Goal: Contribute content: Contribute content

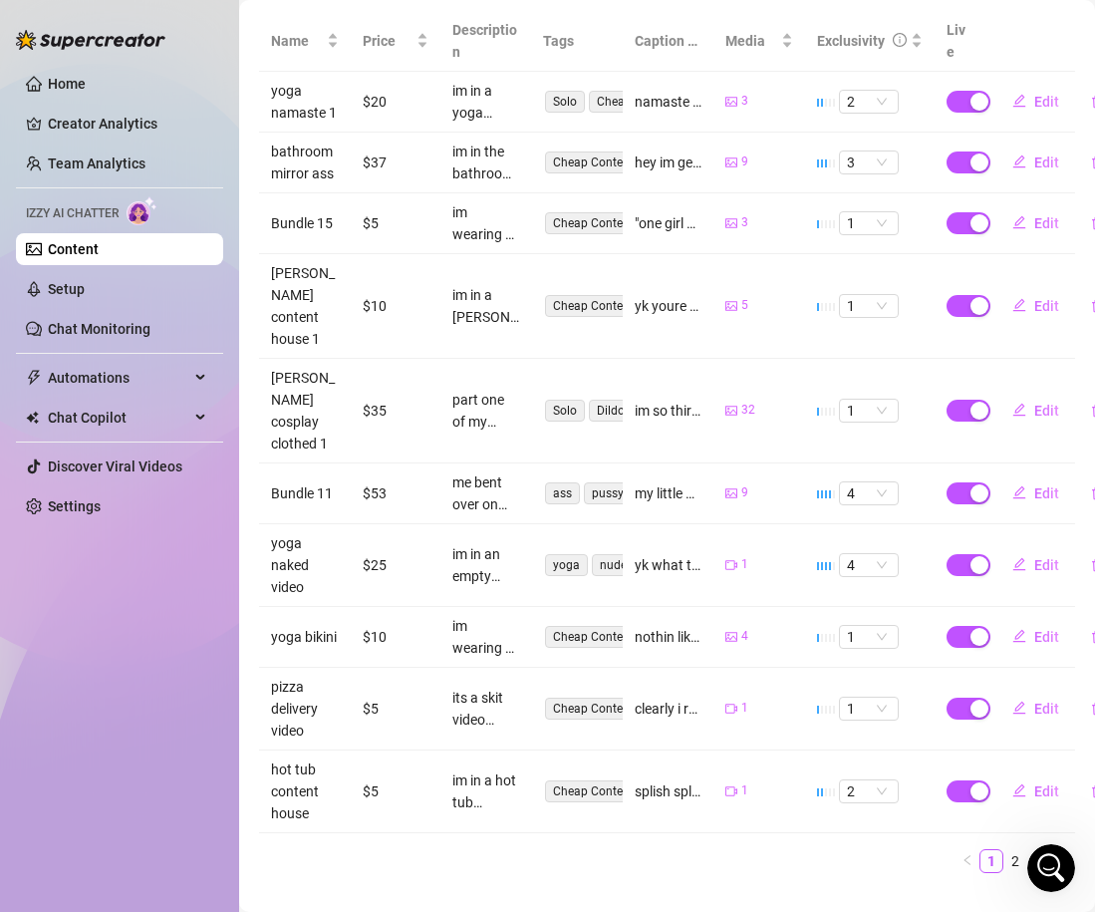
scroll to position [445, 0]
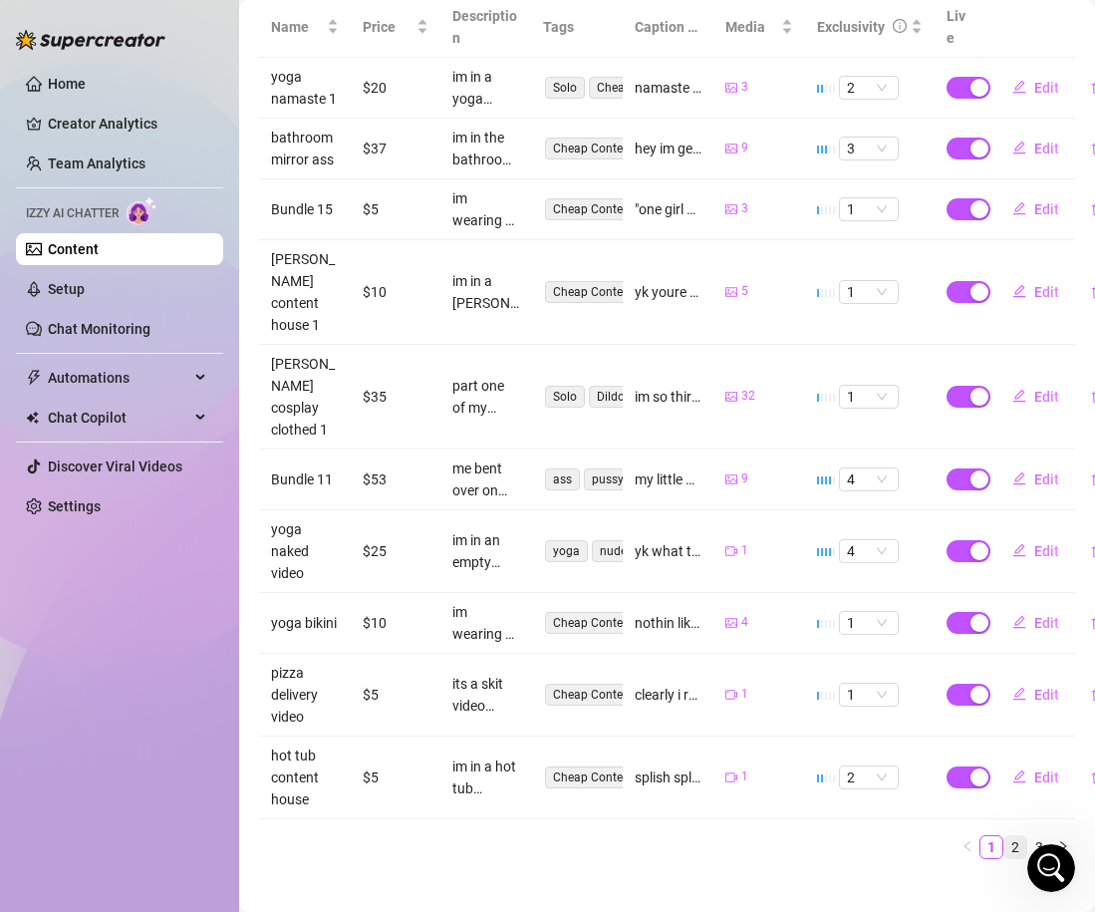
click at [1019, 836] on link "2" at bounding box center [1016, 847] width 22 height 22
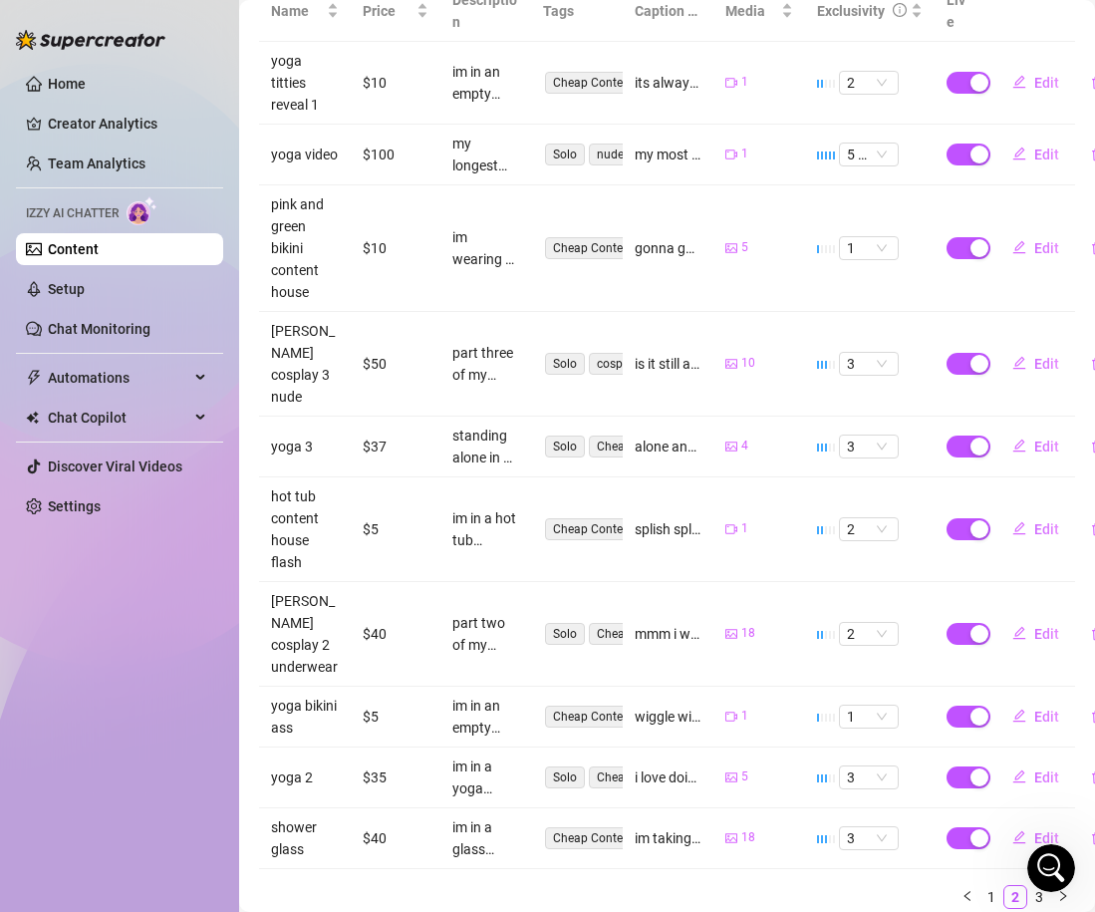
scroll to position [489, 0]
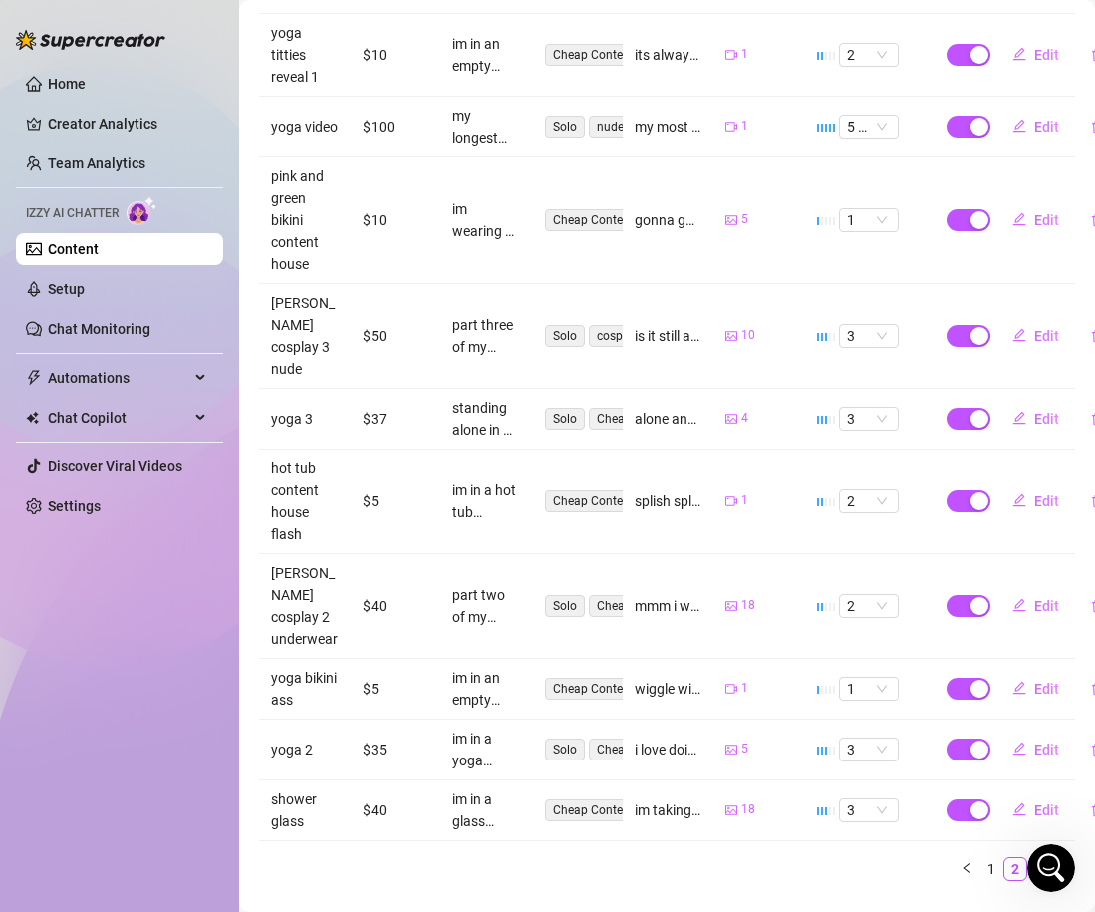
click at [1036, 858] on link "3" at bounding box center [1039, 869] width 22 height 22
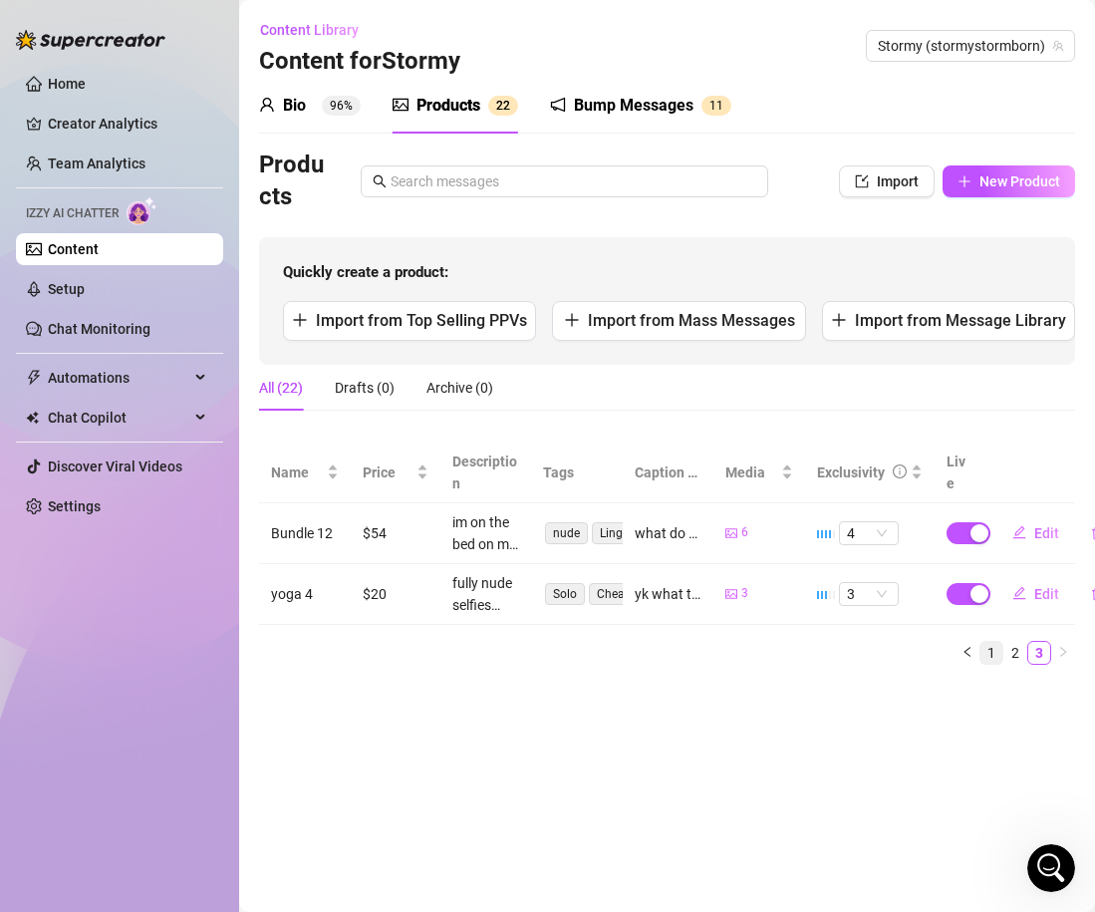
click at [992, 651] on link "1" at bounding box center [992, 653] width 22 height 22
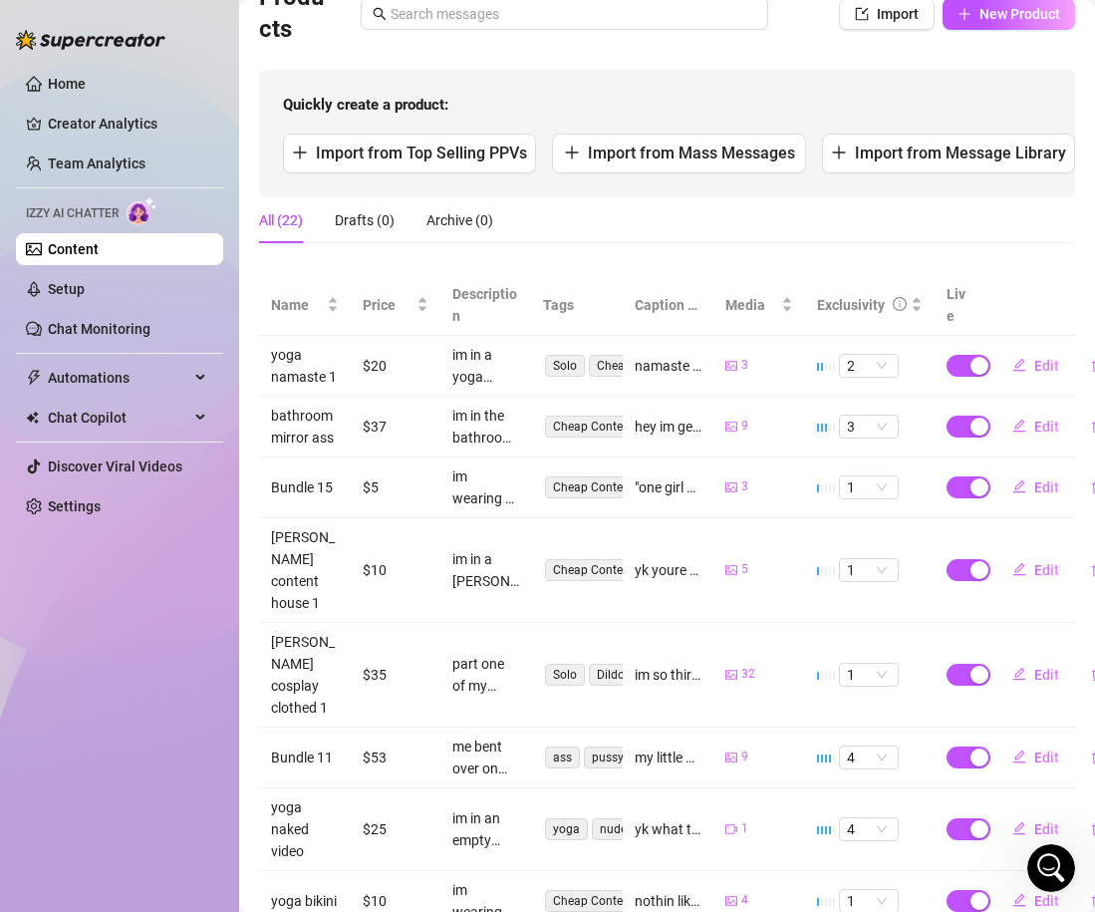
scroll to position [181, 0]
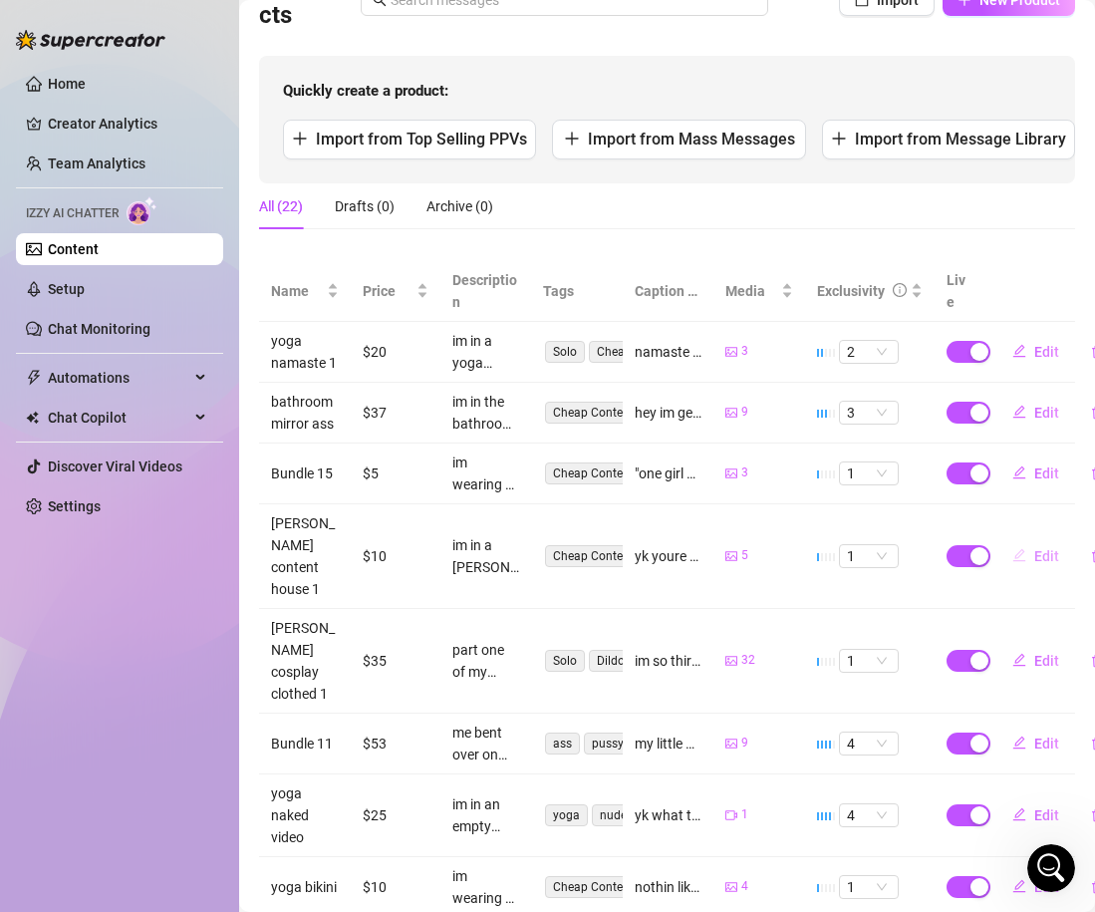
click at [1042, 550] on span "Edit" at bounding box center [1046, 556] width 25 height 16
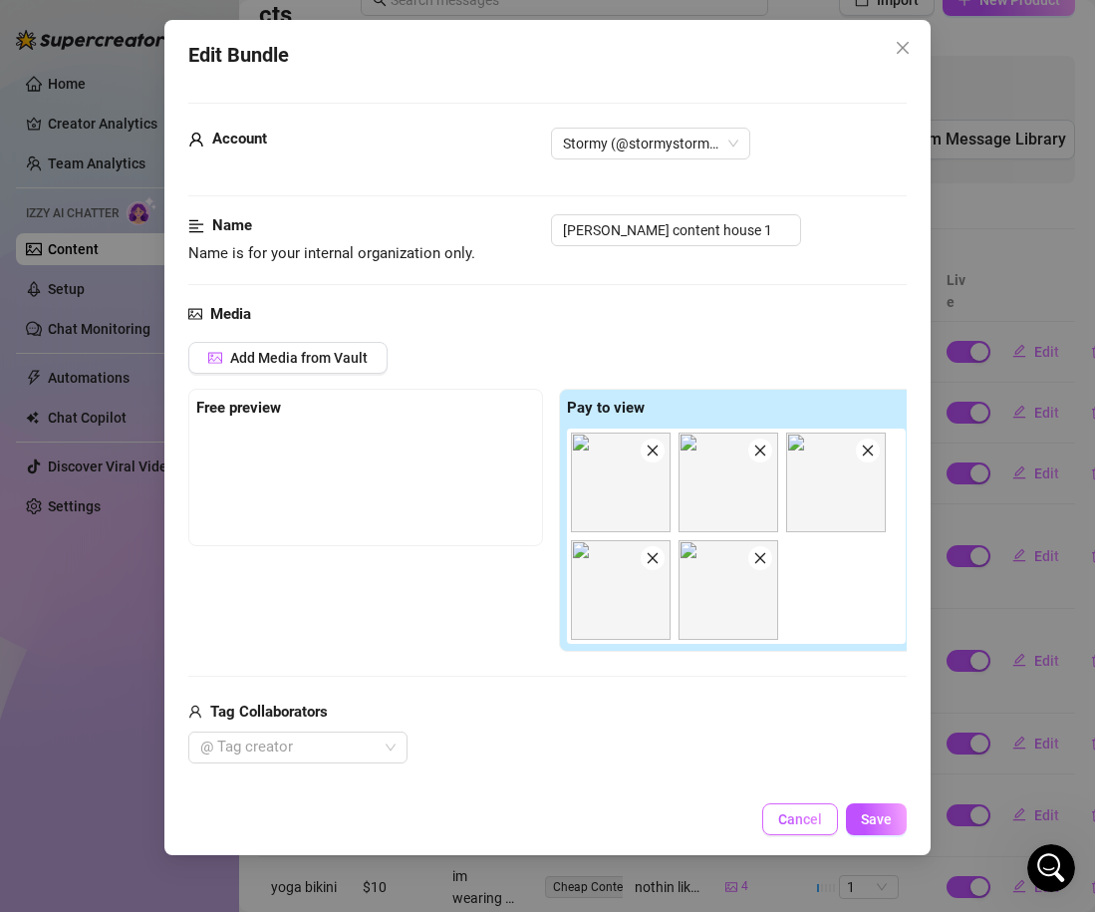
click at [797, 818] on span "Cancel" at bounding box center [800, 819] width 44 height 16
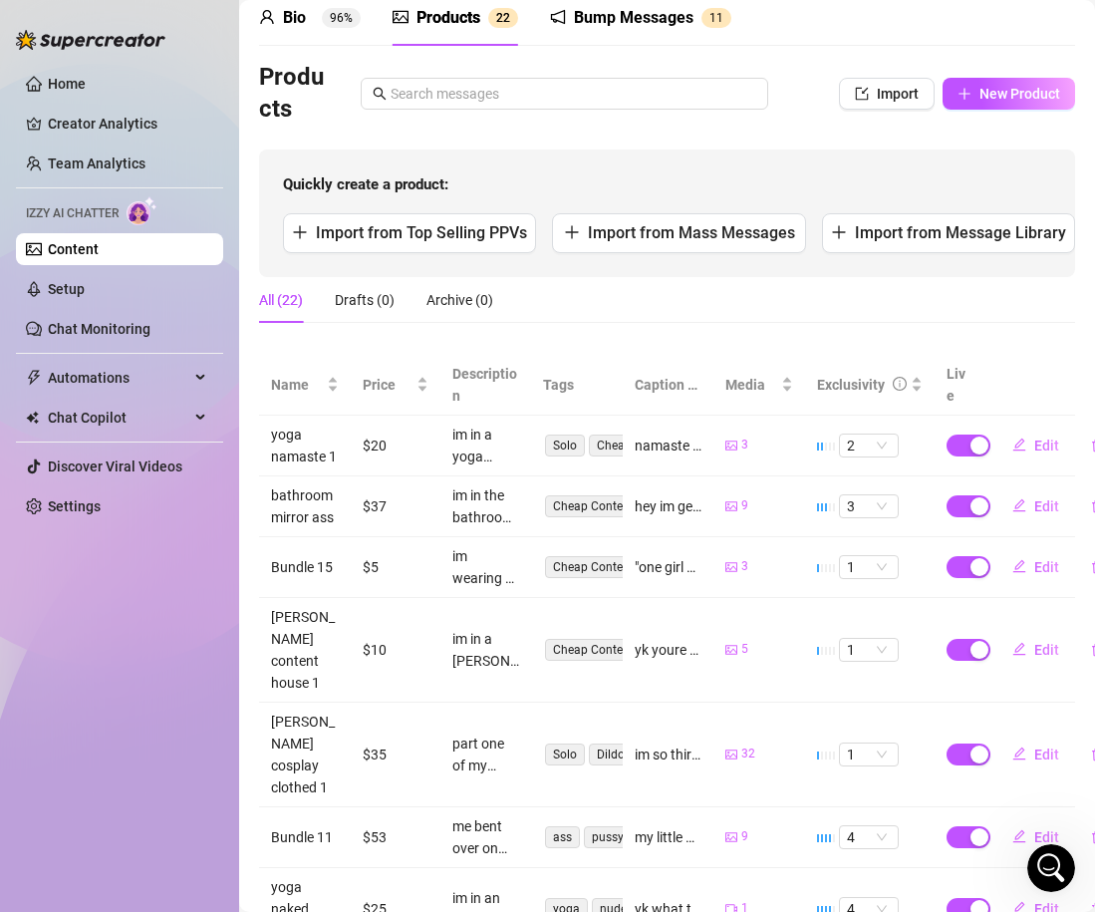
scroll to position [81, 0]
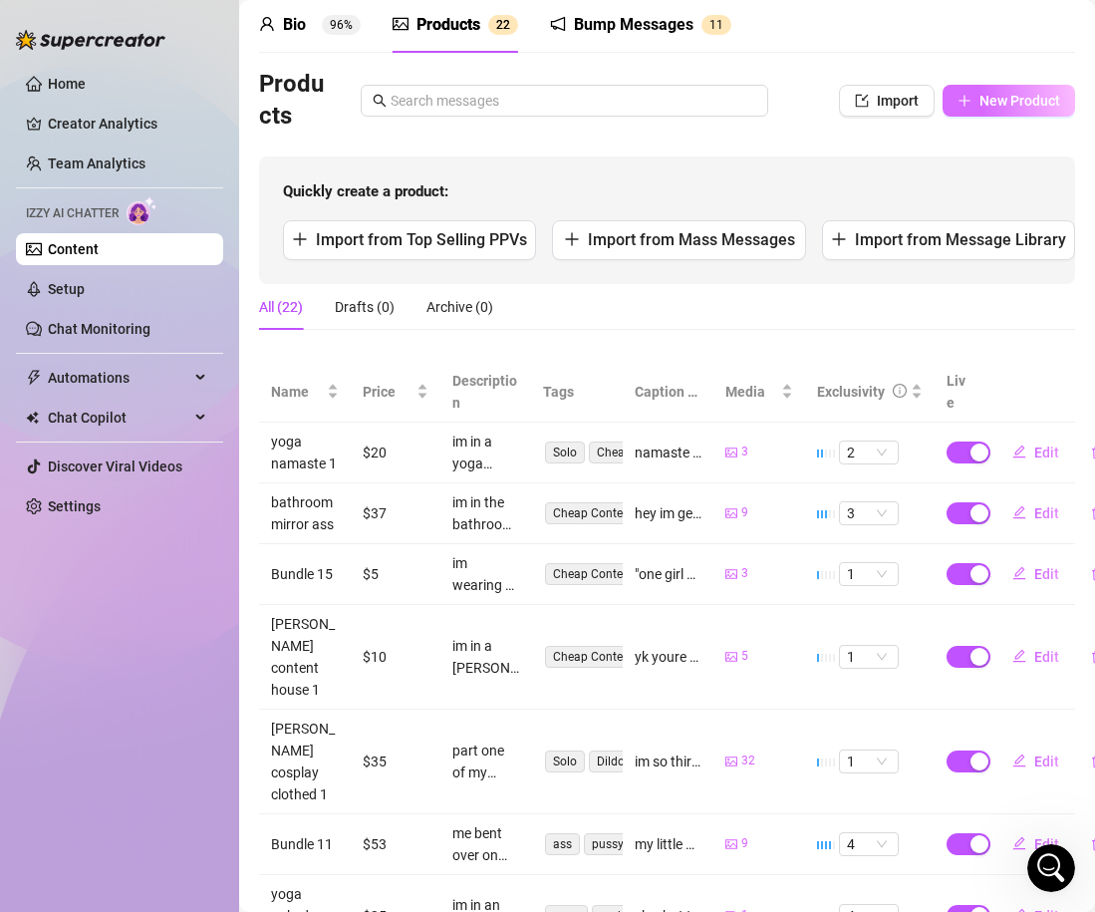
click at [973, 109] on button "New Product" at bounding box center [1009, 101] width 133 height 32
type textarea "Type your message here..."
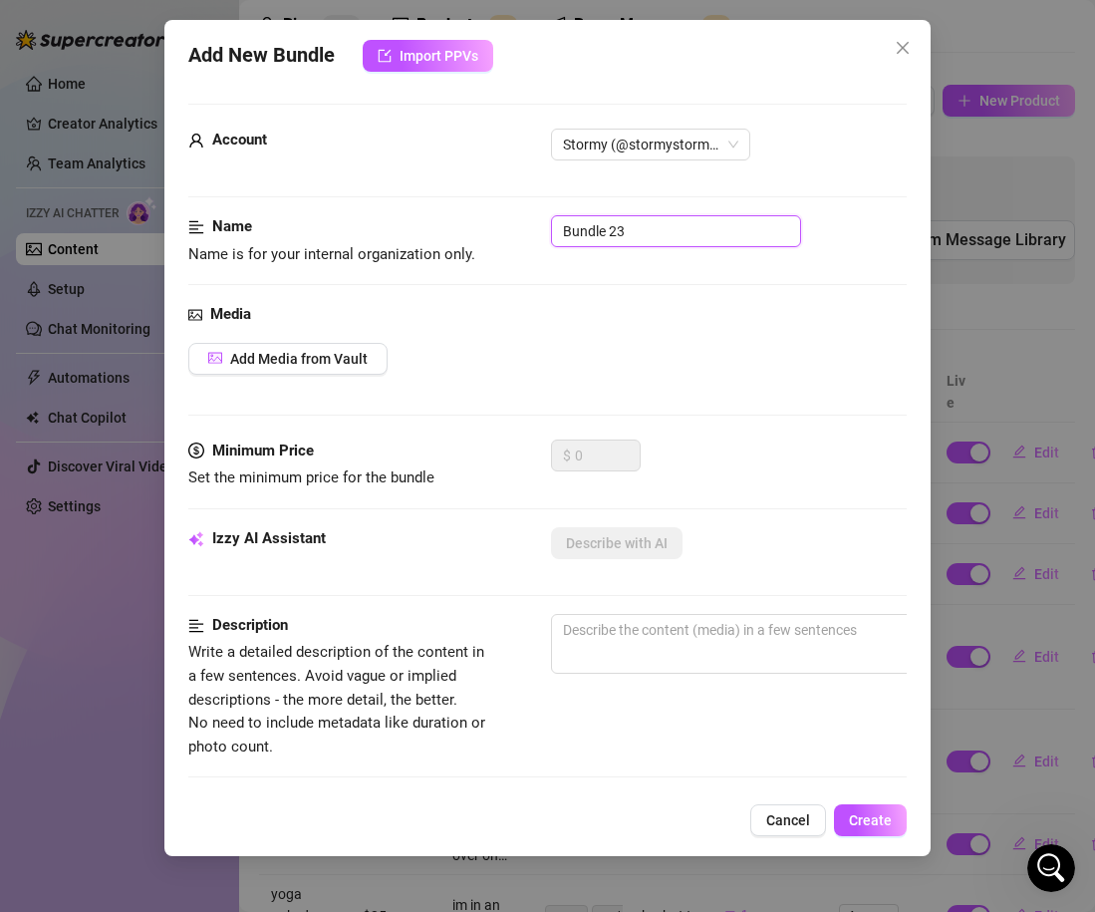
click at [641, 246] on input "Bundle 23" at bounding box center [676, 231] width 250 height 32
type input "[PERSON_NAME] content house"
click at [294, 351] on span "Add Media from Vault" at bounding box center [299, 359] width 138 height 16
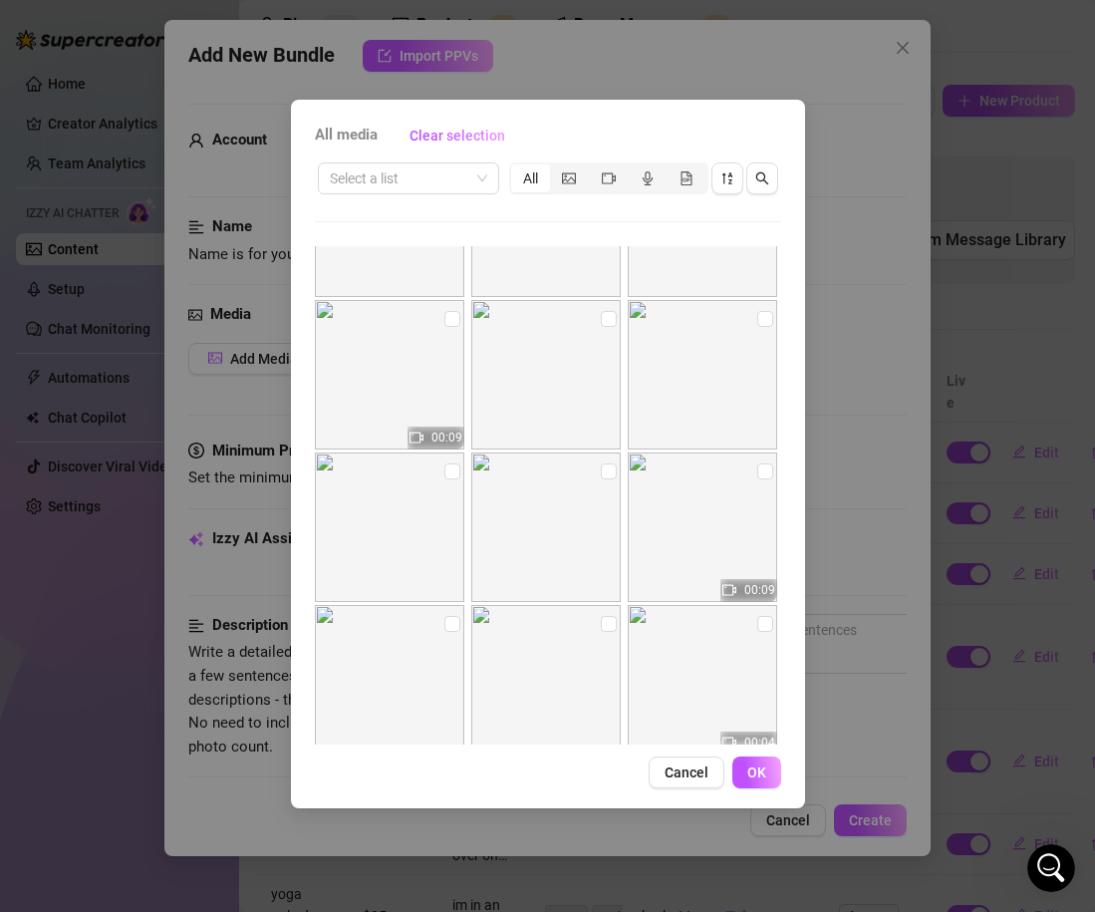
scroll to position [3479, 0]
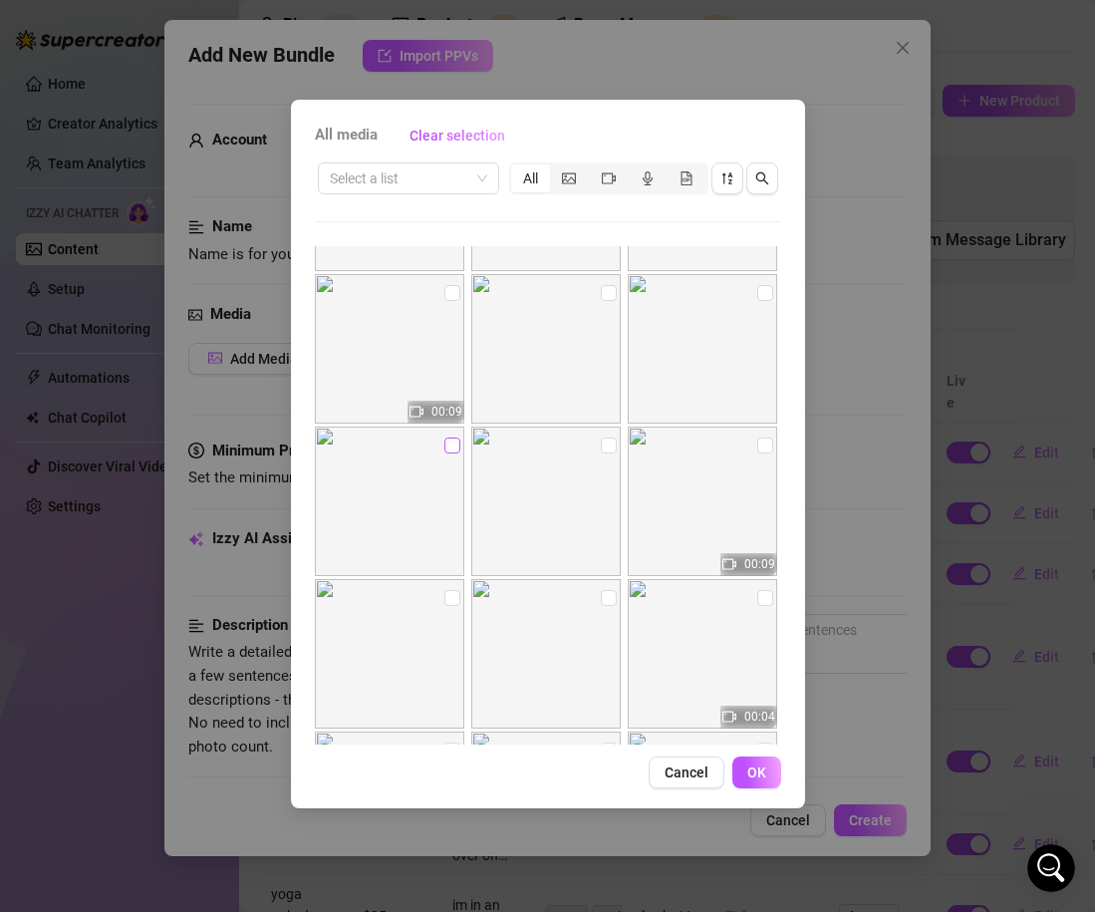
click at [446, 447] on input "checkbox" at bounding box center [452, 445] width 16 height 16
checkbox input "true"
click at [603, 448] on input "checkbox" at bounding box center [609, 445] width 16 height 16
checkbox input "true"
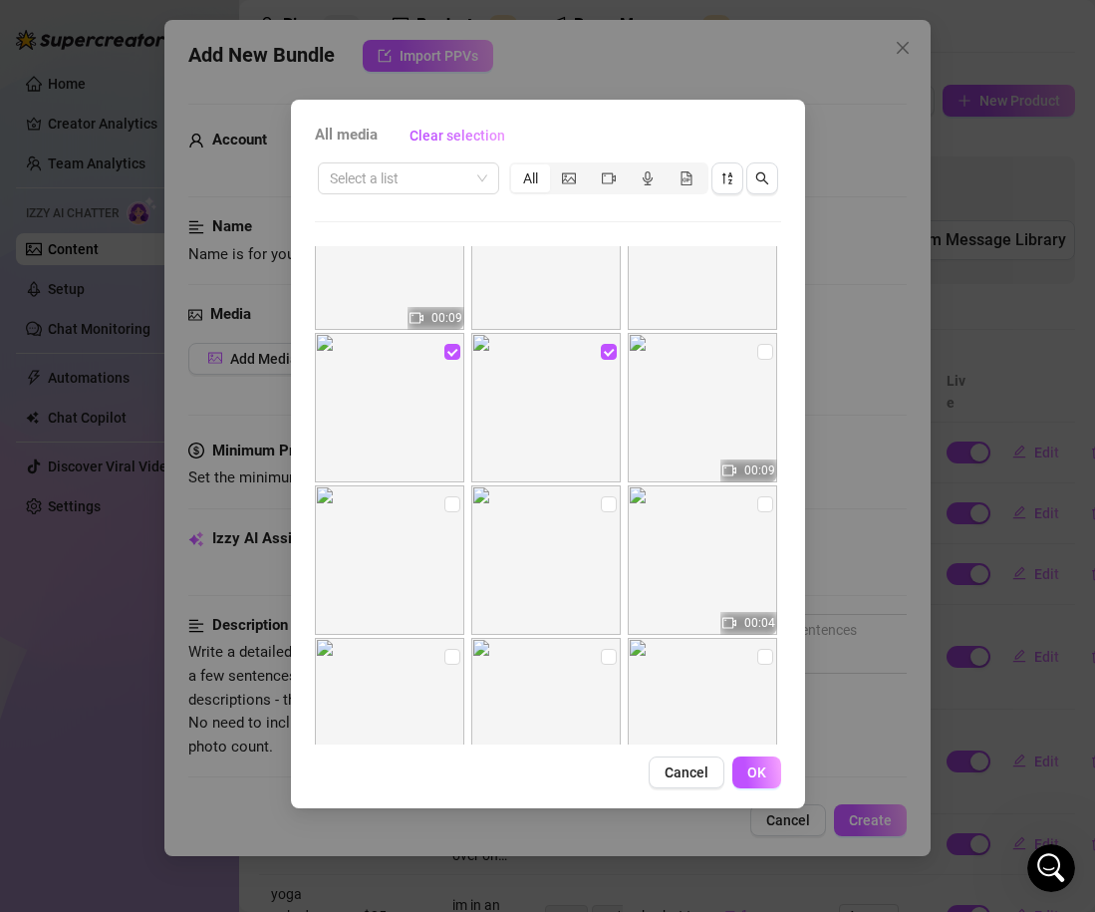
scroll to position [3582, 0]
click at [754, 354] on img at bounding box center [702, 398] width 149 height 149
click at [763, 341] on input "checkbox" at bounding box center [765, 343] width 16 height 16
checkbox input "true"
click at [447, 495] on input "checkbox" at bounding box center [452, 495] width 16 height 16
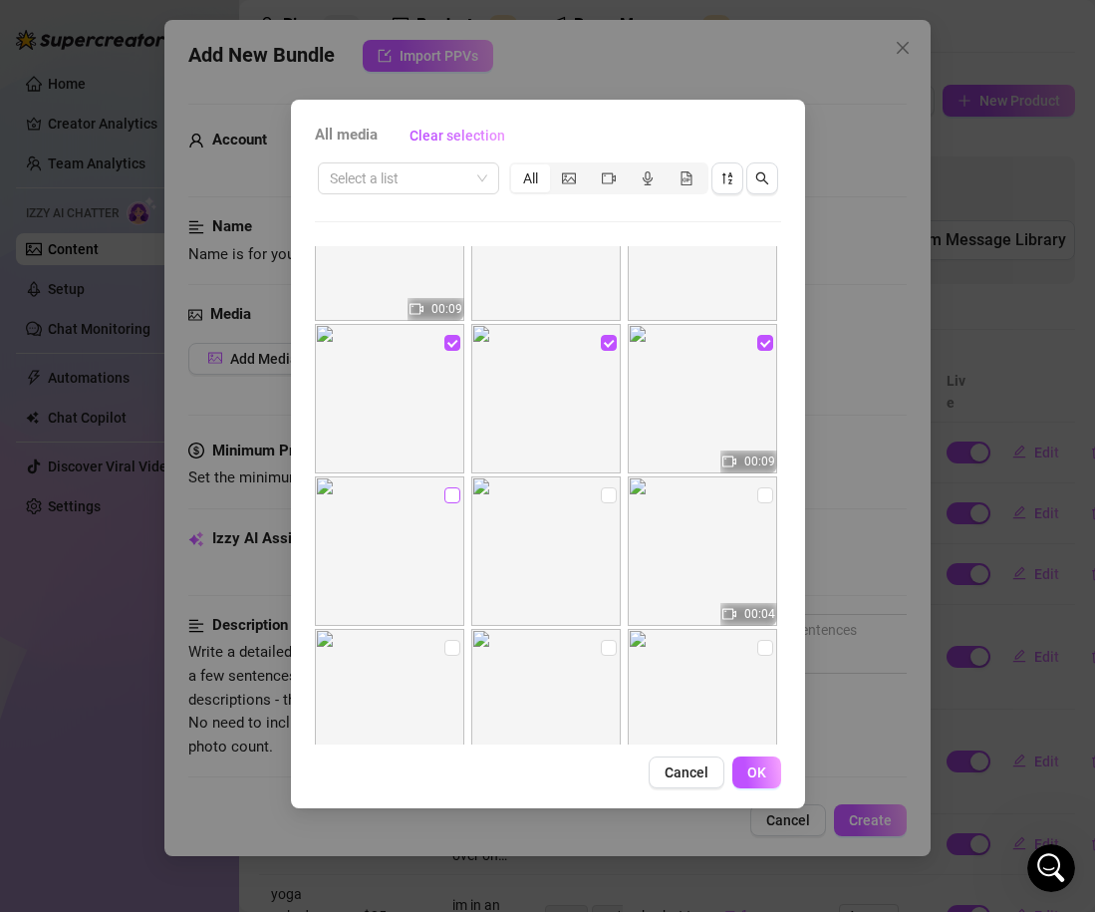
checkbox input "true"
click at [611, 490] on input "checkbox" at bounding box center [609, 495] width 16 height 16
checkbox input "true"
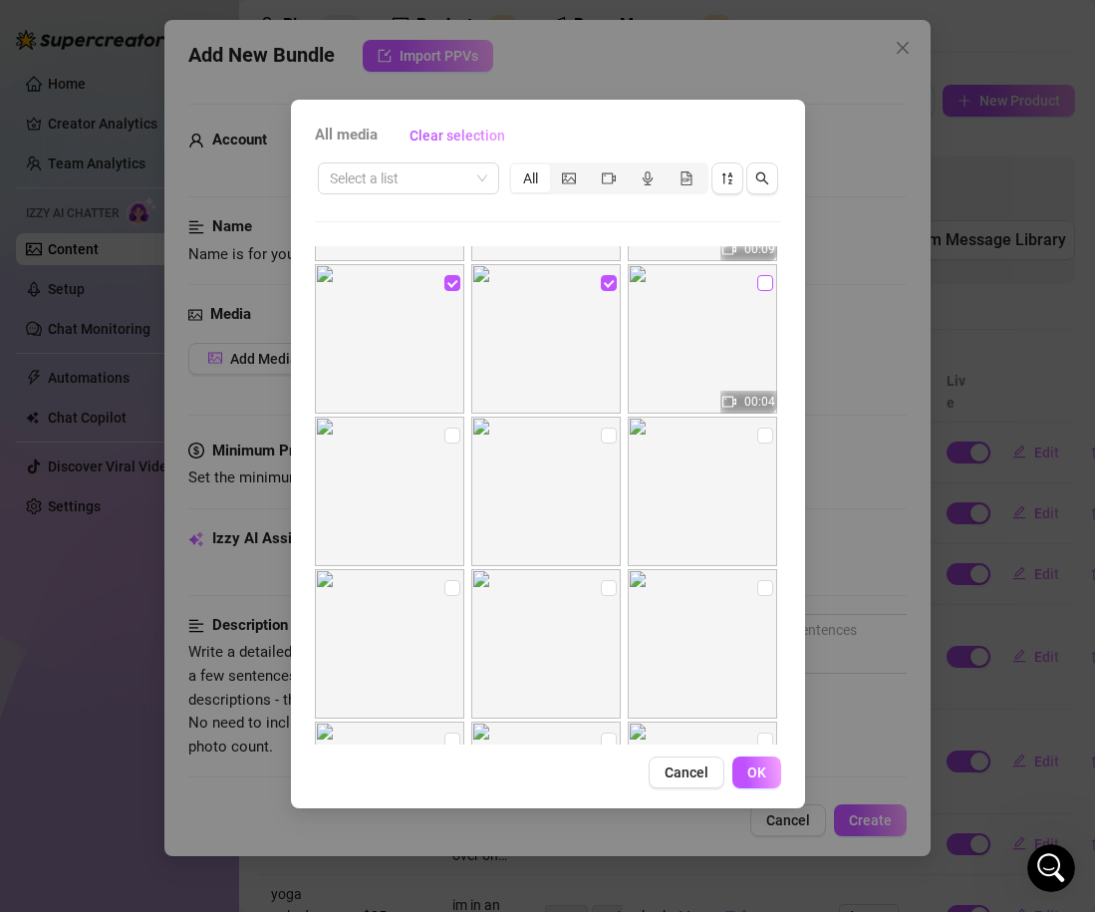
click at [763, 280] on input "checkbox" at bounding box center [765, 283] width 16 height 16
checkbox input "true"
click at [761, 776] on span "OK" at bounding box center [756, 772] width 19 height 16
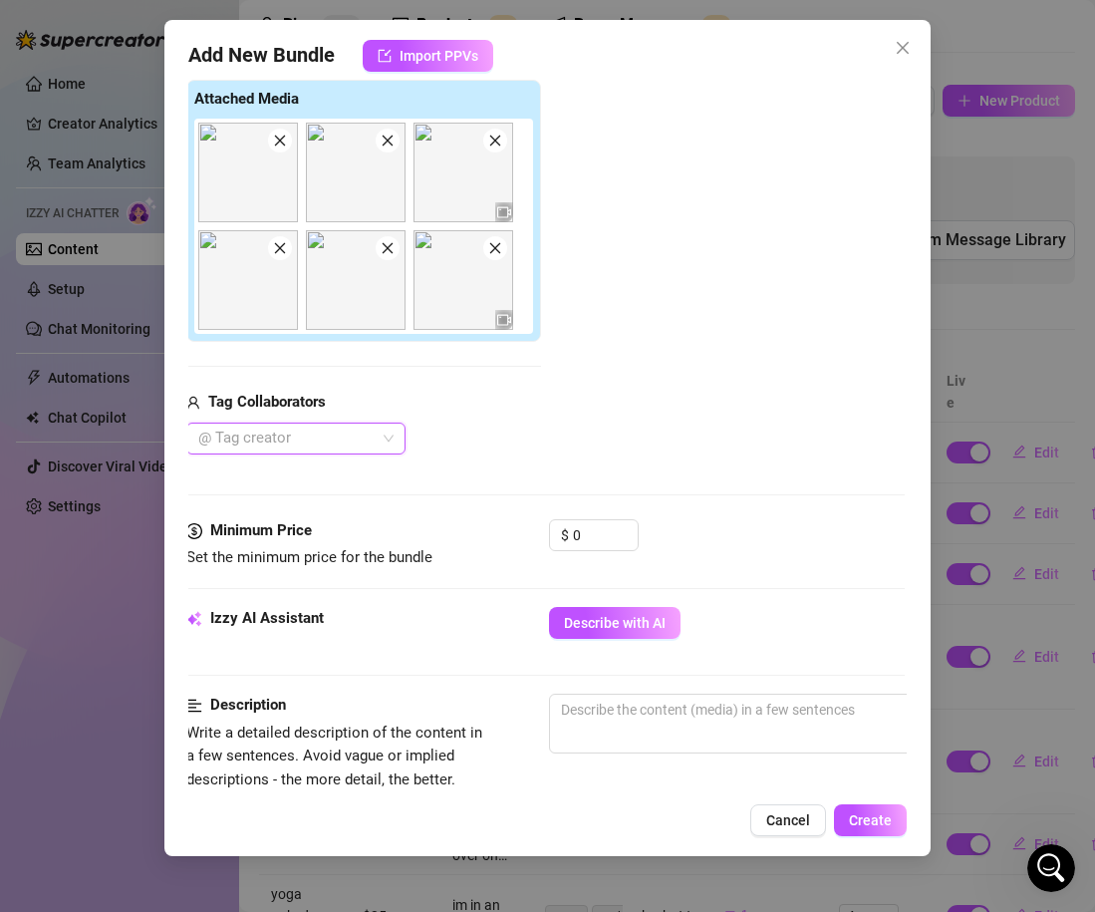
scroll to position [324, 2]
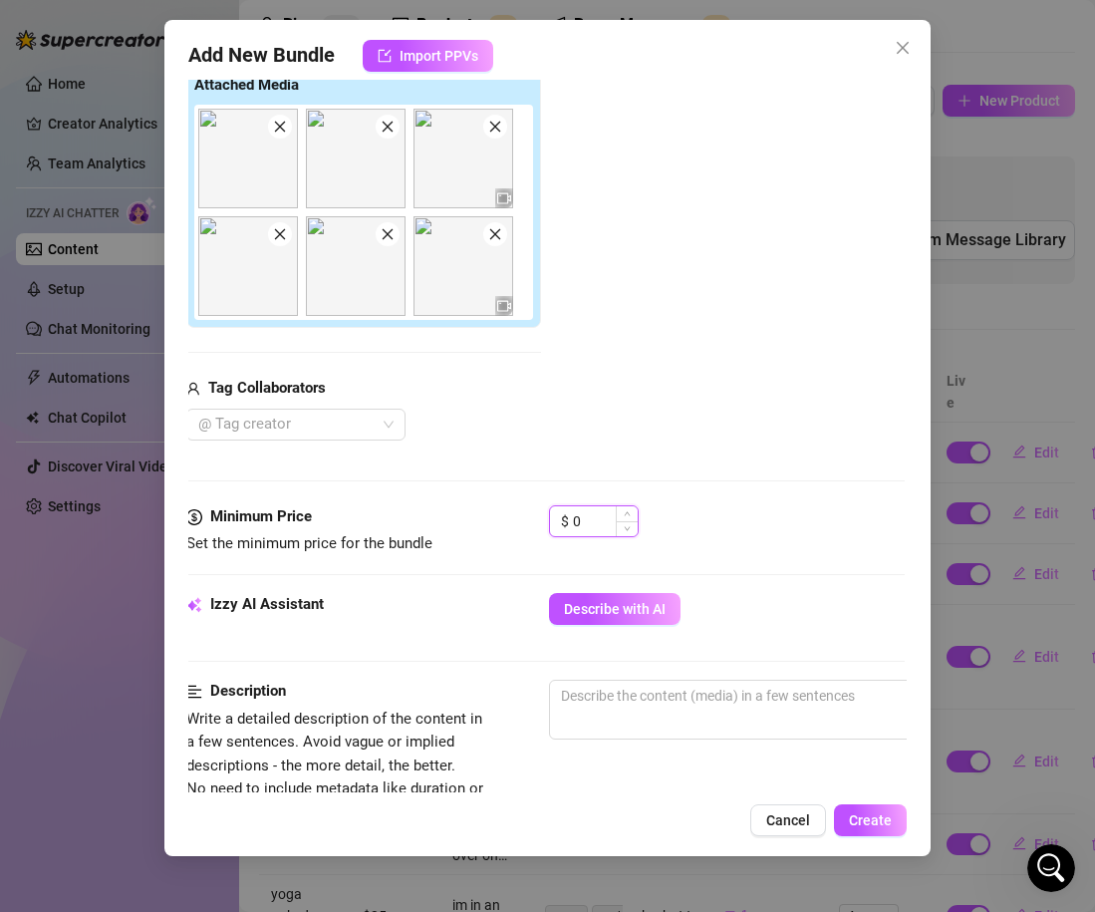
click at [583, 526] on input "0" at bounding box center [605, 521] width 65 height 30
type input "0"
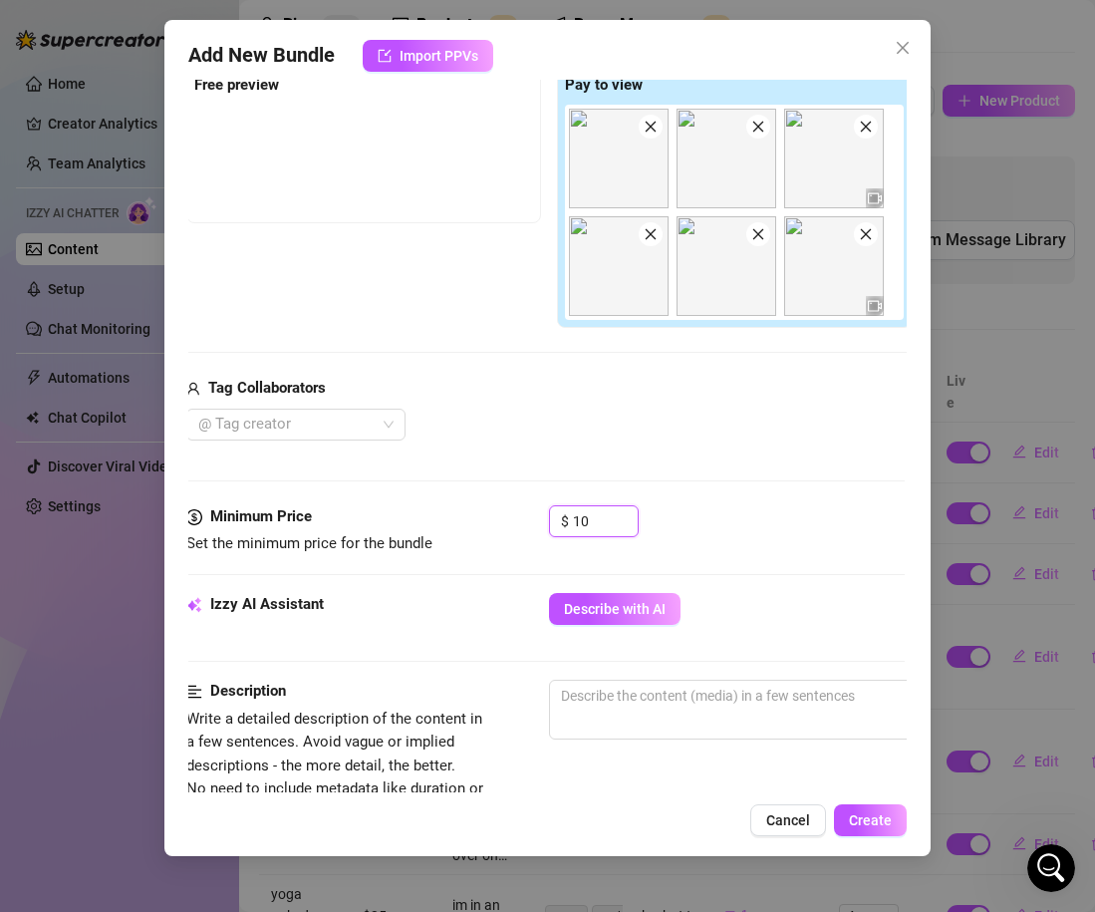
type input "10"
click at [737, 532] on div "$ 10" at bounding box center [727, 530] width 356 height 50
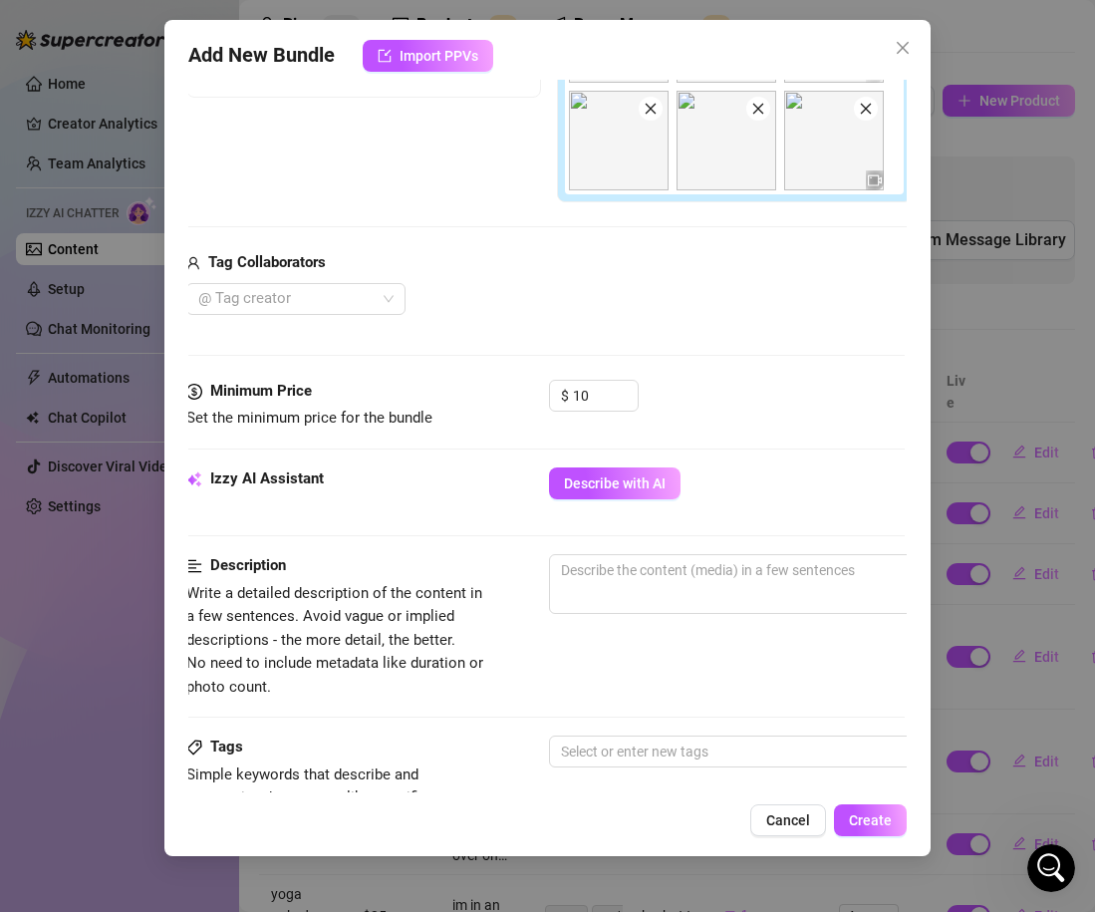
scroll to position [507, 2]
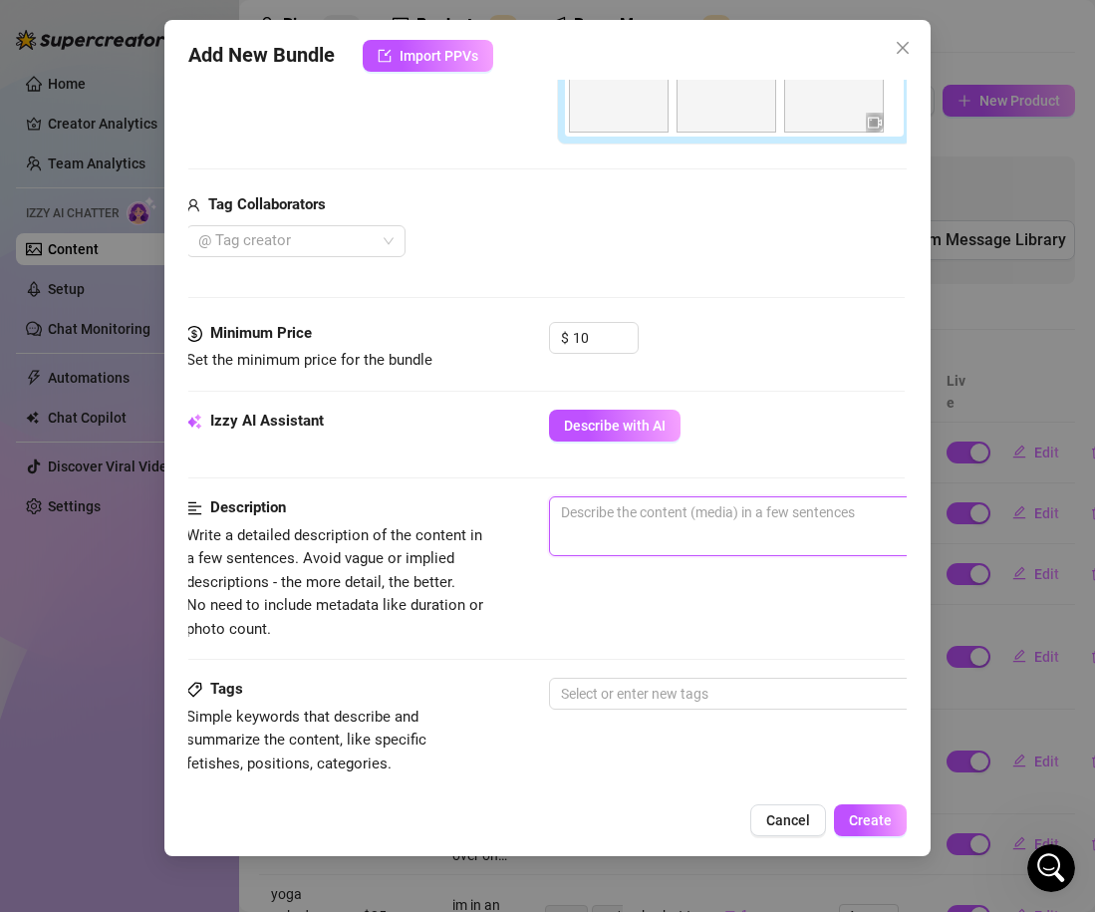
click at [698, 513] on textarea at bounding box center [898, 512] width 696 height 30
type textarea "i"
type textarea "im"
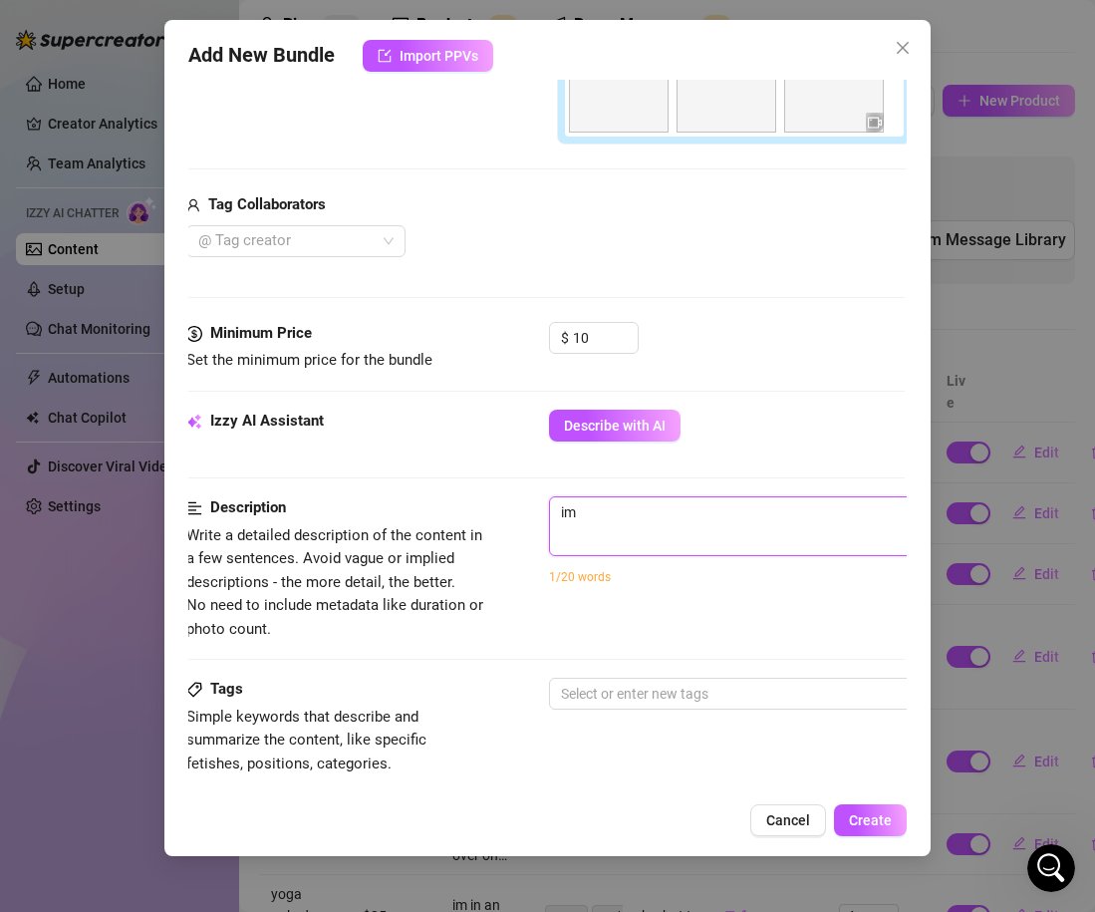
type textarea "im"
type textarea "im o"
type textarea "im ou"
type textarea "im out"
type textarea "im outs"
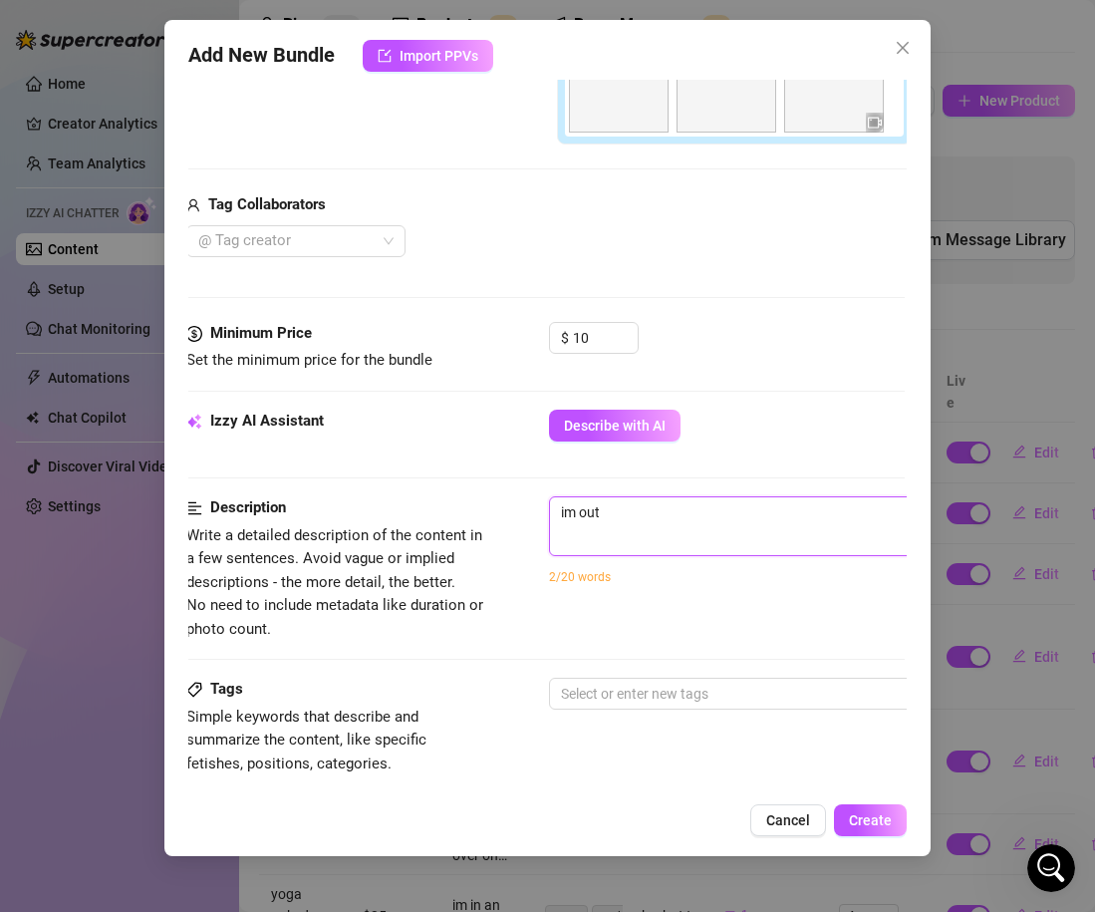
type textarea "im outs"
type textarea "im outsi"
type textarea "im outsid"
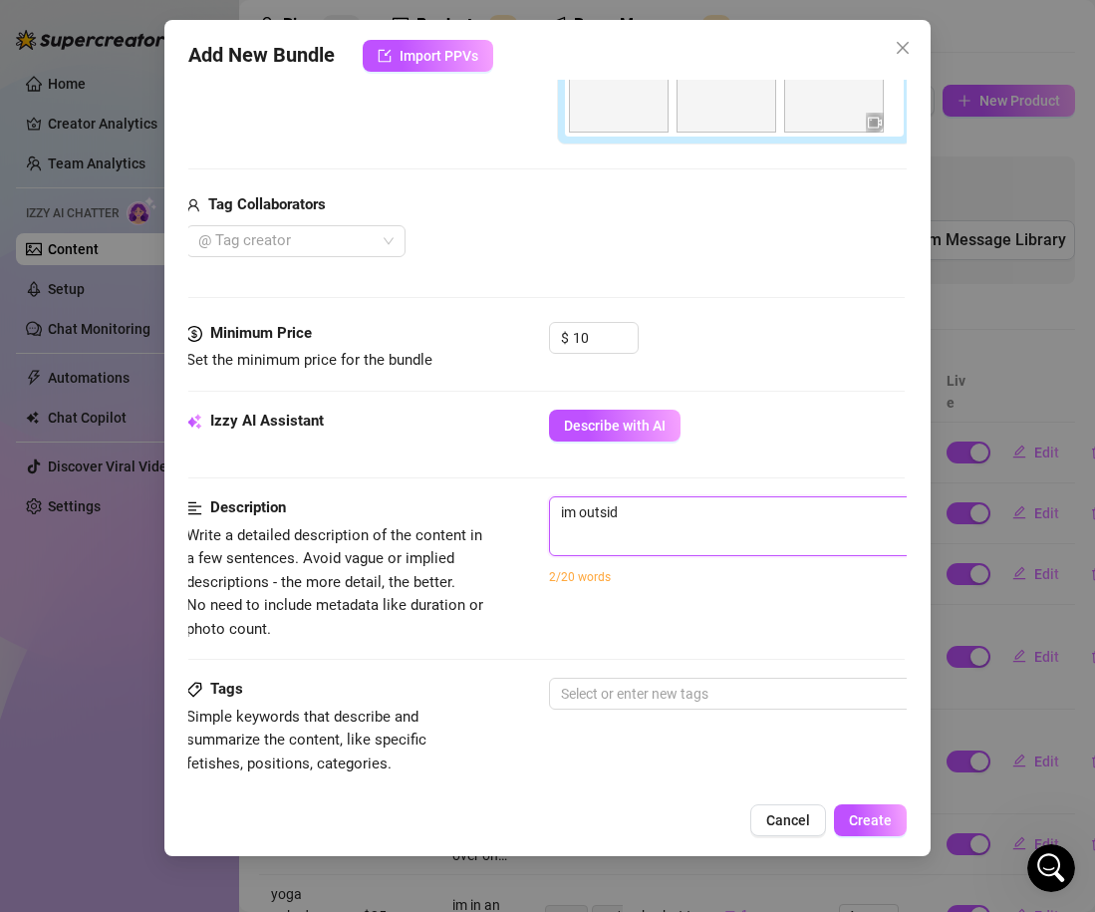
type textarea "im outside"
type textarea "im outside i"
type textarea "im outside in"
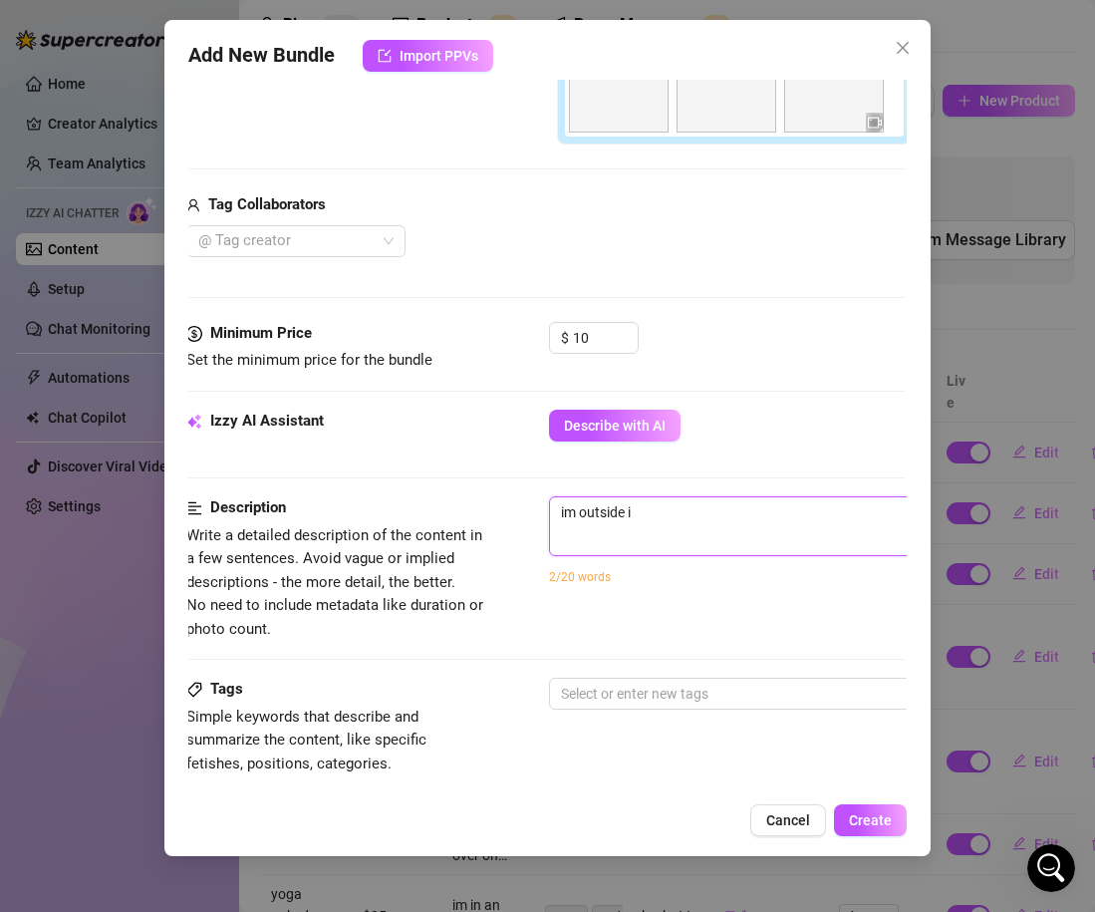
type textarea "im outside in"
type textarea "im outside in w"
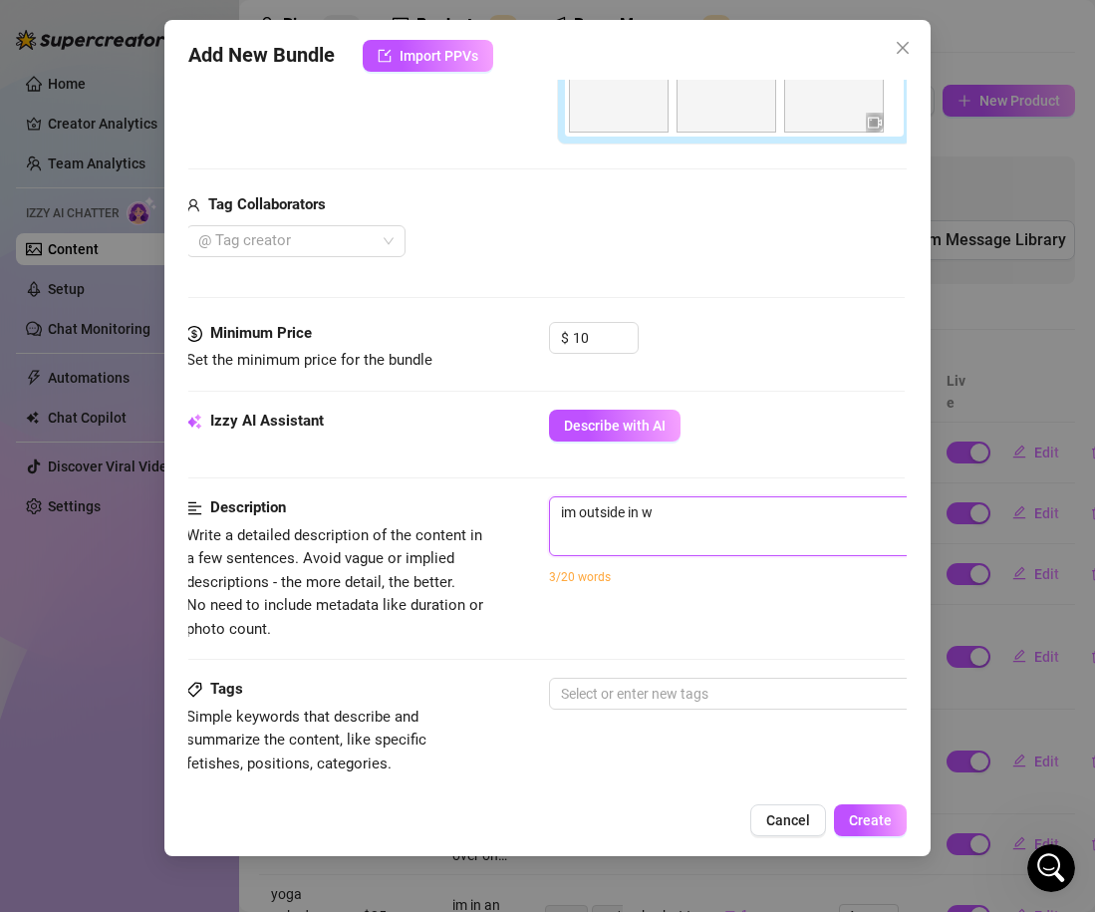
type textarea "im outside in [GEOGRAPHIC_DATA]"
type textarea "im outside in win"
type textarea "im outside in [PERSON_NAME]"
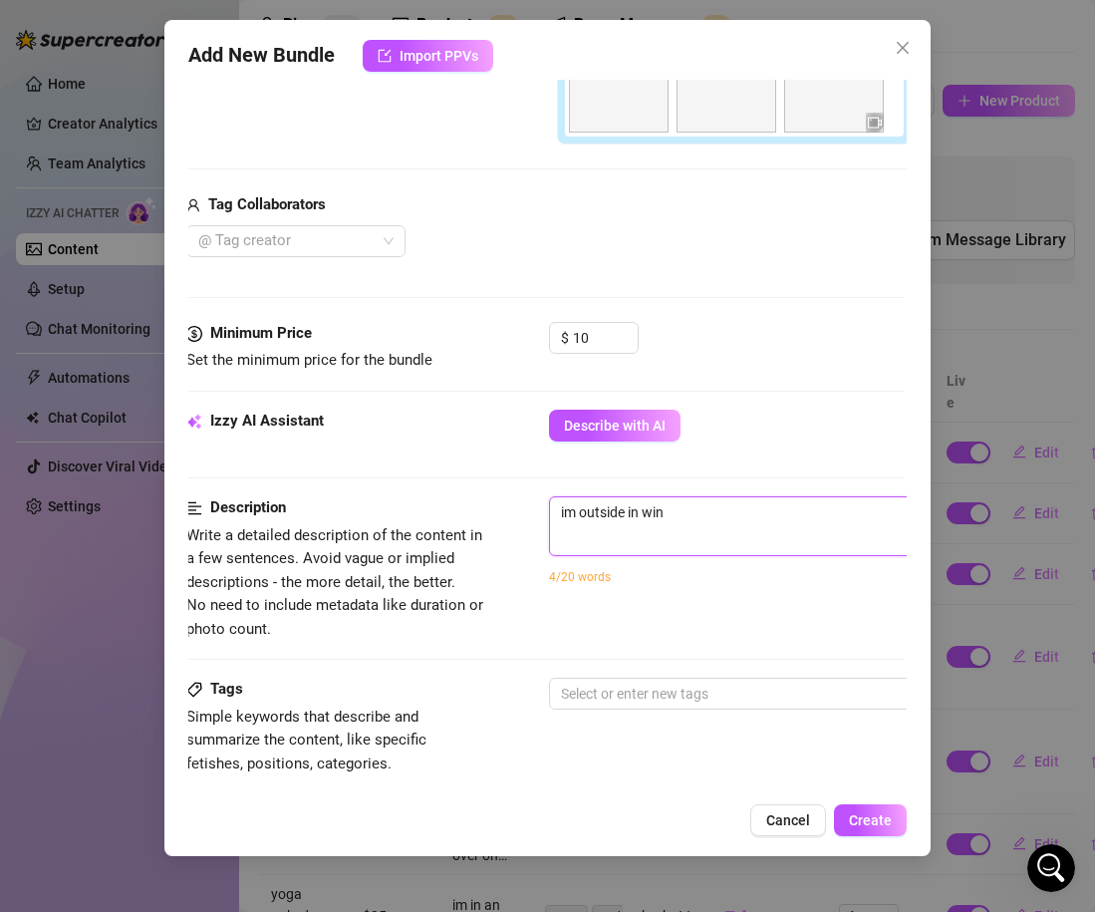
type textarea "im outside in [PERSON_NAME]"
type textarea "im outside in [GEOGRAPHIC_DATA]"
type textarea "im outside in winter"
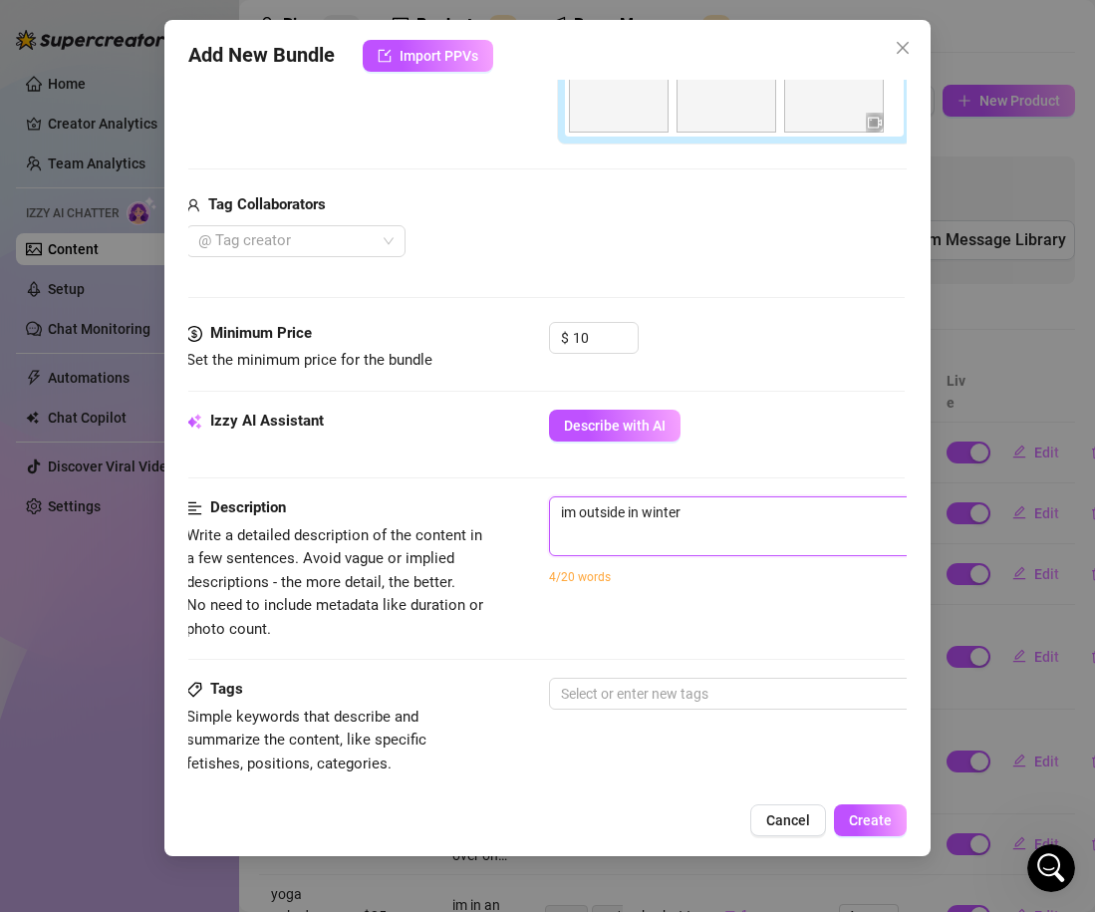
type textarea "im outside in winter"
type textarea "im outside in winter i"
type textarea "im outside in winter in"
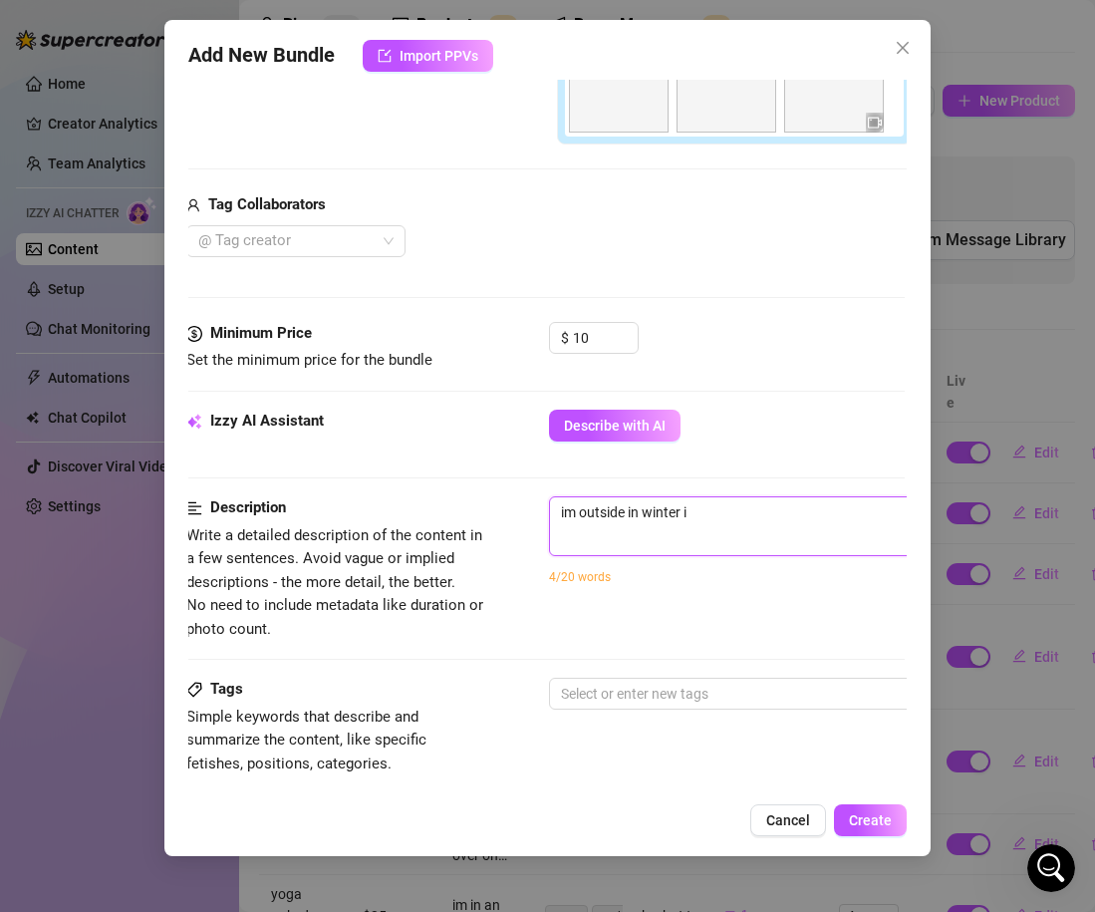
type textarea "im outside in winter in"
type textarea "im outside in winter in a"
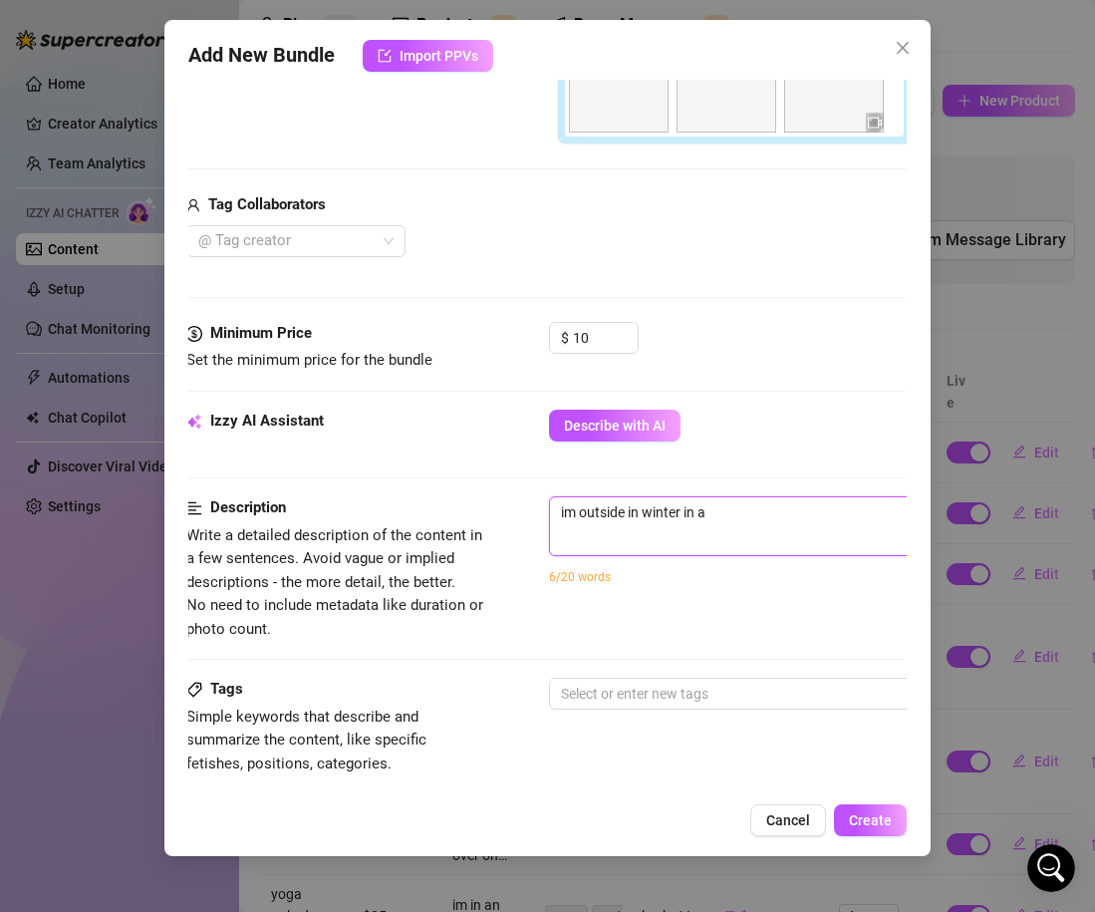
type textarea "im outside in winter in an"
type textarea "im outside in winter in an w"
type textarea "im outside in winter in an wh"
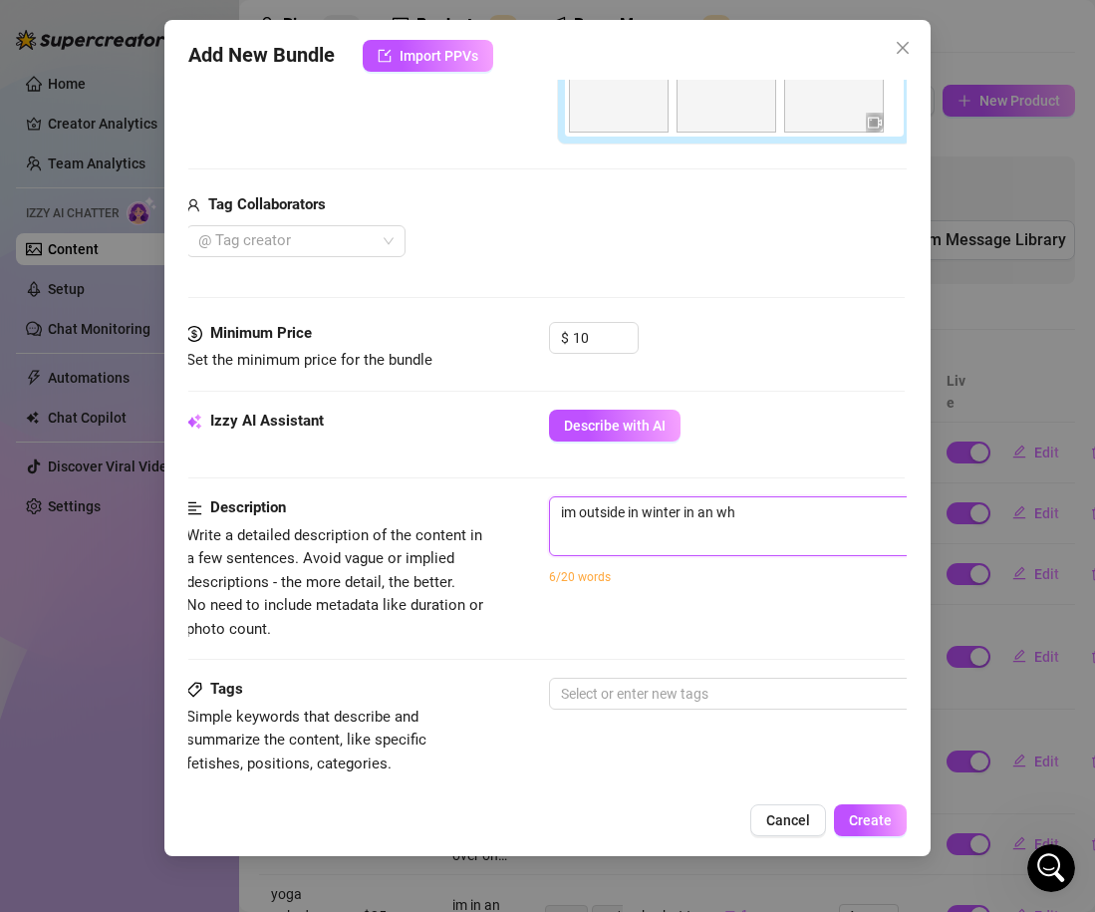
type textarea "im outside in winter in an whi"
type textarea "im outside in winter in an whit"
type textarea "im outside in winter in an white"
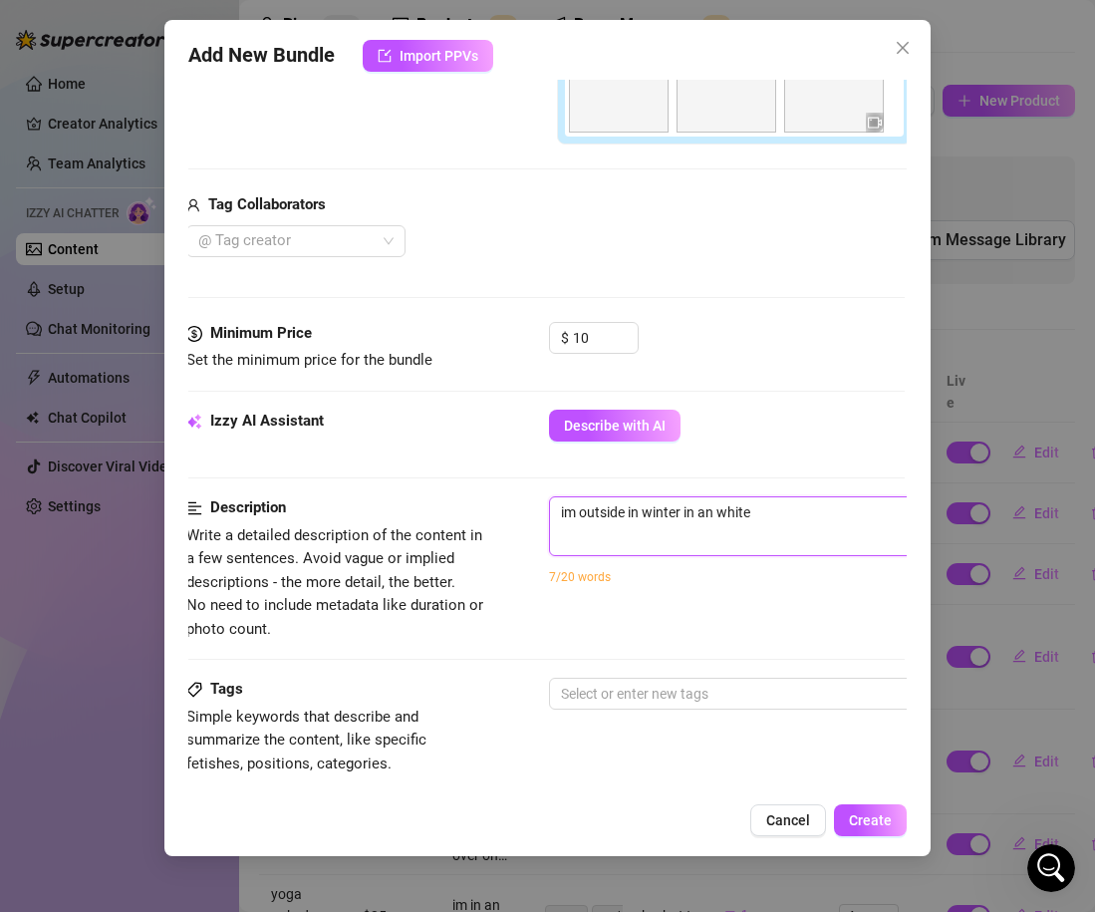
type textarea "im outside in winter in an white"
type textarea "im outside in winter in an whit"
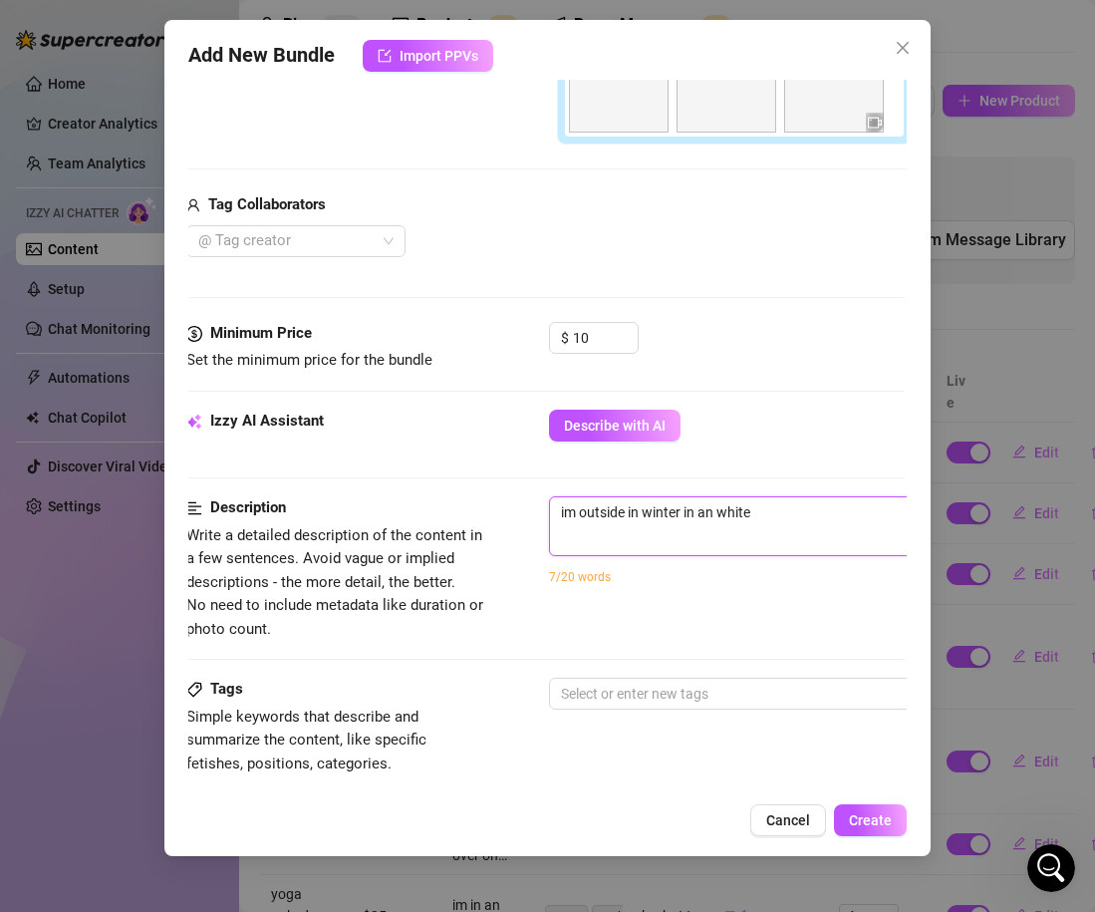
type textarea "im outside in winter in an whit"
type textarea "im outside in winter in an whi"
type textarea "im outside in winter in an wh"
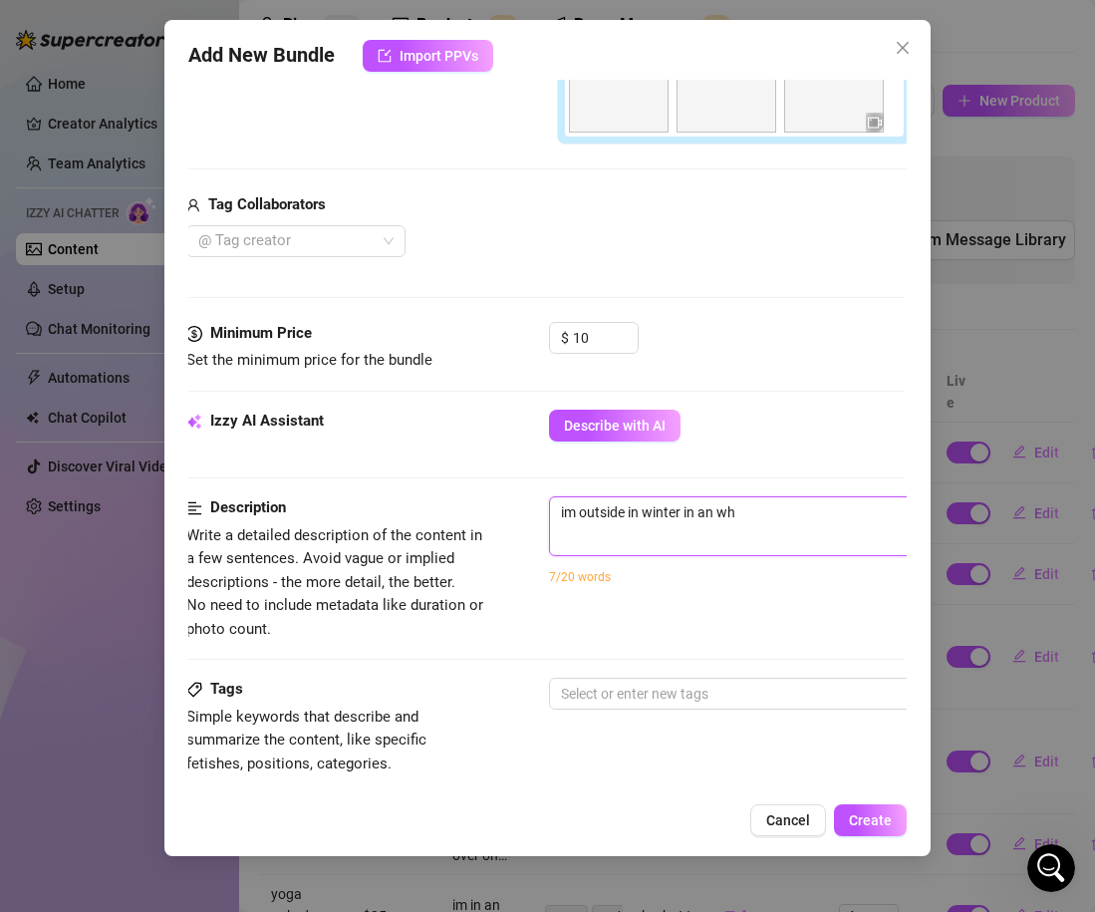
type textarea "im outside in winter in an w"
type textarea "im outside in winter in an"
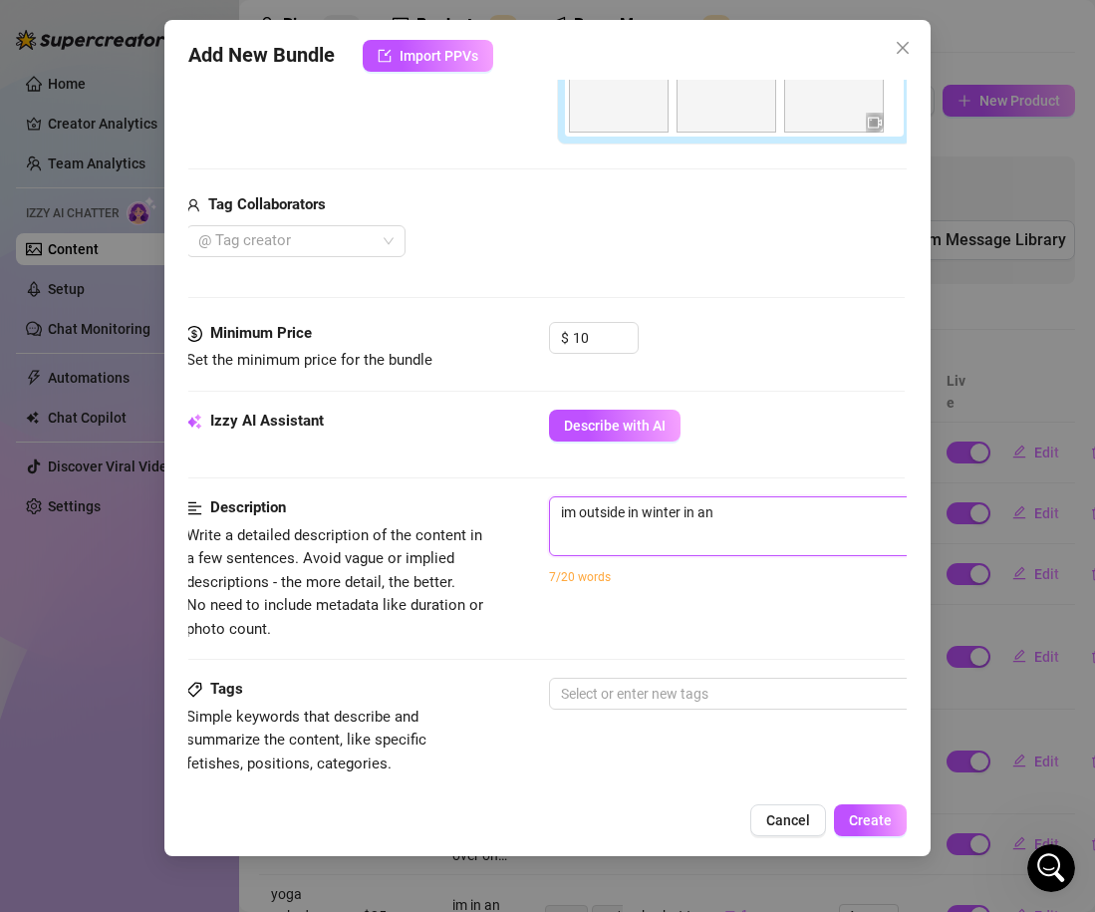
type textarea "im outside in winter in an"
type textarea "im outside in winter in a"
type textarea "im outside in winter in"
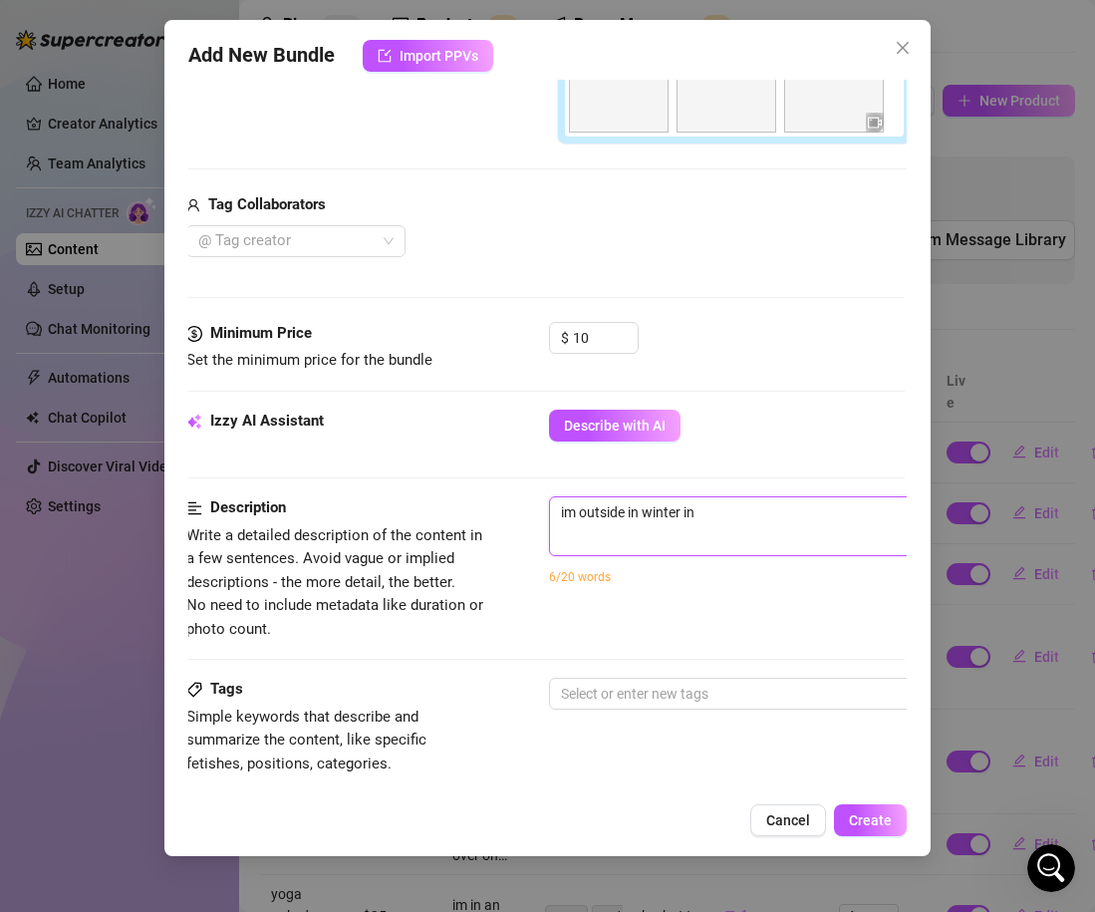
type textarea "im outside in winter in"
type textarea "im outside in winter i"
type textarea "im outside in winter"
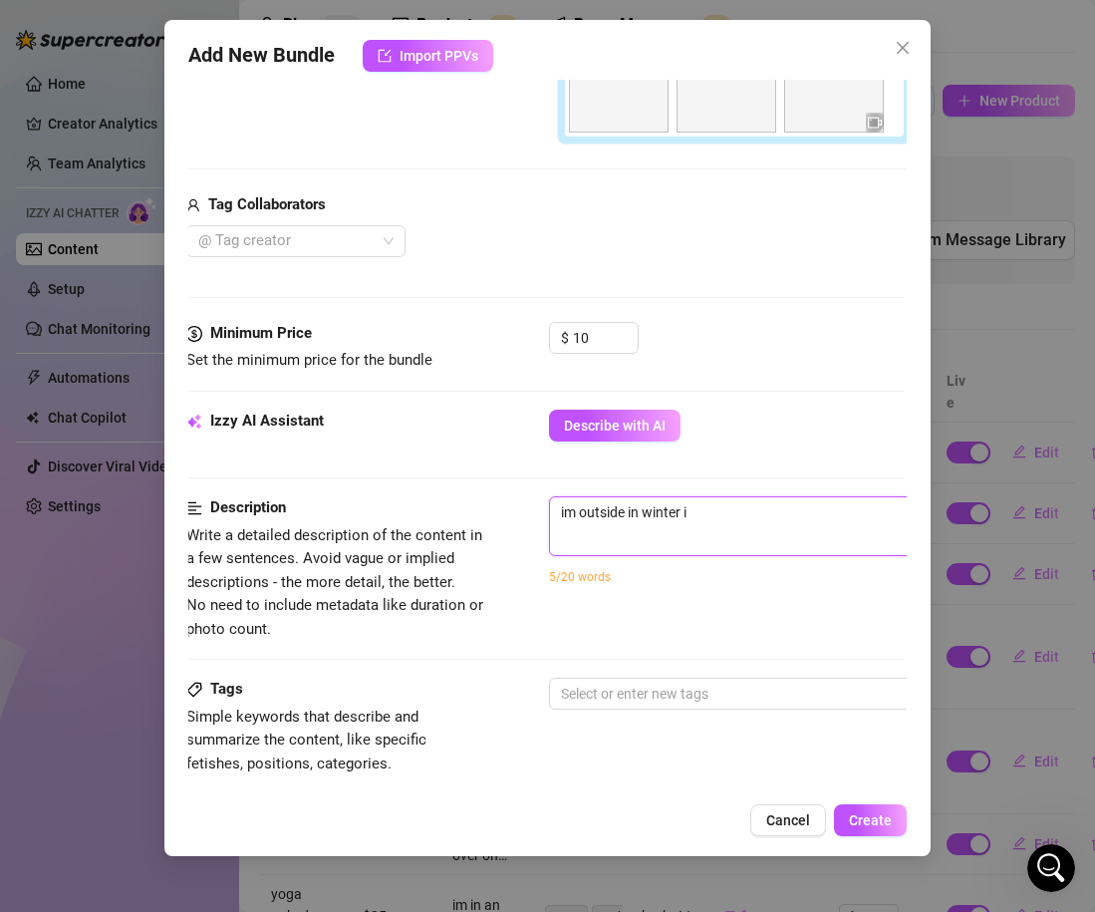
type textarea "im outside in winter"
type textarea "im outside in winter a"
type textarea "im outside in winter ad"
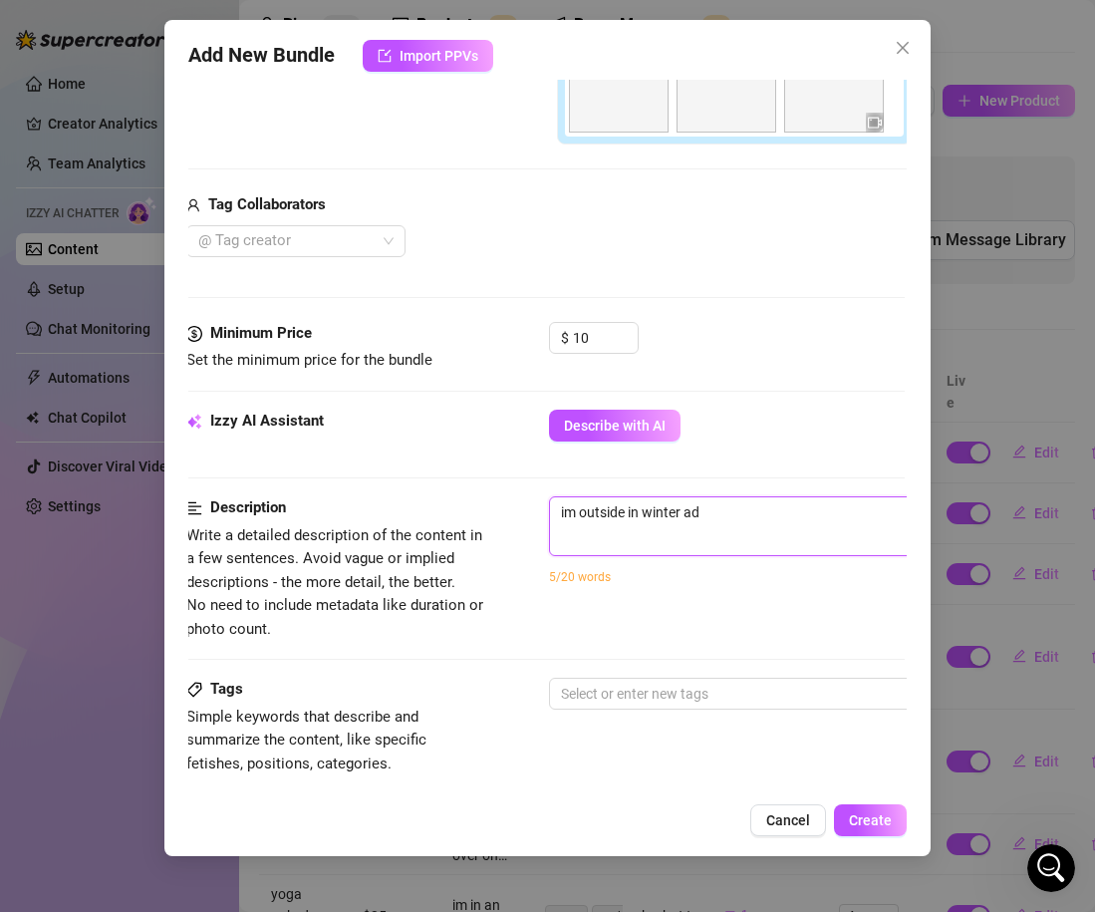
type textarea "im outside in winter a"
type textarea "im outside in winter an"
type textarea "im outside in winter and"
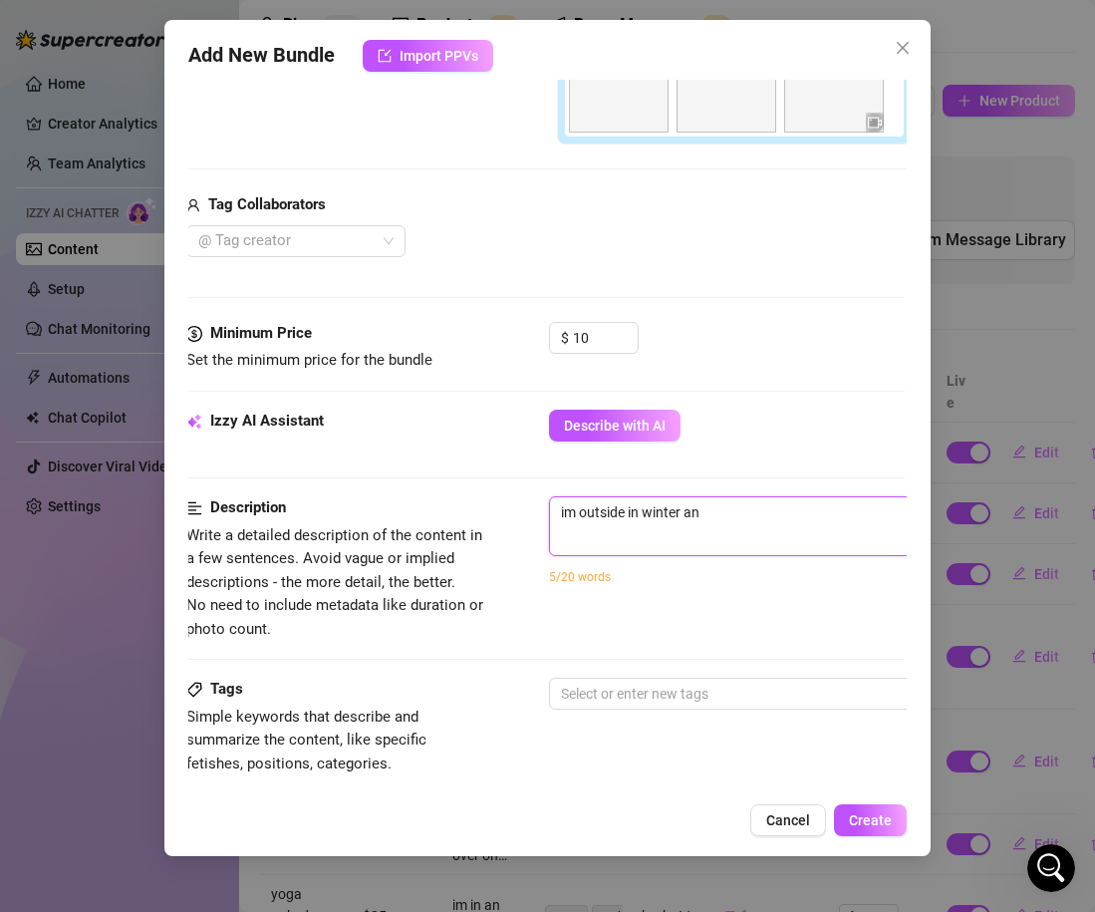
type textarea "im outside in winter and"
type textarea "im outside in winter and i"
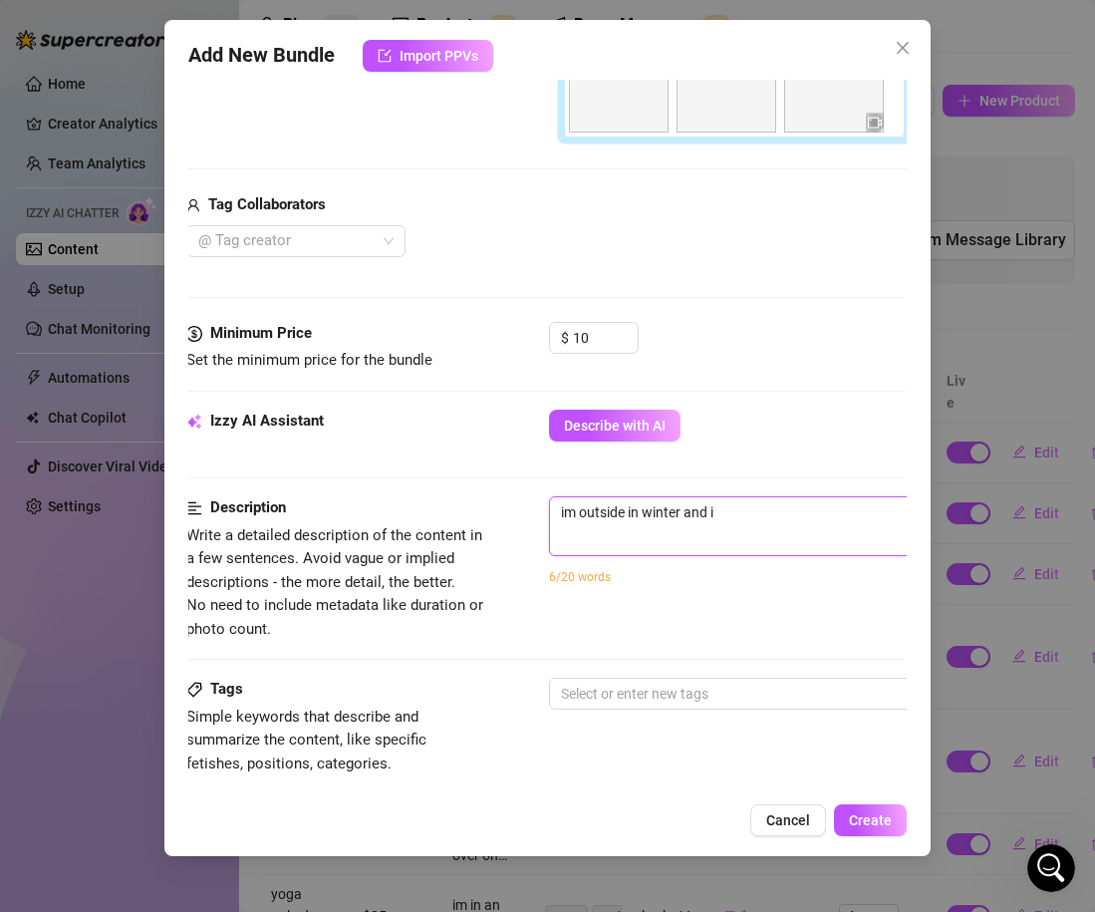
type textarea "im outside in winter and im"
type textarea "im outside in winter and im w"
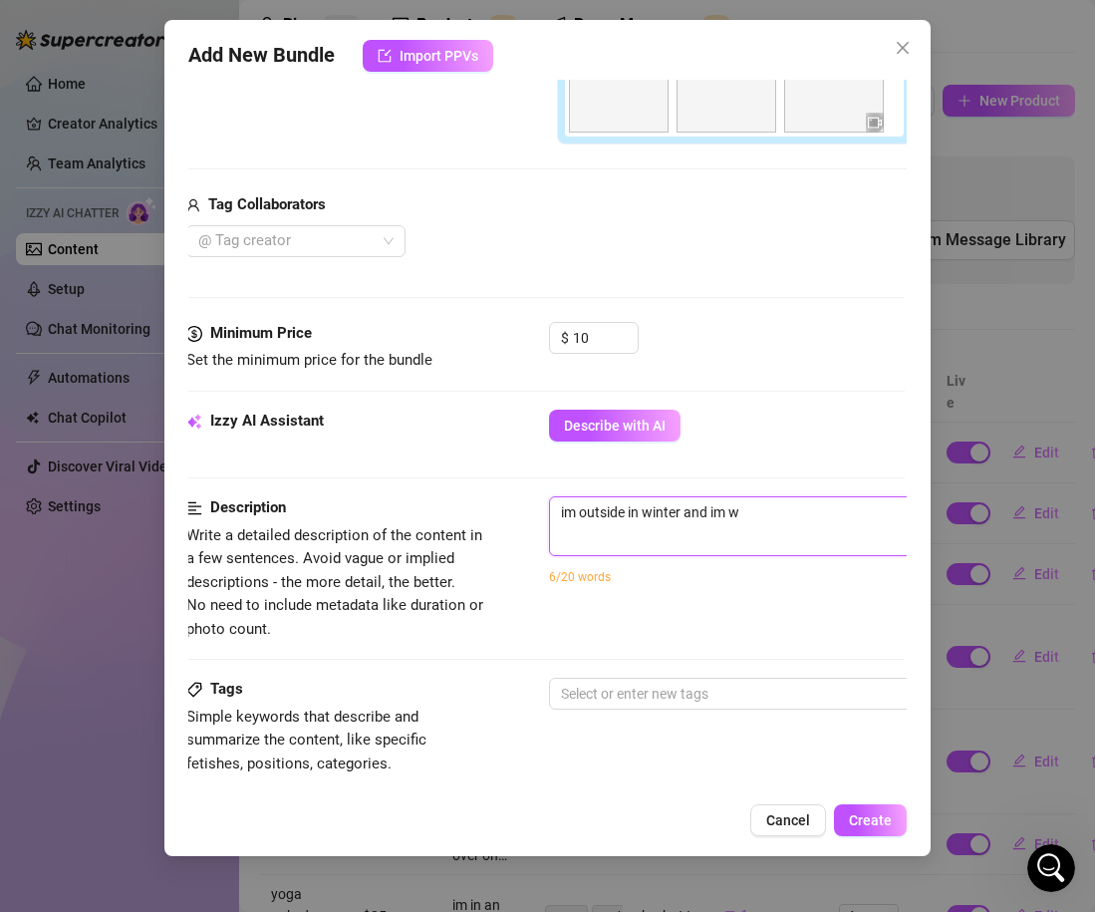
type textarea "im outside in winter and im we"
type textarea "im outside in winter and im wea"
type textarea "im outside in winter and im wear"
type textarea "im outside in winter and im weari"
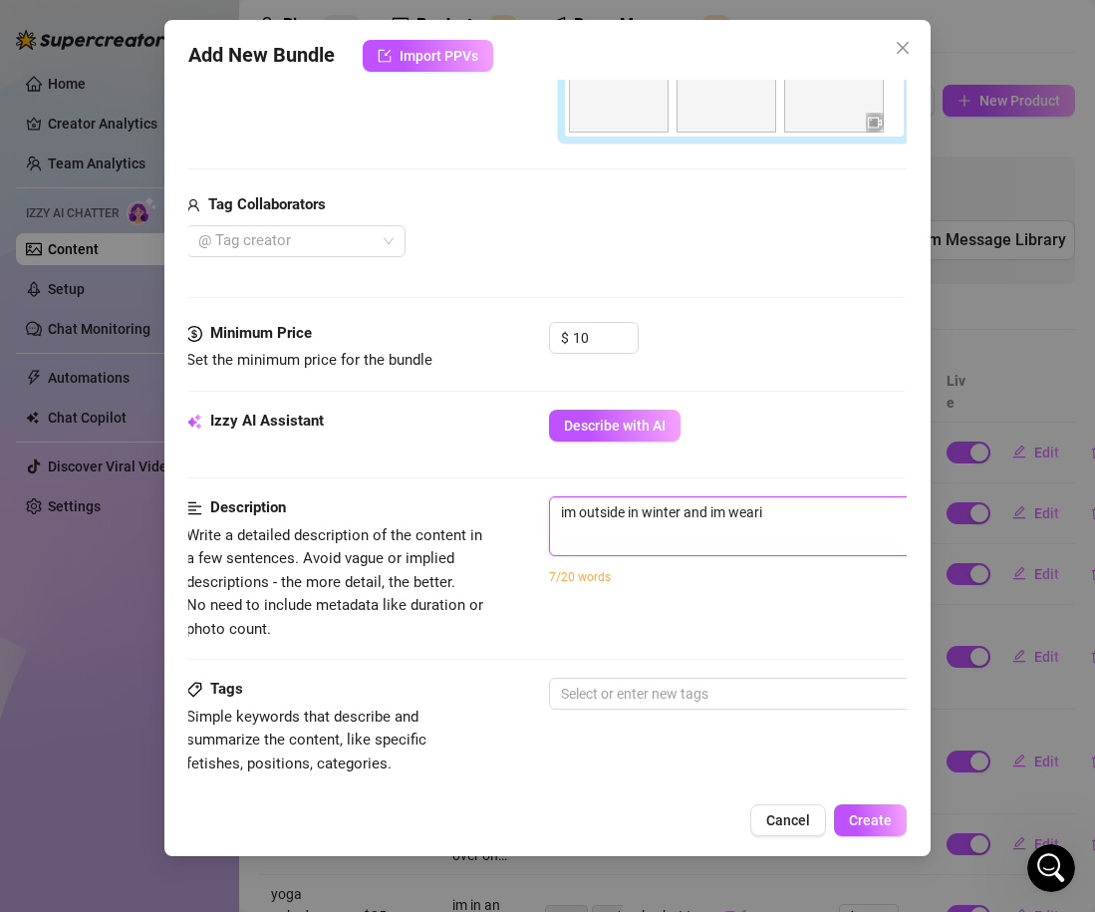
type textarea "im outside in winter and im wearin"
type textarea "im outside in winter and im wearing"
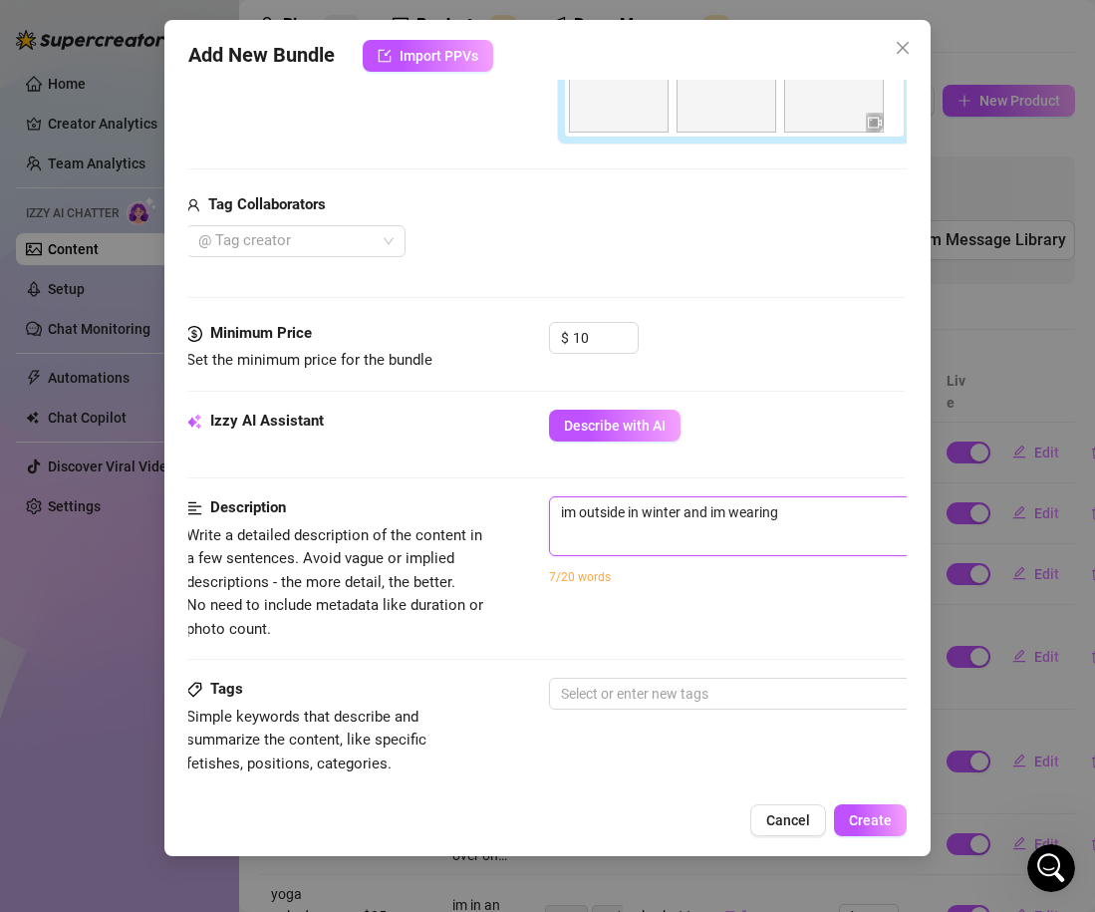
type textarea "im outside in winter and im wearing"
type textarea "im outside in winter and im wearing a"
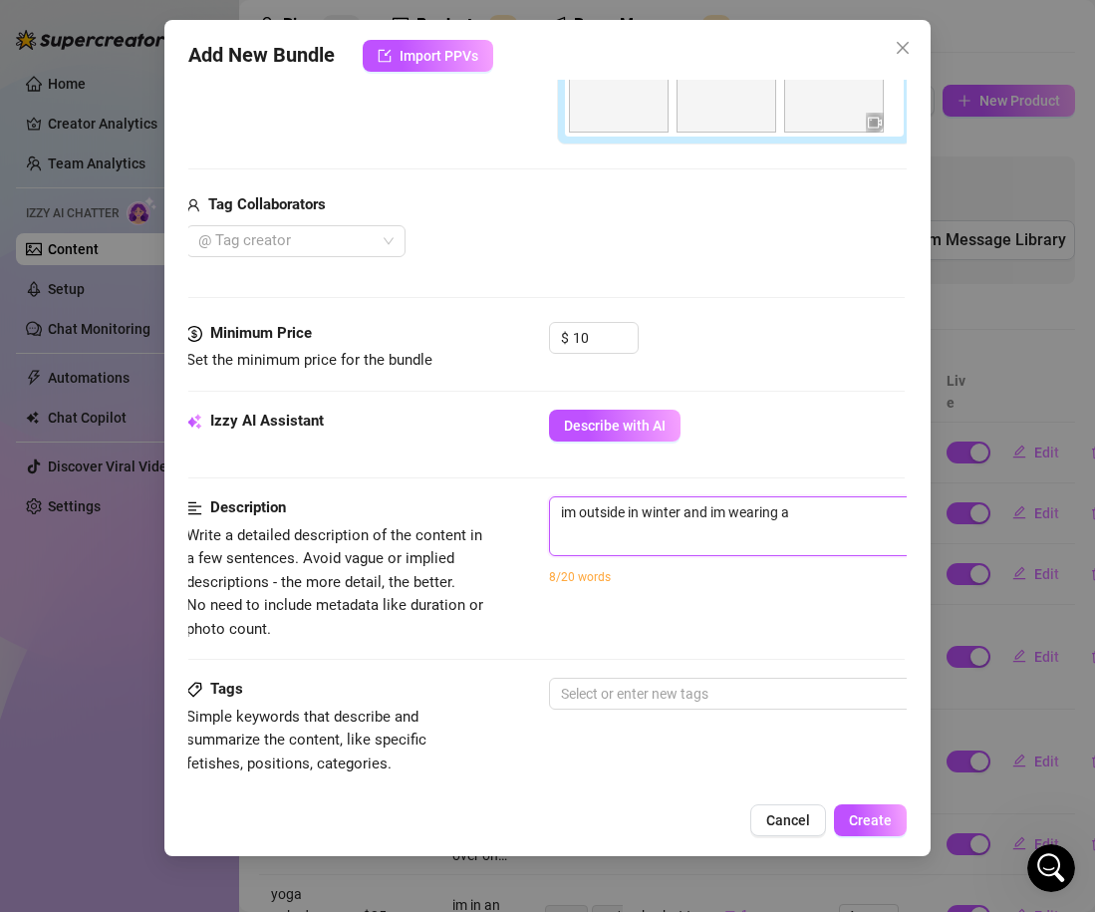
type textarea "im outside in winter and im wearing a w"
type textarea "im outside in winter and im wearing a wh"
type textarea "im outside in winter and im wearing a whi"
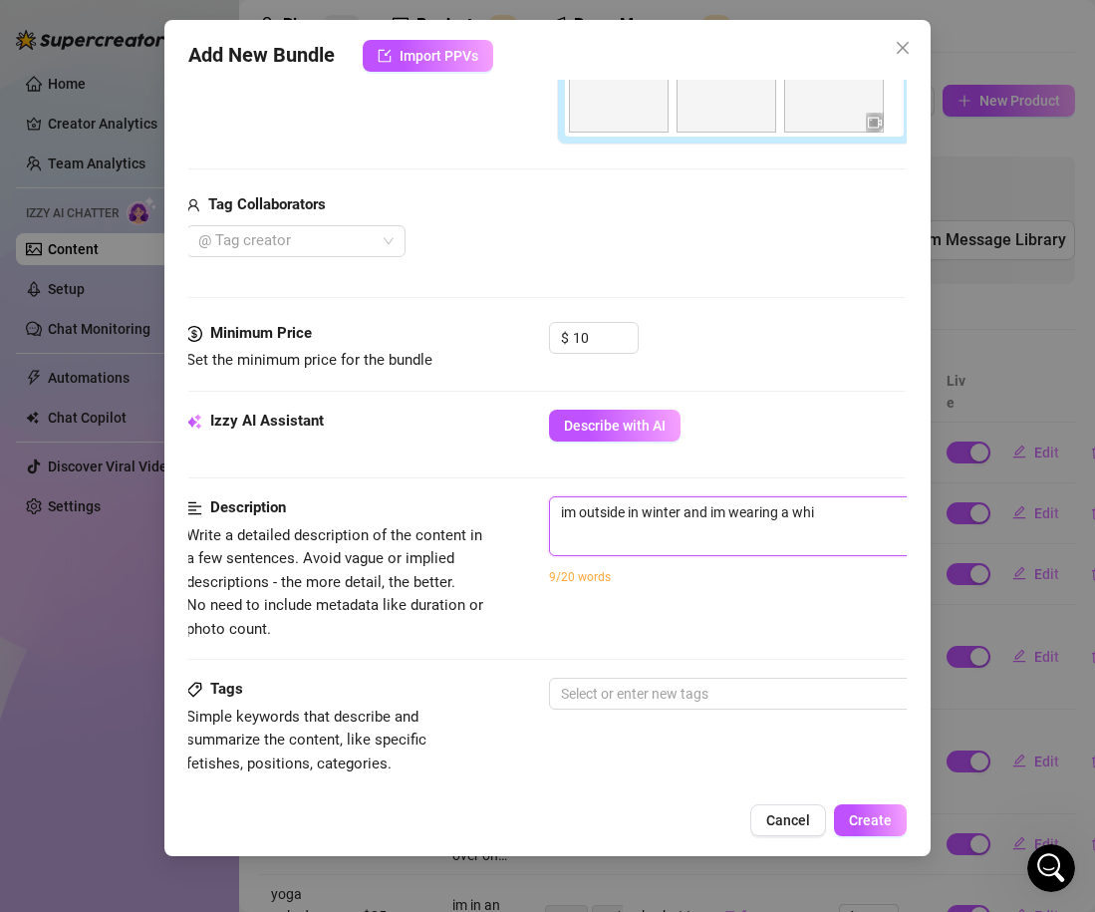
type textarea "im outside in winter and im wearing a whit"
type textarea "im outside in winter and im wearing a white"
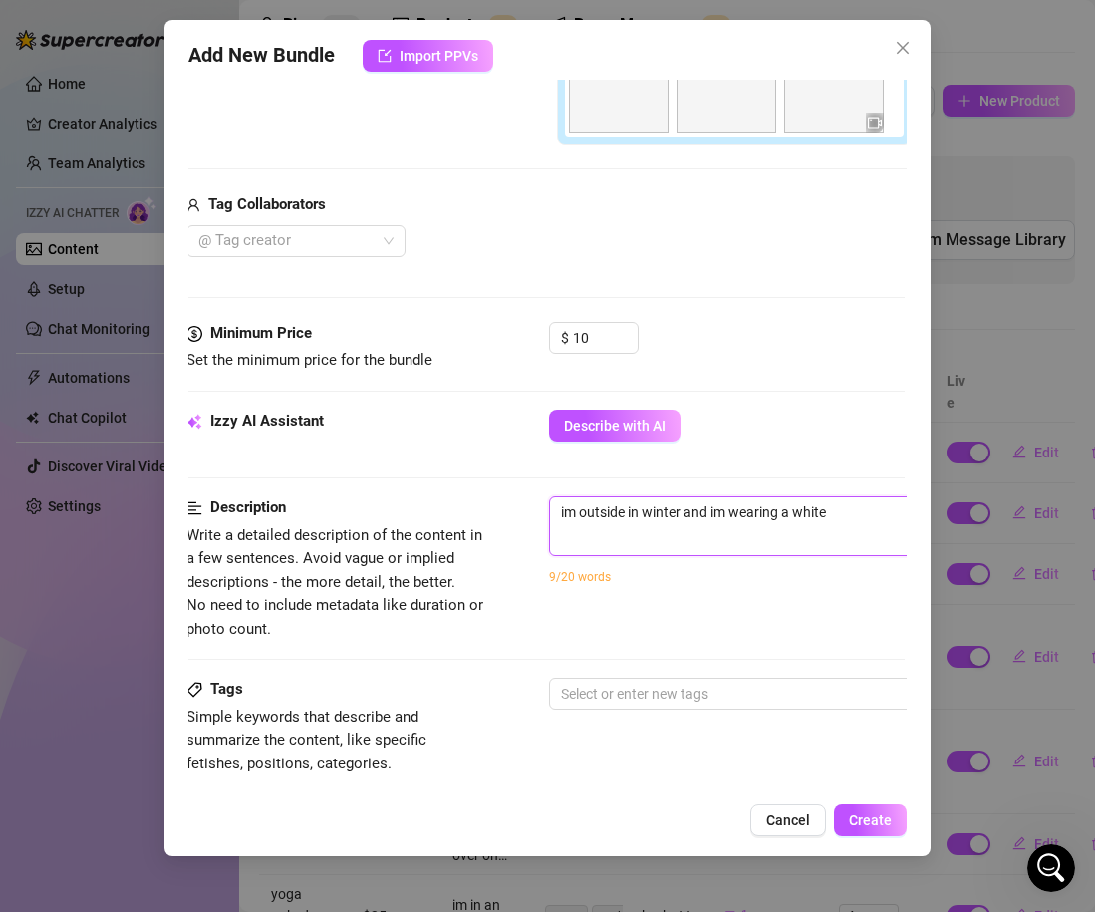
type textarea "im outside in winter and im wearing a white l"
type textarea "im outside in winter and im wearing a white li"
type textarea "im outside in winter and im wearing a white l"
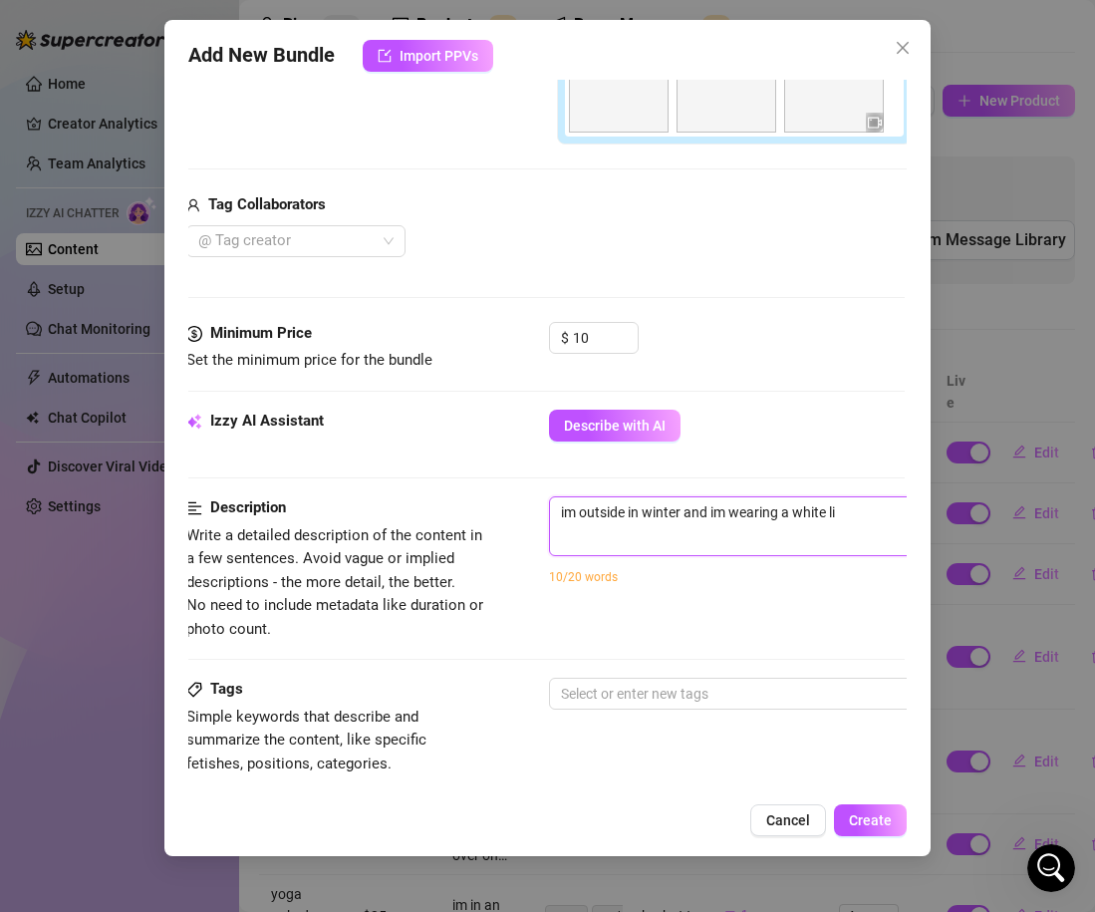
type textarea "im outside in winter and im wearing a white l"
type textarea "im outside in winter and im wearing a white lo"
type textarea "im outside in winter and im wearing a [PERSON_NAME]"
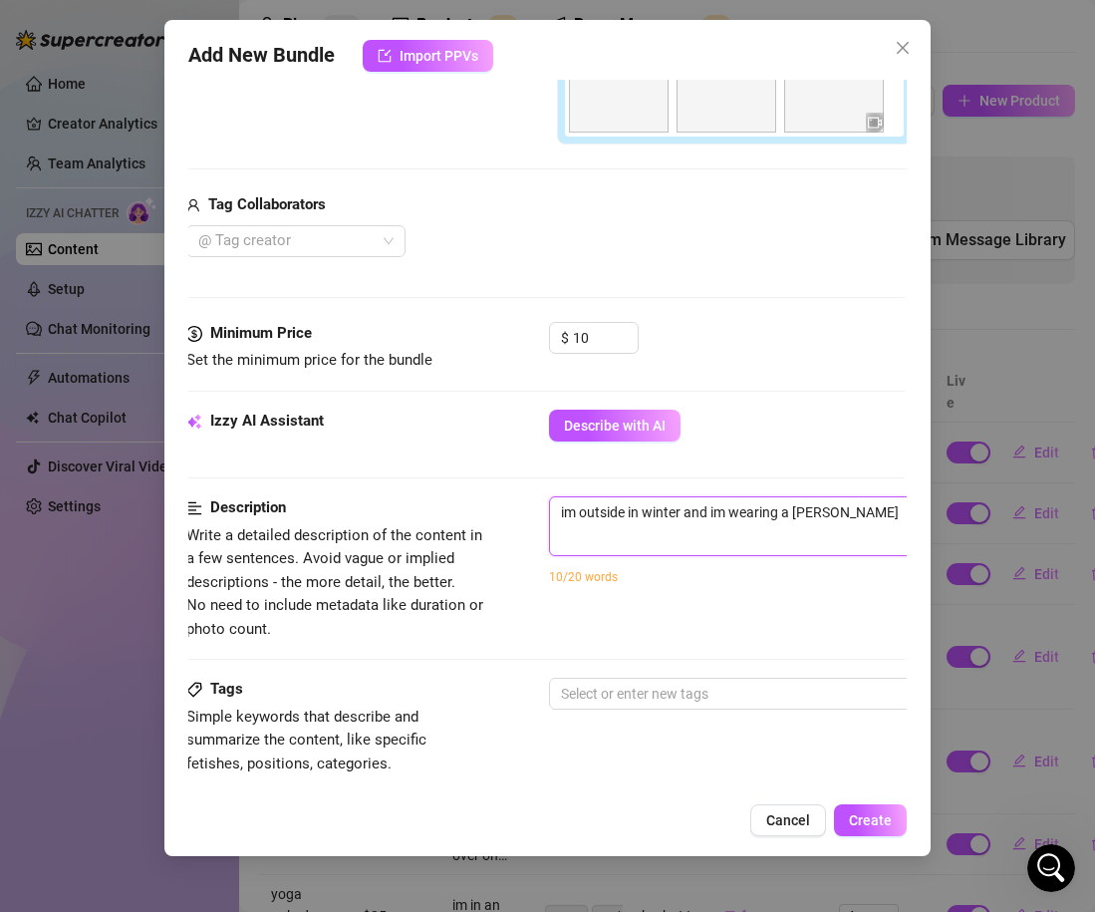
type textarea "im outside in winter and im wearing a white loui"
type textarea "im outside in winter and im wearing a [PERSON_NAME]"
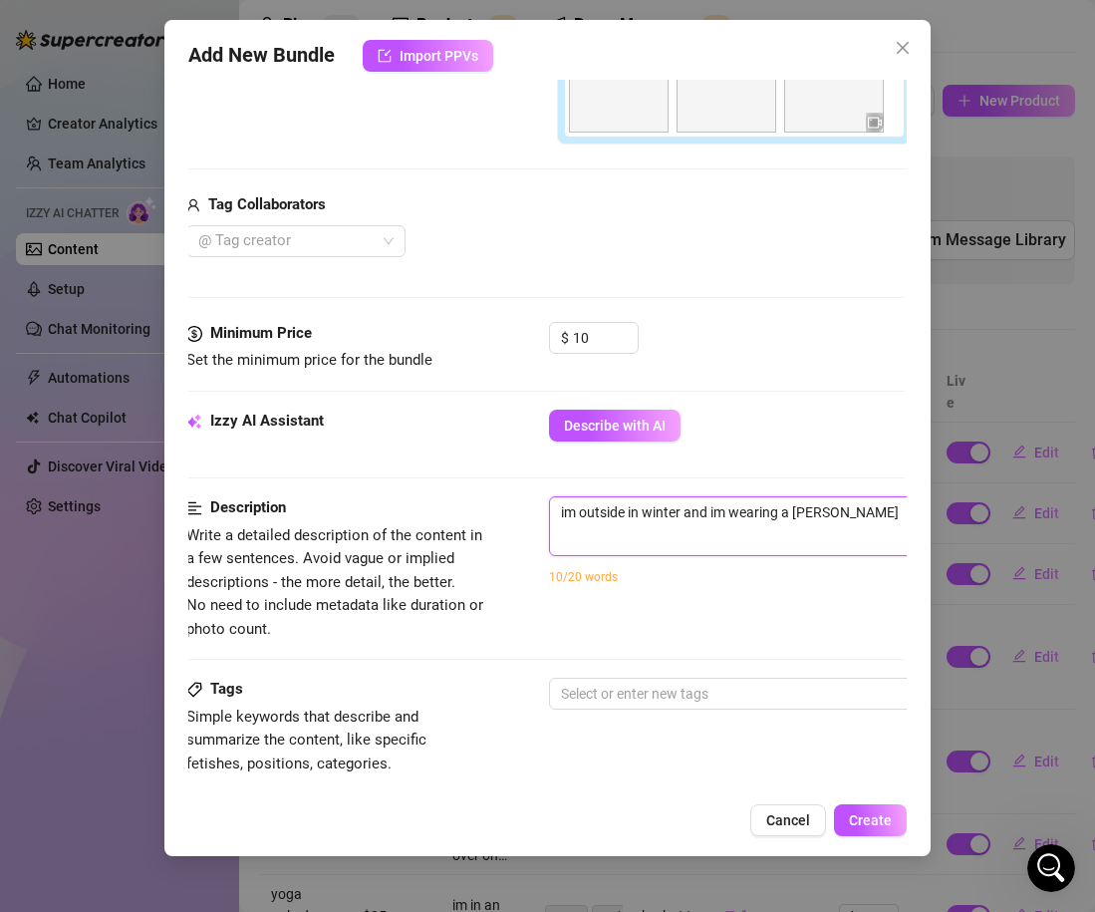
type textarea "im outside in winter and im wearing a [PERSON_NAME]"
type textarea "im outside in winter and im wearing a white [PERSON_NAME]"
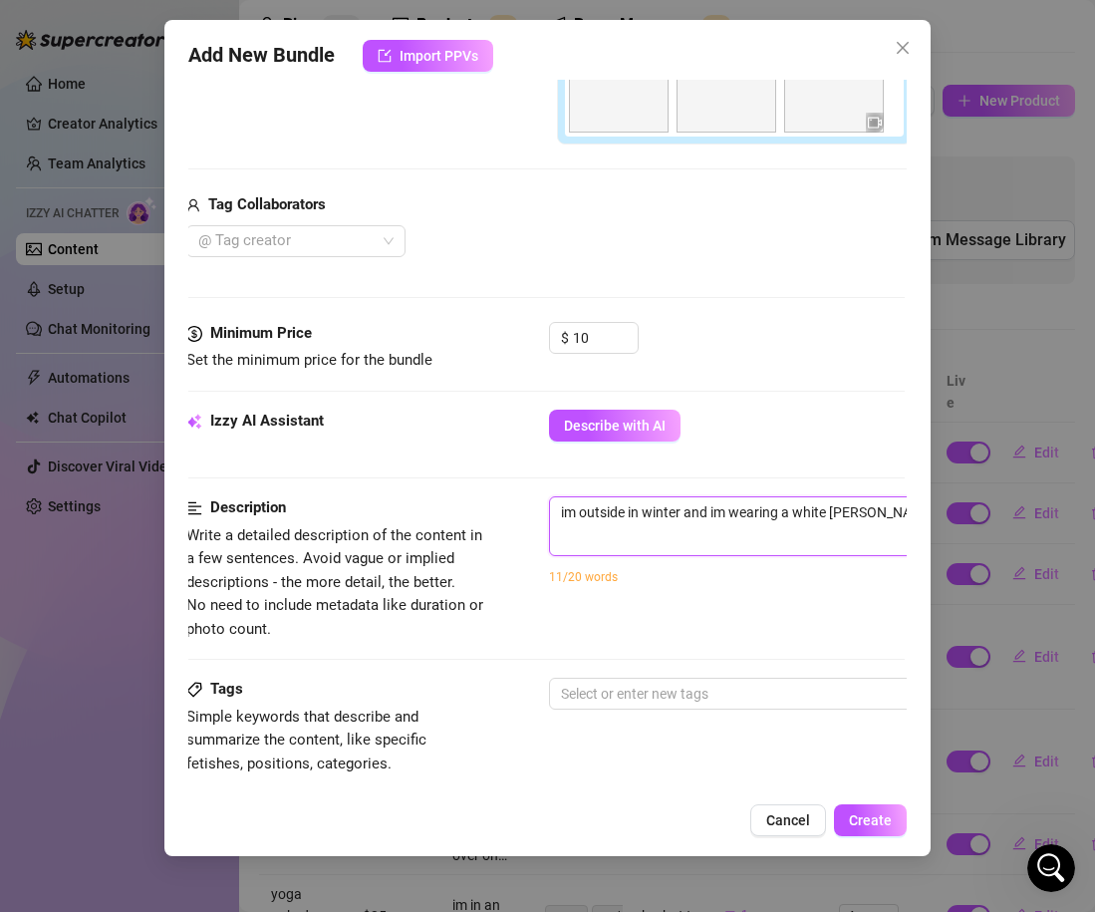
type textarea "im outside in winter and im wearing a [PERSON_NAME] vut"
type textarea "im outside in winter and im wearing a [PERSON_NAME]"
type textarea "im outside in winter and im wearing a white [PERSON_NAME]"
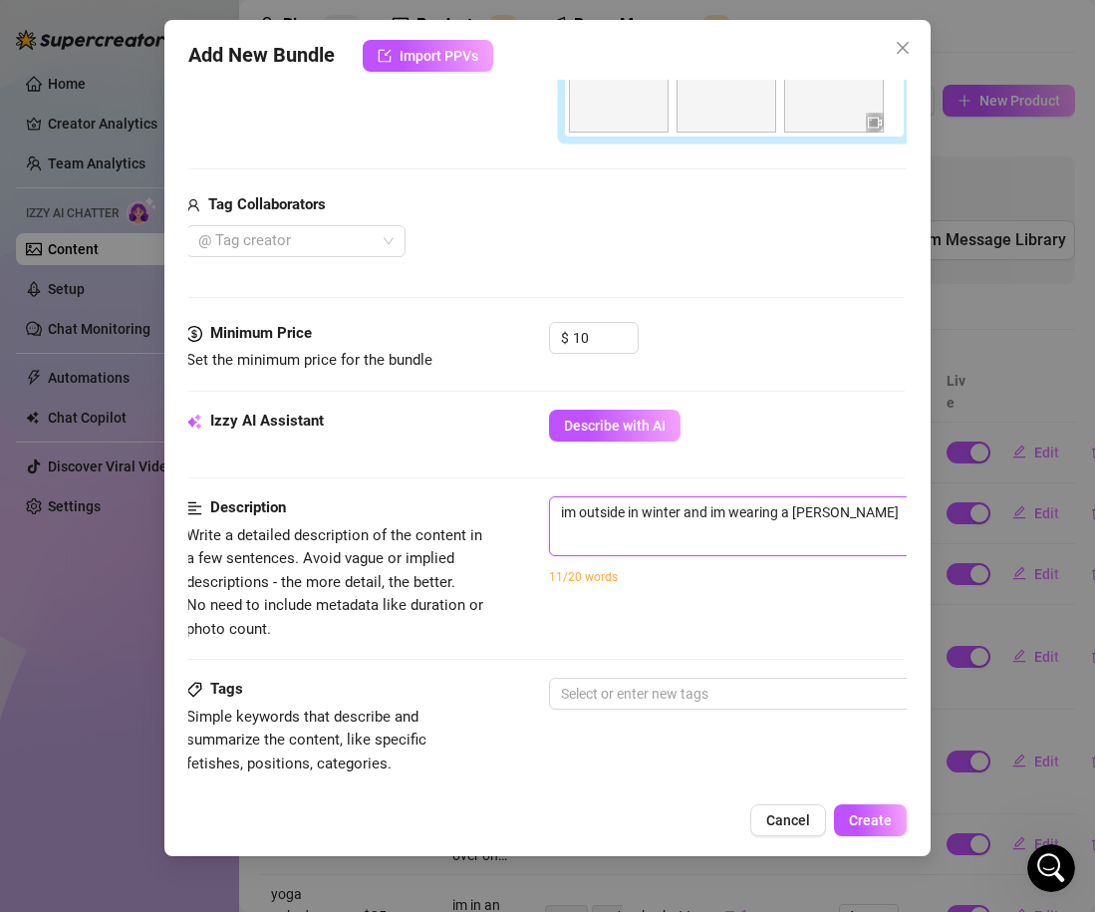
type textarea "im outside in winter and im wearing a white [PERSON_NAME]"
type textarea "im outside in winter and im wearing a [PERSON_NAME]"
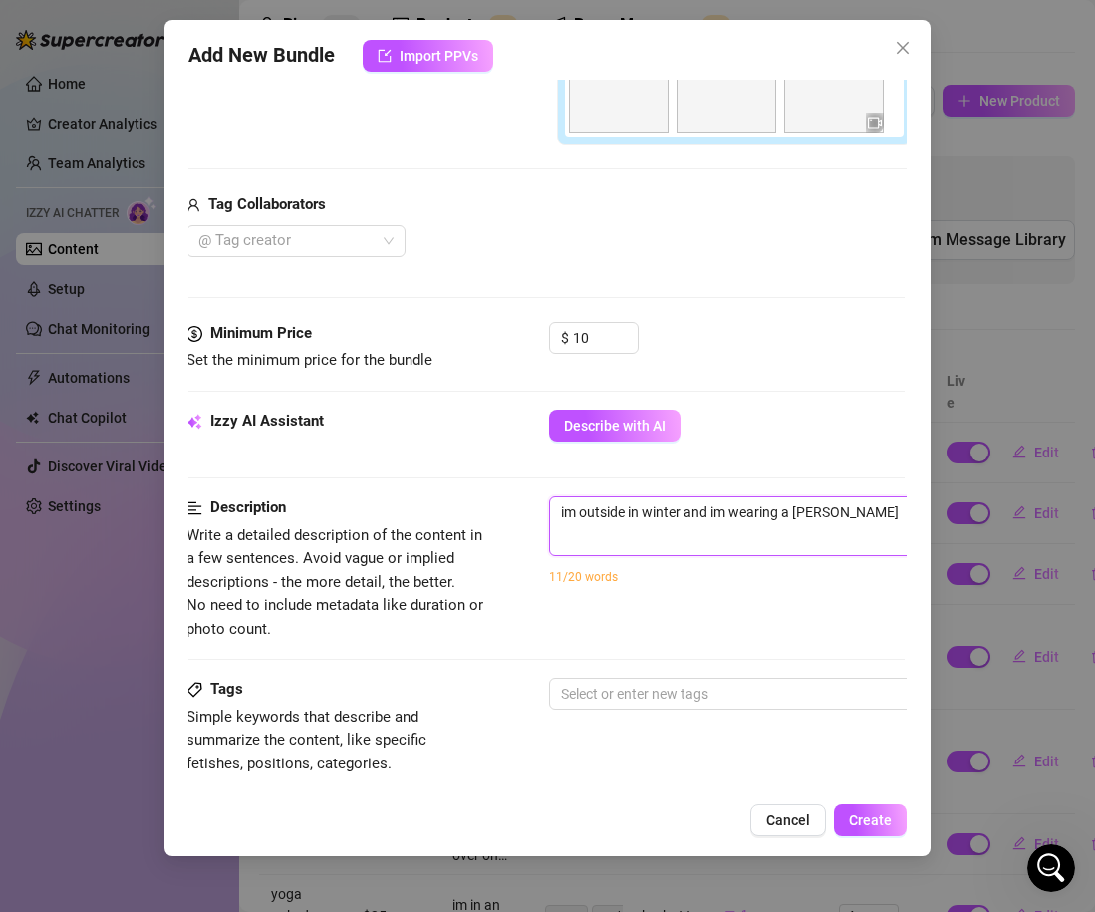
type textarea "im outside in winter and im wearing a [PERSON_NAME]"
type textarea "im outside in winter and im wearing a [PERSON_NAME] b"
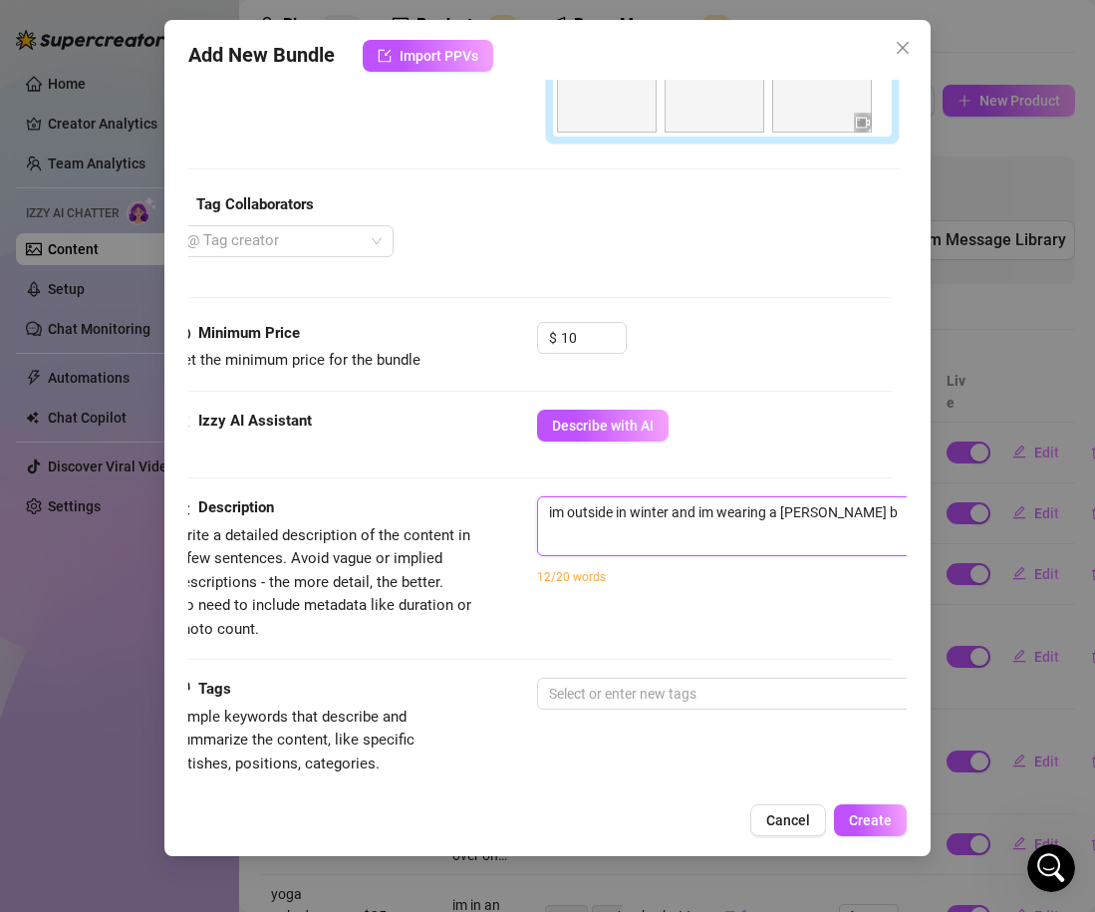
type textarea "im outside in winter and im wearing a [PERSON_NAME] bi"
type textarea "im outside in winter and im wearing a [PERSON_NAME] bik"
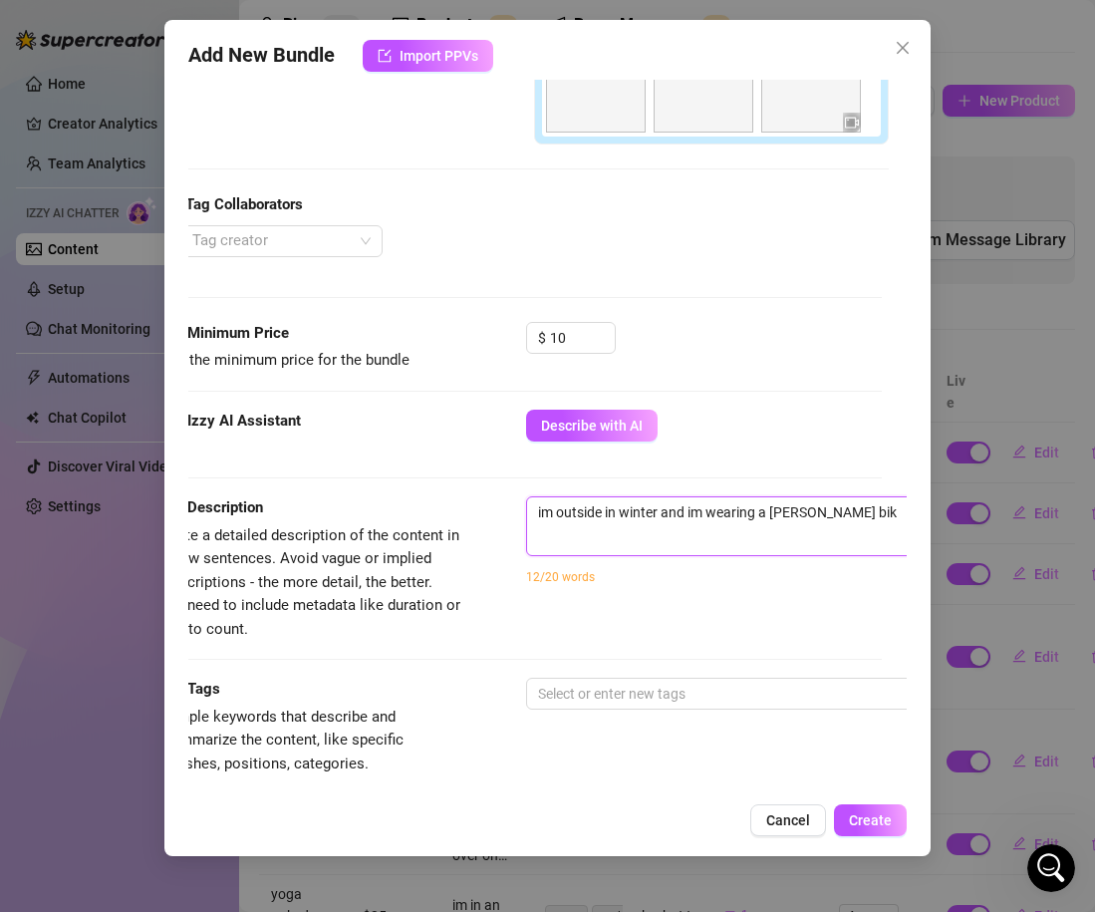
type textarea "im outside in winter and im wearing a [PERSON_NAME] biki"
type textarea "im outside in winter and im wearing a [PERSON_NAME] bikin"
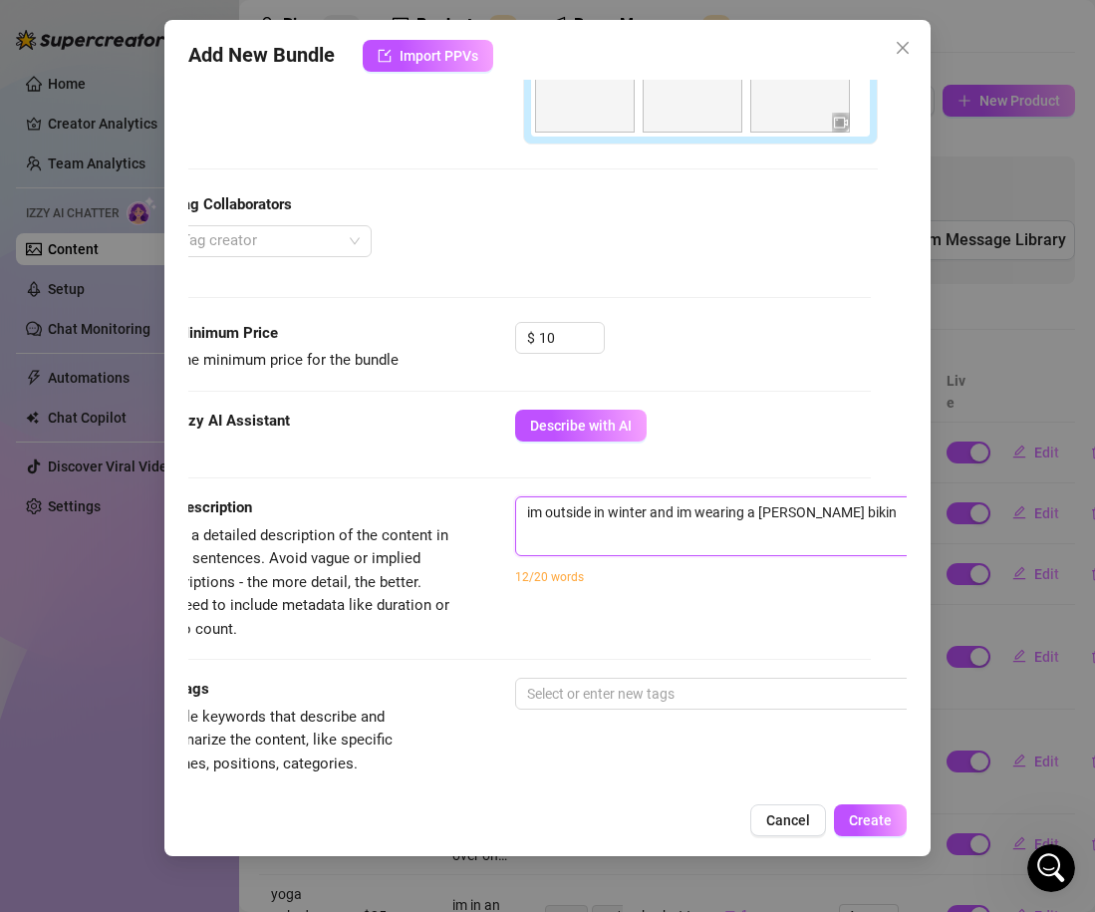
type textarea "im outside in winter and im wearing a [PERSON_NAME] bikini"
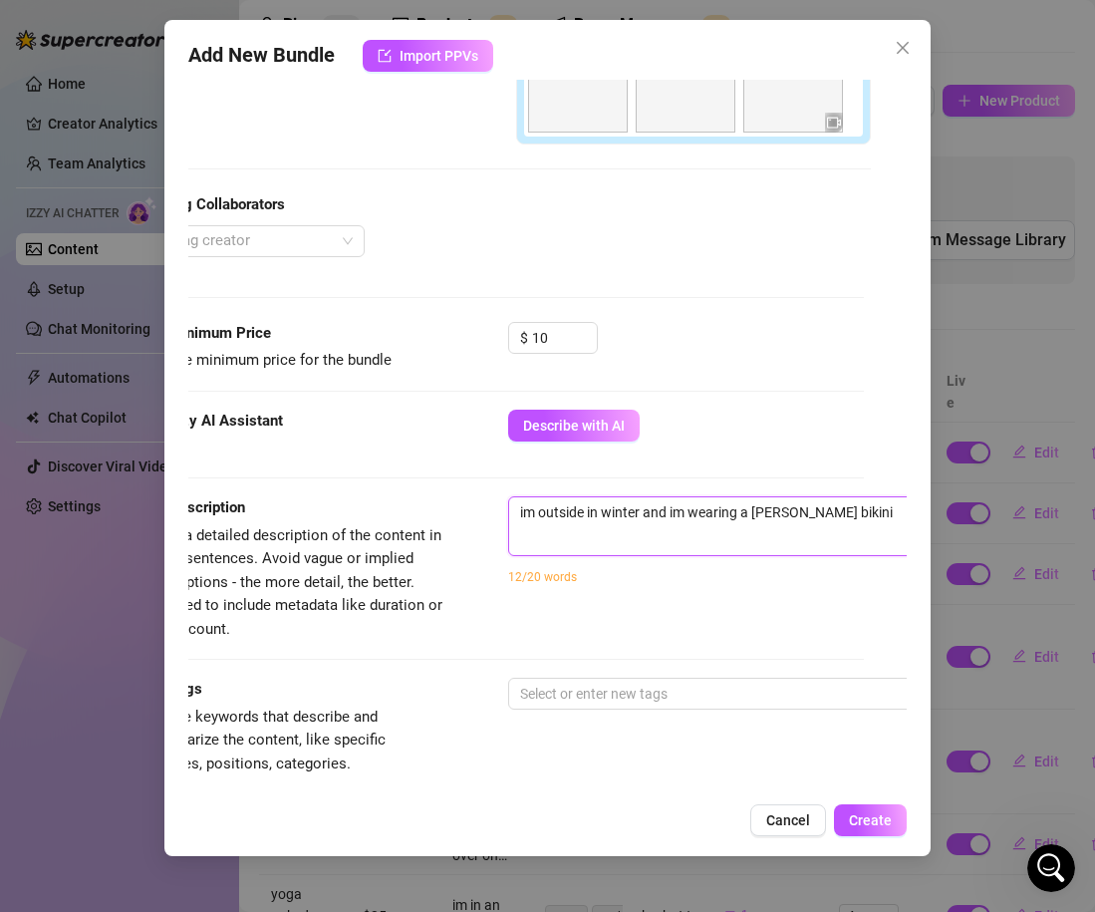
type textarea "im outside in winter and im wearing a [PERSON_NAME] bikini w"
type textarea "im outside in winter and im wearing a [PERSON_NAME] bikini wi"
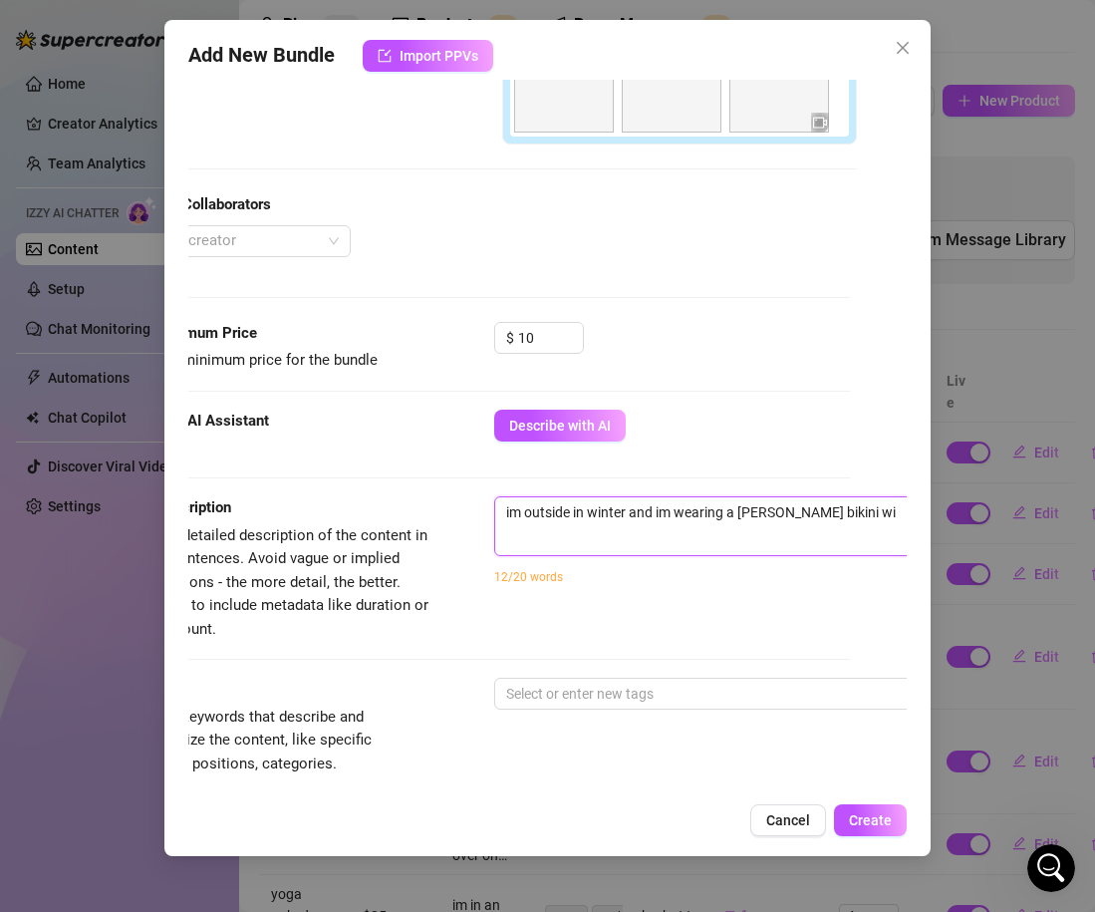
type textarea "im outside in winter and im wearing a [PERSON_NAME] bikini wit"
type textarea "im outside in winter and im wearing a [PERSON_NAME] bikini with"
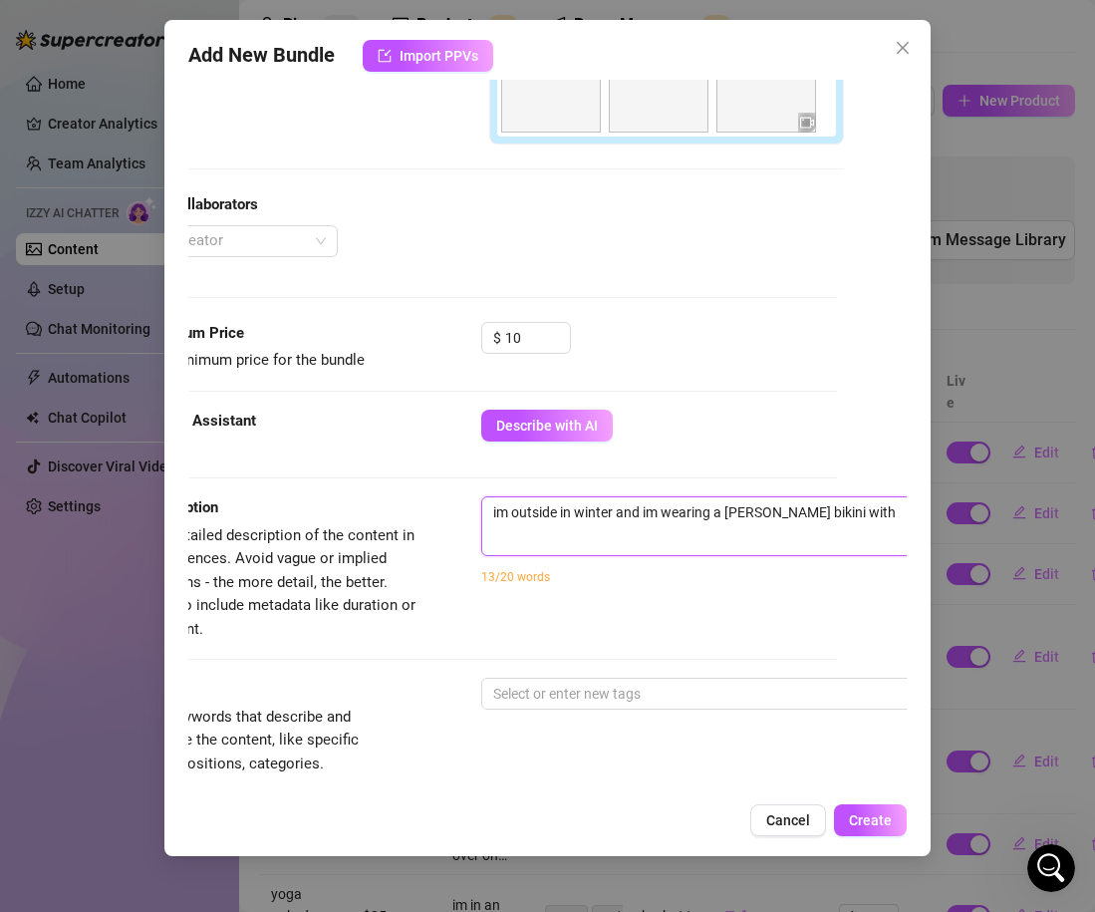
type textarea "im outside in winter and im wearing a [PERSON_NAME] bikini with"
type textarea "im outside in winter and im wearing a [PERSON_NAME] bikini with f"
type textarea "im outside in winter and im wearing a [PERSON_NAME] bikini with fu"
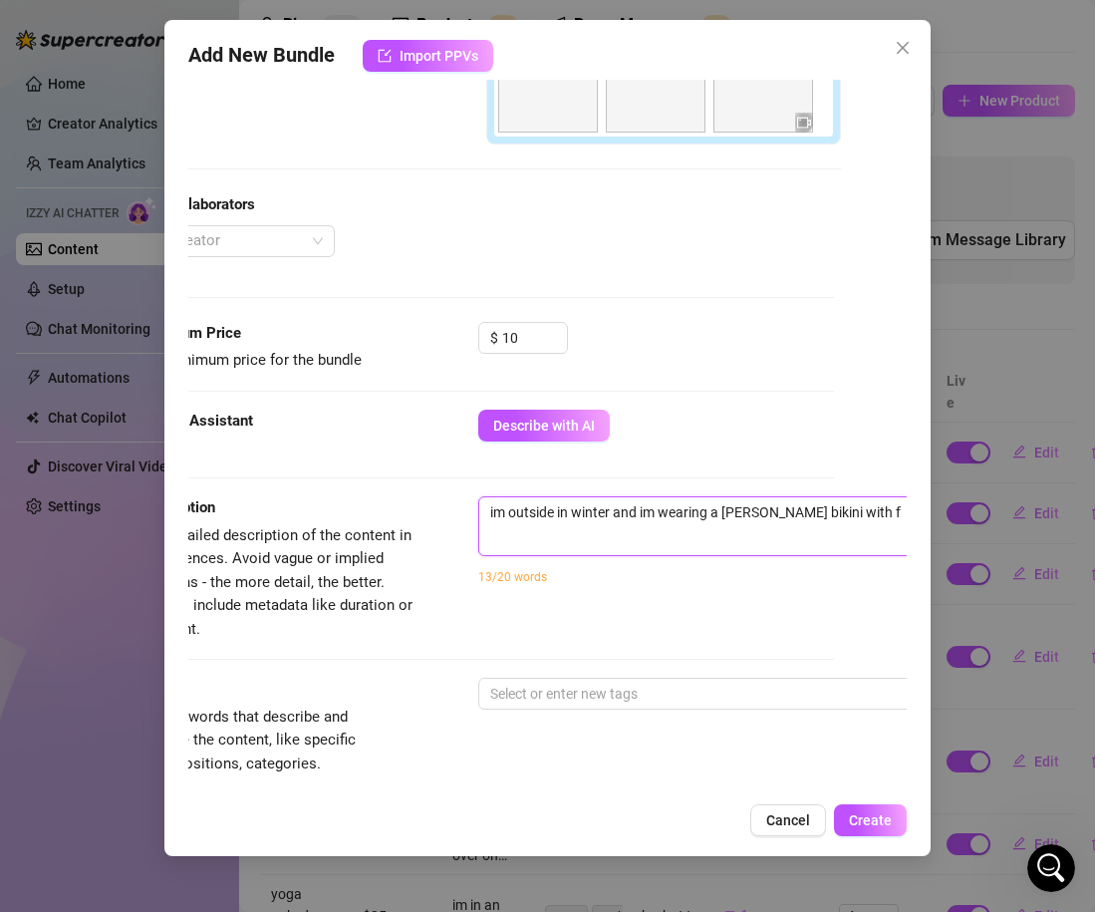
type textarea "im outside in winter and im wearing a [PERSON_NAME] bikini with fu"
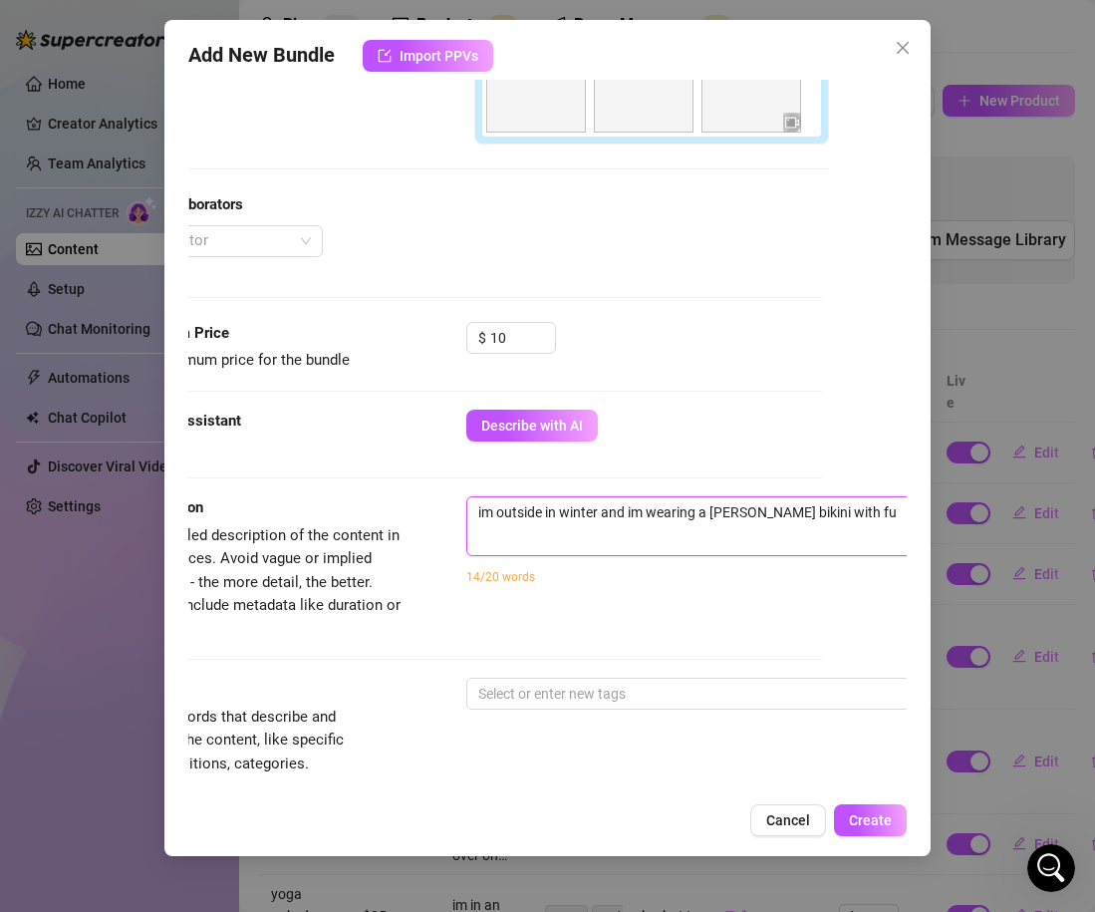
type textarea "im outside in winter and im wearing a [PERSON_NAME] bikini with fur"
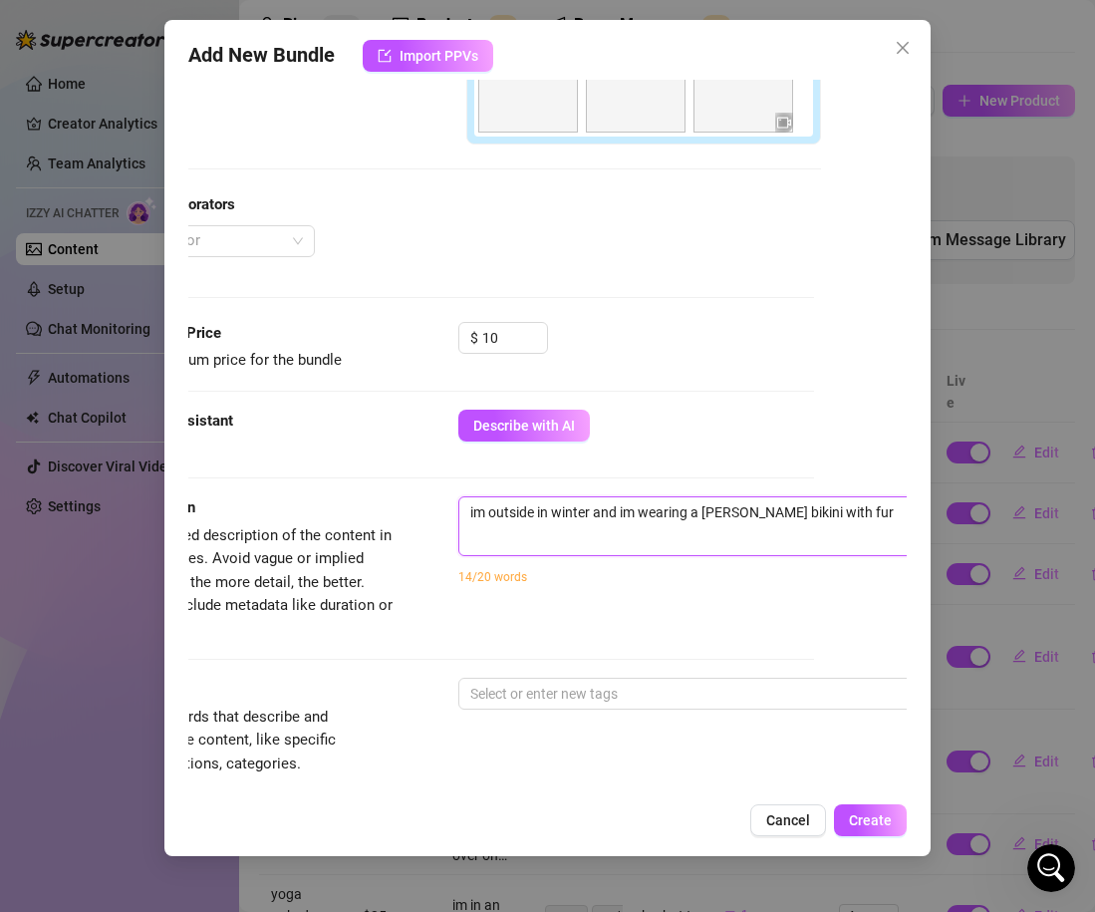
type textarea "im outside in winter and im wearing a [PERSON_NAME] bikini with fur b"
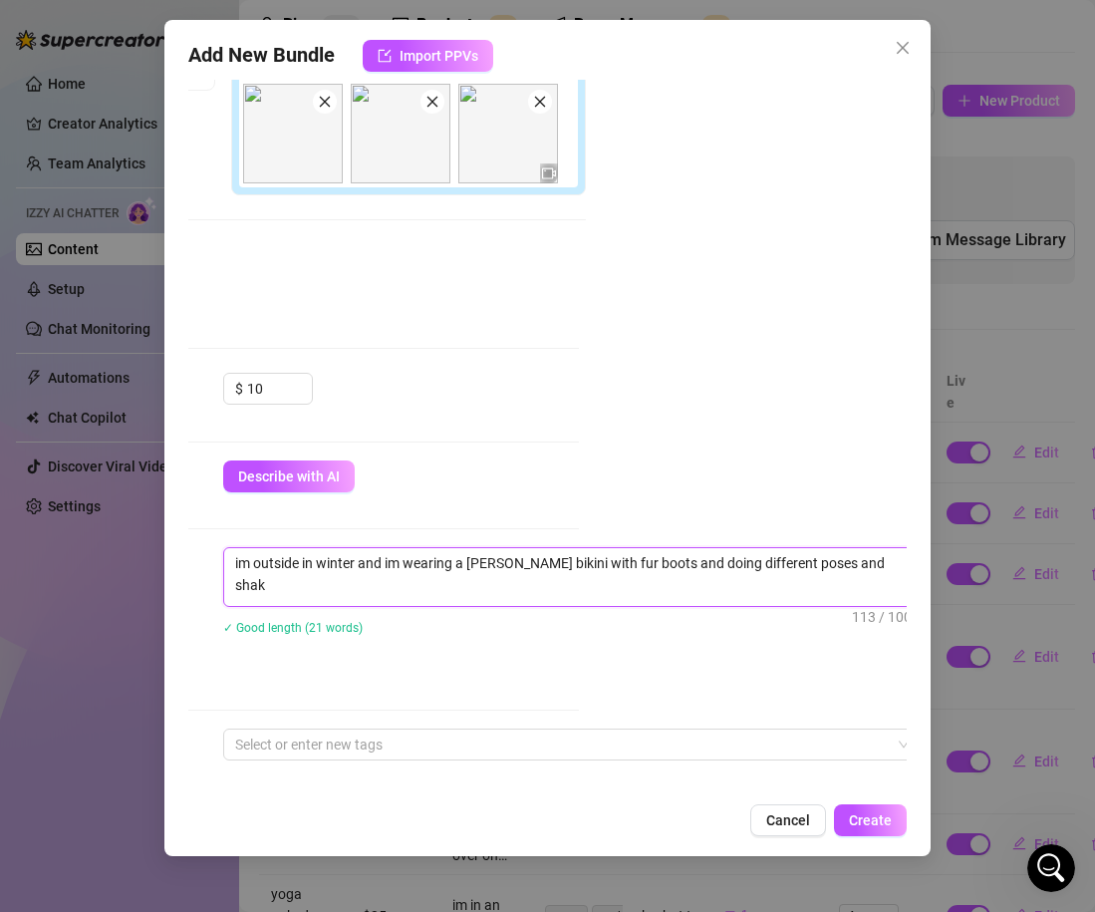
scroll to position [0, 0]
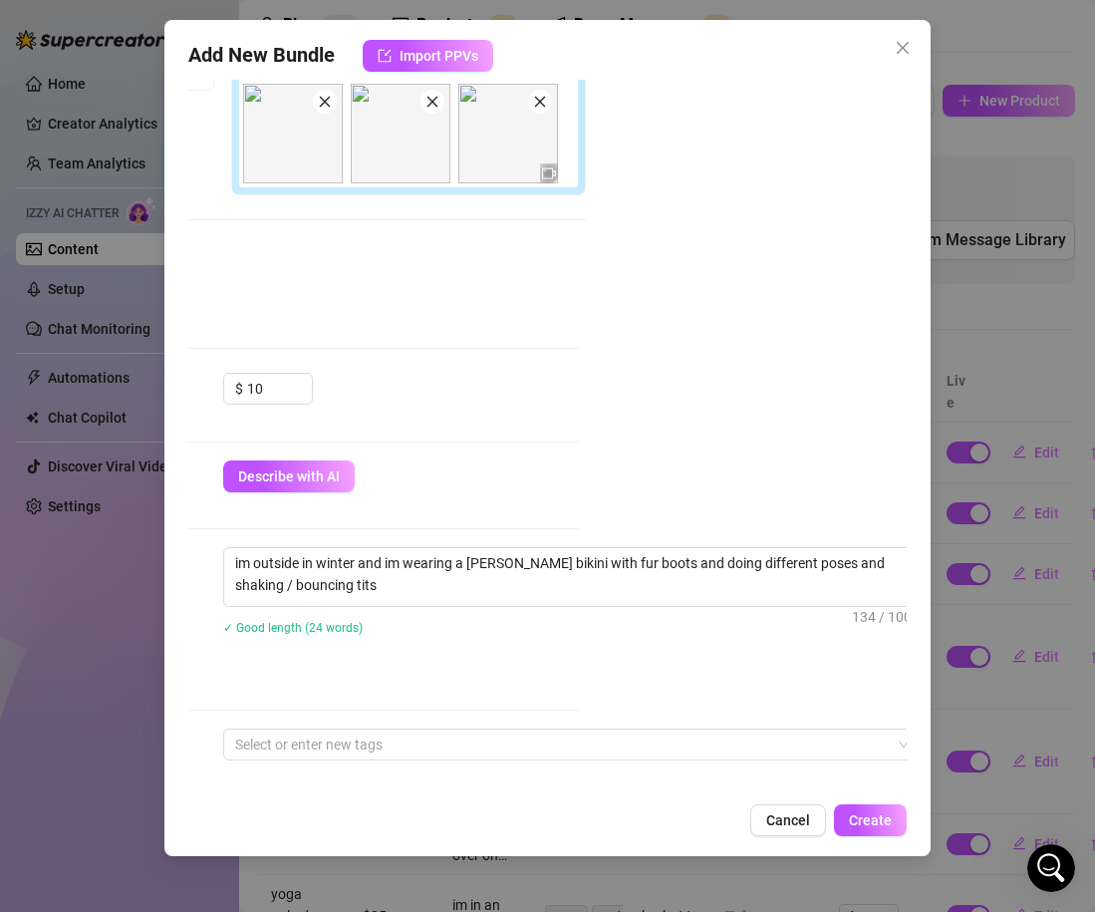
click at [424, 654] on div "im outside in winter and im wearing a [PERSON_NAME] bikini with fur boots and d…" at bounding box center [572, 604] width 698 height 114
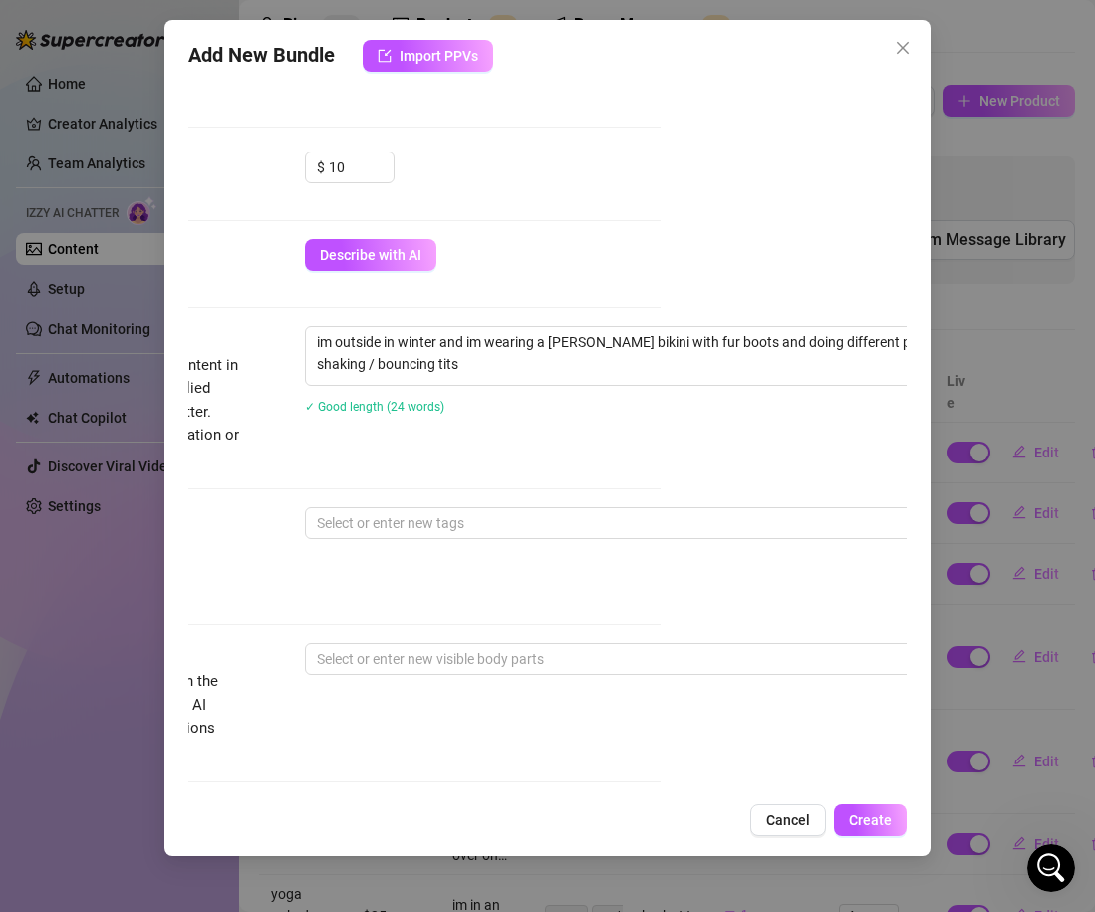
scroll to position [695, 246]
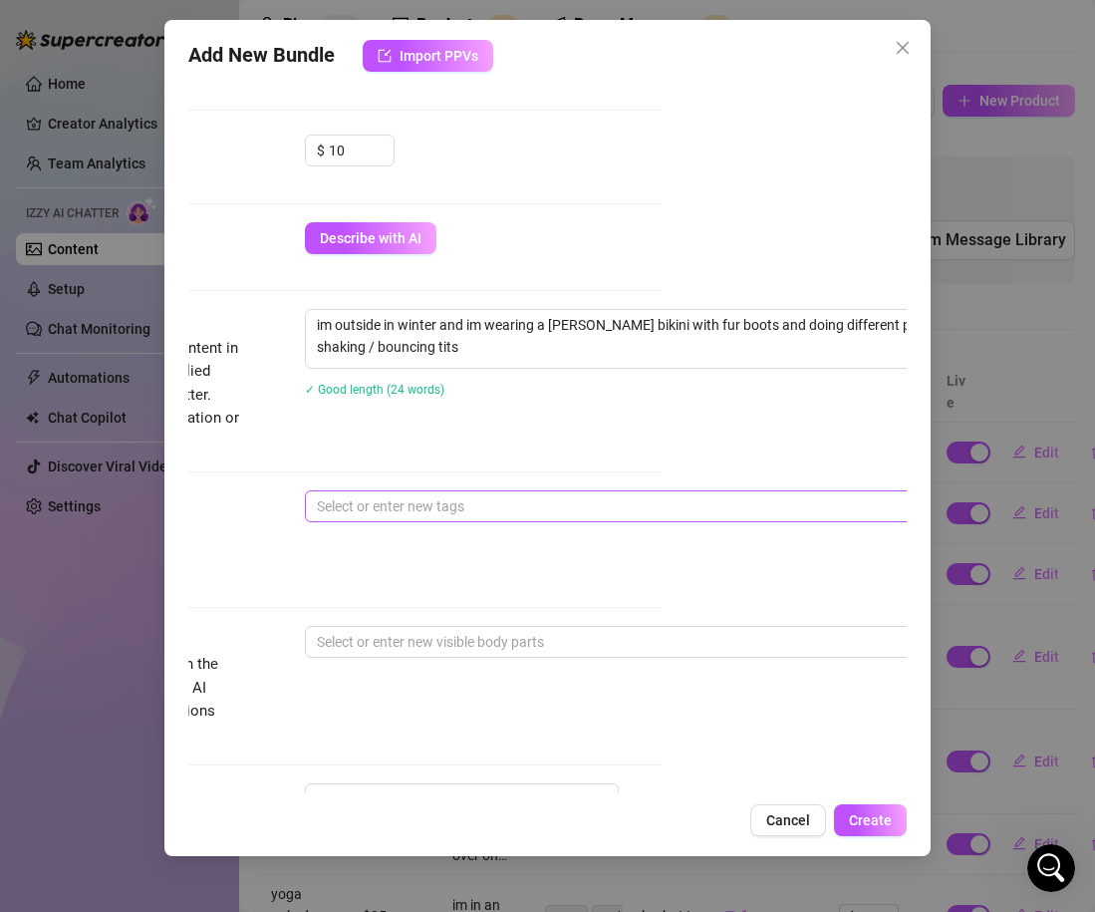
click at [396, 518] on div at bounding box center [643, 506] width 669 height 28
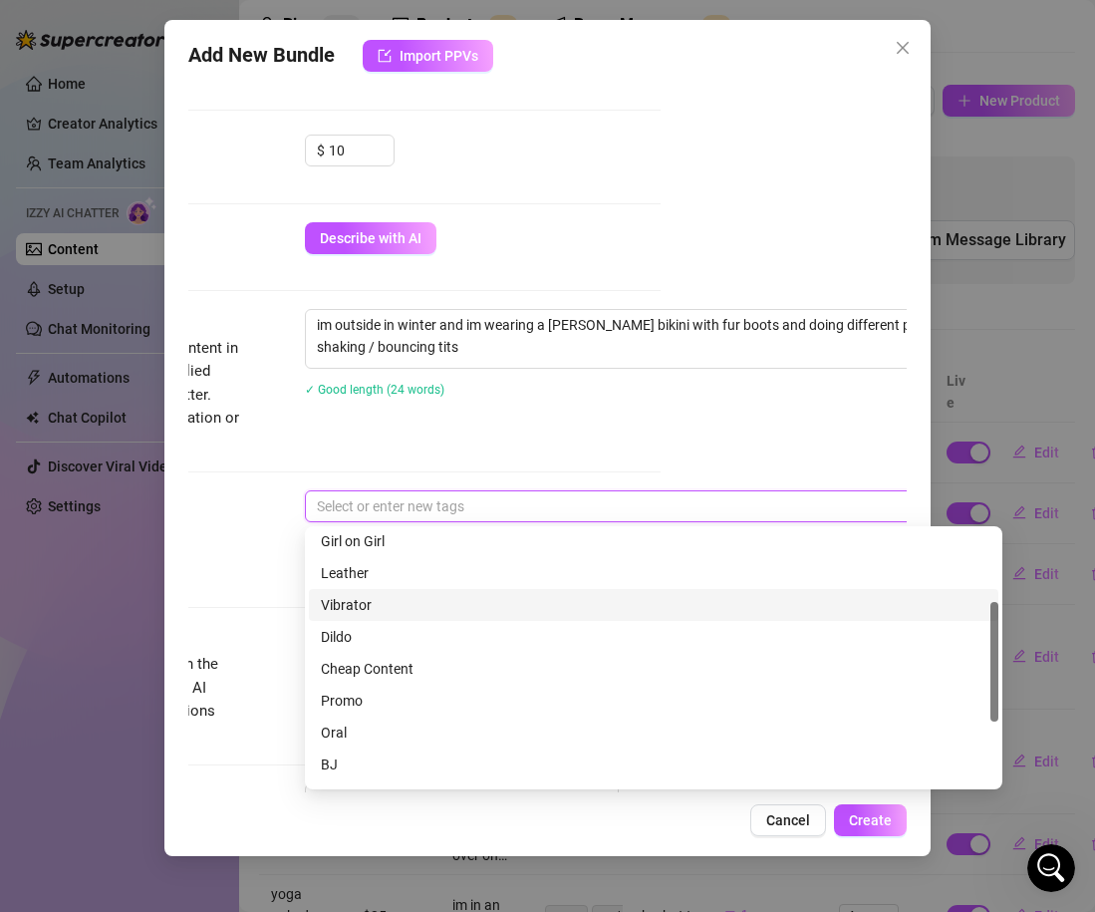
scroll to position [151, 0]
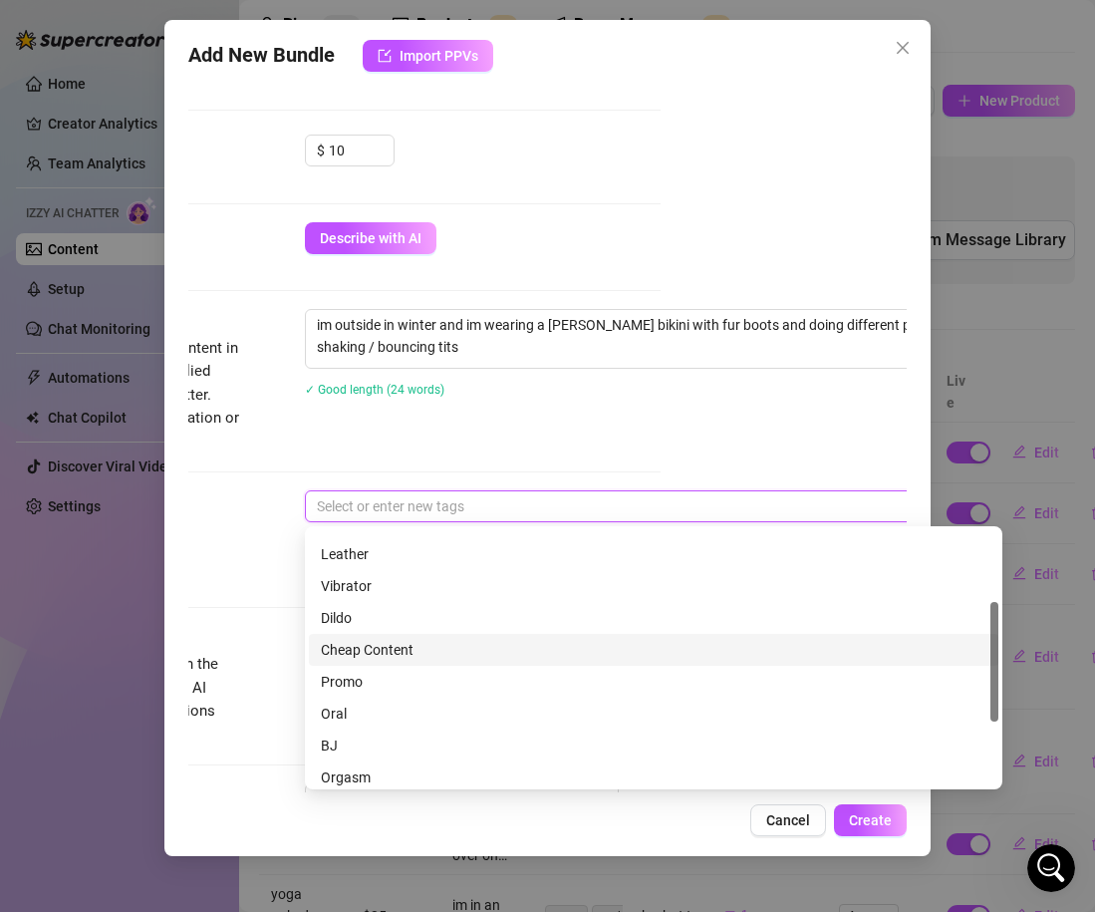
click at [391, 658] on div "Cheap Content" at bounding box center [654, 650] width 666 height 22
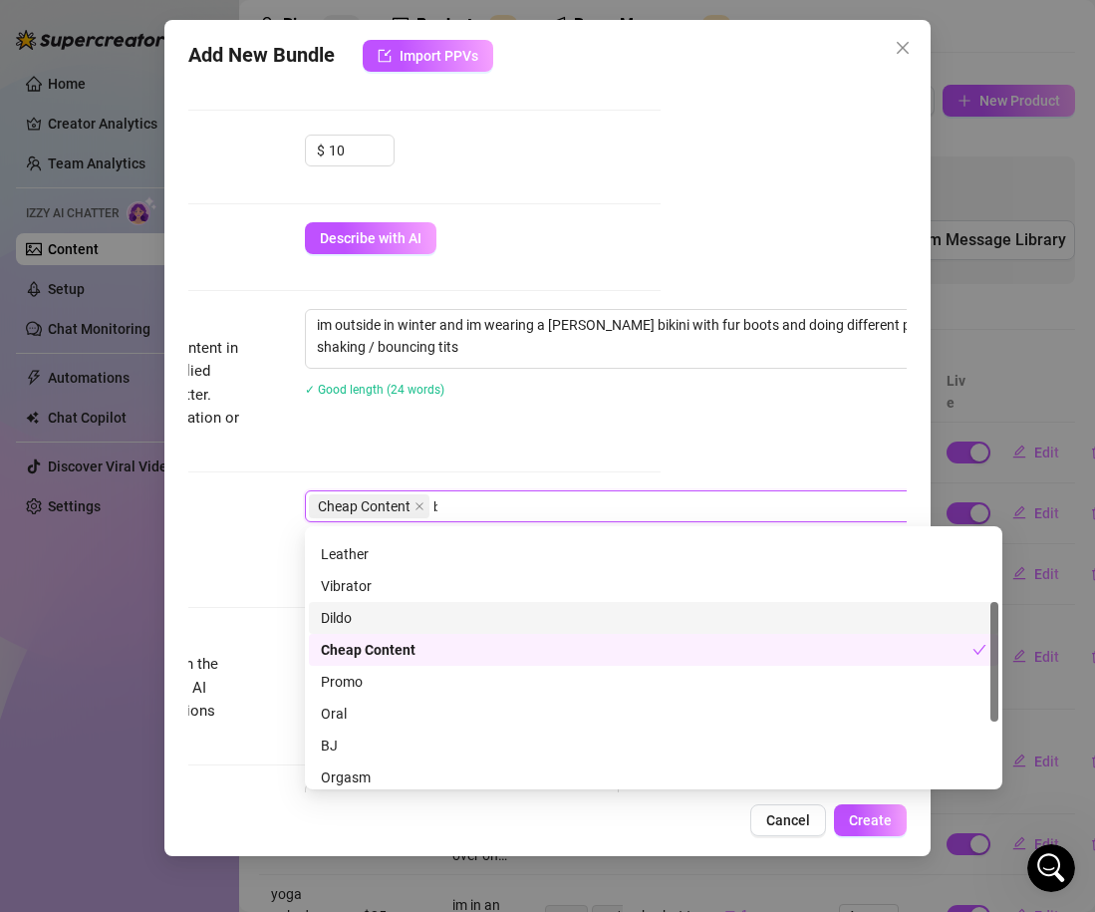
scroll to position [0, 0]
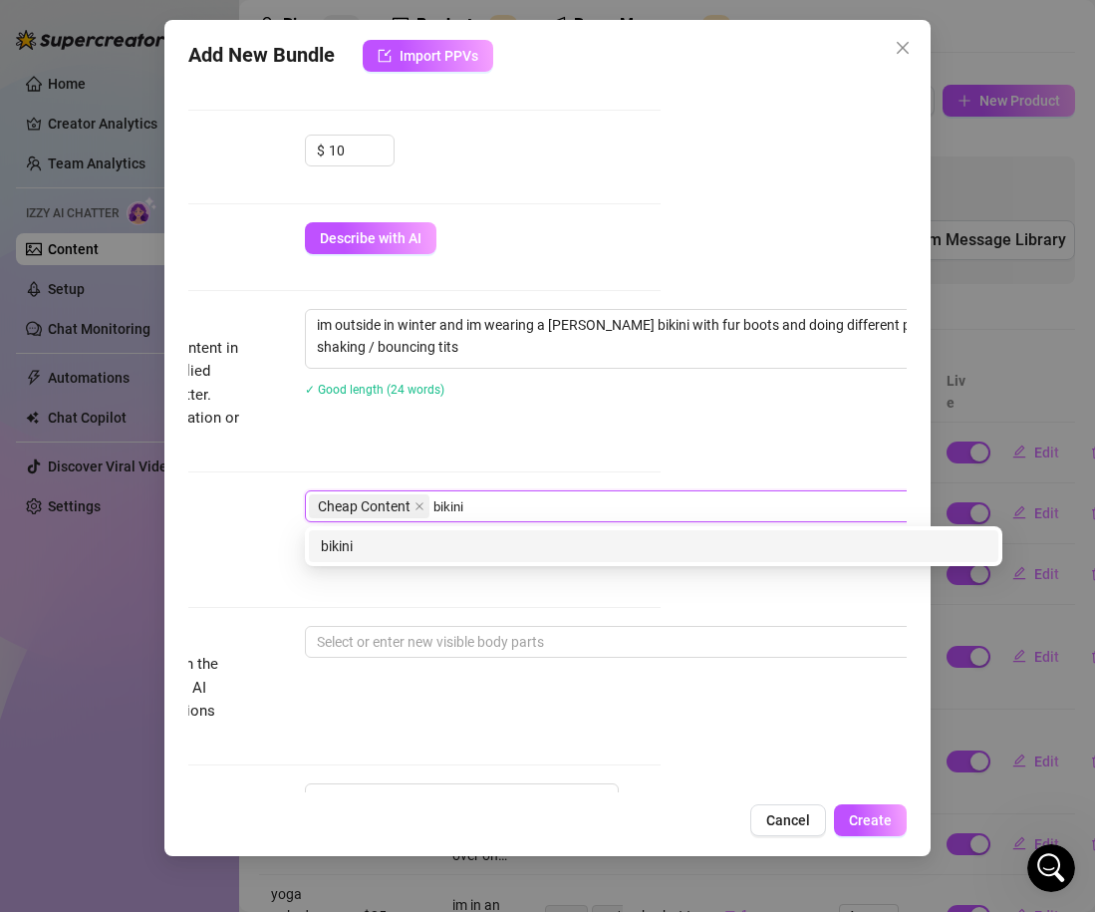
click at [378, 548] on div "bikini" at bounding box center [654, 546] width 666 height 22
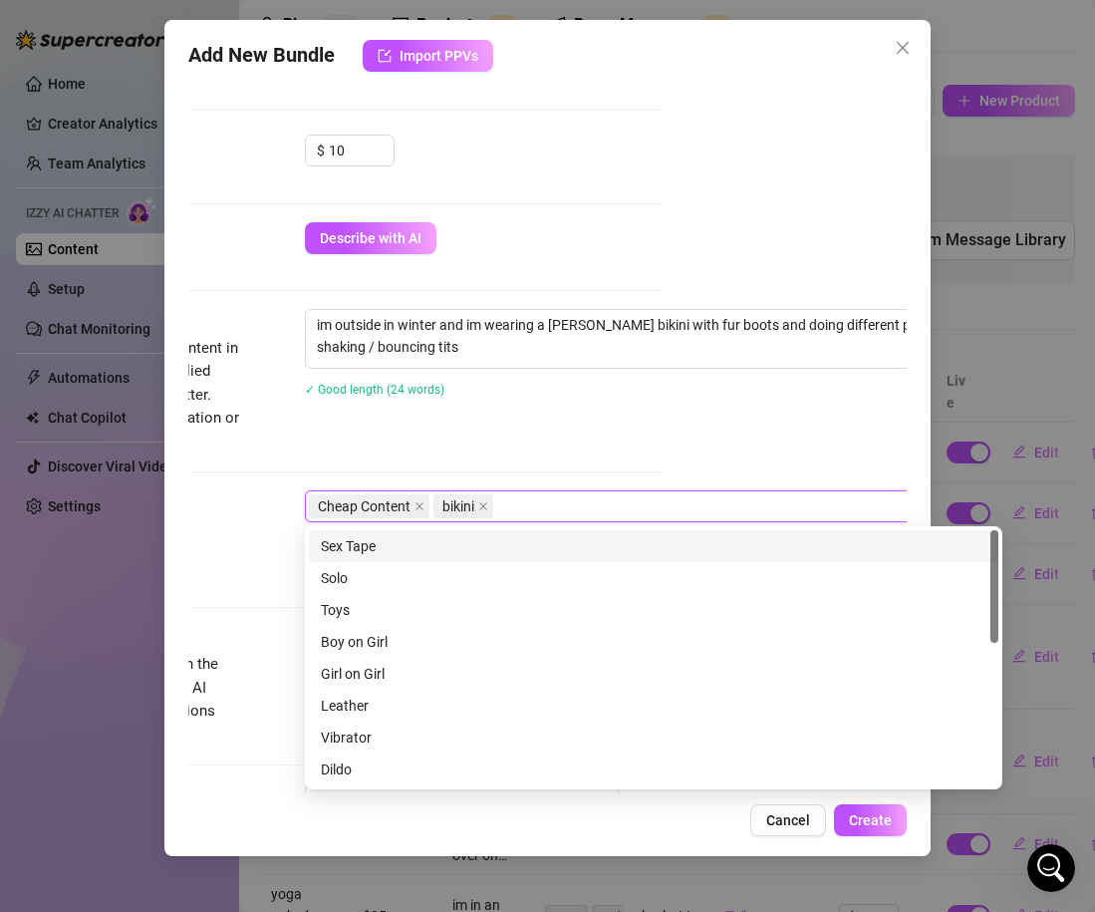
click at [462, 449] on div "Description Write a detailed description of the content in a few sentences. Avo…" at bounding box center [301, 381] width 719 height 145
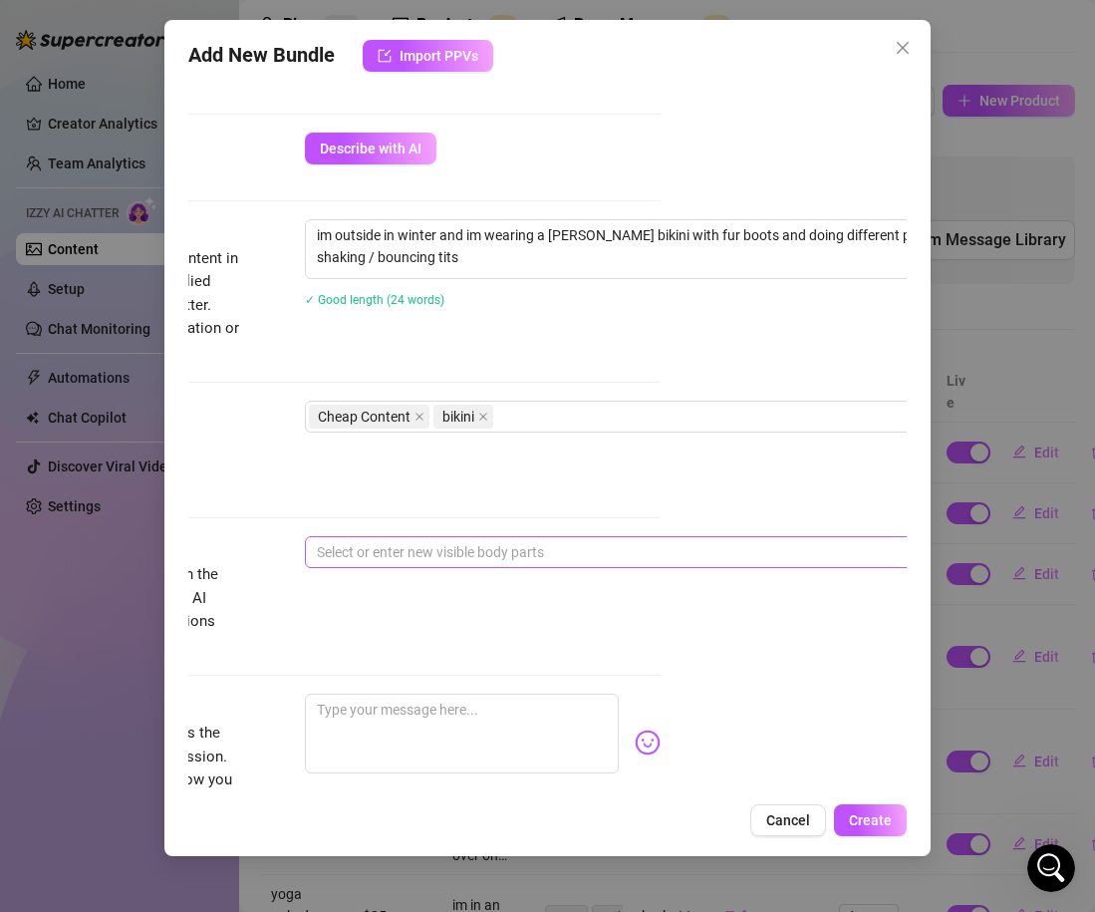
scroll to position [842, 246]
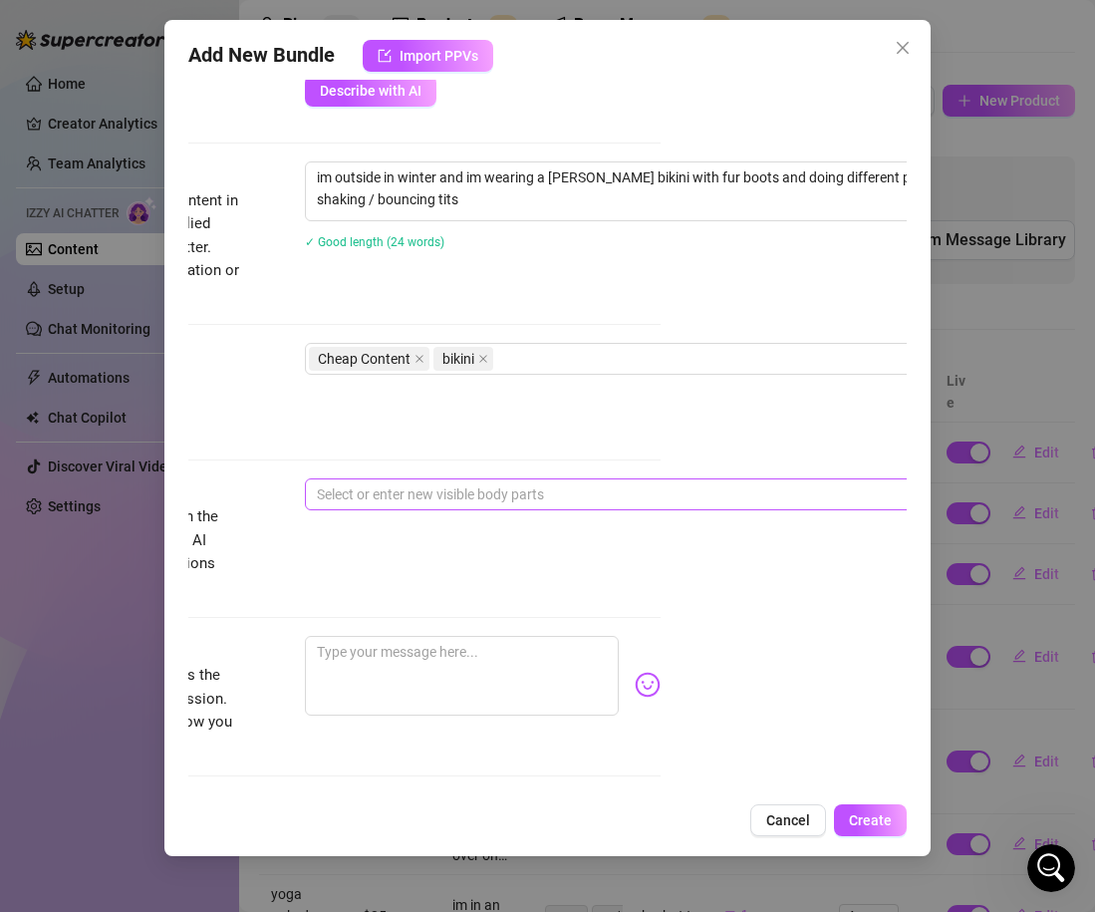
click at [368, 495] on div at bounding box center [643, 494] width 669 height 28
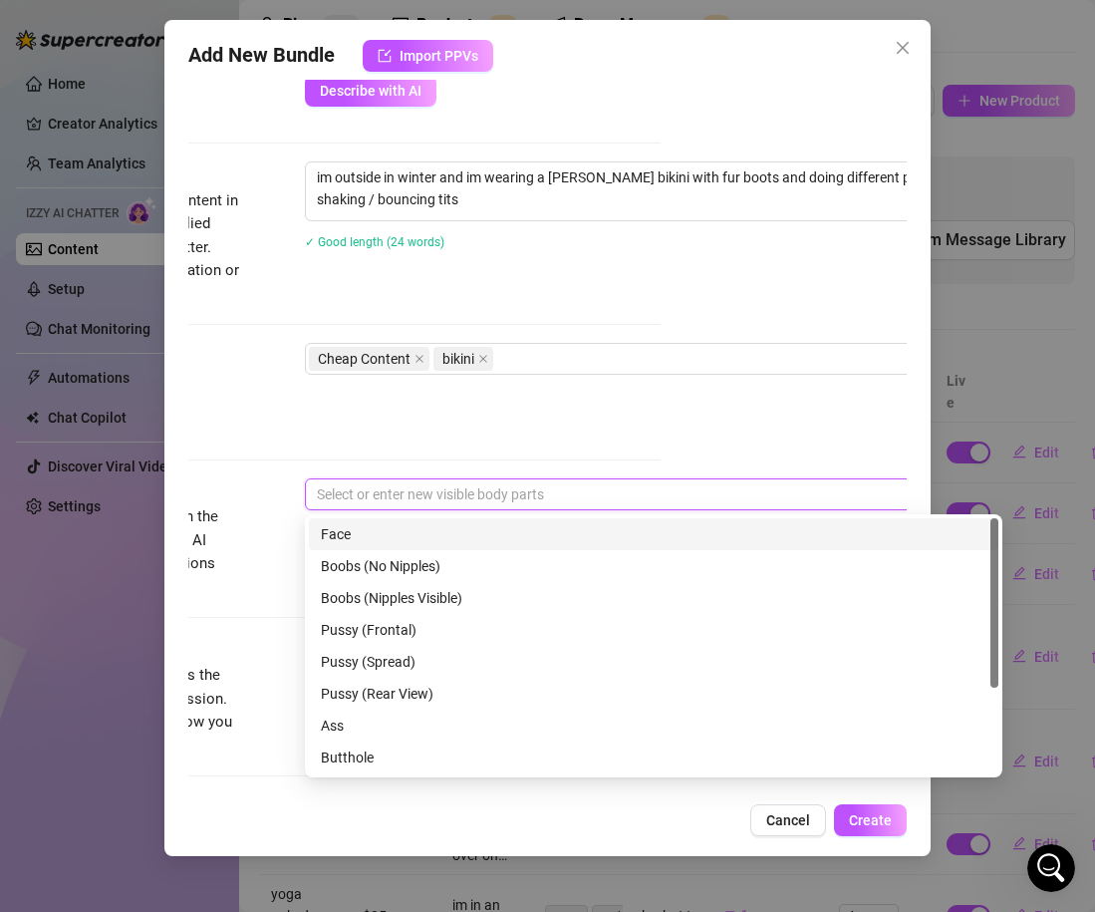
click at [376, 534] on div "Face" at bounding box center [654, 534] width 666 height 22
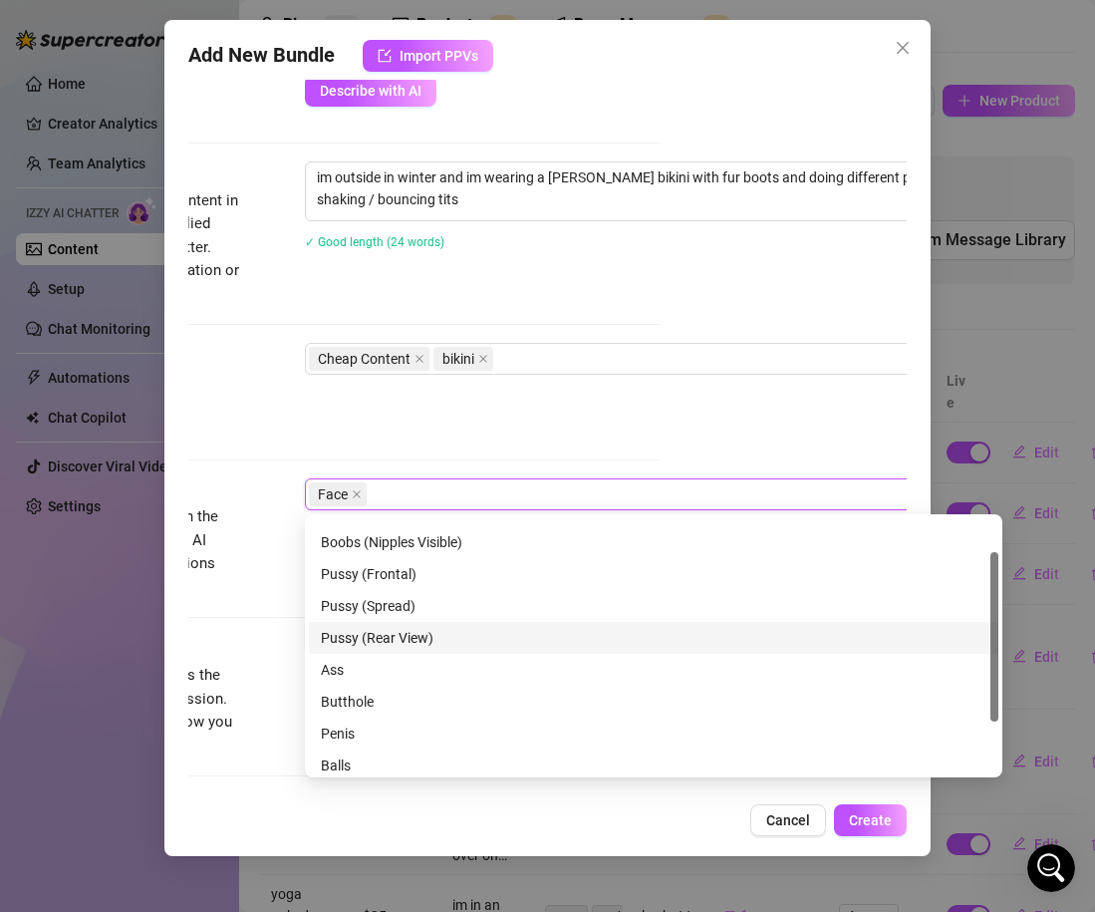
scroll to position [128, 0]
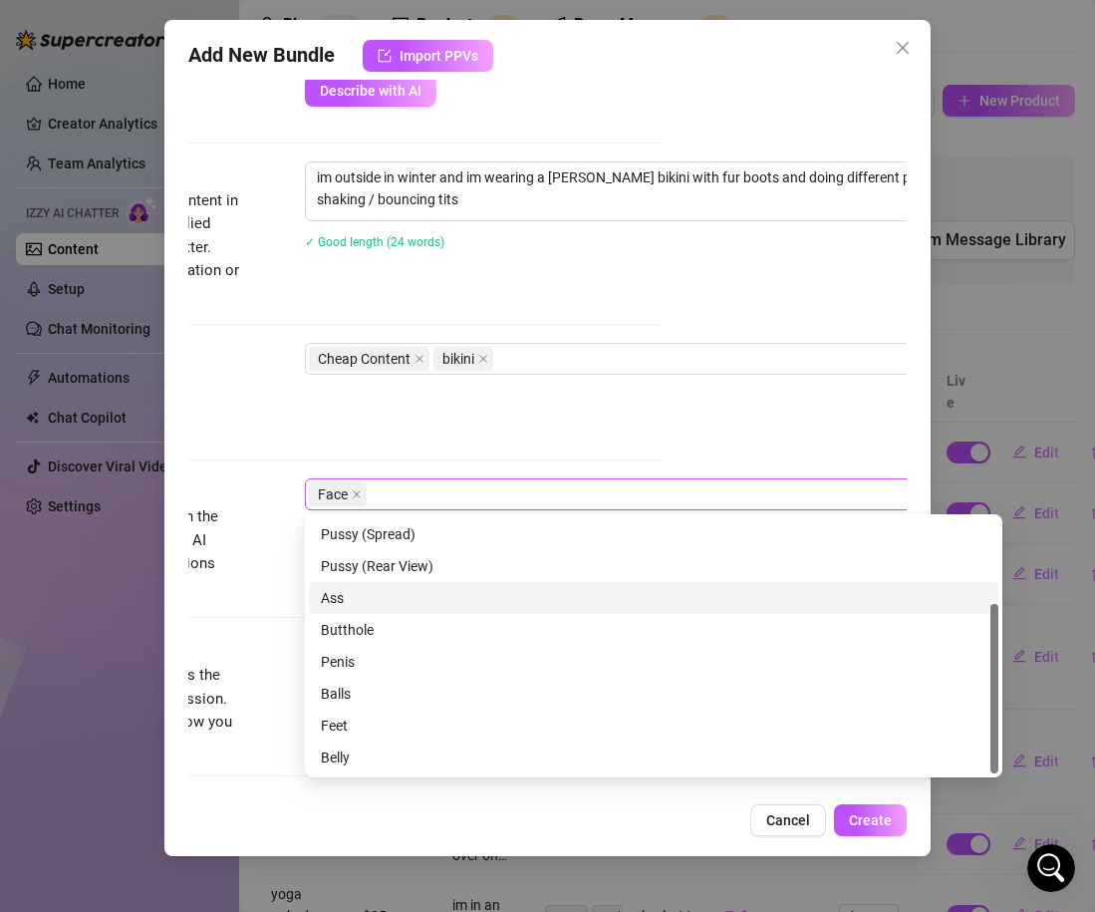
click at [399, 594] on div "Ass" at bounding box center [654, 598] width 666 height 22
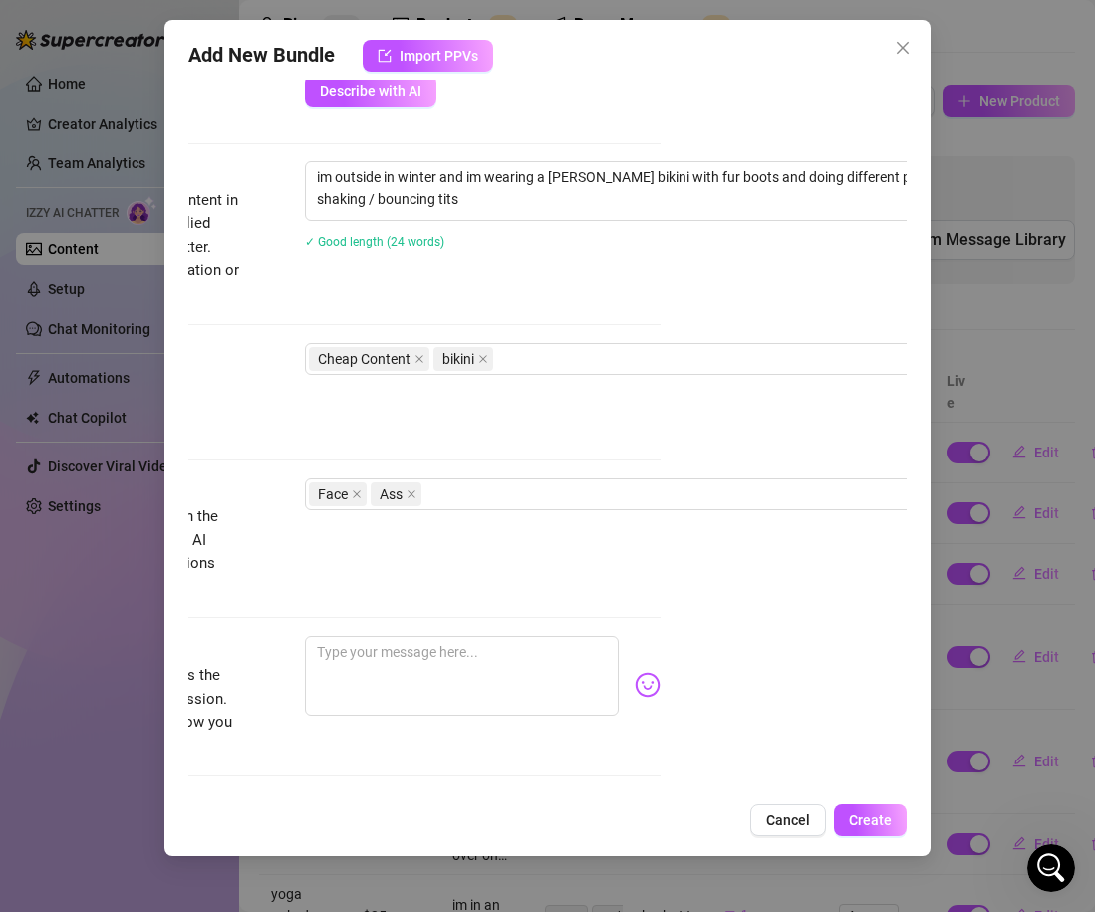
click at [519, 456] on div "Tags Simple keywords that describe and summarize the content, like specific fet…" at bounding box center [301, 410] width 719 height 135
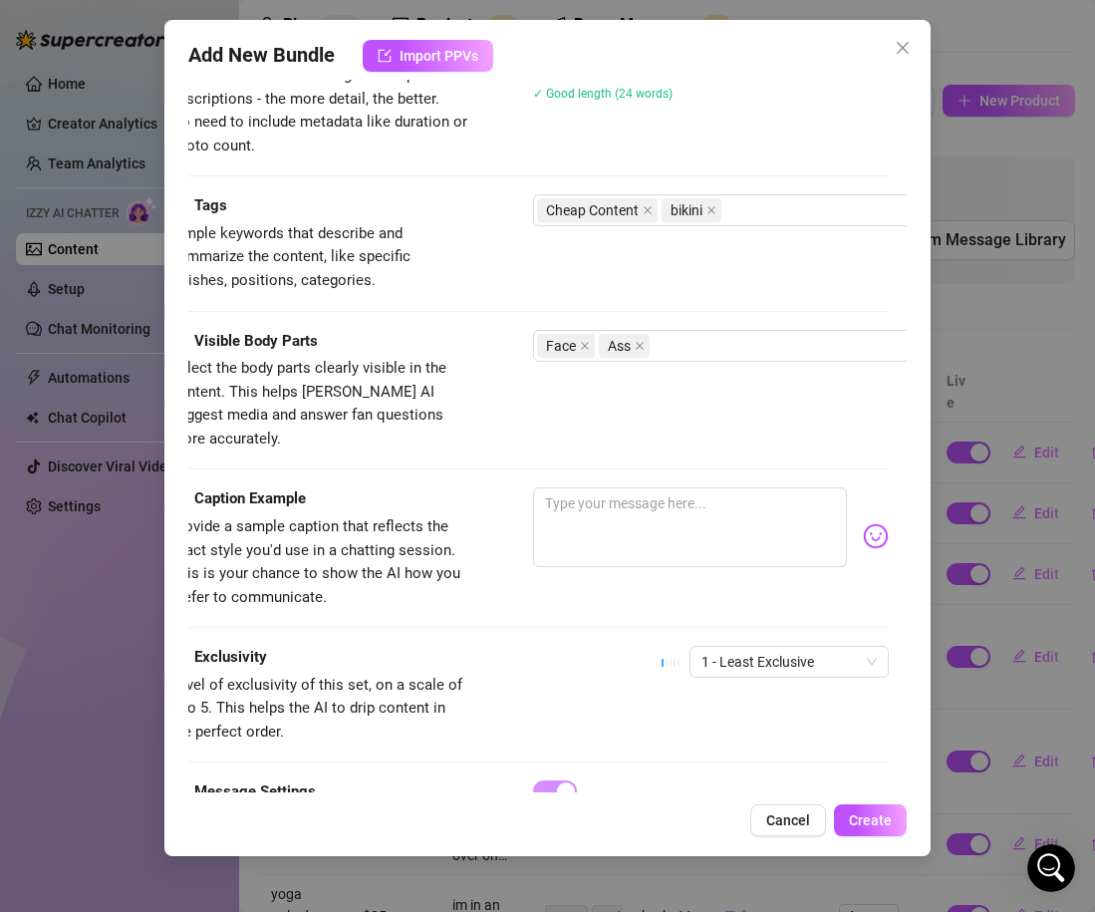
scroll to position [993, 18]
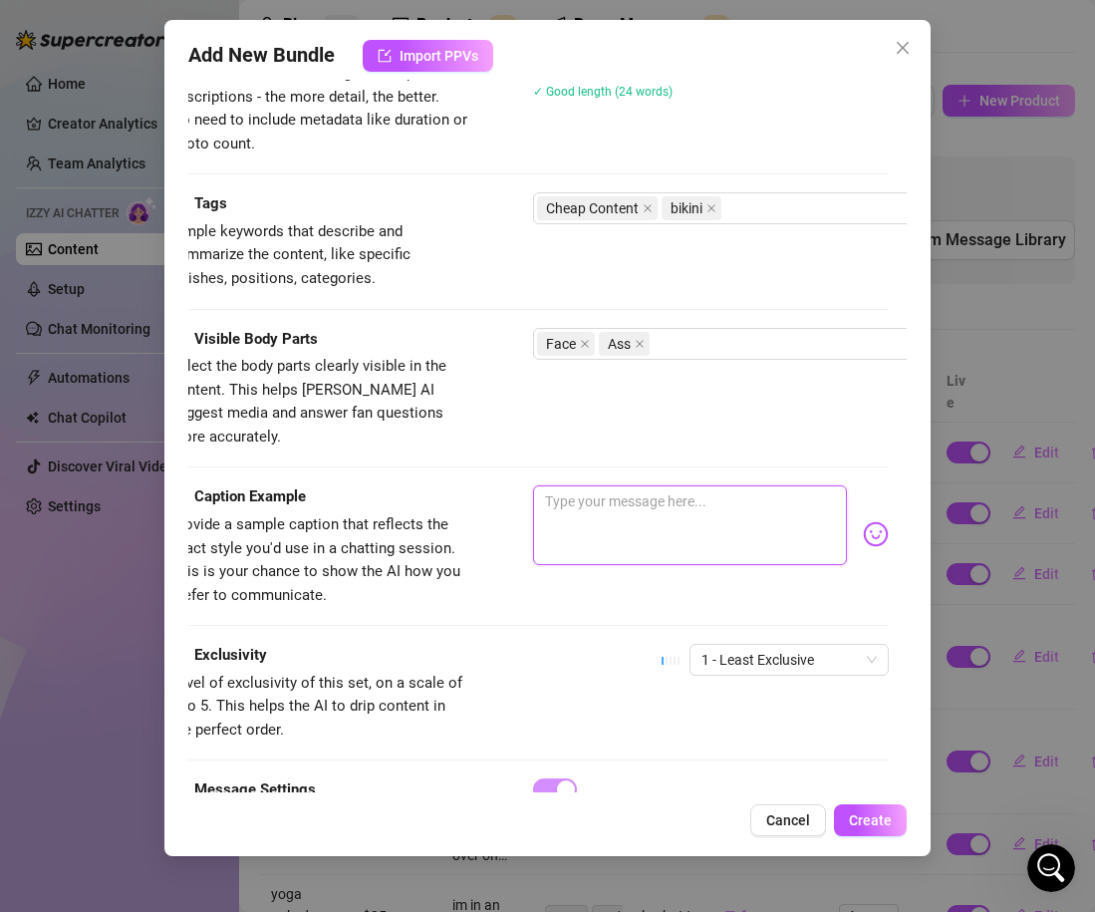
click at [570, 485] on textarea at bounding box center [690, 525] width 314 height 80
drag, startPoint x: 797, startPoint y: 475, endPoint x: 493, endPoint y: 455, distance: 304.6
click at [493, 455] on form "Account Stormy (@stormystormborn) Name Name is for your internal organization o…" at bounding box center [529, 0] width 719 height 1779
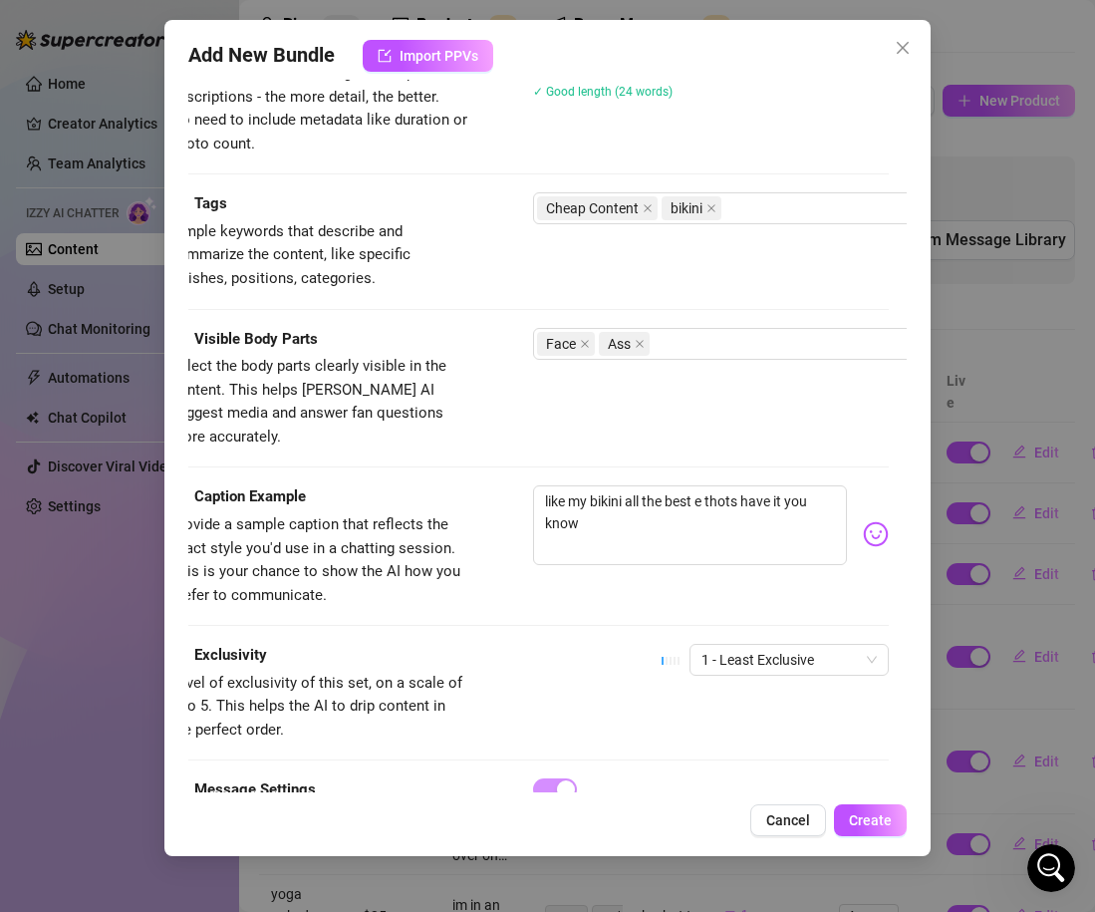
click at [876, 521] on img at bounding box center [876, 534] width 26 height 26
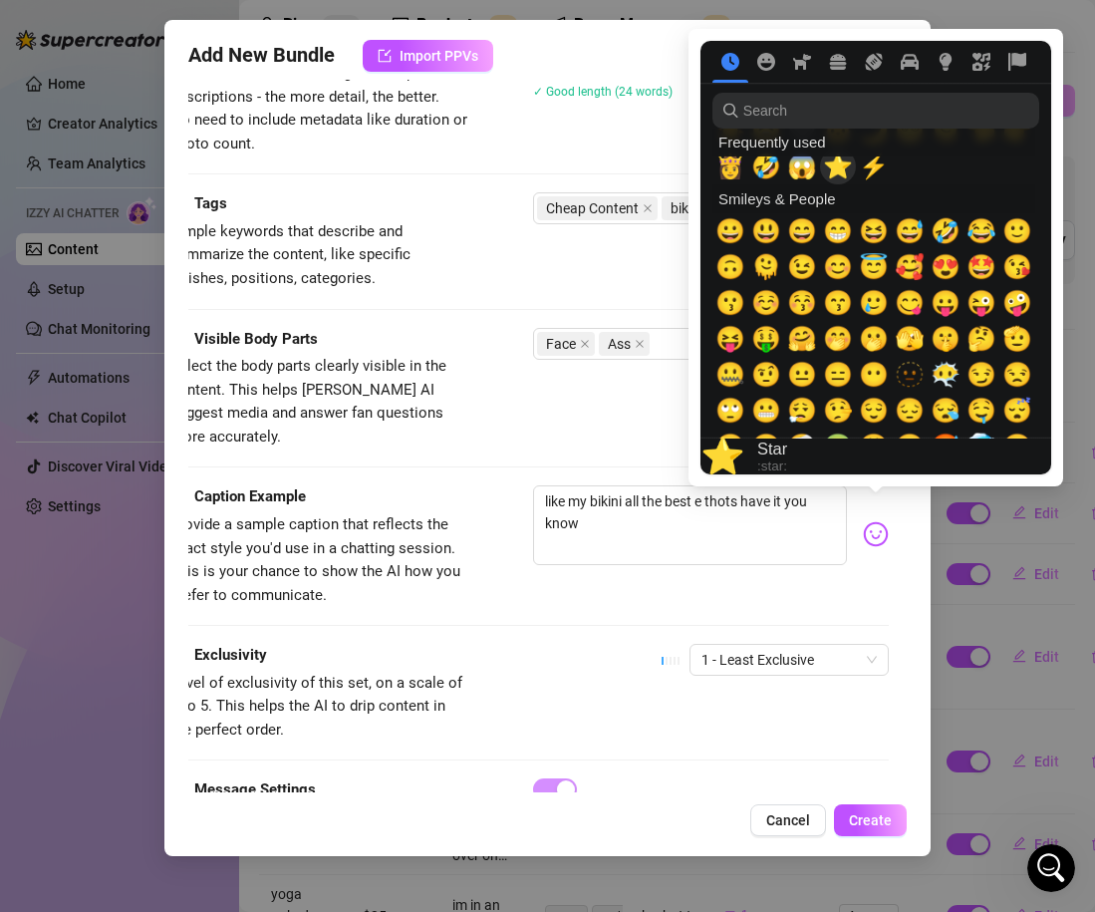
scroll to position [119, 0]
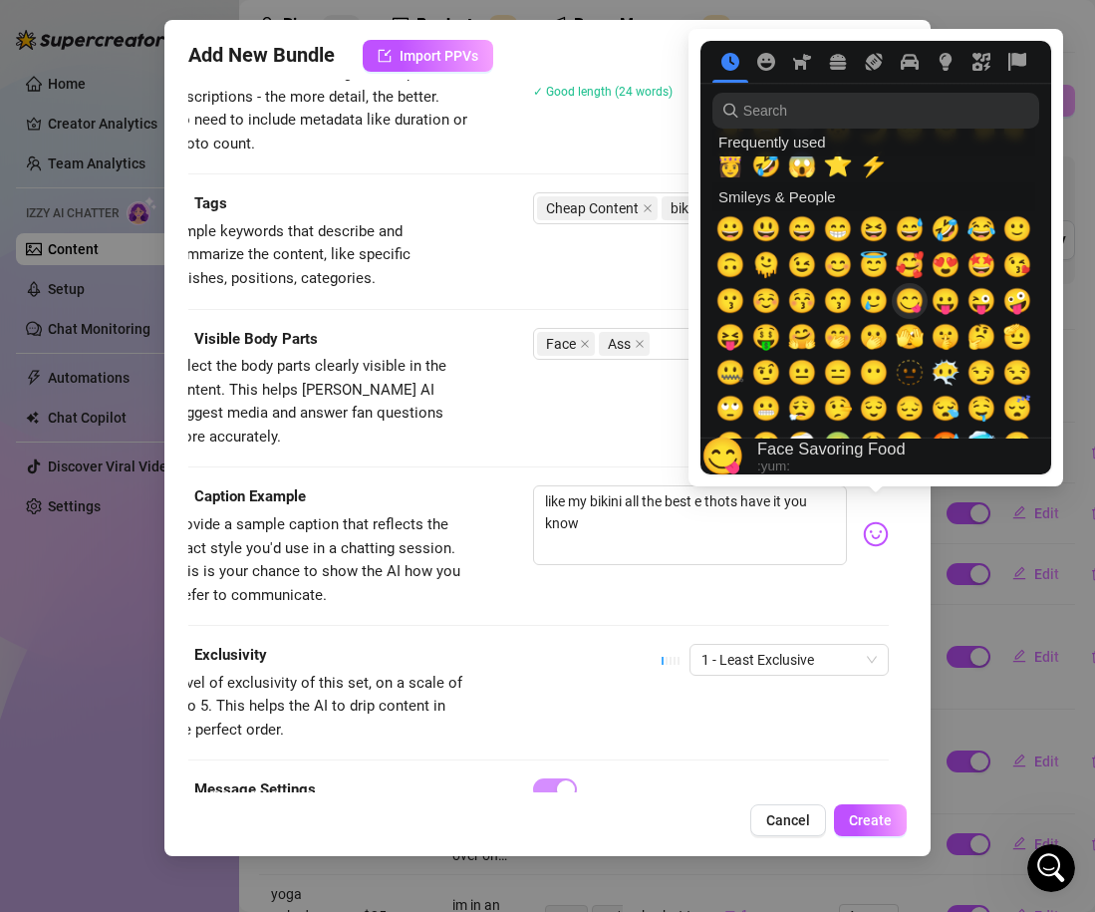
click at [909, 304] on span "😋" at bounding box center [910, 301] width 30 height 28
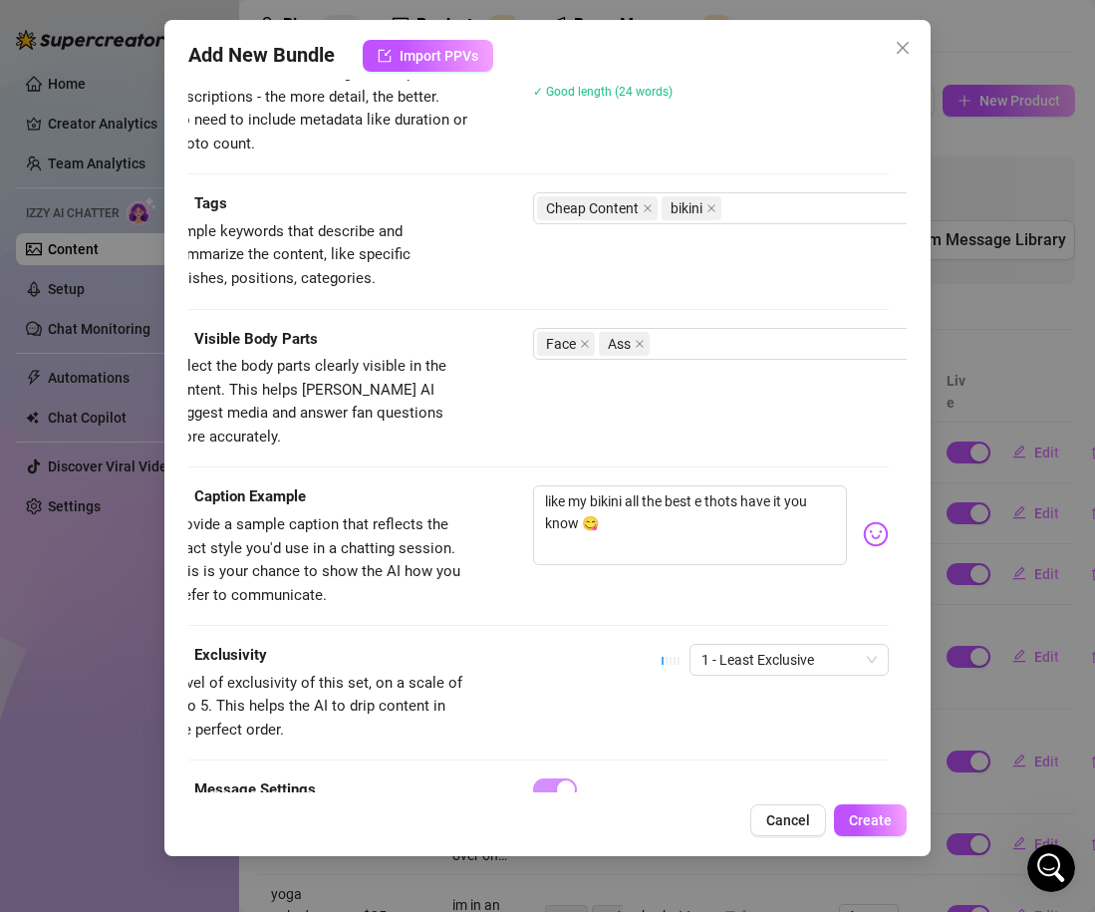
click at [646, 598] on div "Caption Example Provide a sample caption that reflects the exact style you'd us…" at bounding box center [529, 564] width 719 height 158
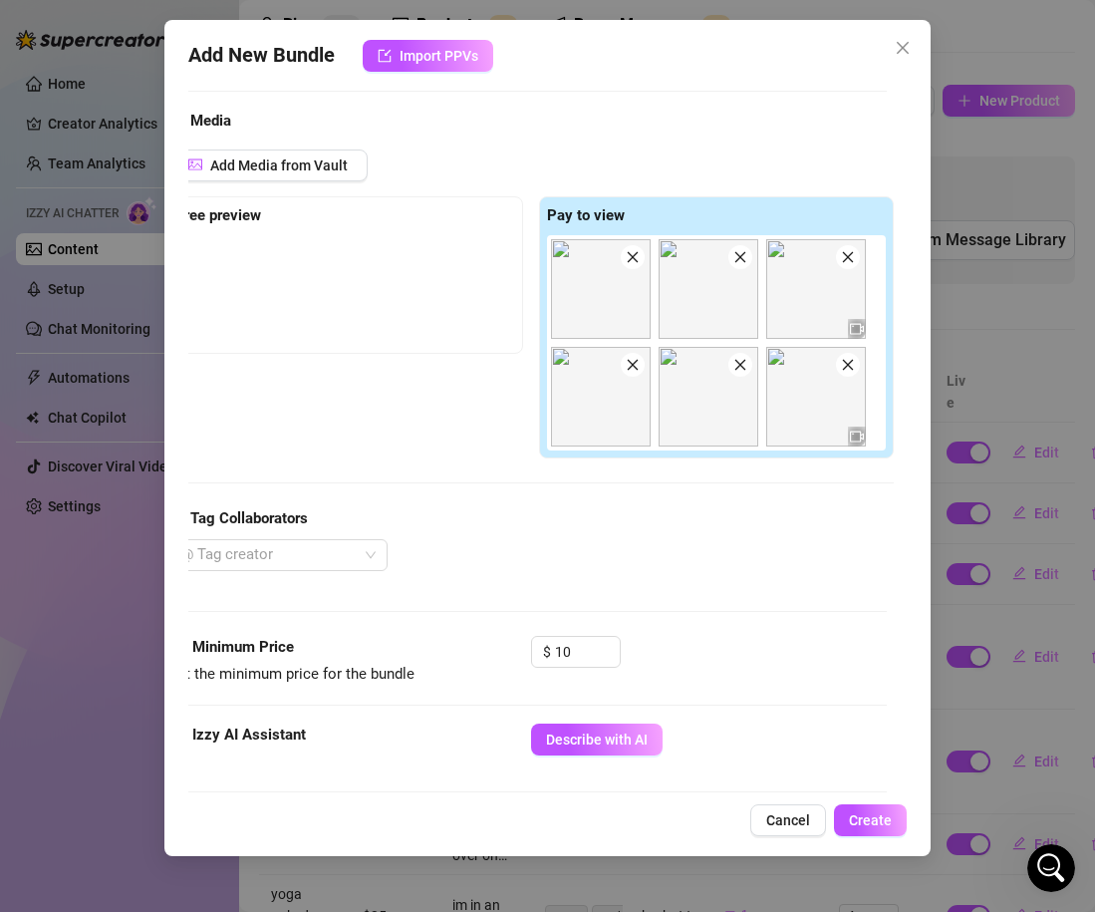
scroll to position [192, 20]
click at [564, 649] on input "10" at bounding box center [587, 653] width 65 height 30
click at [571, 651] on input "10" at bounding box center [587, 653] width 65 height 30
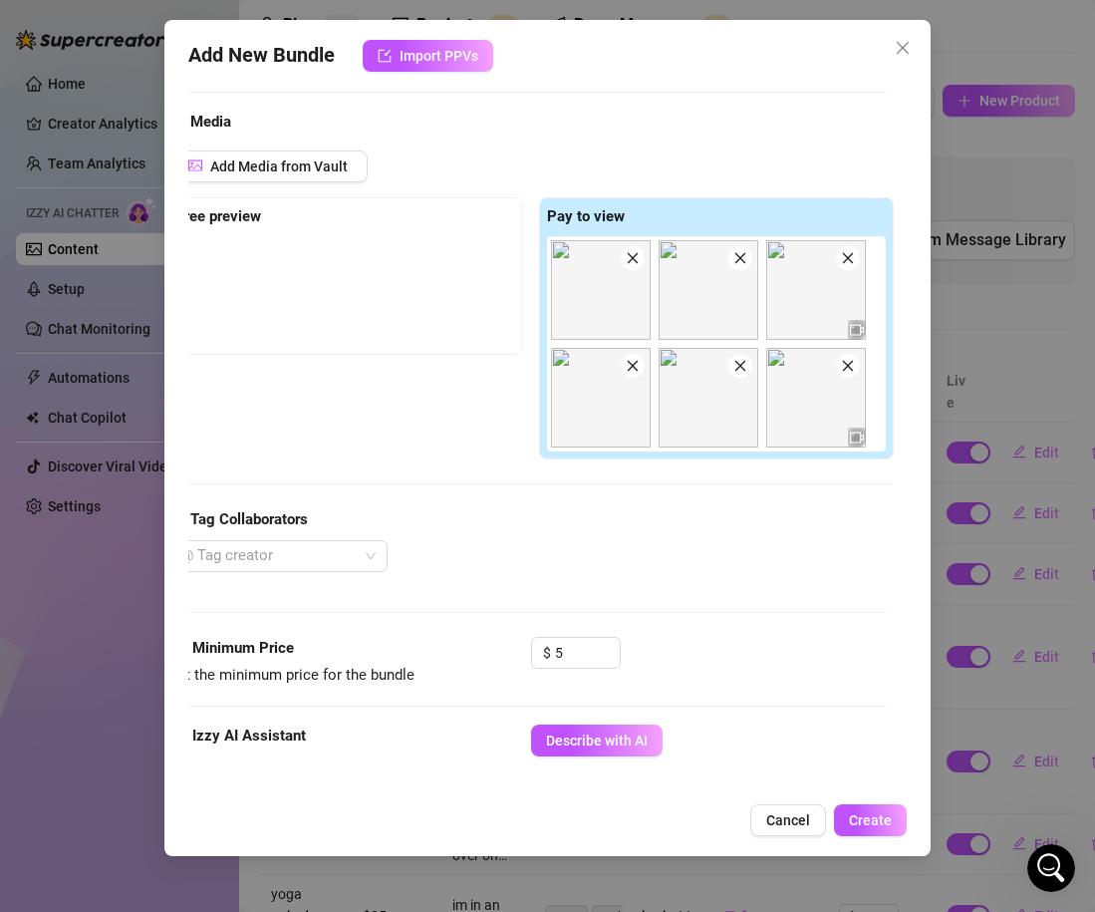
click at [721, 619] on div "Media Add Media from Vault Free preview Pay to view Tag Collaborators @ Tag cre…" at bounding box center [527, 374] width 719 height 526
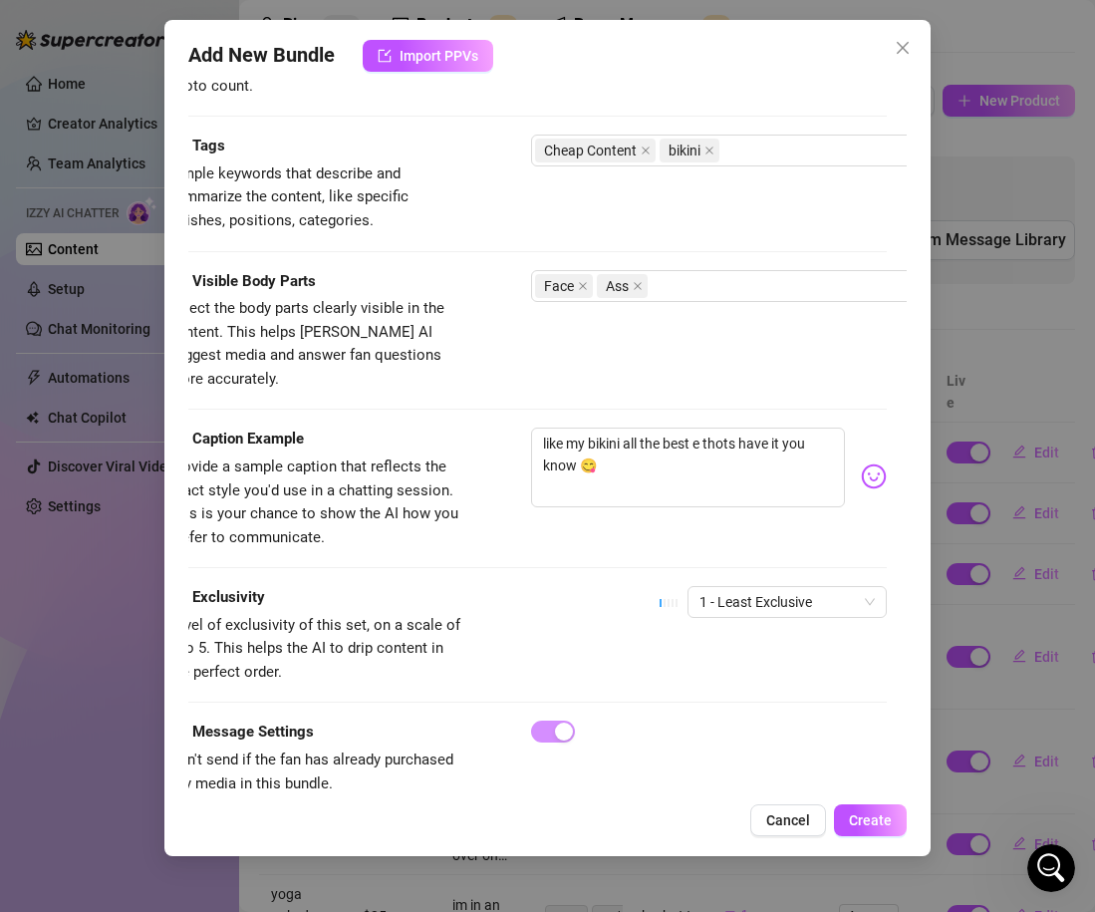
scroll to position [1067, 20]
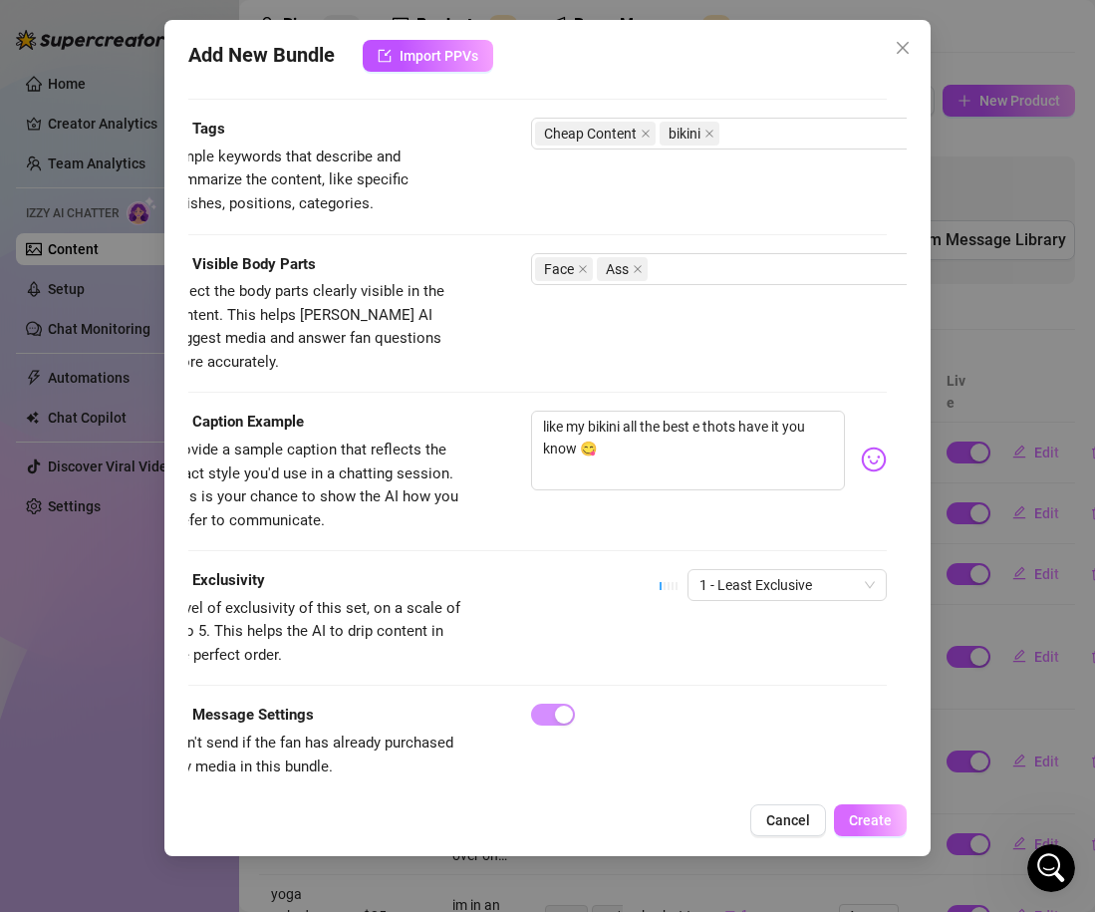
click at [873, 815] on span "Create" at bounding box center [870, 820] width 43 height 16
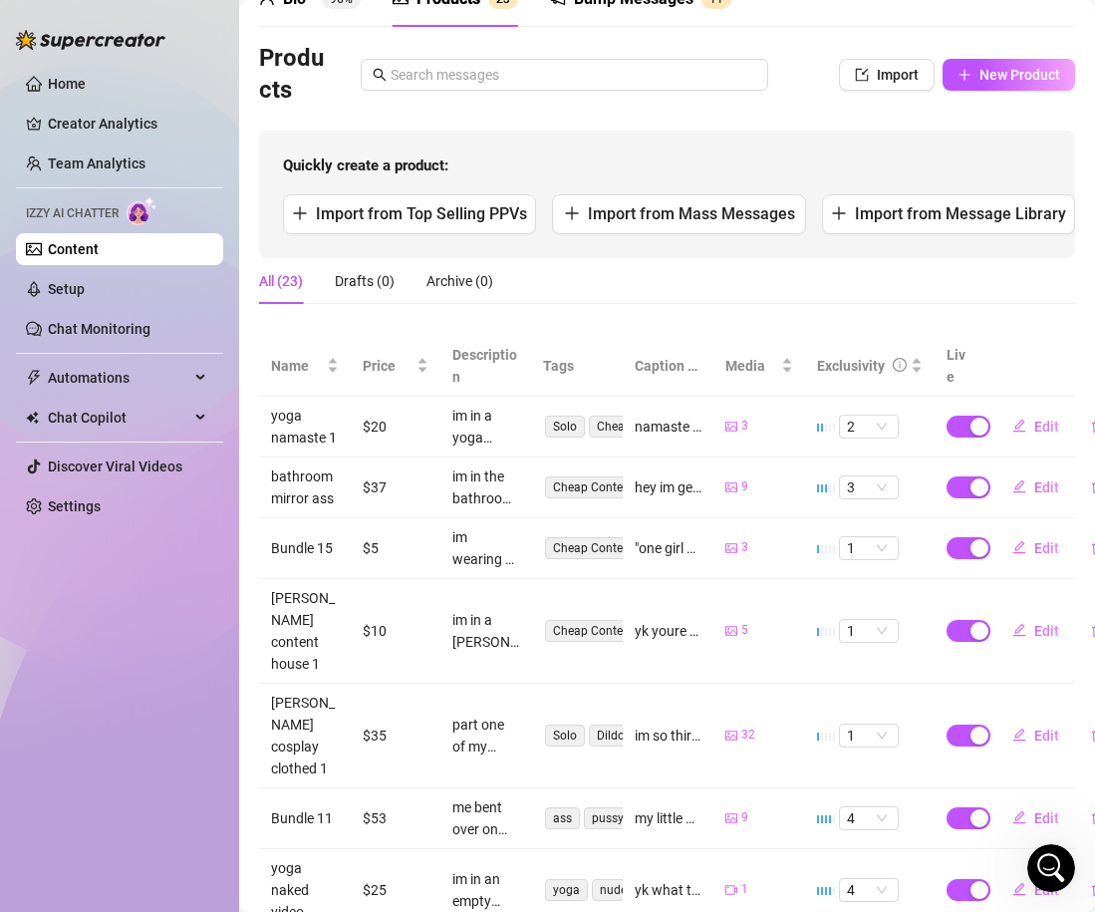
scroll to position [105, 0]
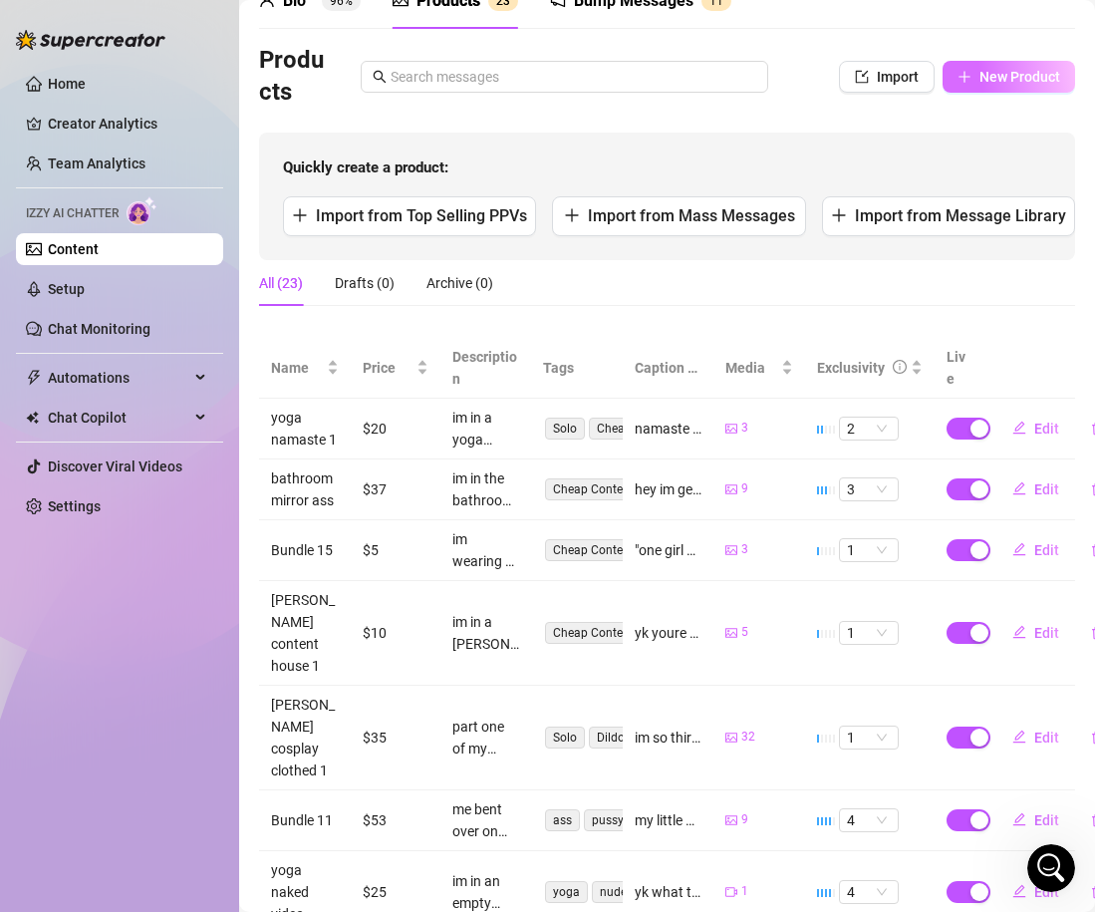
click at [1000, 82] on span "New Product" at bounding box center [1020, 77] width 81 height 16
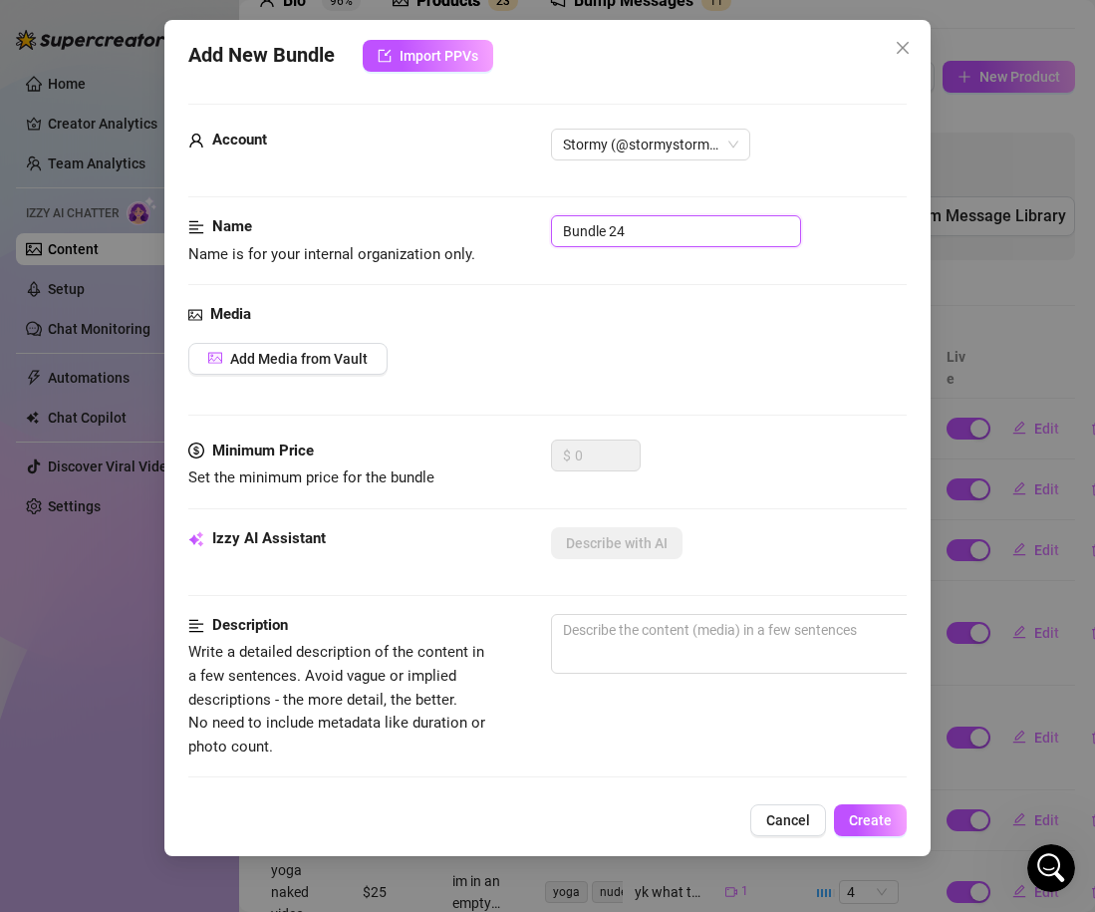
click at [624, 226] on input "Bundle 24" at bounding box center [676, 231] width 250 height 32
click at [319, 362] on span "Add Media from Vault" at bounding box center [299, 359] width 138 height 16
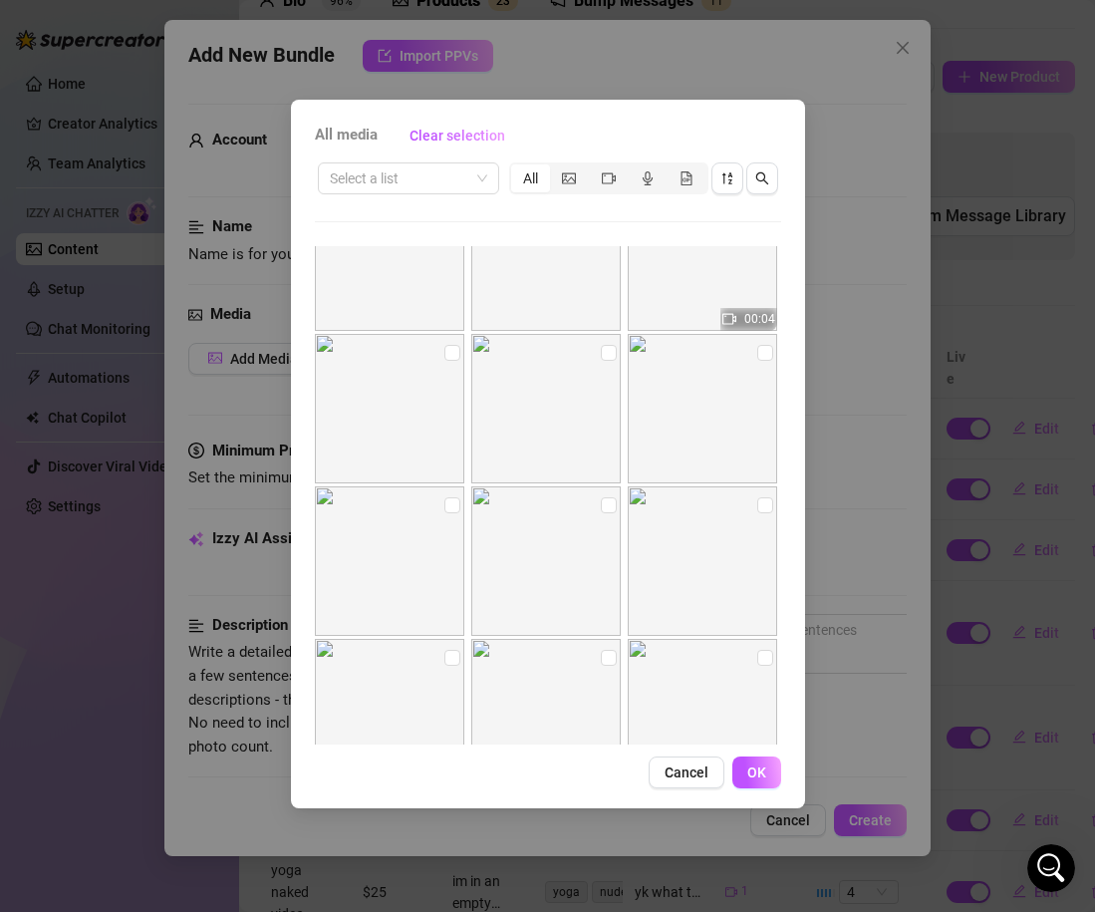
scroll to position [3861, 0]
click at [452, 367] on input "checkbox" at bounding box center [452, 369] width 16 height 16
click at [604, 372] on input "checkbox" at bounding box center [609, 369] width 16 height 16
click at [773, 368] on img at bounding box center [702, 424] width 149 height 149
click at [768, 368] on input "checkbox" at bounding box center [765, 369] width 16 height 16
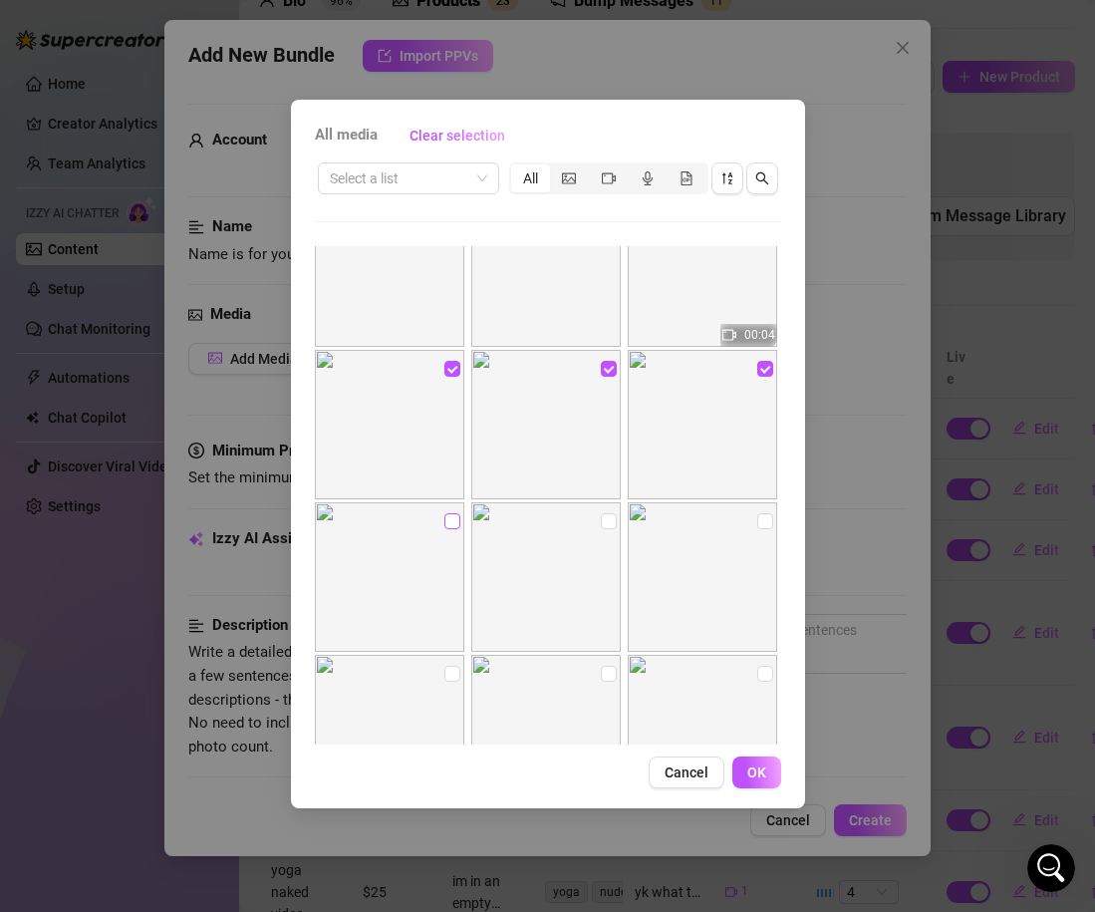
click at [449, 522] on input "checkbox" at bounding box center [452, 521] width 16 height 16
click at [615, 523] on input "checkbox" at bounding box center [609, 521] width 16 height 16
click at [760, 525] on input "checkbox" at bounding box center [765, 521] width 16 height 16
click at [738, 782] on button "OK" at bounding box center [756, 772] width 49 height 32
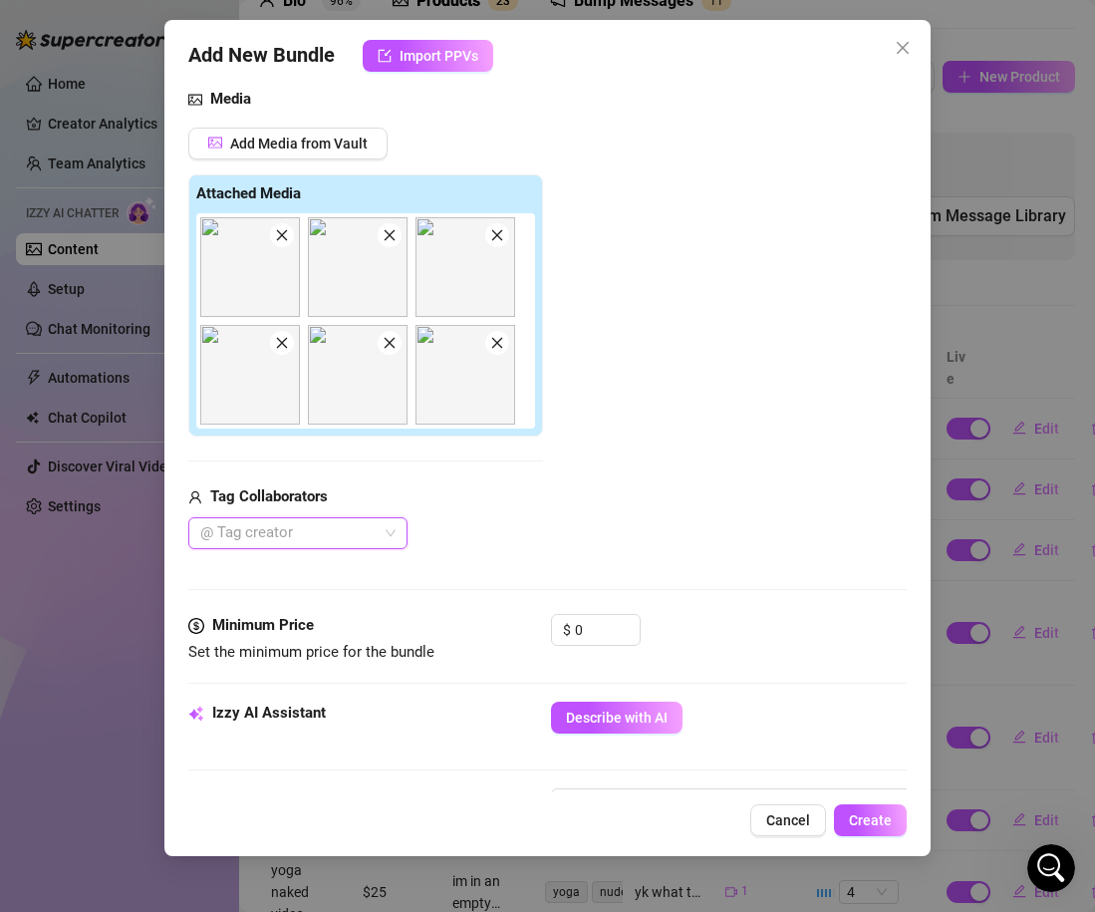
scroll to position [220, 0]
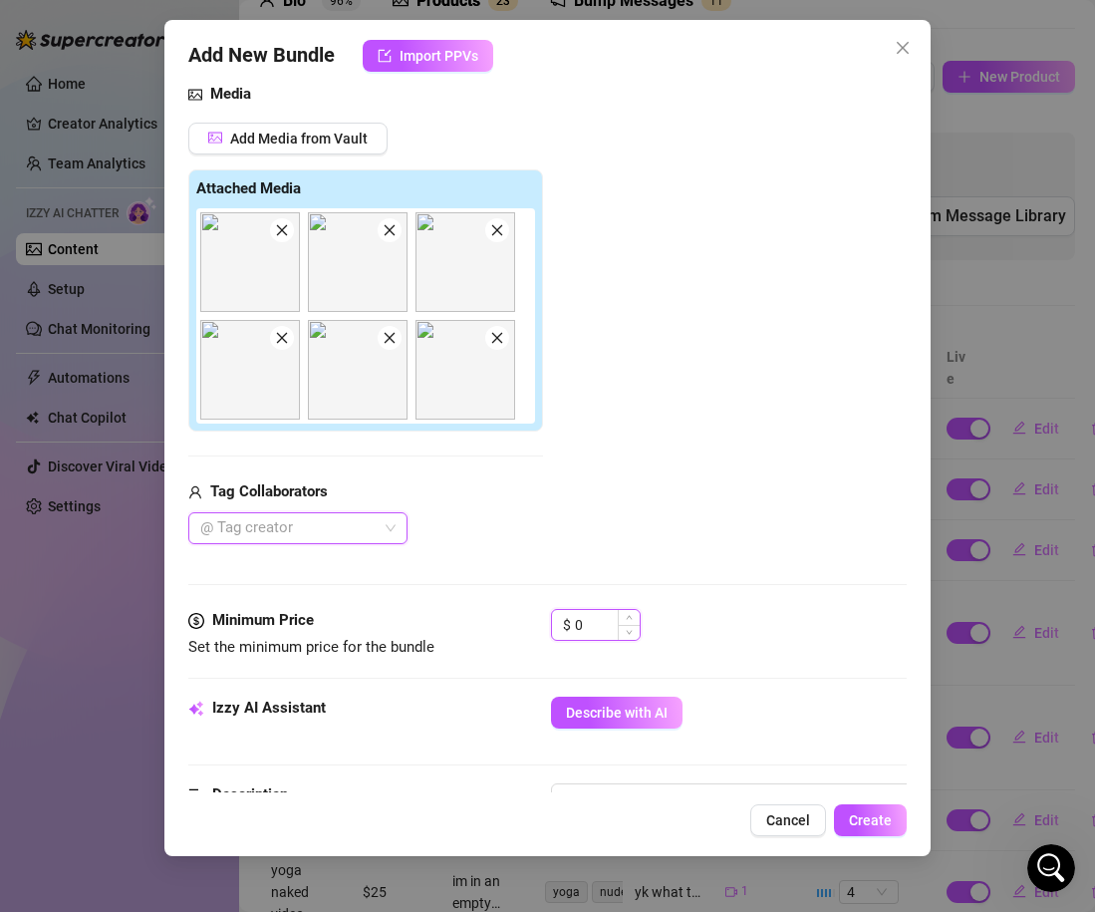
click at [600, 629] on input "0" at bounding box center [607, 625] width 65 height 30
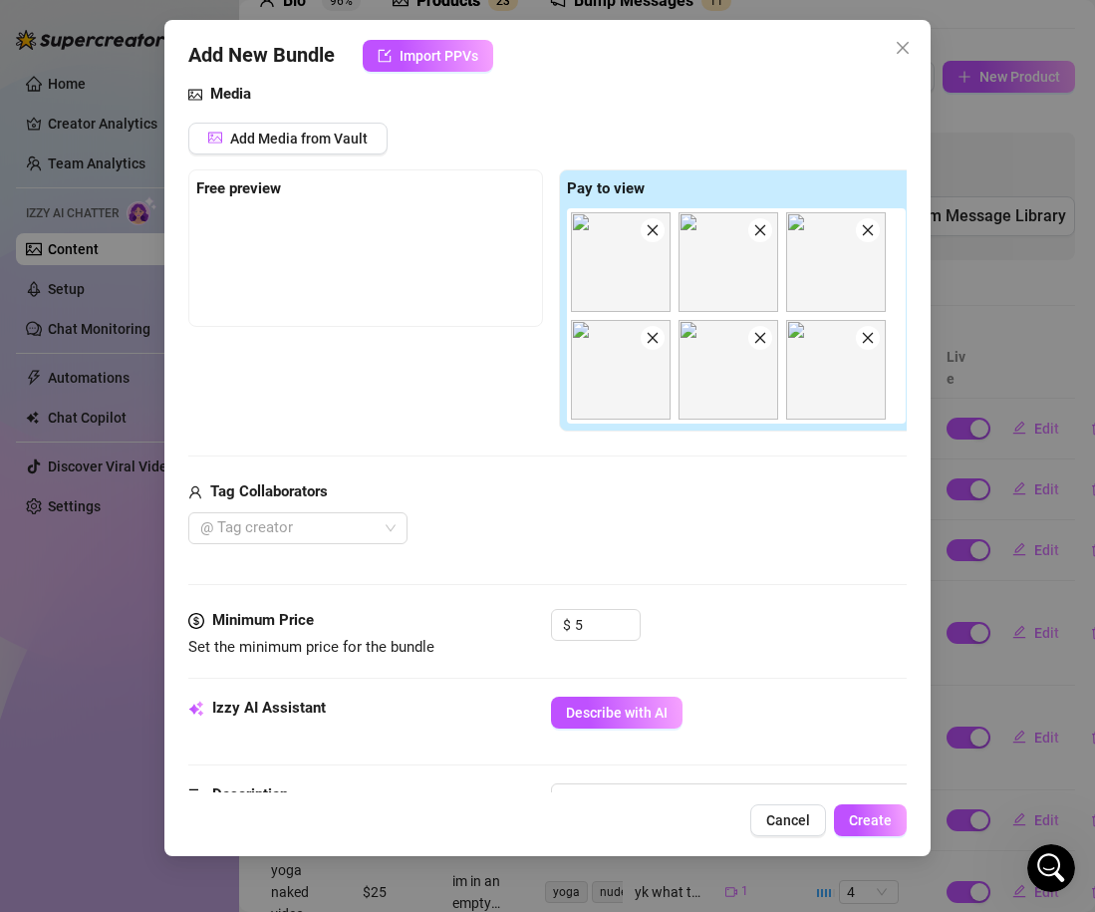
click at [748, 564] on div "Media Add Media from Vault Free preview Pay to view Tag Collaborators @ Tag cre…" at bounding box center [547, 346] width 719 height 526
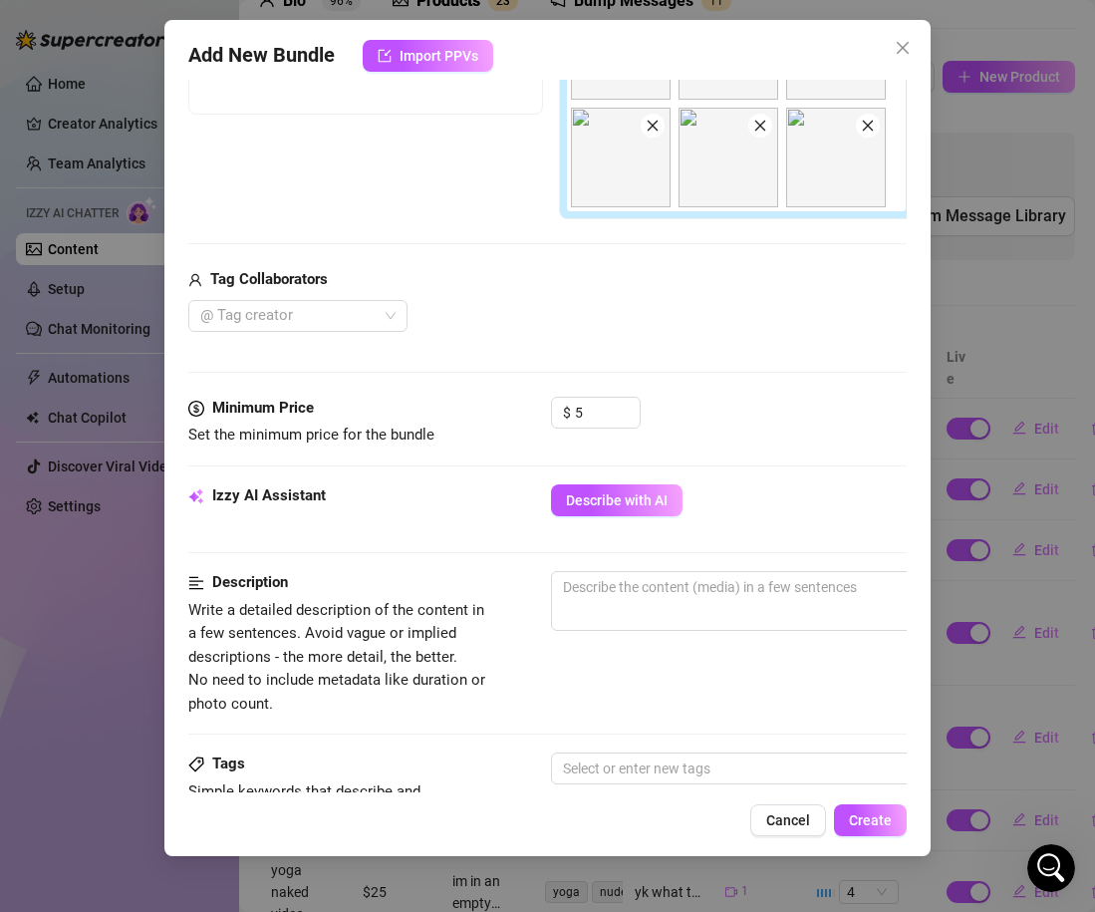
scroll to position [436, 1]
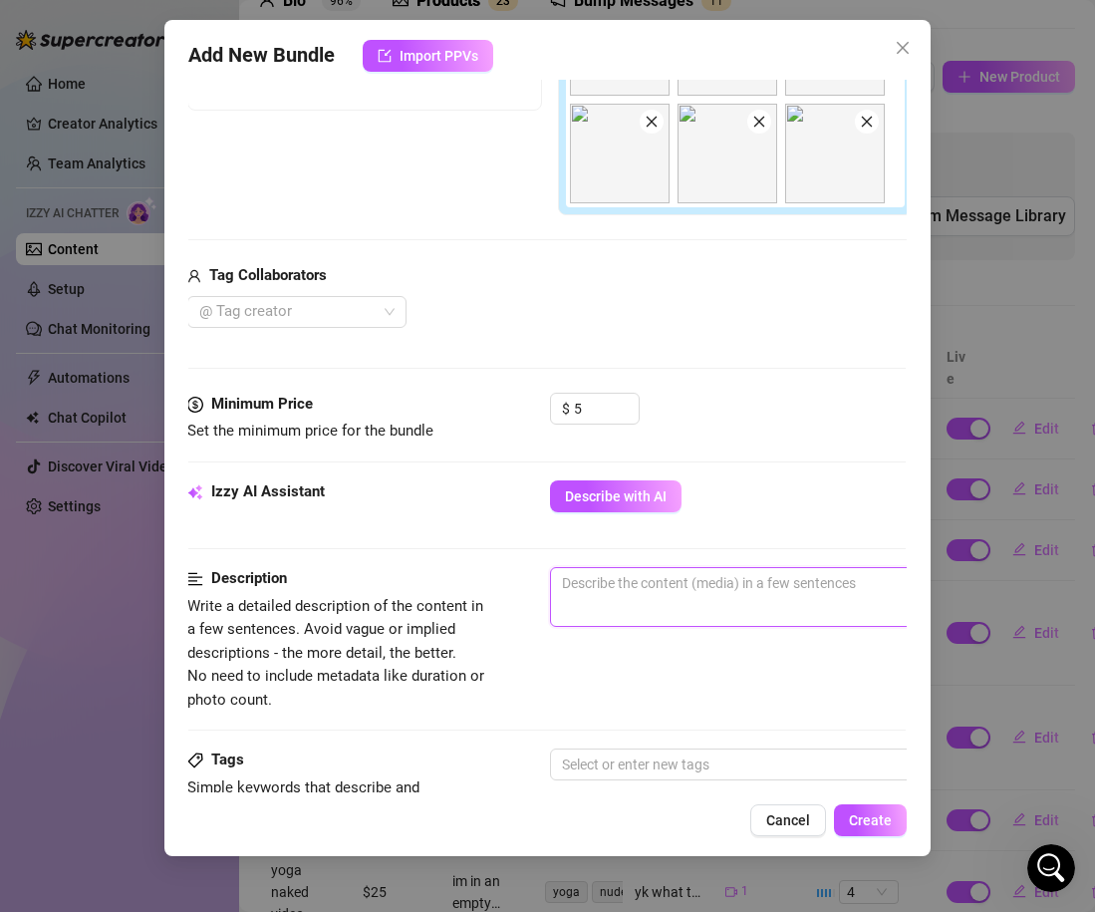
click at [724, 583] on textarea at bounding box center [899, 583] width 696 height 30
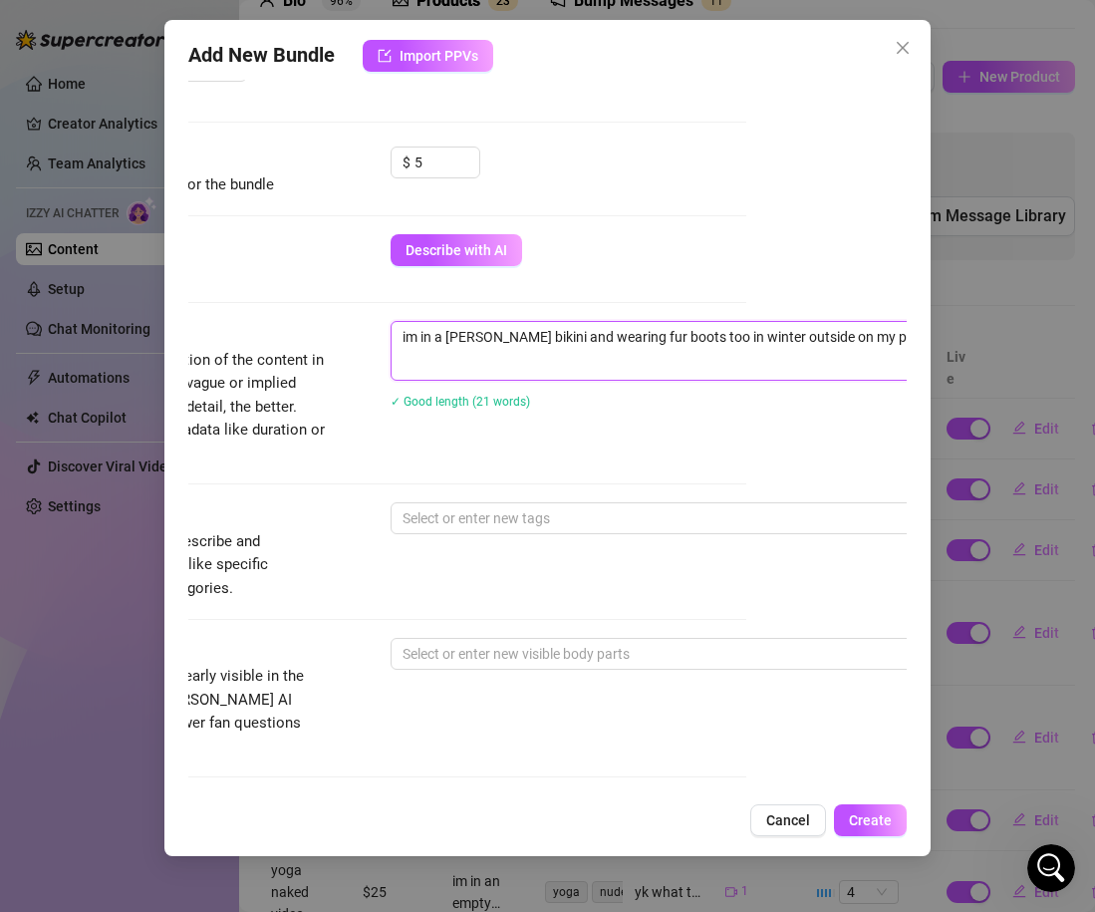
scroll to position [718, 160]
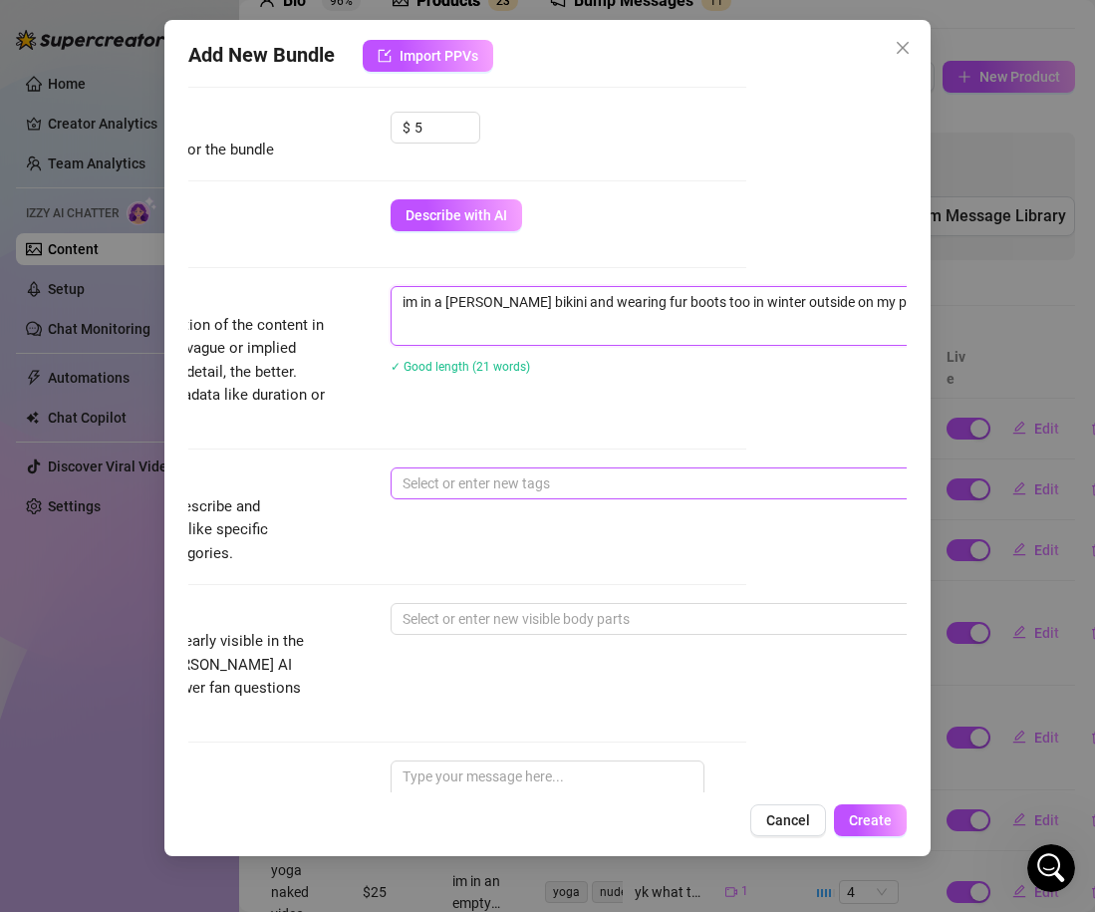
click at [525, 497] on div at bounding box center [729, 483] width 669 height 28
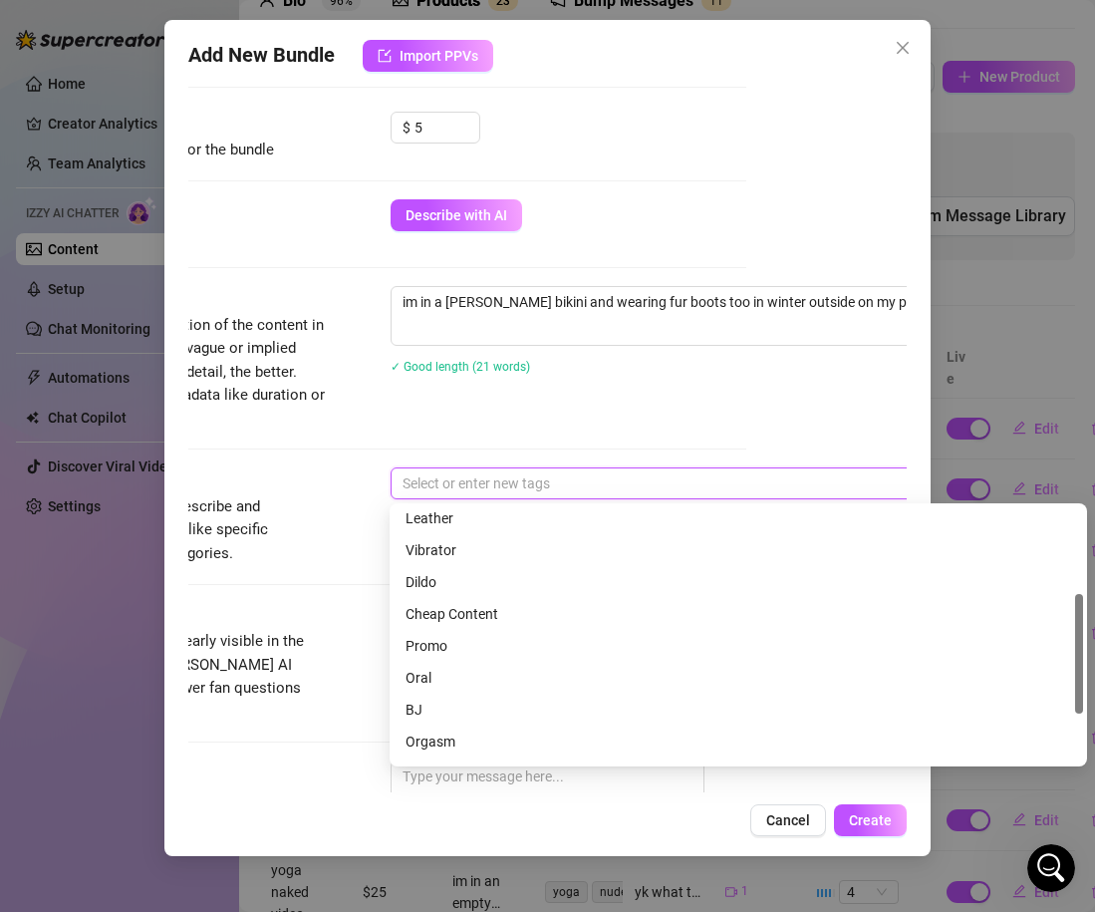
scroll to position [204, 0]
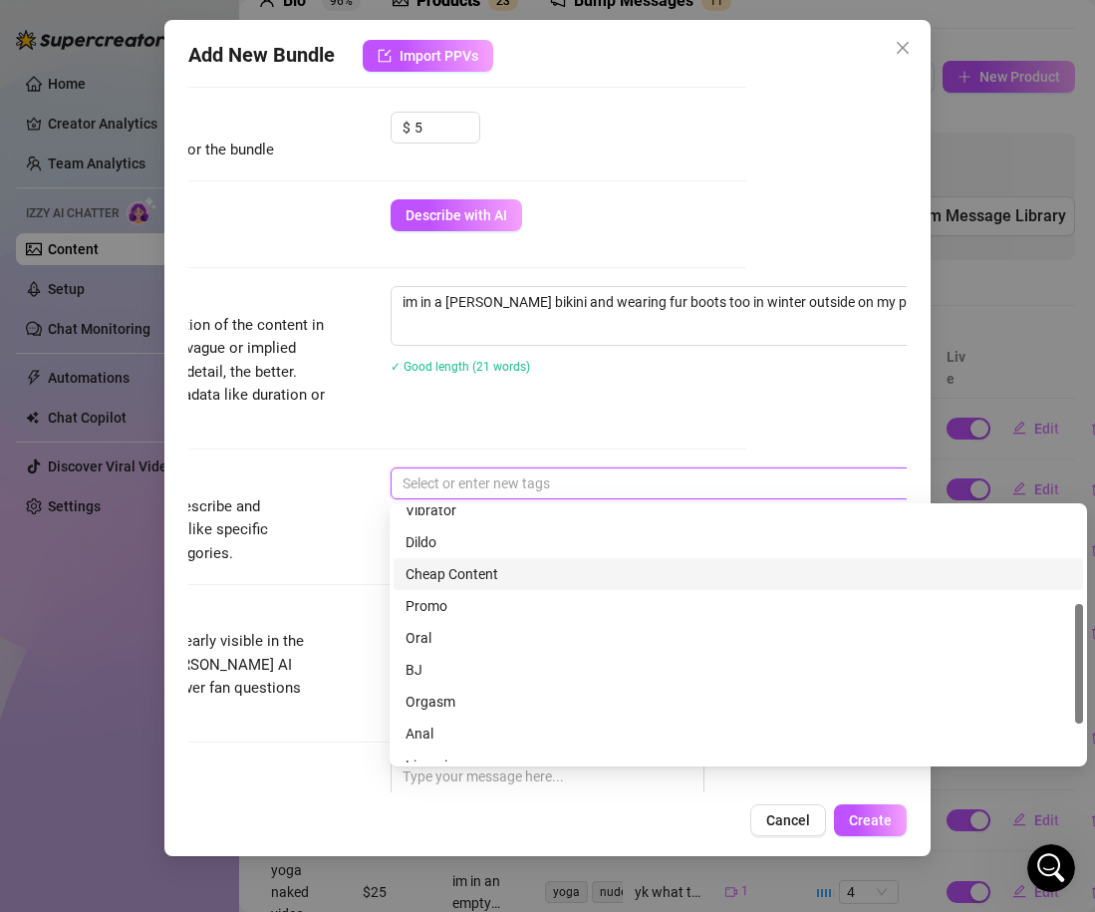
click at [452, 577] on div "Cheap Content" at bounding box center [739, 574] width 666 height 22
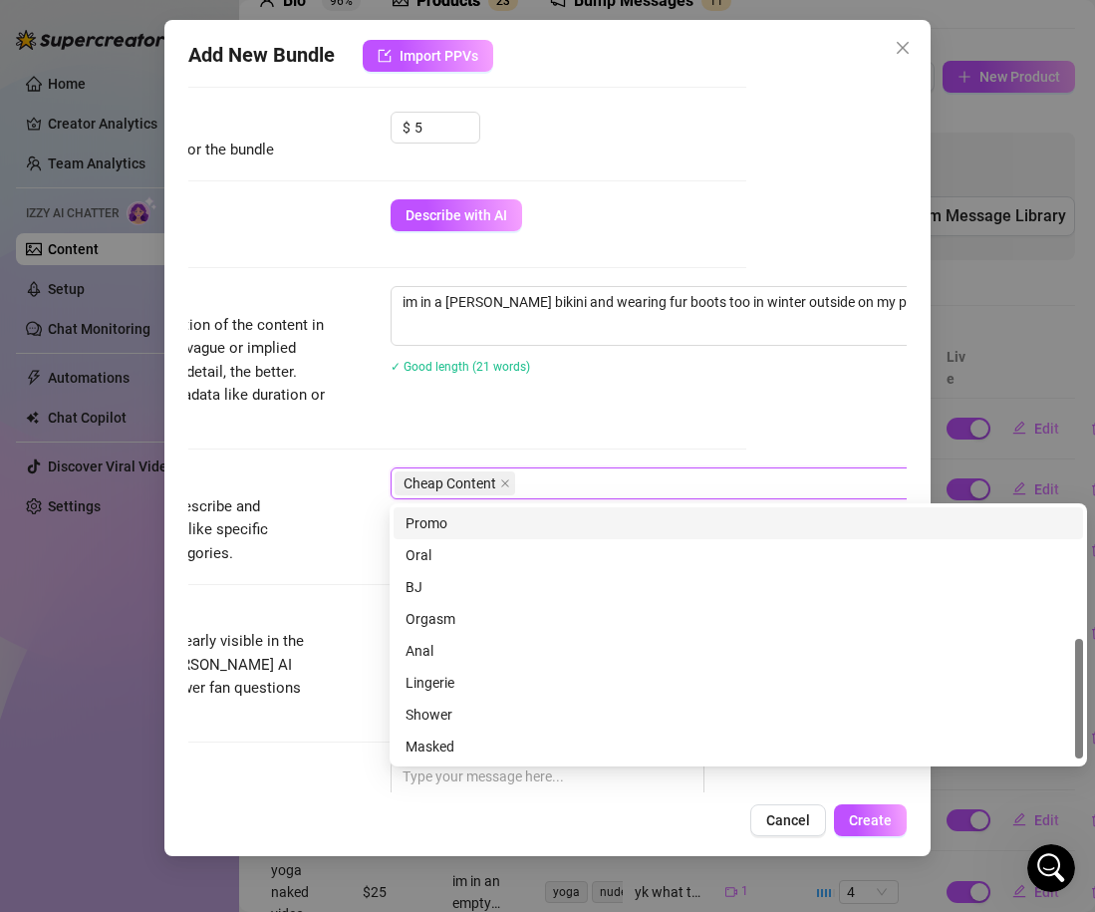
scroll to position [0, 0]
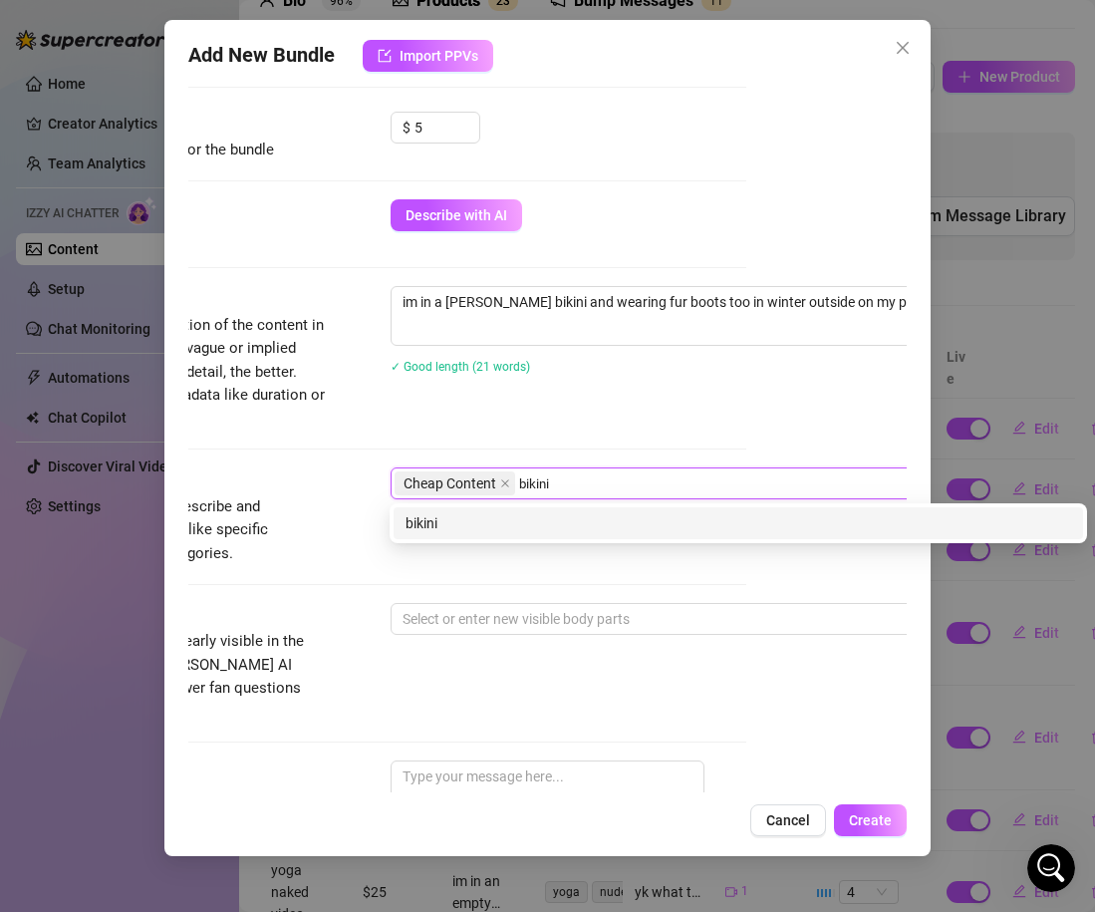
click at [464, 525] on div "bikini" at bounding box center [739, 523] width 666 height 22
click at [432, 528] on div "outdoors" at bounding box center [739, 523] width 666 height 22
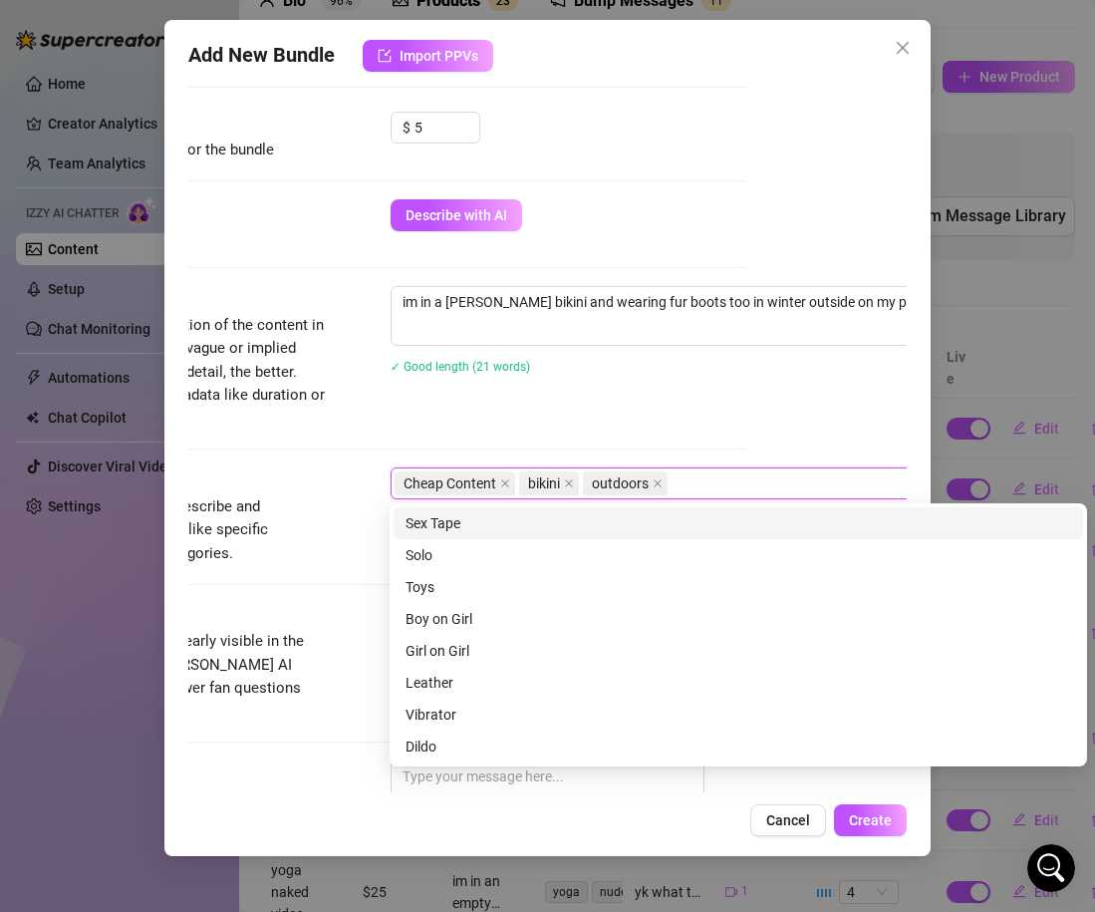
click at [267, 460] on div "Description Write a detailed description of the content in a few sentences. Avo…" at bounding box center [387, 376] width 719 height 181
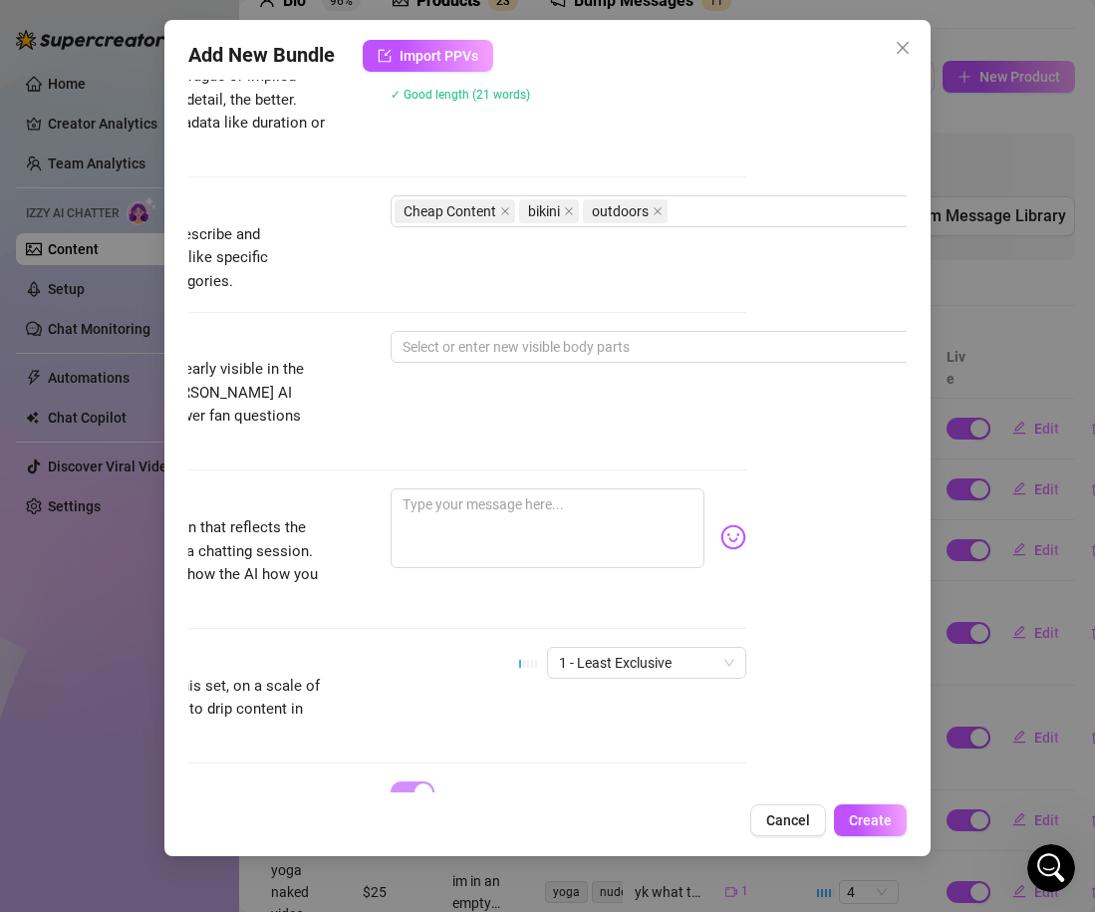
scroll to position [992, 160]
click at [431, 337] on div at bounding box center [729, 345] width 669 height 28
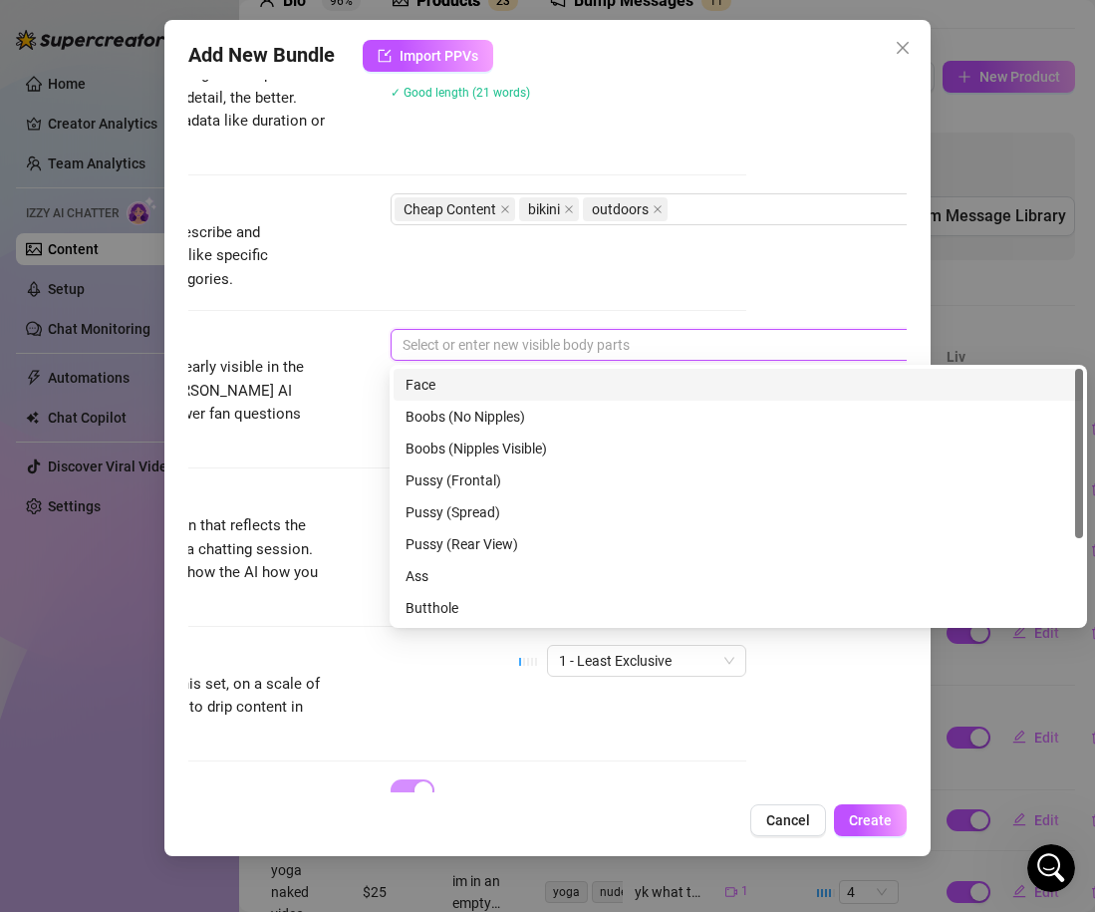
click at [421, 390] on div "Face" at bounding box center [739, 385] width 666 height 22
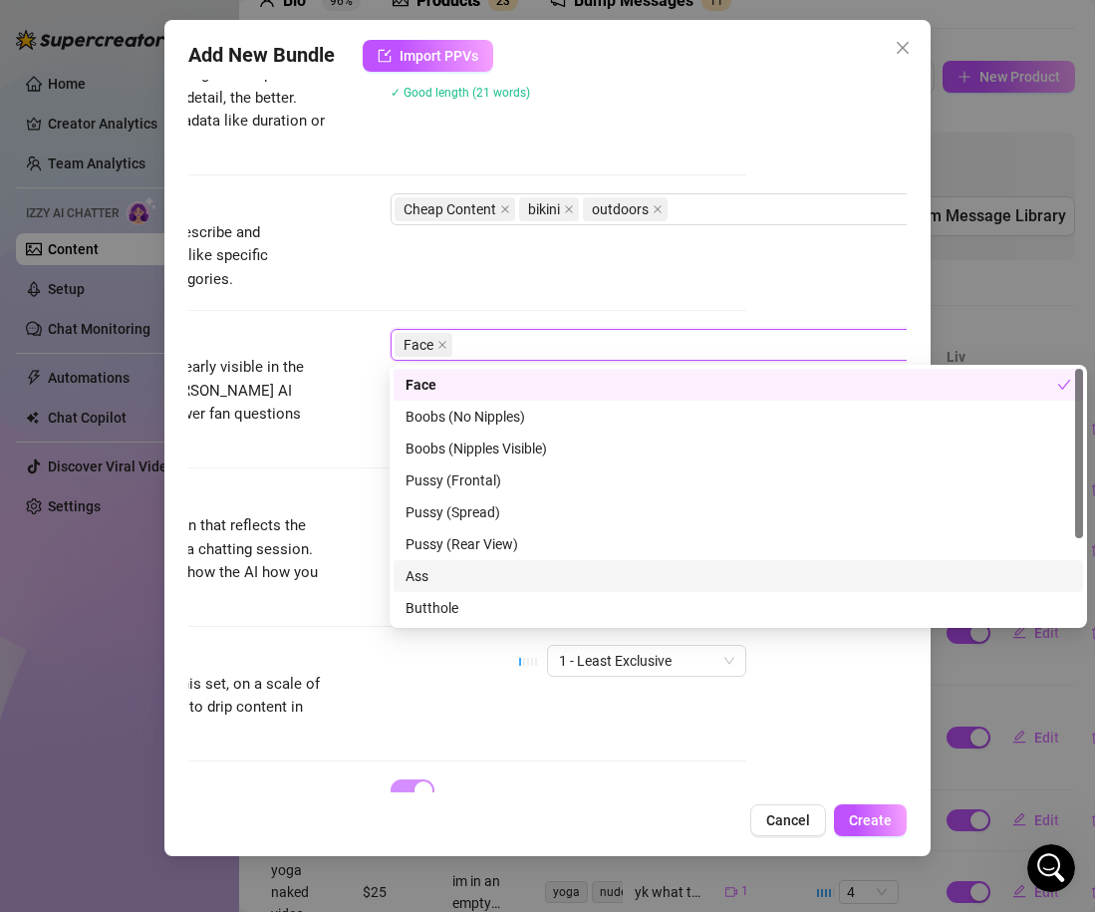
click at [441, 585] on div "Ass" at bounding box center [739, 576] width 666 height 22
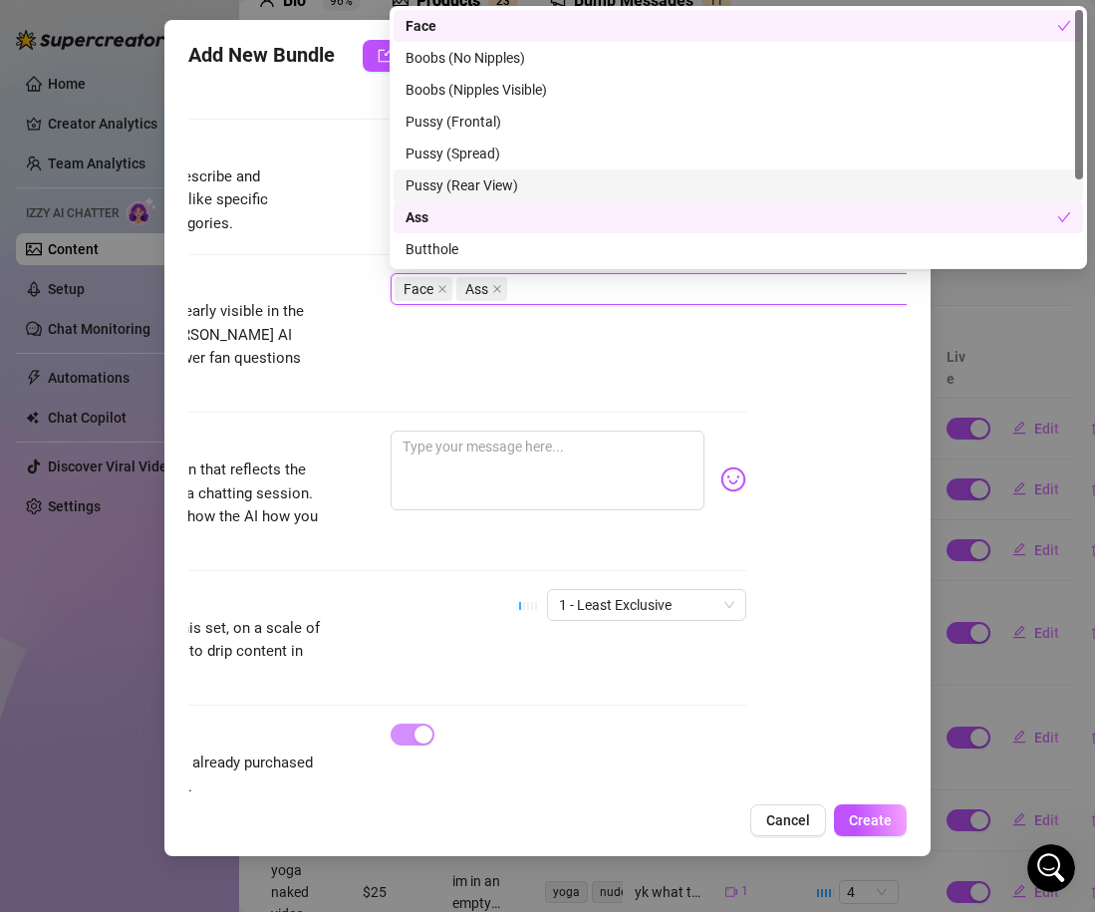
scroll to position [1067, 160]
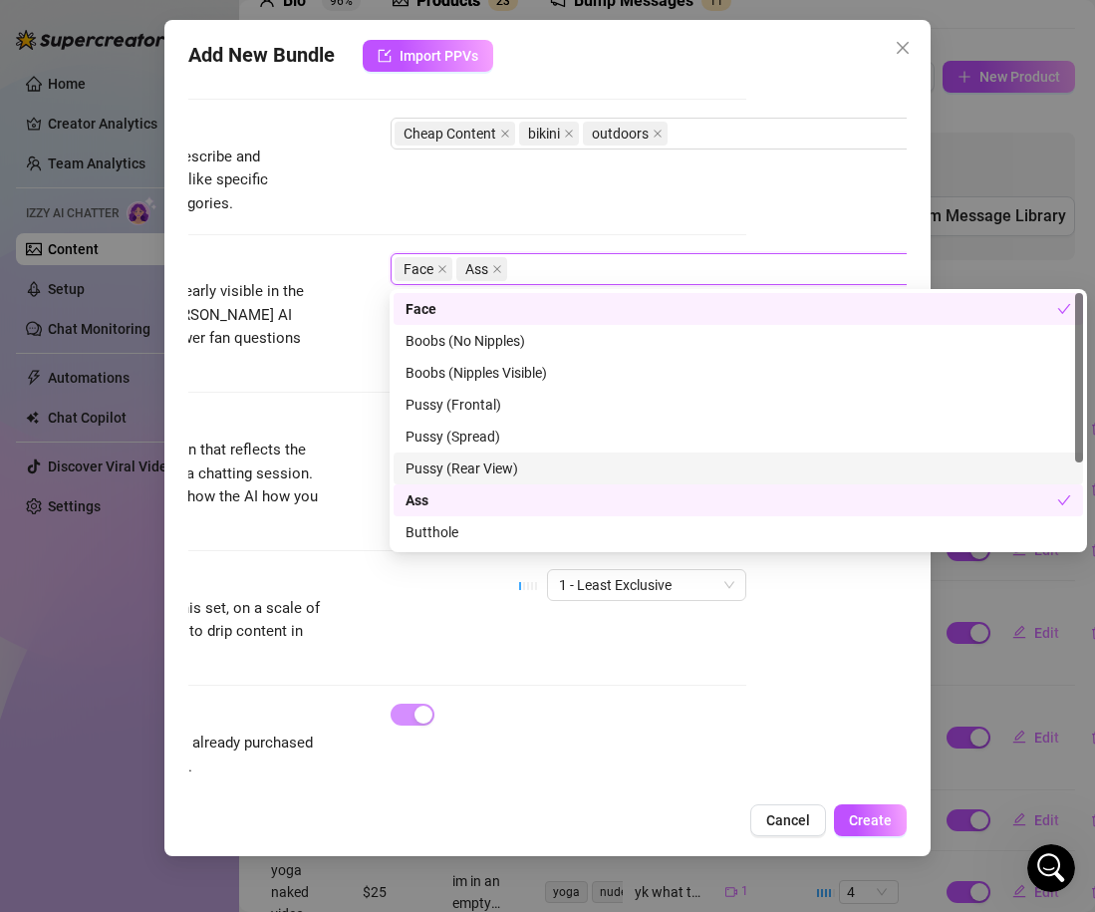
click at [335, 411] on div "Caption Example Provide a sample caption that reflects the exact style you'd us…" at bounding box center [387, 472] width 719 height 122
click at [506, 263] on span "Ass" at bounding box center [481, 269] width 51 height 24
click at [499, 264] on icon "close" at bounding box center [497, 269] width 10 height 10
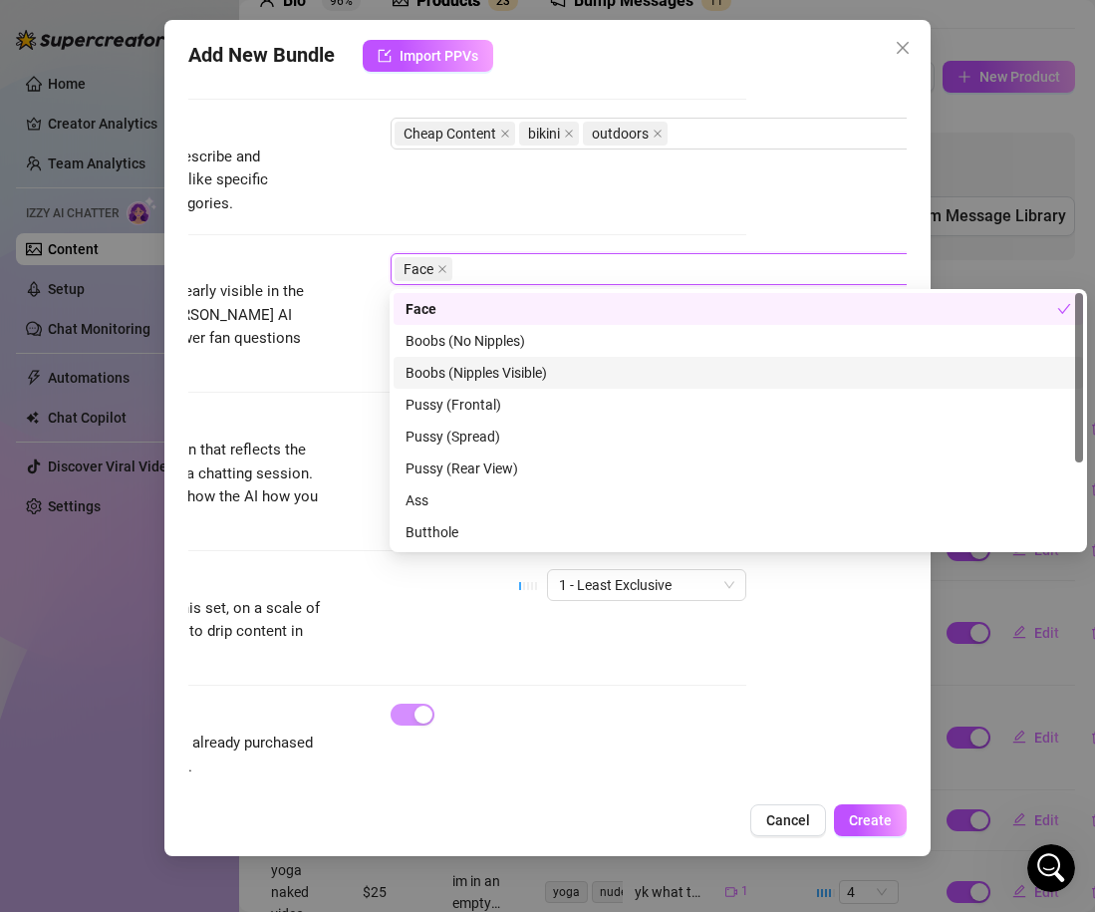
click at [344, 411] on div "Caption Example Provide a sample caption that reflects the exact style you'd us…" at bounding box center [387, 472] width 719 height 122
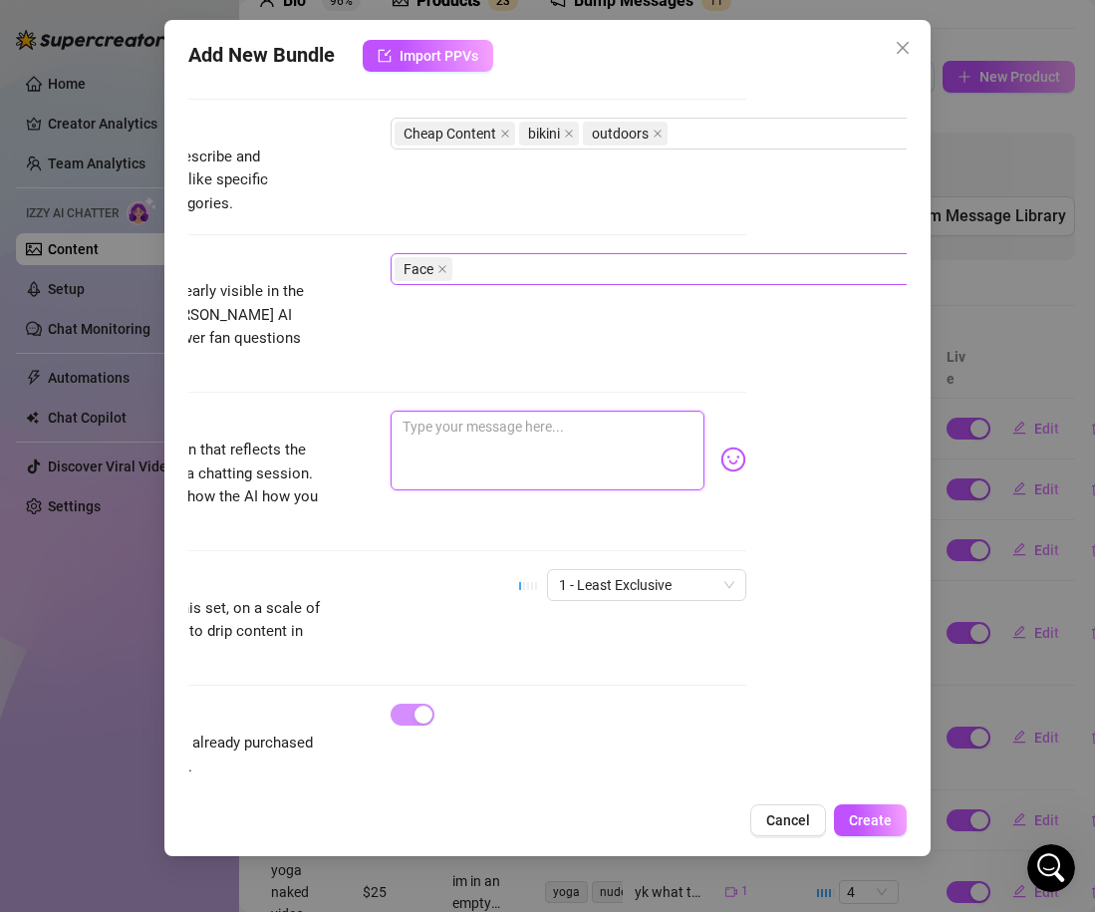
click at [444, 433] on textarea at bounding box center [548, 451] width 314 height 80
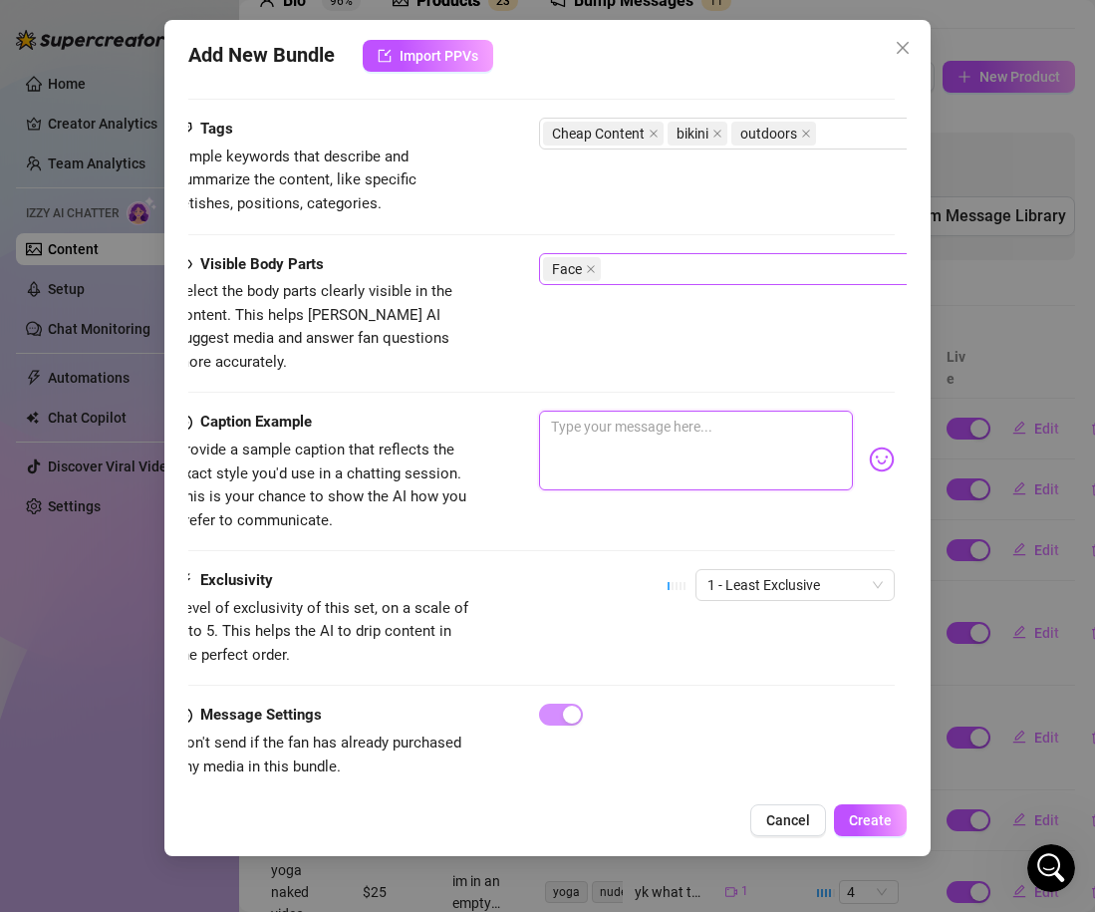
scroll to position [1067, 14]
click at [864, 820] on span "Create" at bounding box center [870, 820] width 43 height 16
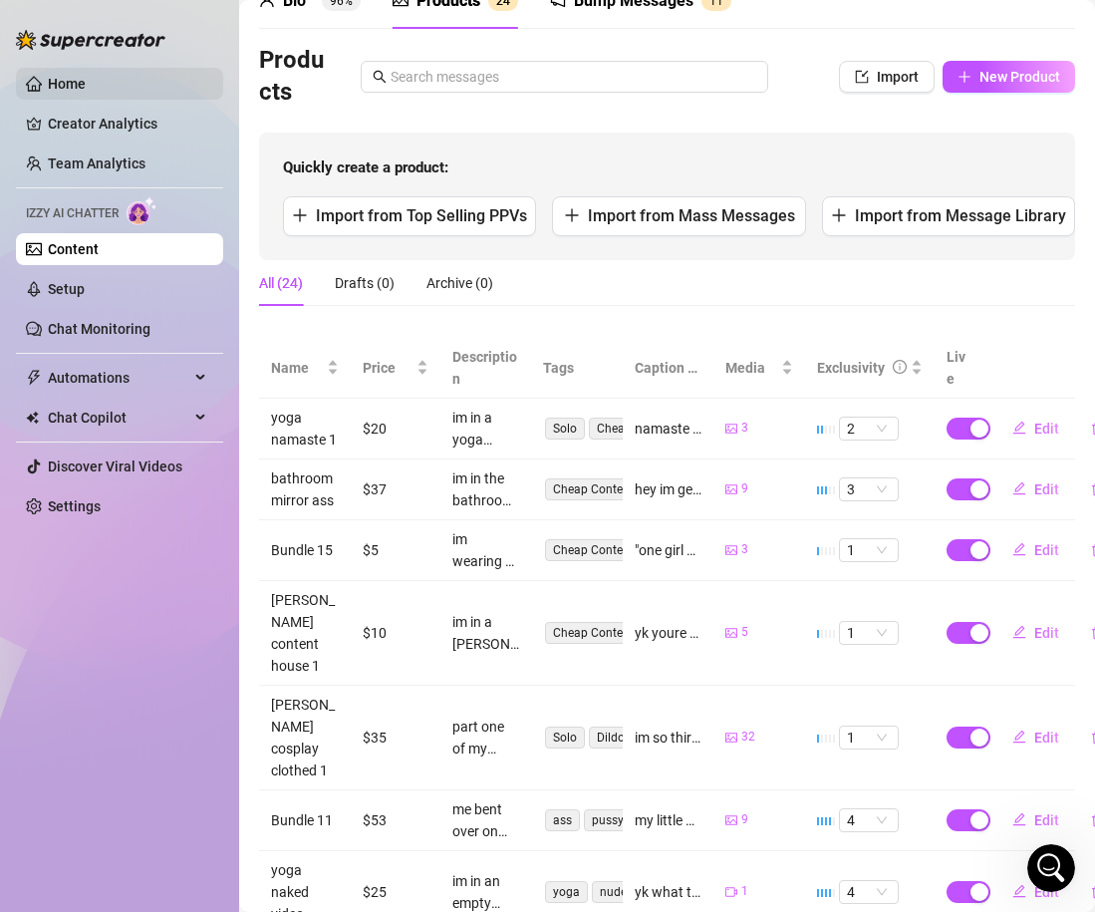
click at [85, 82] on link "Home" at bounding box center [67, 84] width 38 height 16
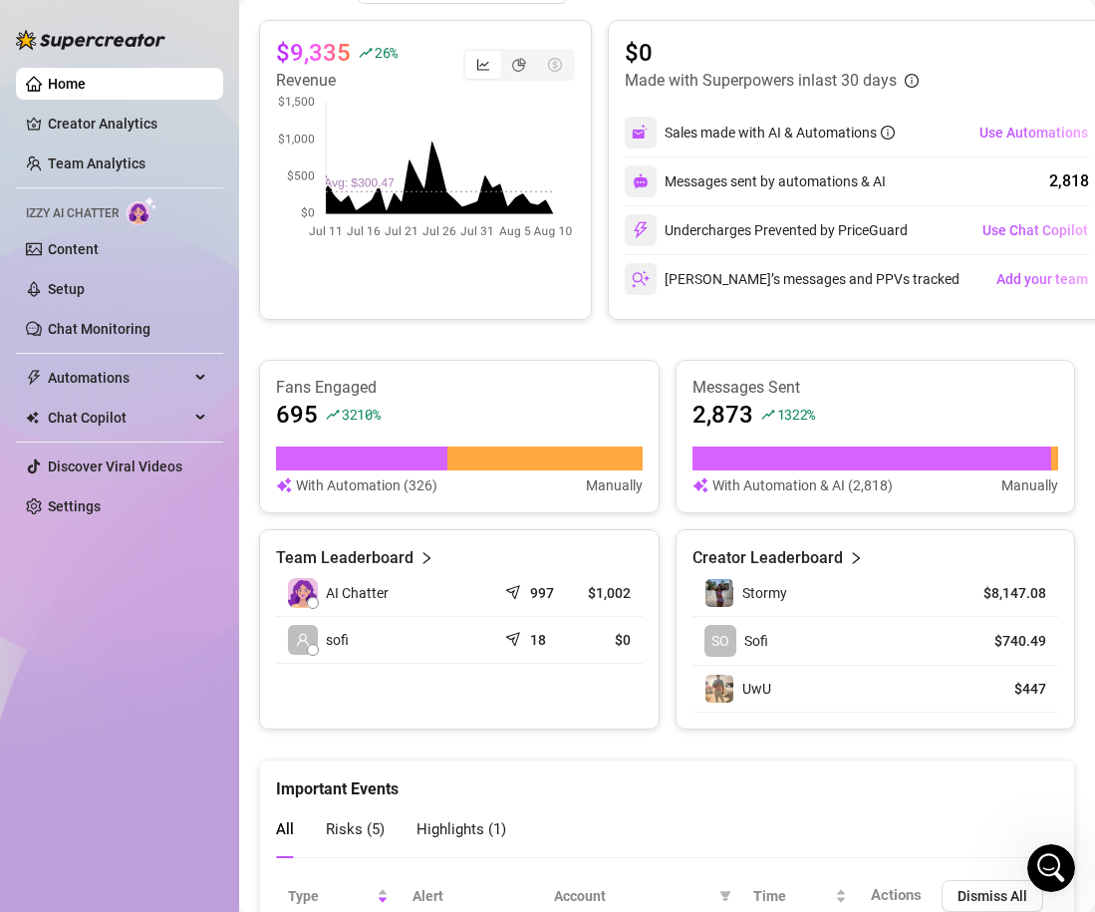
scroll to position [448, 0]
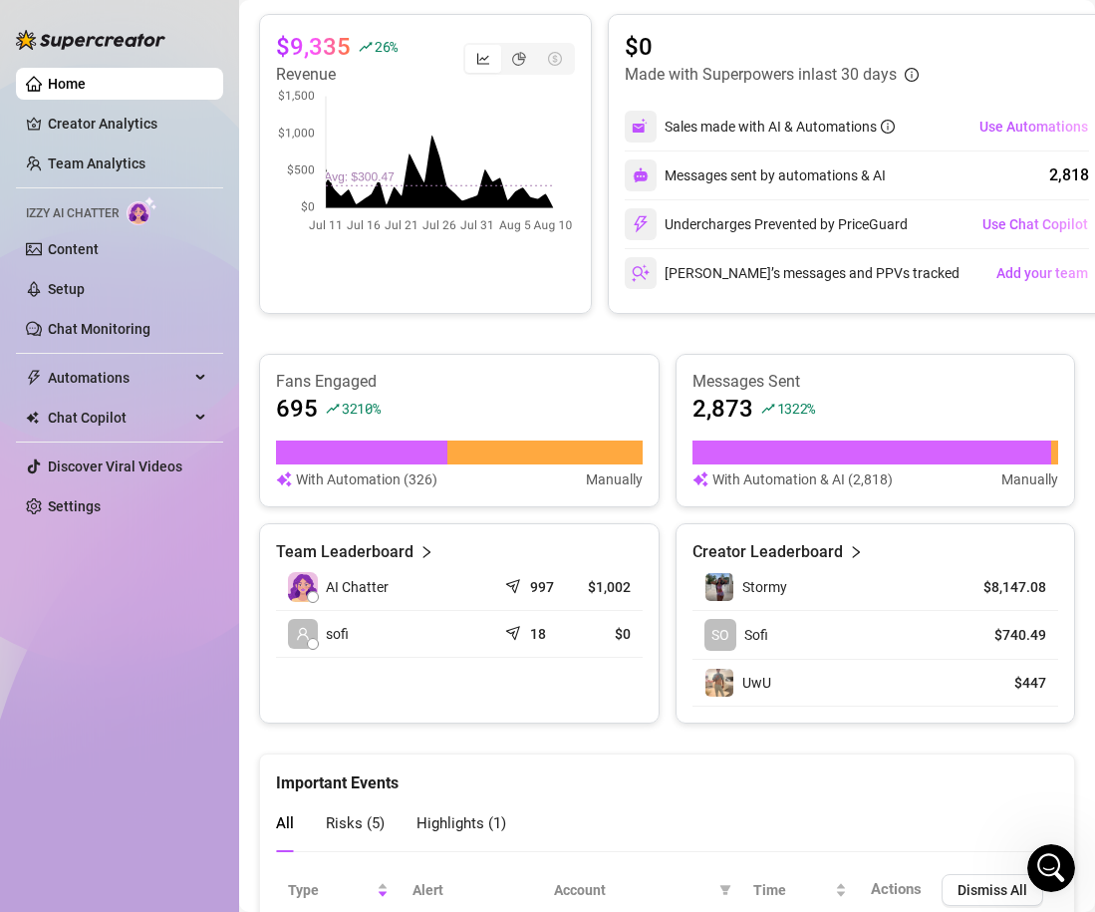
click at [850, 545] on icon "right" at bounding box center [856, 552] width 14 height 14
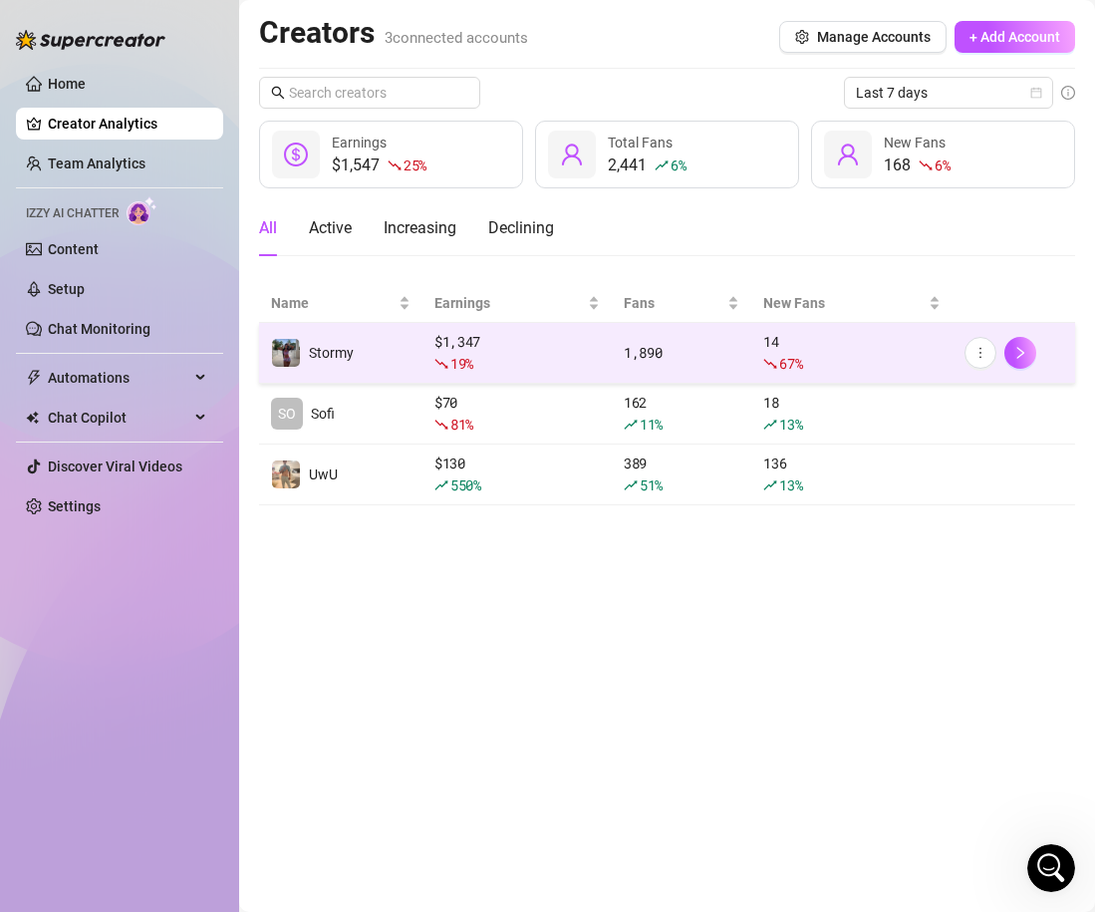
click at [517, 346] on div "$ 1,347 19 %" at bounding box center [516, 353] width 165 height 44
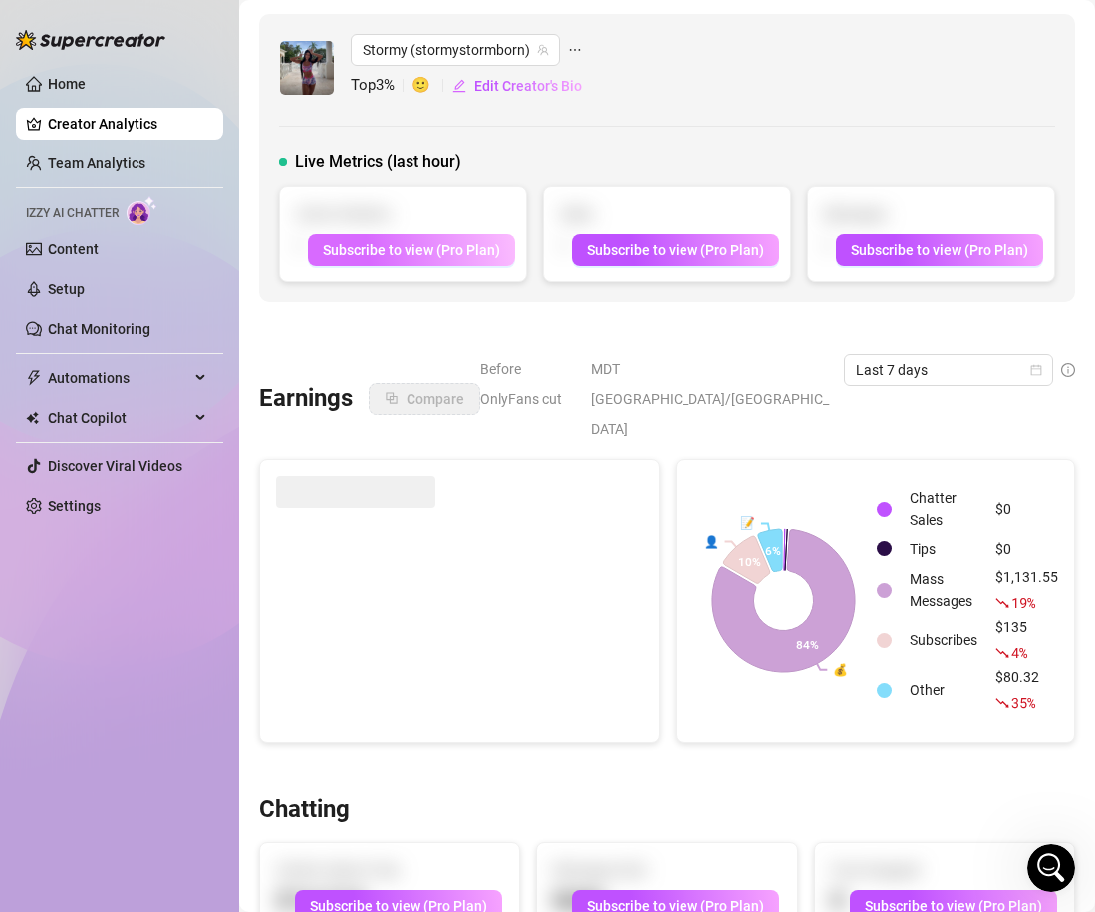
click at [457, 253] on span "Subscribe to view (Pro Plan)" at bounding box center [411, 250] width 177 height 16
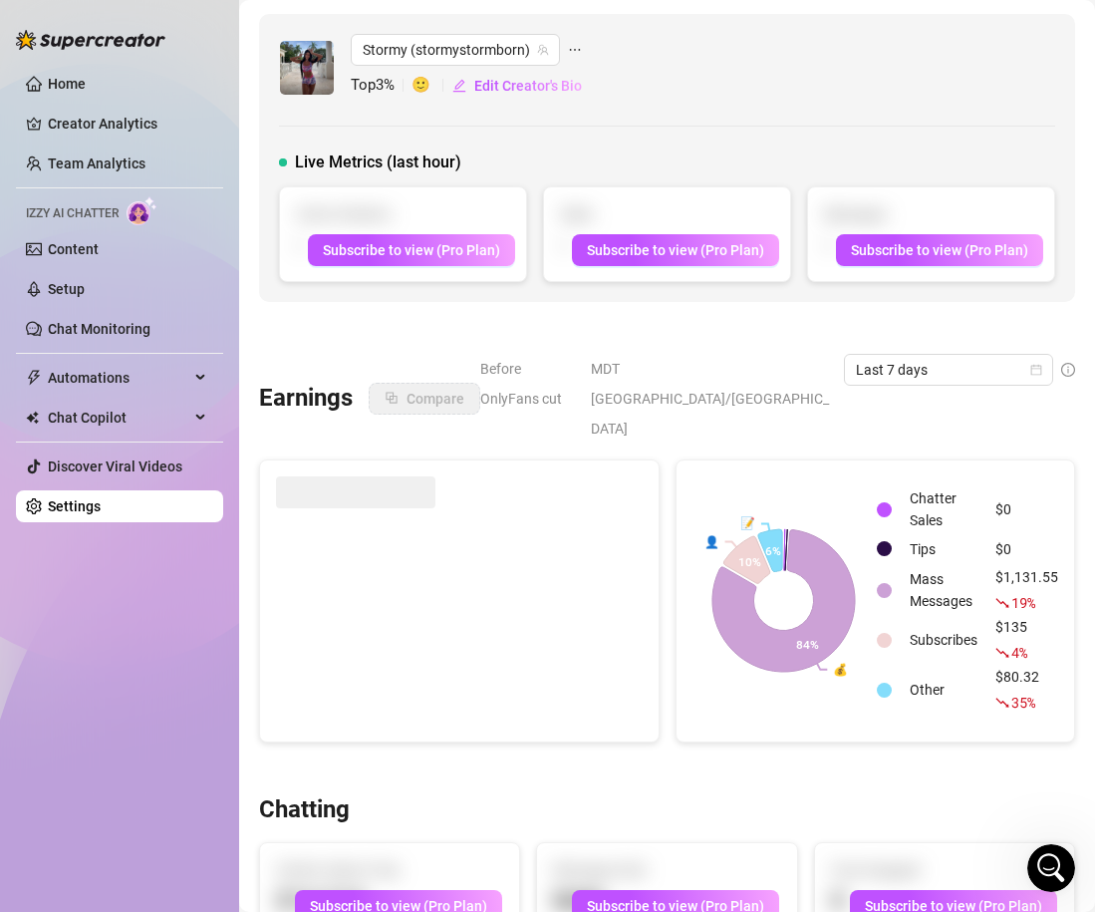
click at [101, 514] on link "Settings" at bounding box center [74, 506] width 53 height 16
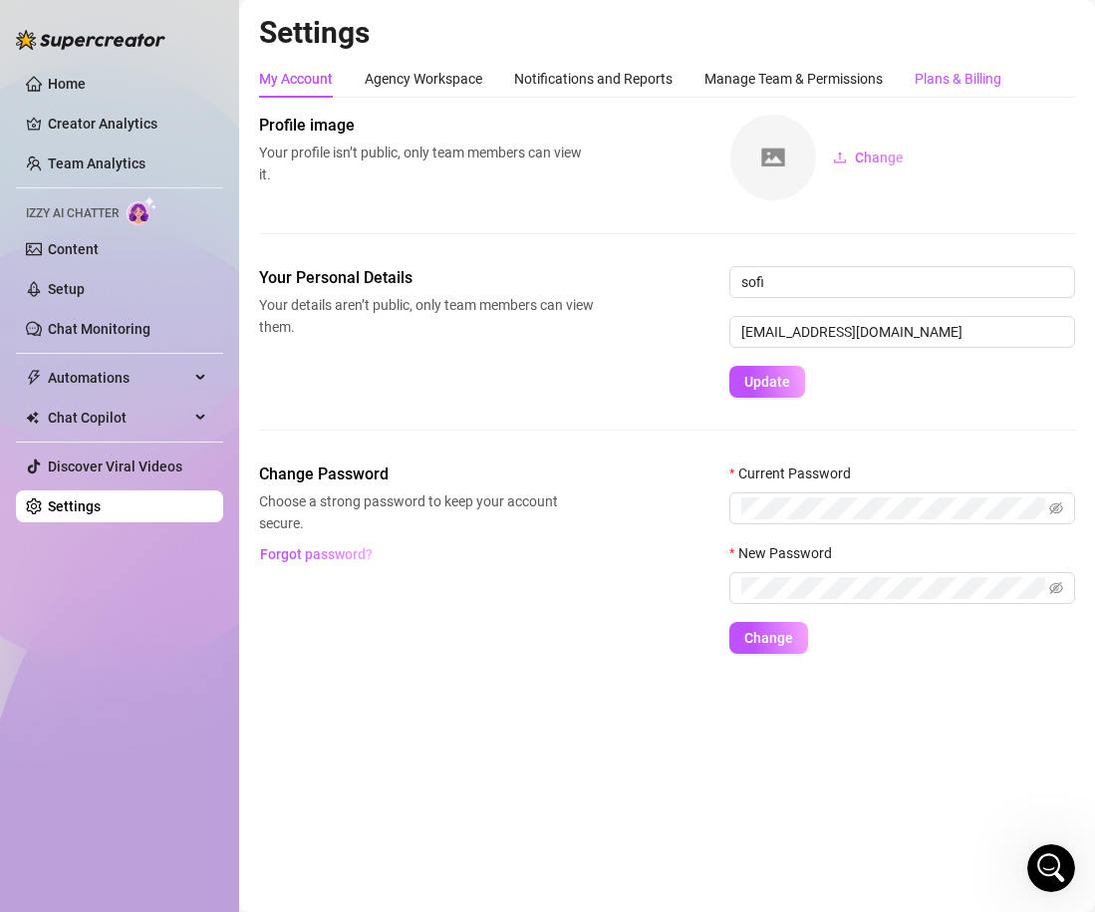
click at [960, 74] on div "Plans & Billing" at bounding box center [958, 79] width 87 height 22
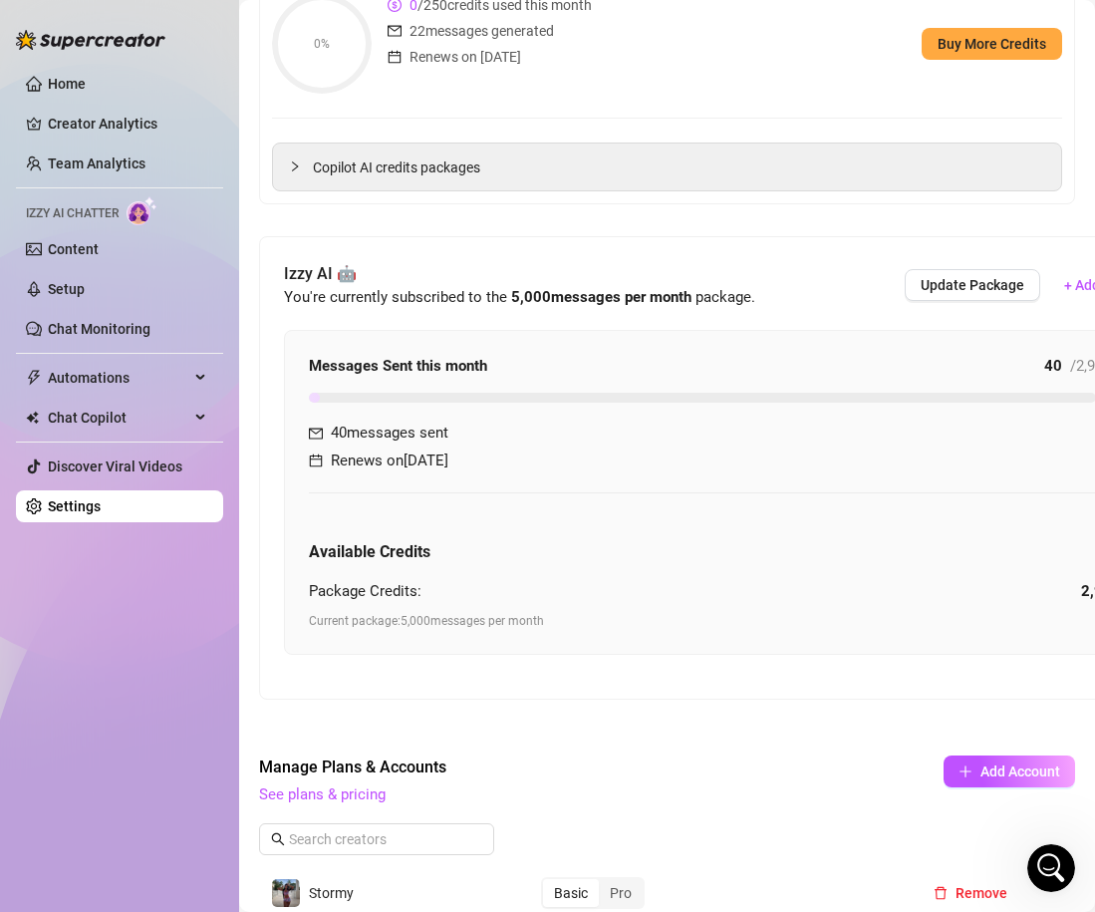
scroll to position [963, 0]
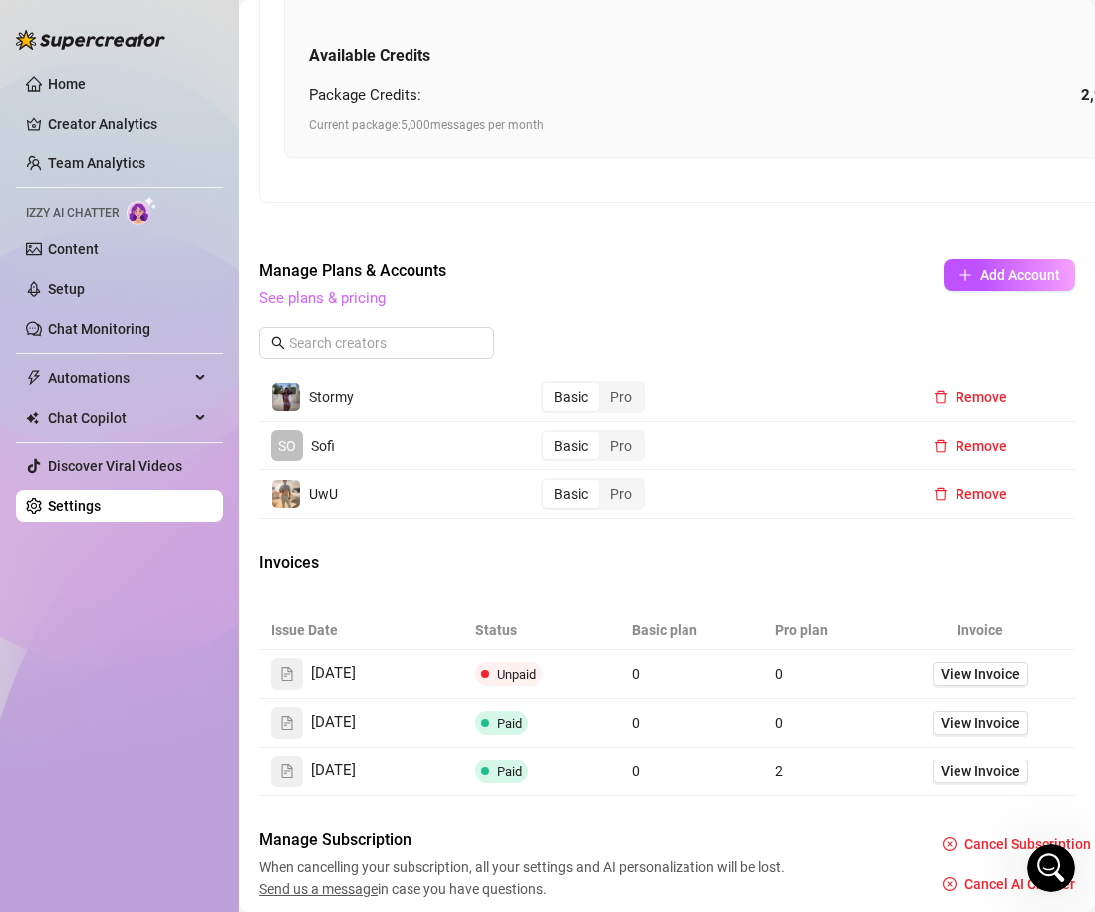
click at [376, 289] on link "See plans & pricing" at bounding box center [322, 298] width 127 height 18
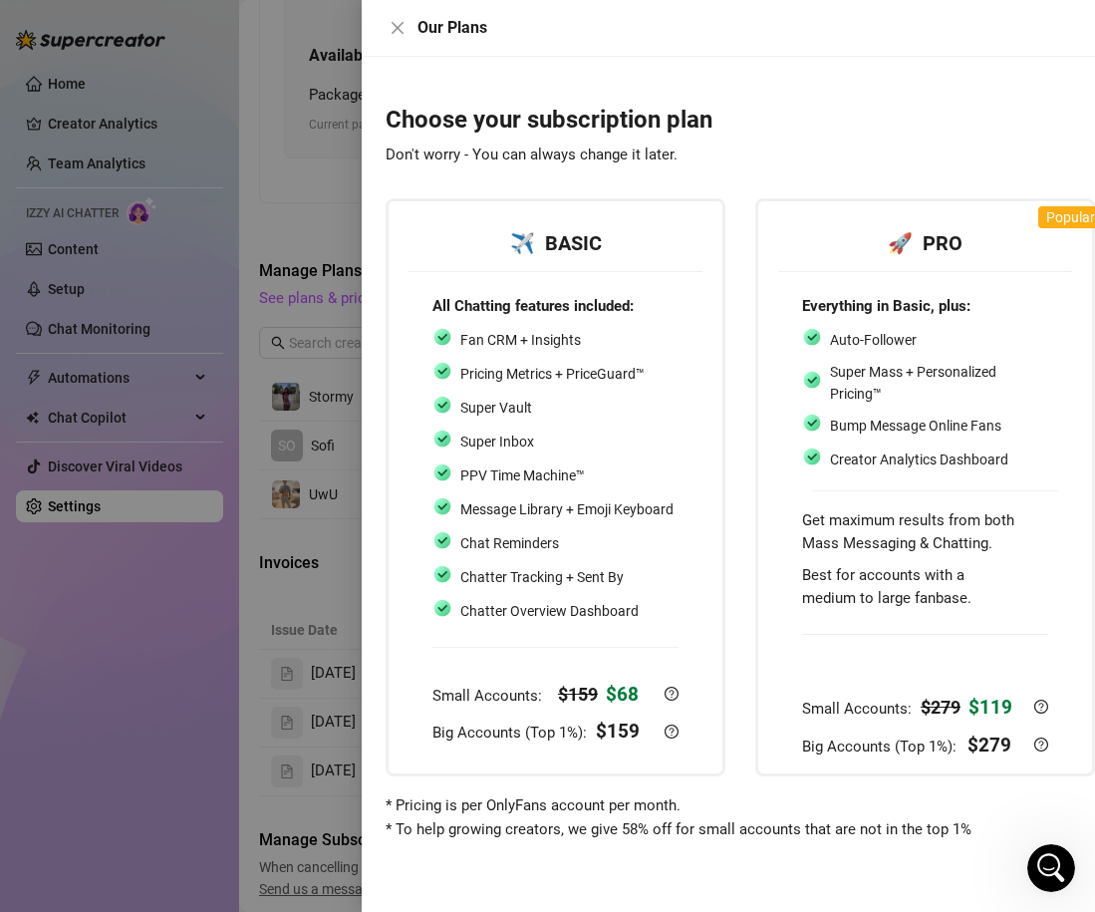
click at [396, 40] on div "Our Plans" at bounding box center [728, 28] width 733 height 57
click at [396, 31] on icon "close" at bounding box center [398, 28] width 16 height 16
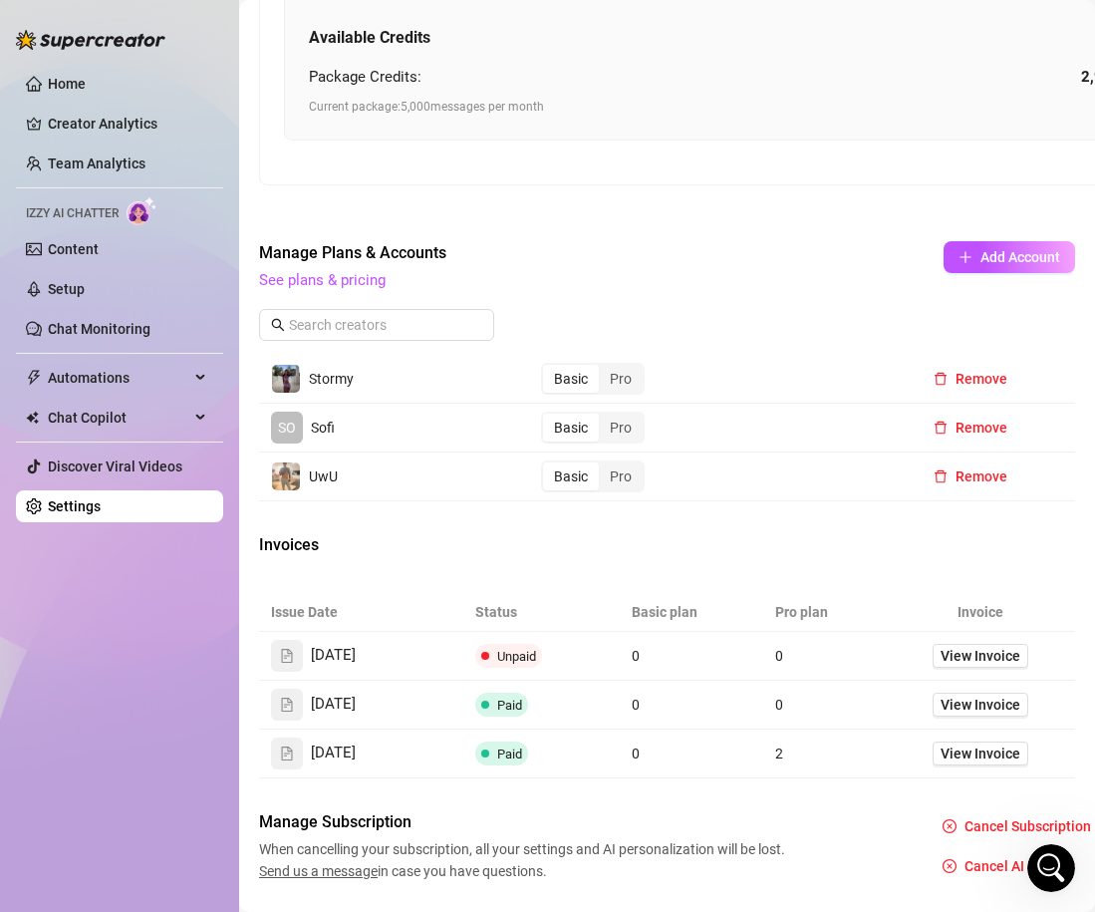
scroll to position [1012, 0]
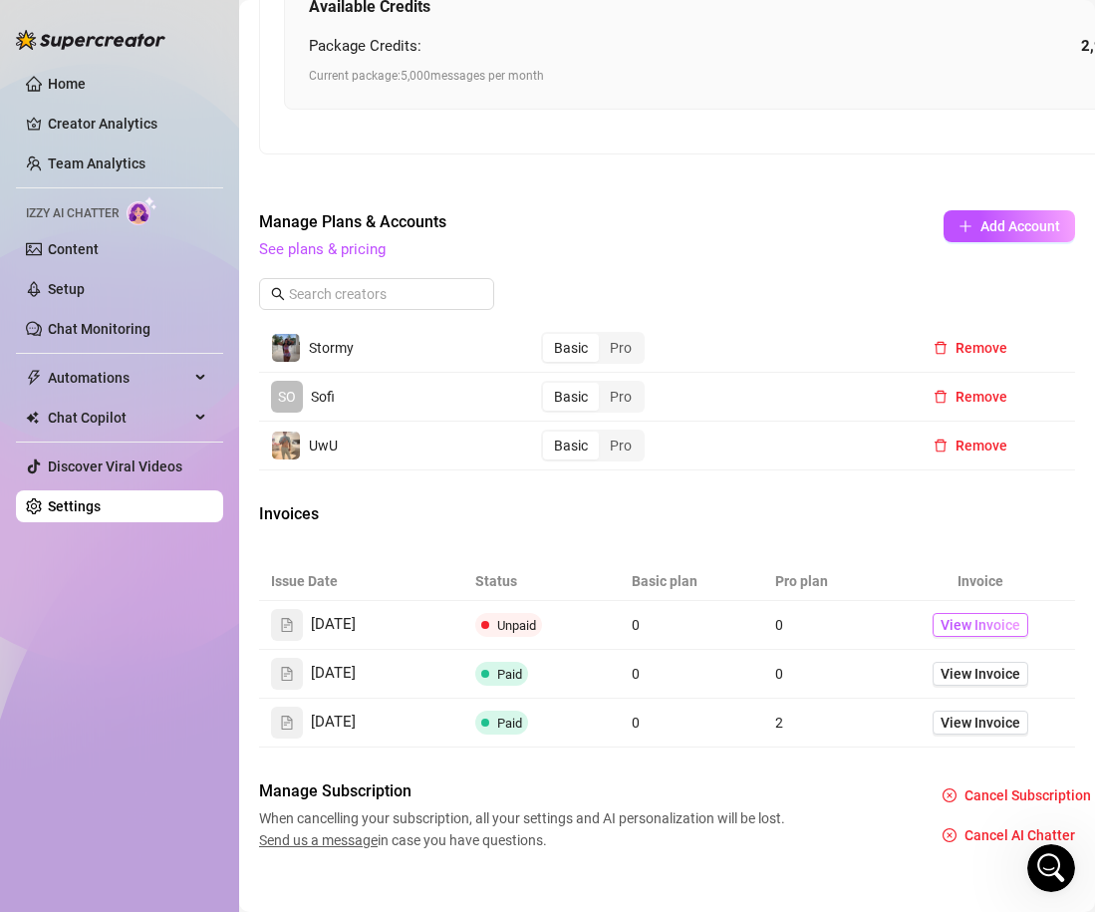
click at [992, 614] on span "View Invoice" at bounding box center [981, 625] width 80 height 22
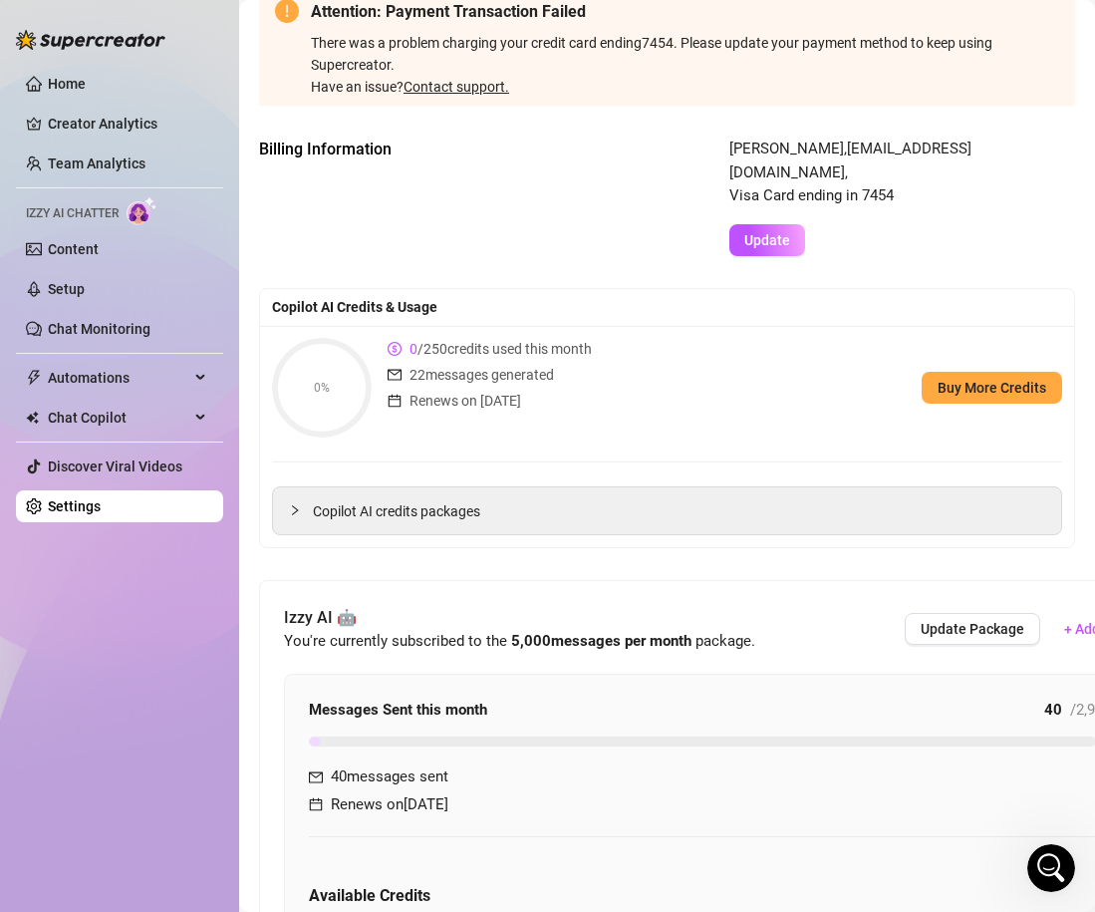
scroll to position [0, 0]
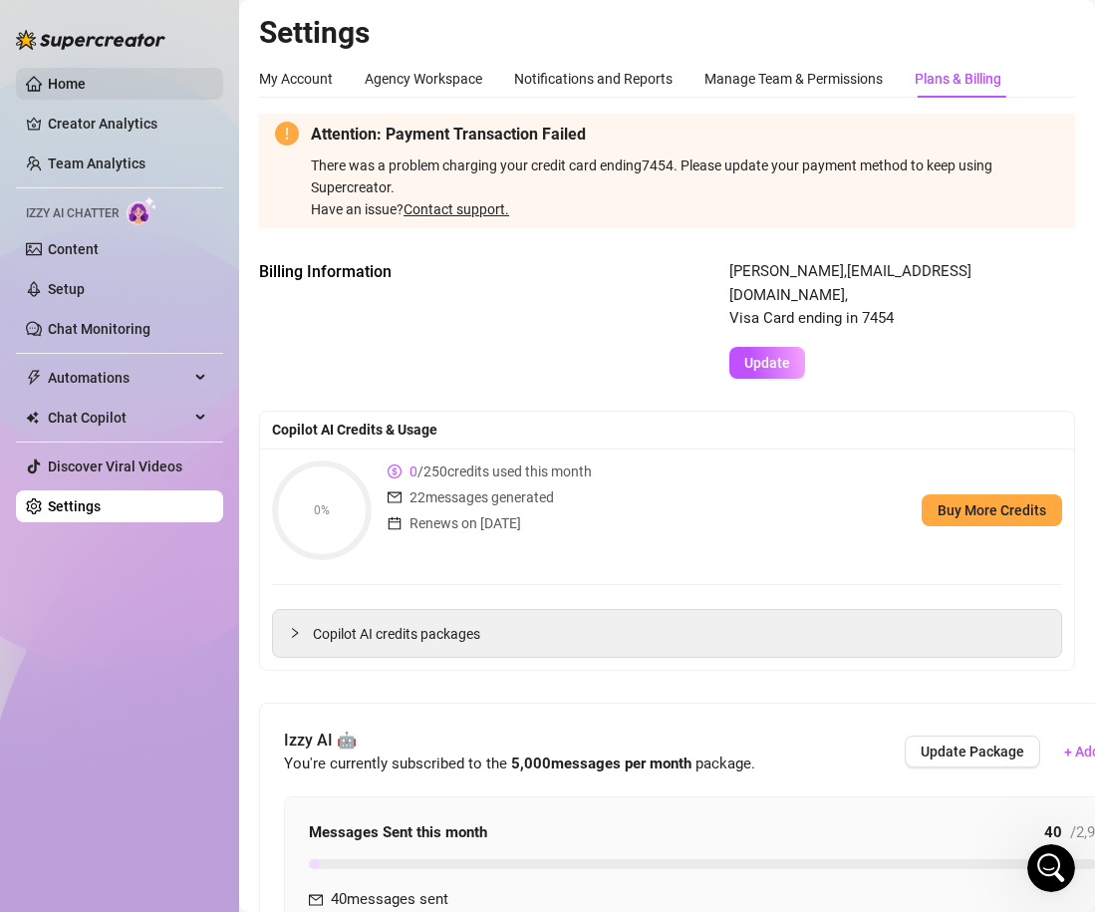
click at [67, 89] on link "Home" at bounding box center [67, 84] width 38 height 16
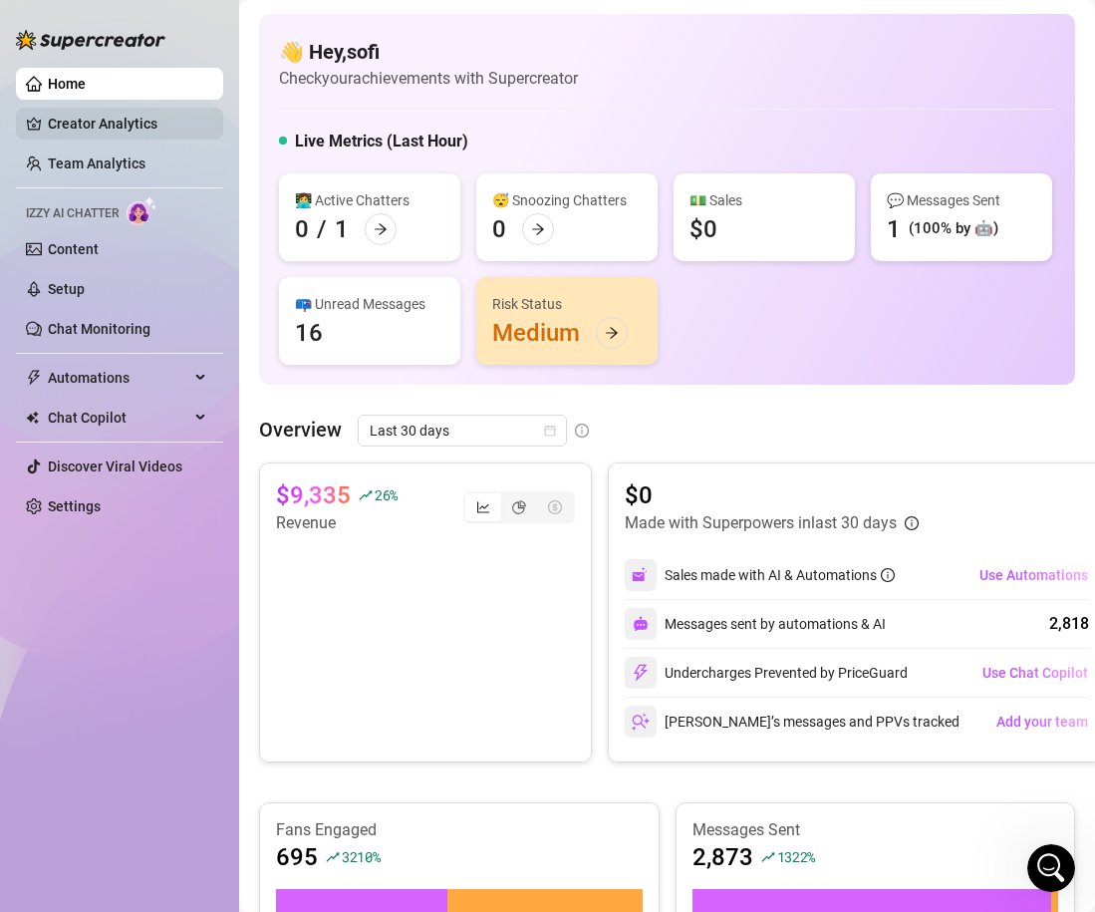
click at [110, 131] on link "Creator Analytics" at bounding box center [127, 124] width 159 height 32
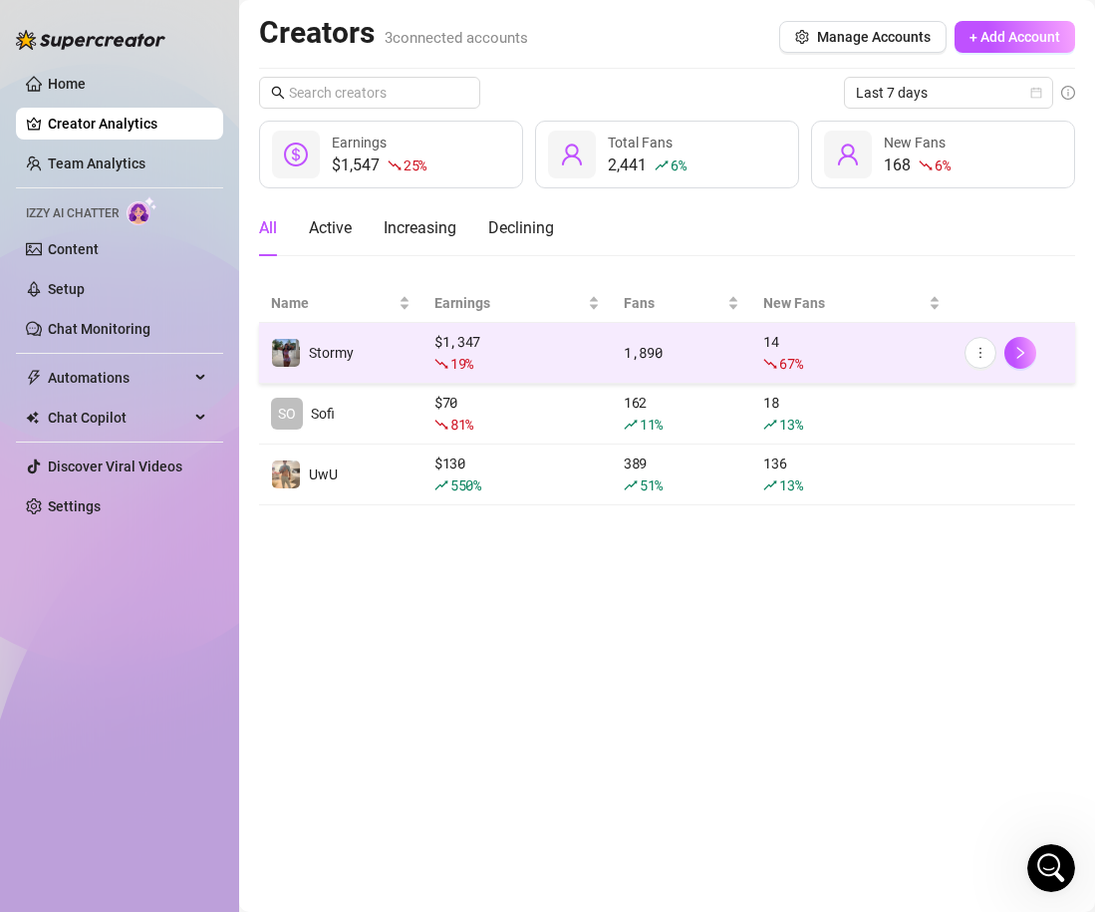
click at [547, 350] on div "$ 1,347 19 %" at bounding box center [516, 353] width 165 height 44
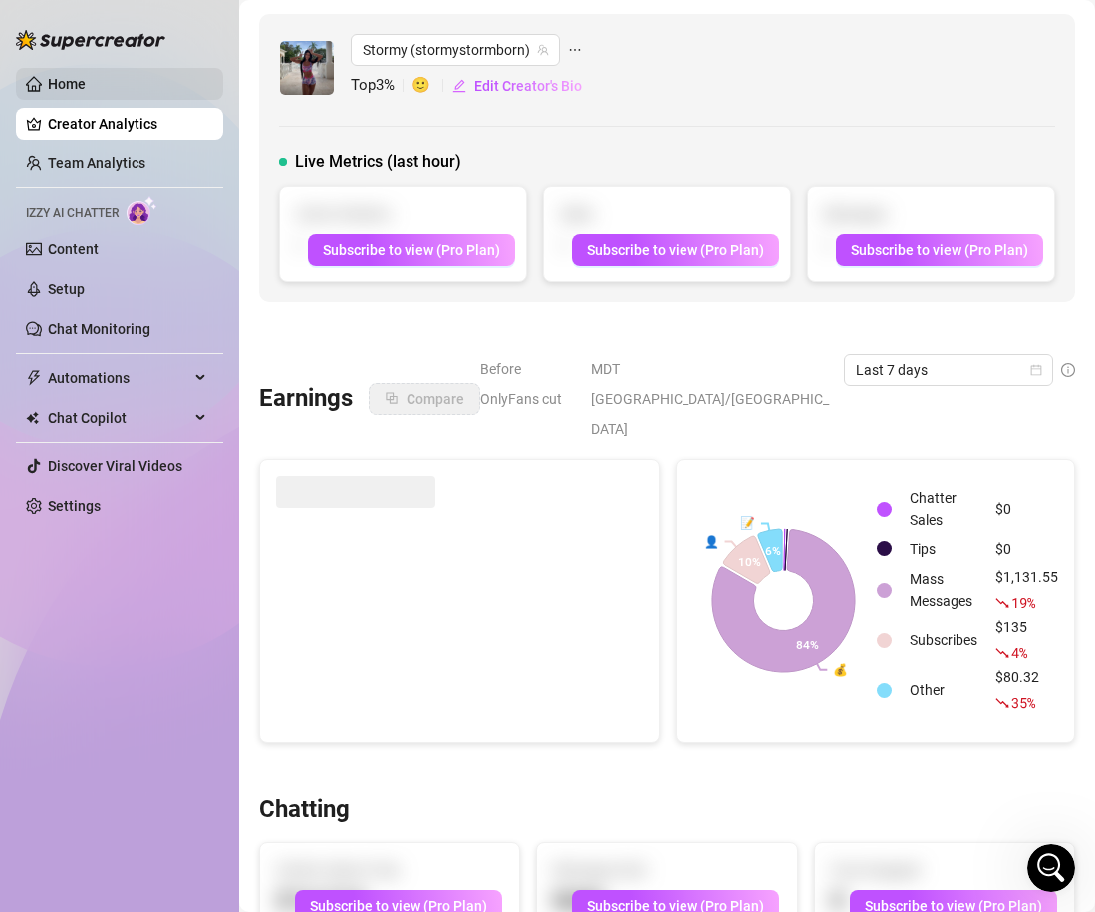
click at [63, 92] on link "Home" at bounding box center [67, 84] width 38 height 16
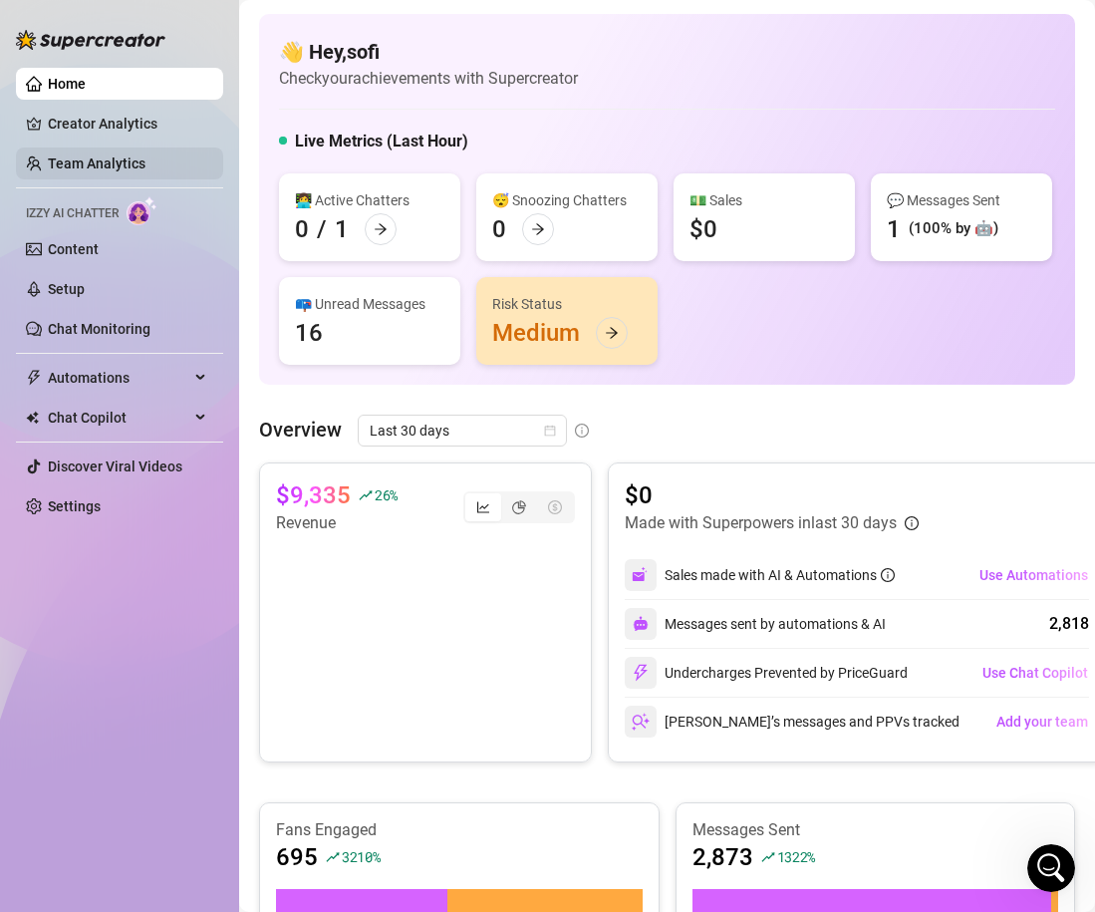
click at [109, 163] on link "Team Analytics" at bounding box center [97, 163] width 98 height 16
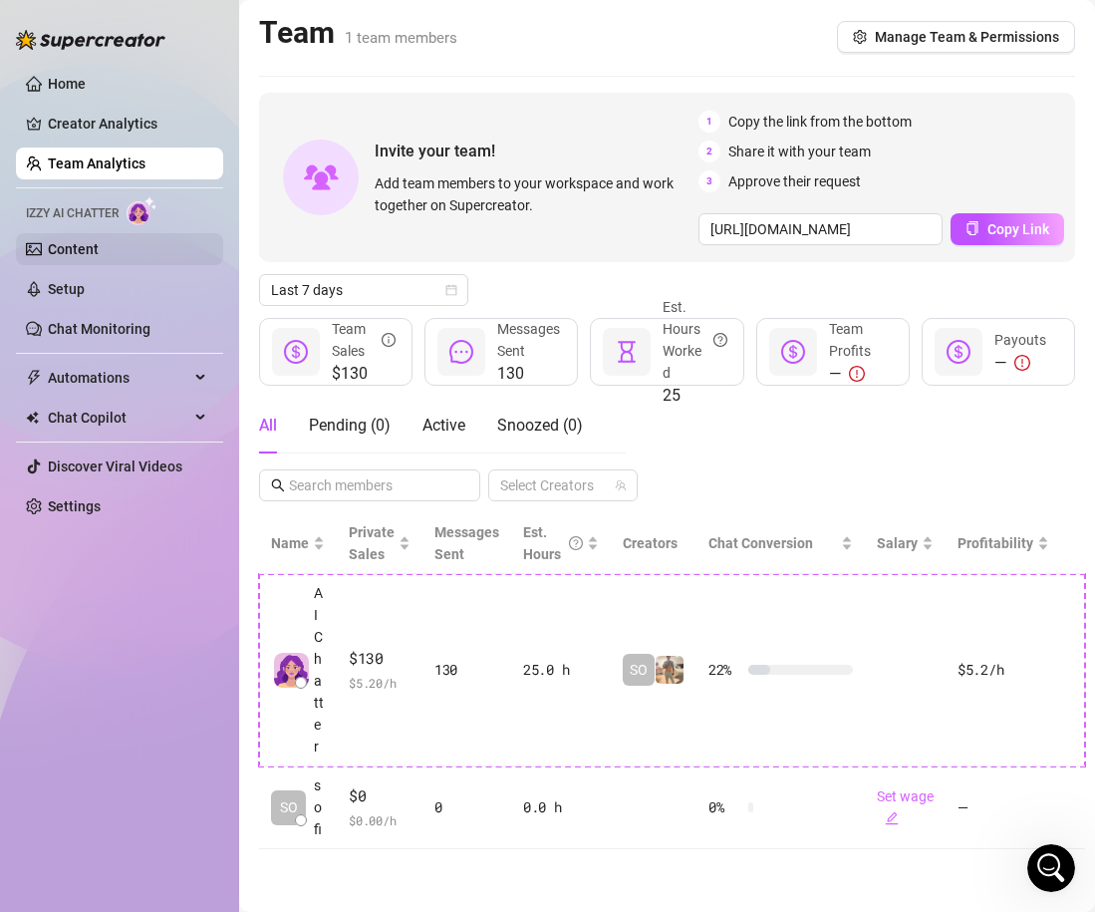
click at [58, 250] on link "Content" at bounding box center [73, 249] width 51 height 16
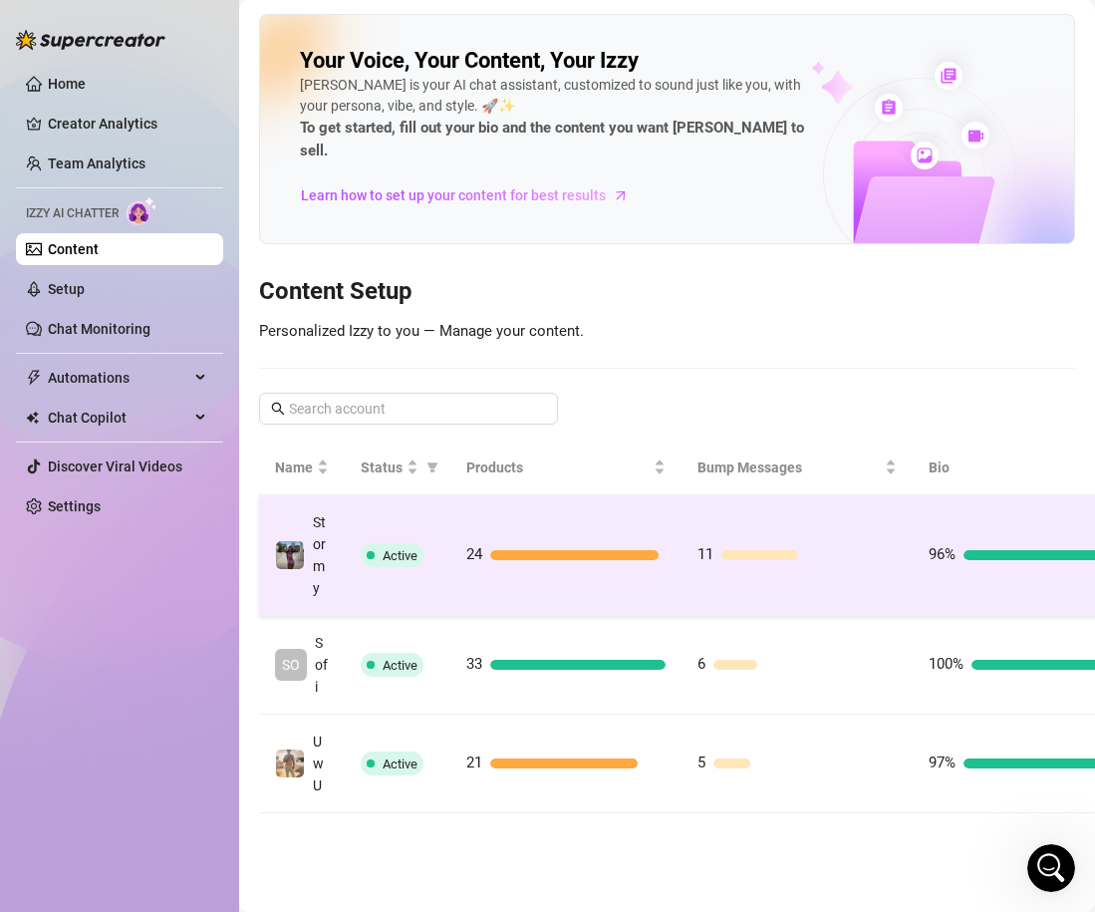
click at [851, 565] on td "11" at bounding box center [797, 555] width 231 height 121
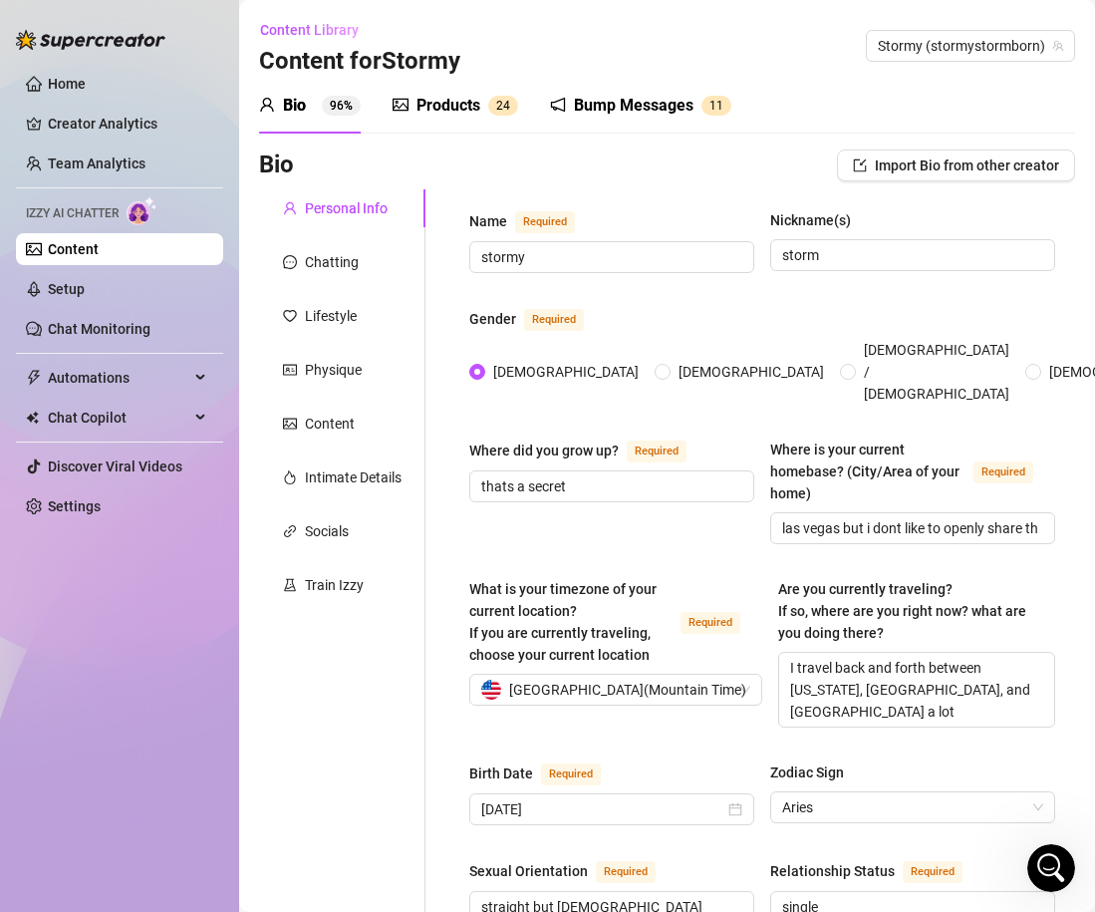
click at [479, 93] on div "Products 2 4" at bounding box center [456, 106] width 126 height 56
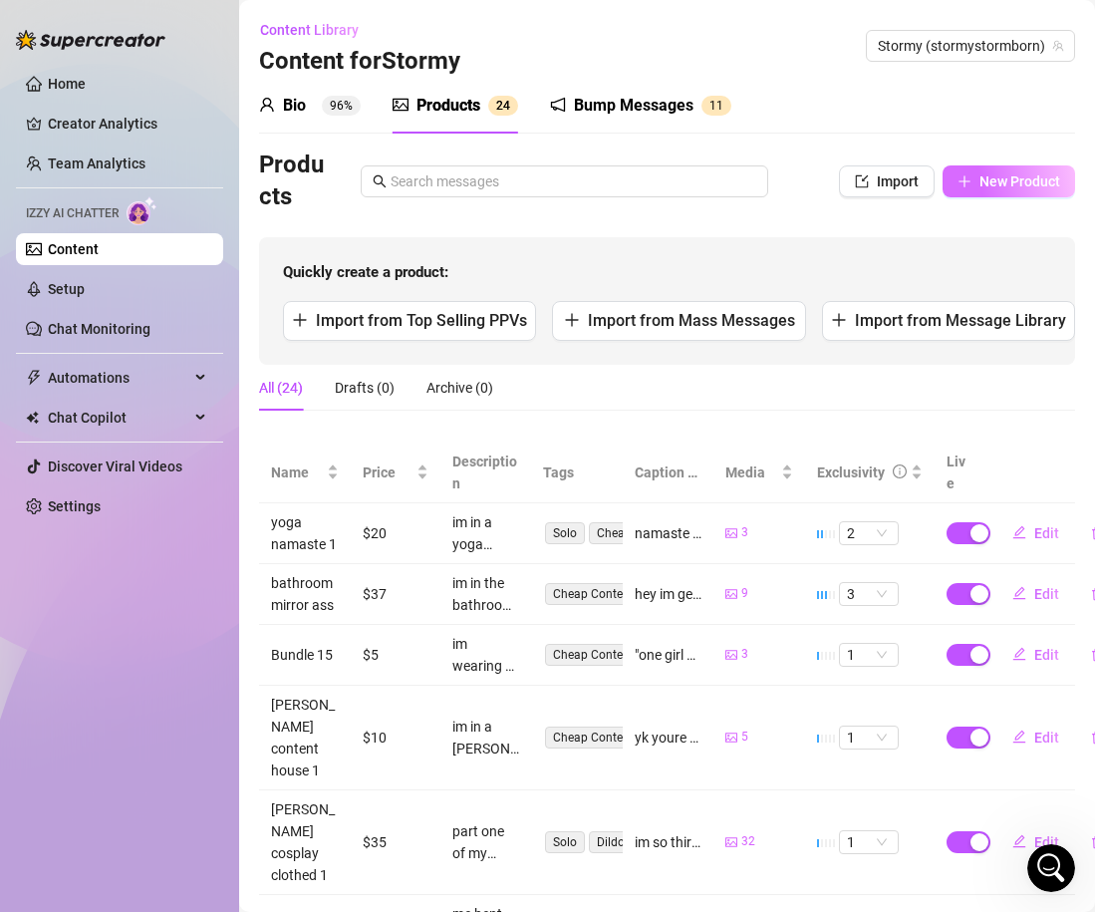
click at [1009, 167] on button "New Product" at bounding box center [1009, 181] width 133 height 32
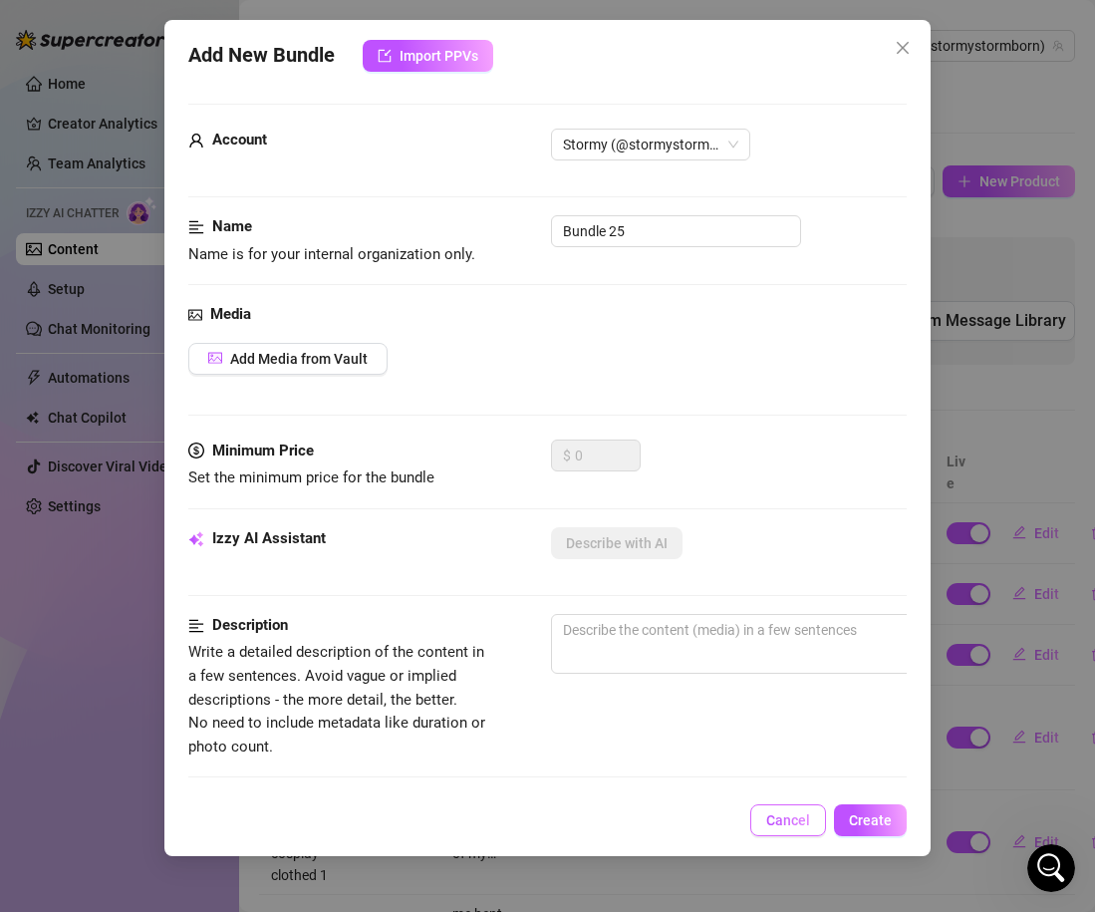
click at [797, 813] on span "Cancel" at bounding box center [788, 820] width 44 height 16
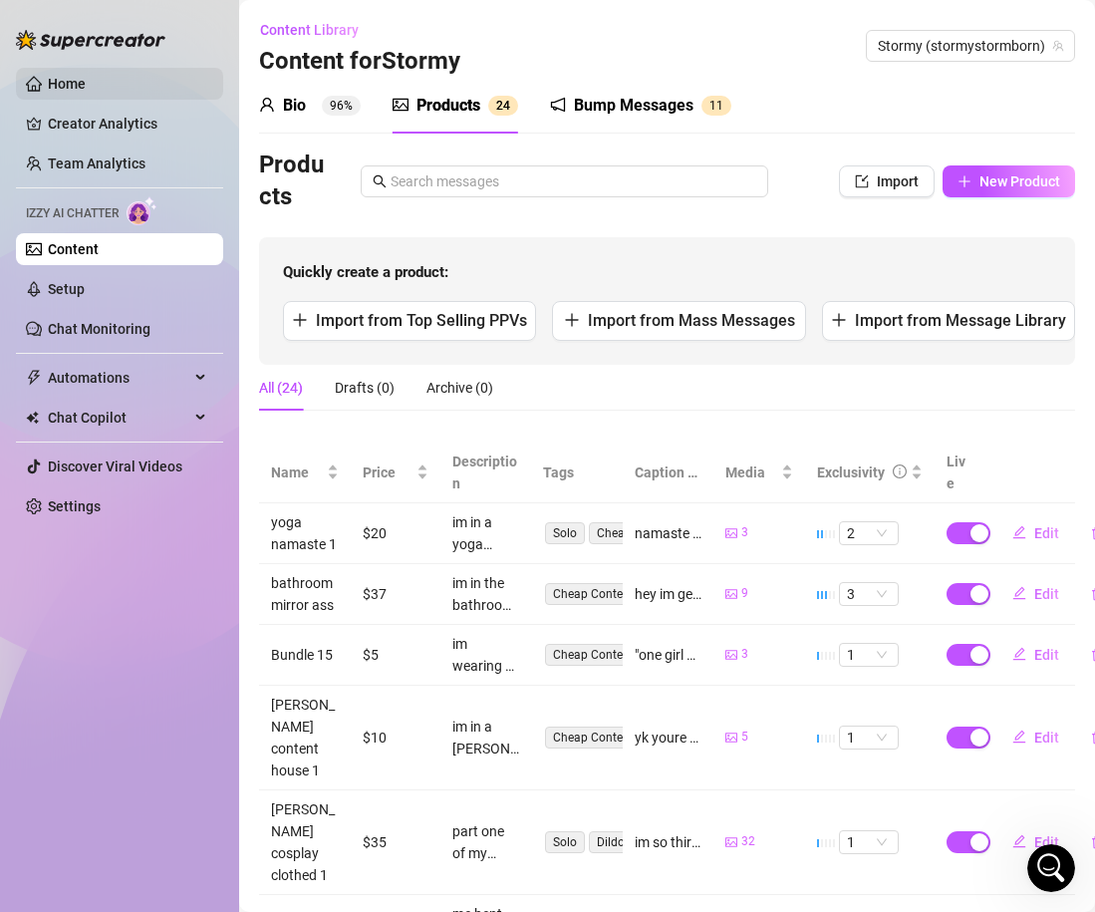
click at [79, 82] on link "Home" at bounding box center [67, 84] width 38 height 16
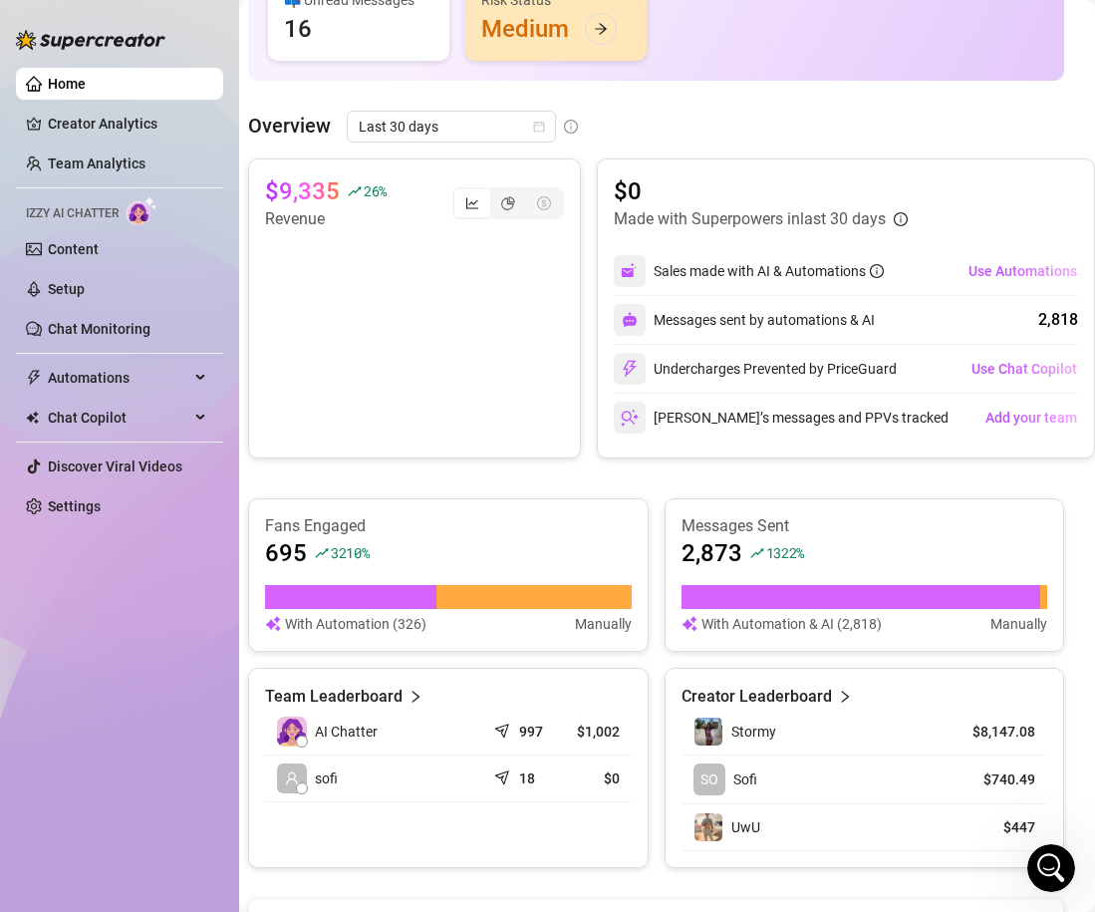
scroll to position [292, 9]
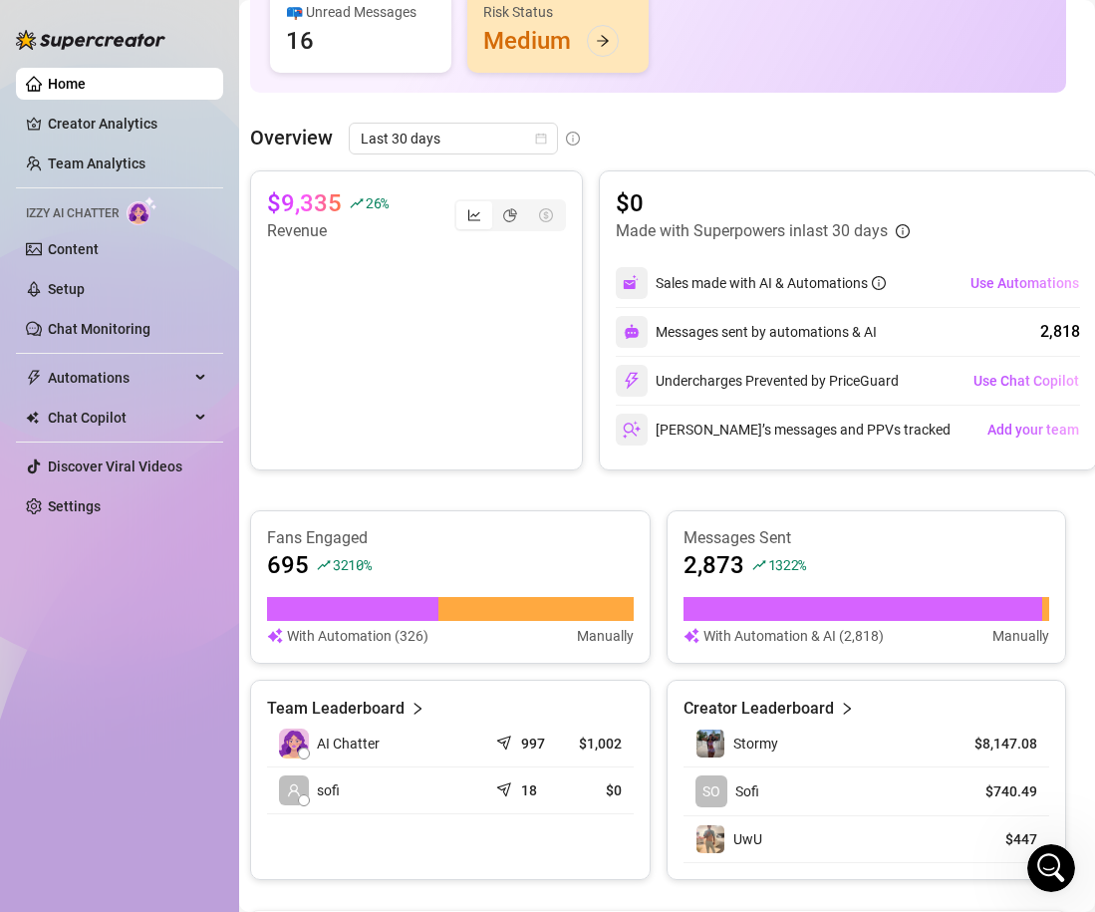
click at [516, 371] on canvas at bounding box center [416, 317] width 299 height 149
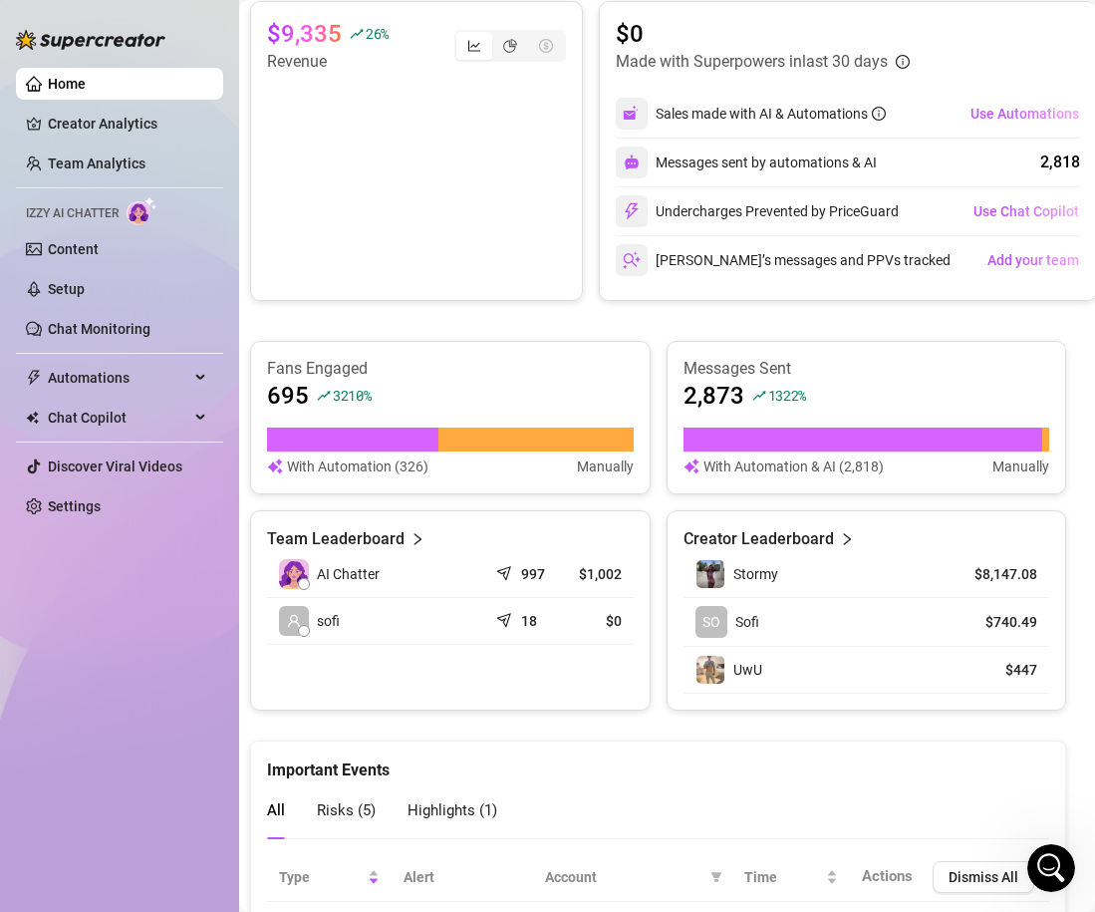
scroll to position [475, 9]
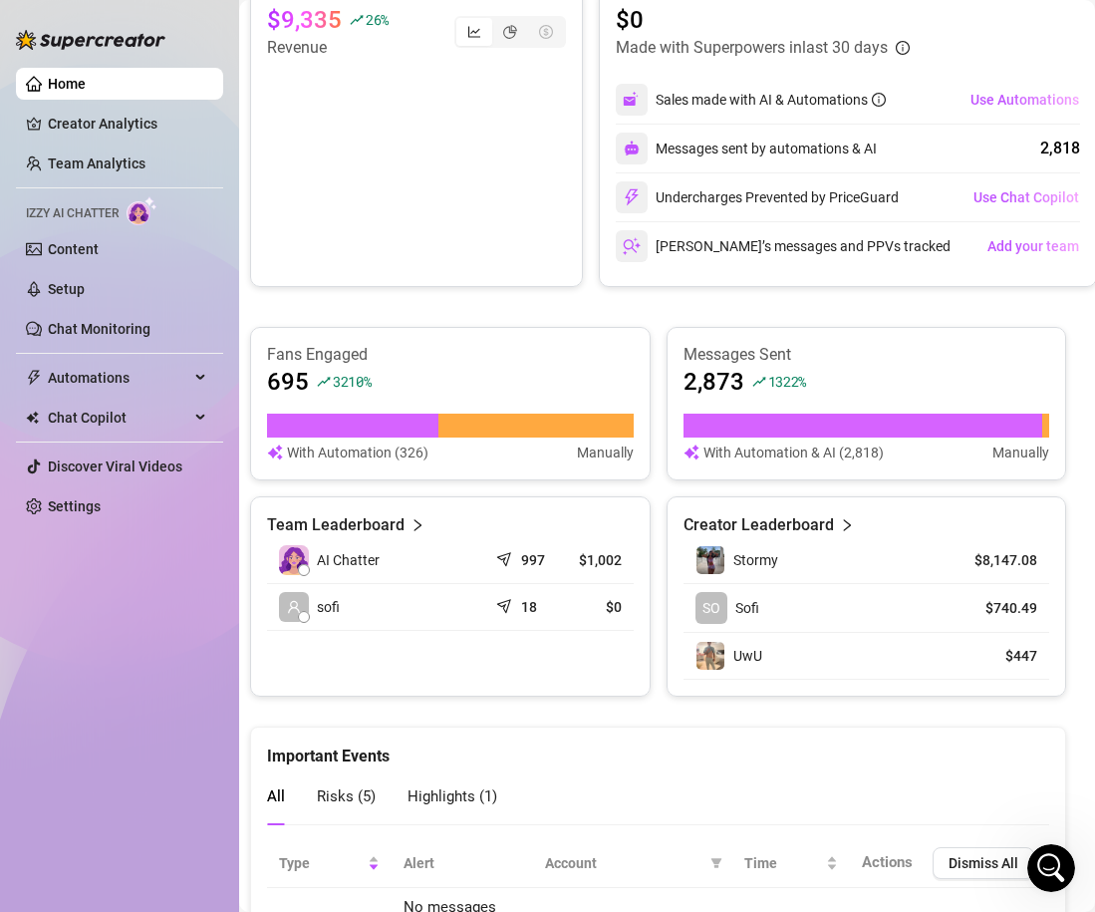
click at [417, 516] on span "right" at bounding box center [418, 525] width 14 height 24
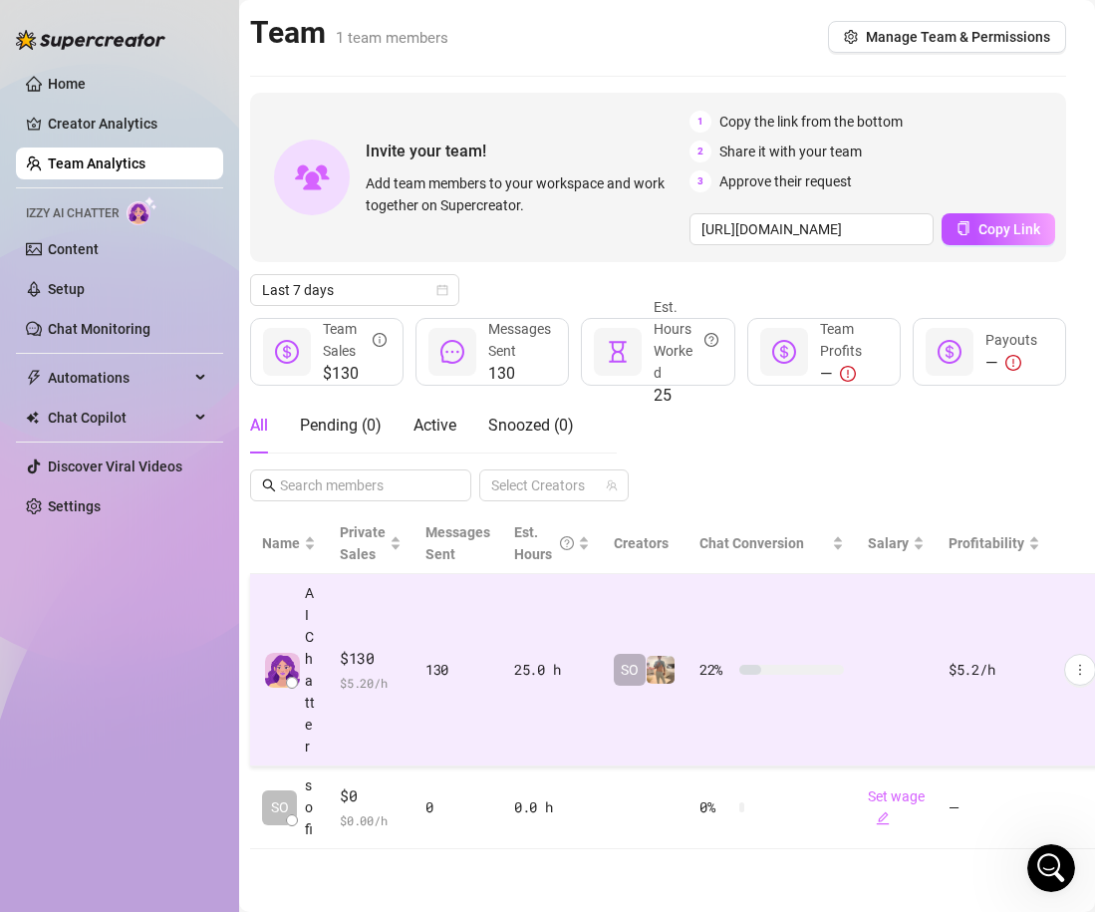
click at [527, 623] on td "25.0 h" at bounding box center [552, 670] width 100 height 192
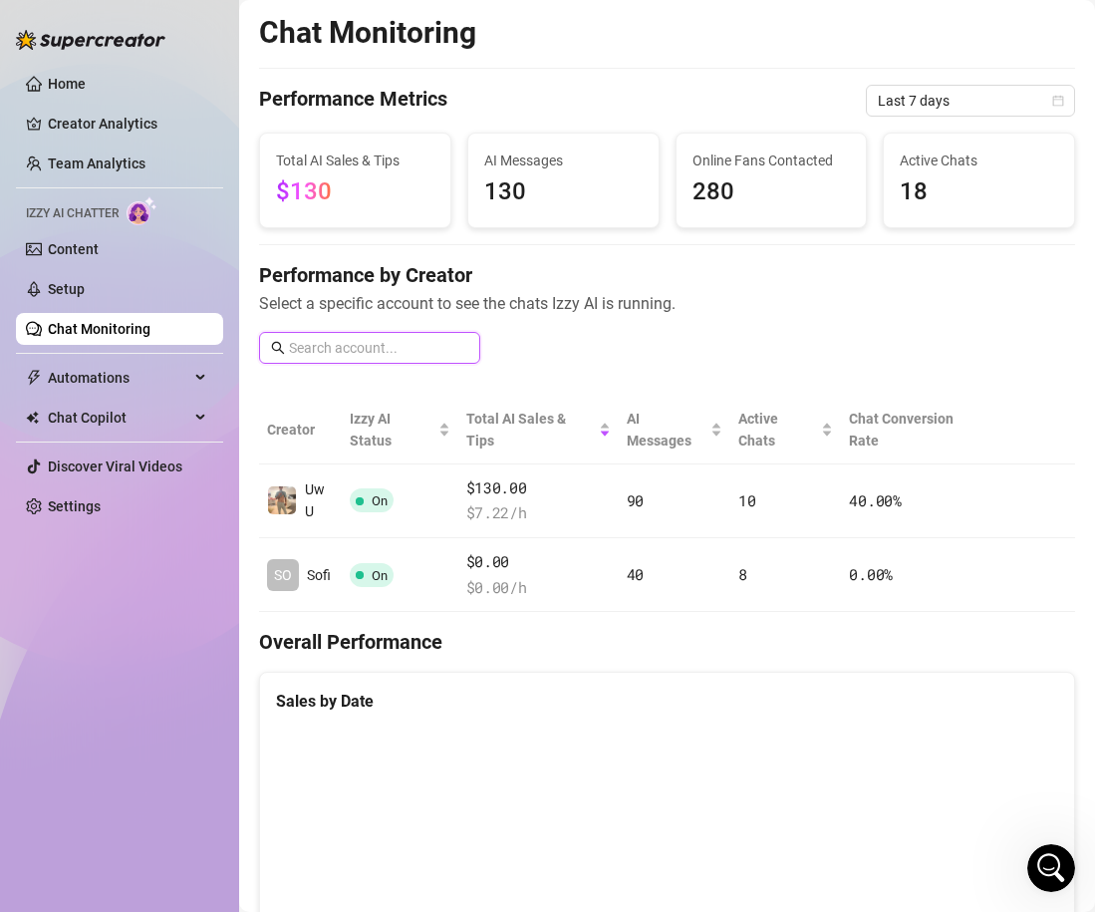
click at [425, 345] on input "text" at bounding box center [378, 348] width 179 height 22
click at [770, 372] on div "Performance by Creator Select a specific account to see the chats Izzy AI is ru…" at bounding box center [667, 320] width 816 height 119
click at [82, 254] on link "Content" at bounding box center [73, 249] width 51 height 16
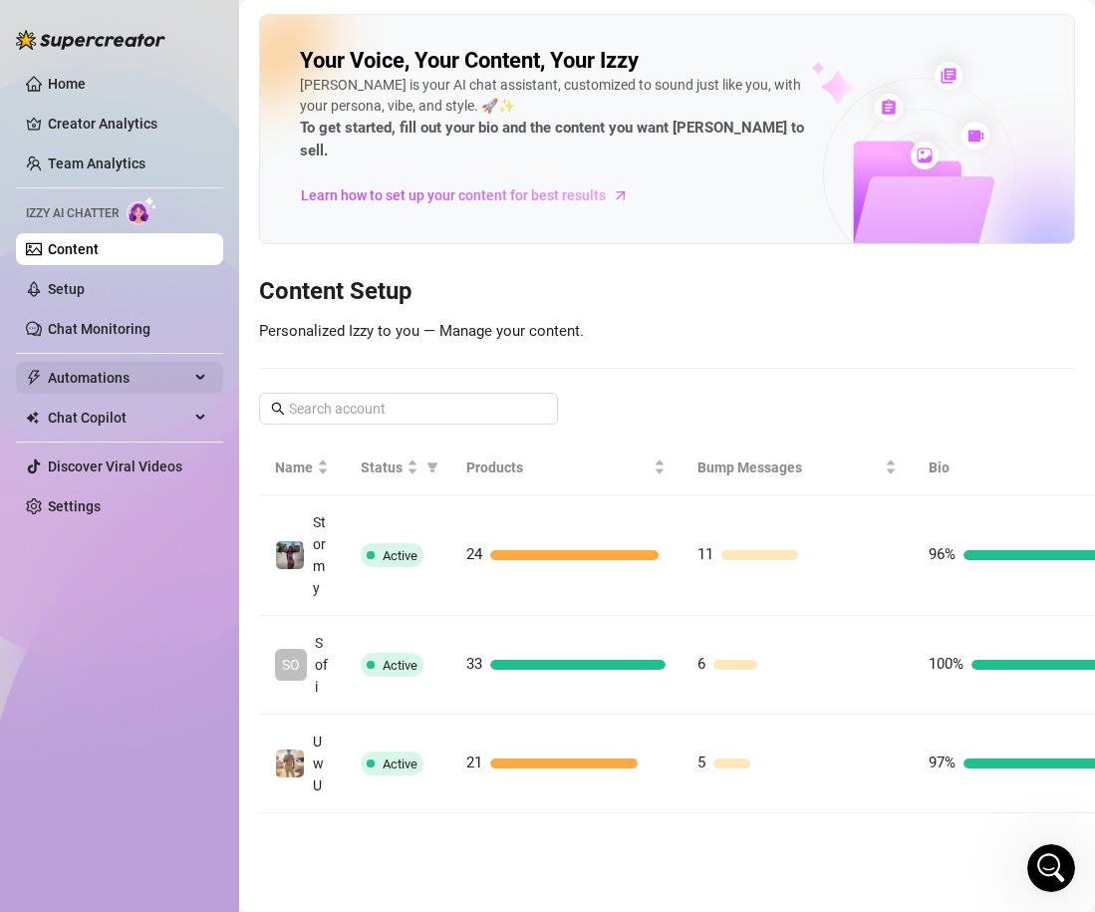
click at [144, 386] on span "Automations" at bounding box center [119, 378] width 142 height 32
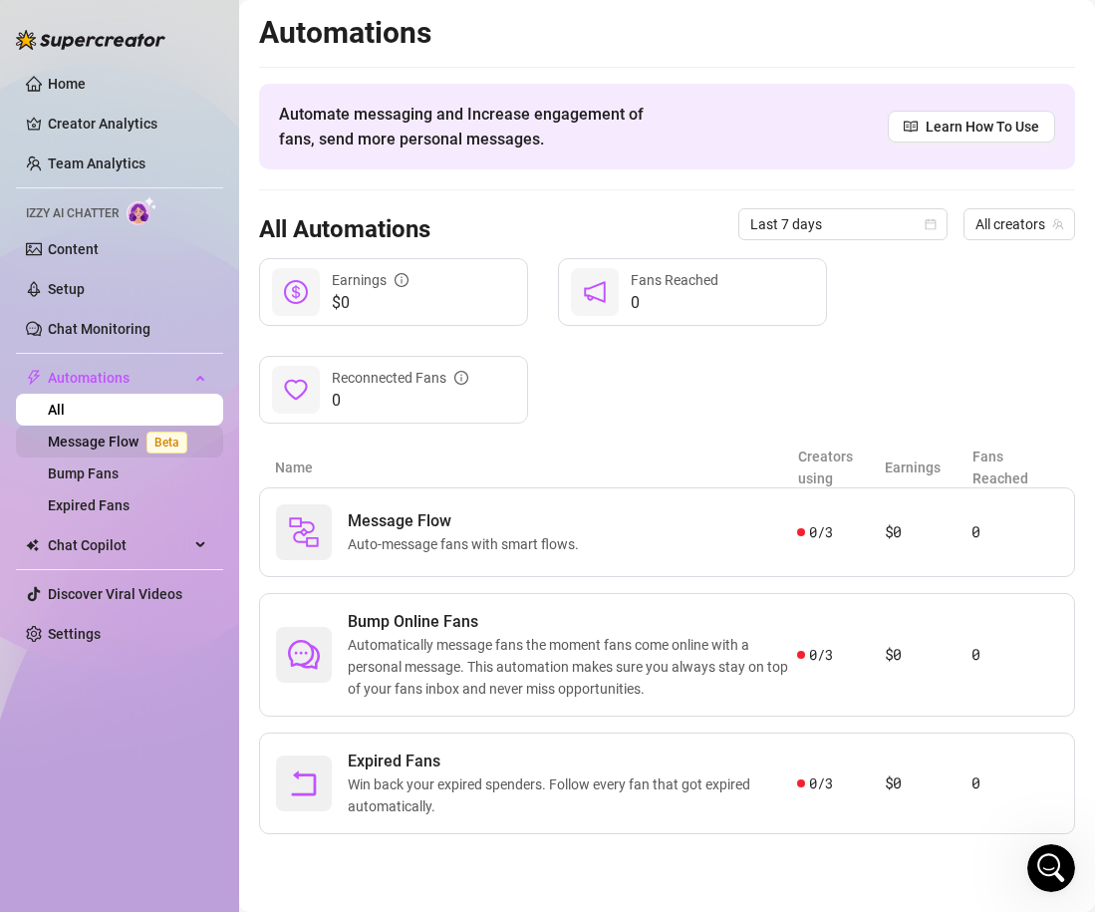
click at [112, 441] on link "Message Flow Beta" at bounding box center [121, 442] width 147 height 16
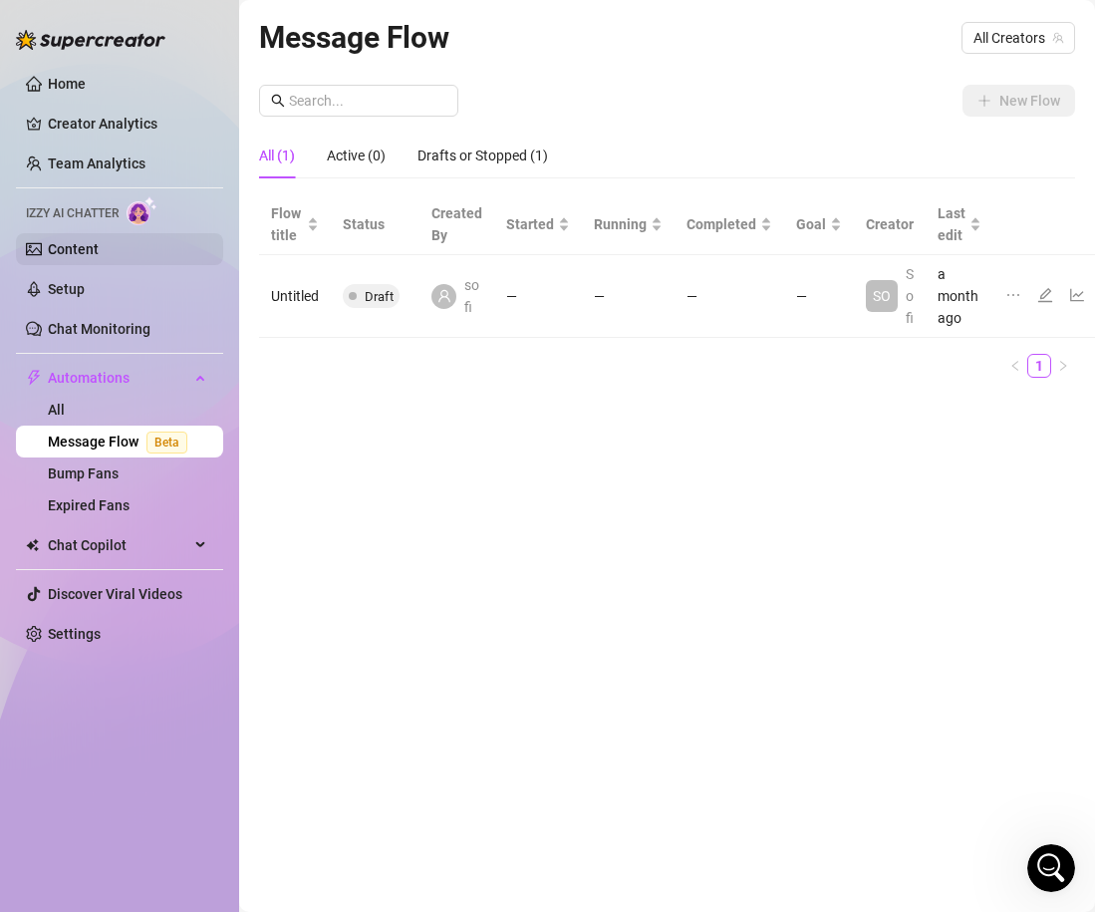
click at [99, 254] on link "Content" at bounding box center [73, 249] width 51 height 16
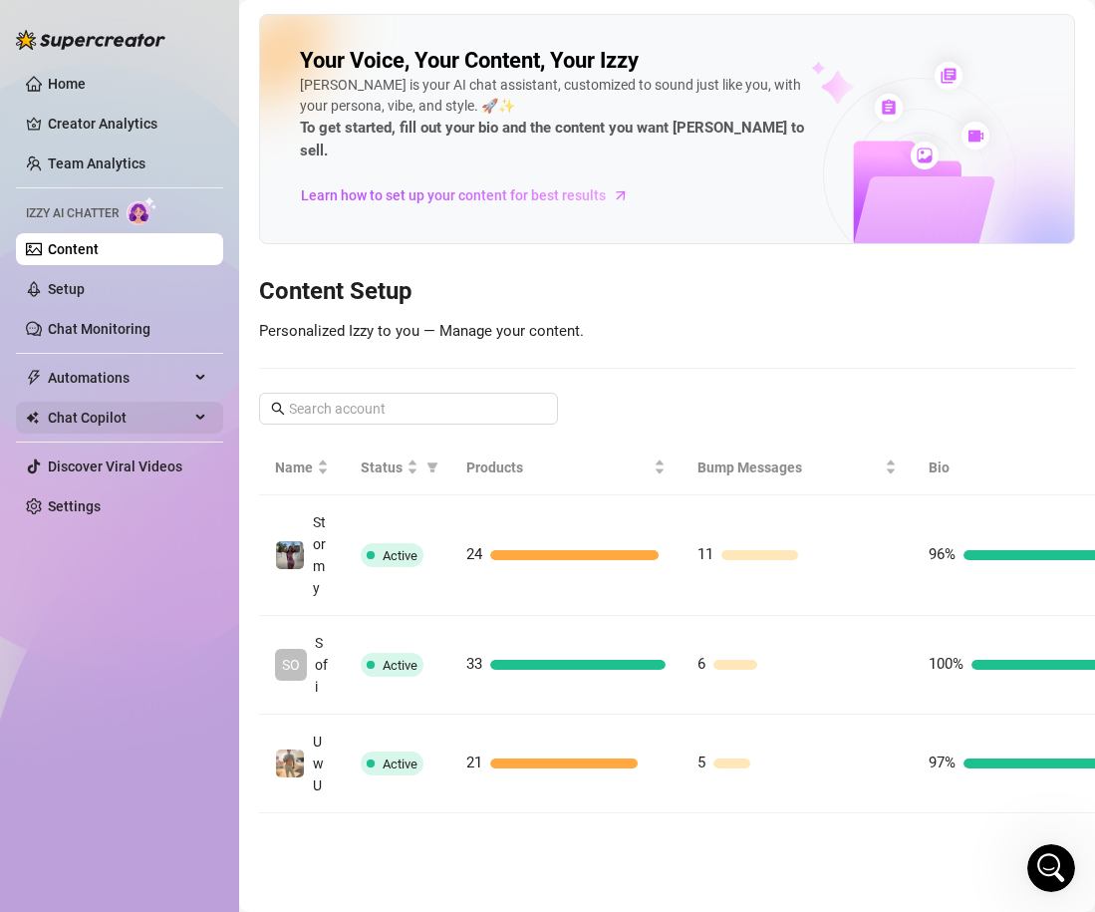
click at [182, 429] on span "Chat Copilot" at bounding box center [119, 418] width 142 height 32
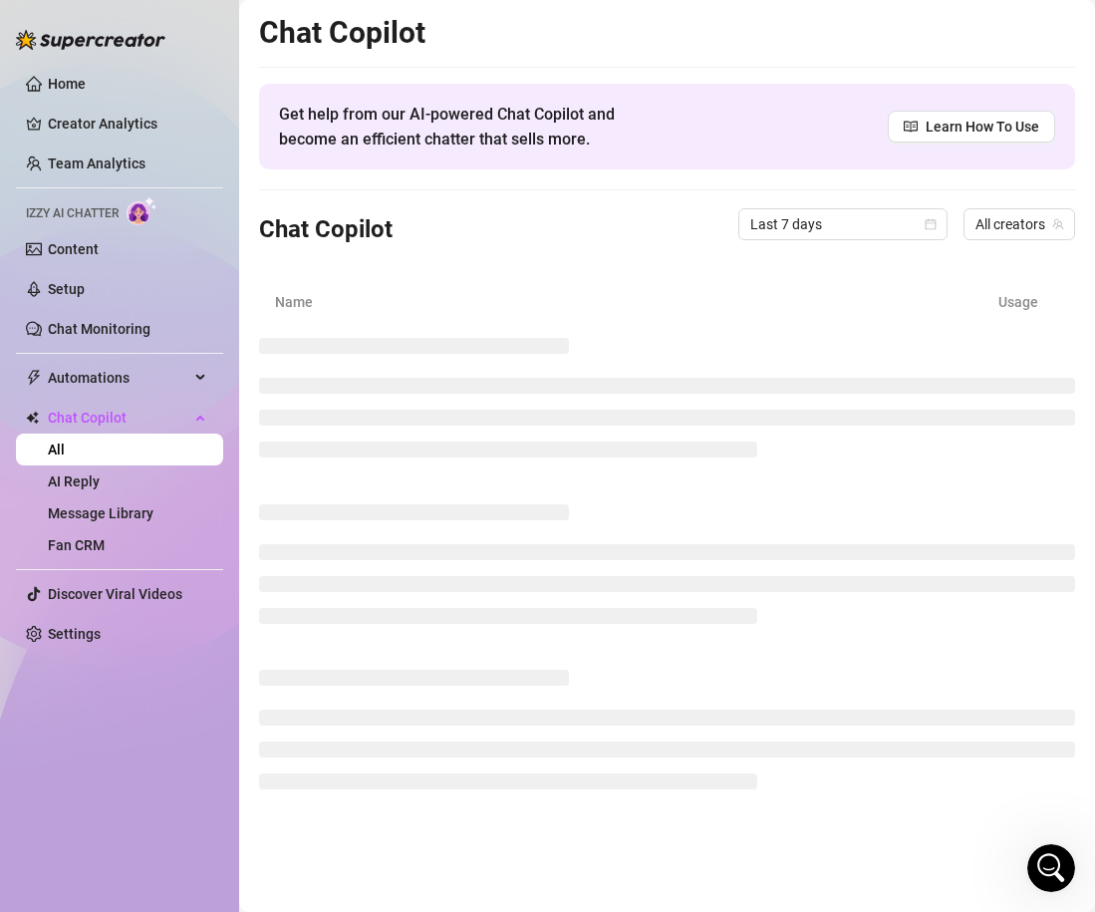
click at [136, 227] on ul "Home Creator Analytics Team Analytics Izzy AI Chatter Content Setup Chat Monito…" at bounding box center [119, 359] width 207 height 598
click at [99, 257] on link "Content" at bounding box center [73, 249] width 51 height 16
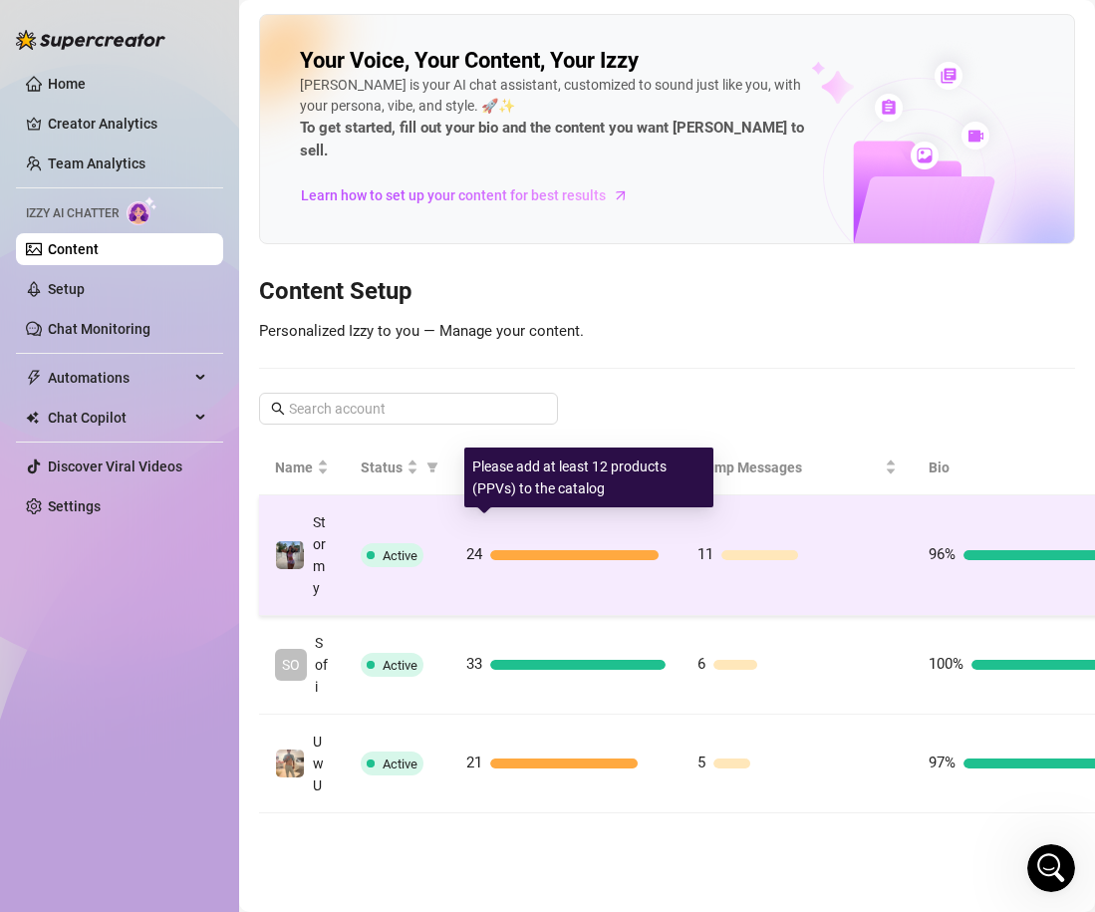
click at [658, 543] on div "24" at bounding box center [565, 555] width 199 height 24
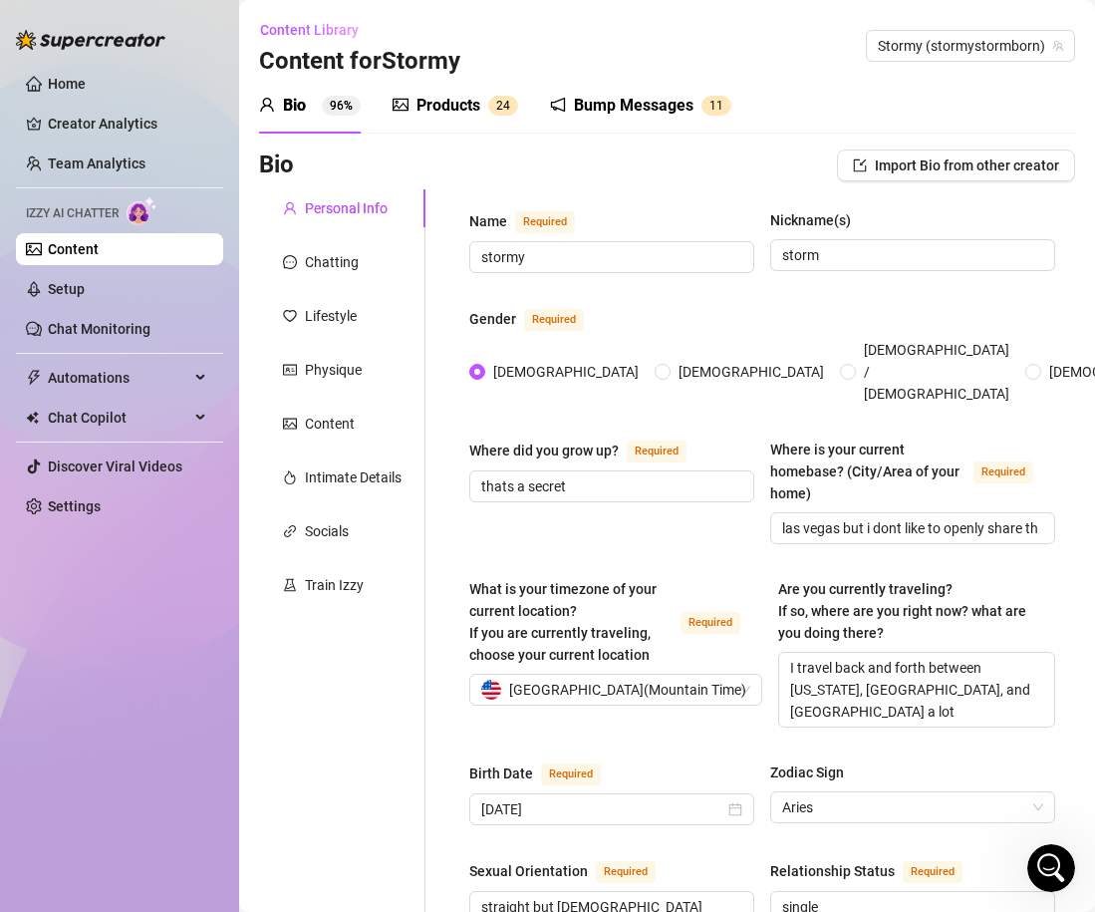
click at [491, 110] on sup "2 4" at bounding box center [503, 106] width 30 height 20
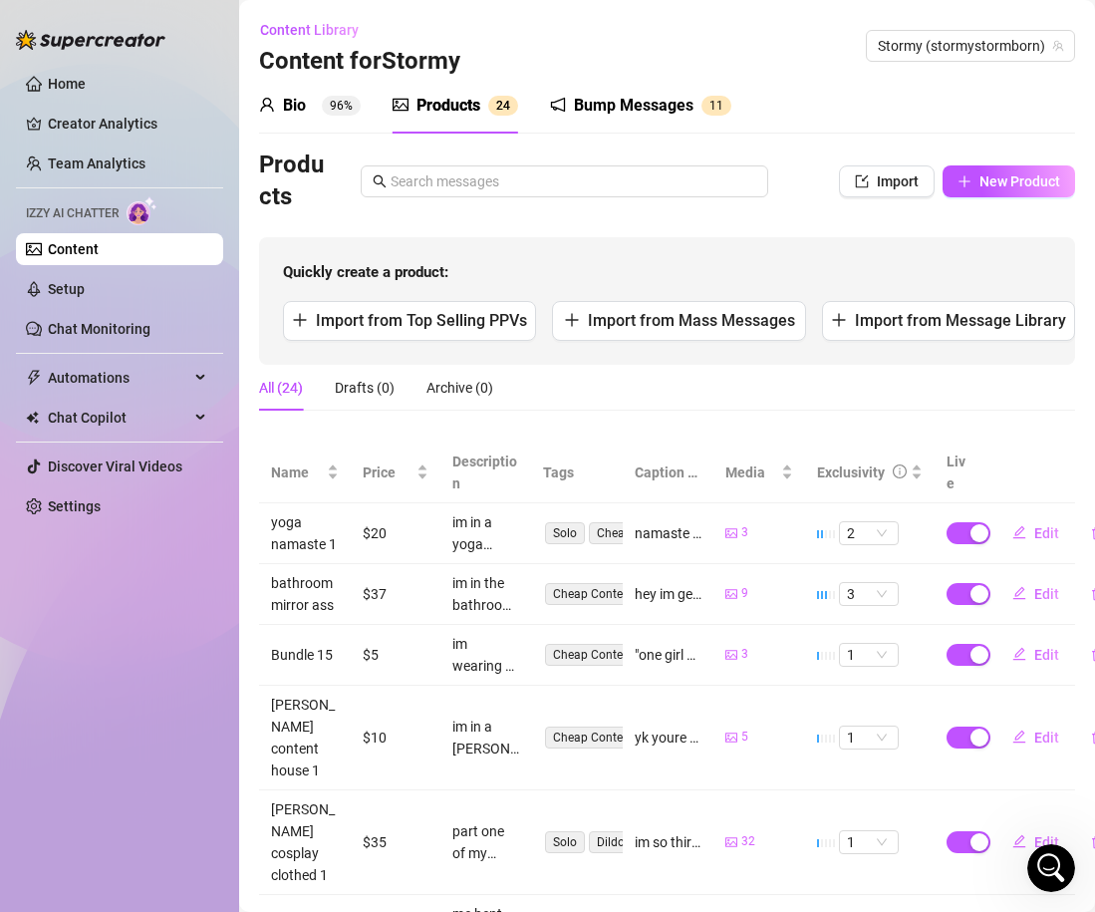
click at [807, 204] on div "Products Import New Product" at bounding box center [667, 181] width 816 height 64
click at [1000, 187] on span "New Product" at bounding box center [1020, 181] width 81 height 16
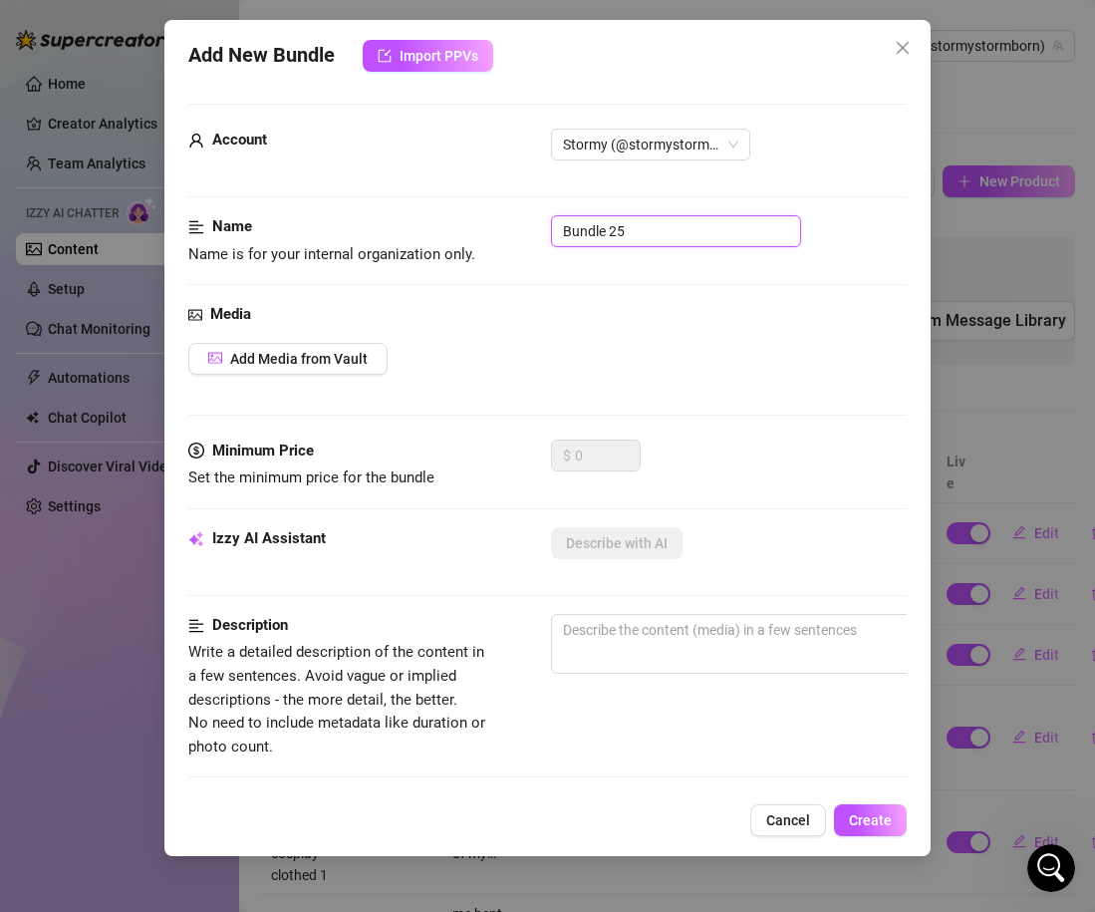
click at [677, 235] on input "Bundle 25" at bounding box center [676, 231] width 250 height 32
click at [677, 234] on input "Bundle 25" at bounding box center [676, 231] width 250 height 32
click at [588, 200] on div "Account Stormy (@stormystormborn)" at bounding box center [547, 172] width 719 height 87
click at [596, 223] on input "black lingier set" at bounding box center [676, 231] width 250 height 32
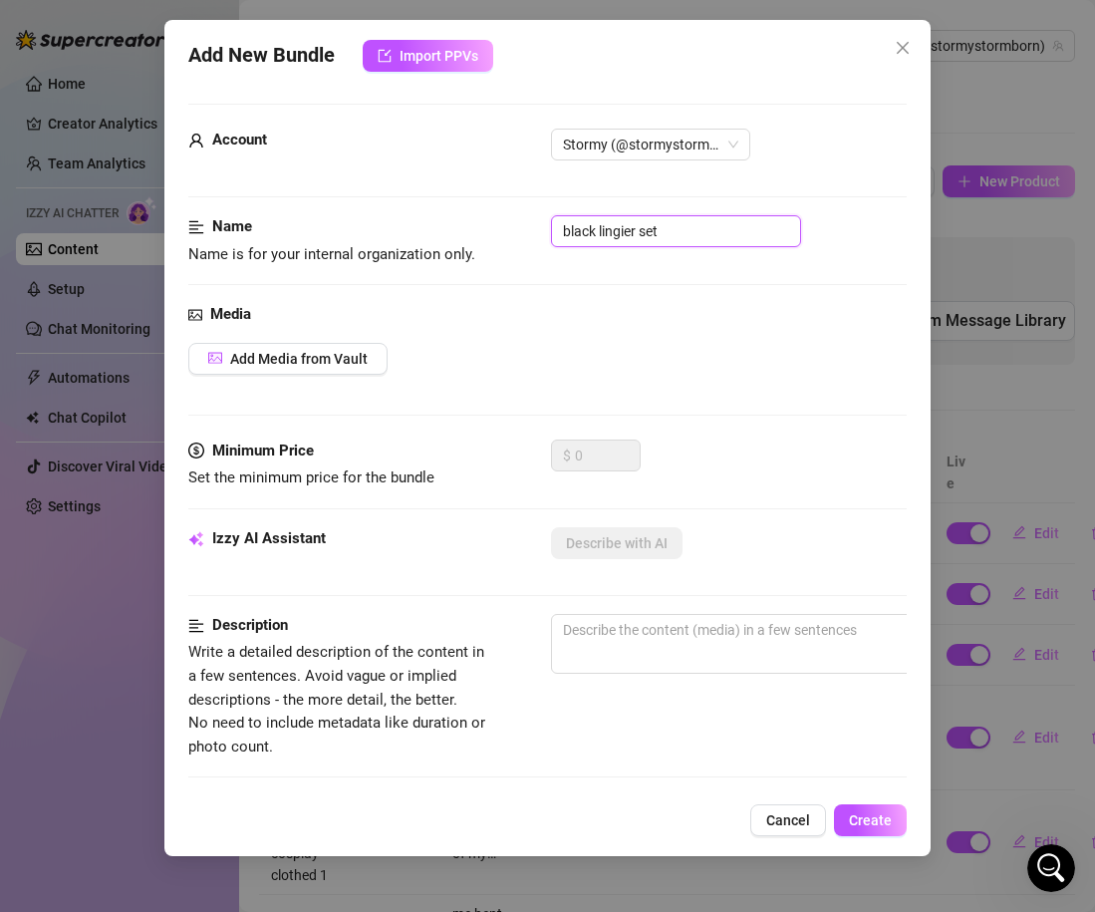
click at [610, 233] on input "black lingier set" at bounding box center [676, 231] width 250 height 32
click at [692, 225] on input "black lingerie set" at bounding box center [676, 231] width 250 height 32
click at [656, 229] on input "black lingerie set" at bounding box center [676, 231] width 250 height 32
click at [725, 227] on input "black lingerie set" at bounding box center [676, 231] width 250 height 32
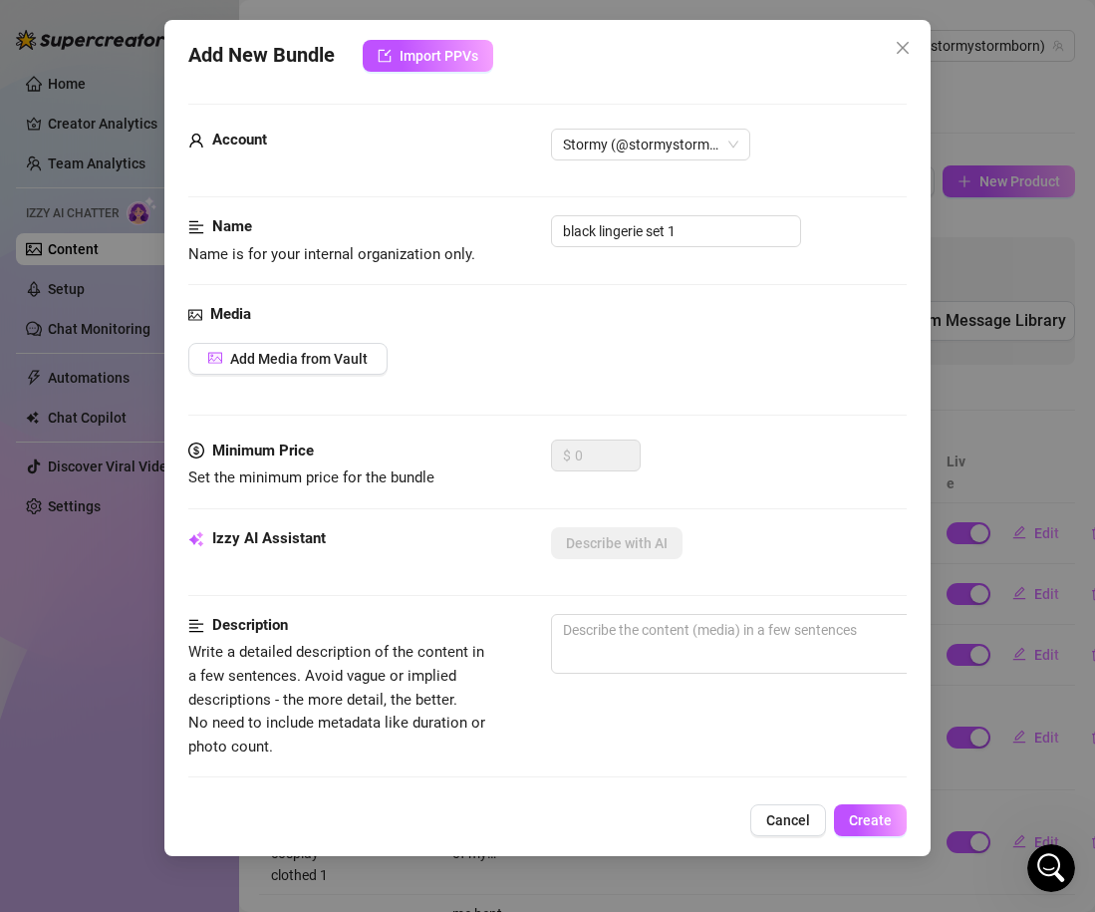
click at [592, 303] on div "Media" at bounding box center [547, 315] width 719 height 24
click at [348, 356] on span "Add Media from Vault" at bounding box center [299, 359] width 138 height 16
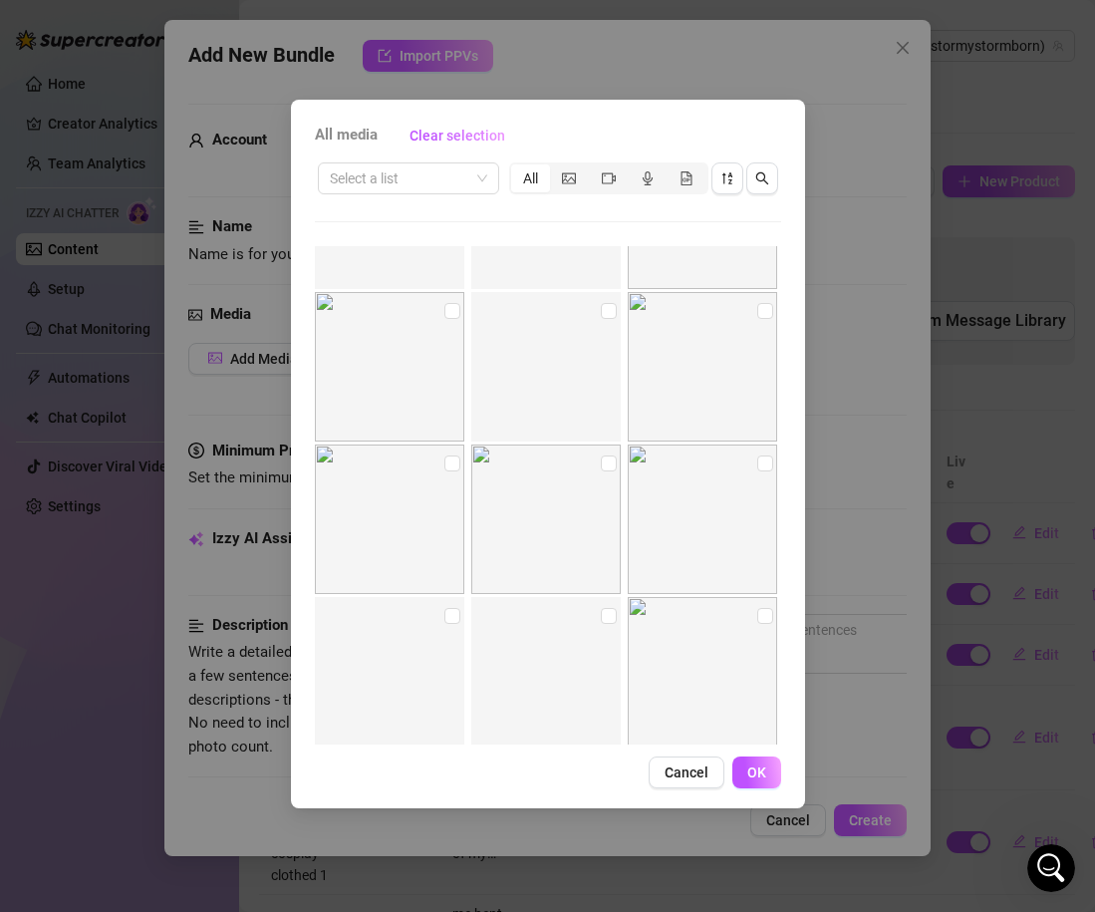
scroll to position [4129, 0]
click at [444, 400] on input "checkbox" at bounding box center [452, 406] width 16 height 16
click at [599, 414] on img at bounding box center [545, 461] width 149 height 149
click at [603, 413] on input "checkbox" at bounding box center [609, 406] width 16 height 16
click at [766, 409] on input "checkbox" at bounding box center [765, 406] width 16 height 16
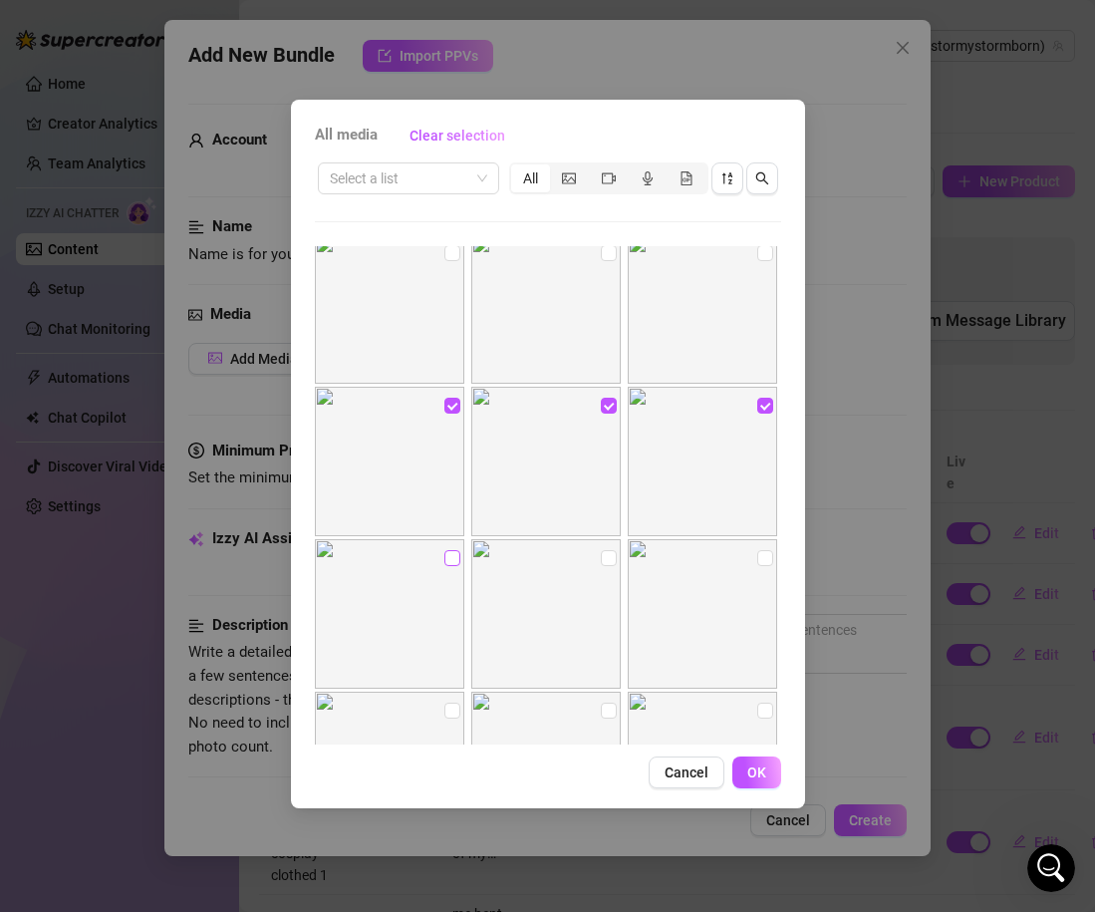
click at [453, 555] on input "checkbox" at bounding box center [452, 558] width 16 height 16
click at [608, 557] on input "checkbox" at bounding box center [609, 558] width 16 height 16
click at [767, 563] on input "checkbox" at bounding box center [765, 558] width 16 height 16
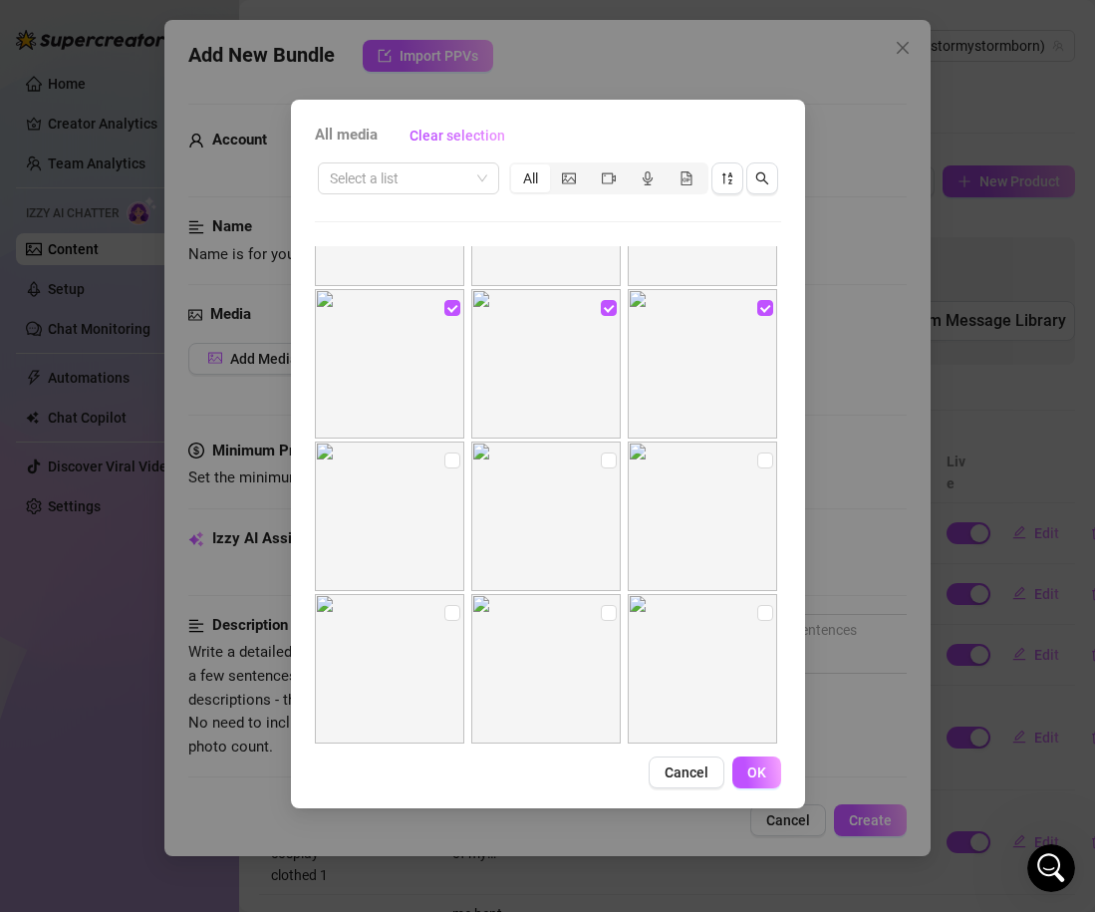
scroll to position [4386, 0]
click at [748, 782] on button "OK" at bounding box center [756, 772] width 49 height 32
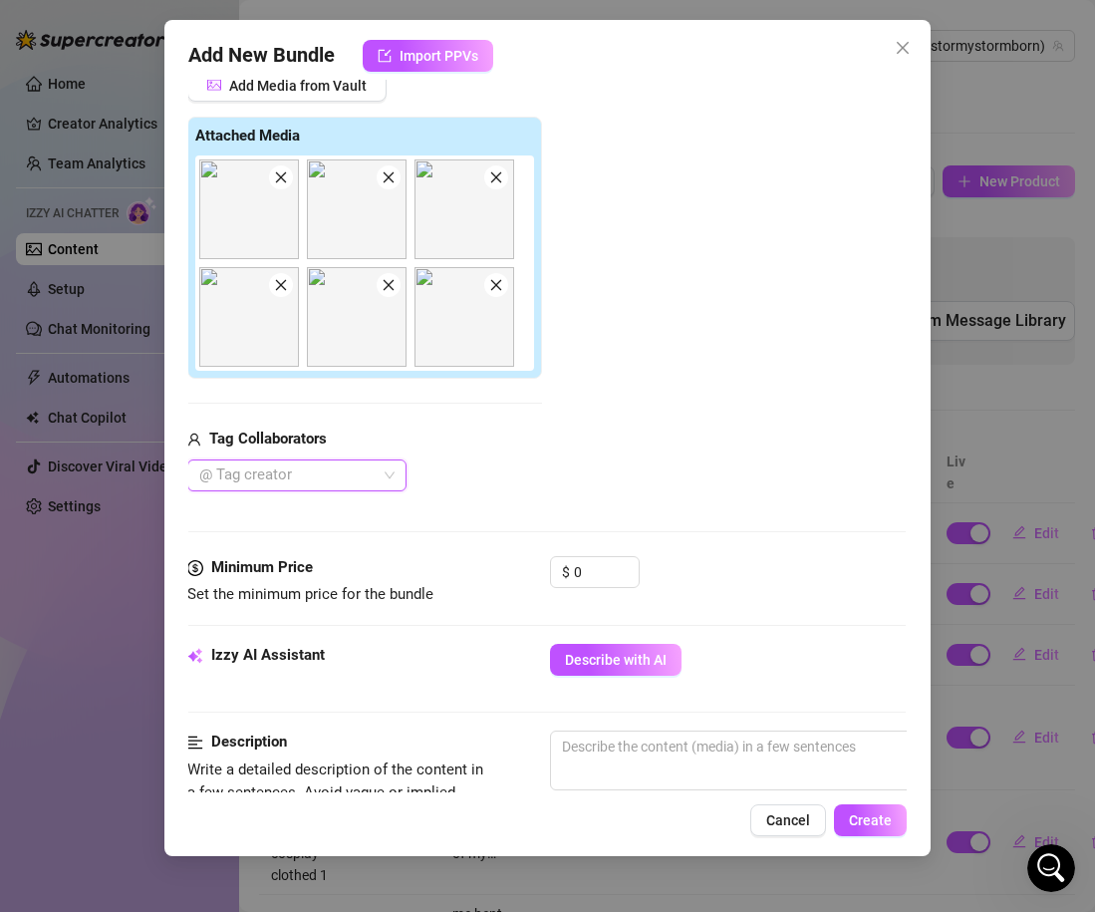
scroll to position [281, 1]
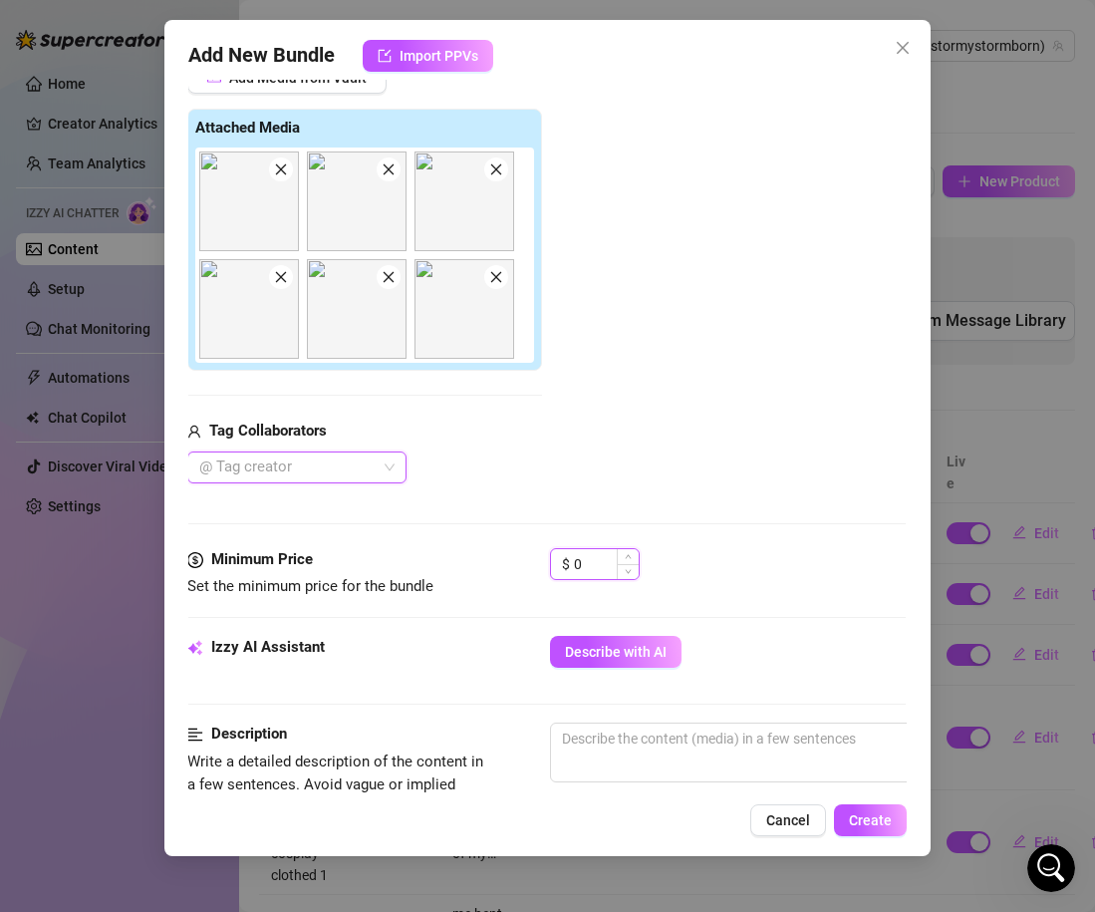
click at [595, 556] on input "0" at bounding box center [606, 564] width 65 height 30
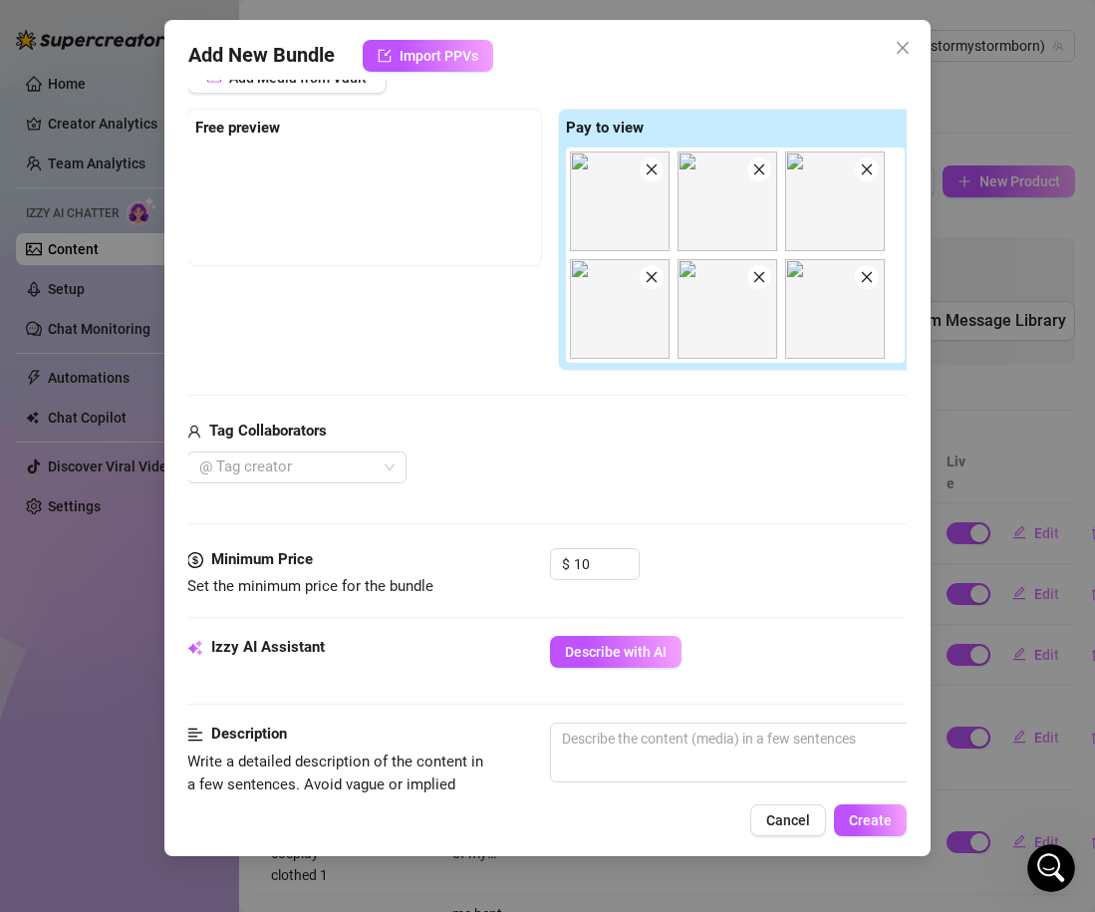
click at [751, 572] on div "$ 10" at bounding box center [728, 573] width 356 height 50
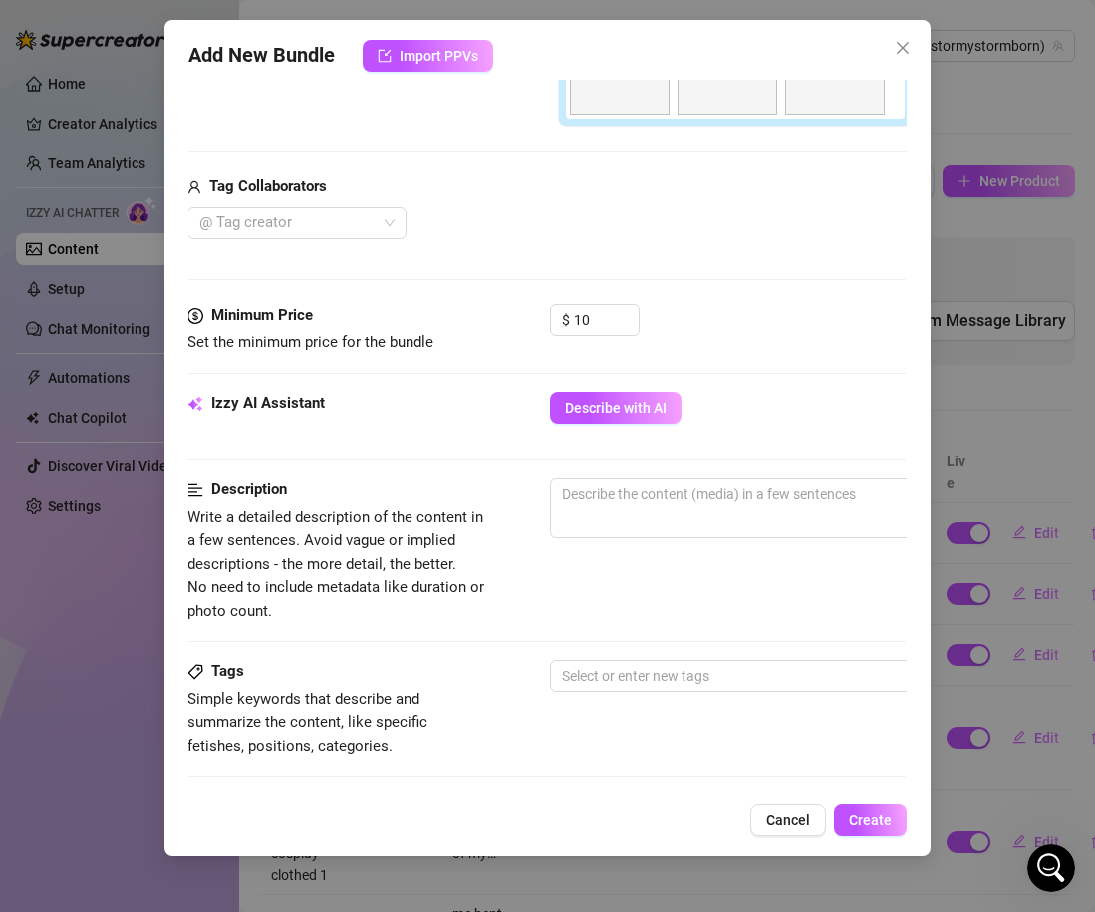
scroll to position [544, 1]
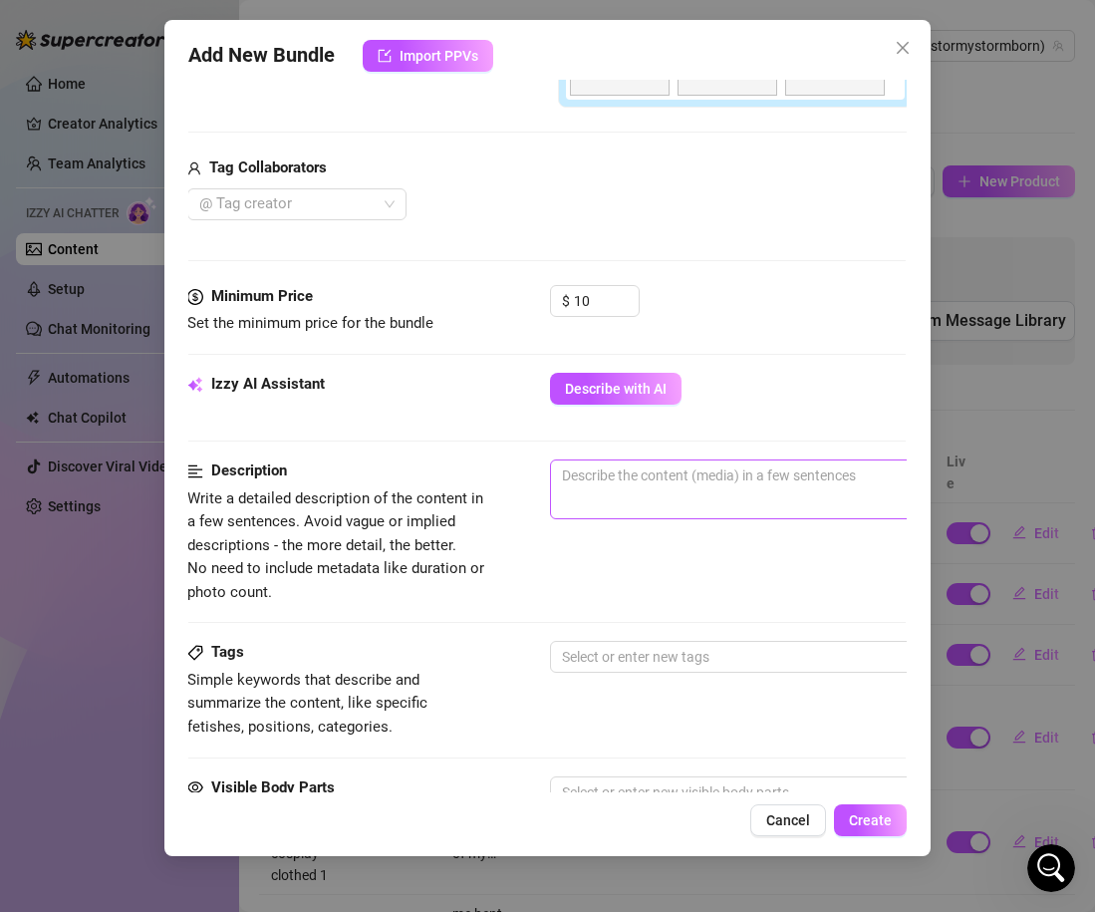
click at [695, 490] on span "0 / 1000" at bounding box center [899, 489] width 698 height 60
click at [667, 471] on textarea at bounding box center [899, 475] width 696 height 30
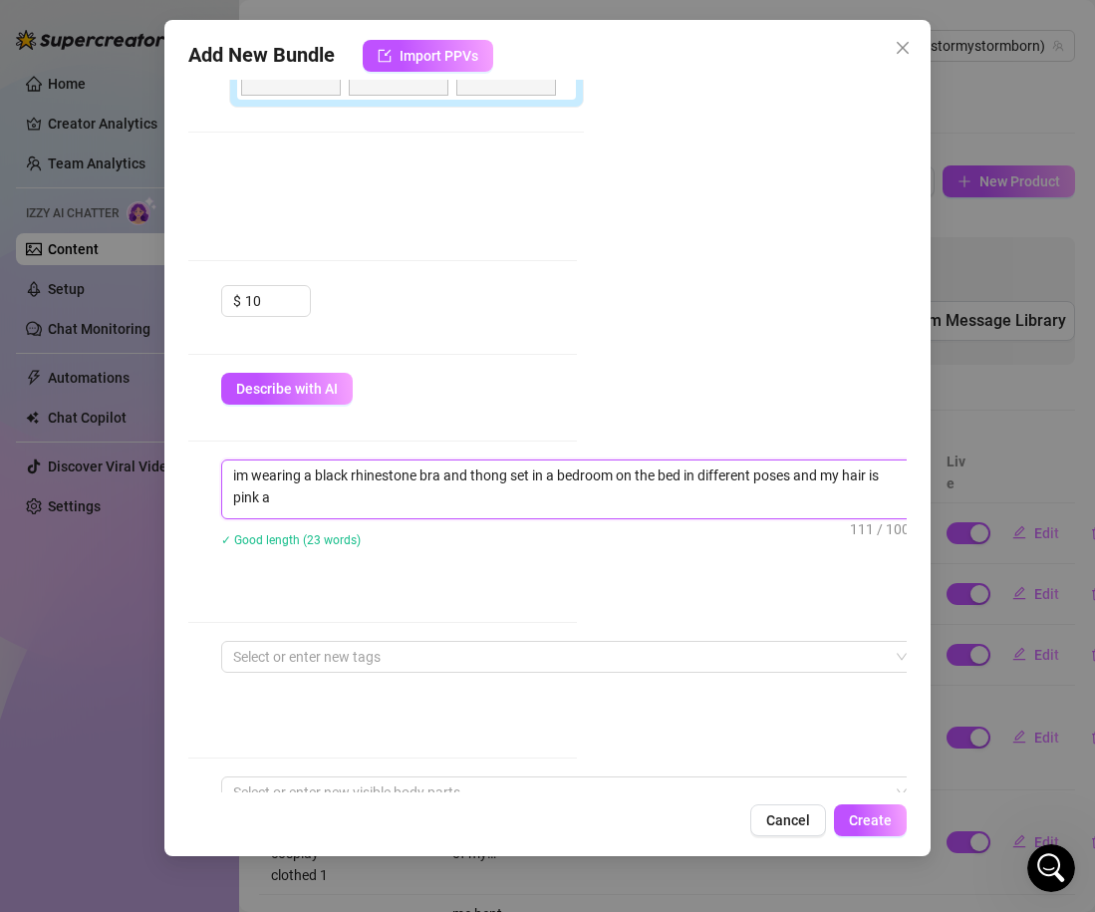
scroll to position [0, 0]
drag, startPoint x: 413, startPoint y: 504, endPoint x: 234, endPoint y: 453, distance: 185.5
click at [234, 453] on form "Account Stormy (@stormystormborn) Name Name is for your internal organization o…" at bounding box center [217, 449] width 719 height 1779
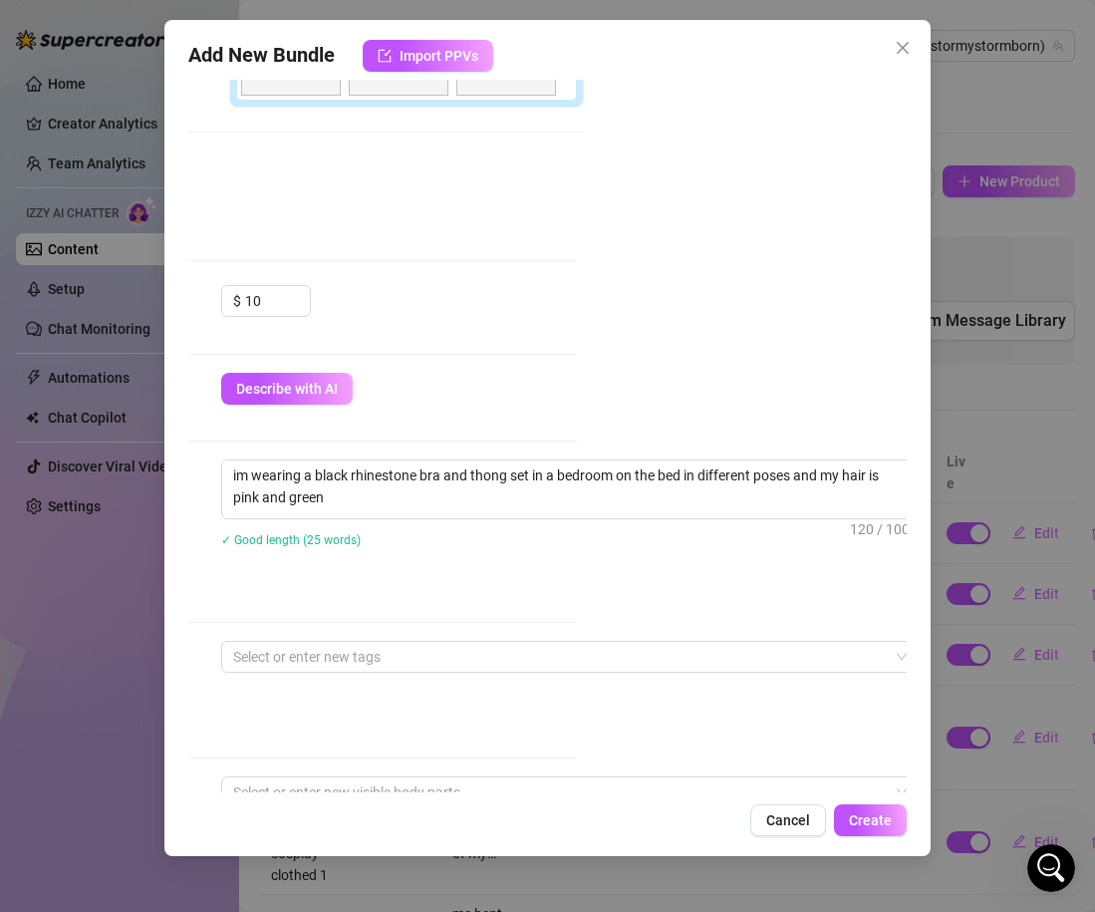
click at [321, 567] on div "im wearing a black rhinestone bra and thong set in a bedroom on the bed in diff…" at bounding box center [570, 516] width 698 height 114
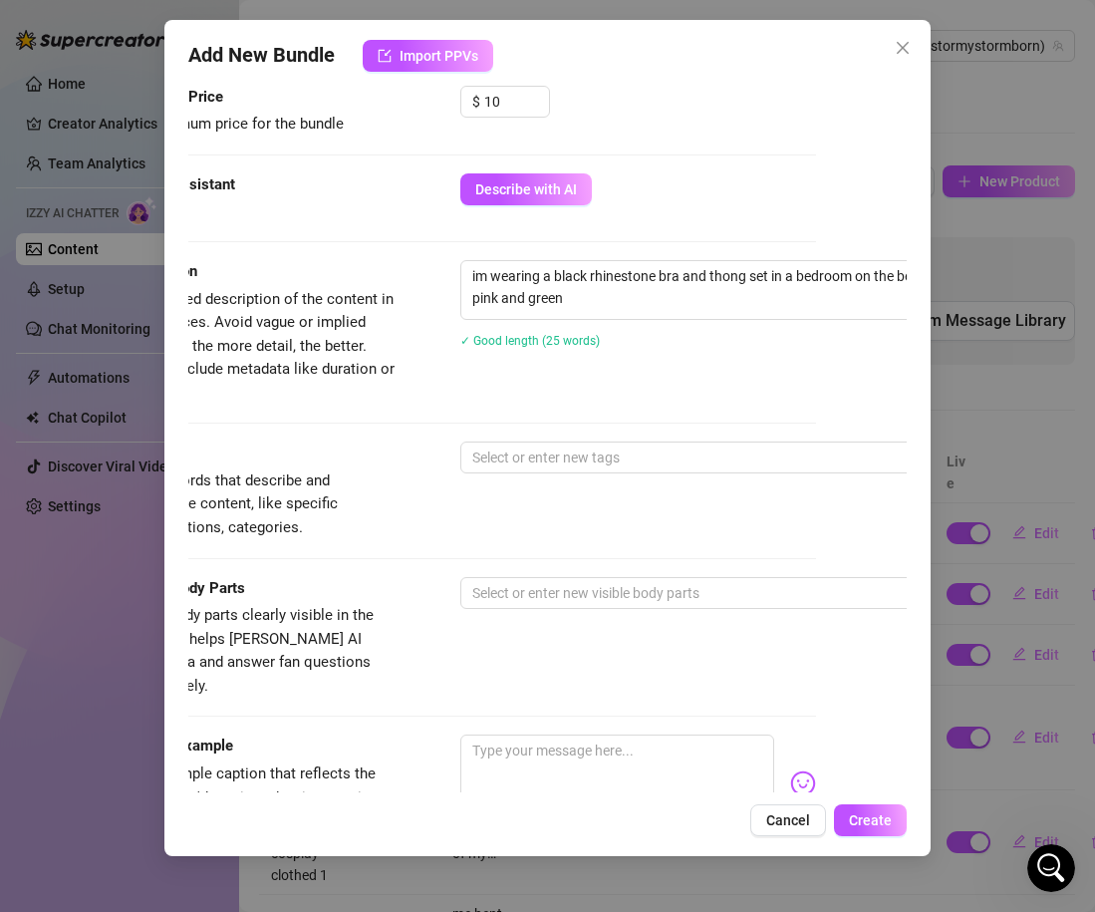
scroll to position [783, 91]
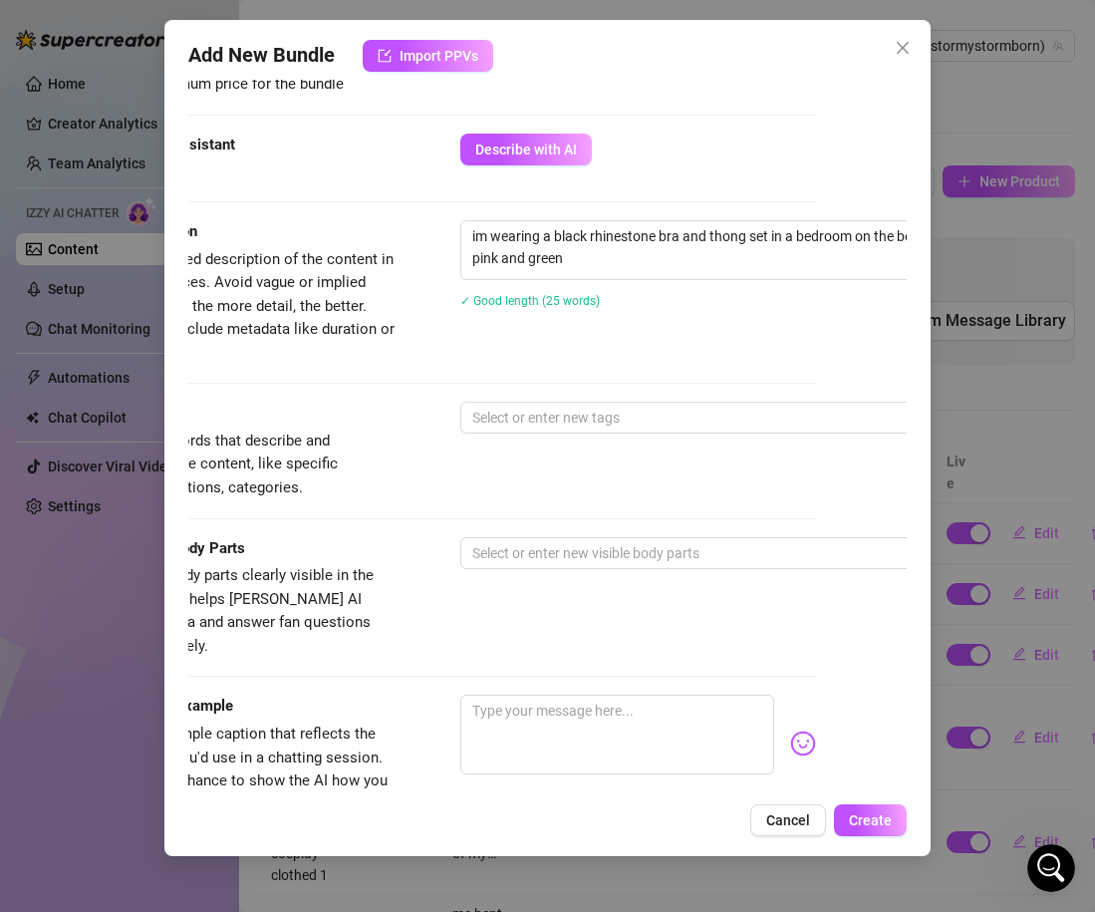
click at [455, 423] on div "Tags Simple keywords that describe and summarize the content, like specific fet…" at bounding box center [457, 451] width 719 height 98
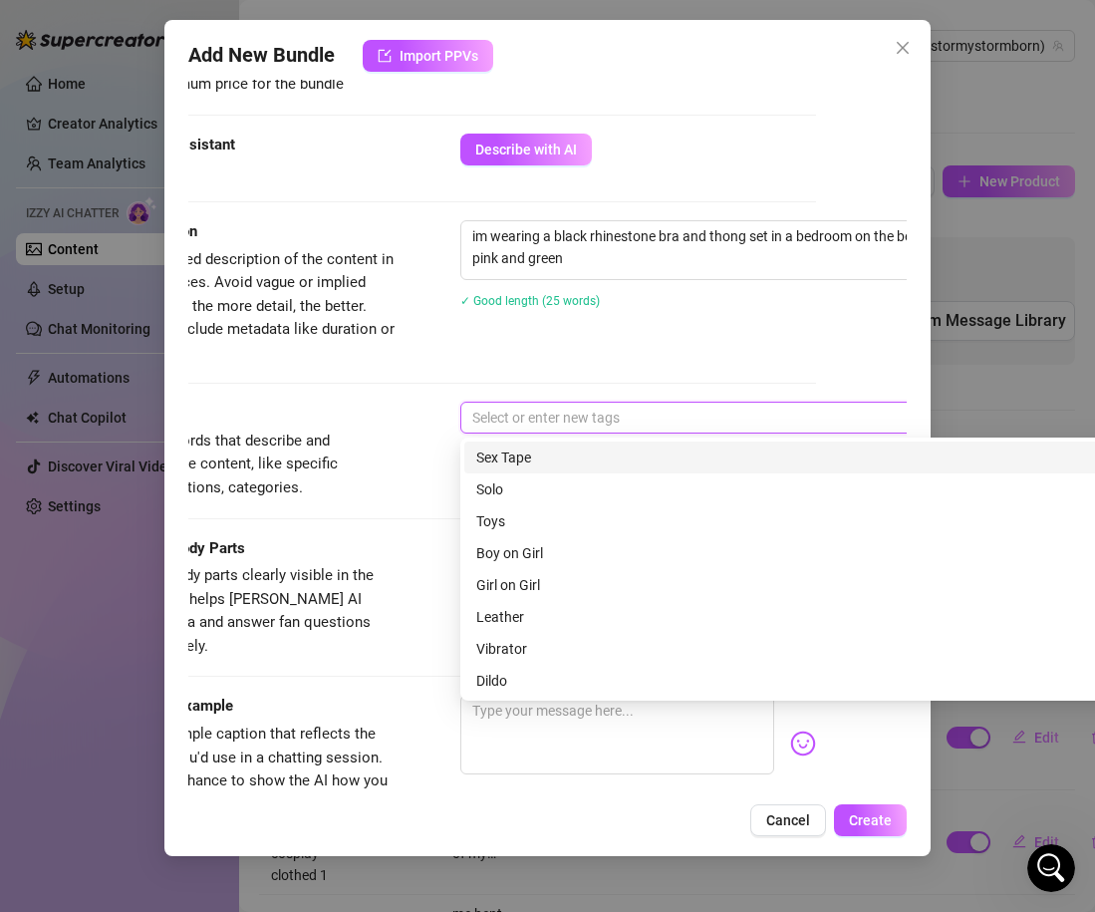
click at [472, 420] on input "search" at bounding box center [474, 418] width 4 height 24
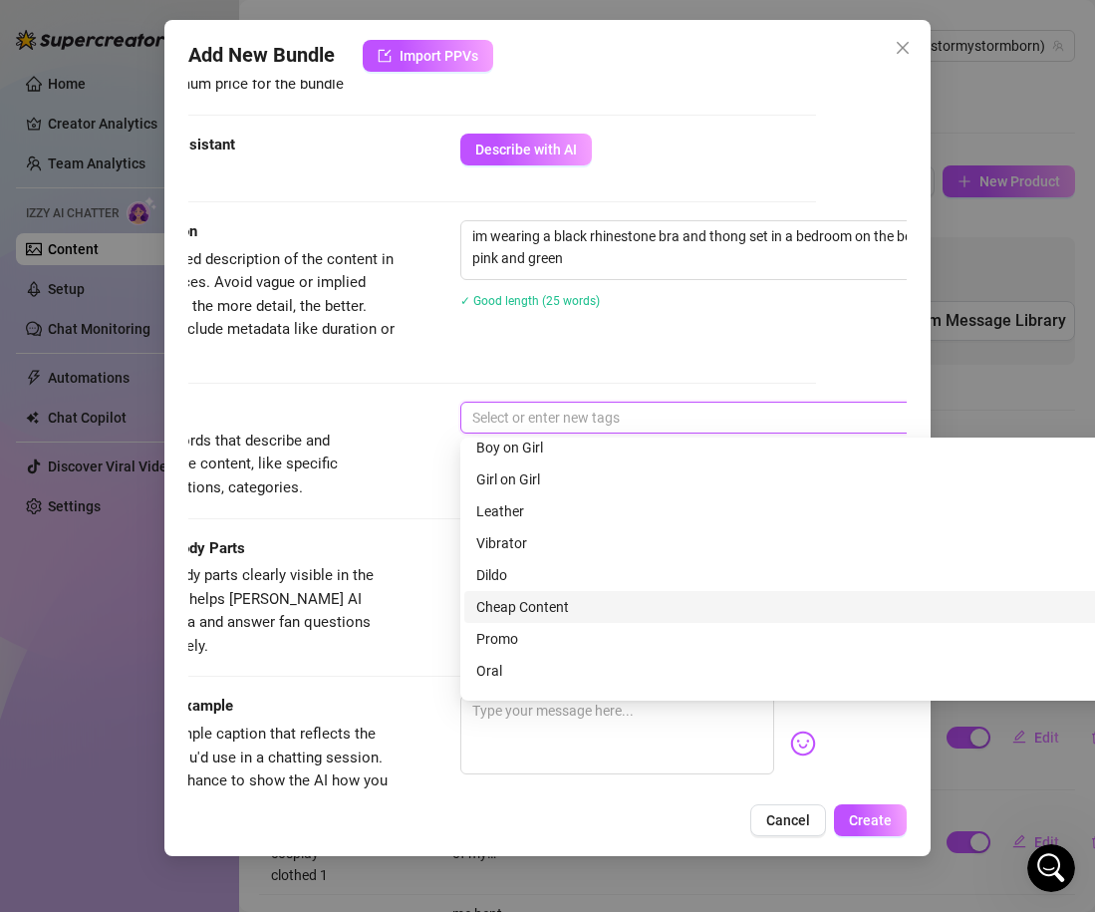
click at [539, 609] on div "Cheap Content" at bounding box center [809, 607] width 666 height 22
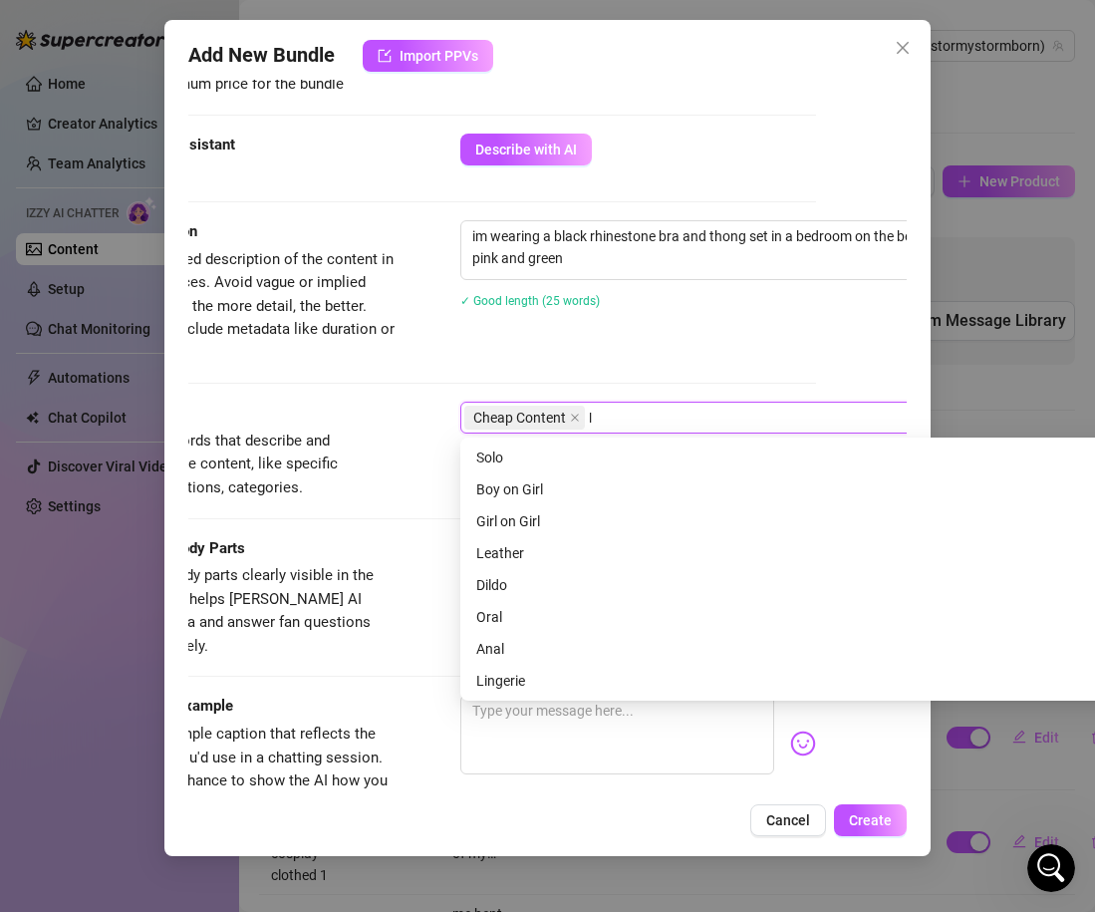
scroll to position [32, 0]
click at [518, 687] on div "Lingerie" at bounding box center [809, 681] width 666 height 22
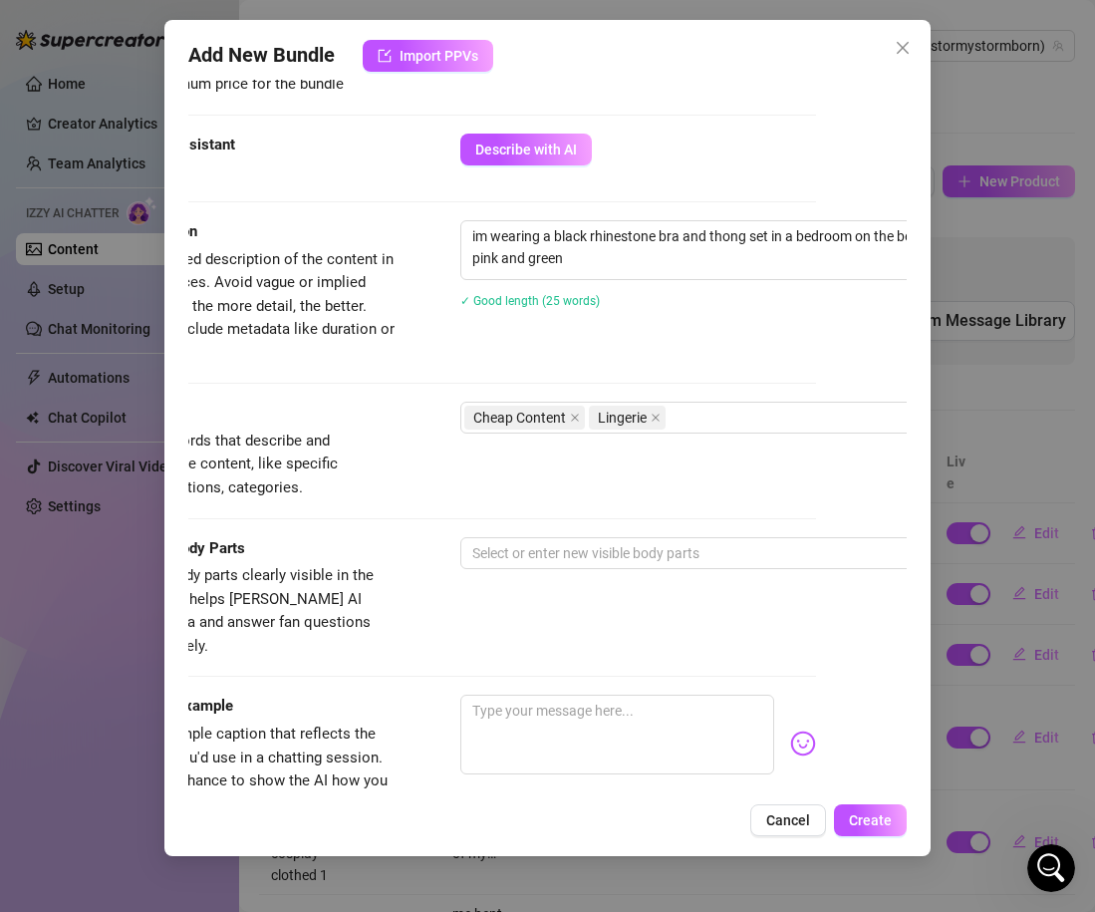
click at [416, 460] on div "Tags Simple keywords that describe and summarize the content, like specific fet…" at bounding box center [457, 451] width 719 height 98
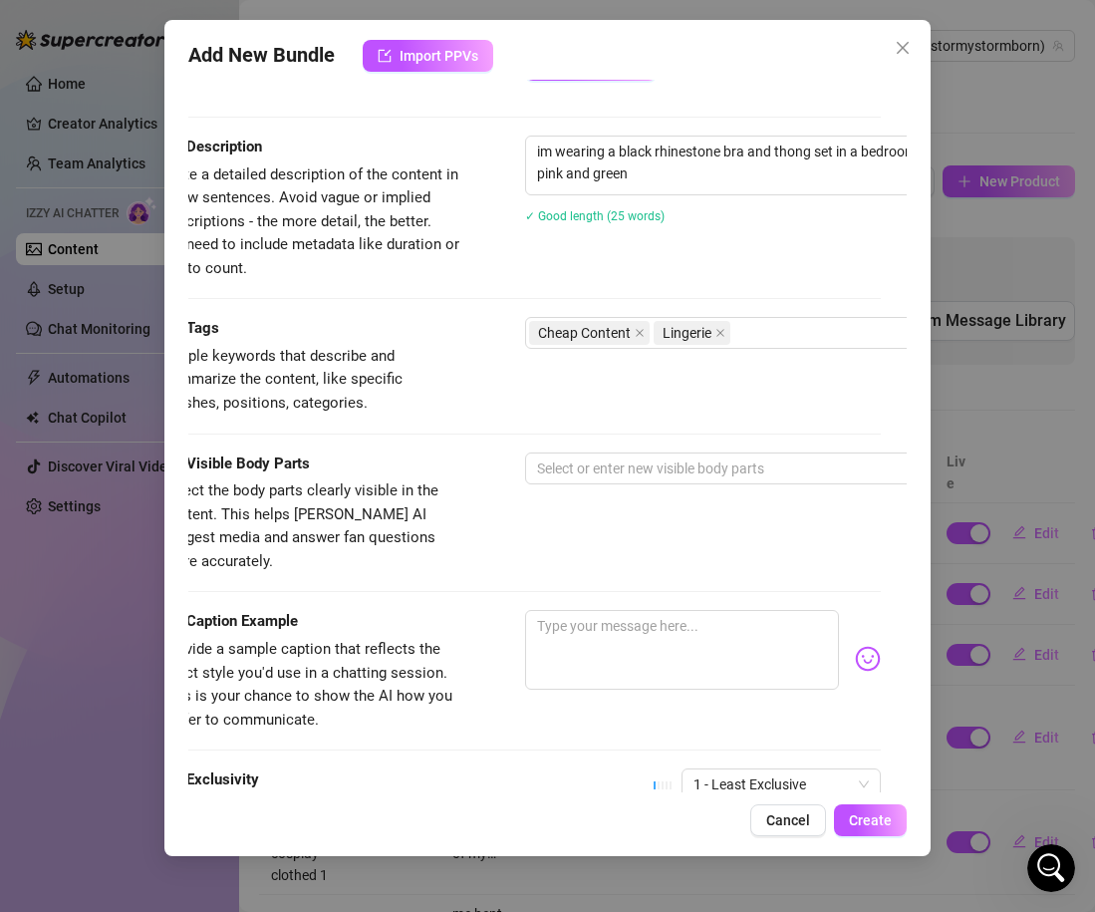
scroll to position [868, 33]
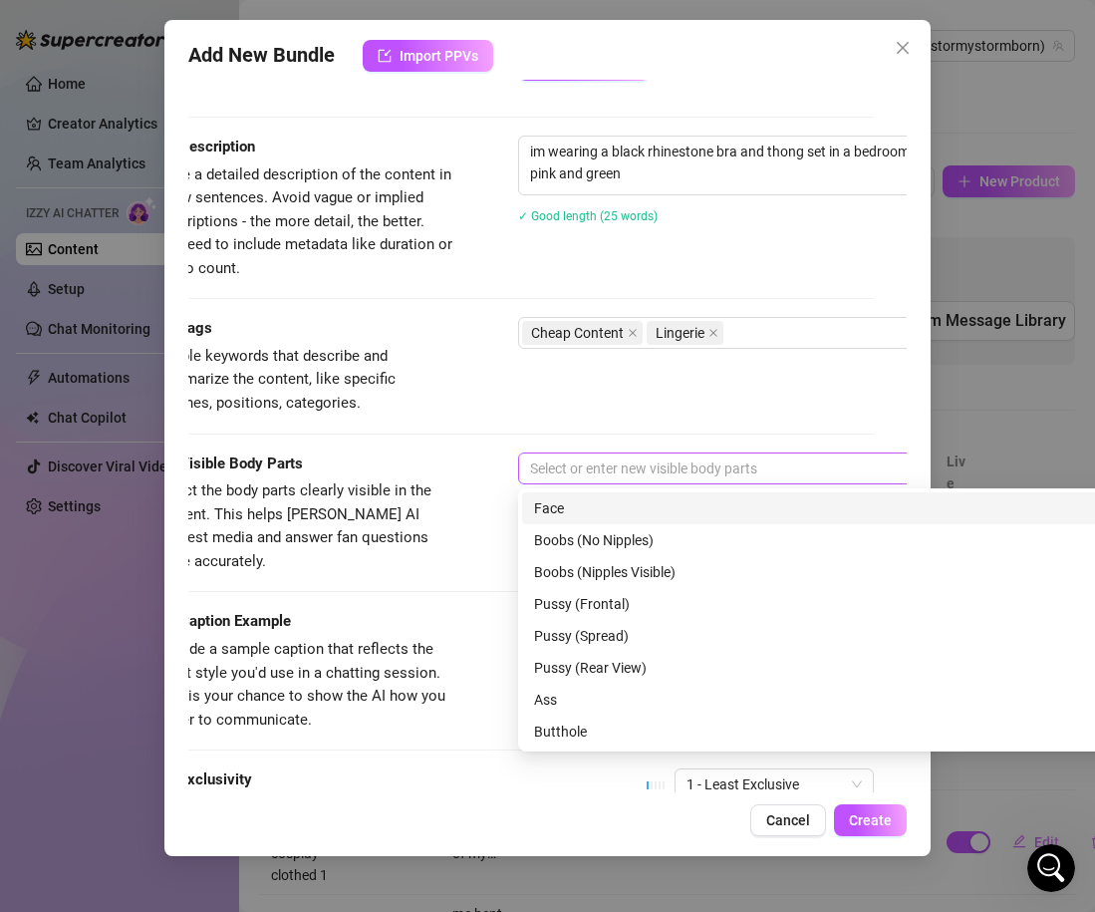
click at [581, 471] on div at bounding box center [856, 468] width 669 height 28
click at [570, 503] on div "Face" at bounding box center [867, 508] width 666 height 22
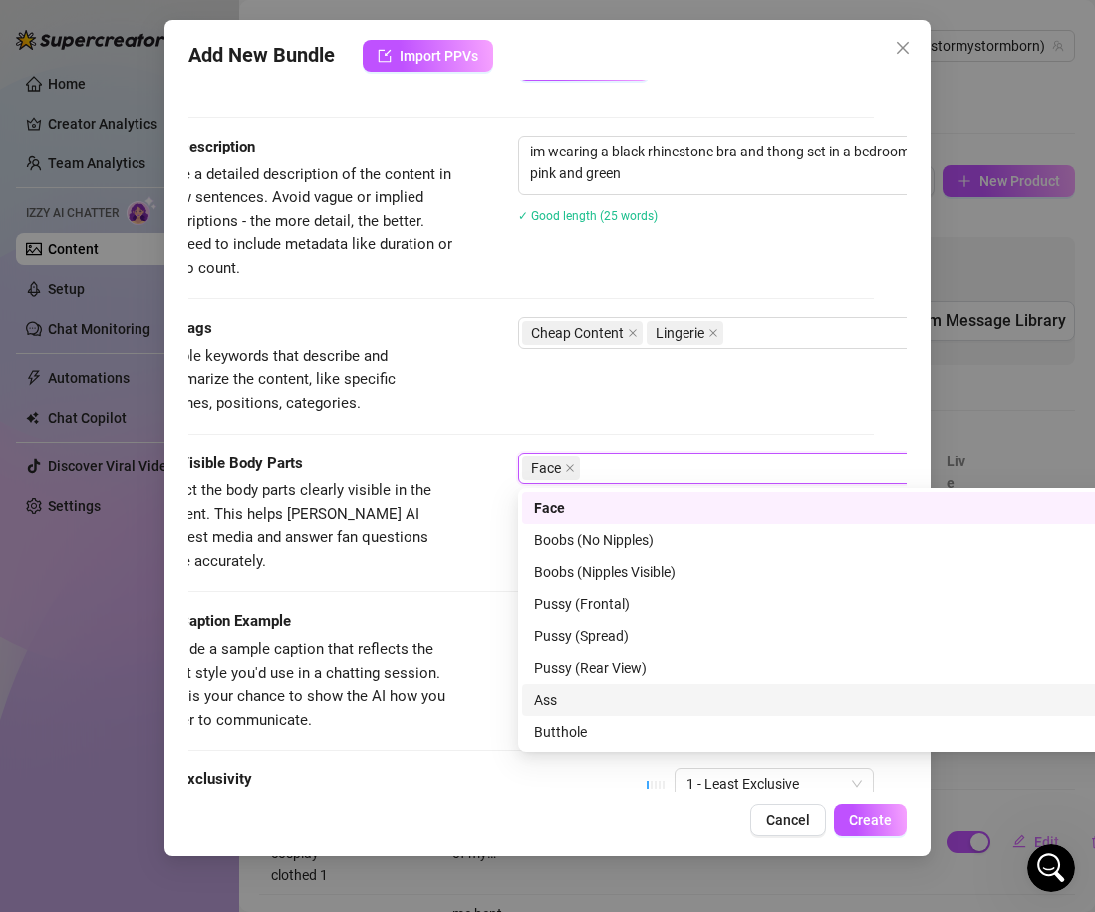
click at [621, 698] on div "Ass" at bounding box center [867, 700] width 666 height 22
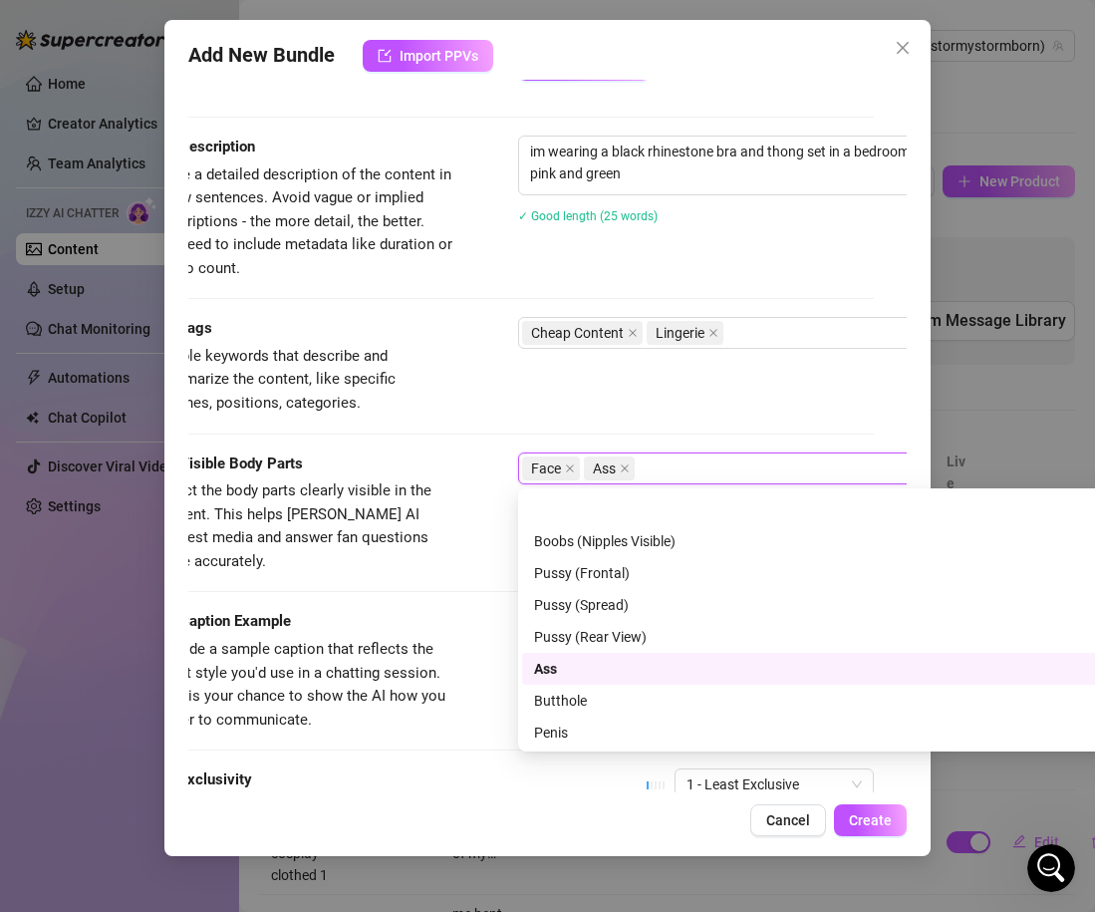
scroll to position [128, 0]
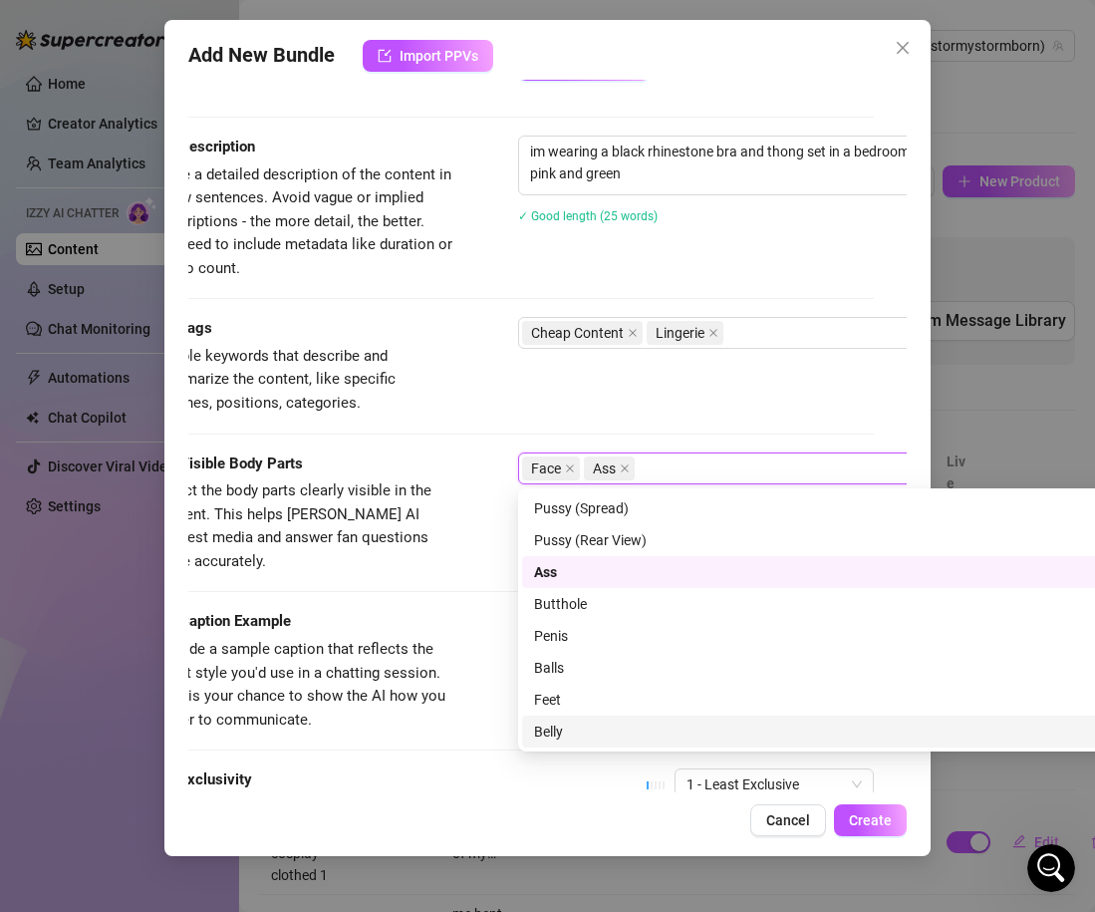
click at [585, 728] on div "Belly" at bounding box center [867, 732] width 666 height 22
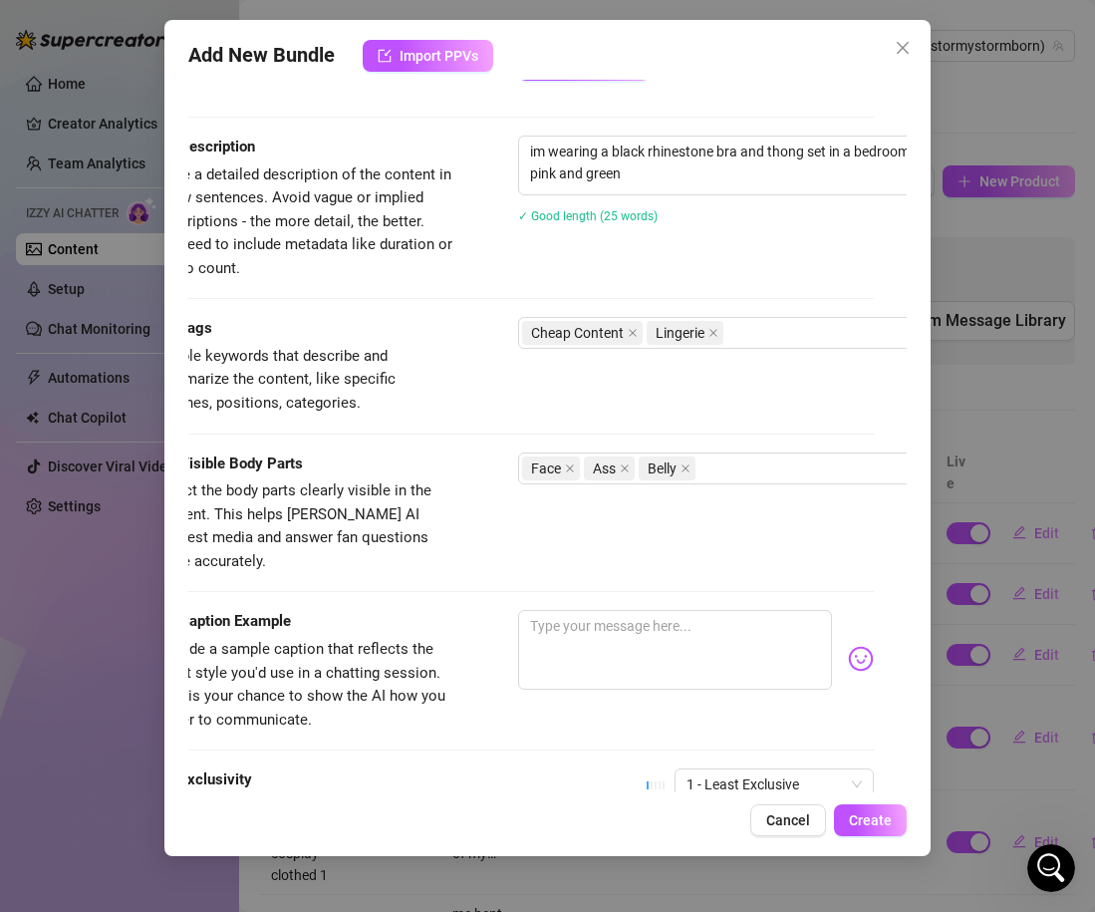
click at [431, 468] on div "Visible Body Parts" at bounding box center [304, 464] width 299 height 24
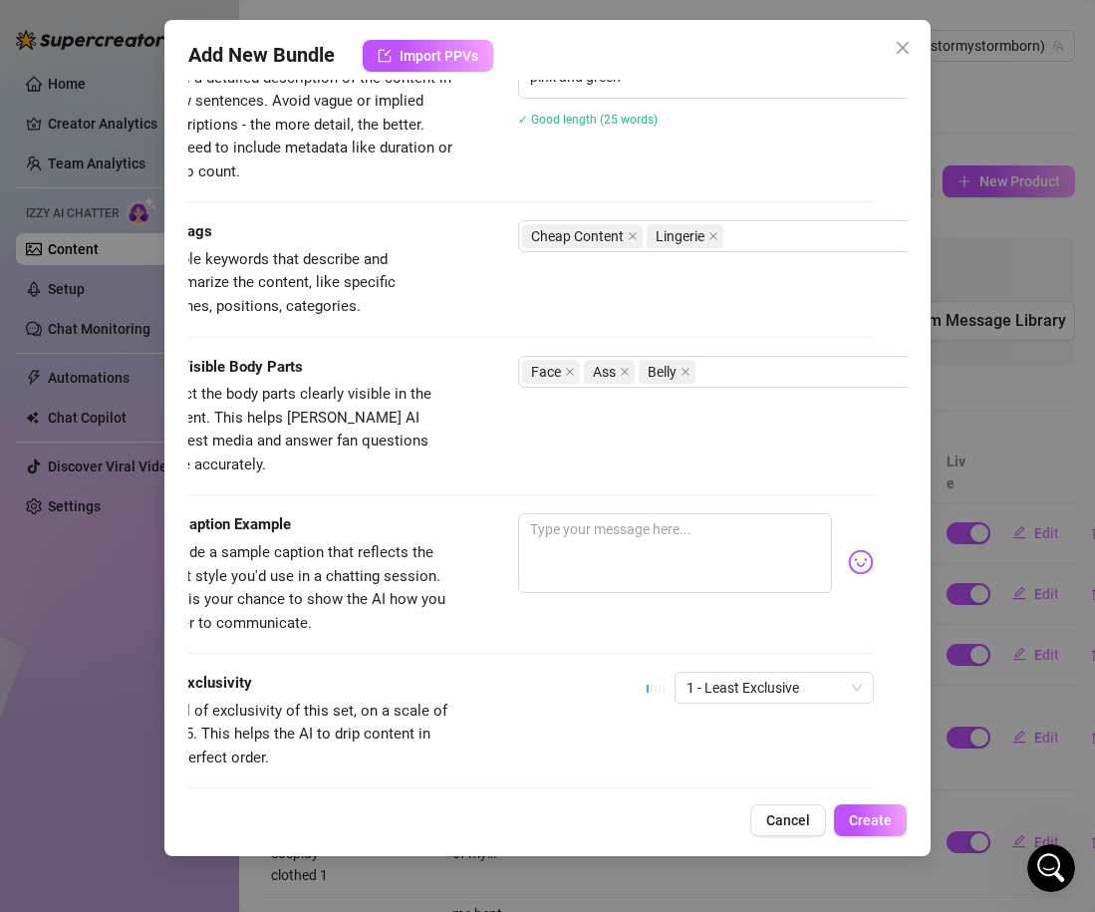
scroll to position [965, 0]
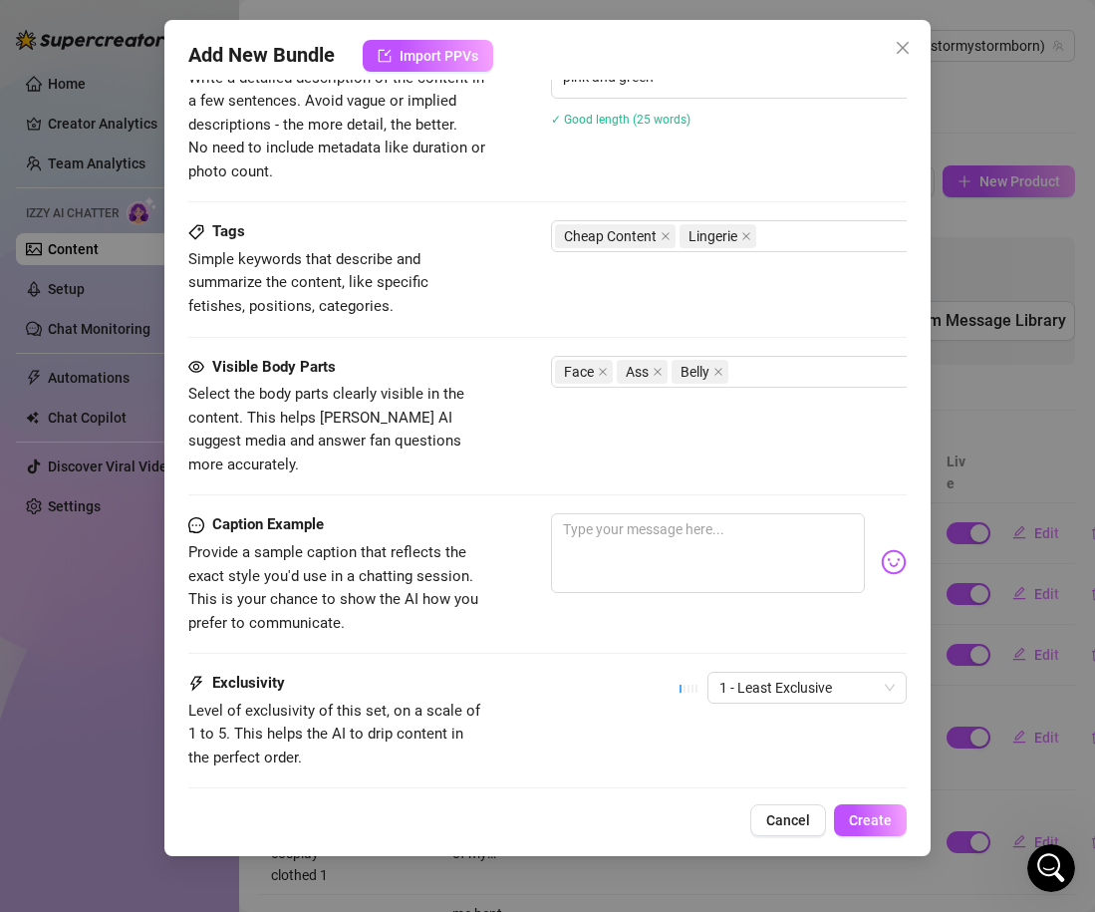
click at [605, 582] on div at bounding box center [729, 562] width 356 height 98
click at [593, 541] on textarea at bounding box center [708, 553] width 314 height 80
click at [891, 549] on img at bounding box center [894, 562] width 26 height 26
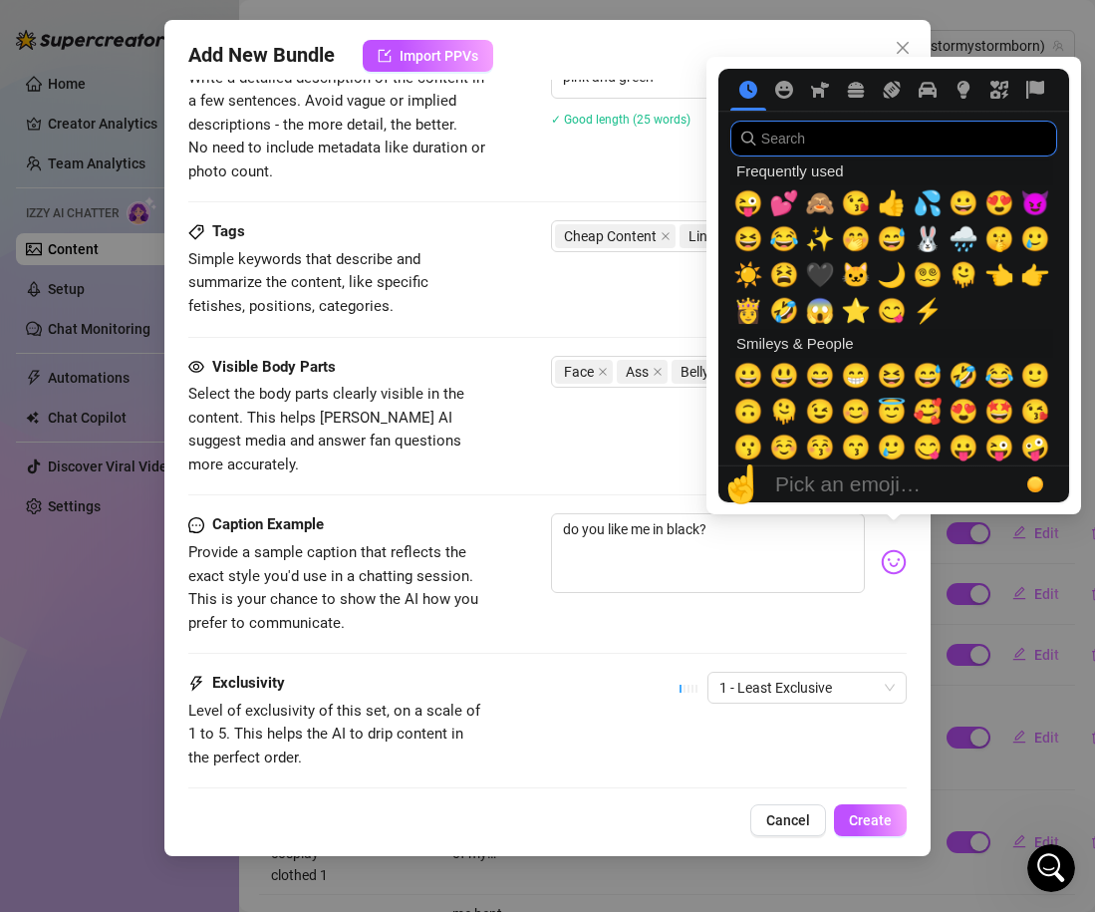
click at [808, 137] on input "search" at bounding box center [893, 139] width 327 height 36
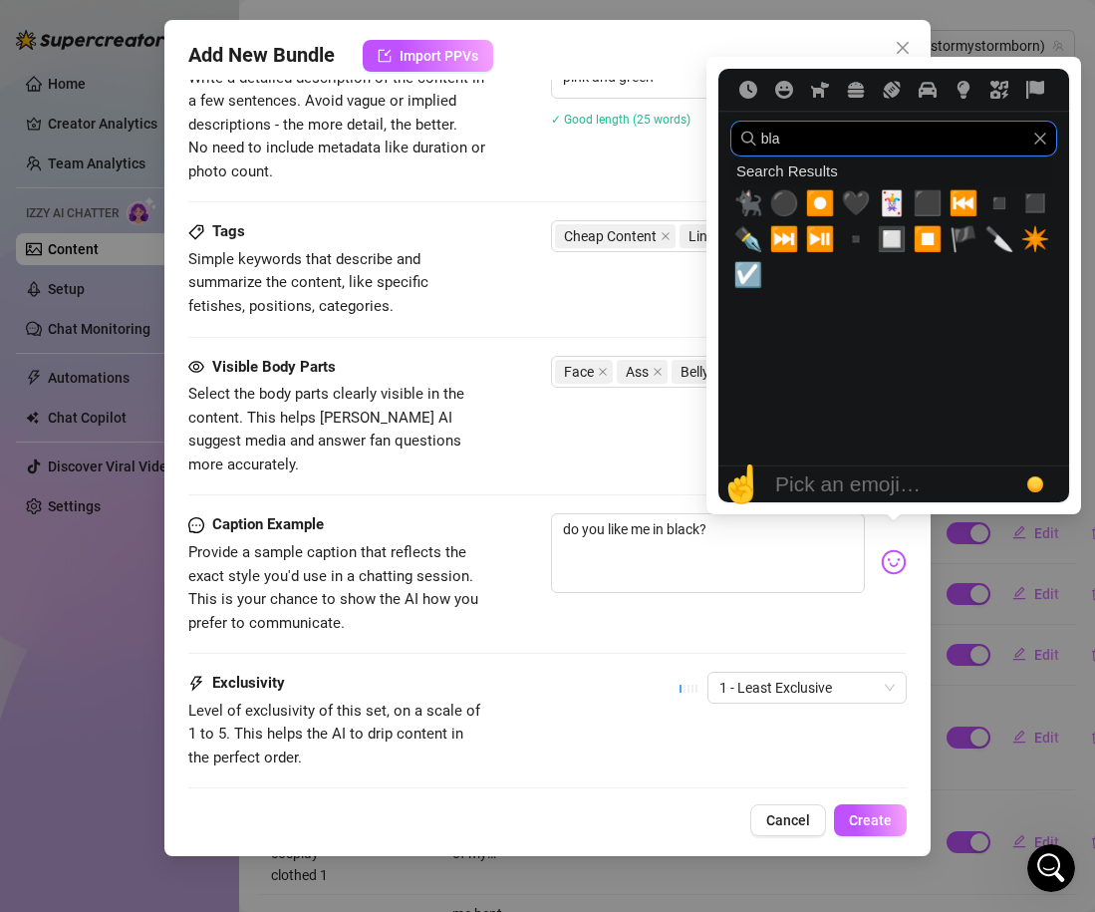
click at [1040, 140] on icon "Clear" at bounding box center [1040, 139] width 12 height 12
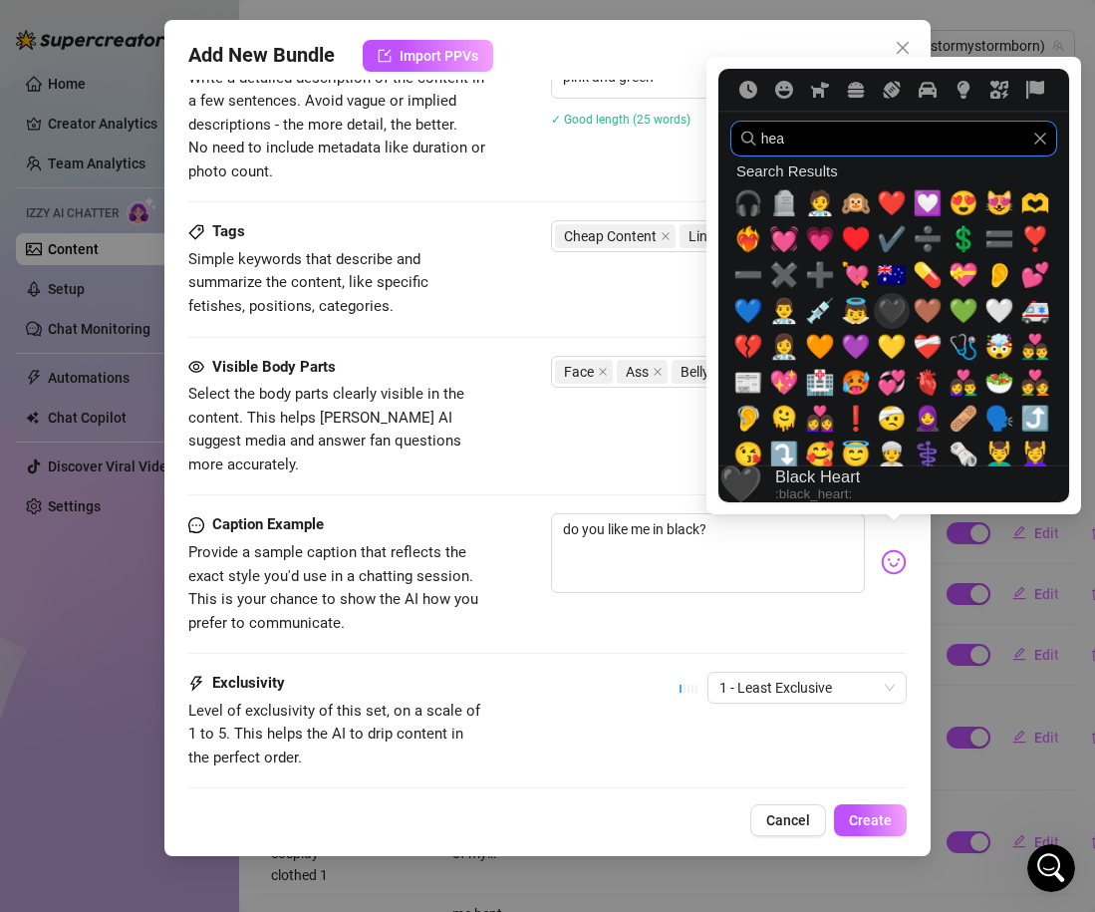
click at [885, 305] on span "🖤" at bounding box center [892, 311] width 30 height 28
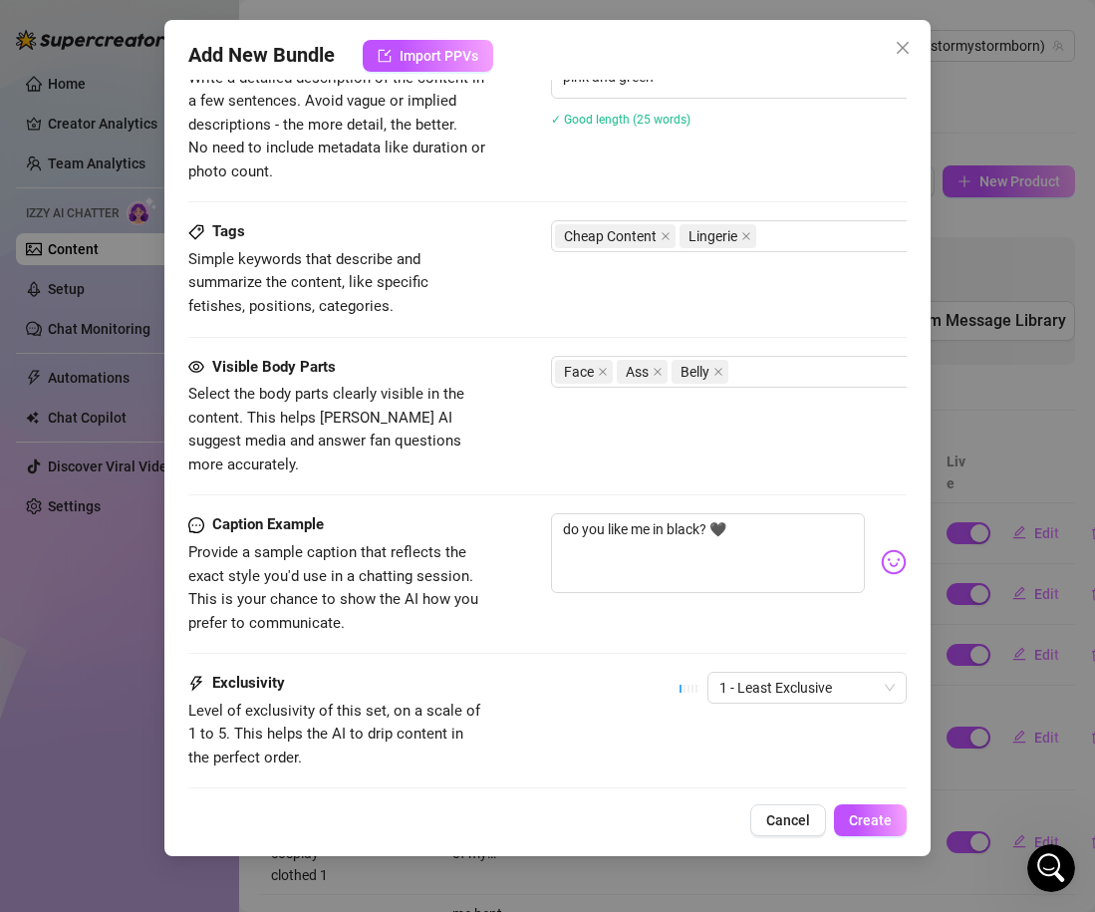
click at [570, 619] on div "Caption Example Provide a sample caption that reflects the exact style you'd us…" at bounding box center [547, 592] width 719 height 158
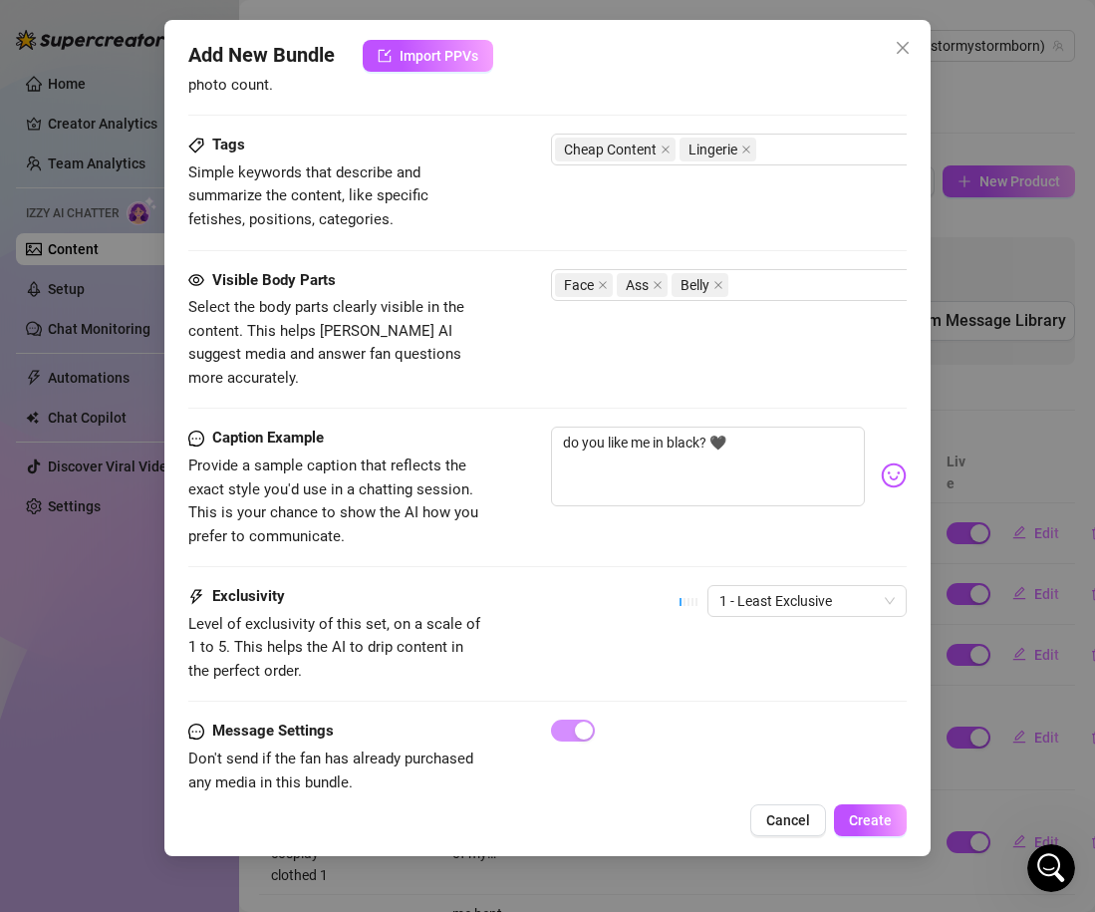
scroll to position [1067, 0]
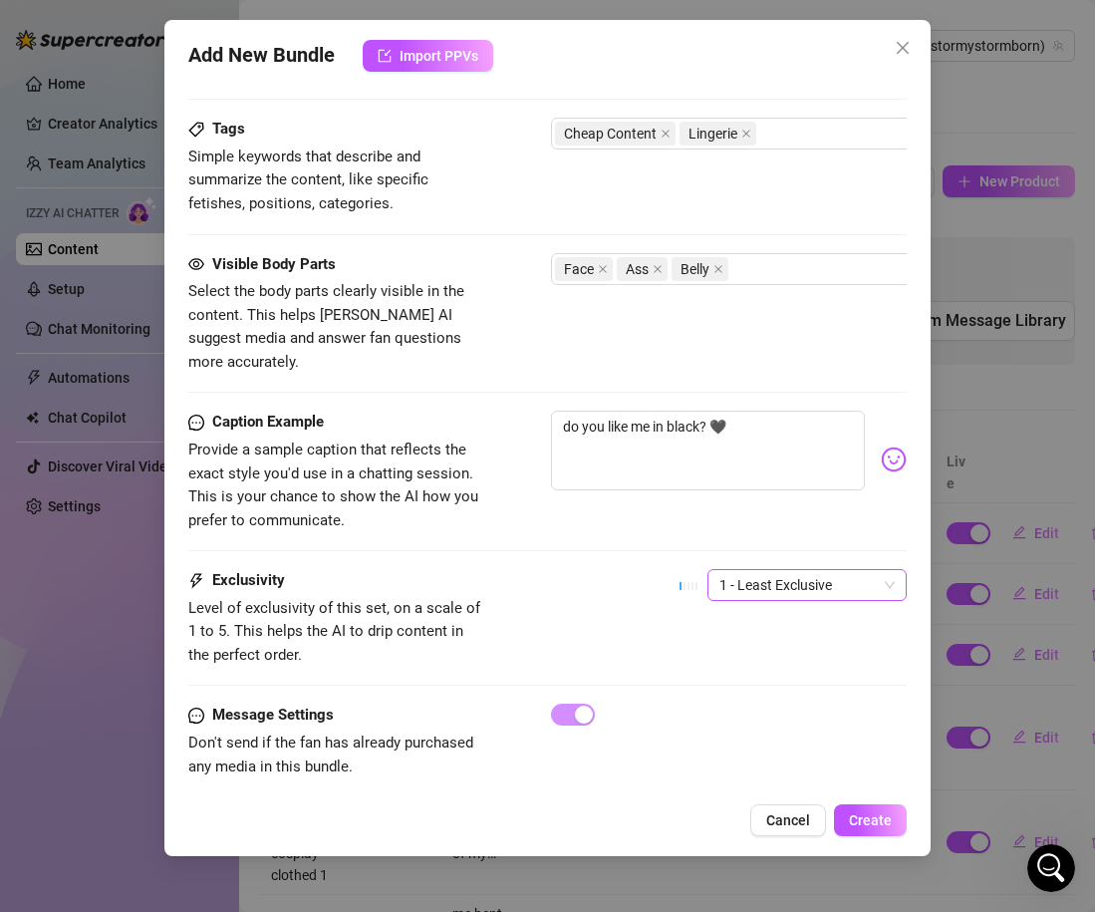
click at [786, 570] on span "1 - Least Exclusive" at bounding box center [807, 585] width 175 height 30
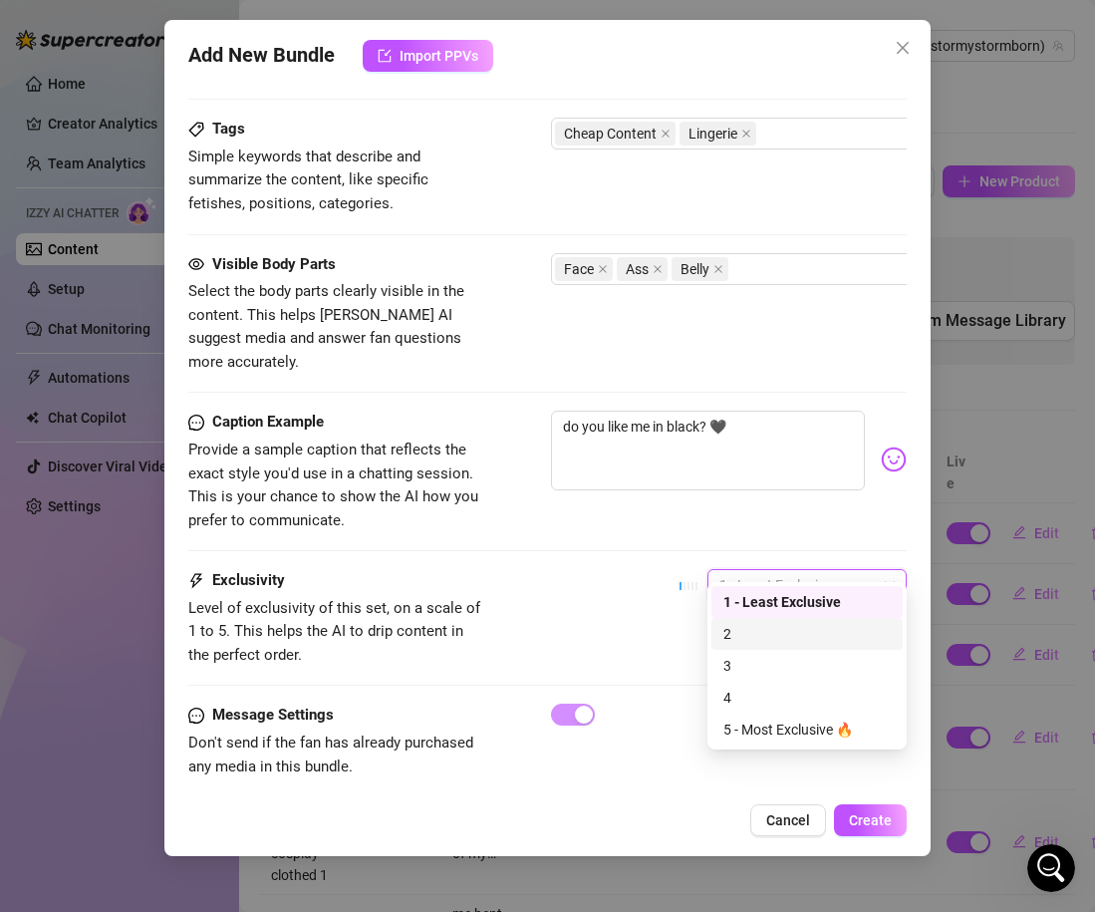
click at [616, 579] on div "Exclusivity Level of exclusivity of this set, on a scale of 1 to 5. This helps …" at bounding box center [547, 618] width 719 height 98
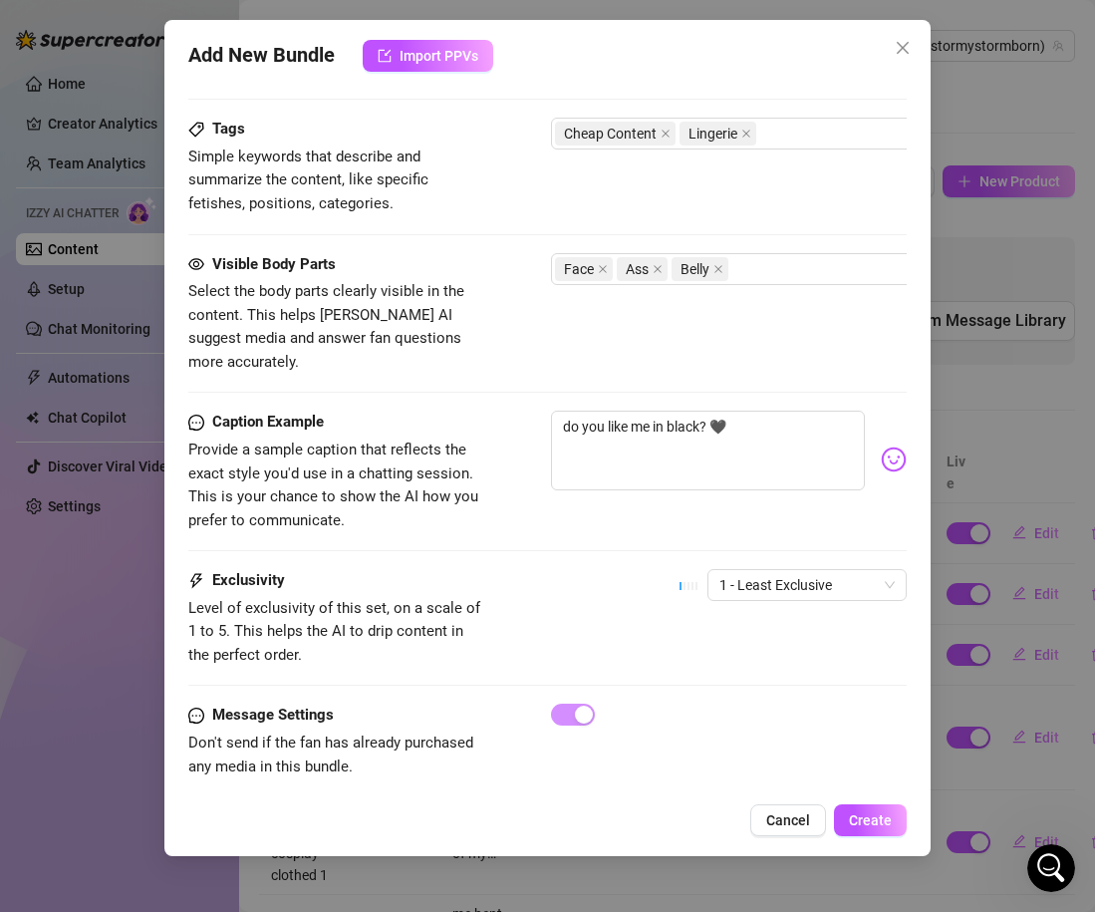
click at [687, 616] on div "Exclusivity Level of exclusivity of this set, on a scale of 1 to 5. This helps …" at bounding box center [547, 618] width 719 height 98
click at [747, 594] on div "1 - Least Exclusive" at bounding box center [793, 594] width 227 height 50
click at [747, 571] on span "1 - Least Exclusive" at bounding box center [807, 585] width 175 height 30
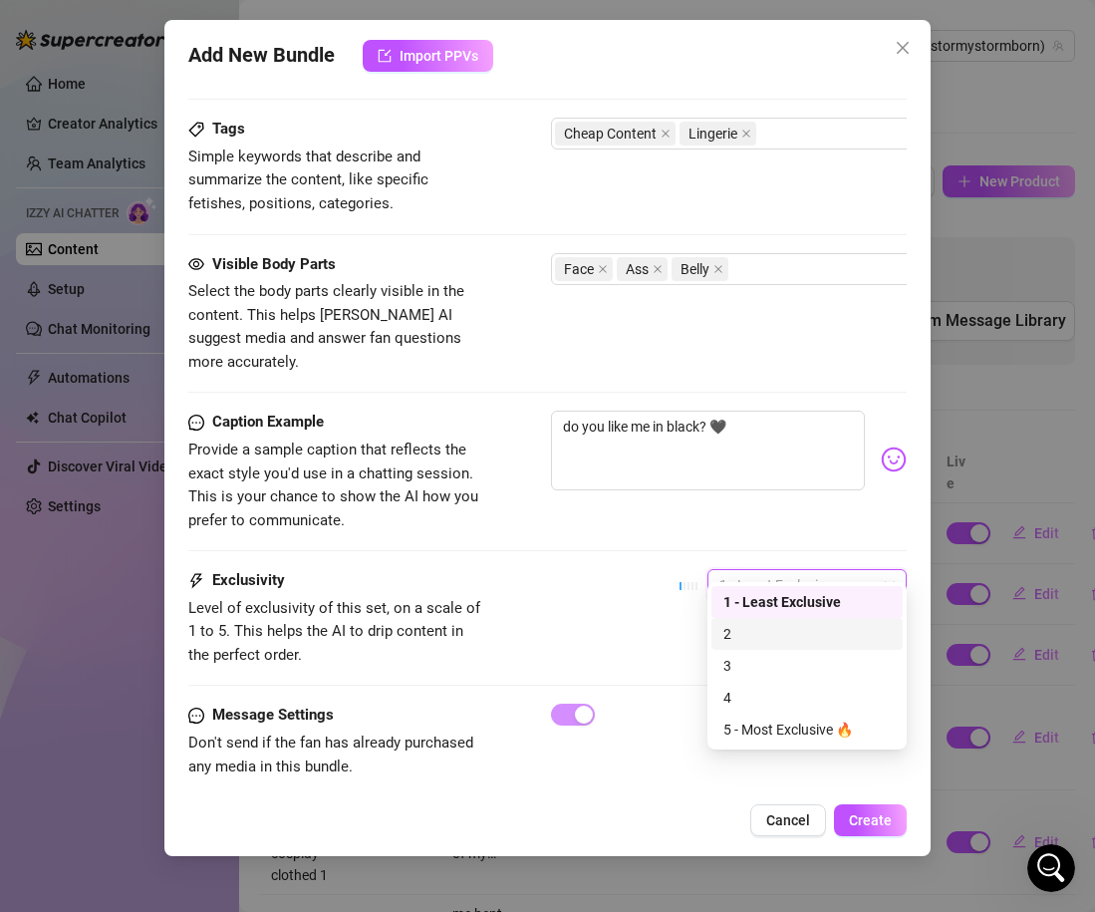
click at [743, 626] on div "2" at bounding box center [807, 634] width 167 height 22
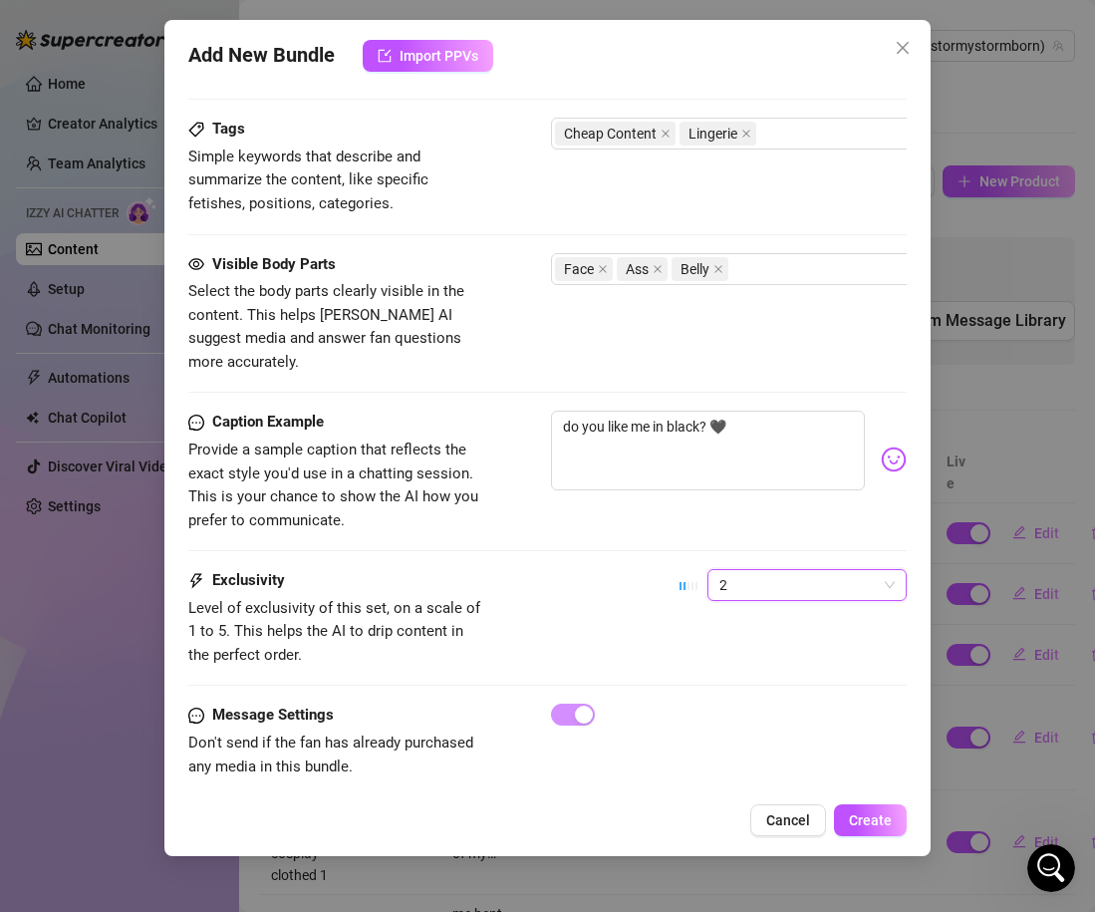
click at [615, 596] on div "Exclusivity Level of exclusivity of this set, on a scale of 1 to 5. This helps …" at bounding box center [547, 618] width 719 height 98
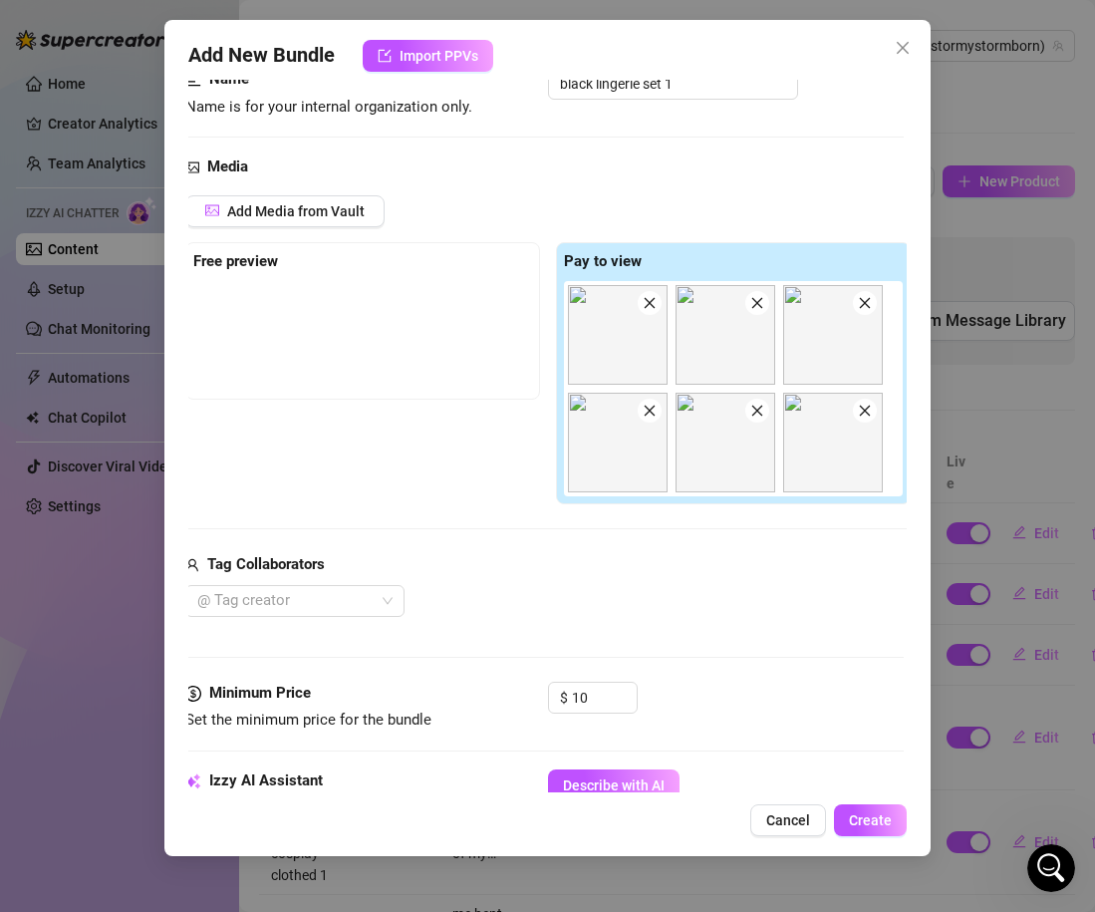
scroll to position [1067, 3]
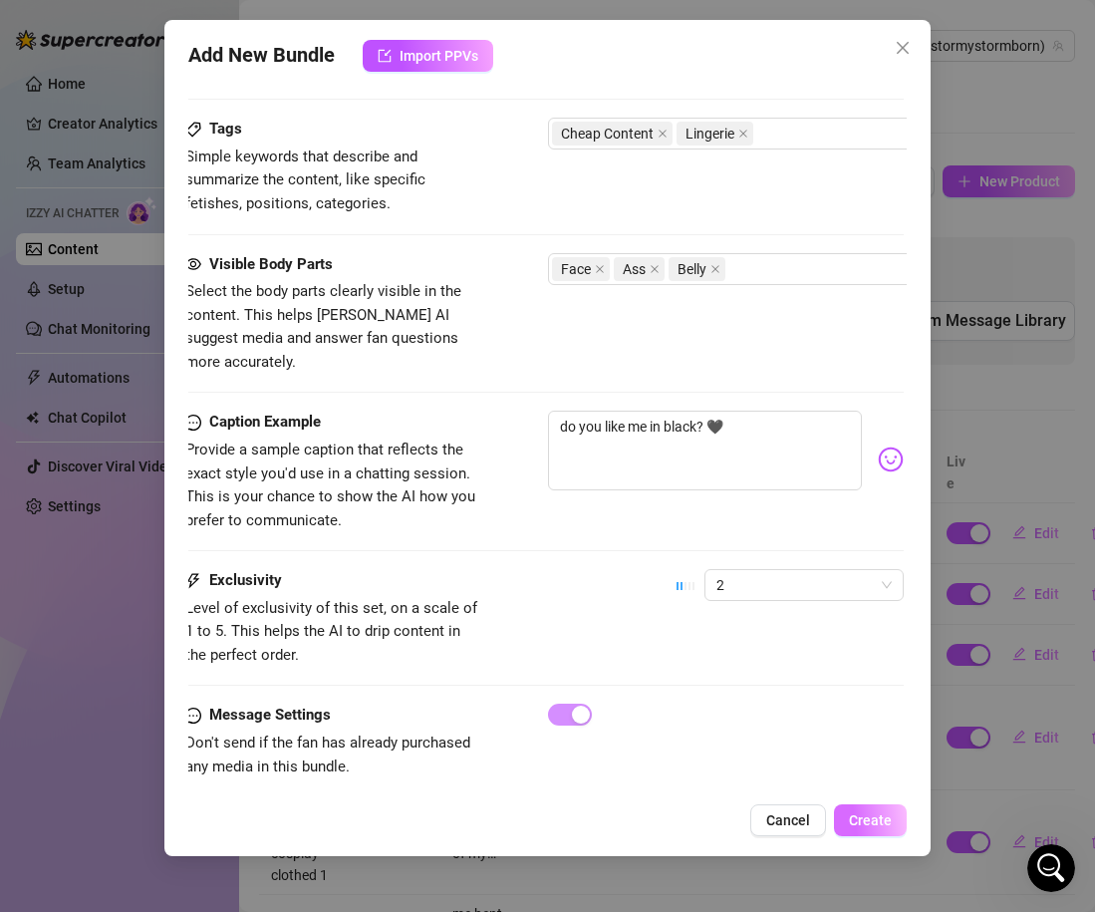
click at [861, 818] on span "Create" at bounding box center [870, 820] width 43 height 16
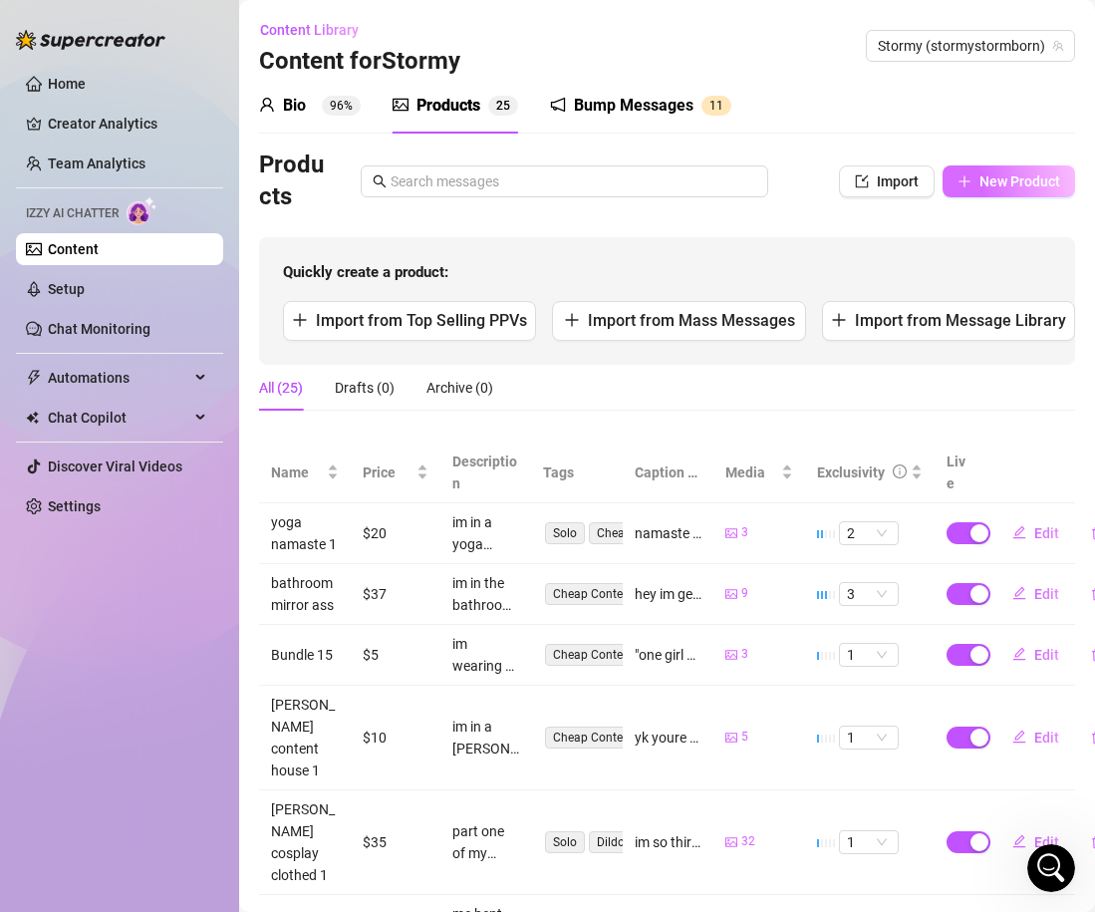
click at [1007, 165] on button "New Product" at bounding box center [1009, 181] width 133 height 32
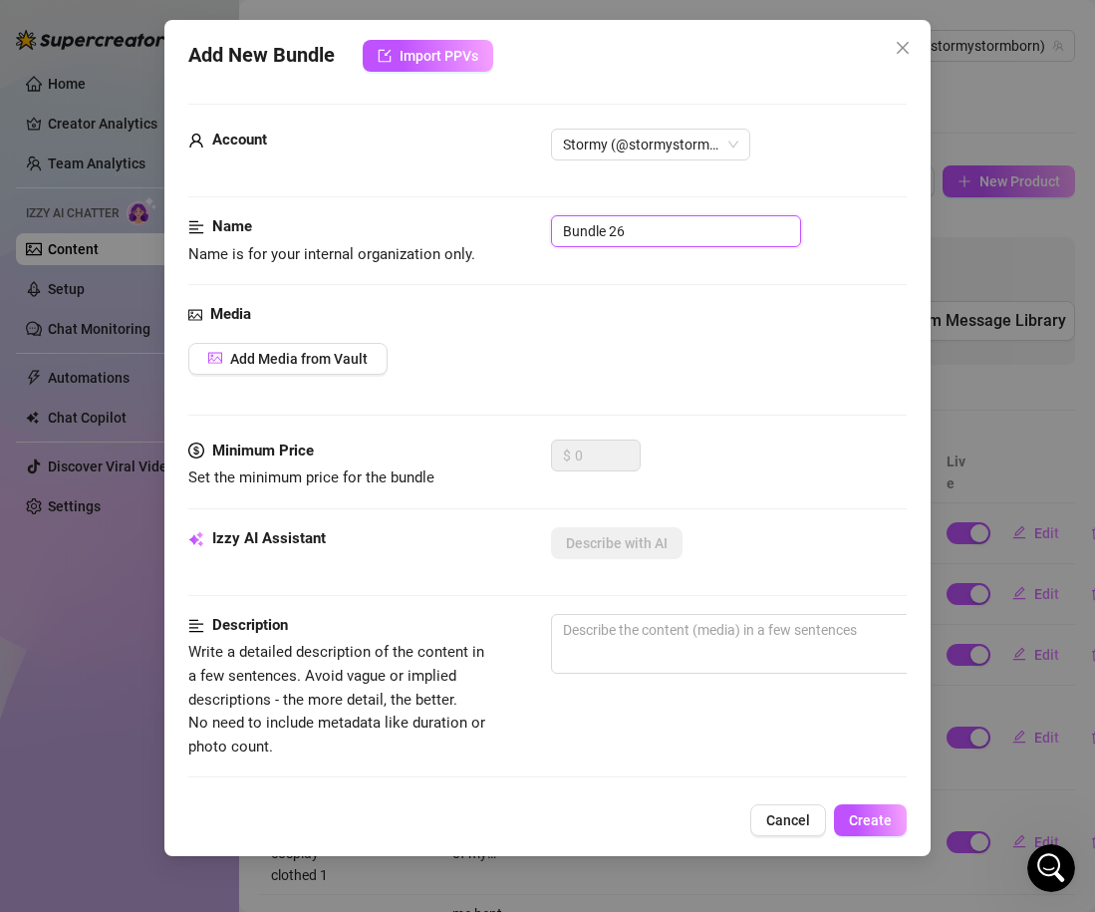
click at [617, 231] on input "Bundle 26" at bounding box center [676, 231] width 250 height 32
click at [385, 349] on button "Add Media from Vault" at bounding box center [287, 359] width 199 height 32
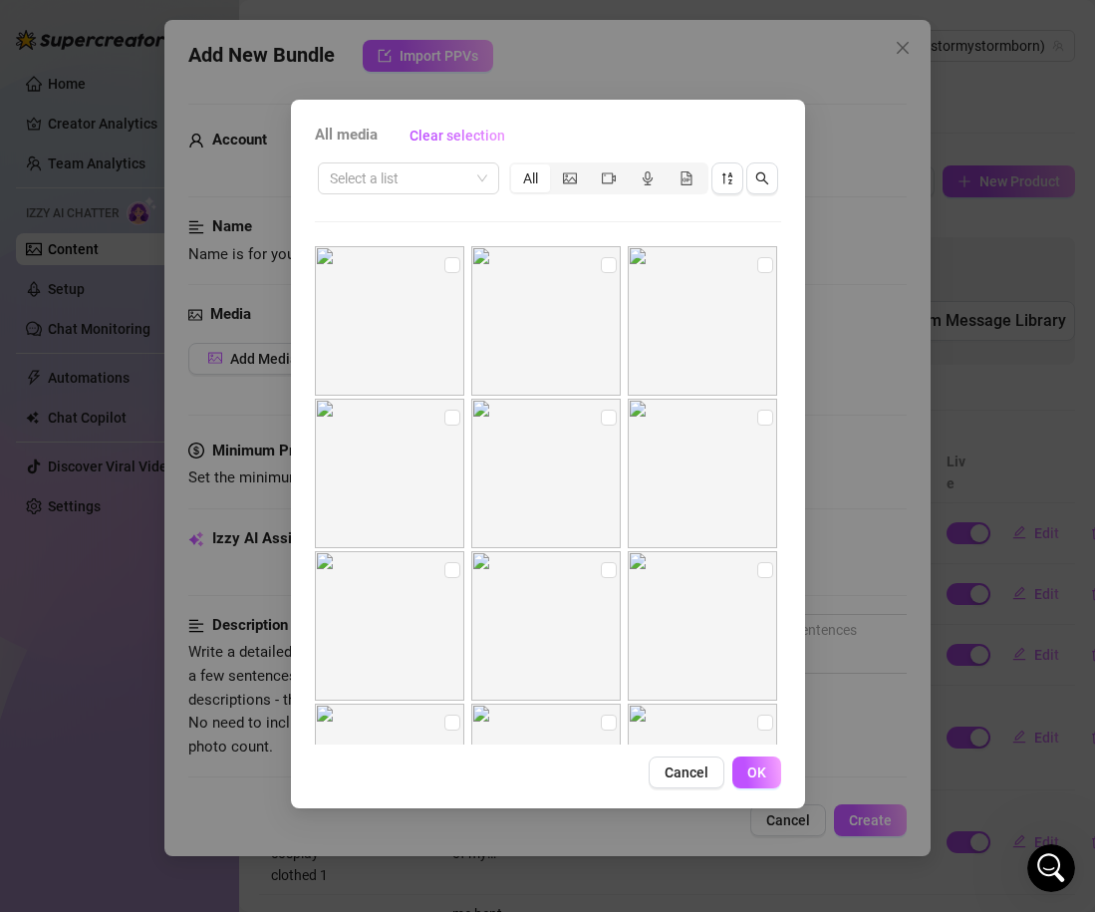
click at [354, 350] on img at bounding box center [389, 320] width 149 height 149
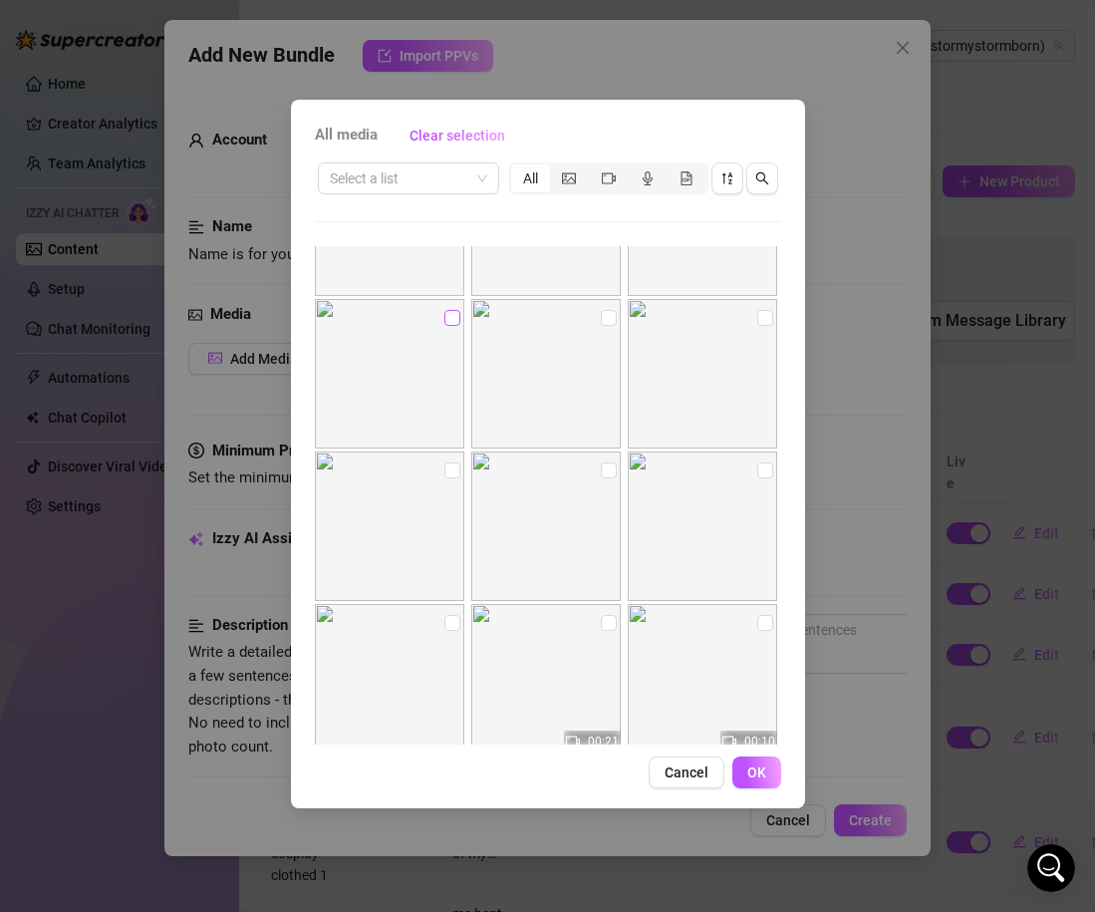
click at [444, 320] on input "checkbox" at bounding box center [452, 318] width 16 height 16
click at [601, 317] on input "checkbox" at bounding box center [609, 318] width 16 height 16
click at [759, 318] on input "checkbox" at bounding box center [765, 318] width 16 height 16
click at [454, 468] on input "checkbox" at bounding box center [452, 470] width 16 height 16
click at [610, 477] on input "checkbox" at bounding box center [609, 470] width 16 height 16
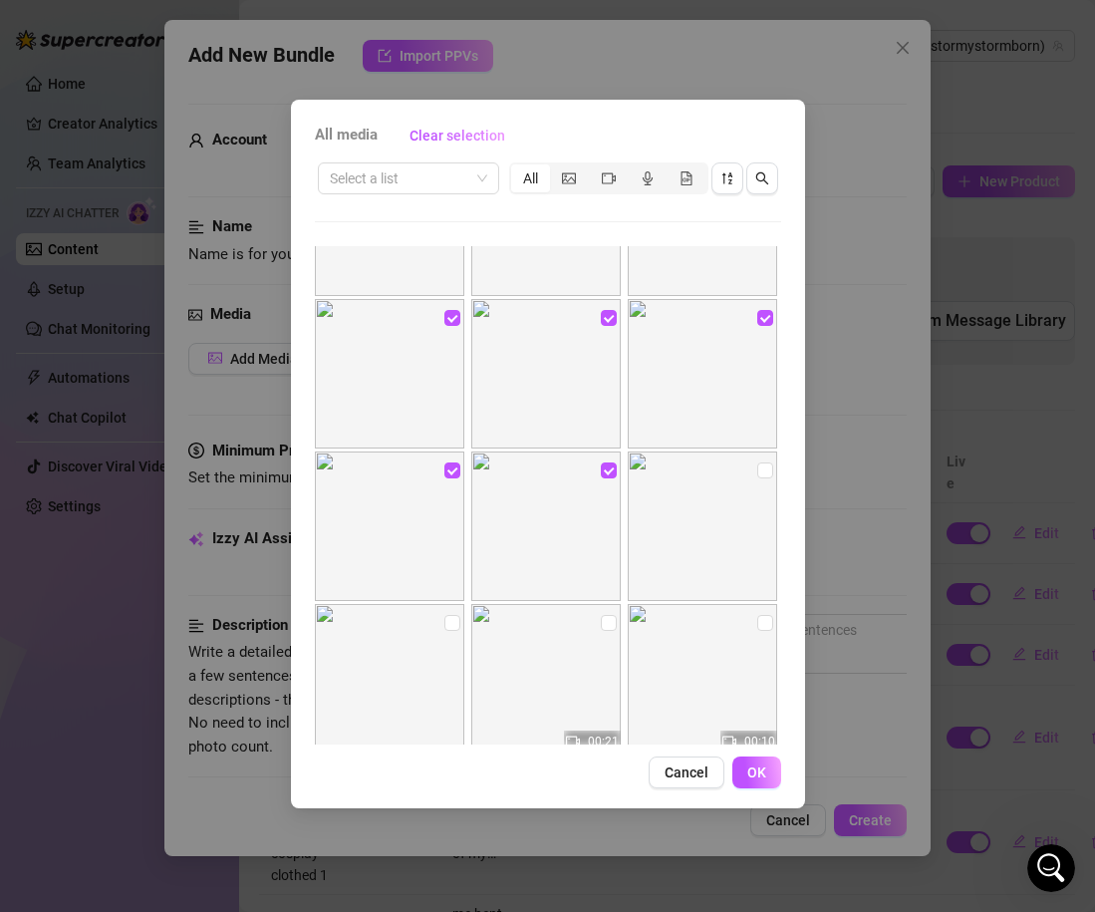
click at [758, 482] on img at bounding box center [702, 525] width 149 height 149
click at [758, 479] on label at bounding box center [765, 470] width 16 height 22
click at [758, 478] on input "checkbox" at bounding box center [765, 470] width 16 height 16
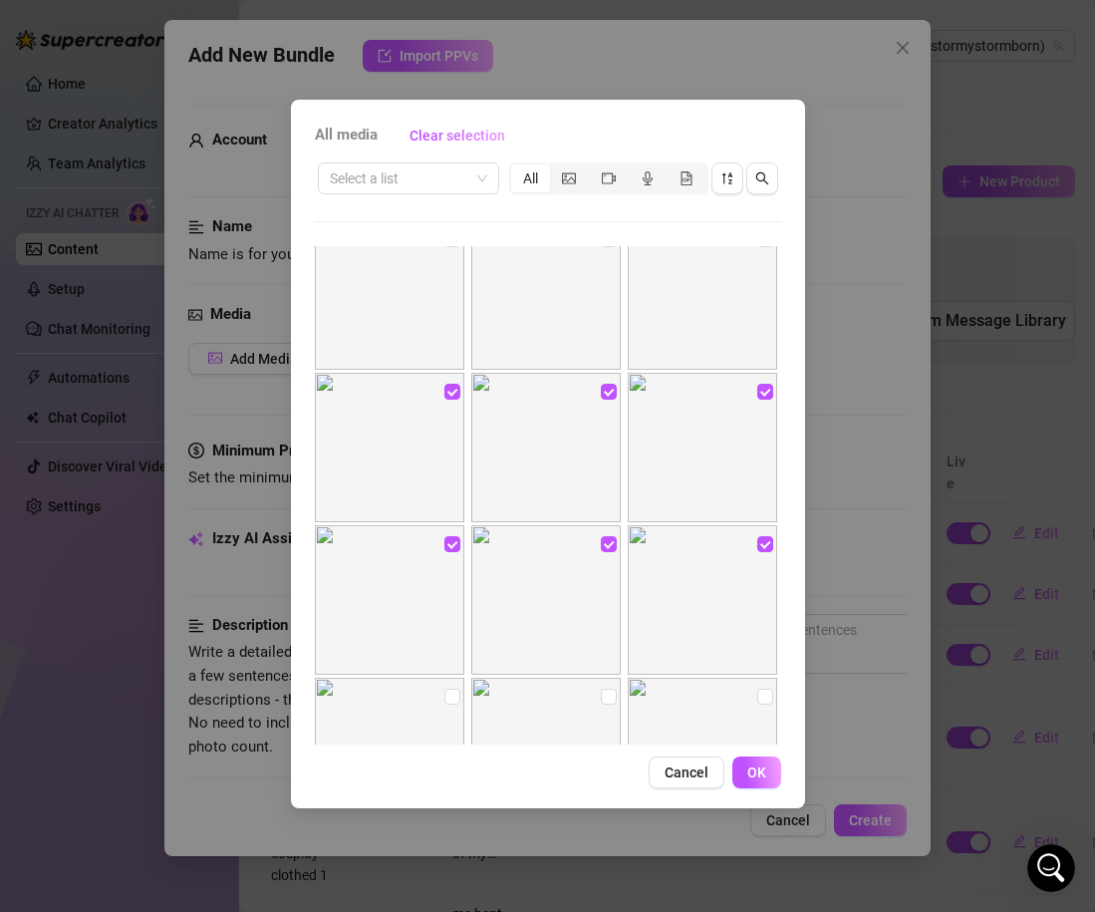
scroll to position [4520, 0]
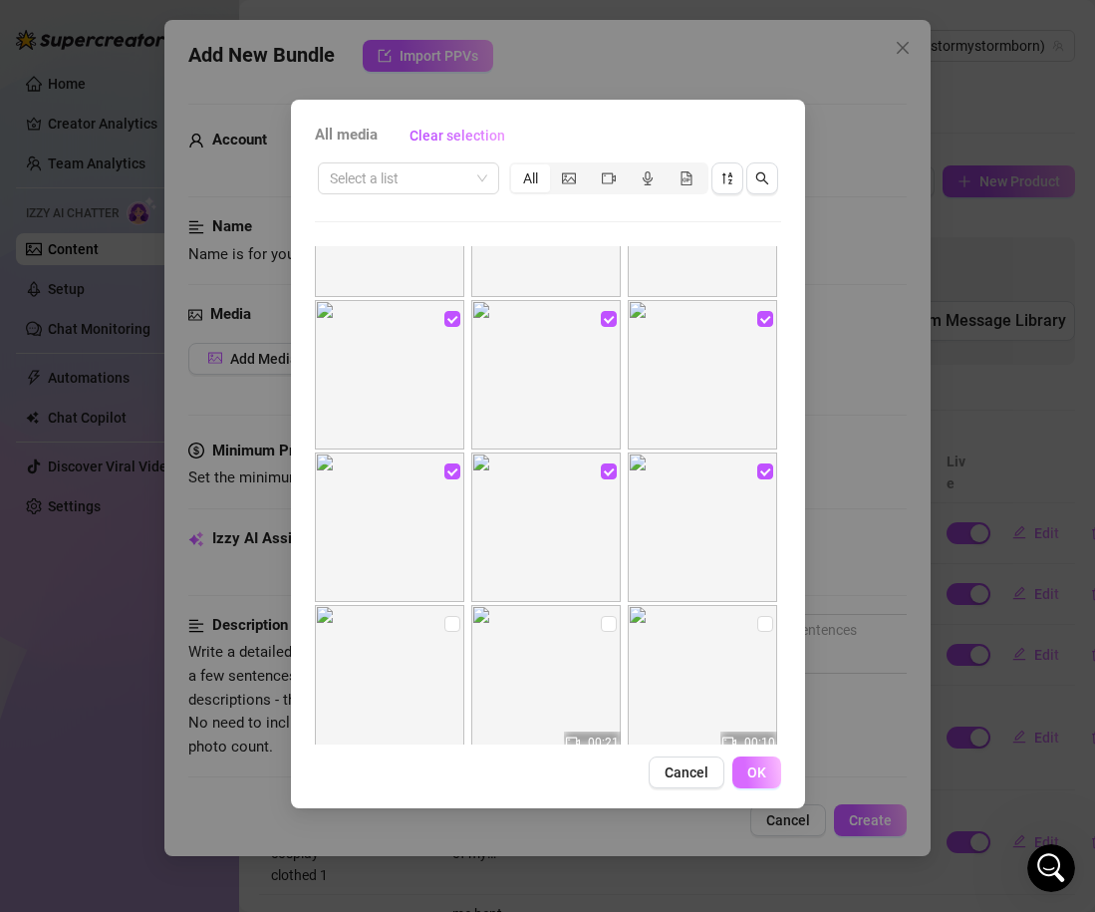
click at [754, 783] on button "OK" at bounding box center [756, 772] width 49 height 32
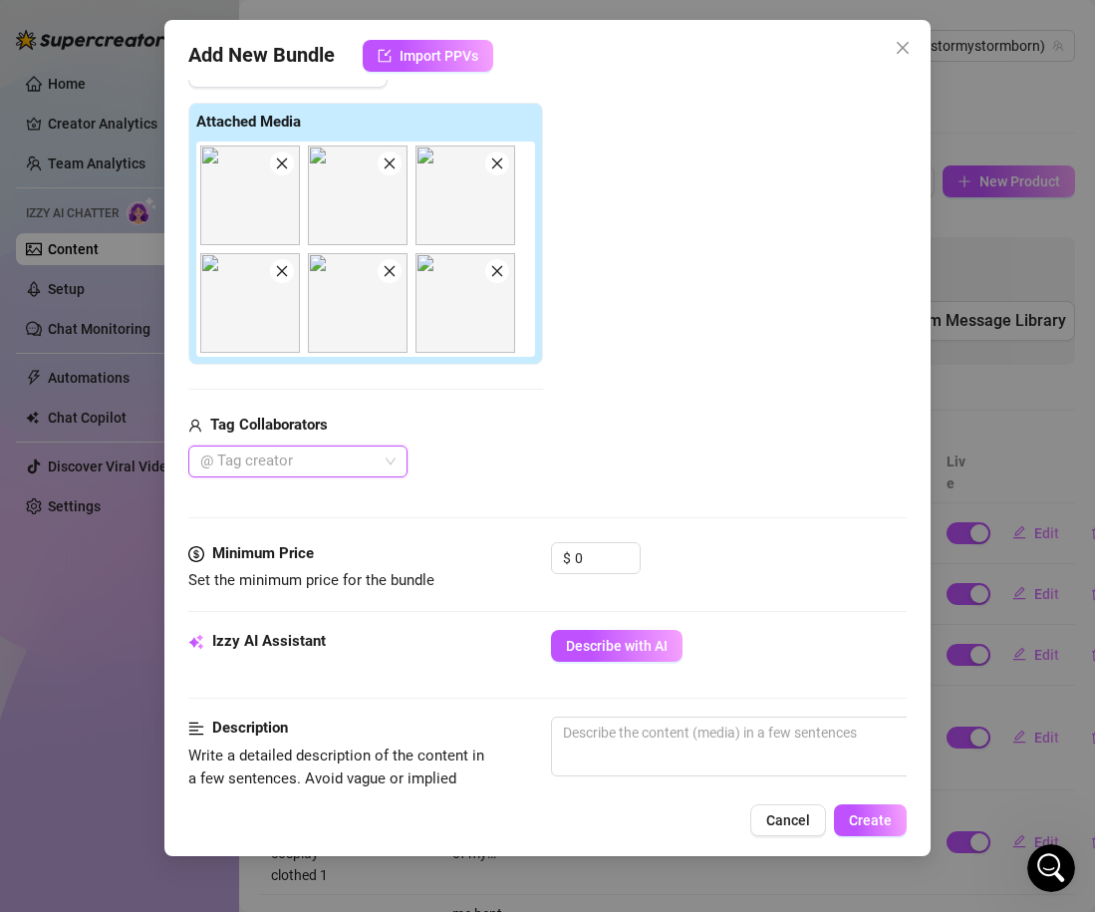
scroll to position [316, 1]
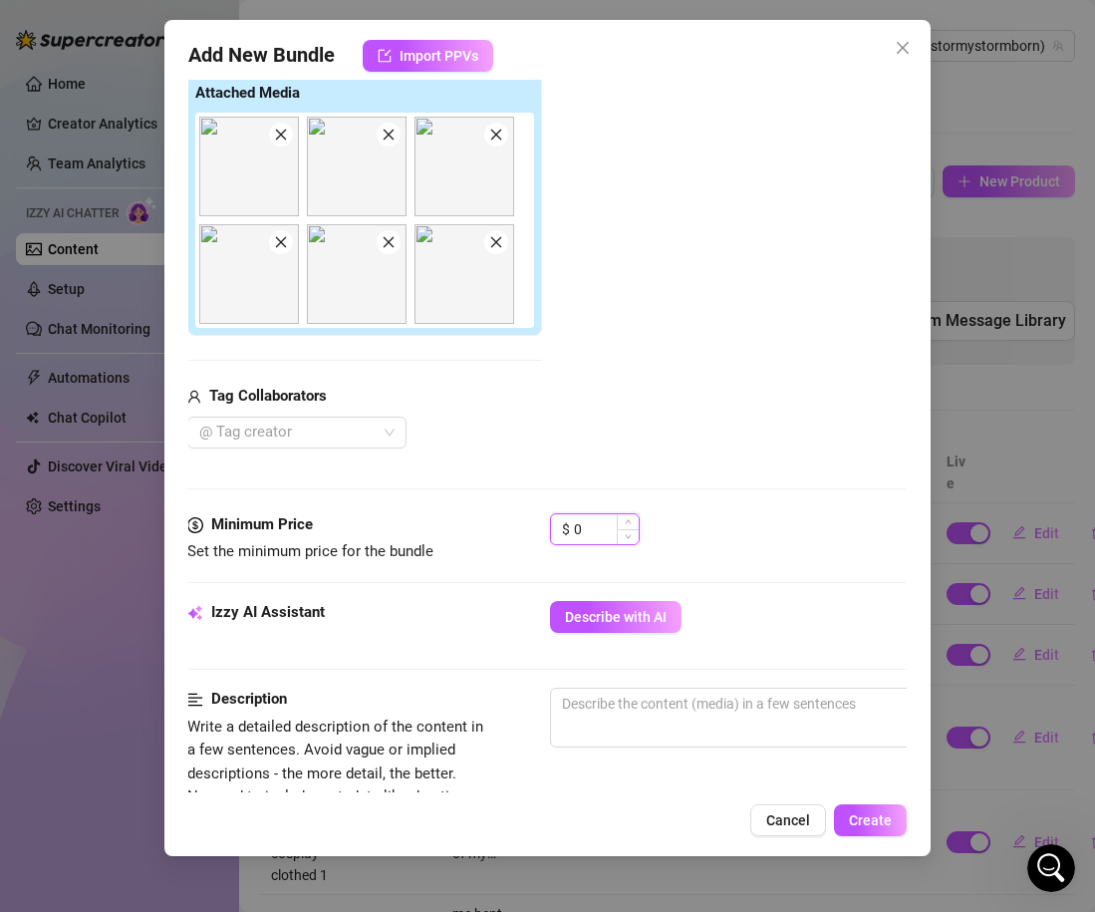
click at [600, 522] on input "0" at bounding box center [606, 529] width 65 height 30
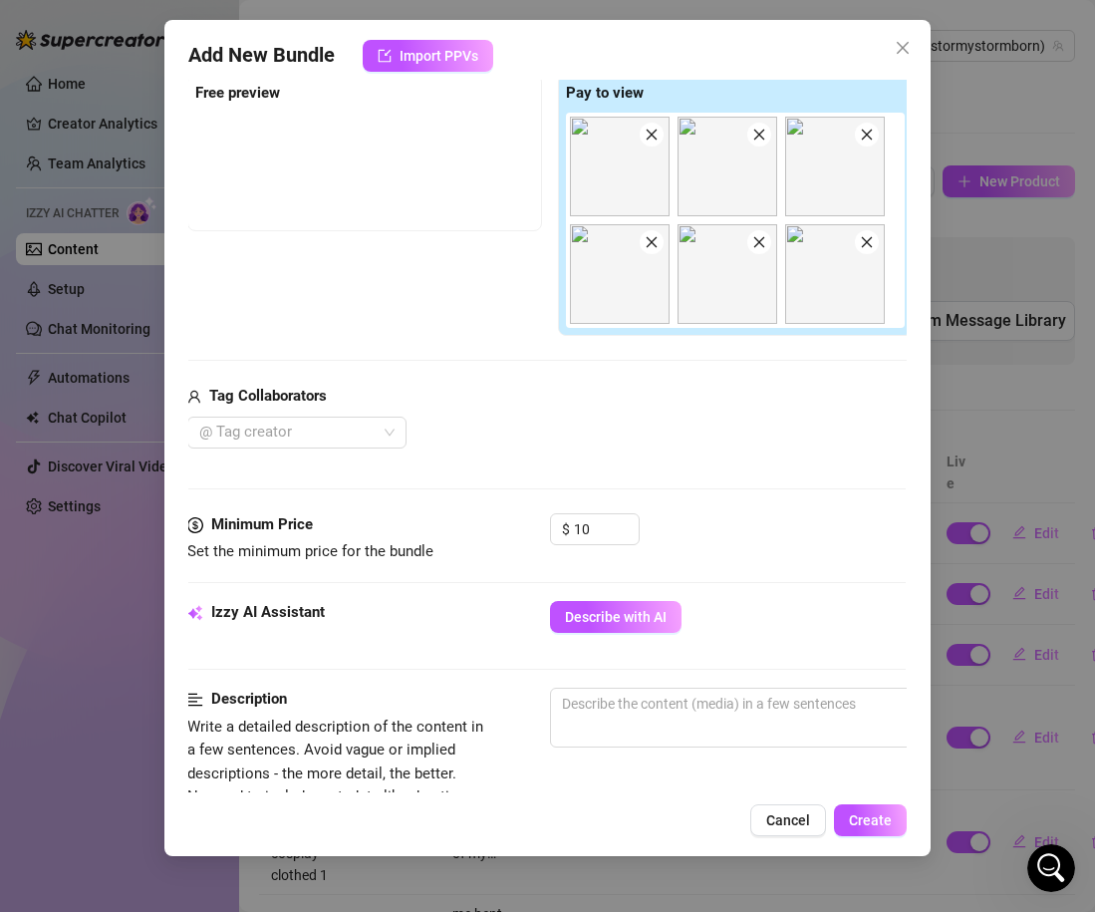
click at [735, 522] on div "$ 10" at bounding box center [728, 538] width 356 height 50
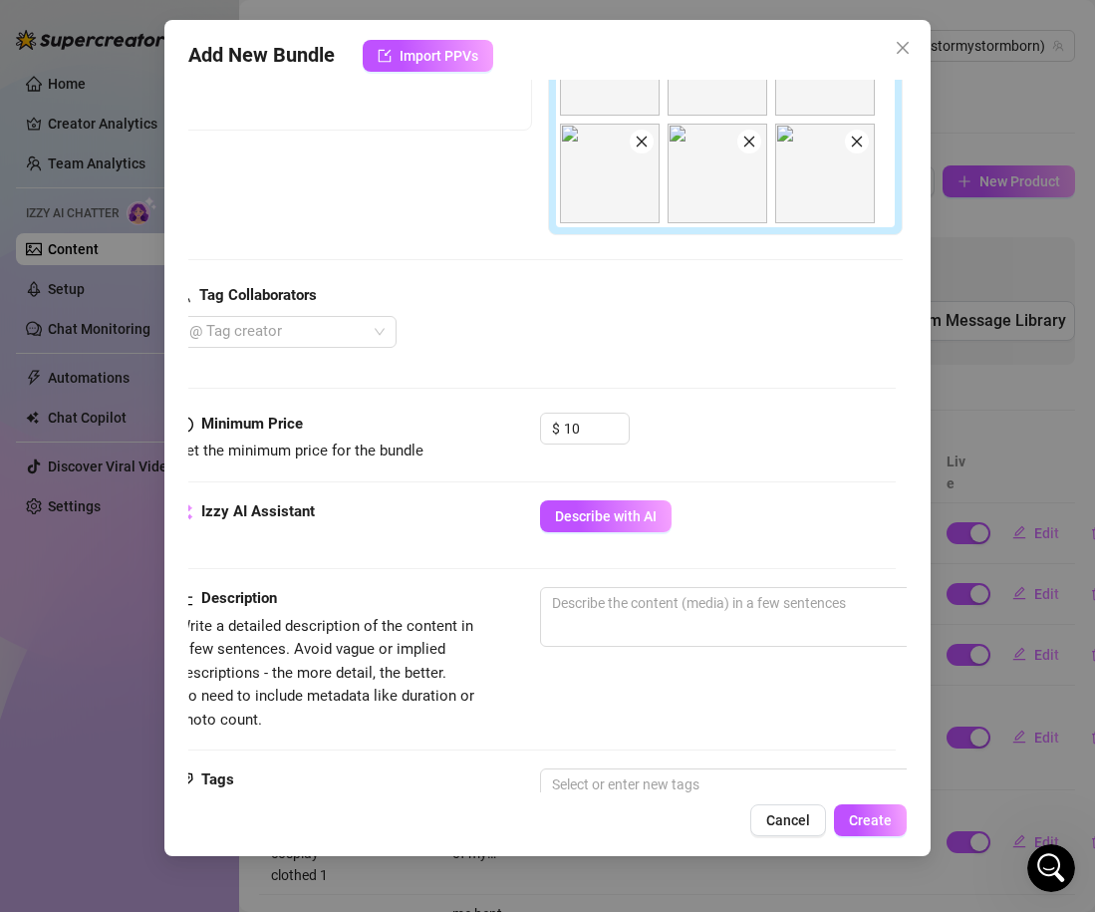
scroll to position [423, 14]
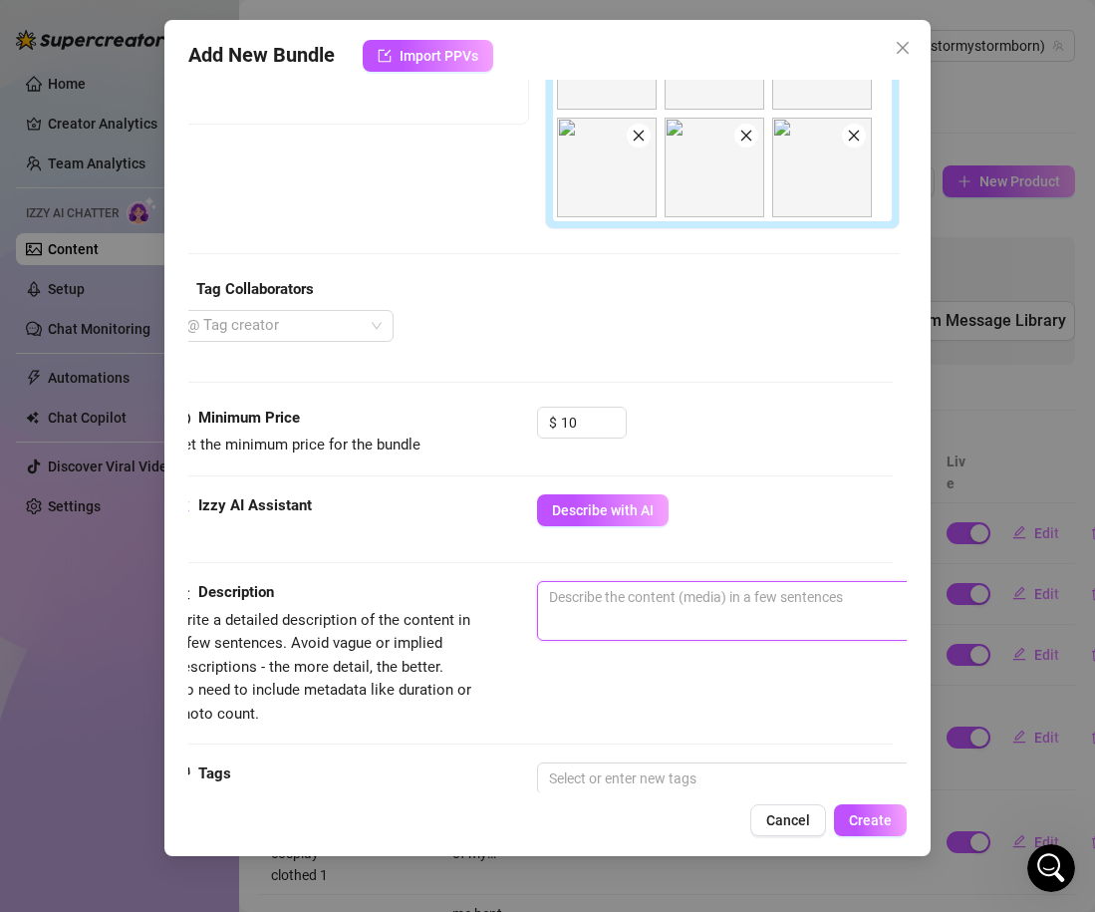
click at [730, 588] on textarea at bounding box center [886, 597] width 696 height 30
paste textarea "im wearing a black rhinestone bra and thong set in a bedroom on the bed in diff…"
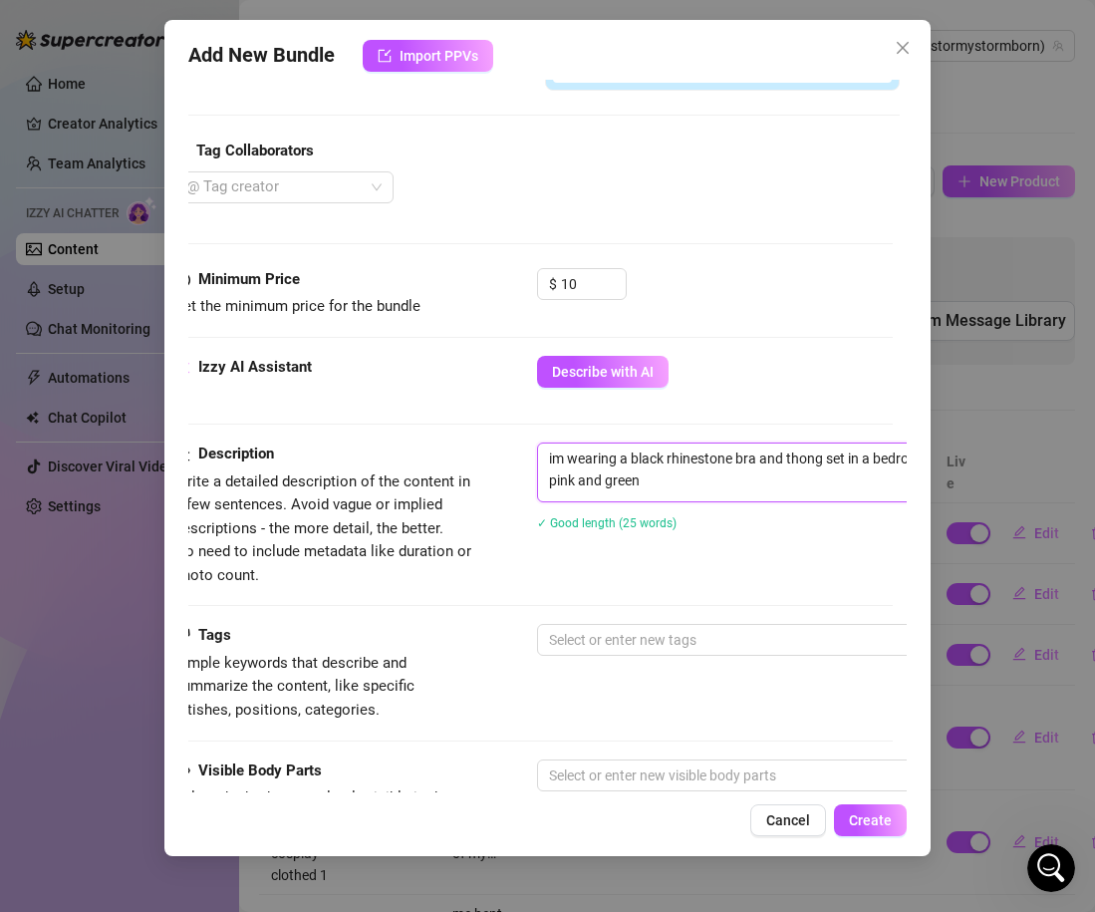
scroll to position [598, 14]
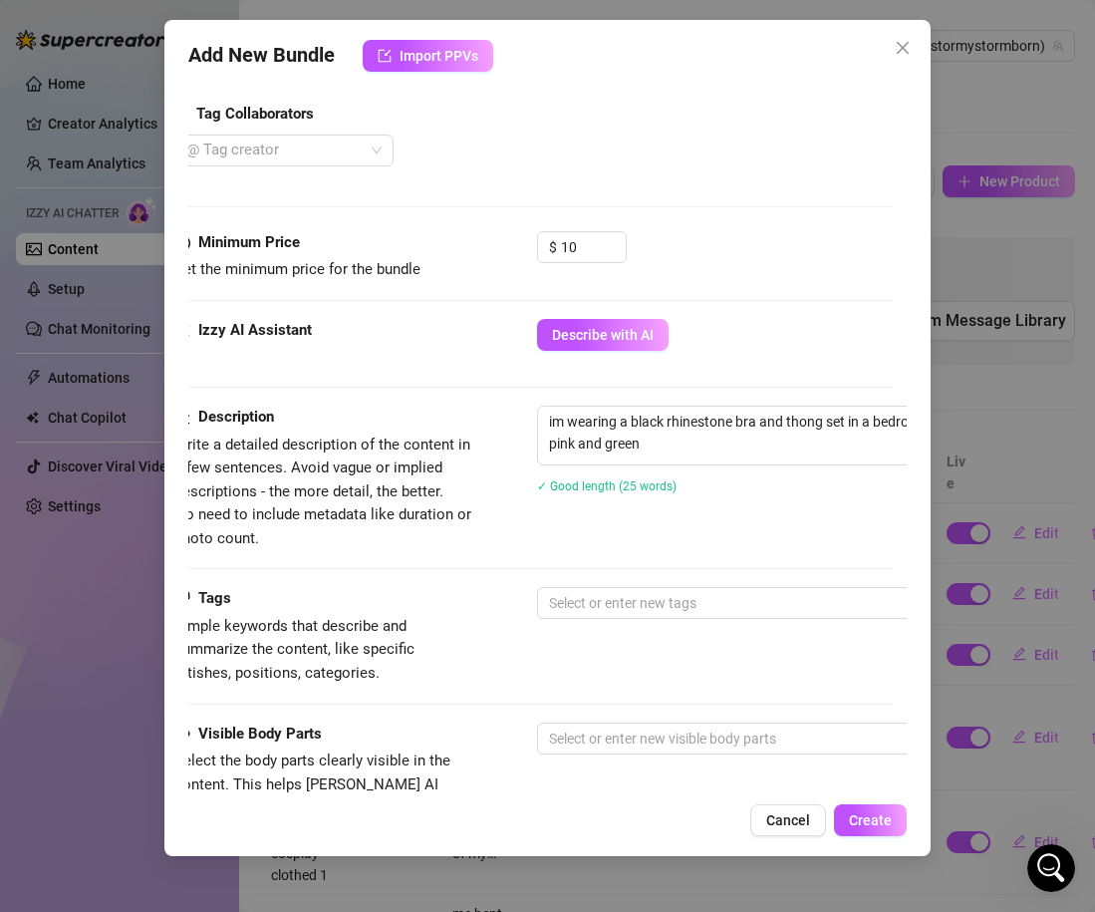
click at [643, 585] on div "Description Write a detailed description of the content in a few sentences. Avo…" at bounding box center [533, 496] width 719 height 181
click at [643, 604] on div at bounding box center [875, 603] width 669 height 28
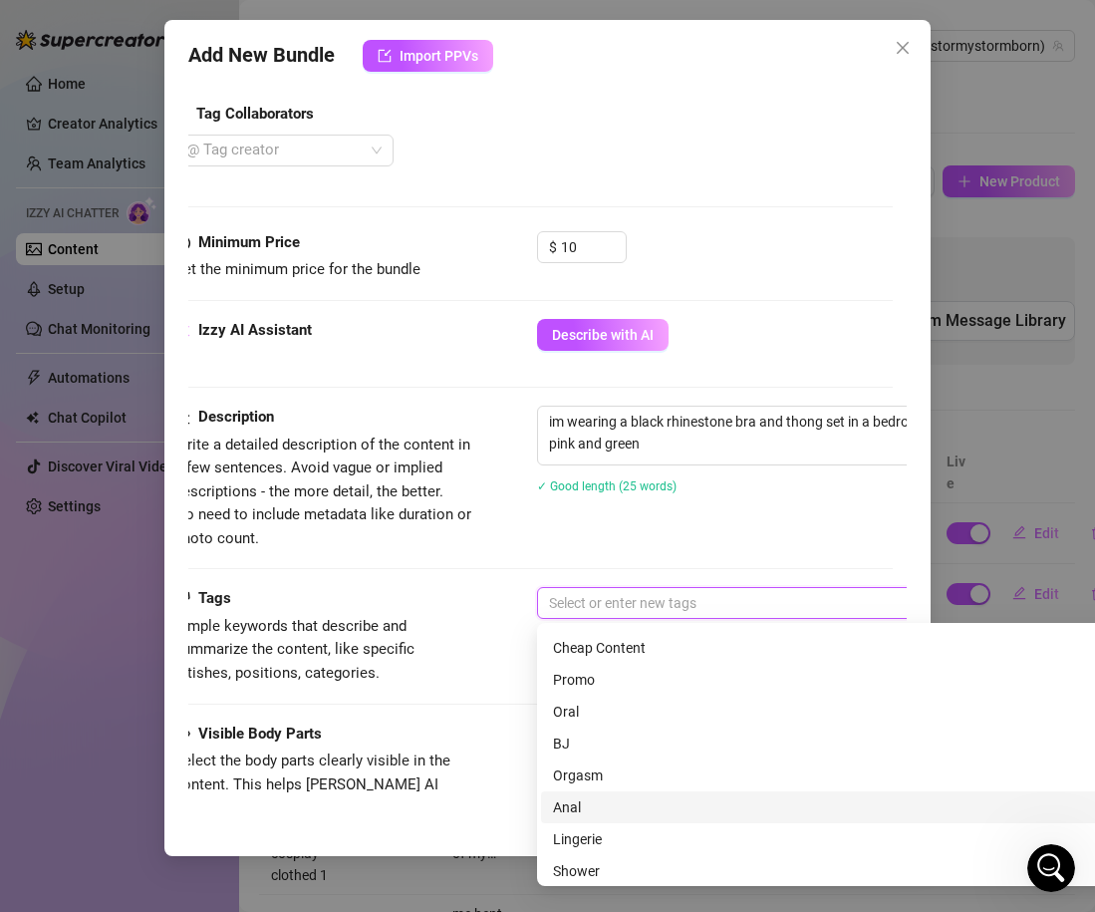
scroll to position [287, 0]
click at [613, 797] on div "Lingerie" at bounding box center [886, 802] width 666 height 22
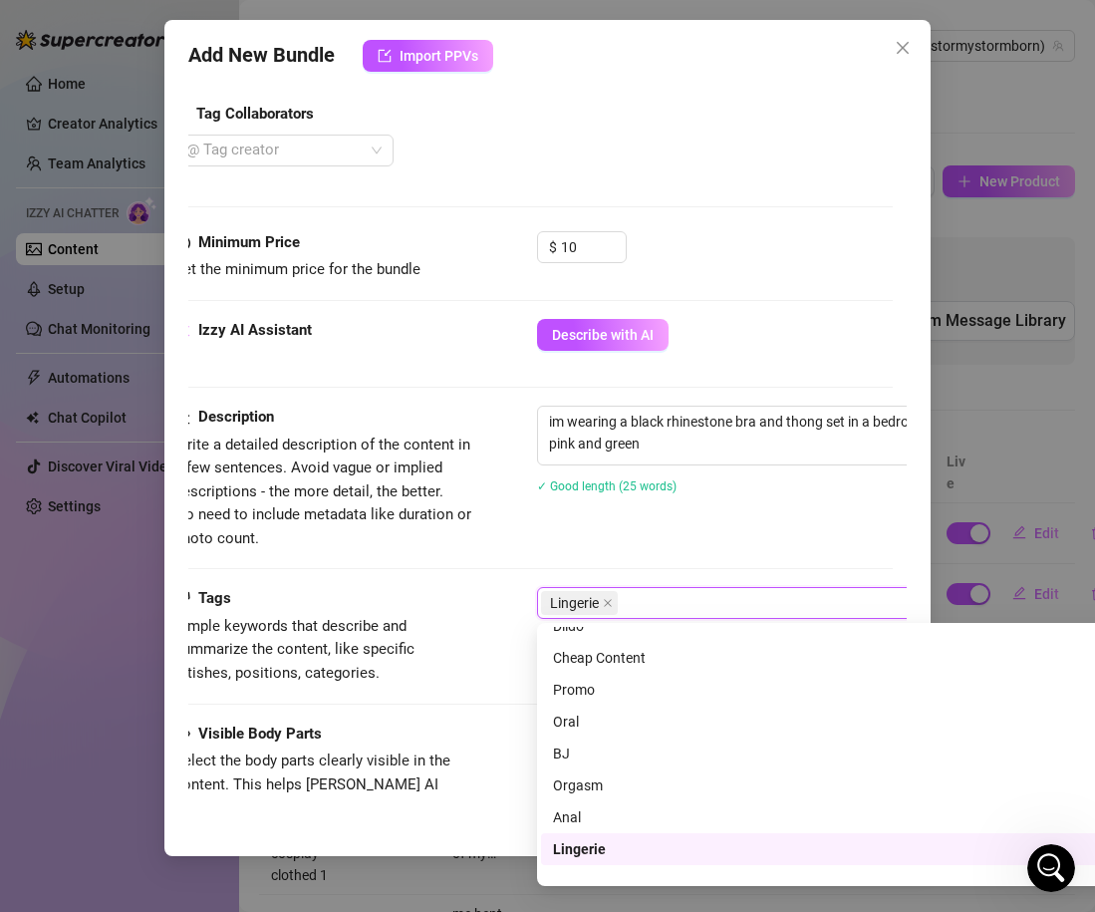
scroll to position [0, 0]
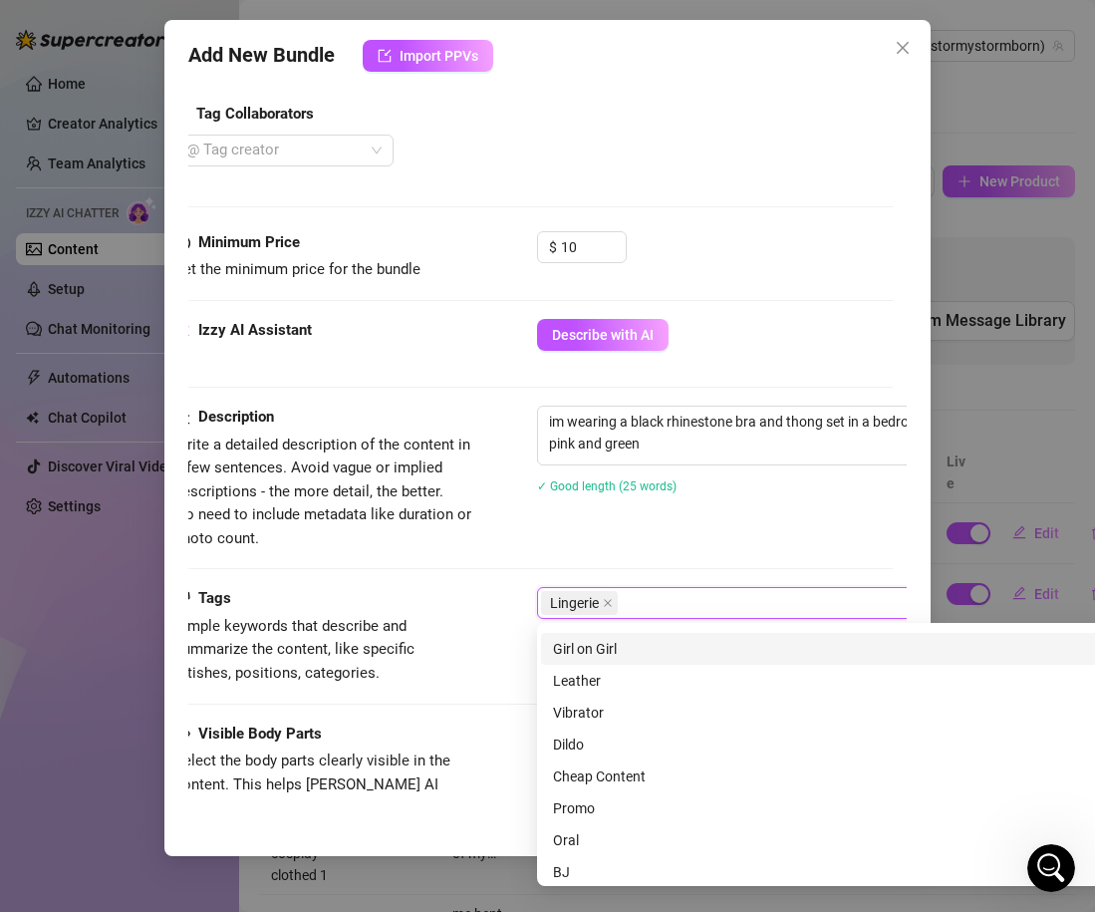
click at [619, 777] on div "Cheap Content" at bounding box center [886, 776] width 666 height 22
click at [655, 523] on div "Description Write a detailed description of the content in a few sentences. Avo…" at bounding box center [533, 478] width 719 height 145
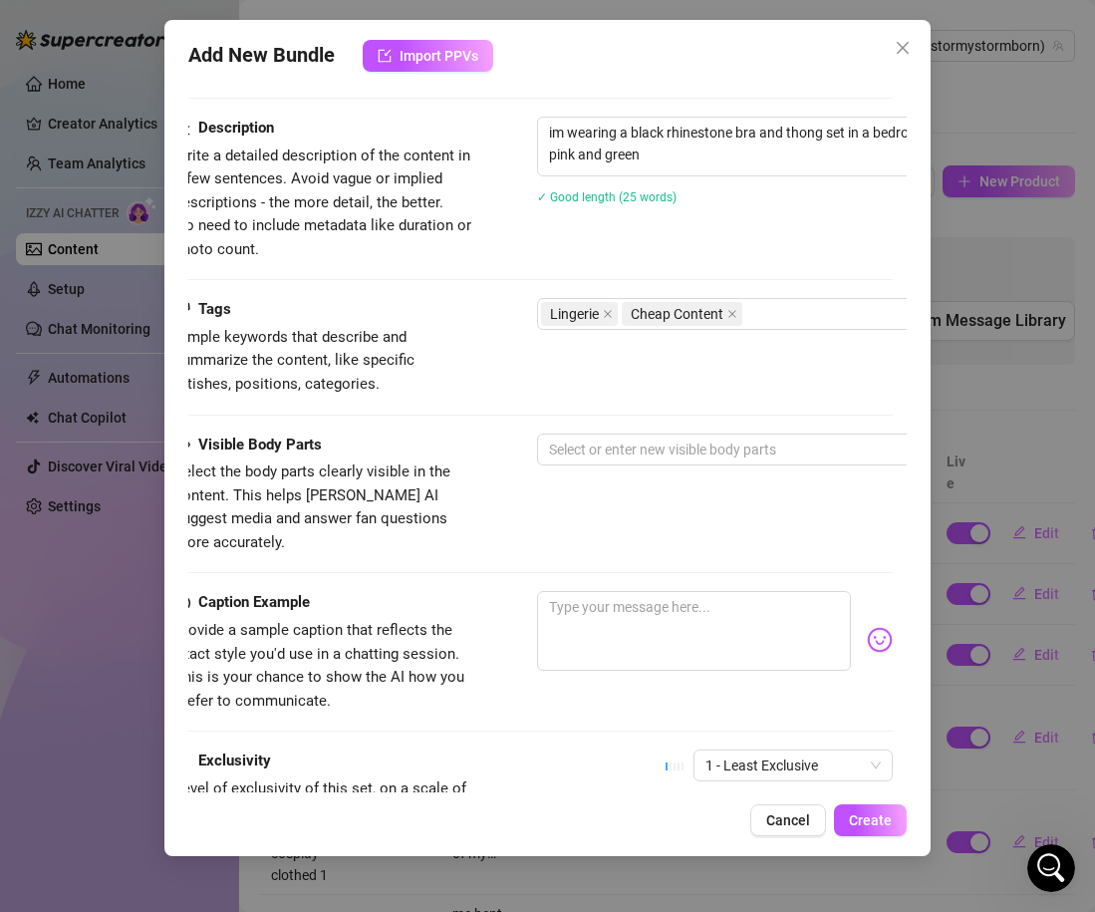
scroll to position [888, 14]
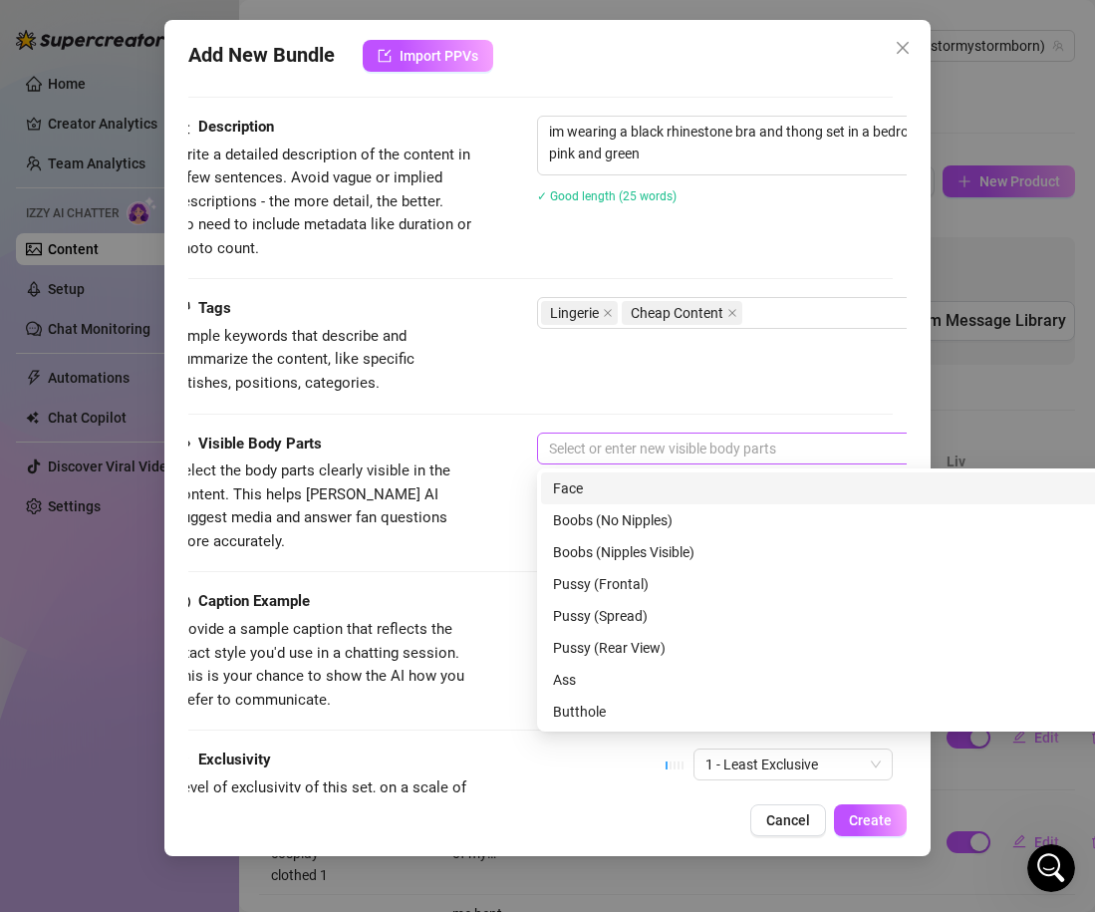
click at [588, 447] on div at bounding box center [875, 448] width 669 height 28
click at [602, 491] on div "Face" at bounding box center [886, 488] width 666 height 22
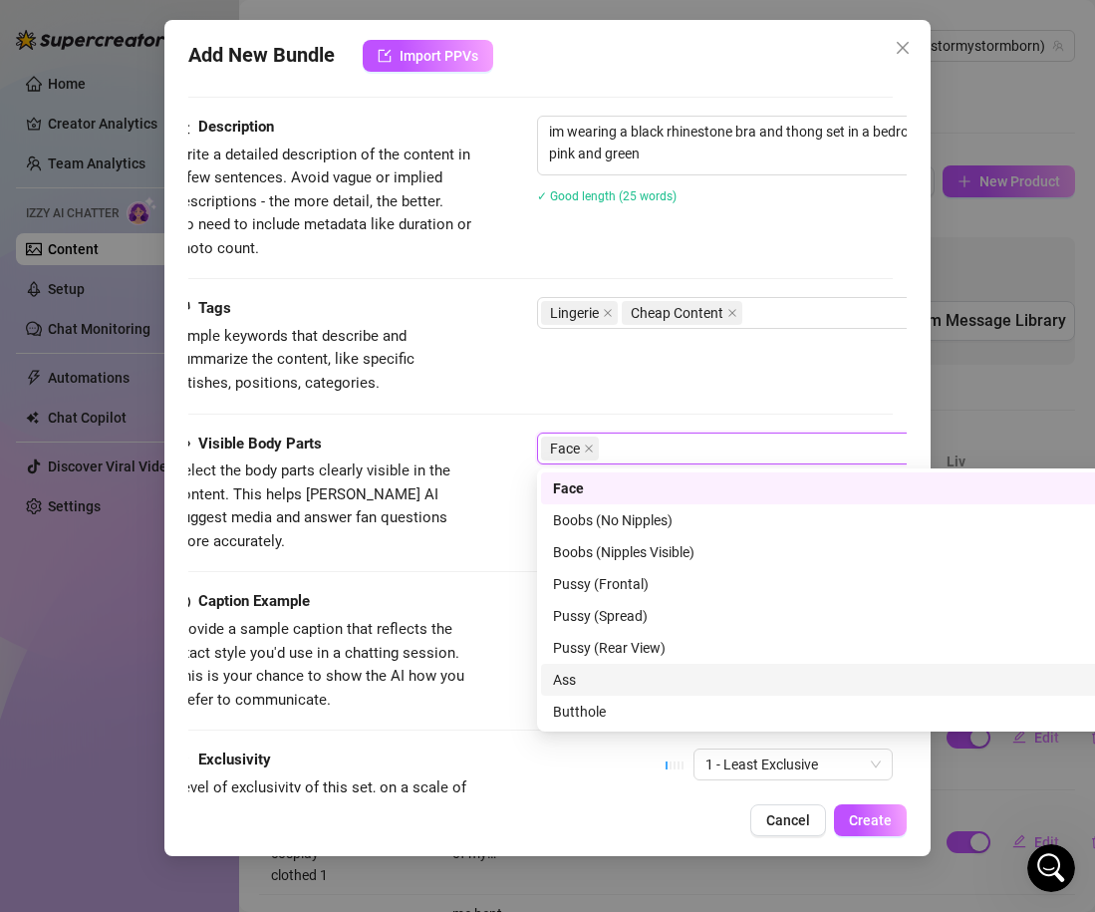
click at [633, 685] on div "Ass" at bounding box center [886, 680] width 666 height 22
click at [499, 558] on div "Visible Body Parts Select the body parts clearly visible in the content. This h…" at bounding box center [533, 512] width 719 height 158
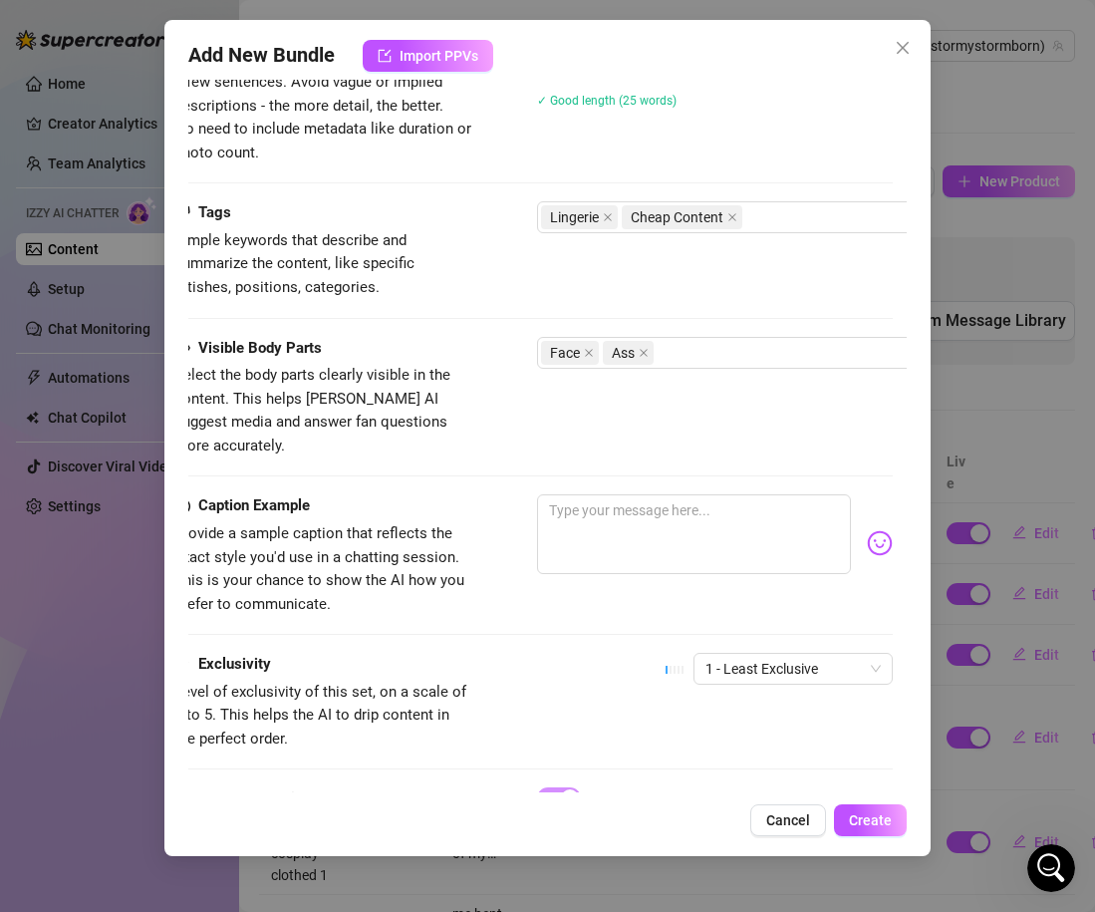
scroll to position [1007, 15]
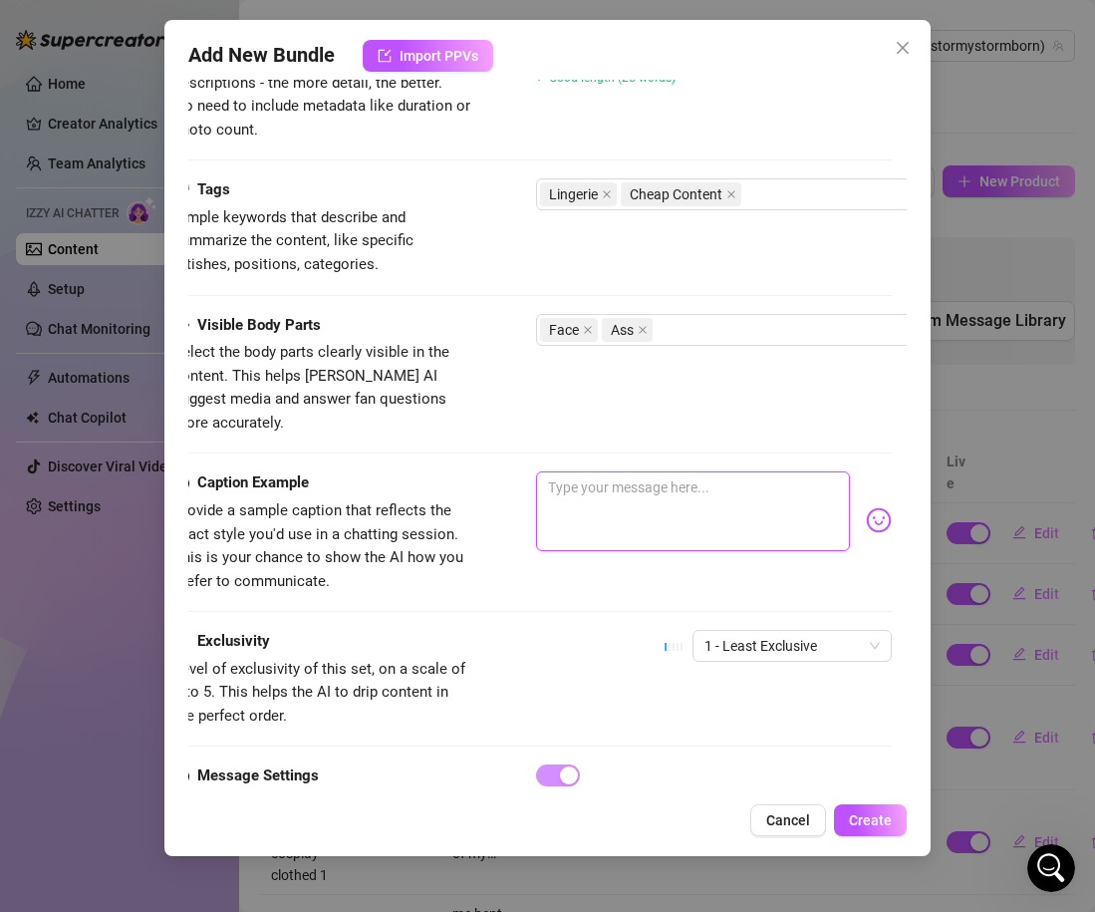
click at [561, 471] on textarea at bounding box center [693, 511] width 314 height 80
click at [782, 639] on div "1 - Least Exclusive" at bounding box center [778, 655] width 227 height 50
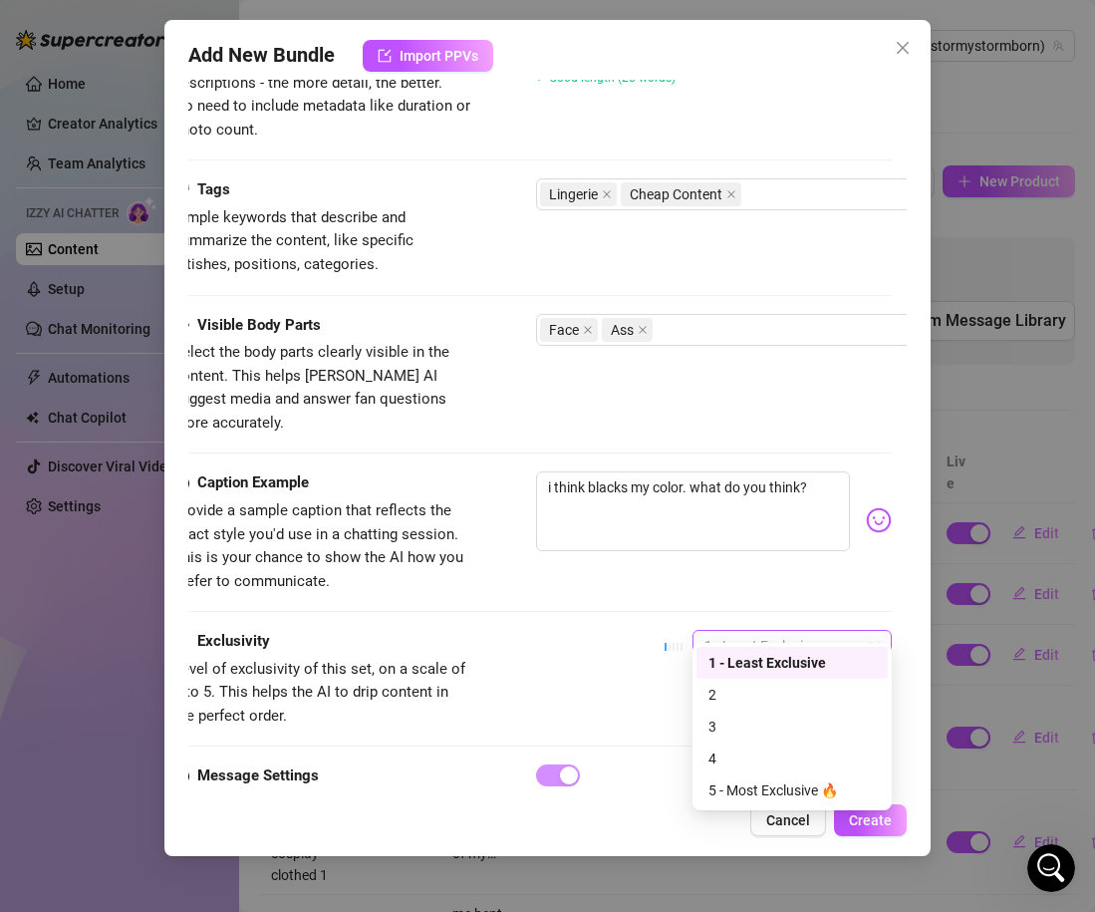
click at [782, 638] on div "1 - Least Exclusive" at bounding box center [792, 646] width 199 height 32
click at [755, 690] on div "2" at bounding box center [792, 695] width 167 height 22
click at [618, 668] on div "Exclusivity Level of exclusivity of this set, on a scale of 1 to 5. This helps …" at bounding box center [532, 679] width 719 height 98
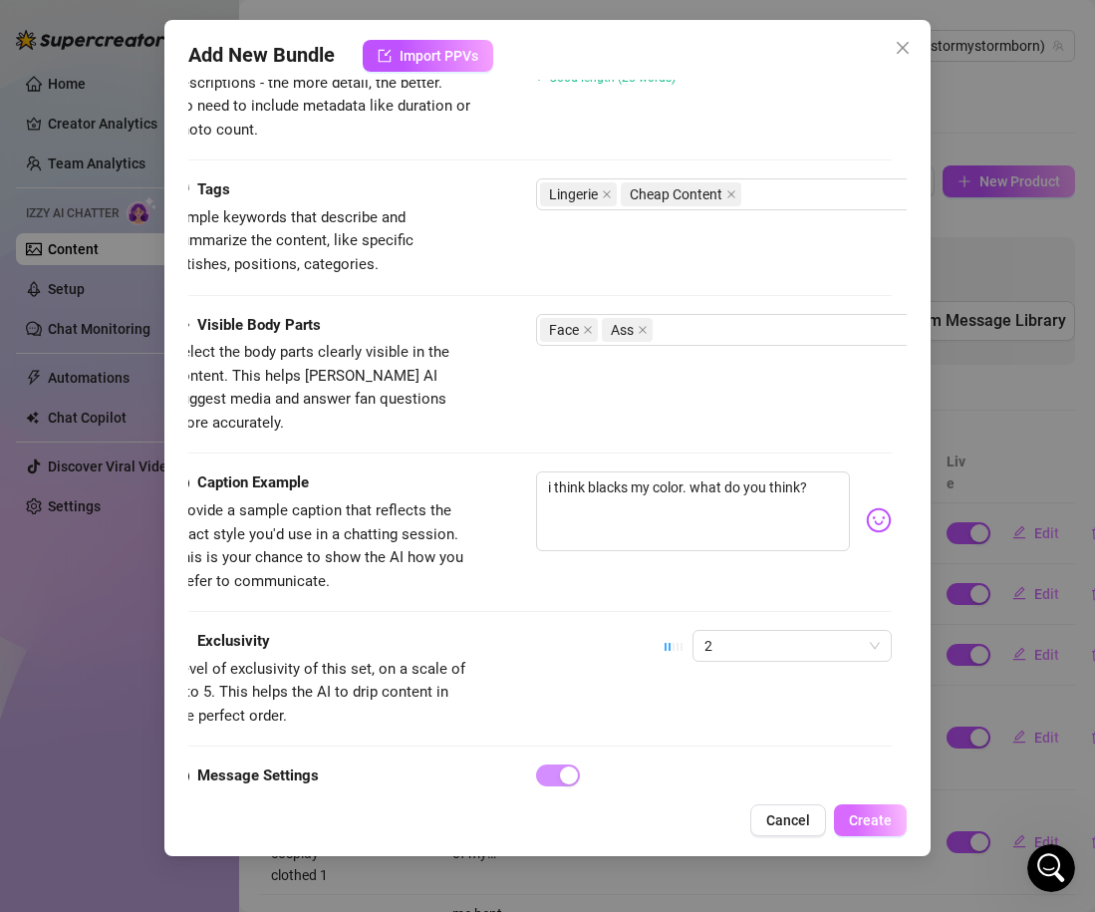
click at [865, 820] on span "Create" at bounding box center [870, 820] width 43 height 16
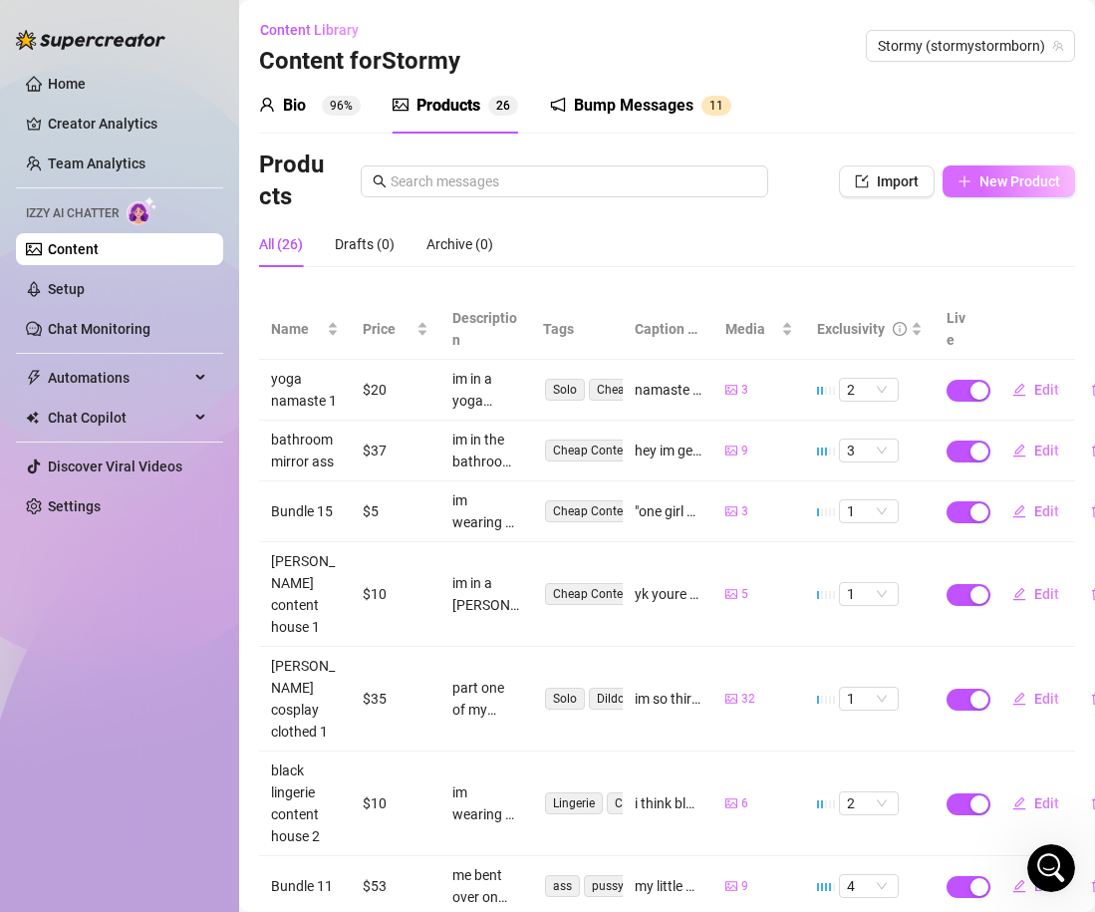
click at [1007, 182] on span "New Product" at bounding box center [1020, 181] width 81 height 16
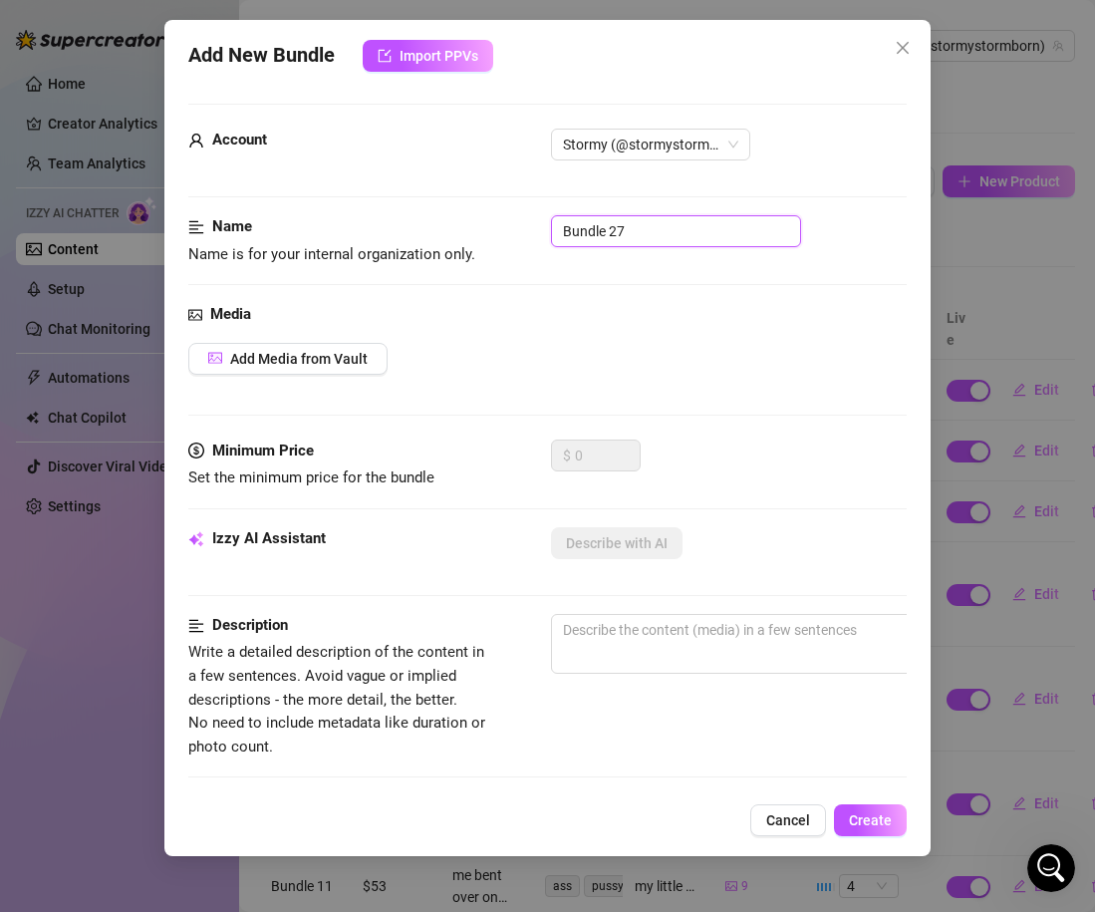
click at [642, 215] on input "Bundle 27" at bounding box center [676, 231] width 250 height 32
click at [642, 216] on input "Bundle 27" at bounding box center [676, 231] width 250 height 32
click at [626, 222] on input "black lingier strip tease" at bounding box center [676, 231] width 250 height 32
click at [712, 229] on input "black lingerie strip tease" at bounding box center [676, 231] width 250 height 32
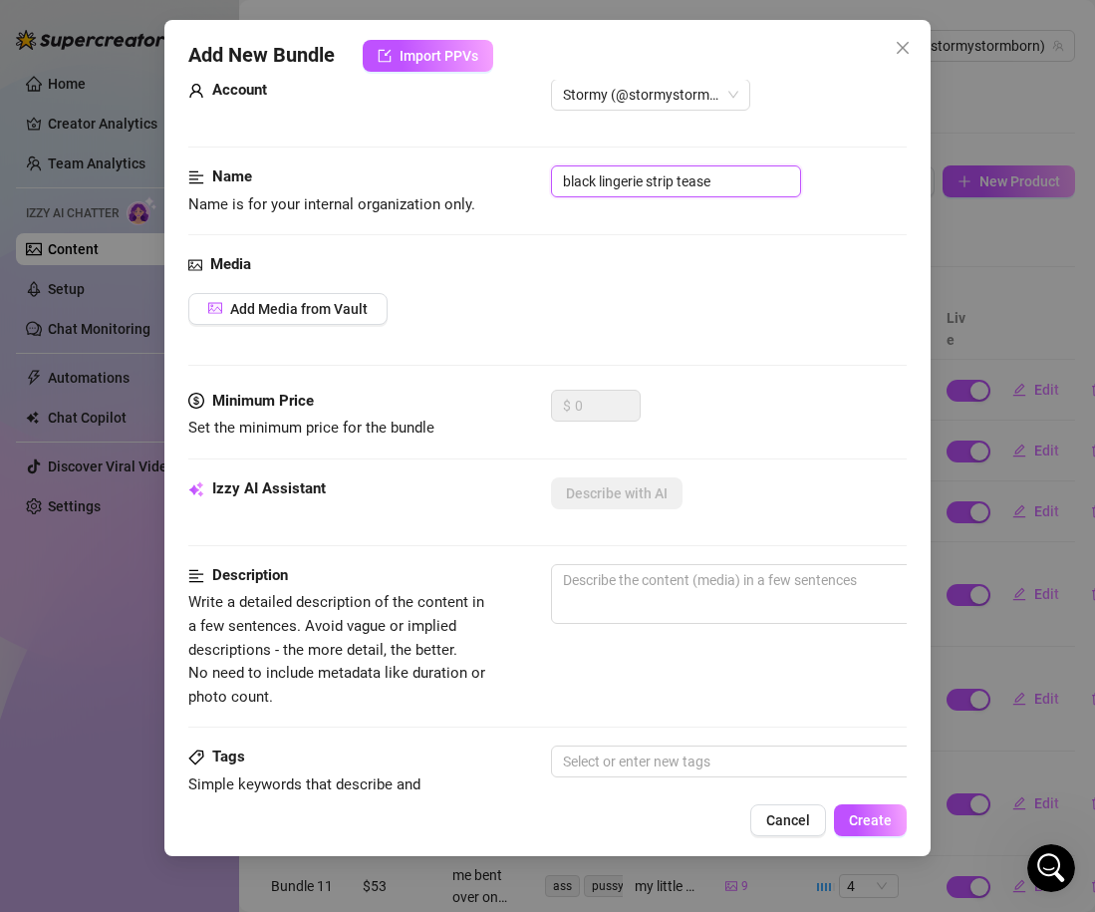
scroll to position [50, 1]
click at [316, 306] on span "Add Media from Vault" at bounding box center [298, 309] width 138 height 16
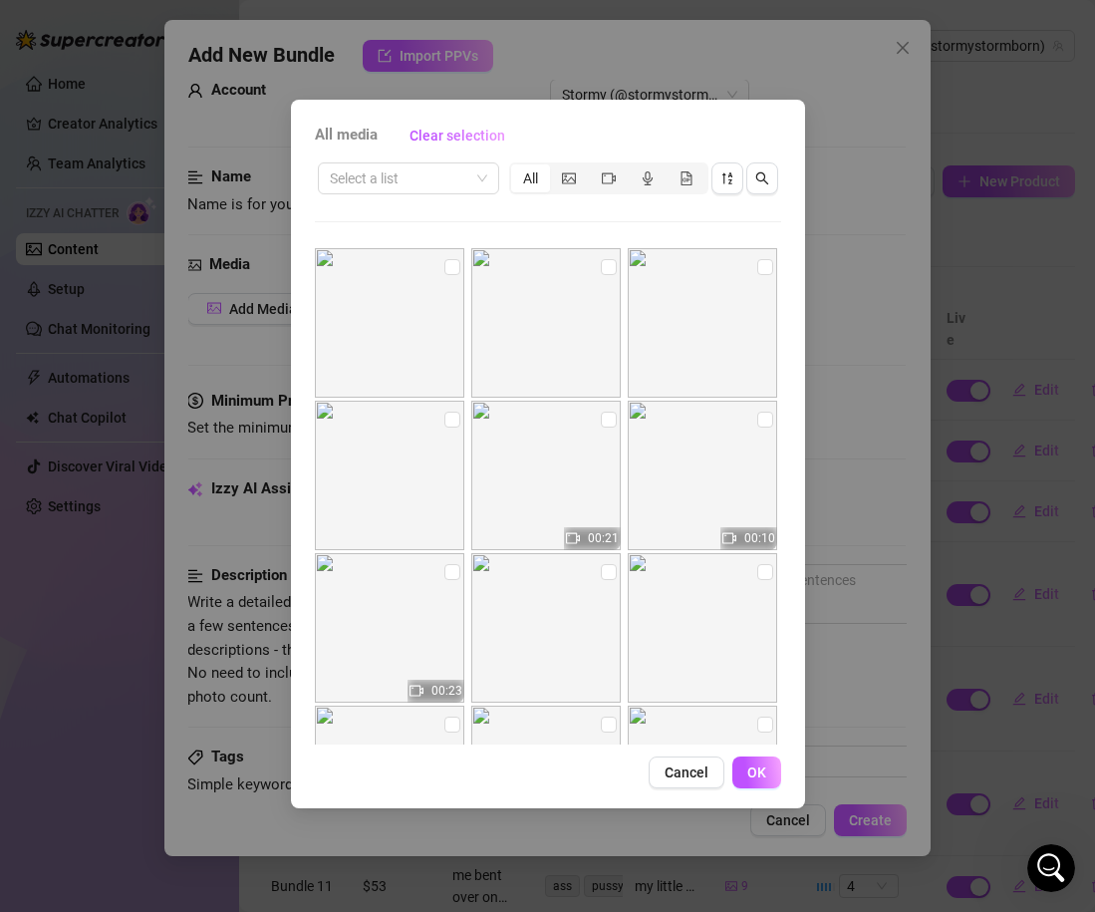
scroll to position [4735, 0]
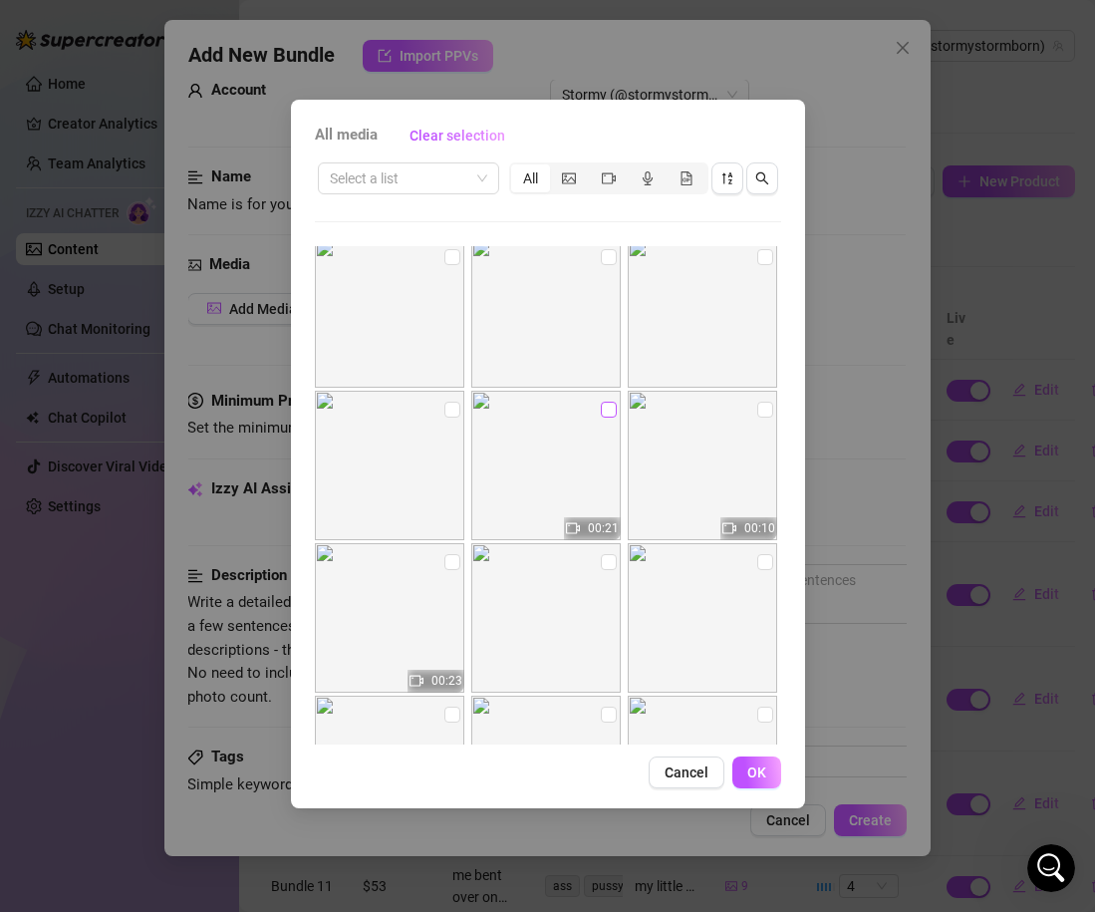
click at [607, 411] on input "checkbox" at bounding box center [609, 410] width 16 height 16
click at [765, 413] on input "checkbox" at bounding box center [765, 410] width 16 height 16
click at [455, 569] on input "checkbox" at bounding box center [452, 562] width 16 height 16
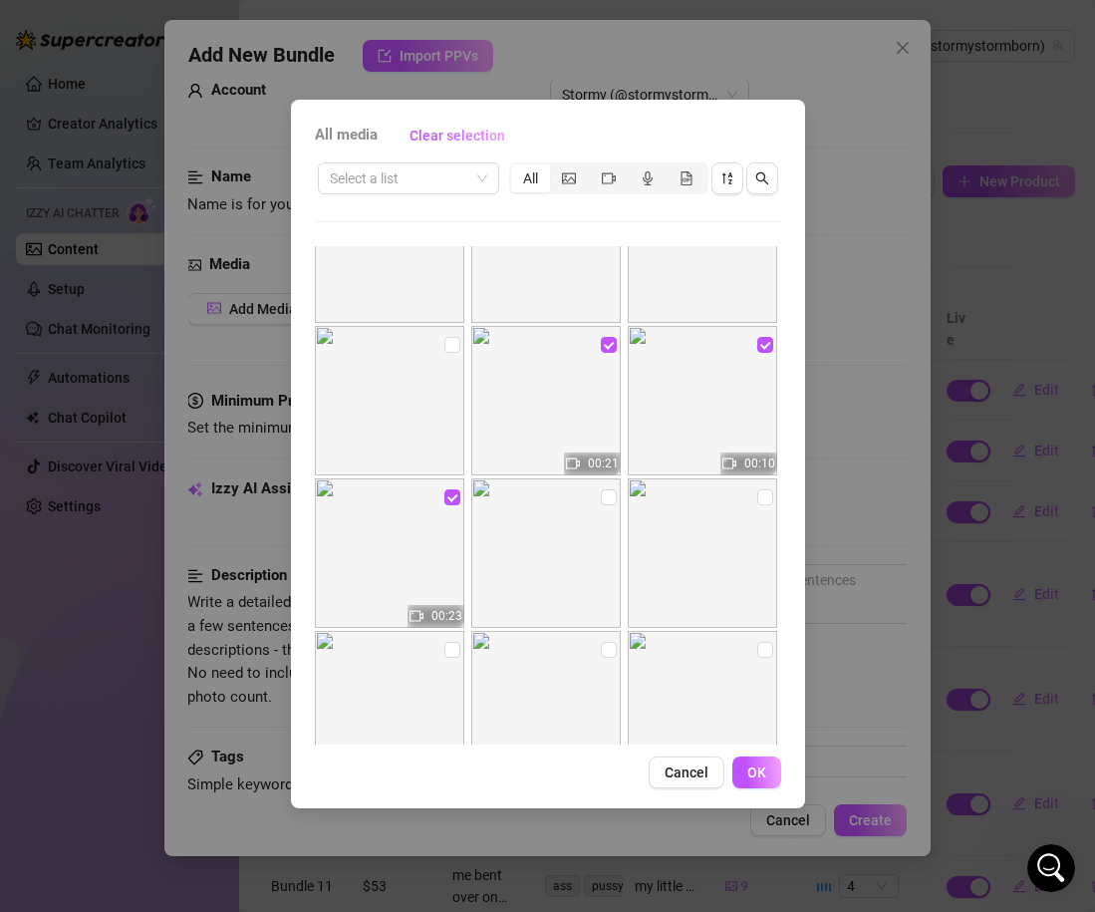
scroll to position [4792, 0]
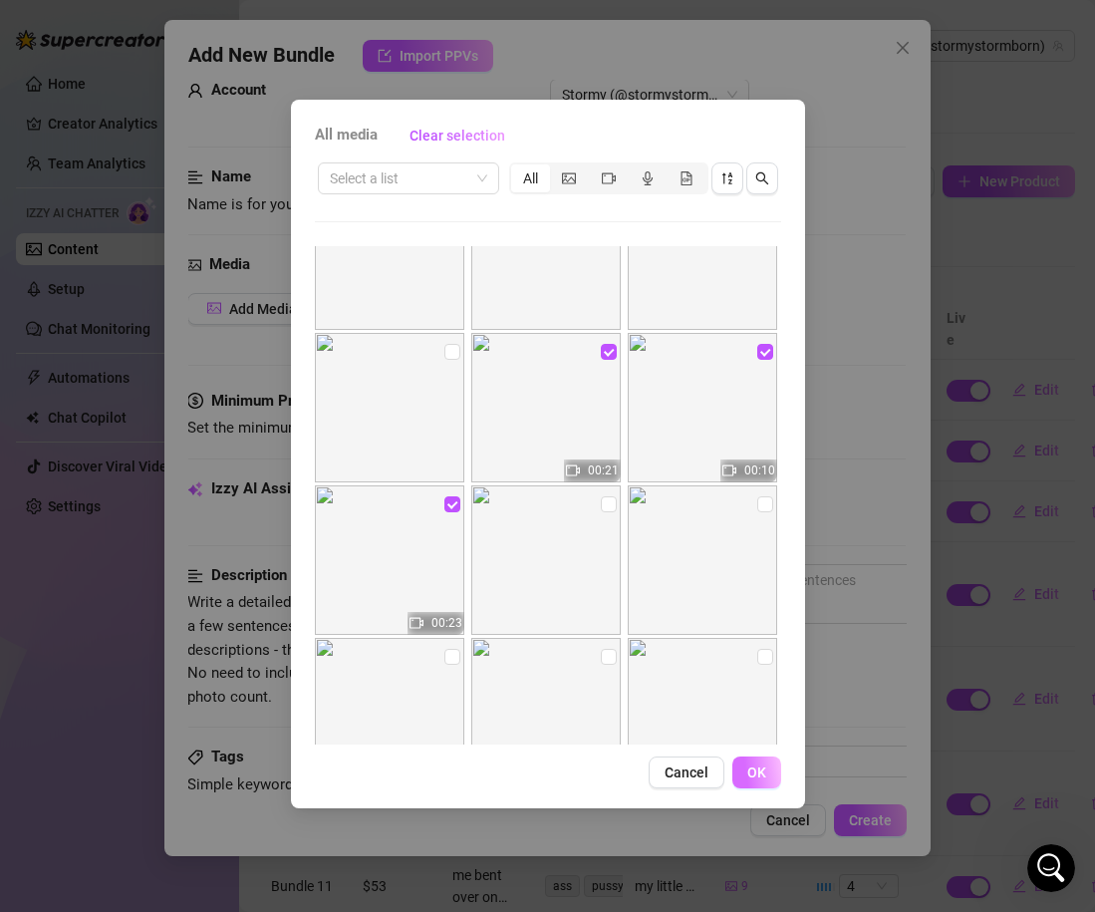
click at [749, 785] on button "OK" at bounding box center [756, 772] width 49 height 32
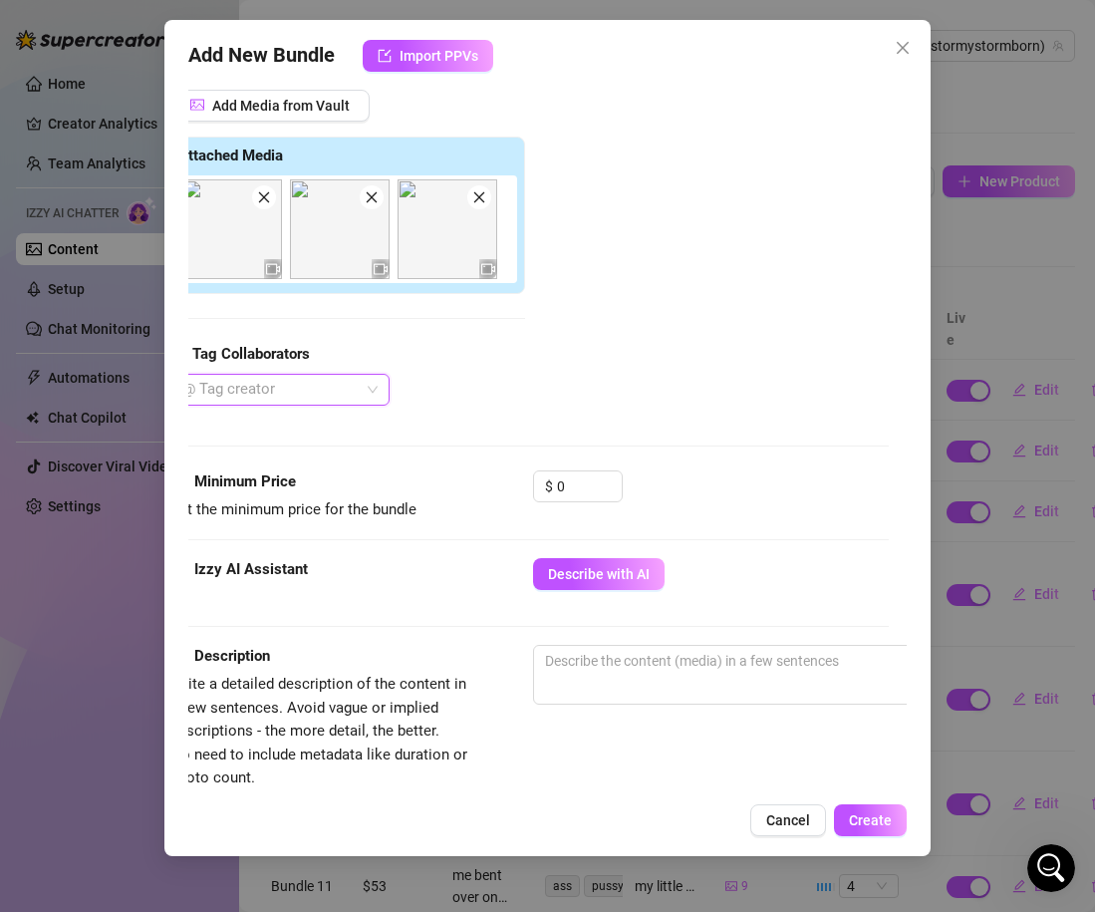
scroll to position [253, 0]
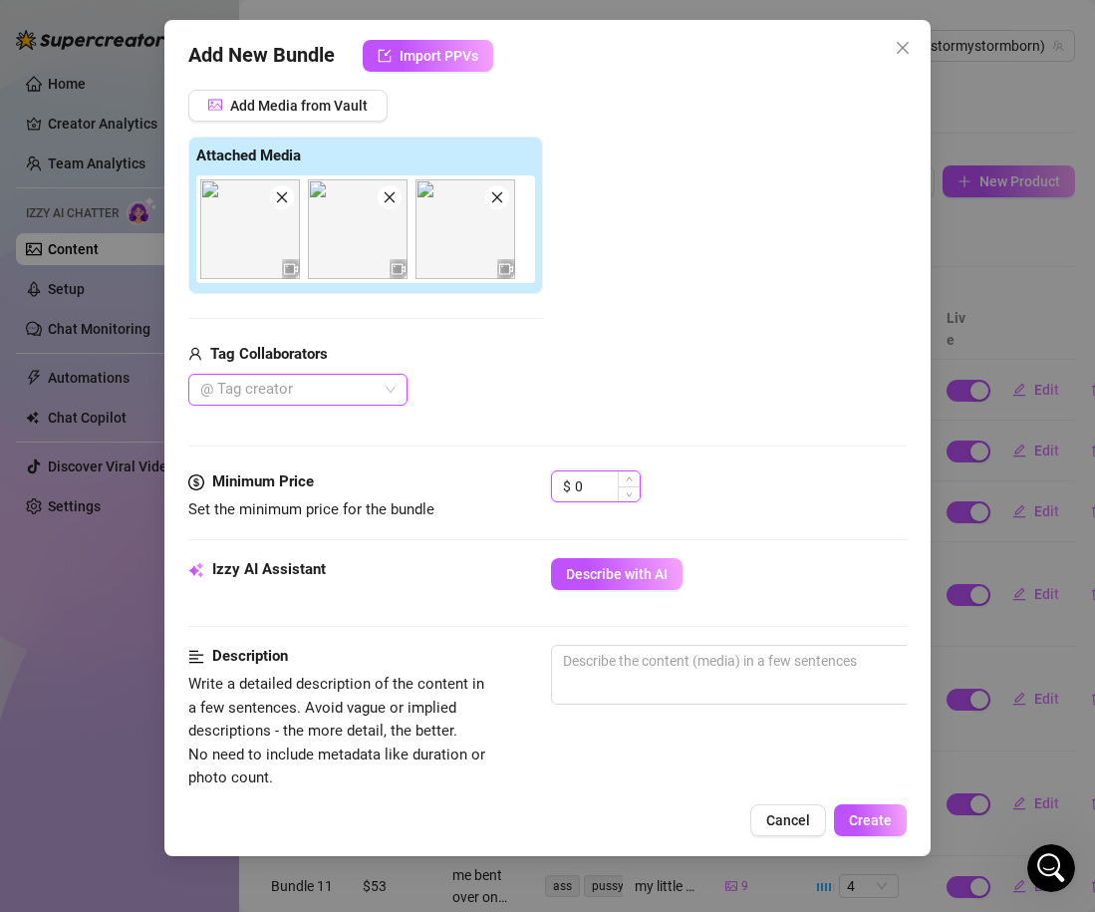
click at [602, 487] on input "0" at bounding box center [607, 486] width 65 height 30
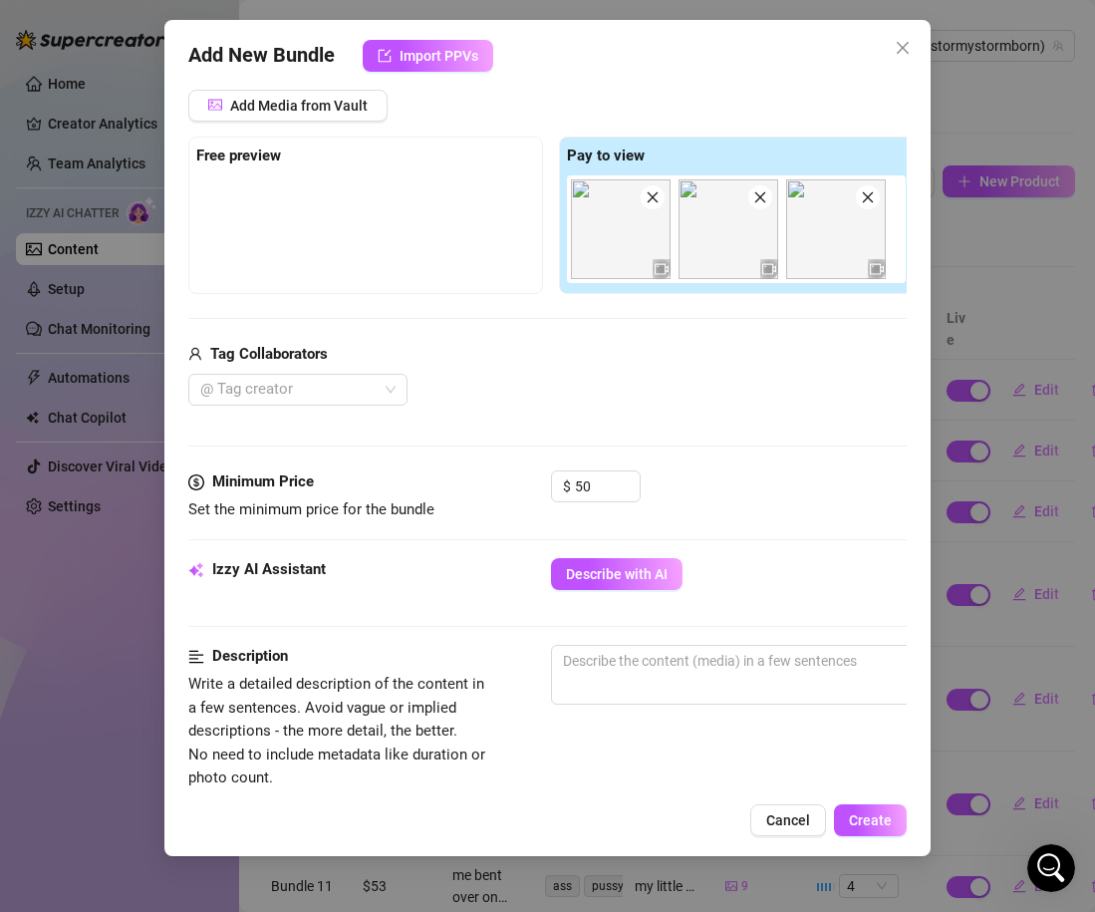
click at [700, 478] on div "$ 50" at bounding box center [729, 495] width 356 height 50
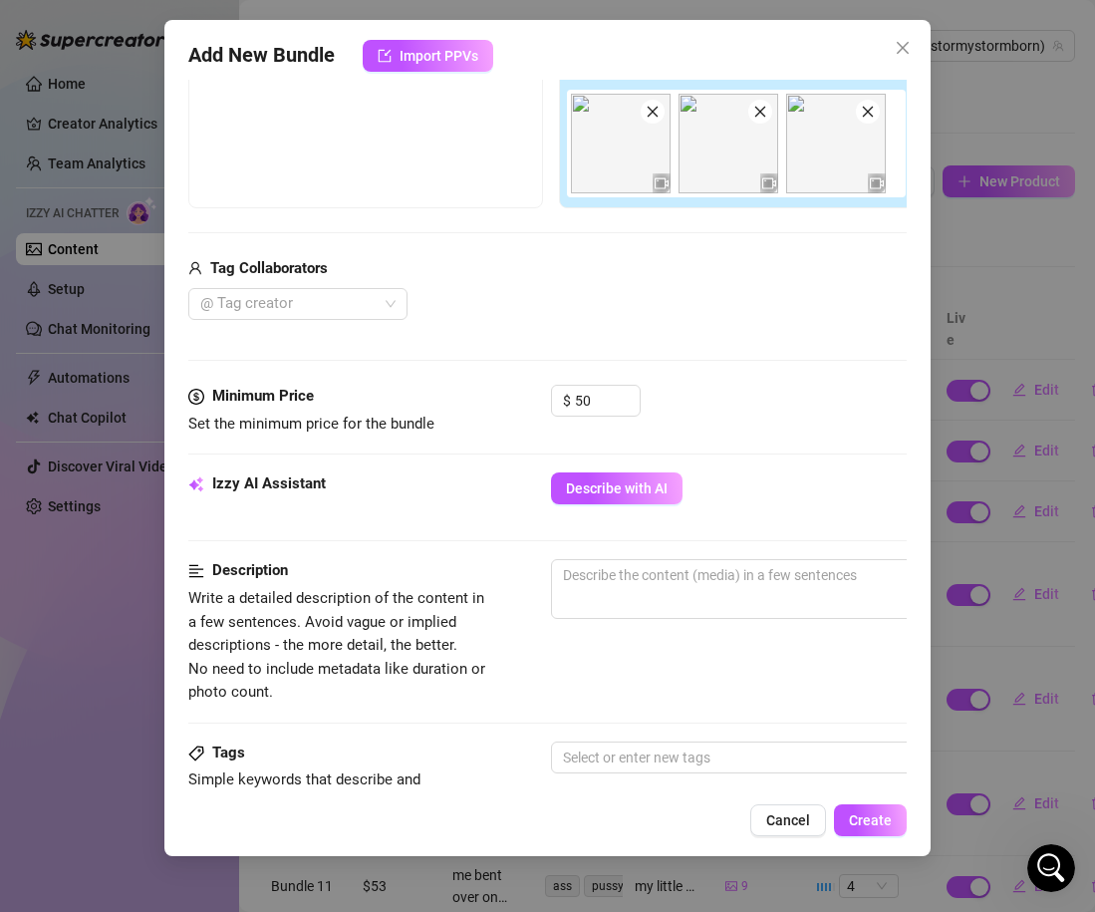
scroll to position [340, 1]
click at [650, 593] on span "0 / 1000" at bounding box center [899, 588] width 698 height 60
click at [638, 585] on textarea at bounding box center [899, 574] width 696 height 30
paste textarea "im wearing a black rhinestone bra and thong set in a bedroom on the bed in diff…"
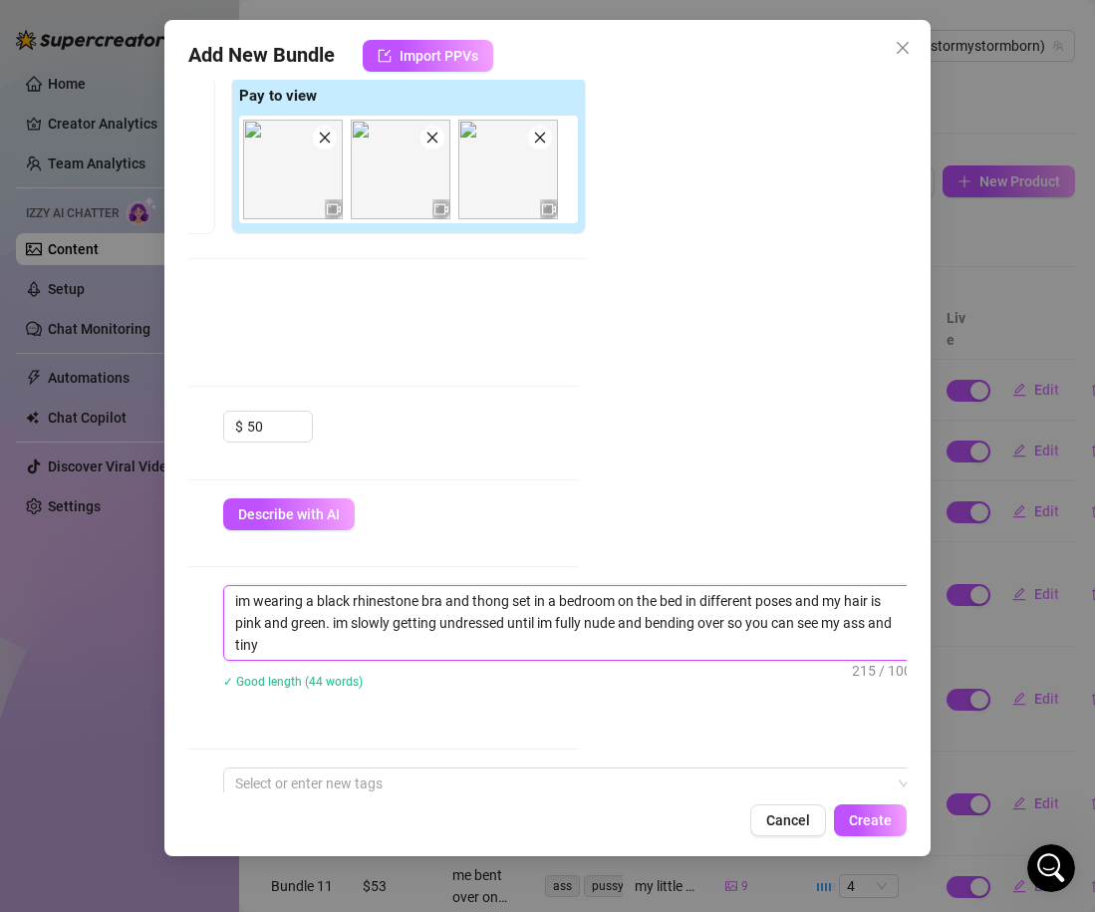
scroll to position [0, 0]
click at [695, 486] on div "Account Stormy (@stormystormborn) Name Name is for your internal organization o…" at bounding box center [547, 436] width 719 height 713
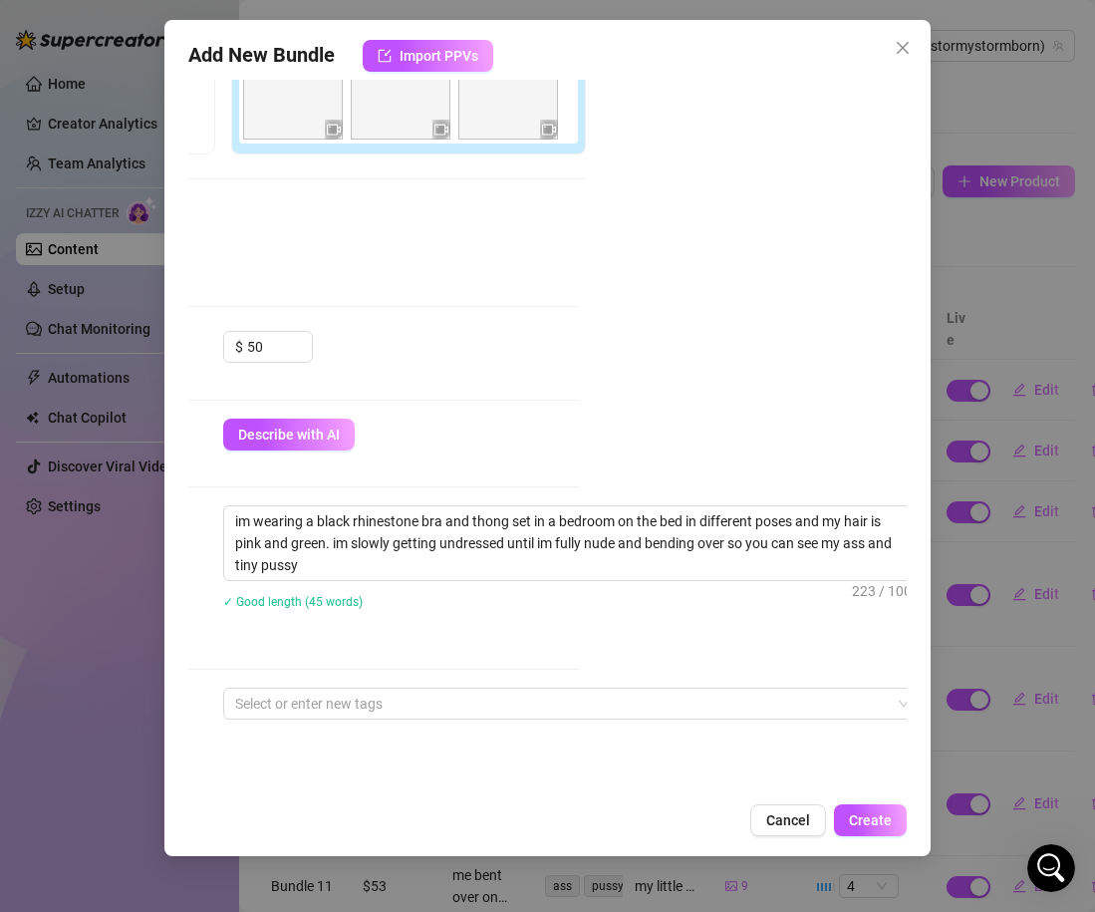
scroll to position [399, 328]
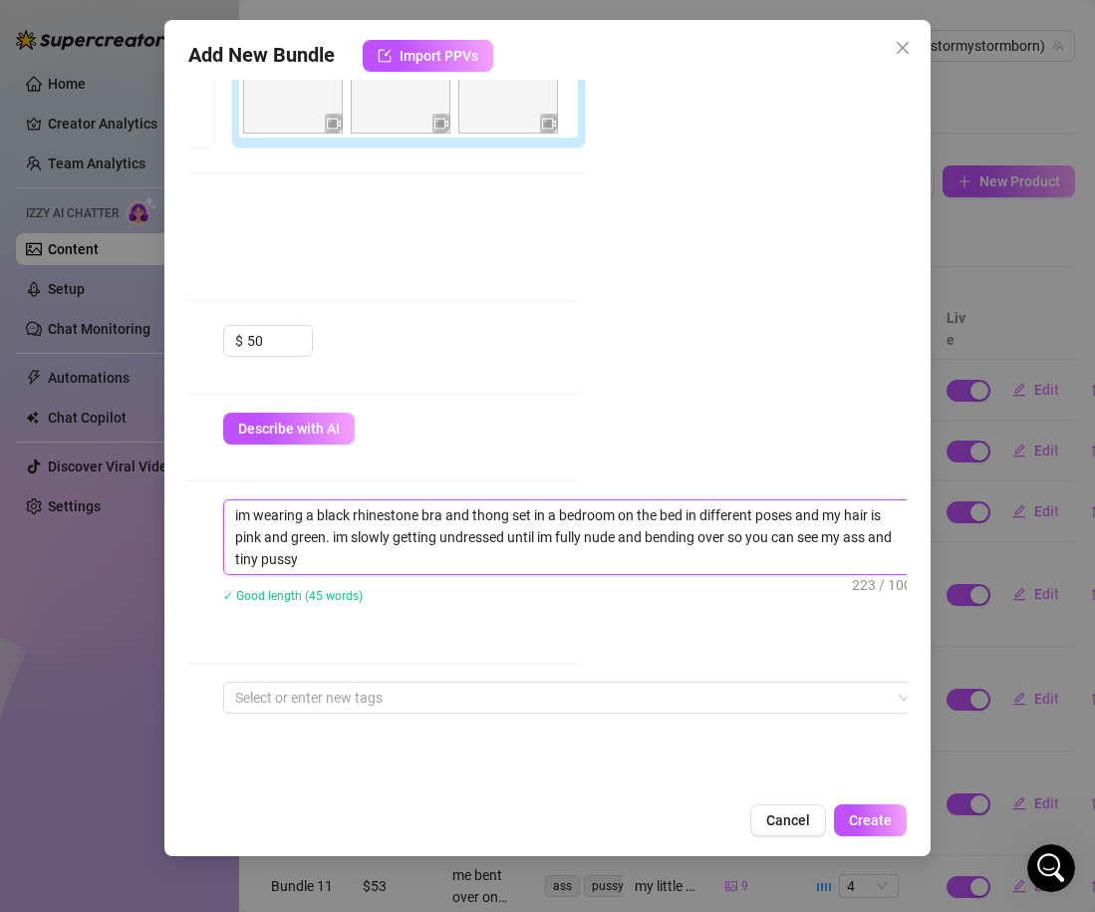
click at [439, 528] on textarea "im wearing a black rhinestone bra and thong set in a bedroom on the bed in diff…" at bounding box center [572, 537] width 696 height 74
click at [503, 535] on textarea "im wearing a black rhinestone bra and thong set in a bedroom on the bed in diff…" at bounding box center [572, 537] width 696 height 74
click at [472, 598] on div "✓ Good length (51 words)" at bounding box center [572, 595] width 698 height 22
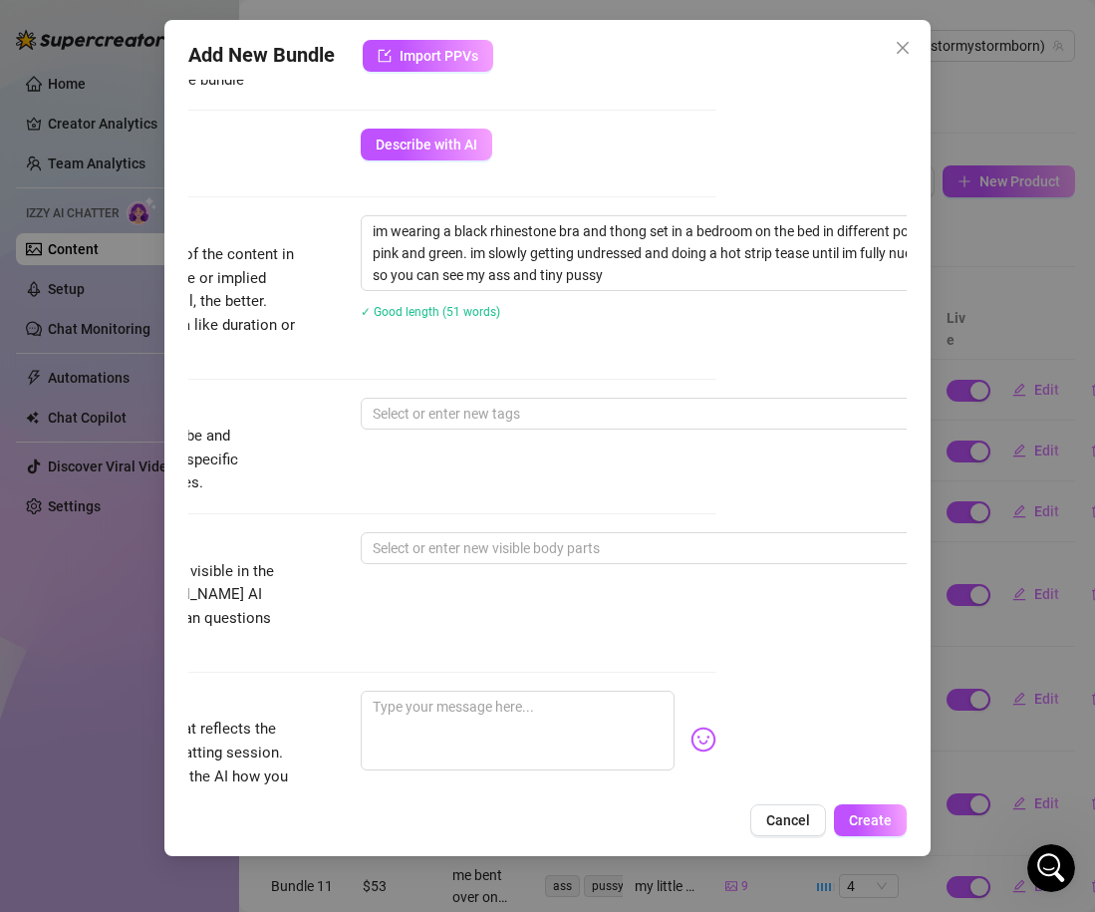
scroll to position [691, 174]
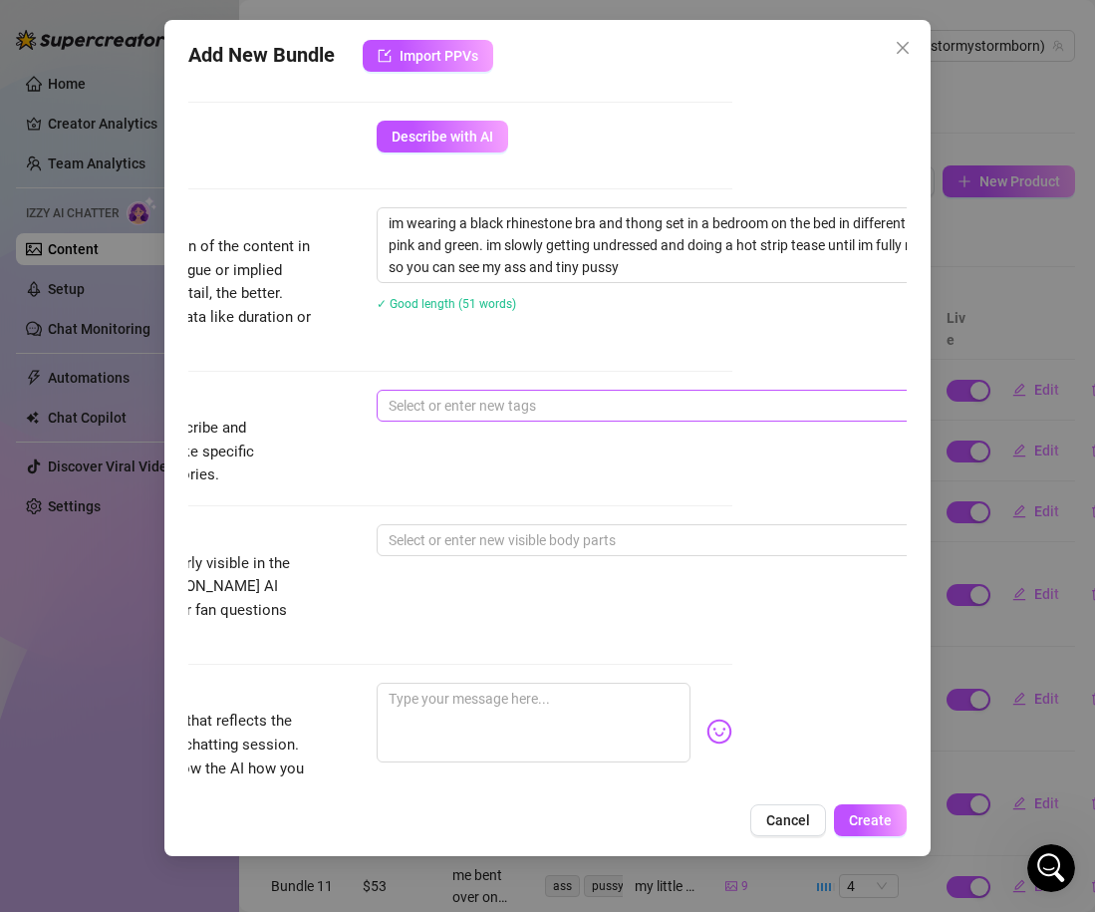
click at [500, 403] on div at bounding box center [715, 406] width 669 height 28
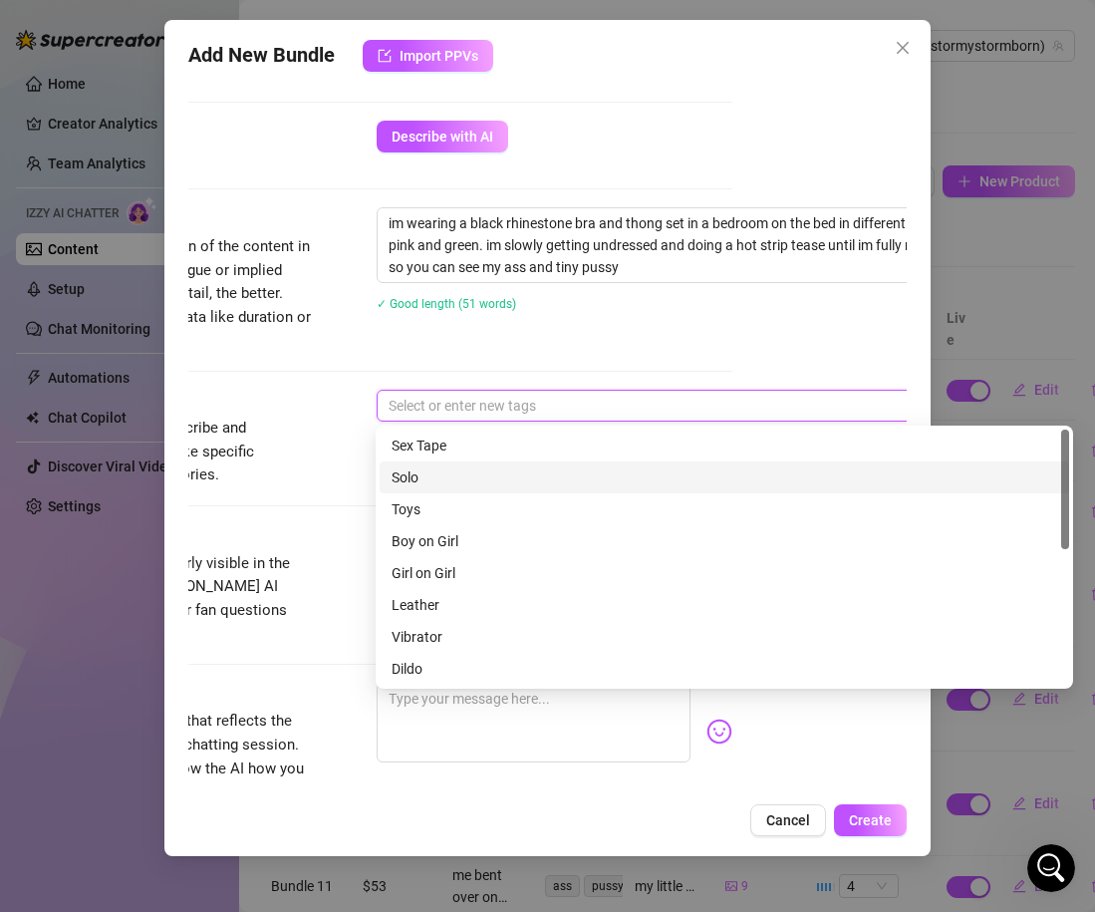
click at [434, 468] on div "Solo" at bounding box center [725, 477] width 666 height 22
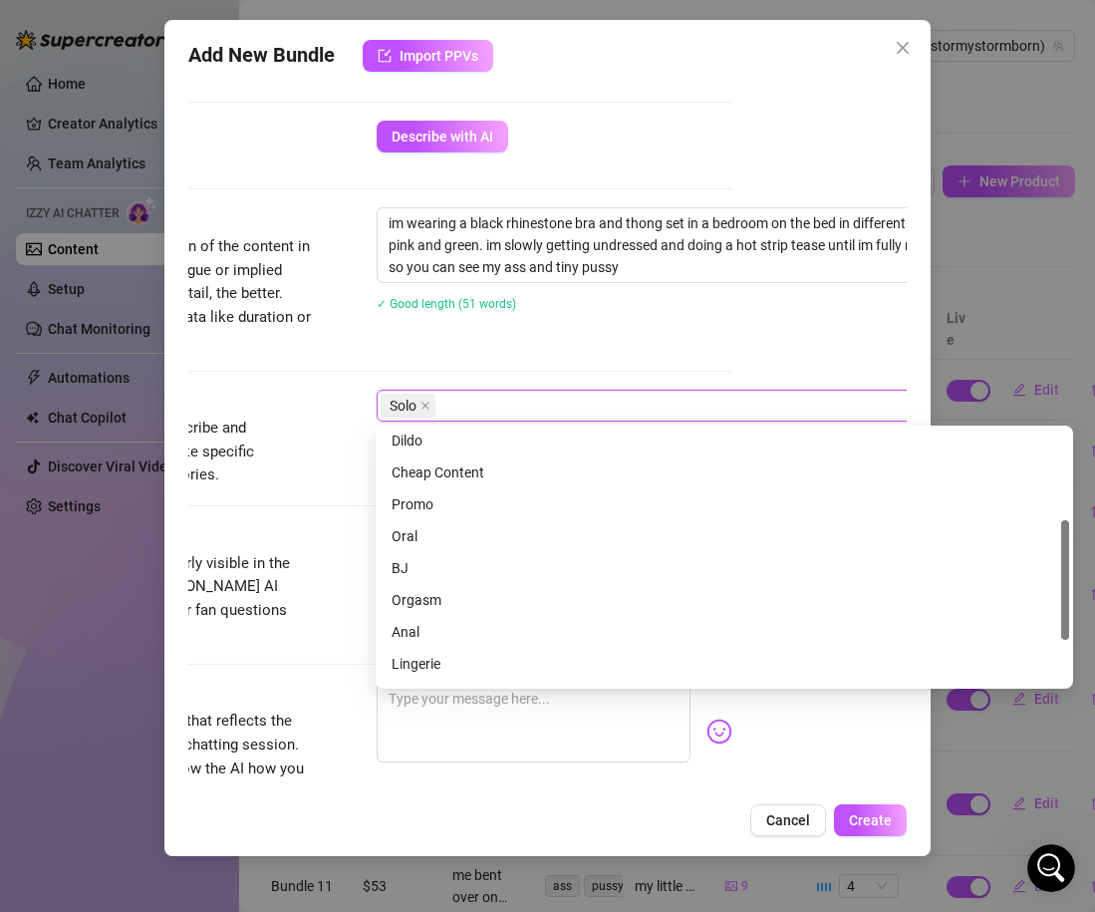
scroll to position [287, 0]
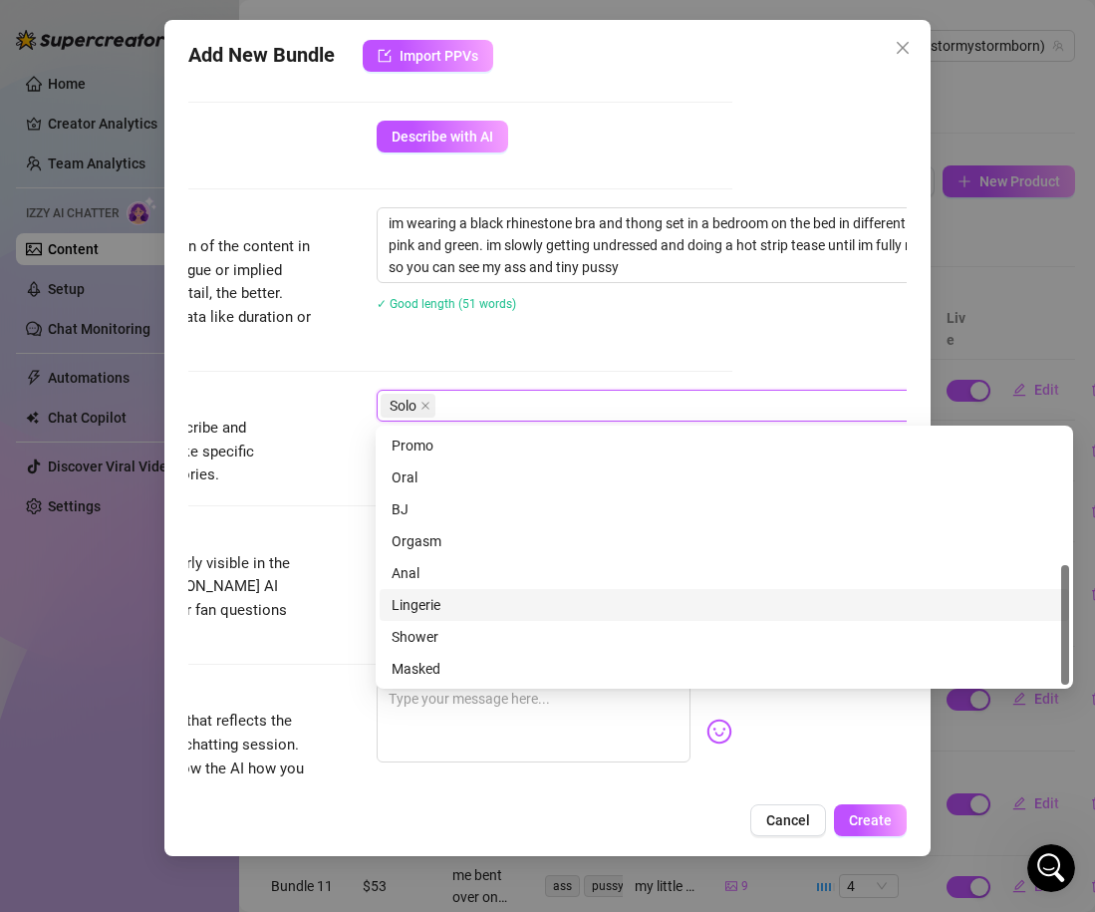
click at [458, 610] on div "Lingerie" at bounding box center [725, 605] width 666 height 22
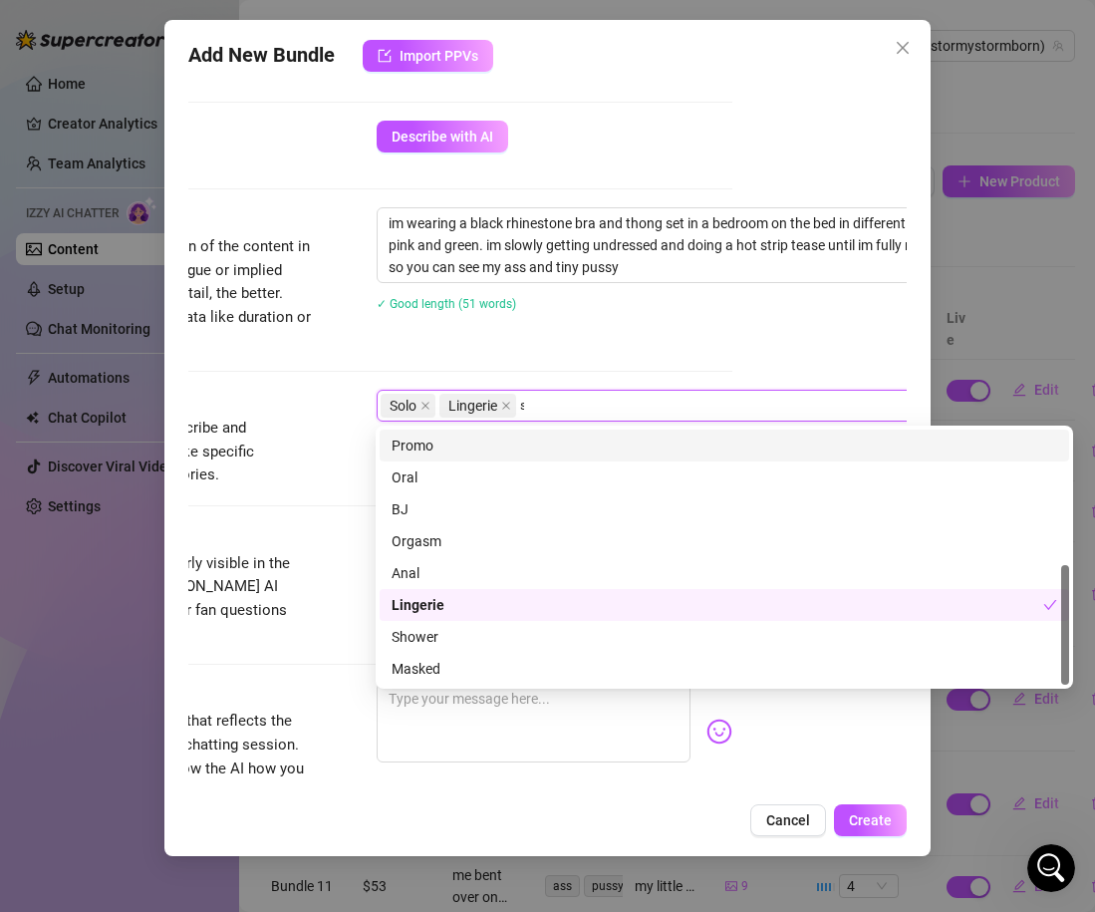
scroll to position [0, 0]
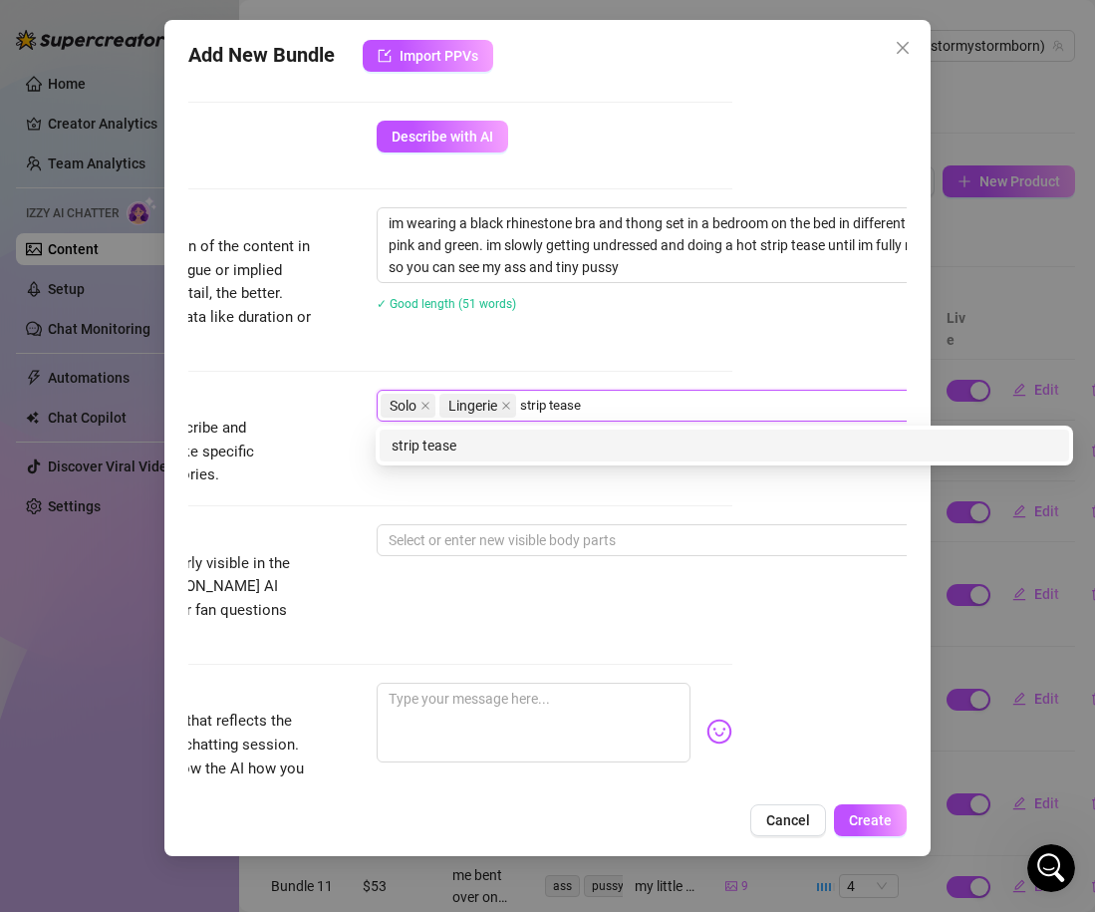
click at [567, 449] on div "strip tease" at bounding box center [725, 445] width 666 height 22
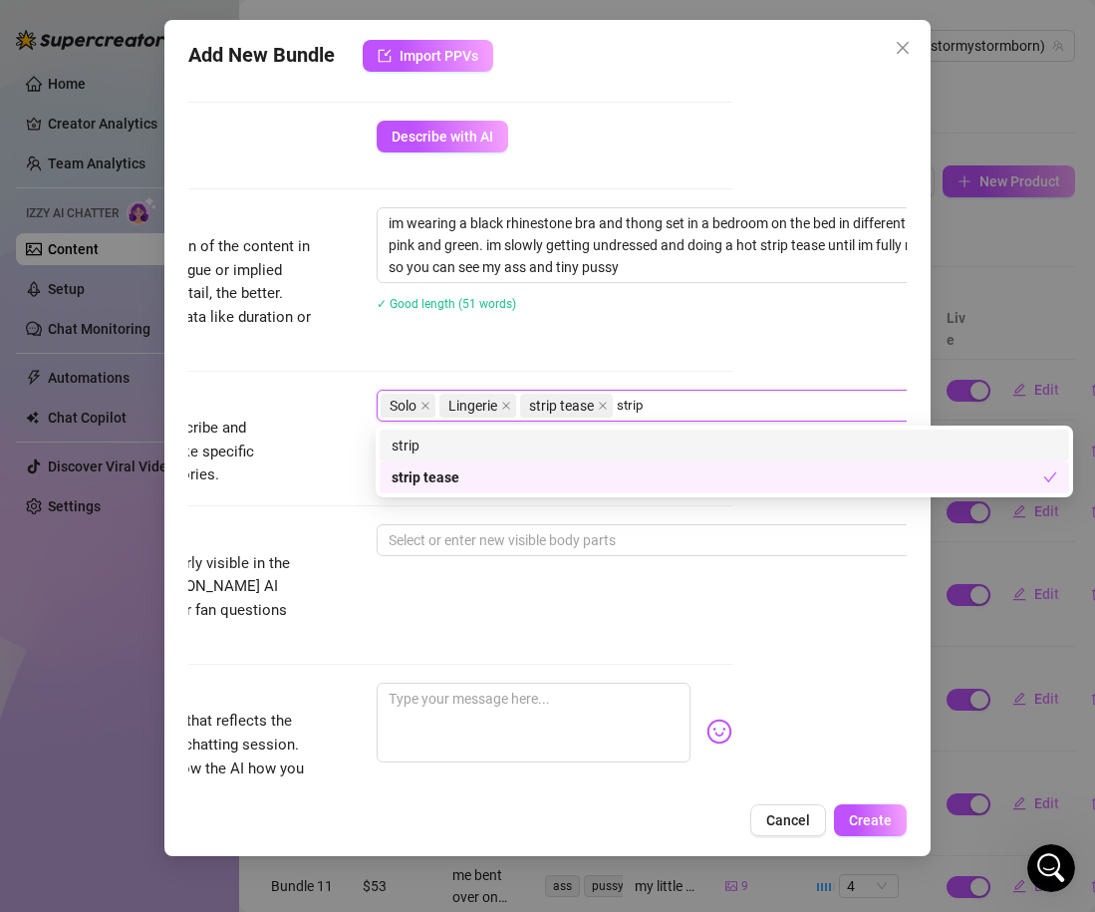
click at [459, 438] on div "strip" at bounding box center [725, 445] width 666 height 22
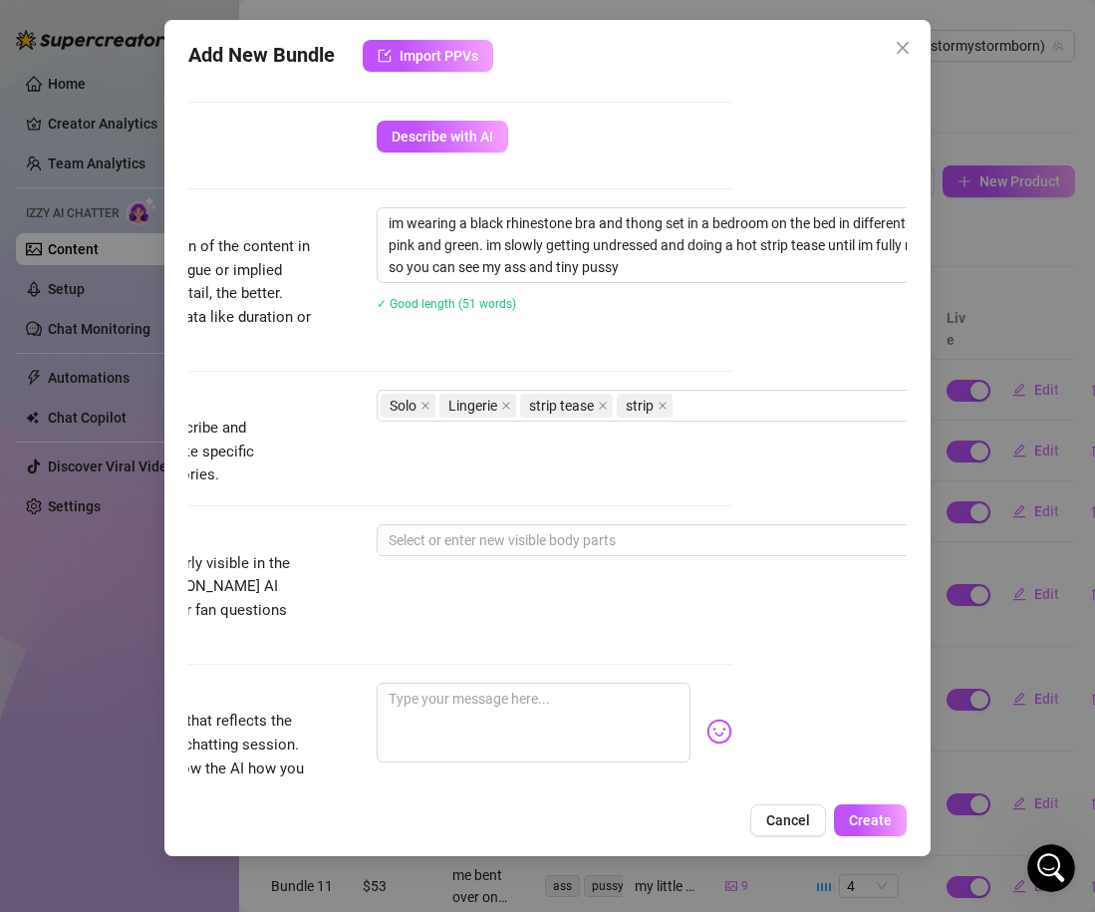
click at [294, 482] on span "Simple keywords that describe and summarize the content, like specific fetishes…" at bounding box center [163, 452] width 299 height 71
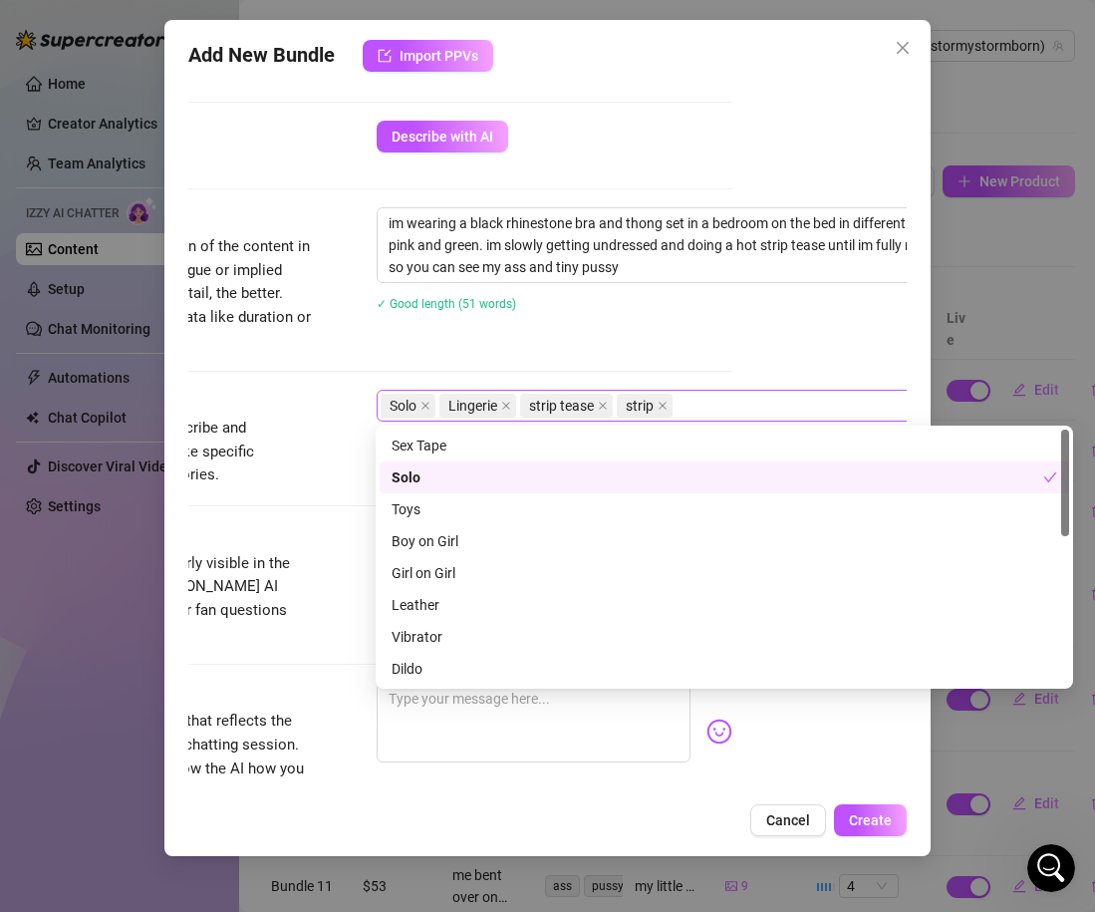
click at [713, 415] on div "Solo Lingerie strip tease strip" at bounding box center [715, 406] width 669 height 28
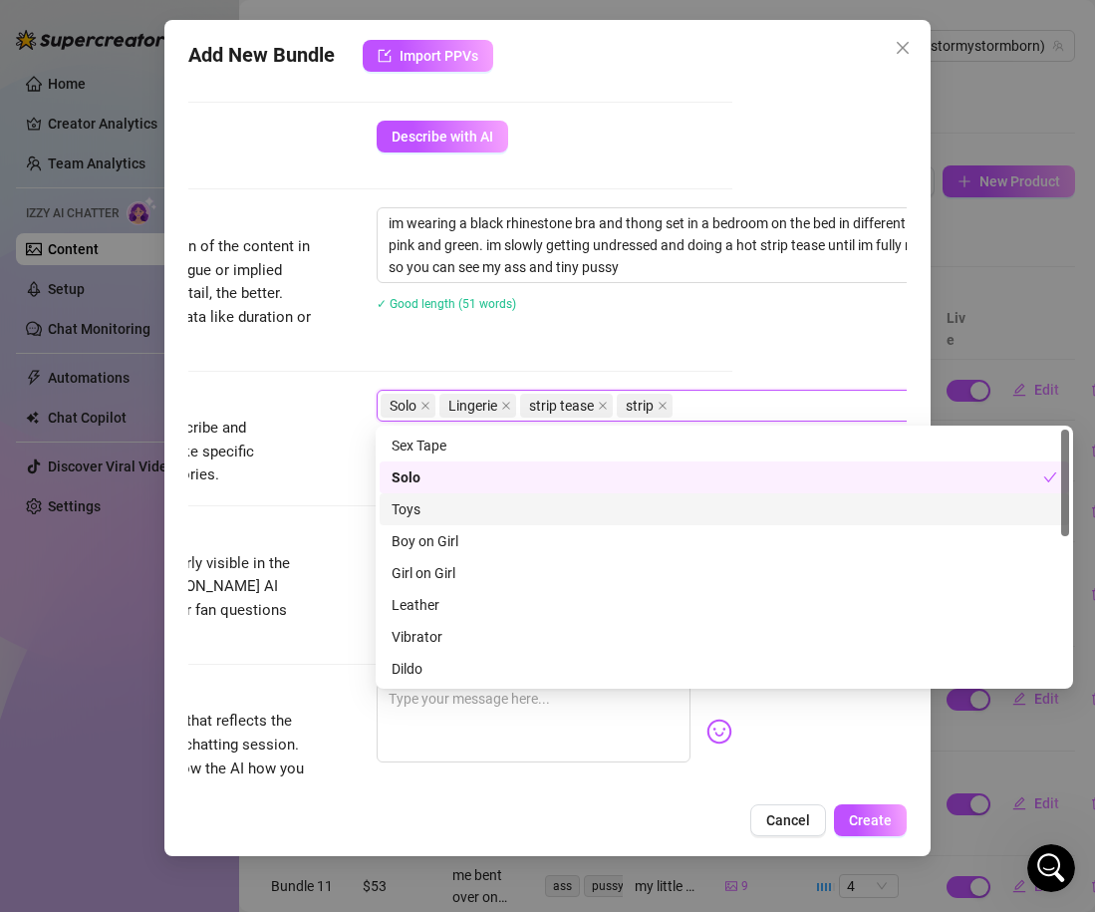
click at [252, 515] on div "Tags Simple keywords that describe and summarize the content, like specific fet…" at bounding box center [373, 457] width 719 height 135
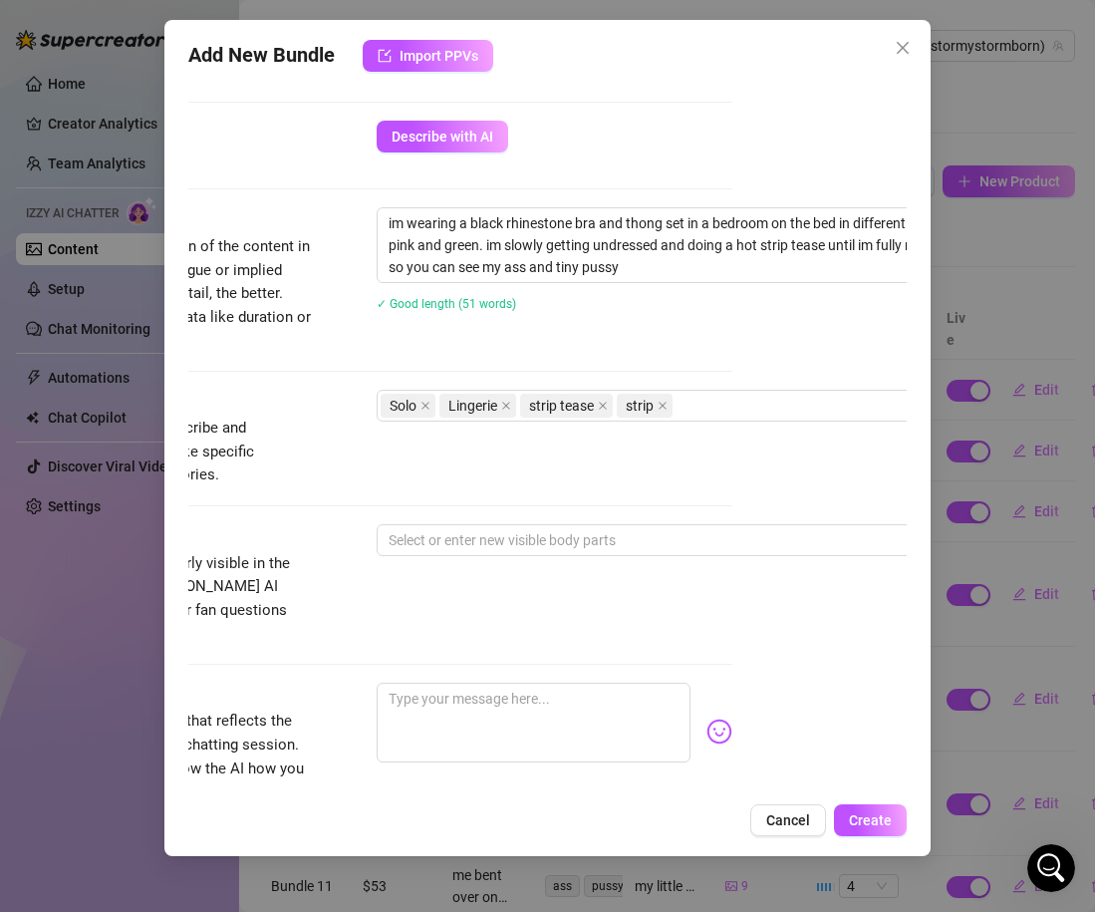
click at [415, 516] on div "Tags Simple keywords that describe and summarize the content, like specific fet…" at bounding box center [373, 457] width 719 height 135
click at [415, 526] on div at bounding box center [715, 540] width 669 height 28
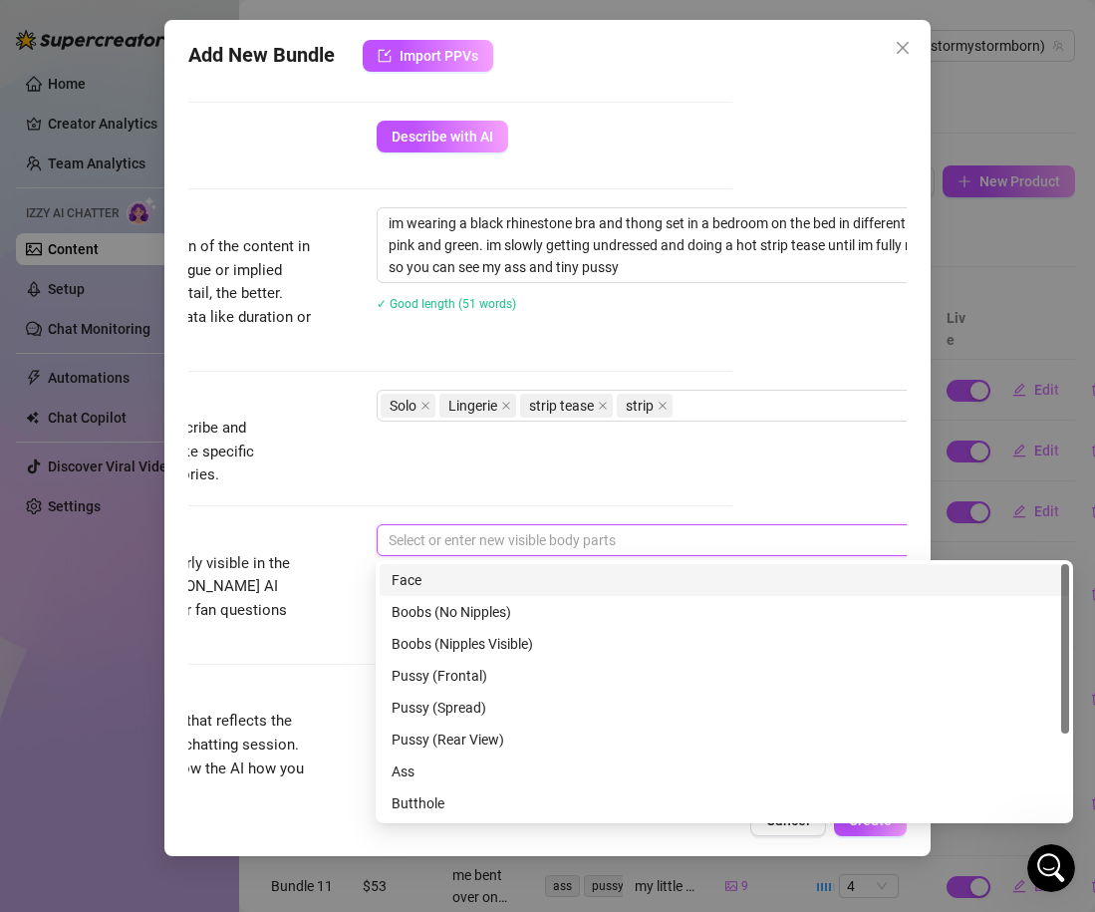
click at [442, 589] on div "Face" at bounding box center [725, 580] width 666 height 22
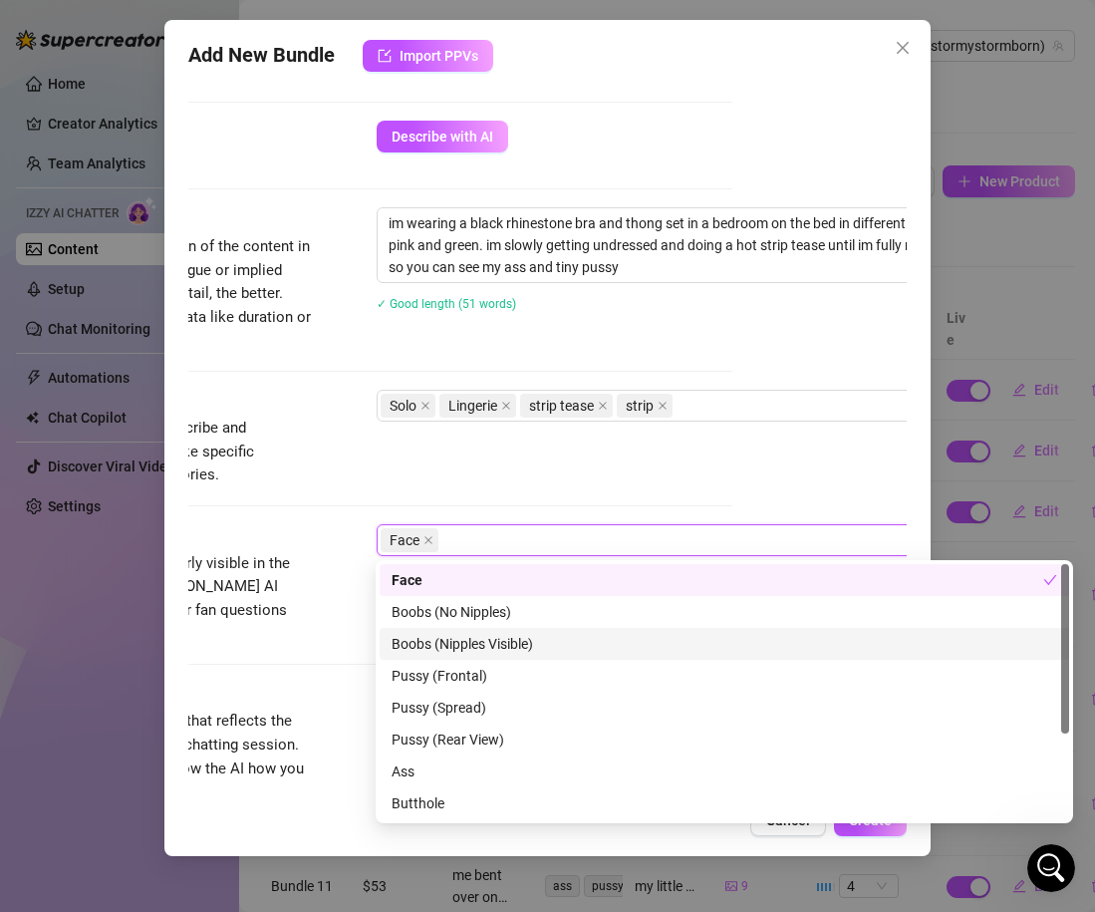
click at [467, 649] on div "Boobs (Nipples Visible)" at bounding box center [725, 644] width 666 height 22
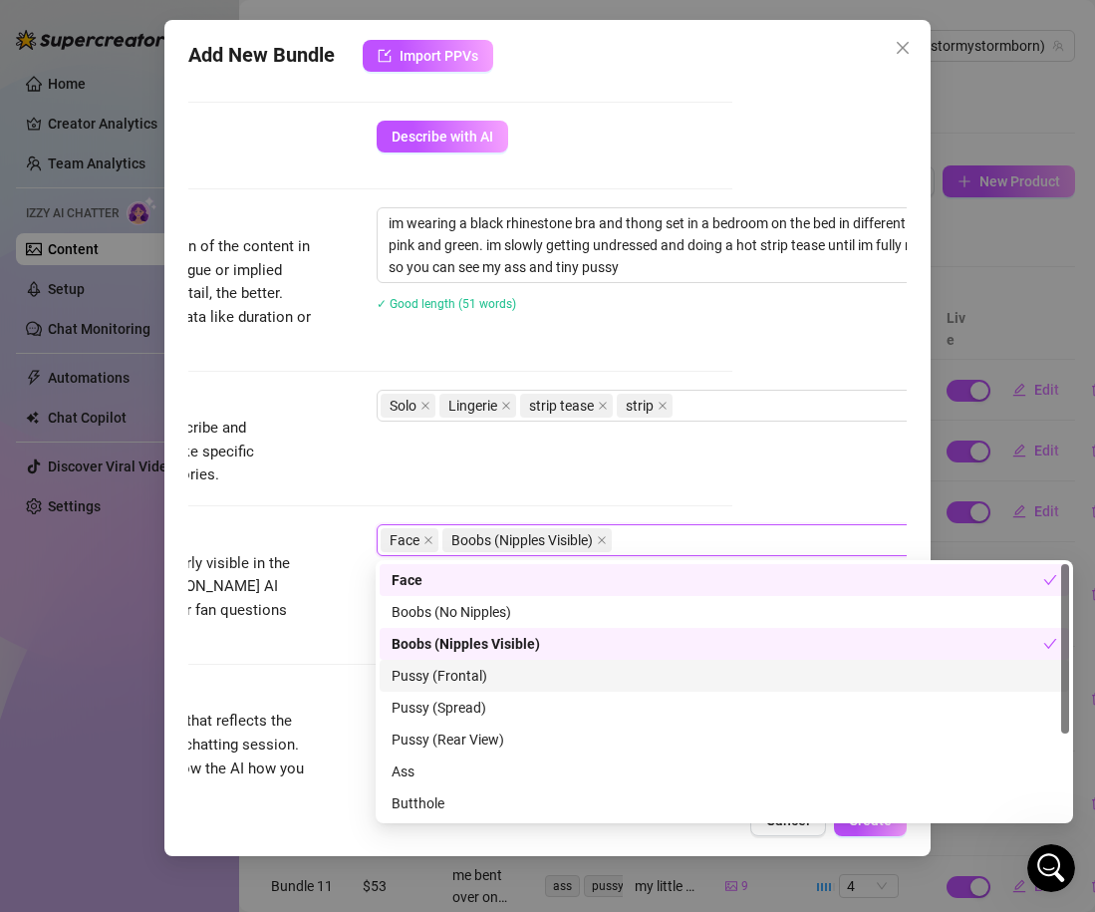
click at [460, 676] on div "Pussy (Frontal)" at bounding box center [725, 676] width 666 height 22
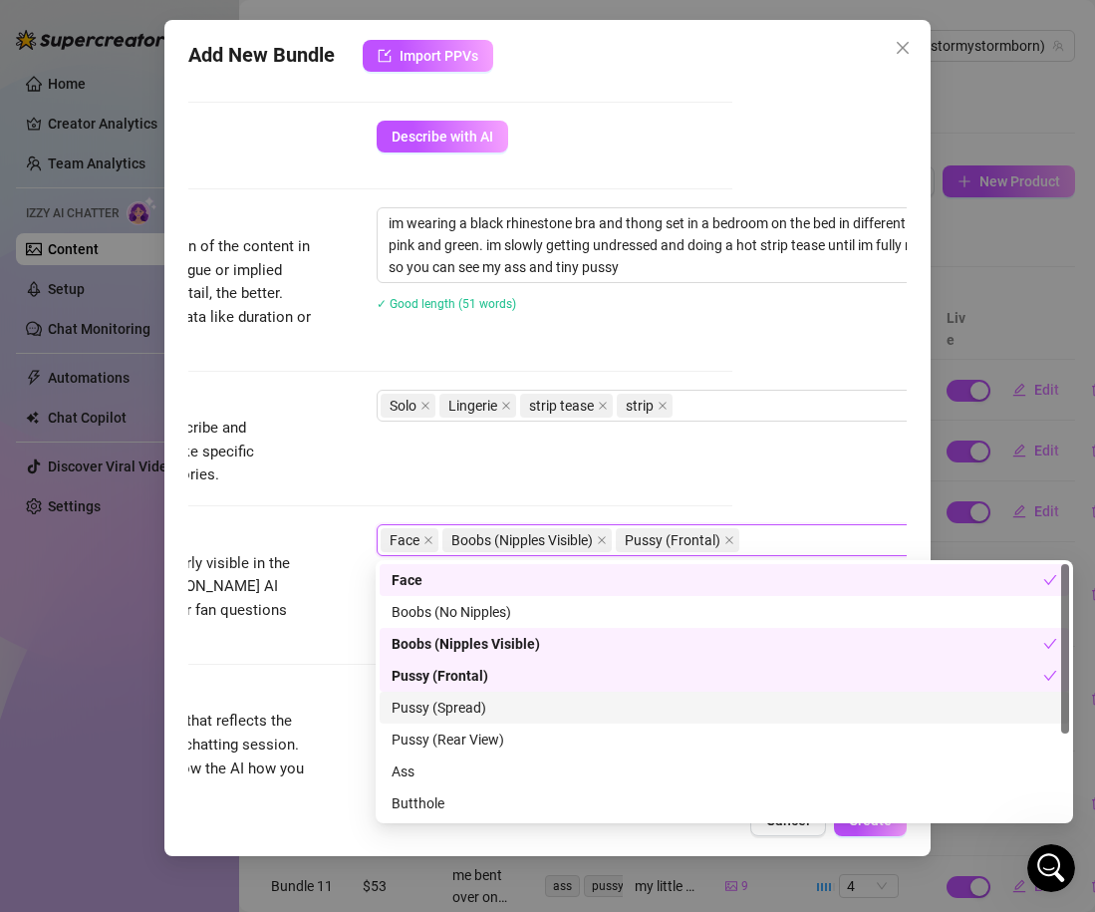
click at [463, 714] on div "Pussy (Spread)" at bounding box center [725, 708] width 666 height 22
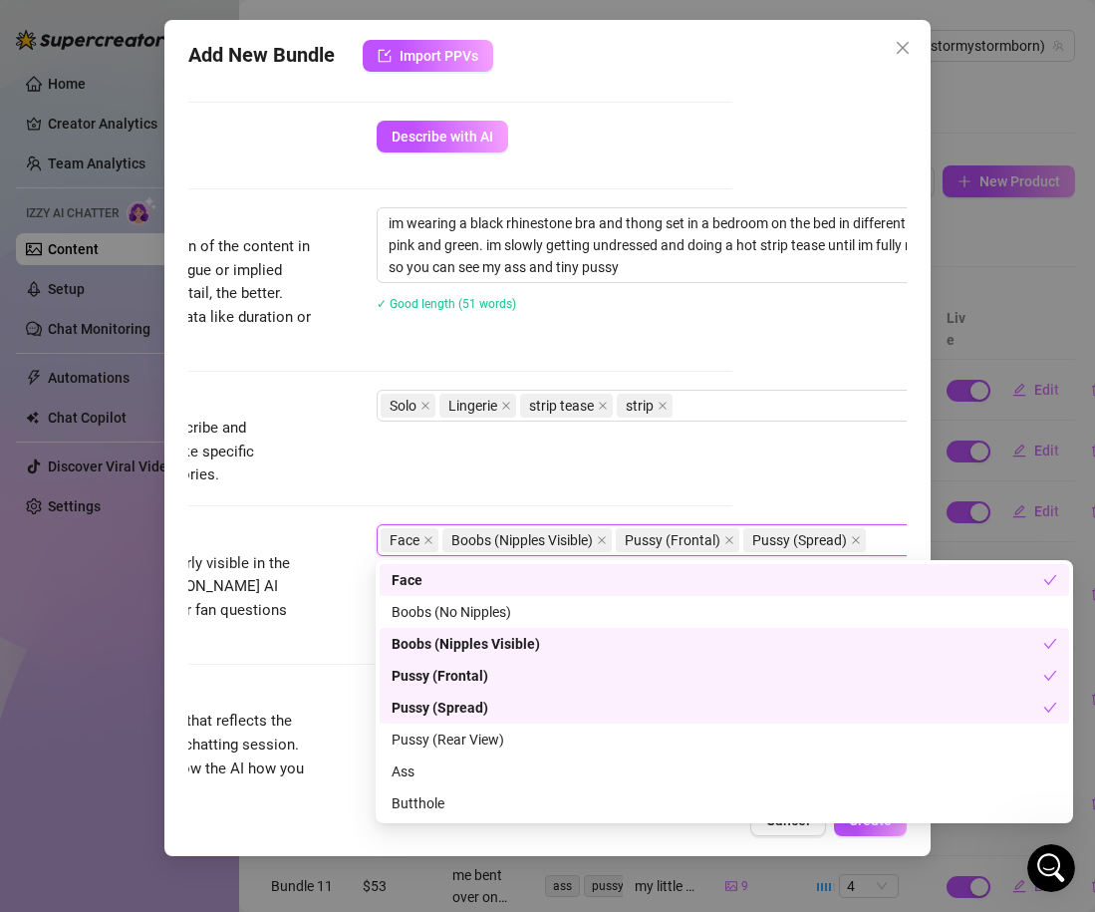
click at [460, 706] on div "Pussy (Spread)" at bounding box center [718, 708] width 652 height 22
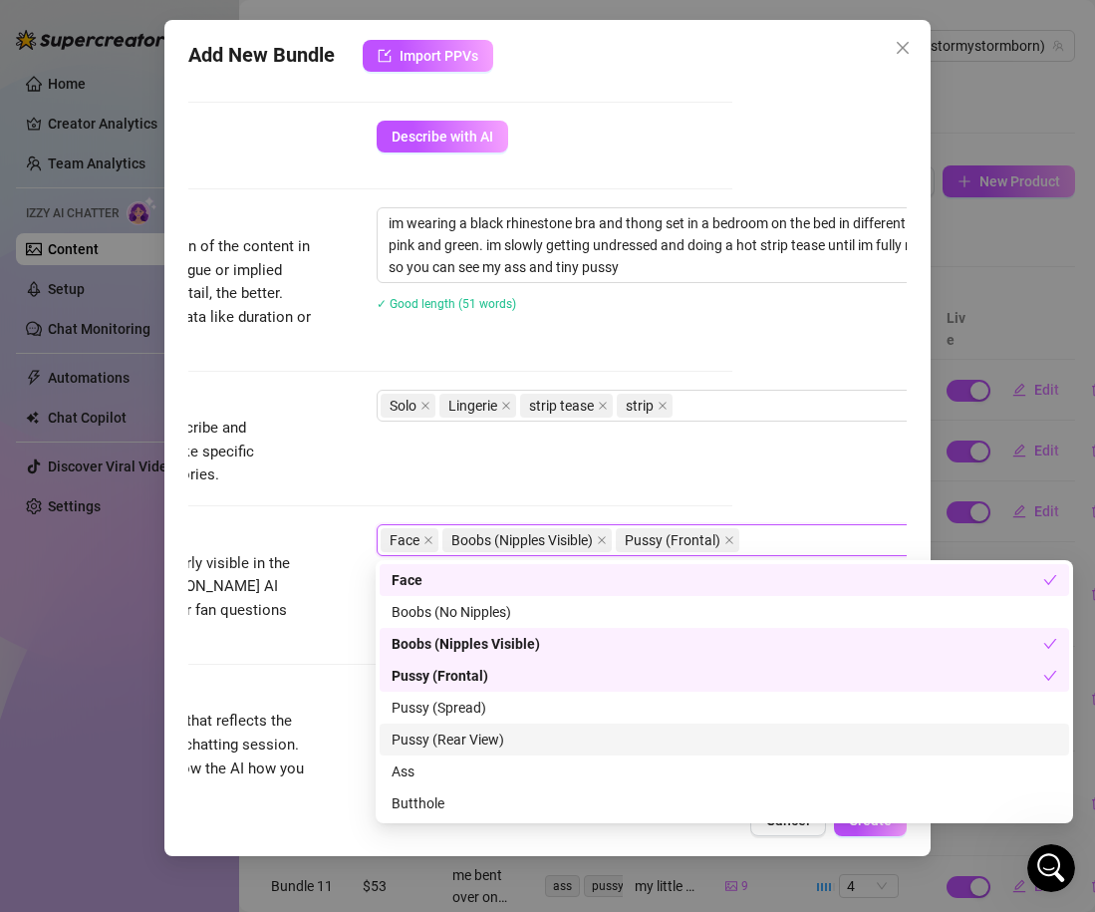
click at [460, 739] on div "Pussy (Rear View)" at bounding box center [725, 739] width 666 height 22
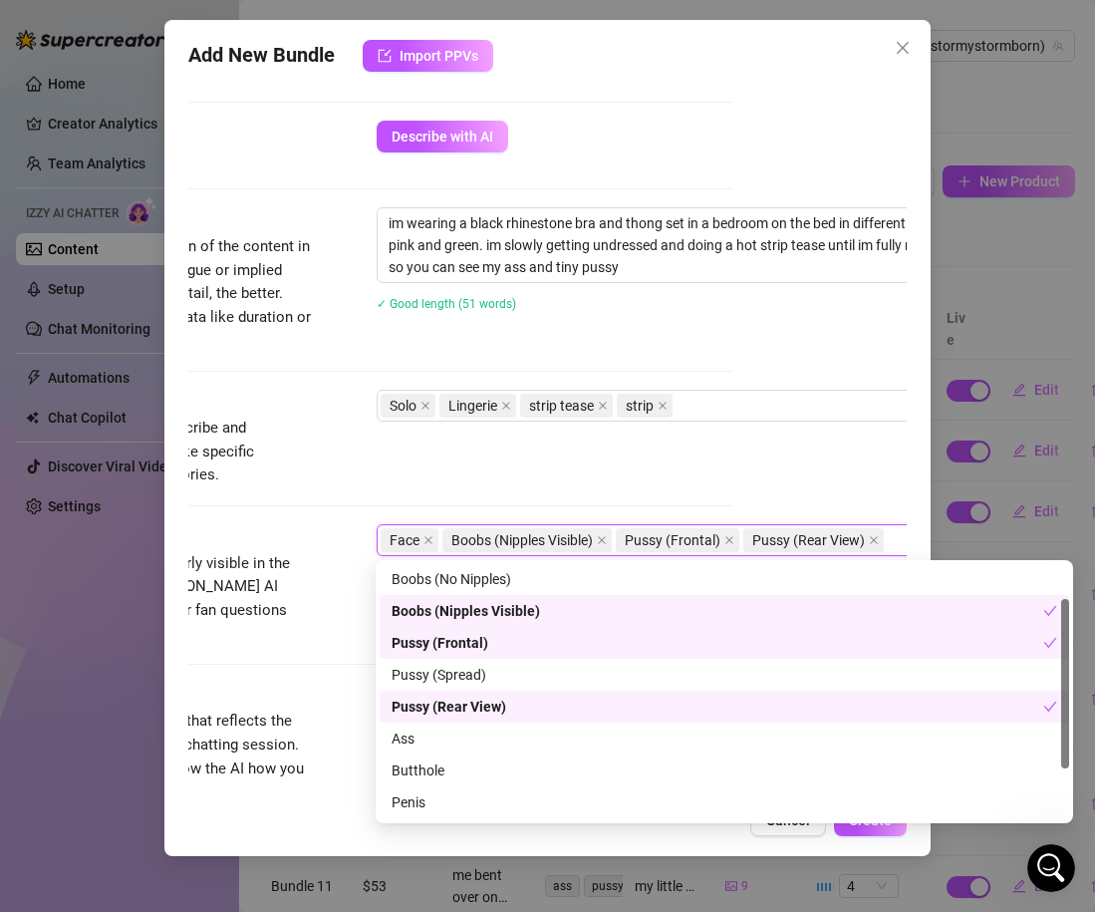
scroll to position [52, 0]
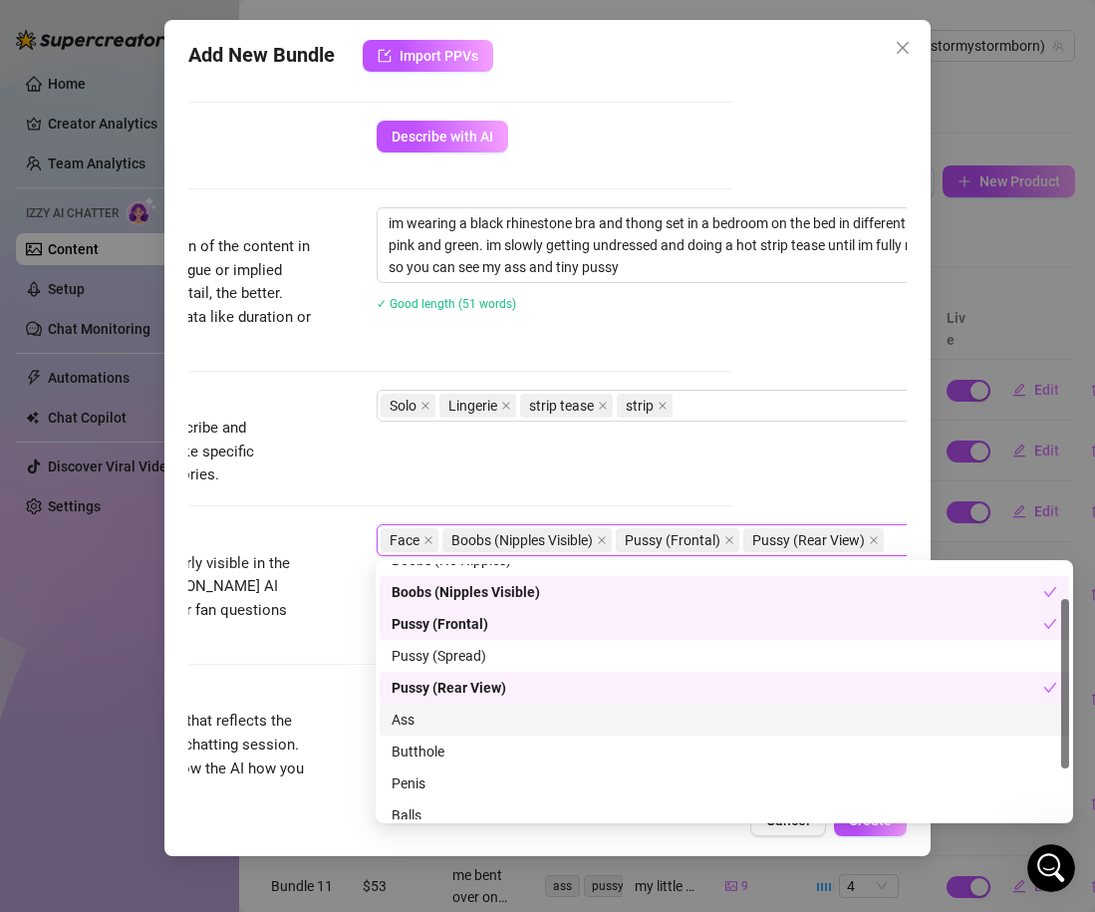
click at [427, 721] on div "Ass" at bounding box center [725, 720] width 666 height 22
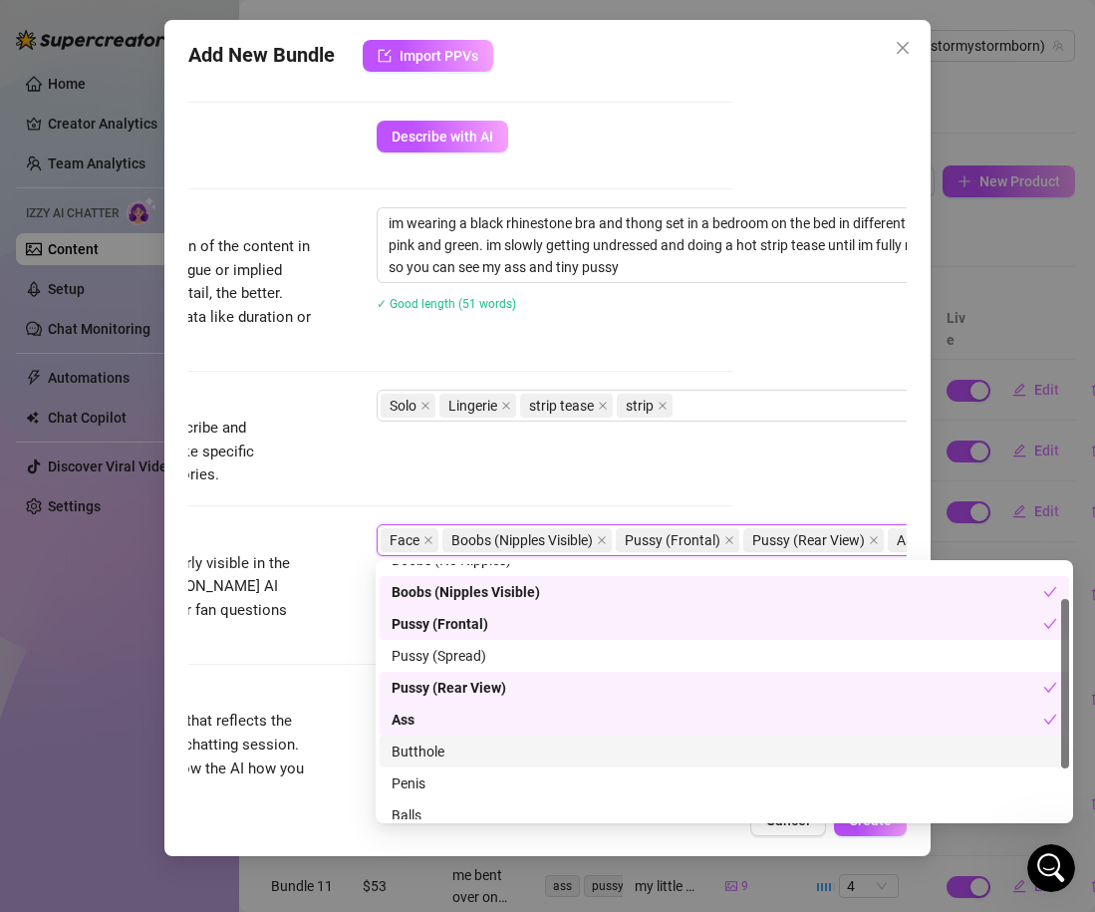
click at [454, 757] on div "Butthole" at bounding box center [725, 751] width 666 height 22
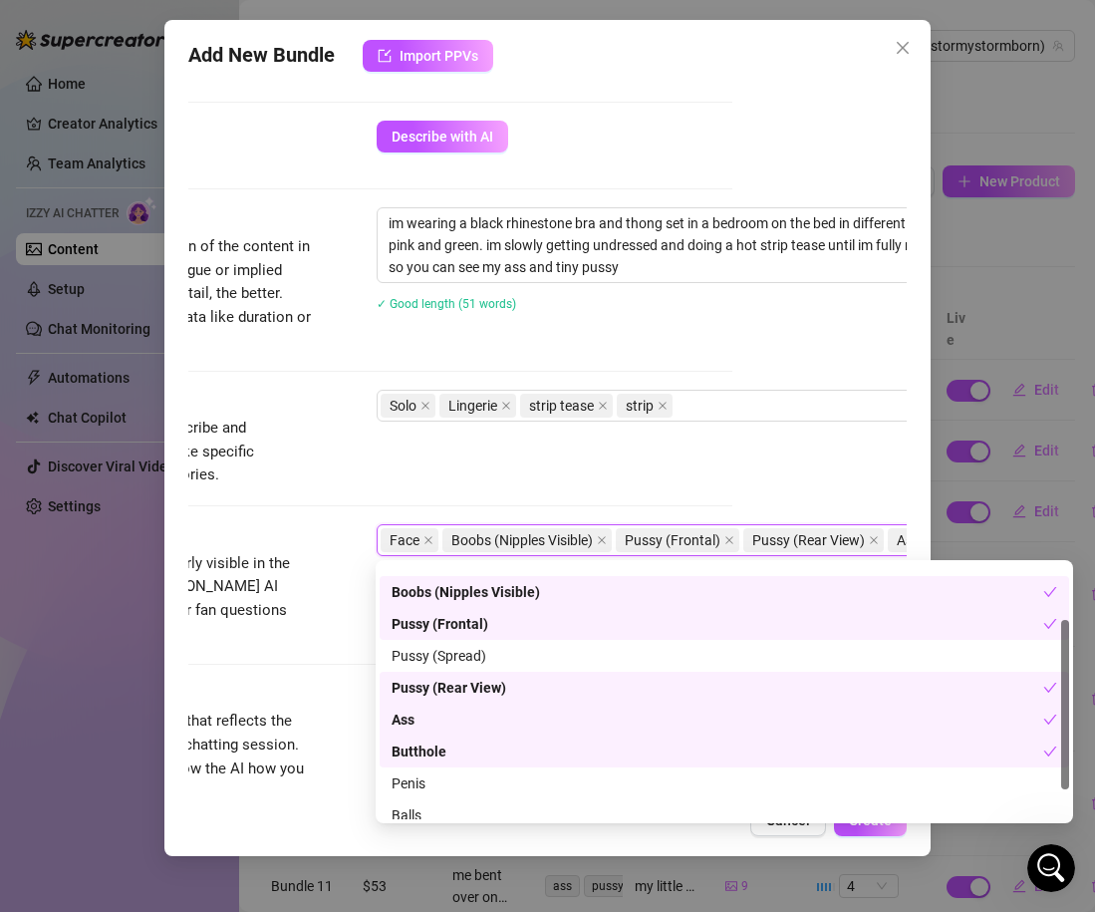
scroll to position [128, 0]
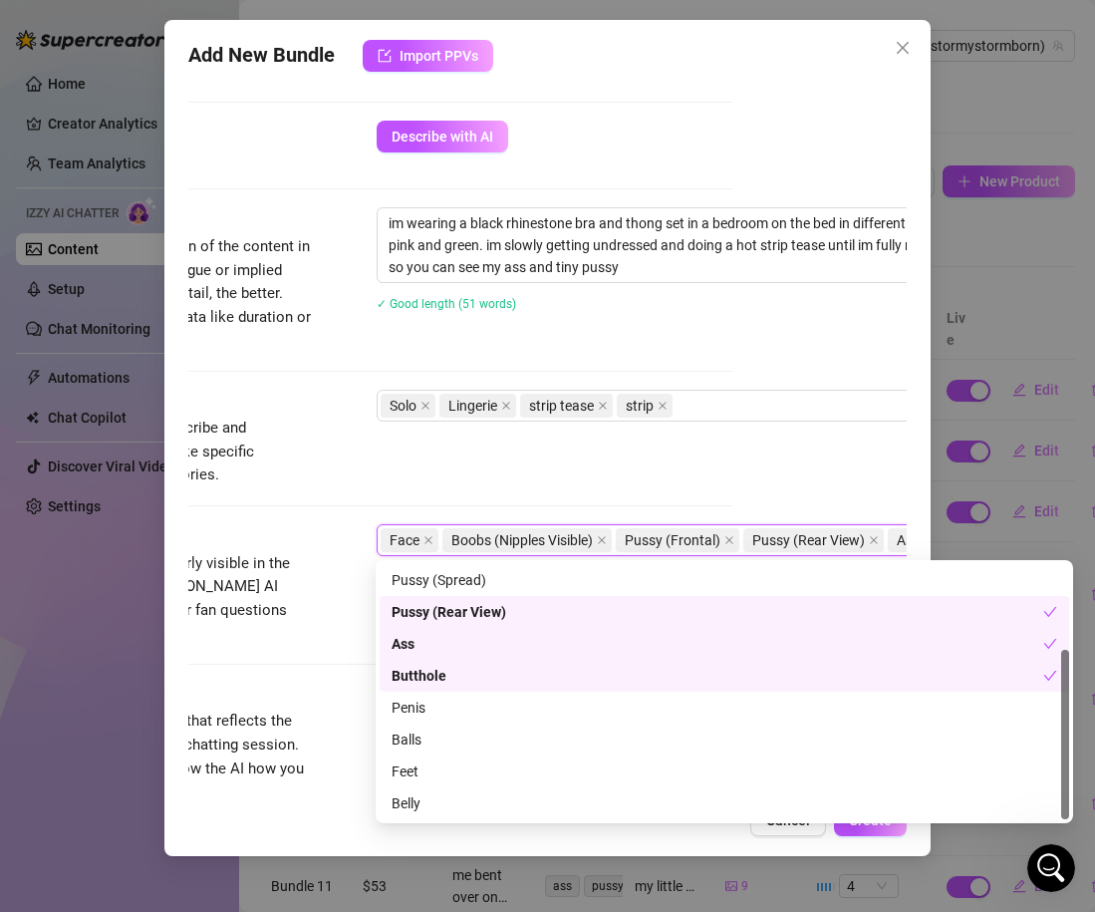
click at [425, 680] on div "Butthole" at bounding box center [718, 676] width 652 height 22
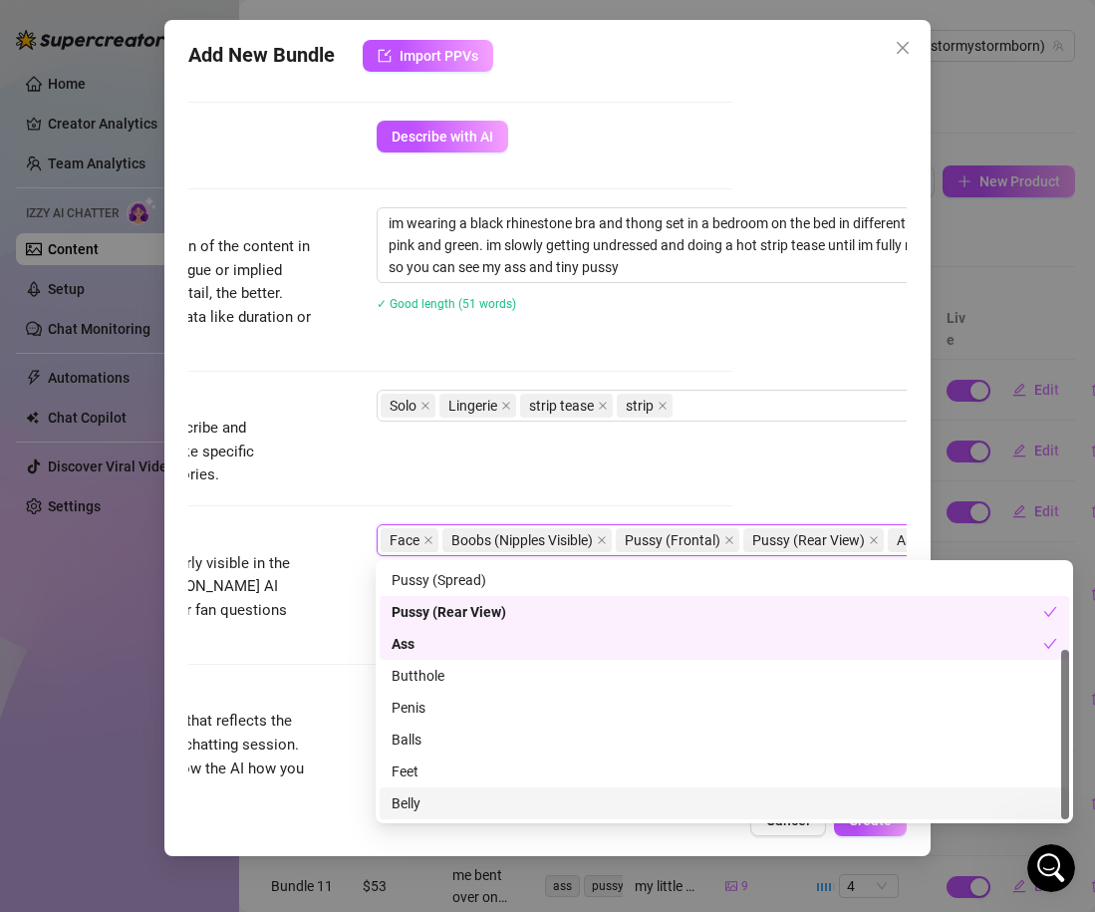
click at [416, 810] on div "Belly" at bounding box center [725, 803] width 666 height 22
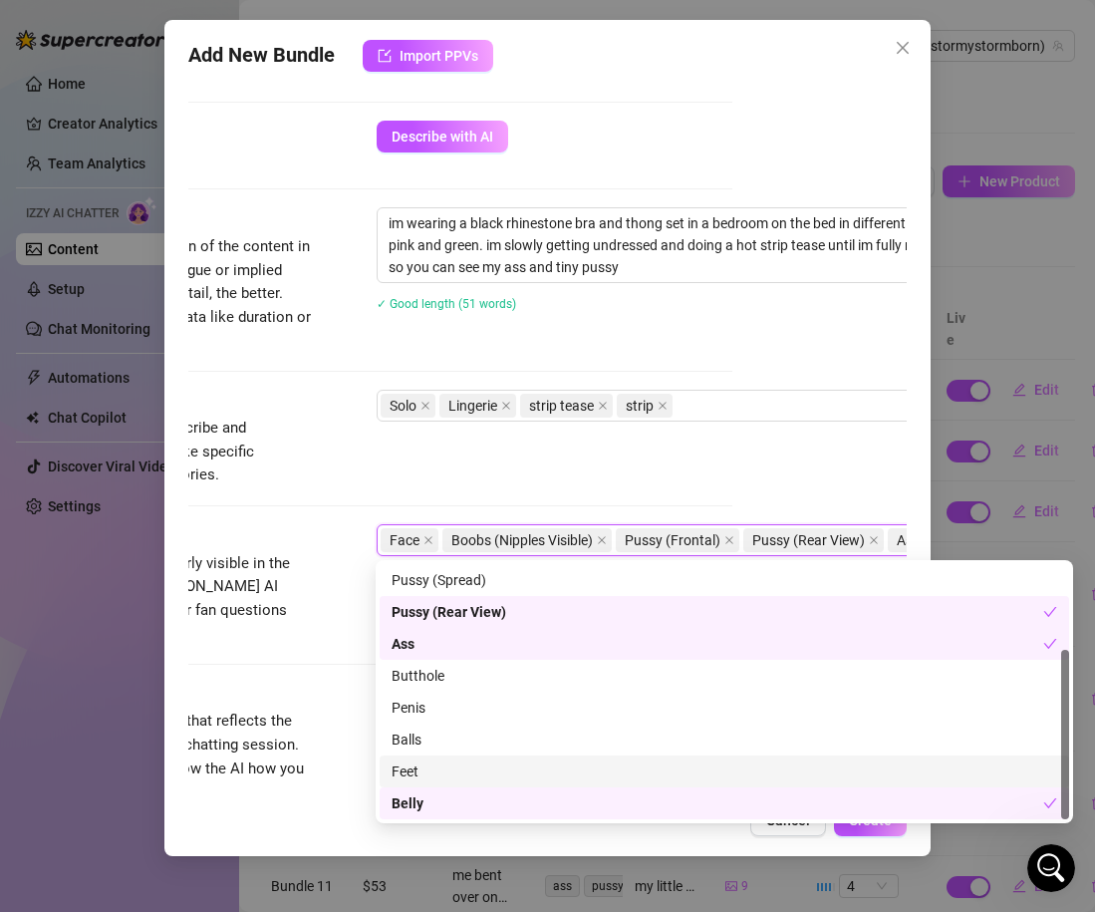
click at [431, 764] on div "Feet" at bounding box center [725, 771] width 666 height 22
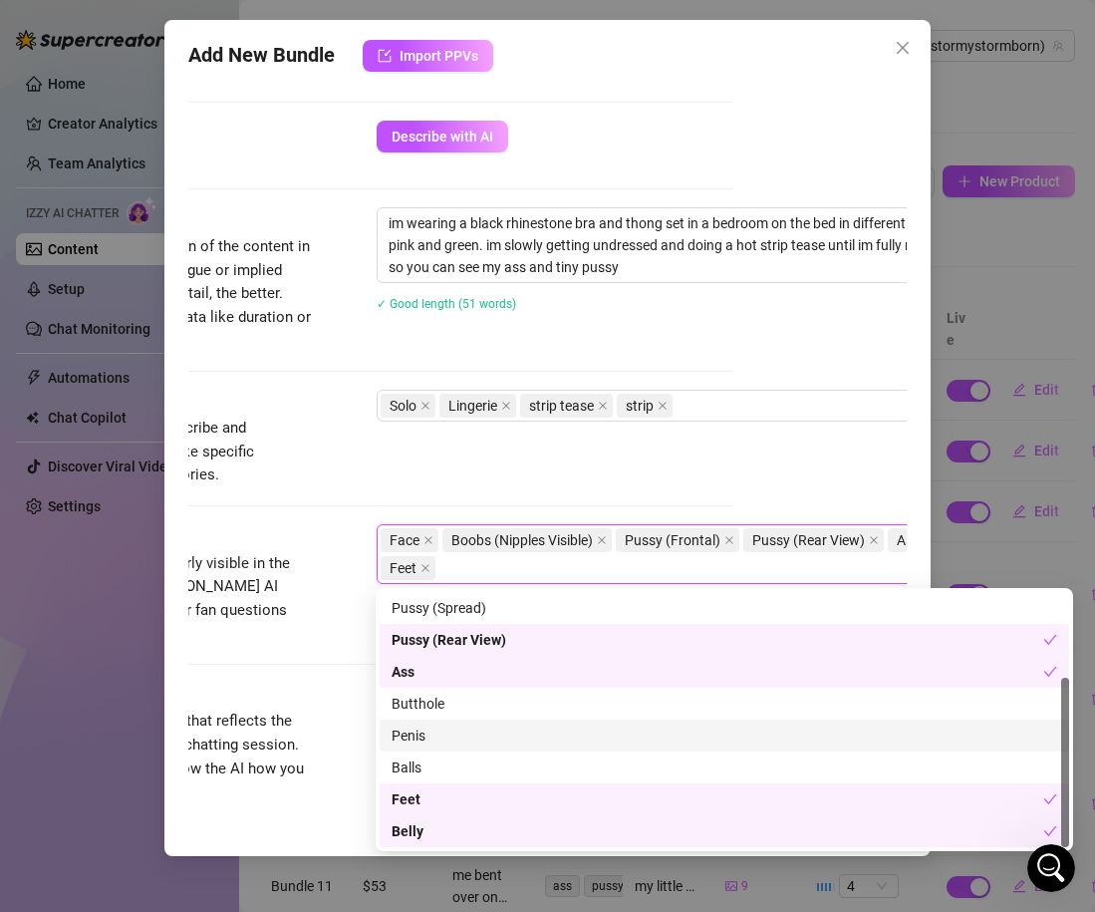
click at [307, 572] on span "Select the body parts clearly visible in the content. This helps [PERSON_NAME] …" at bounding box center [163, 599] width 299 height 94
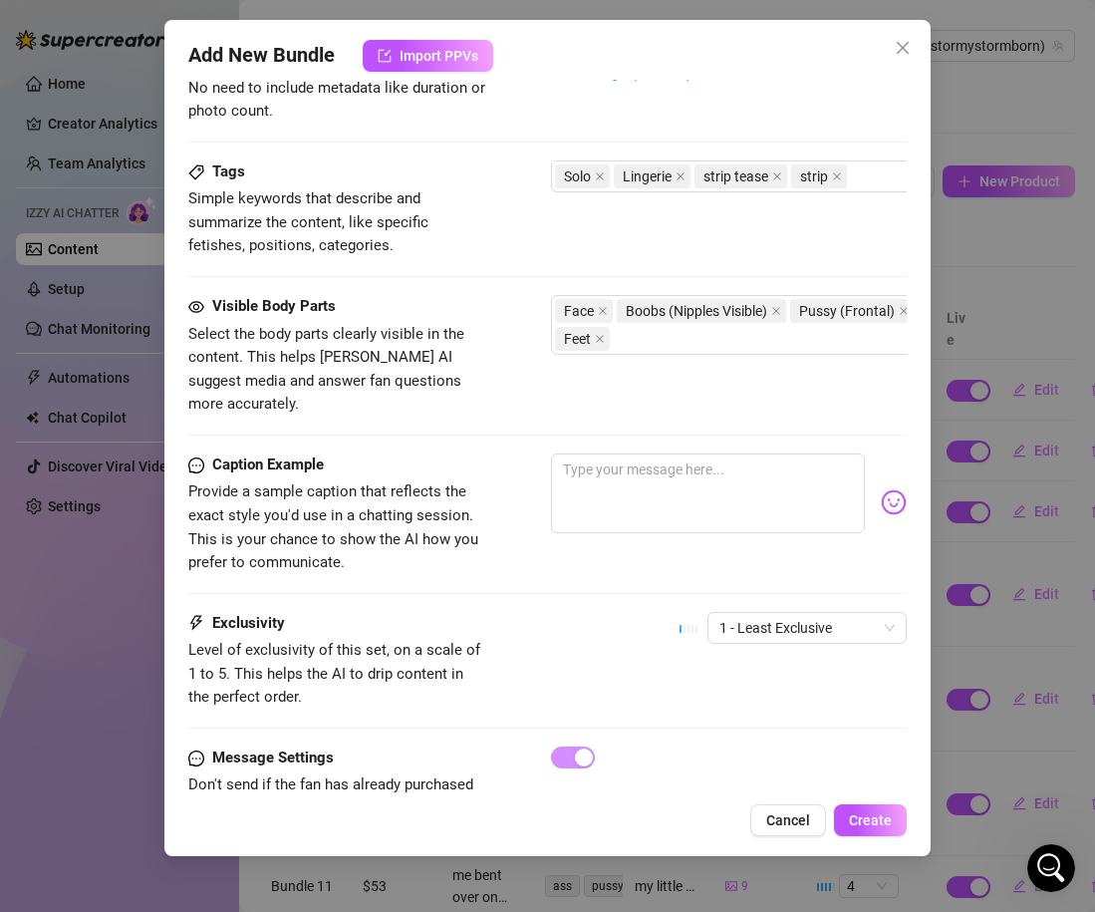
scroll to position [927, 3]
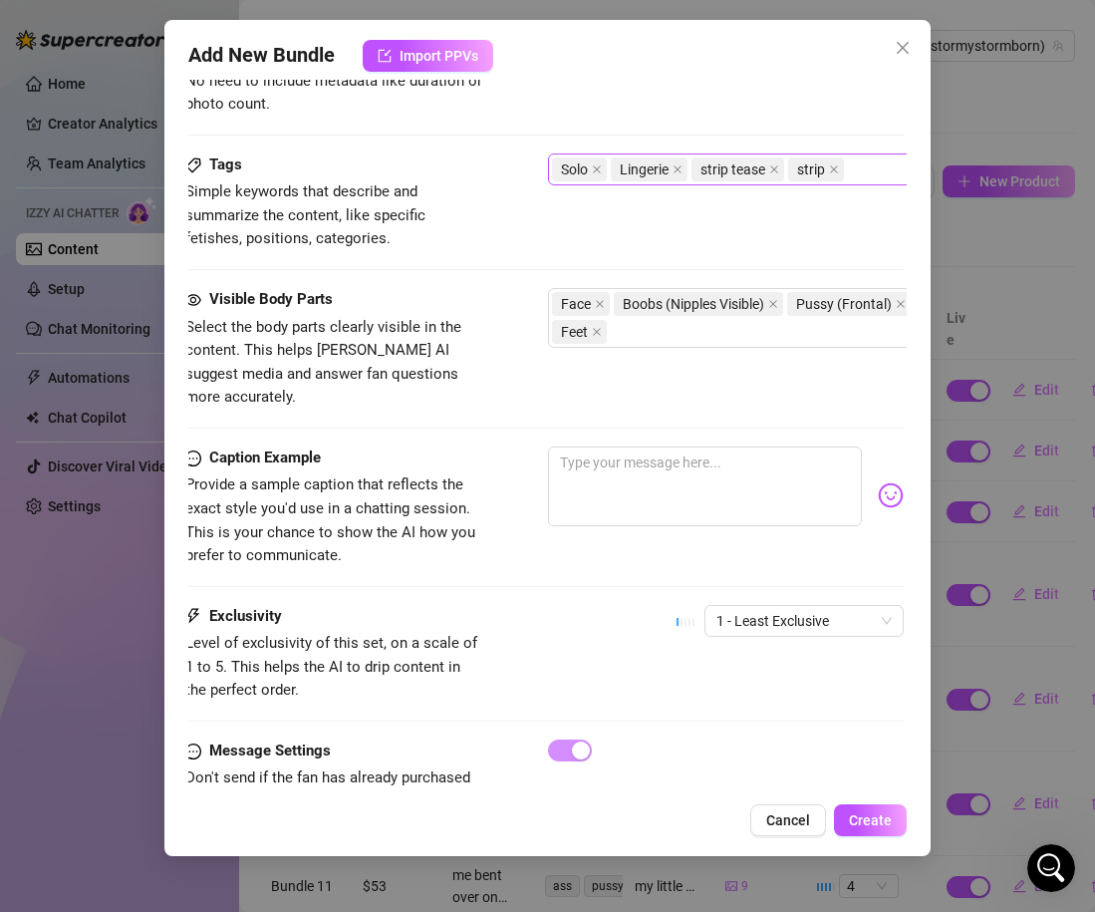
click at [880, 173] on div "Solo Lingerie strip tease strip" at bounding box center [886, 169] width 669 height 28
click at [450, 372] on span "Select the body parts clearly visible in the content. This helps [PERSON_NAME] …" at bounding box center [323, 362] width 276 height 89
click at [500, 446] on div "Caption Example Provide a sample caption that reflects the exact style you'd us…" at bounding box center [544, 507] width 719 height 122
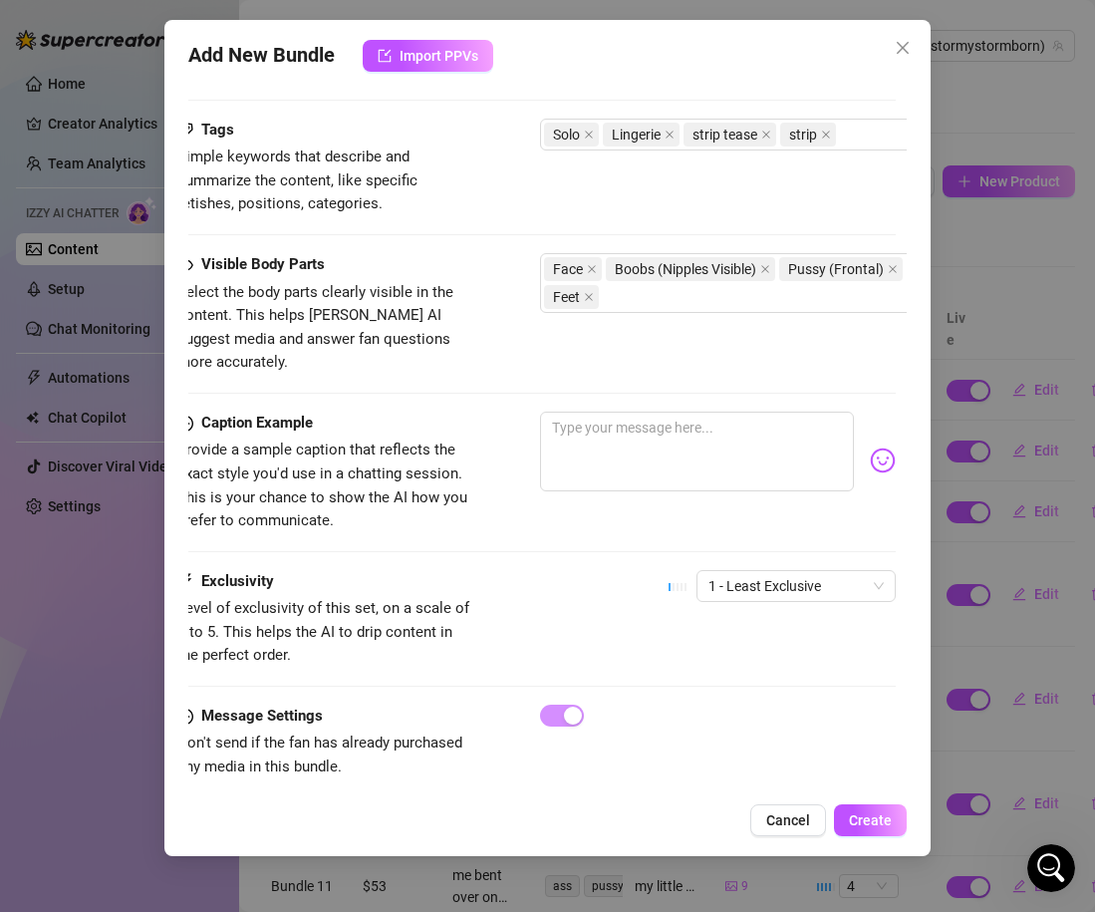
scroll to position [962, 0]
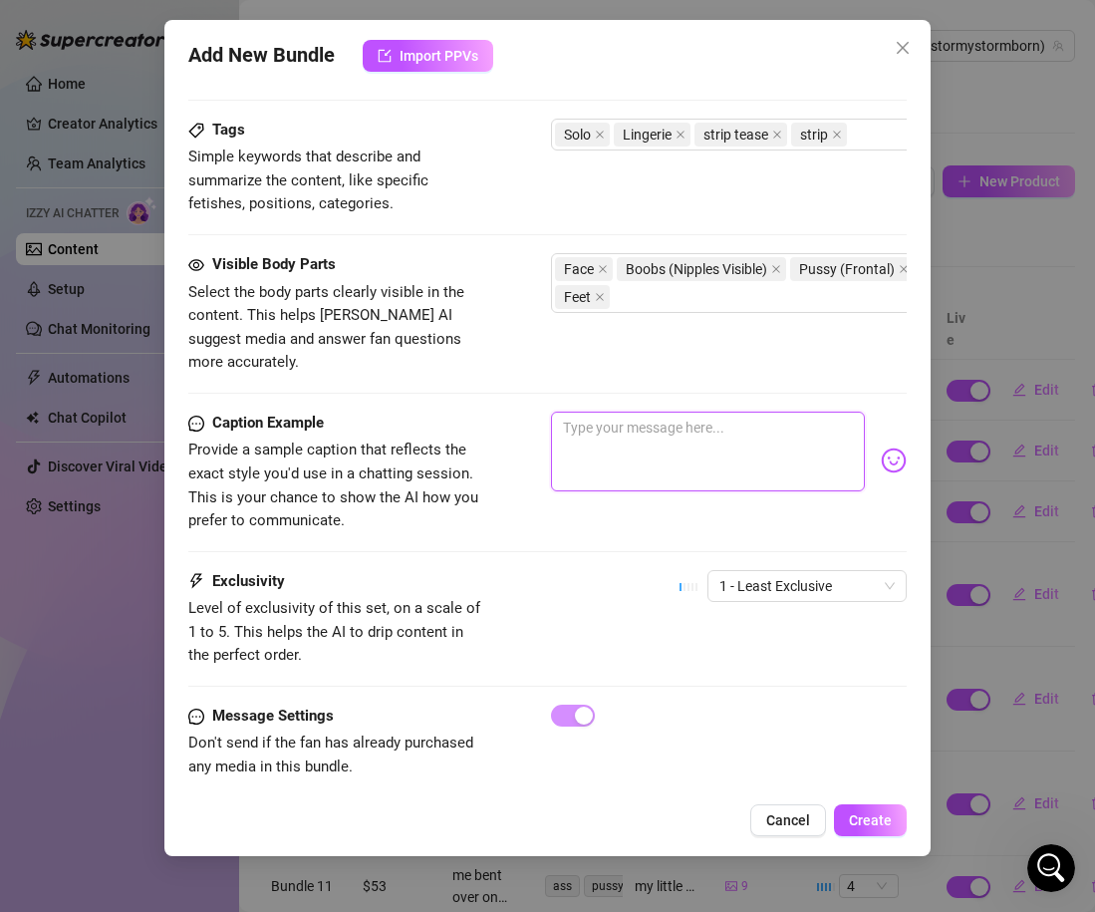
click at [591, 429] on textarea at bounding box center [708, 452] width 314 height 80
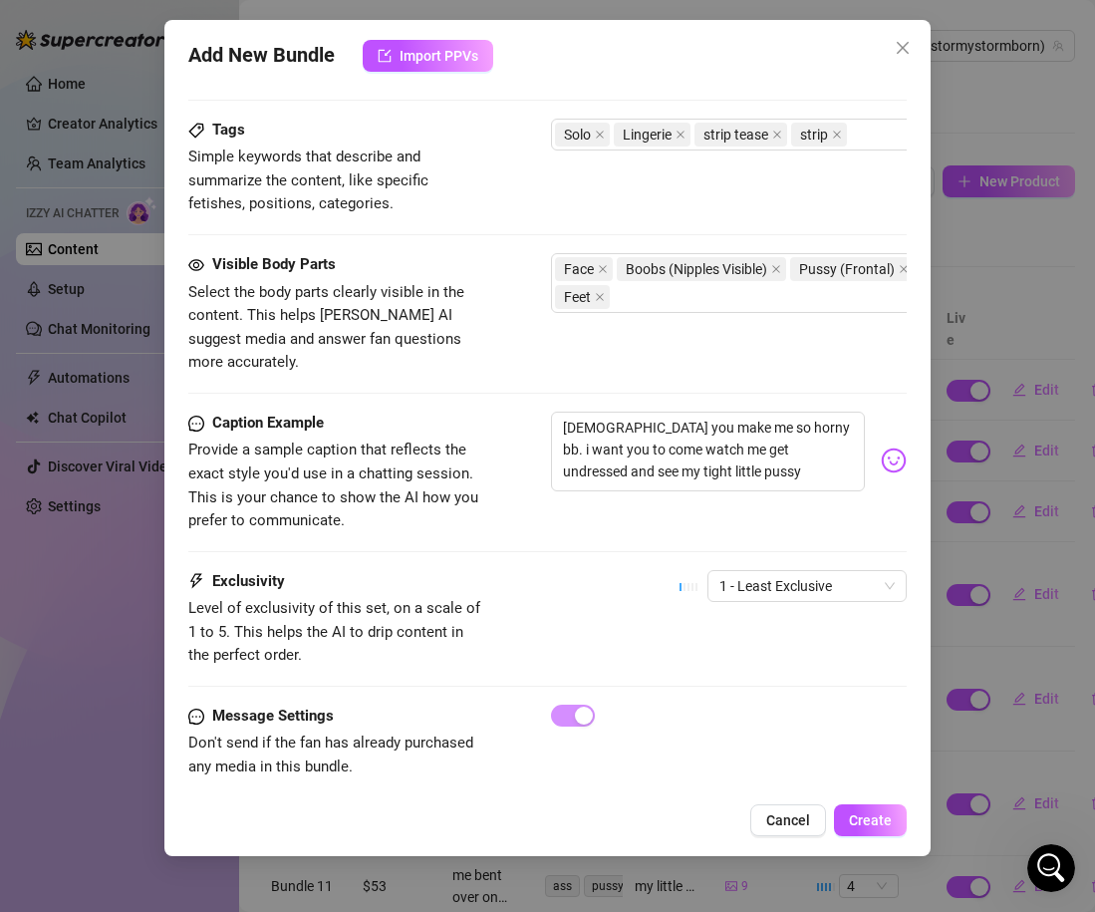
click at [725, 581] on div "1 - Least Exclusive" at bounding box center [793, 595] width 227 height 50
click at [728, 573] on span "1 - Least Exclusive" at bounding box center [807, 586] width 175 height 30
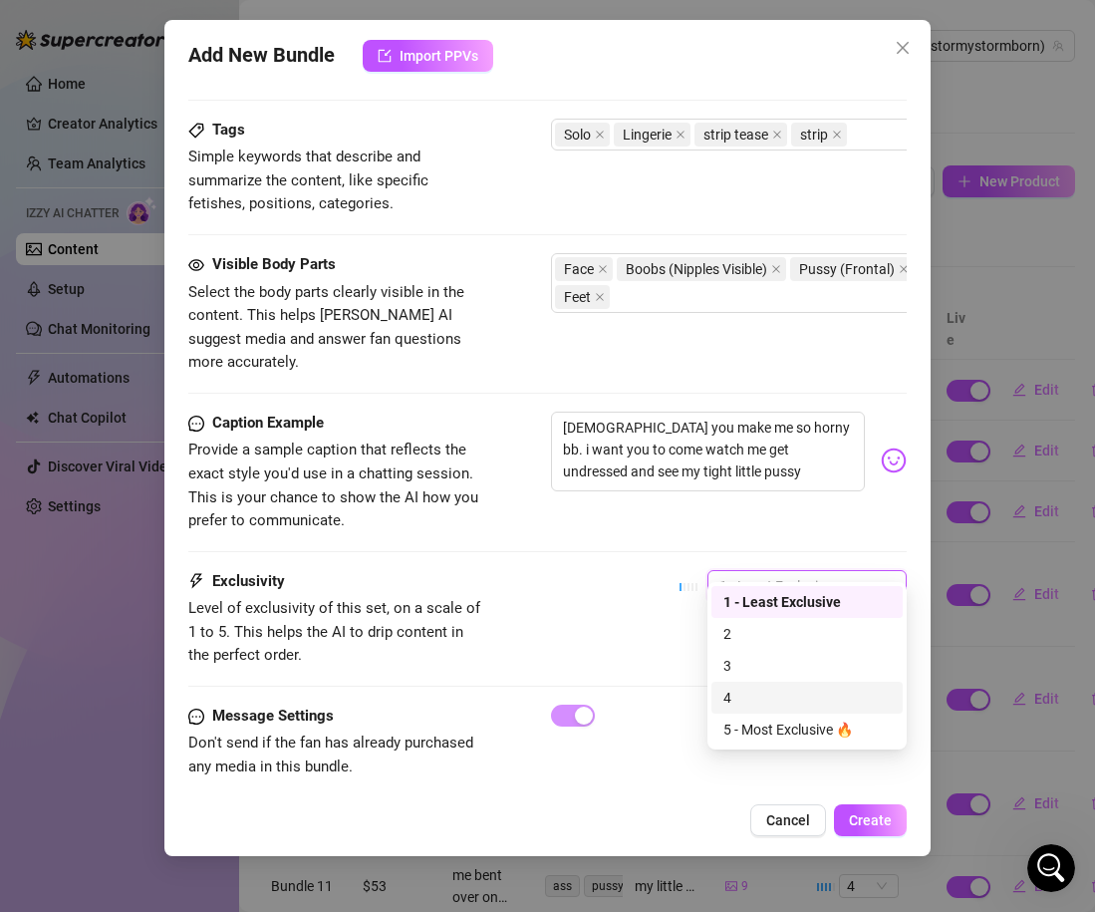
click at [771, 707] on div "4" at bounding box center [807, 698] width 167 height 22
click at [546, 570] on div "Exclusivity Level of exclusivity of this set, on a scale of 1 to 5. This helps …" at bounding box center [547, 619] width 719 height 98
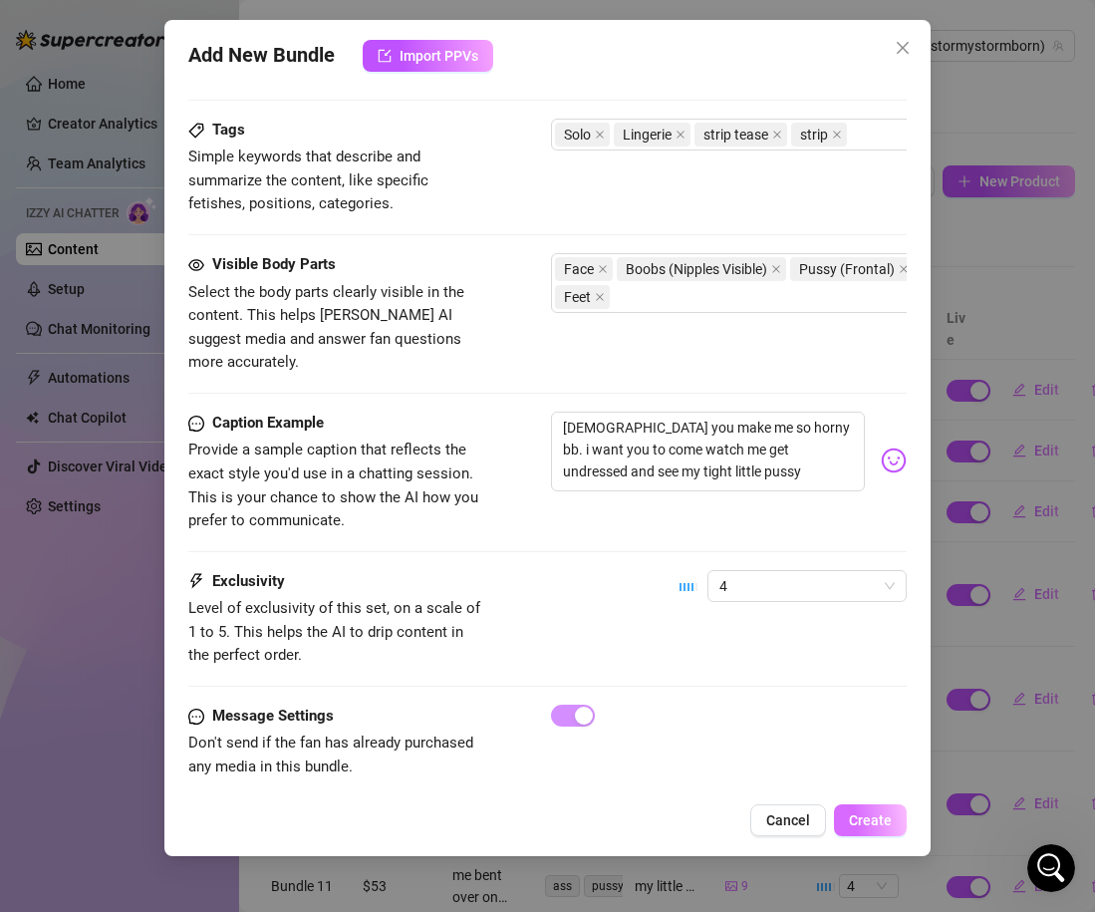
click at [878, 825] on span "Create" at bounding box center [870, 820] width 43 height 16
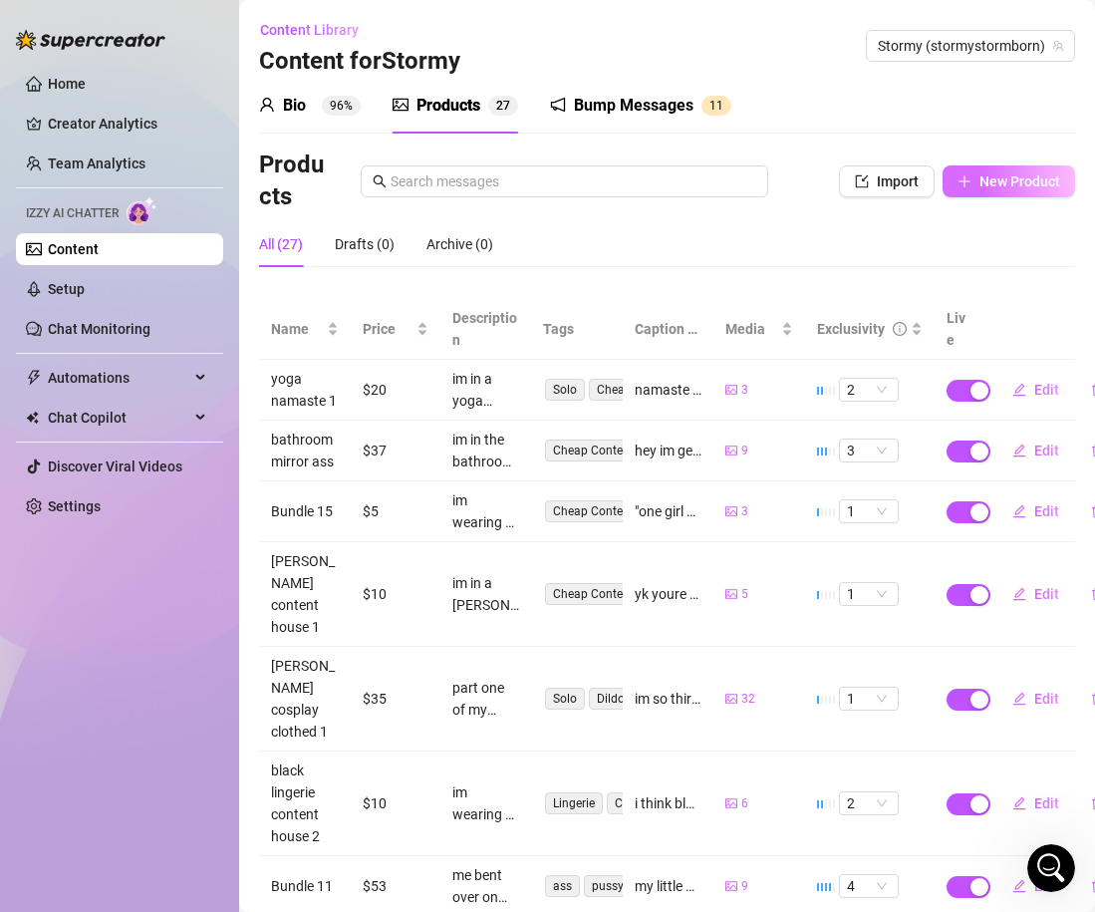
click at [1018, 188] on span "New Product" at bounding box center [1020, 181] width 81 height 16
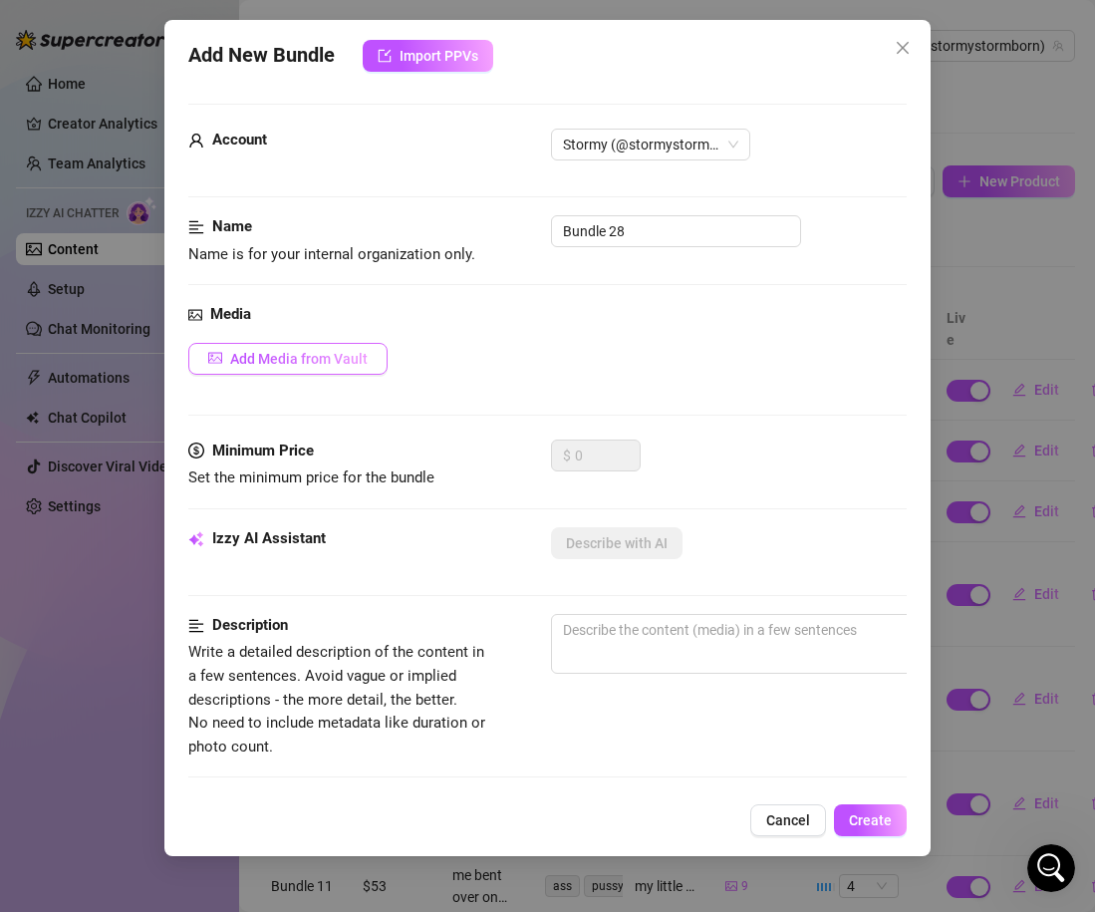
click at [350, 364] on span "Add Media from Vault" at bounding box center [299, 359] width 138 height 16
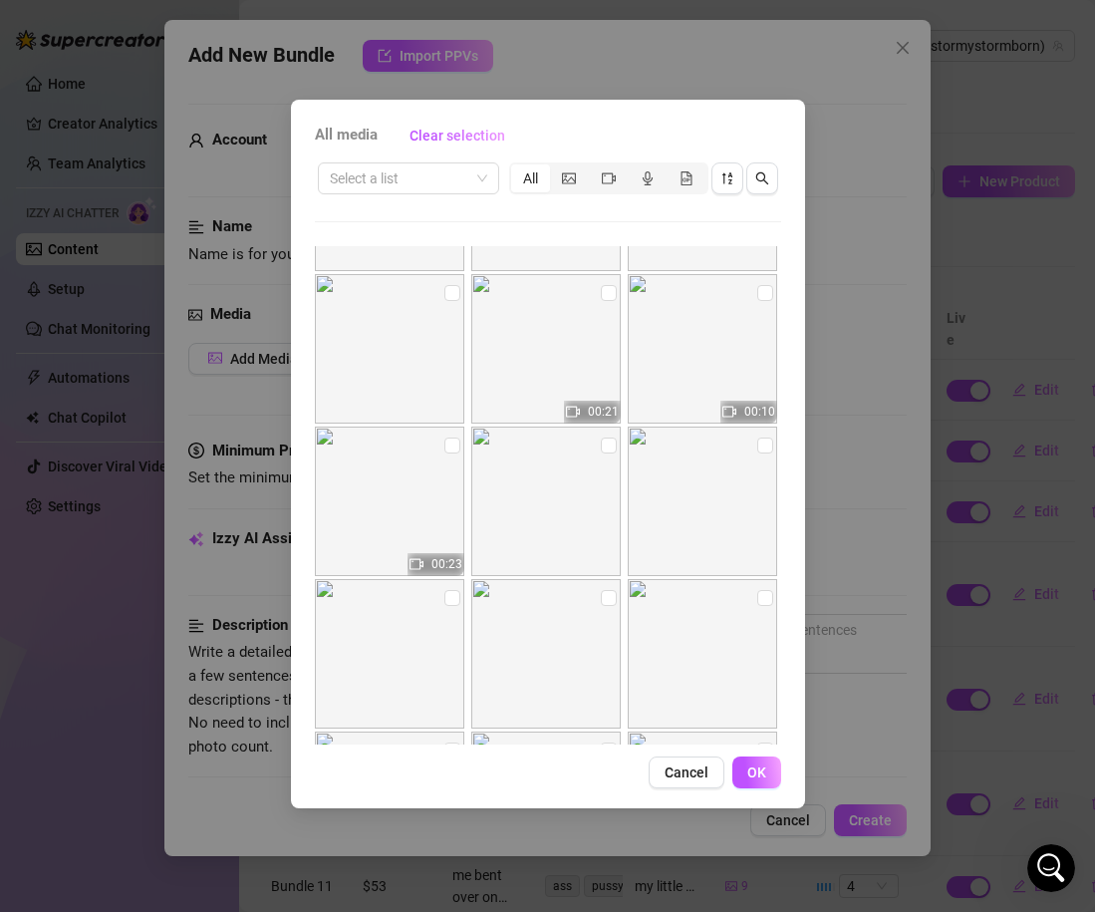
scroll to position [4853, 0]
click at [446, 283] on input "checkbox" at bounding box center [452, 291] width 16 height 16
click at [607, 451] on label at bounding box center [609, 444] width 16 height 22
click at [607, 451] on input "checkbox" at bounding box center [609, 443] width 16 height 16
click at [760, 439] on input "checkbox" at bounding box center [765, 443] width 16 height 16
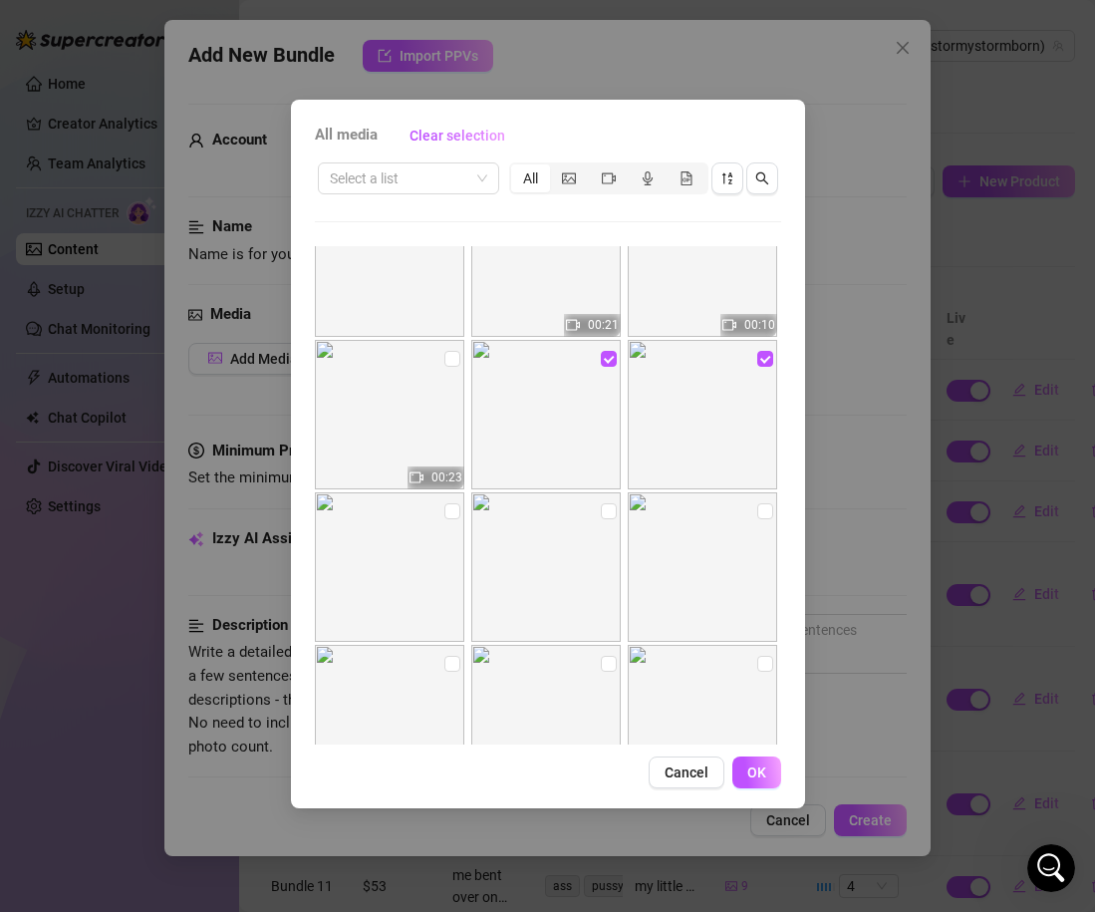
scroll to position [4962, 0]
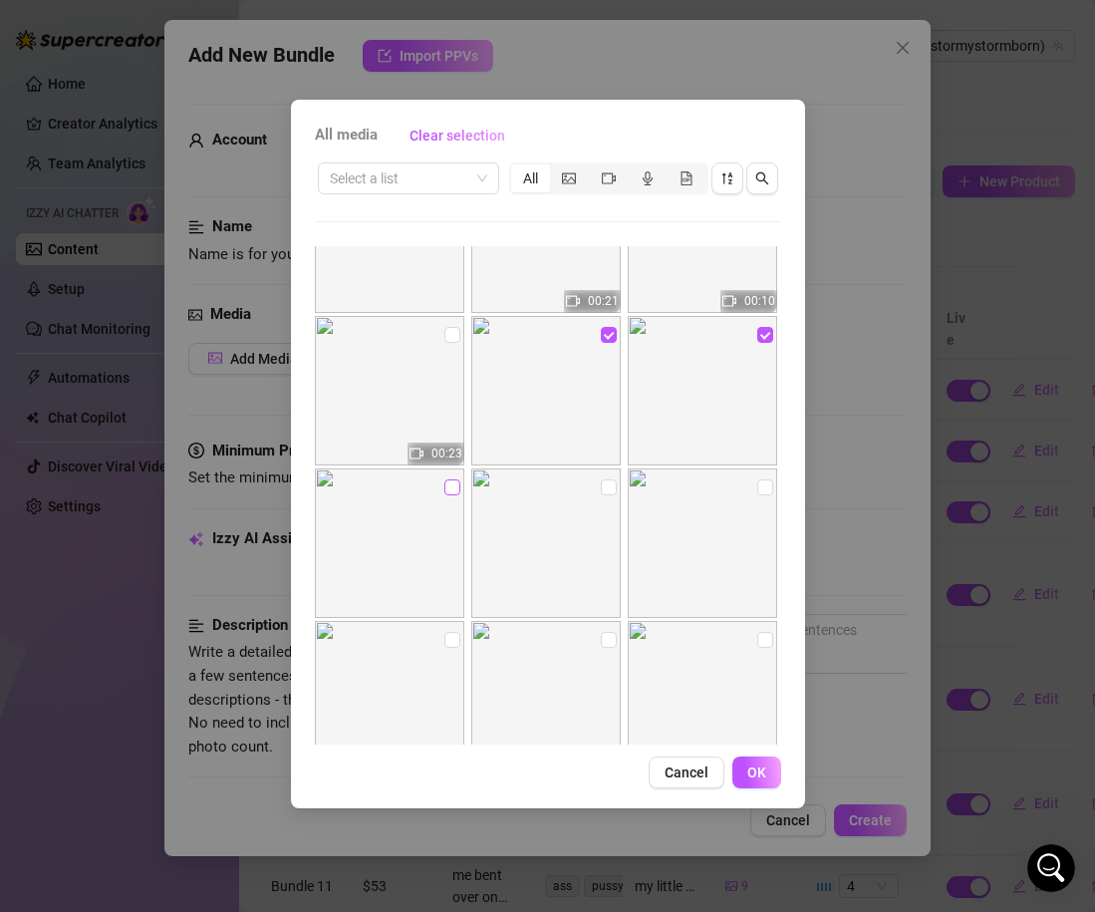
click at [455, 484] on input "checkbox" at bounding box center [452, 487] width 16 height 16
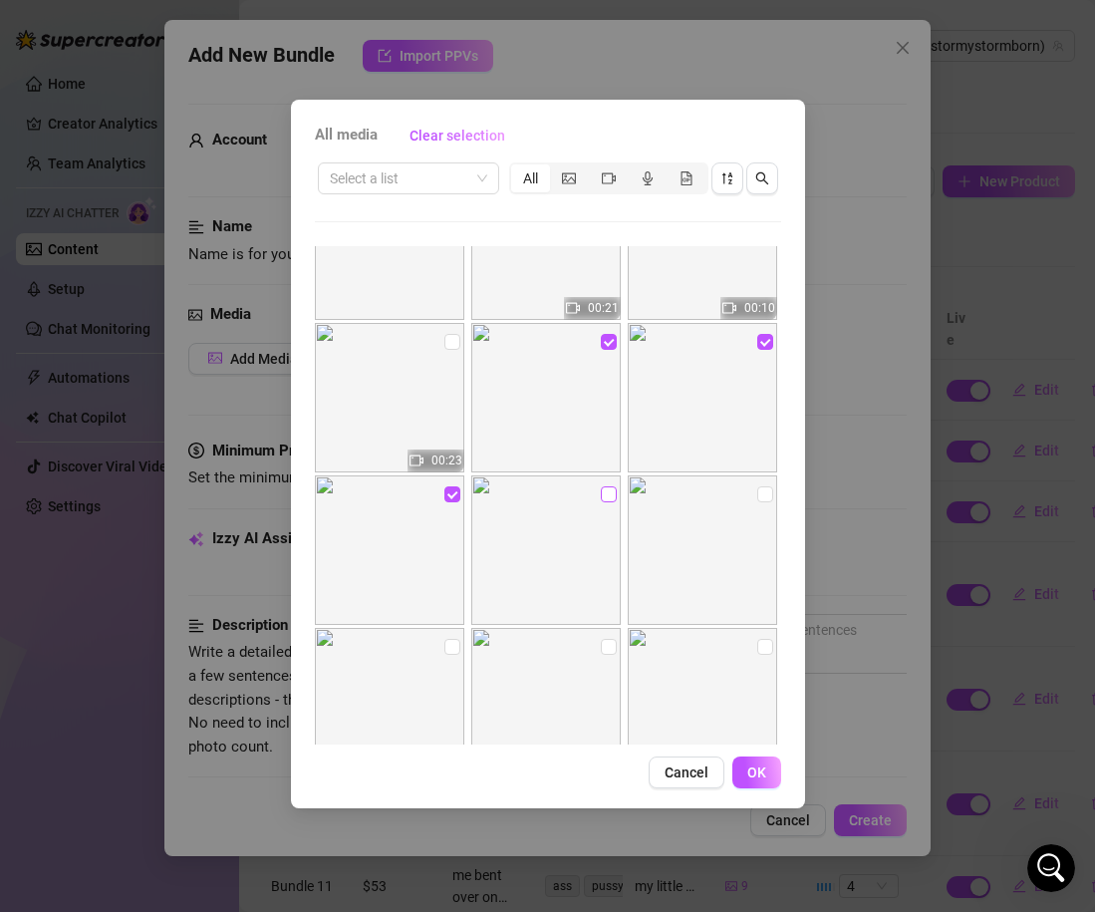
click at [616, 498] on input "checkbox" at bounding box center [609, 494] width 16 height 16
click at [763, 492] on input "checkbox" at bounding box center [765, 494] width 16 height 16
click at [446, 649] on input "checkbox" at bounding box center [452, 647] width 16 height 16
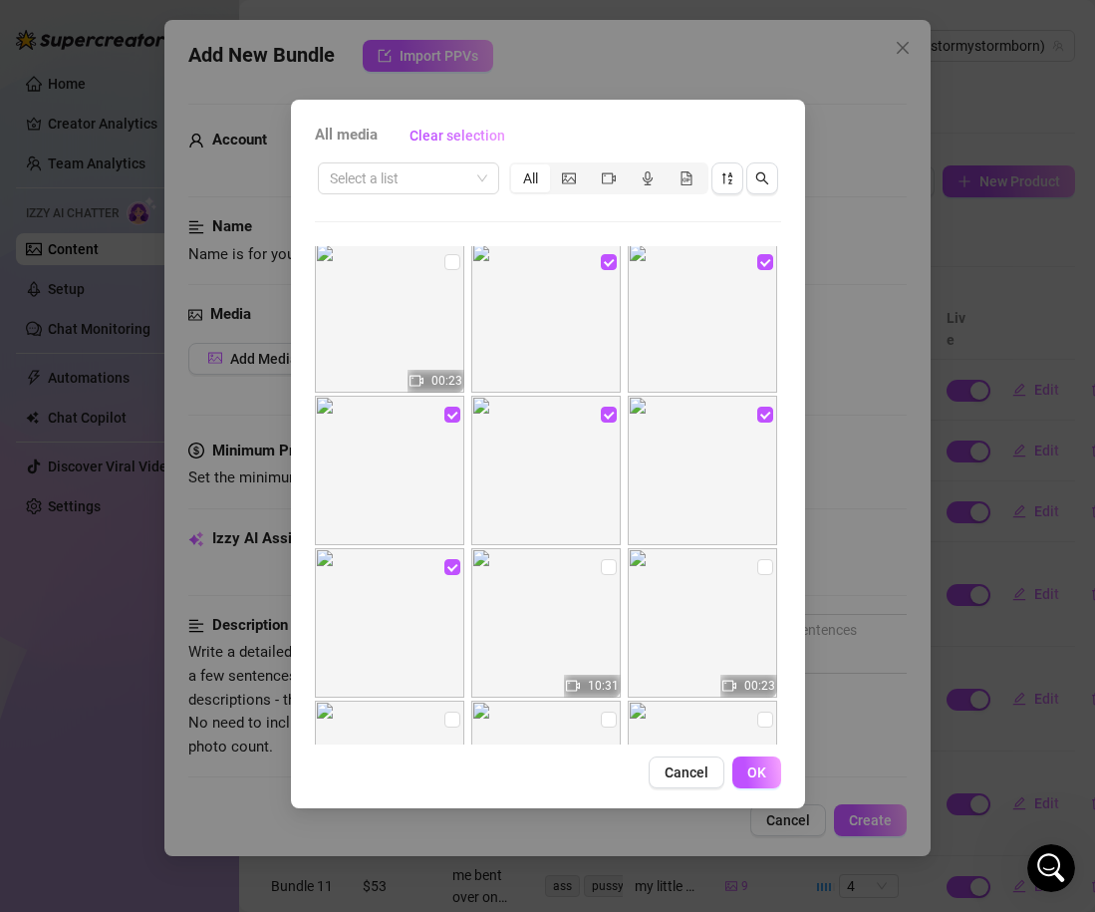
scroll to position [5016, 0]
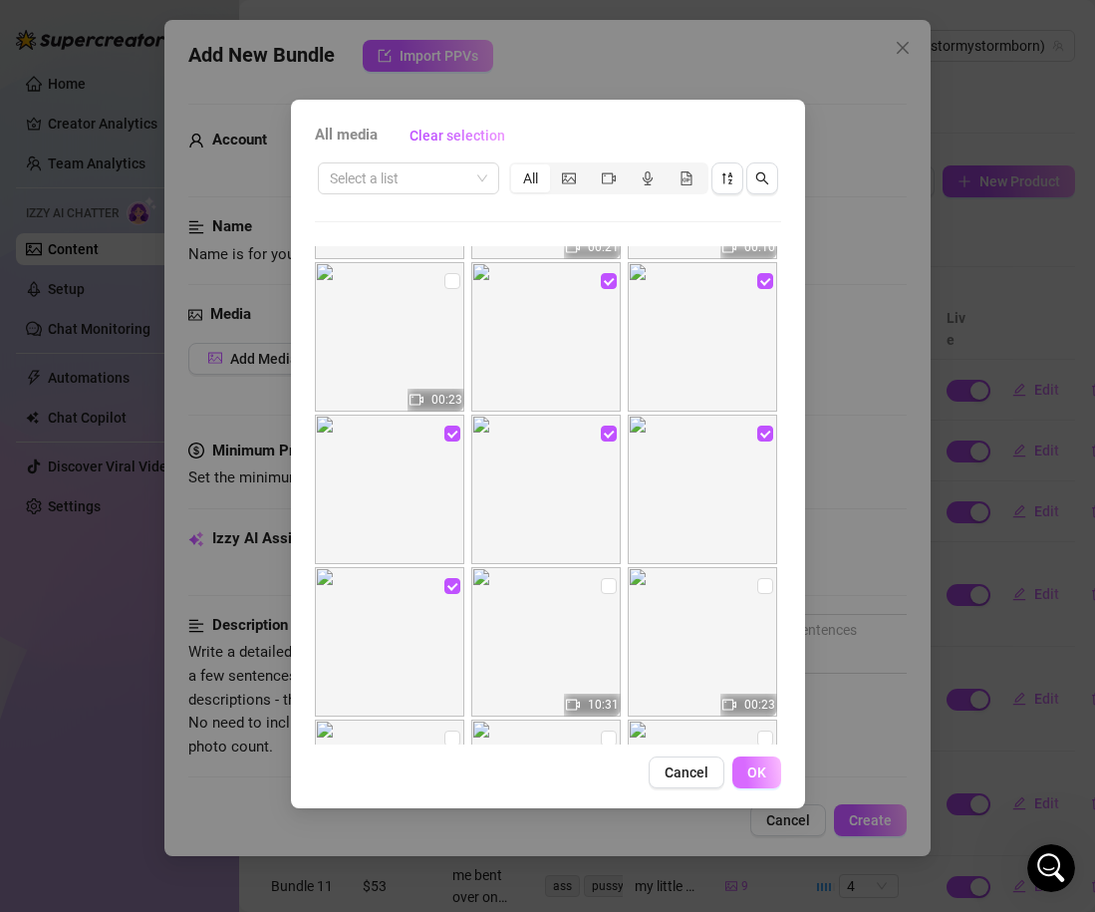
click at [756, 784] on button "OK" at bounding box center [756, 772] width 49 height 32
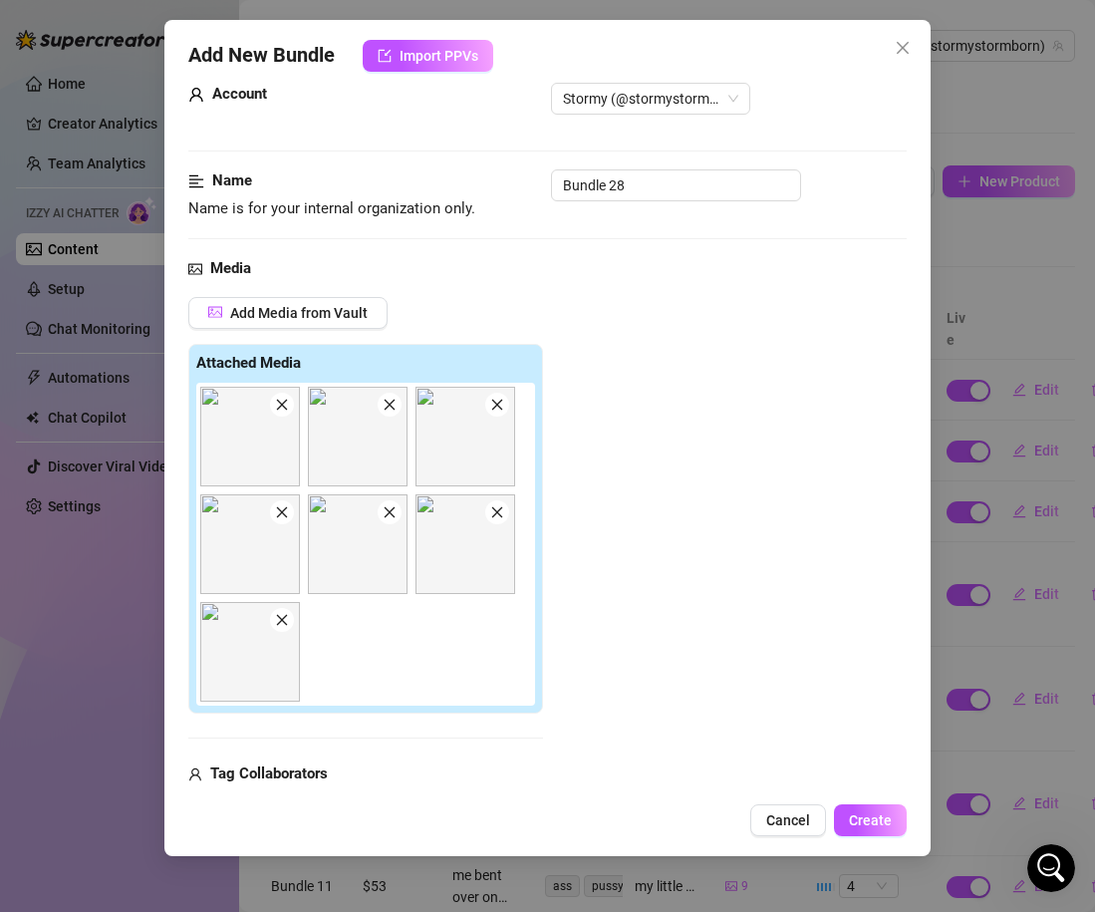
scroll to position [50, 0]
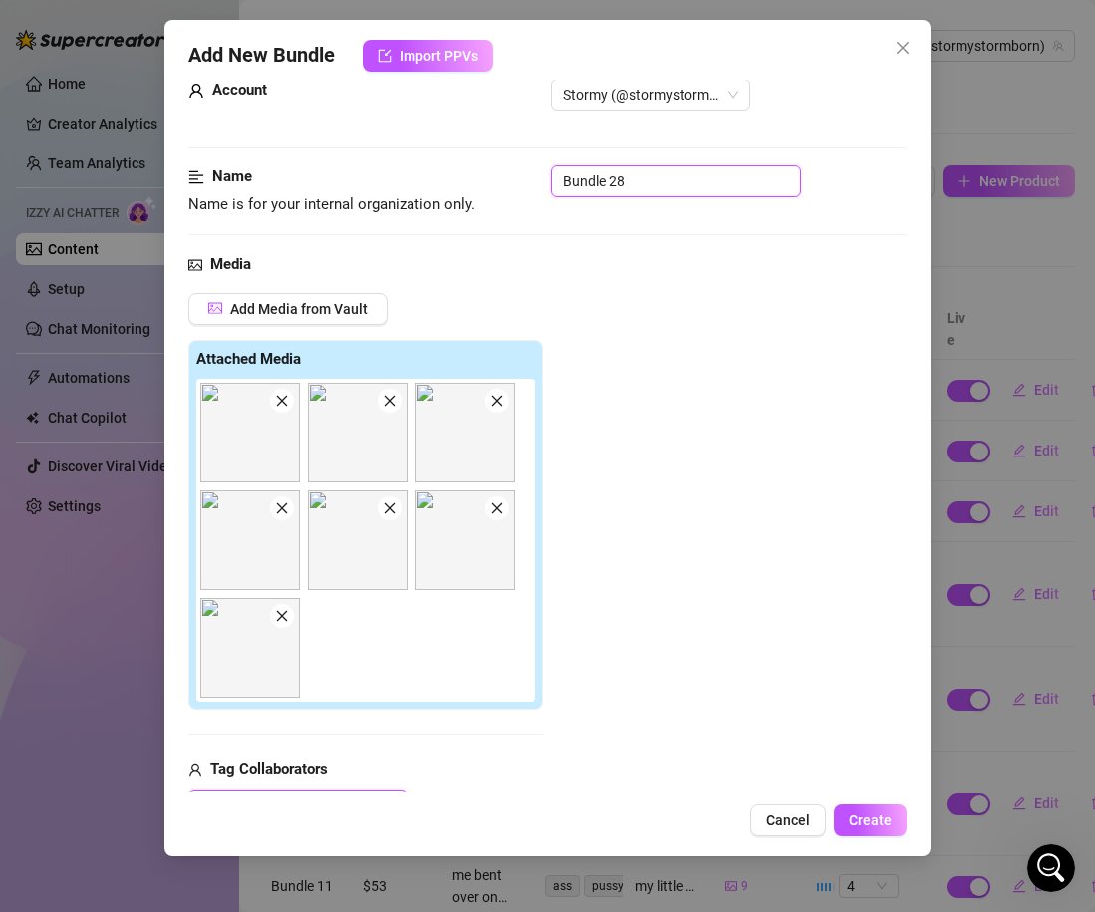
click at [648, 196] on input "Bundle 28" at bounding box center [676, 181] width 250 height 32
click at [746, 404] on div "Add Media from Vault Attached Media Tag Collaborators @ Tag creator" at bounding box center [547, 557] width 719 height 529
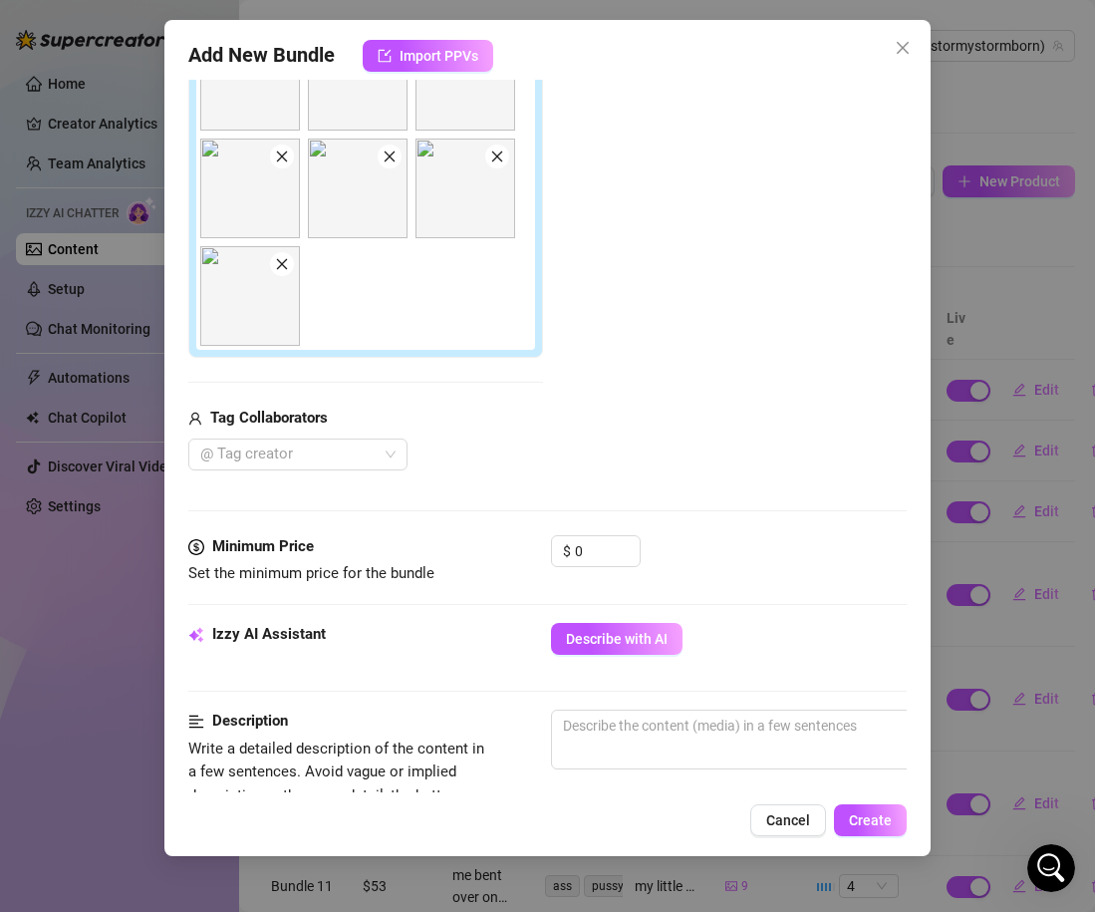
scroll to position [503, 0]
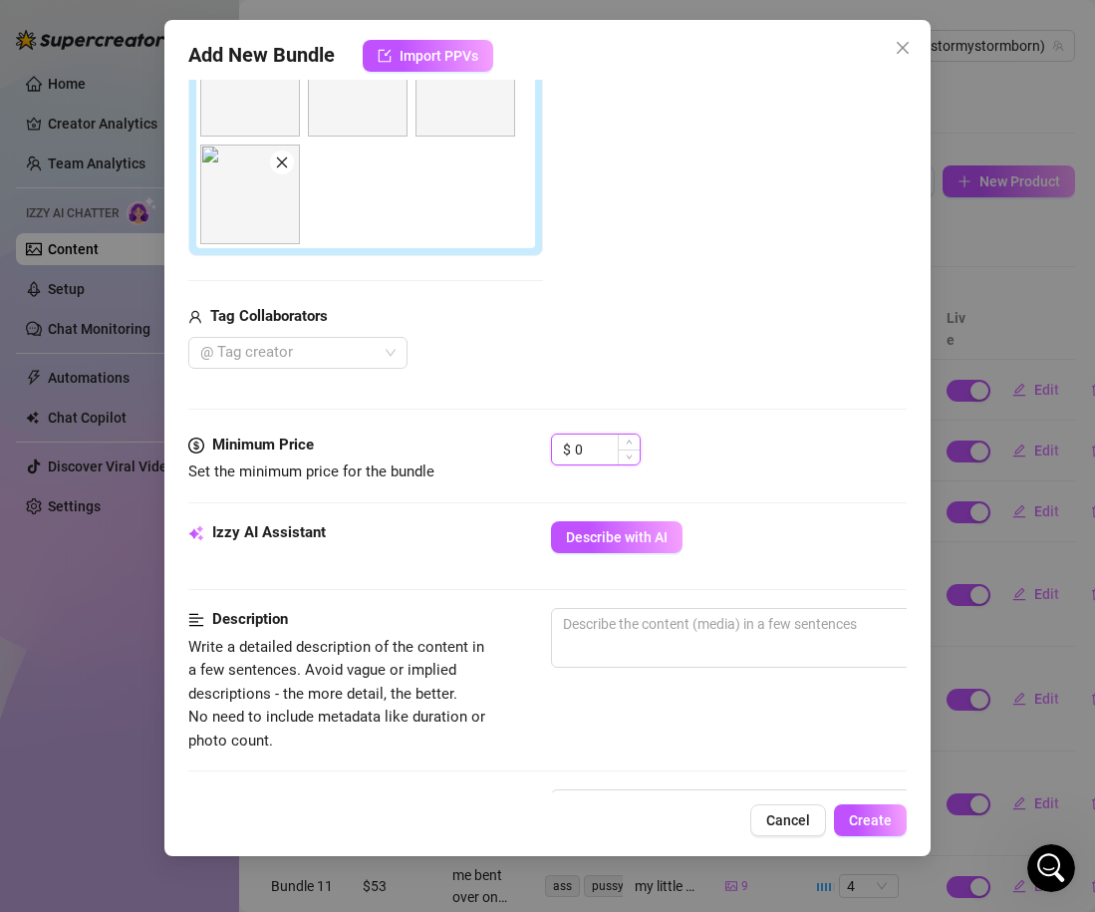
click at [595, 461] on input "0" at bounding box center [607, 449] width 65 height 30
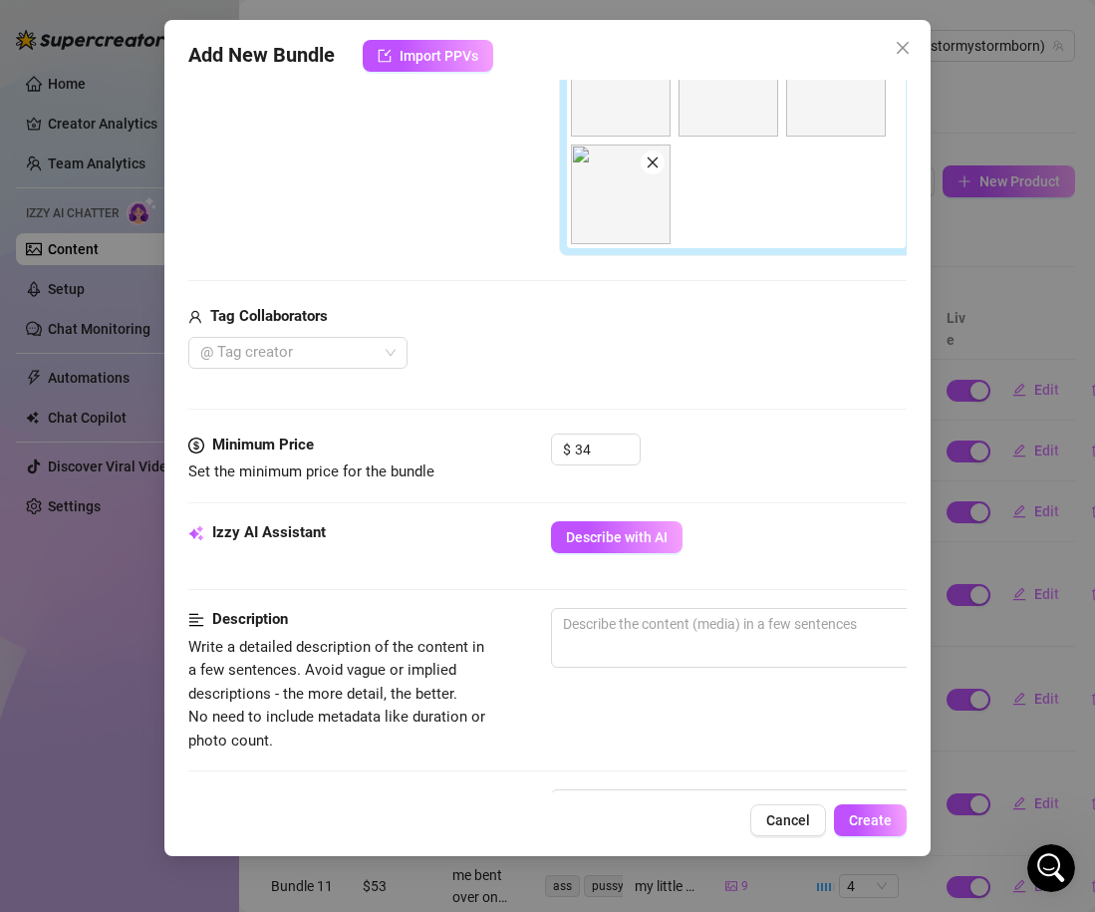
click at [665, 418] on div "Media Add Media from Vault Free preview Pay to view Tag Collaborators @ Tag cre…" at bounding box center [547, 117] width 719 height 634
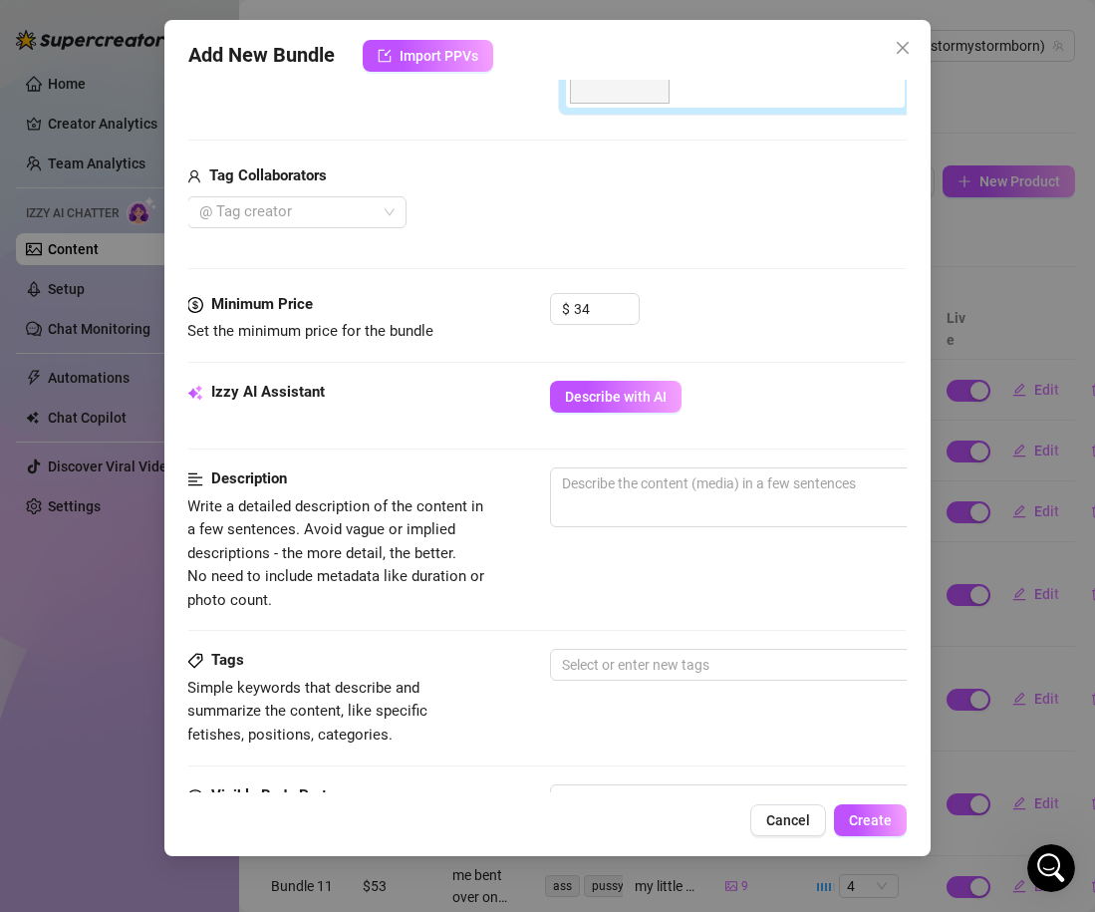
scroll to position [678, 1]
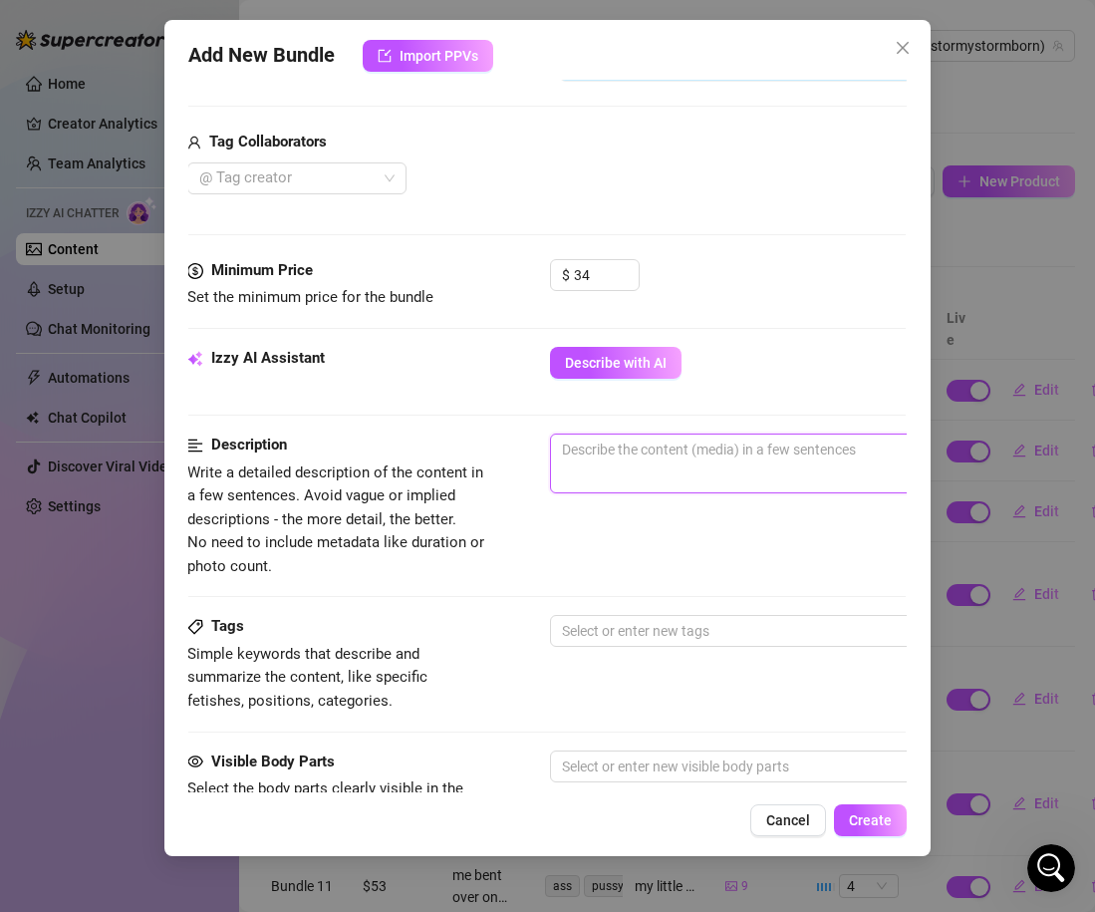
click at [655, 454] on textarea at bounding box center [899, 449] width 696 height 30
paste textarea "im wearing a black rhinestone bra and thong set in a bedroom on the bed in diff…"
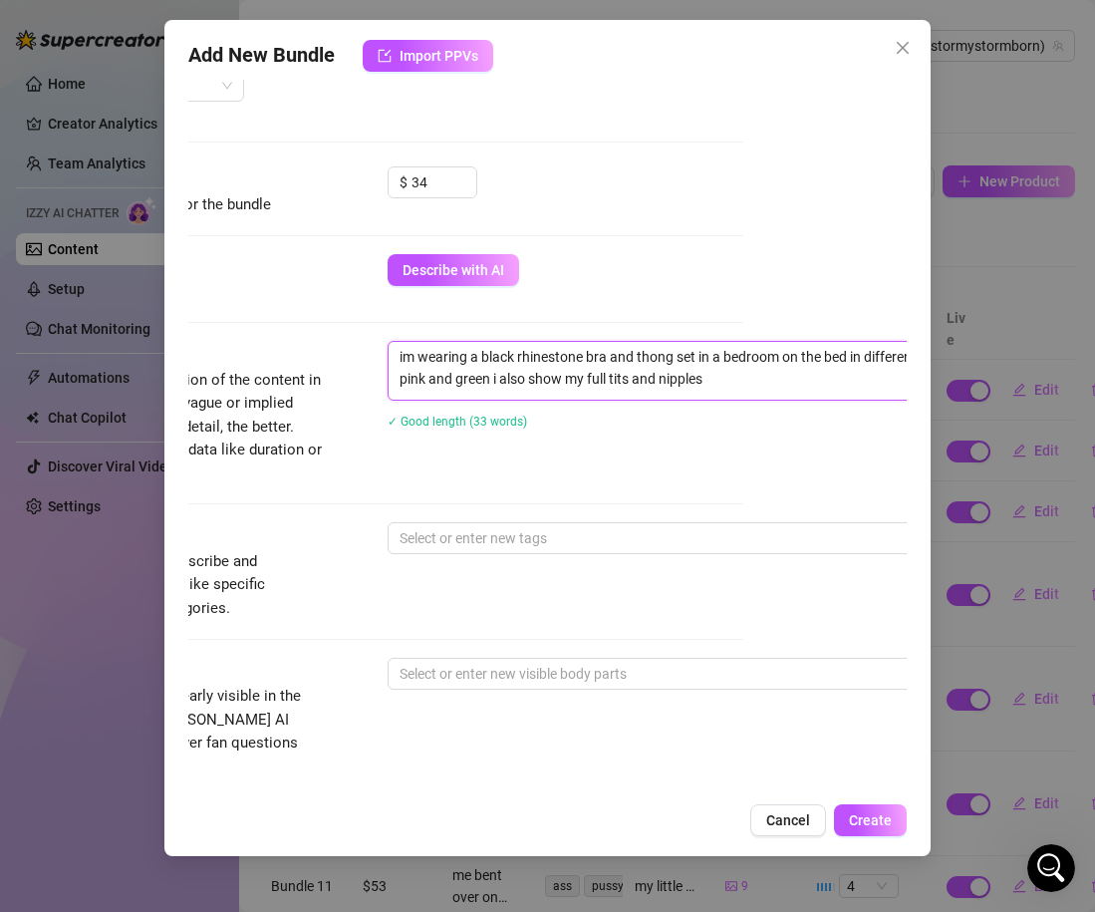
scroll to position [770, 129]
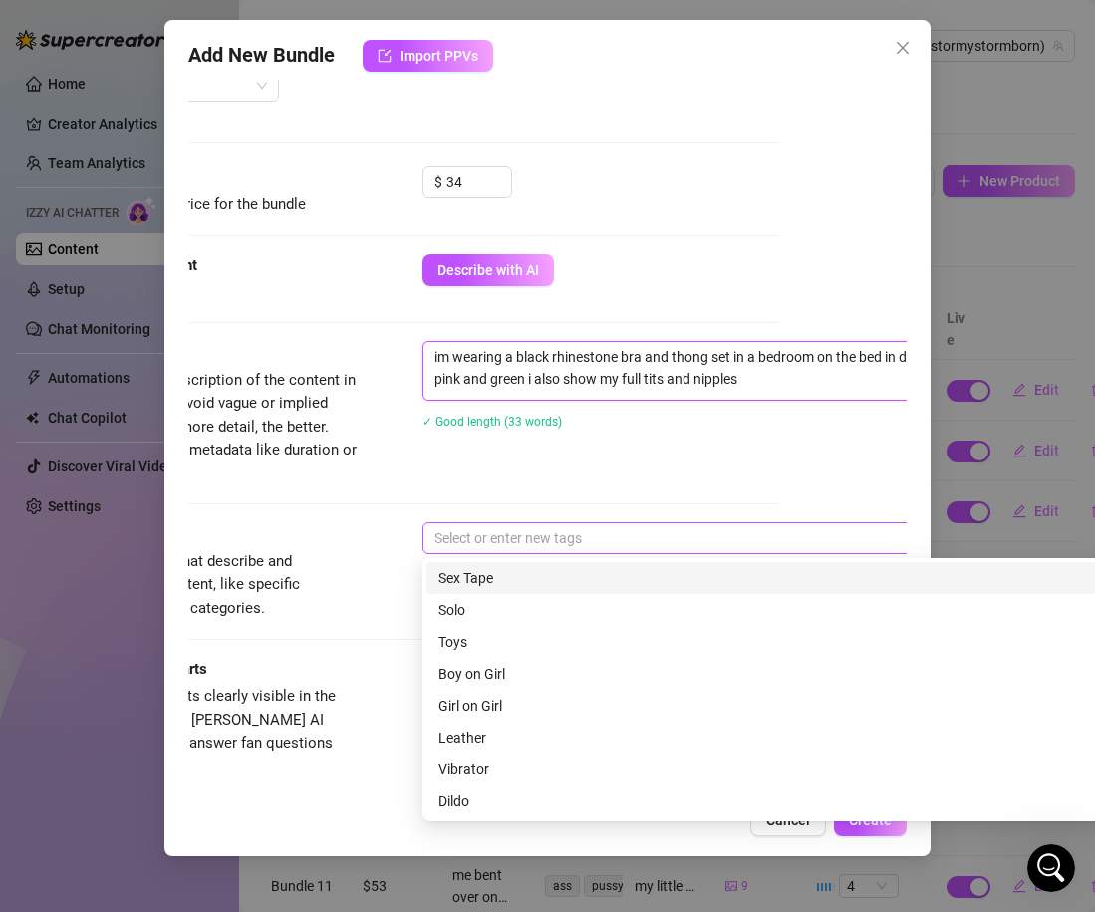
click at [496, 550] on div at bounding box center [761, 538] width 669 height 28
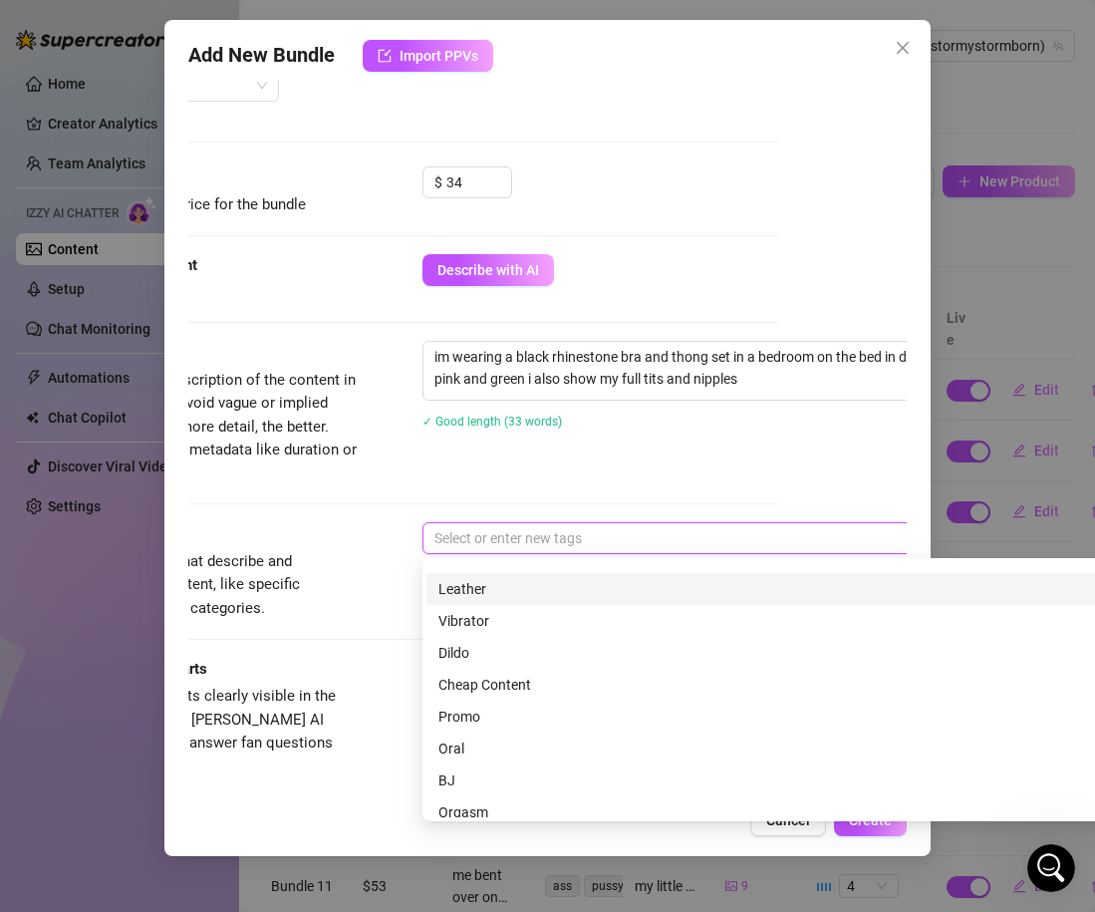
scroll to position [287, 0]
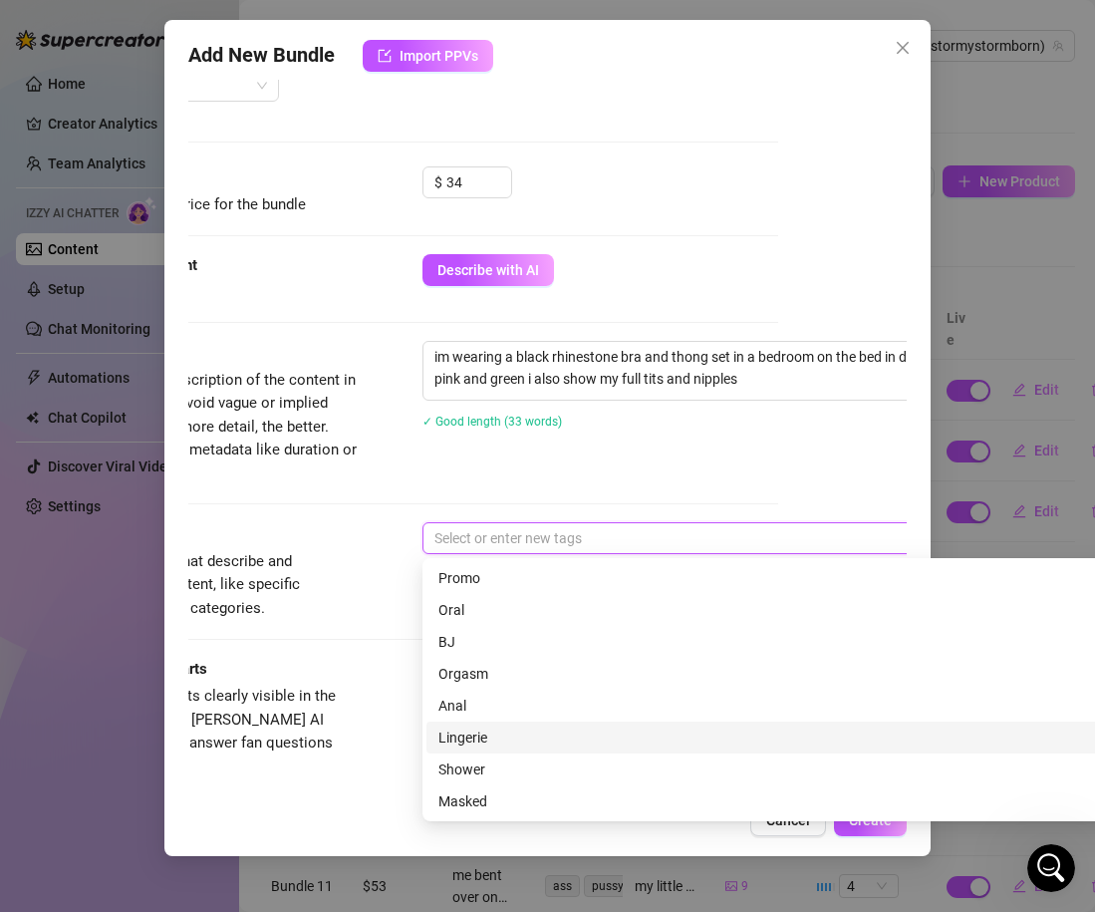
click at [491, 736] on div "Lingerie" at bounding box center [771, 737] width 666 height 22
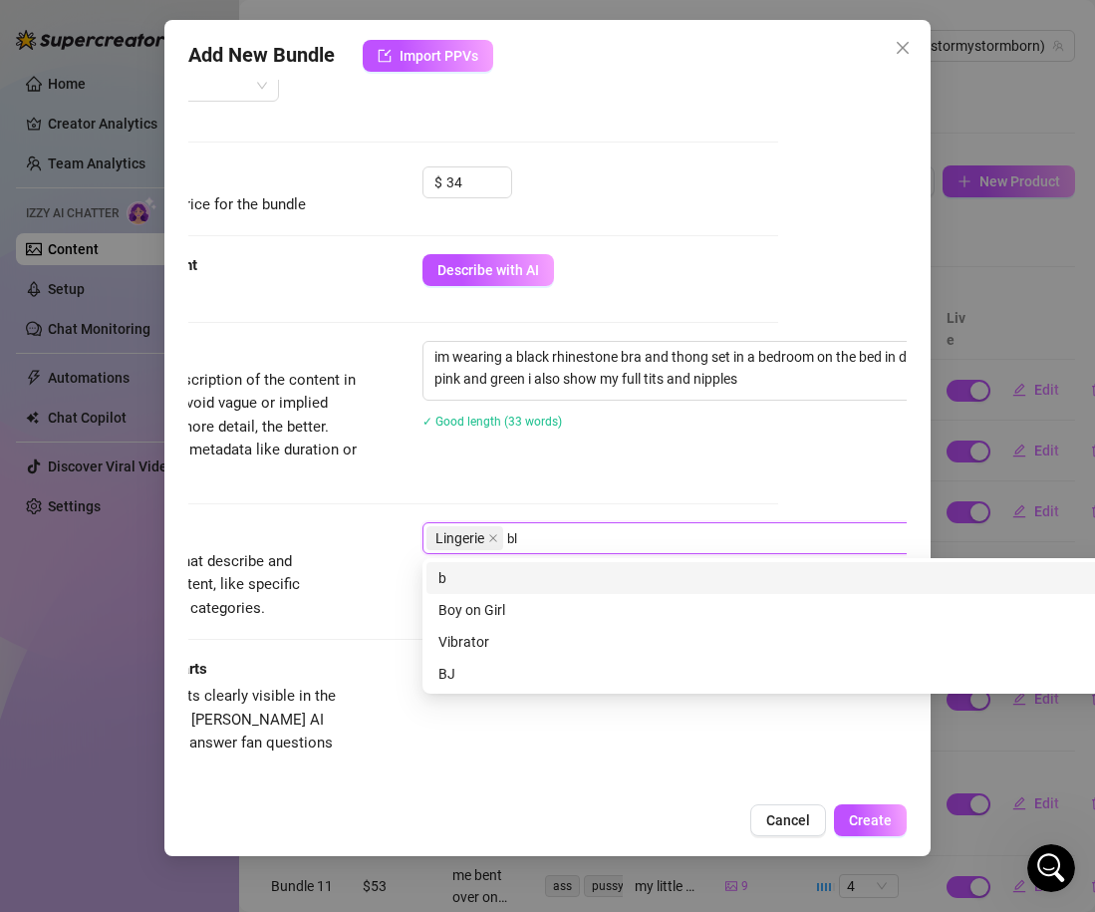
scroll to position [0, 0]
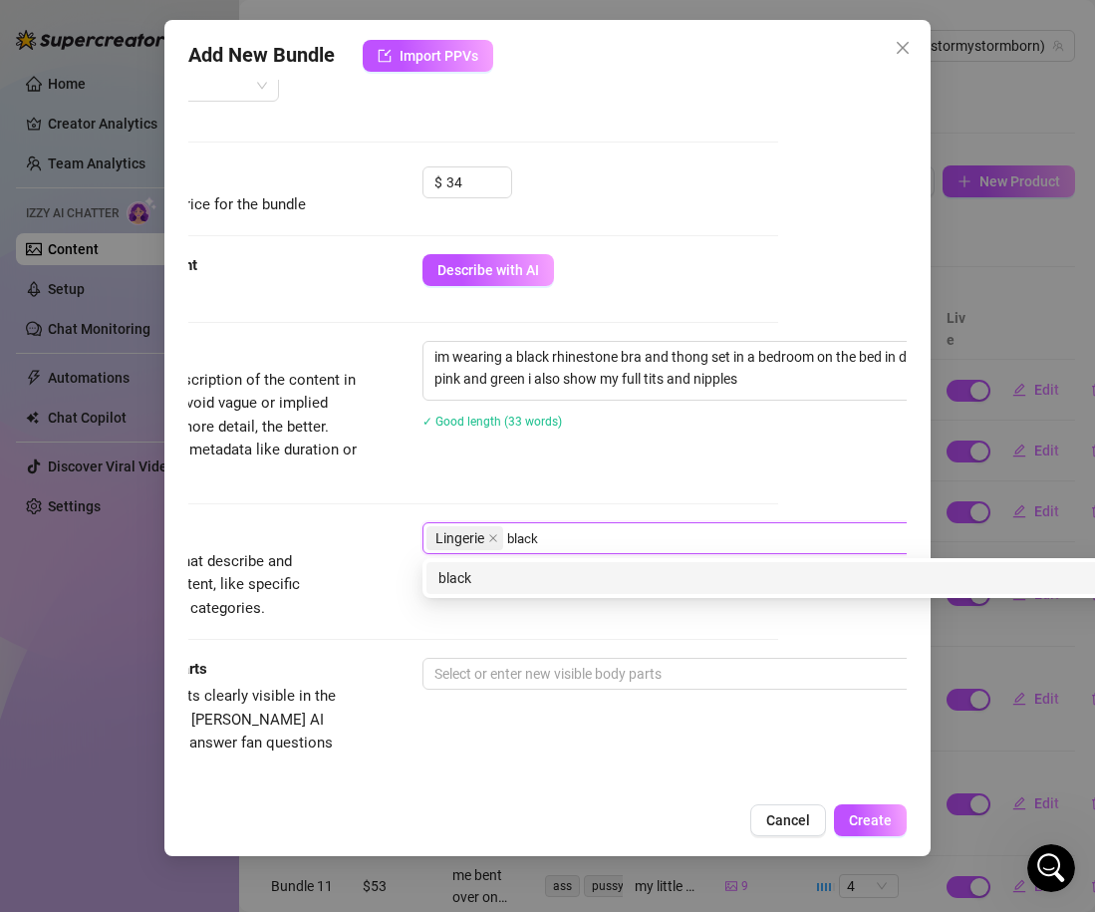
click at [482, 571] on div "black" at bounding box center [771, 578] width 666 height 22
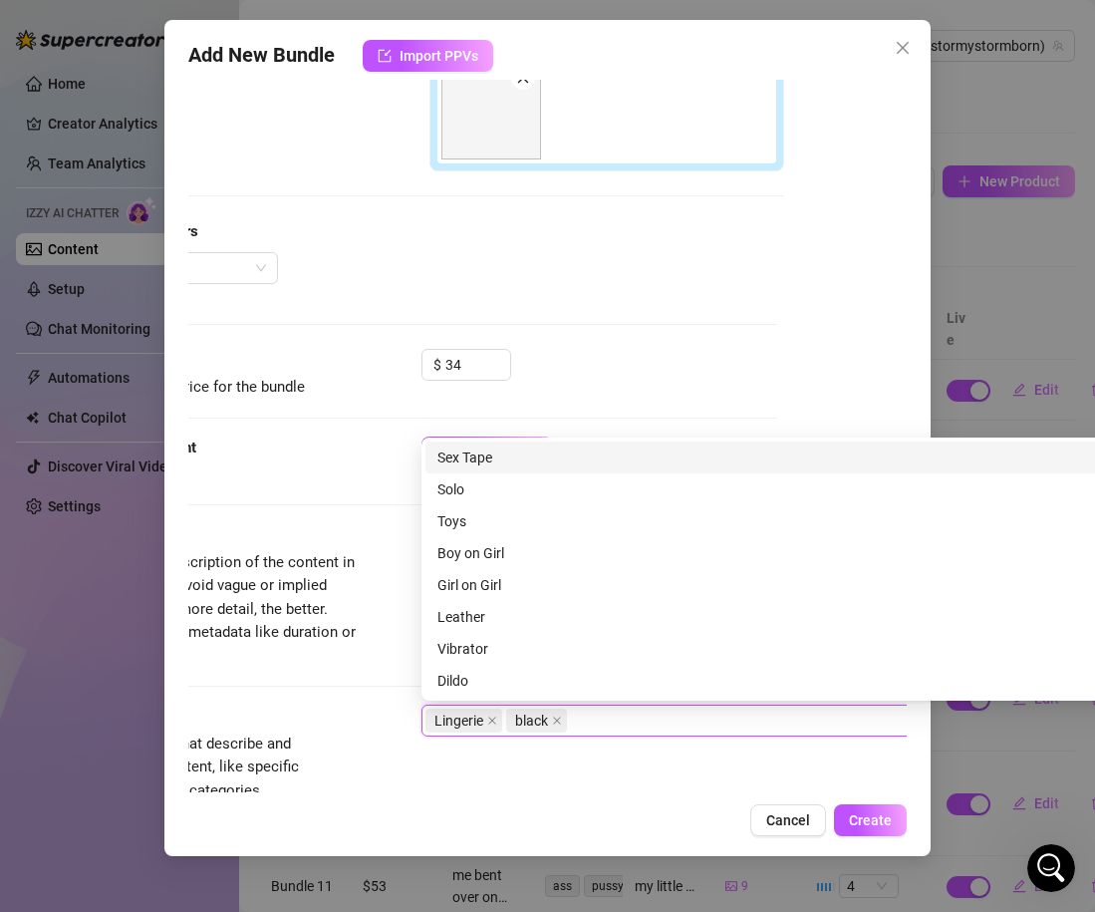
click at [306, 497] on div "Izzy AI Assistant Describe with AI" at bounding box center [418, 479] width 719 height 87
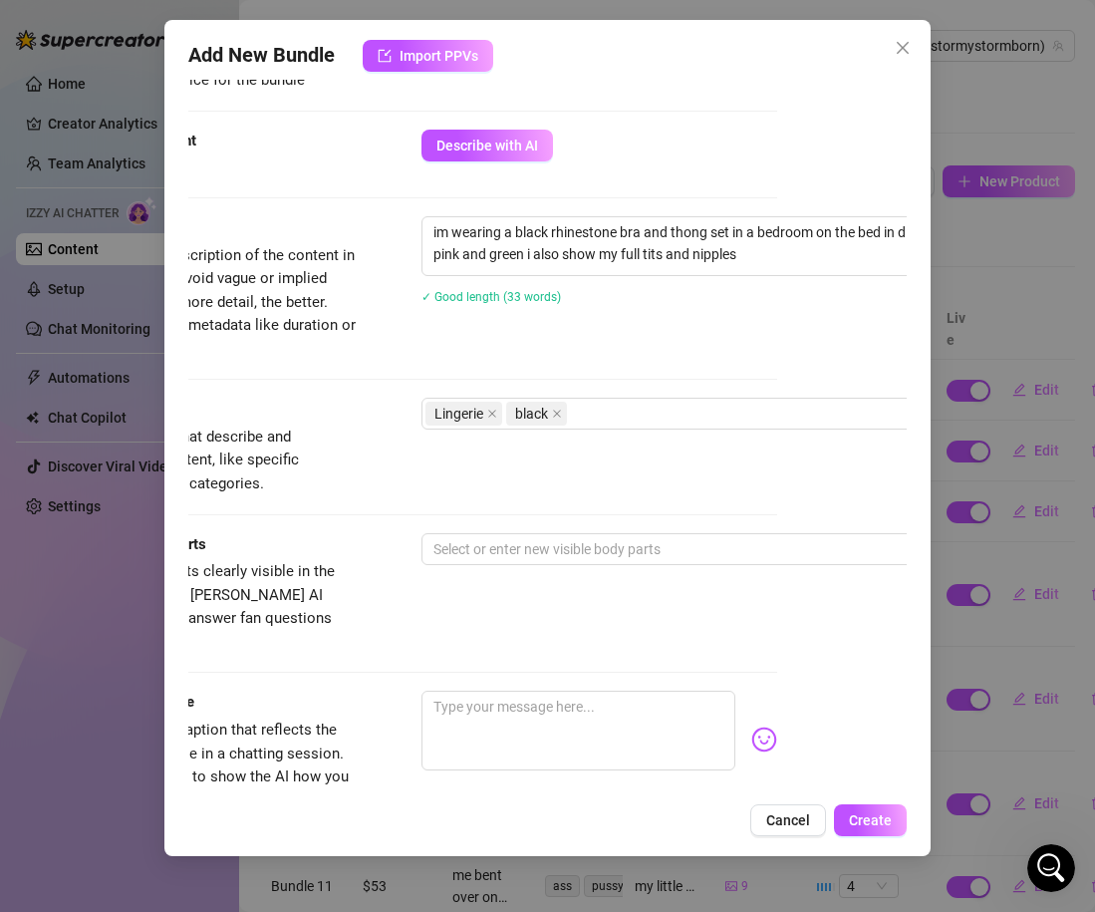
scroll to position [906, 130]
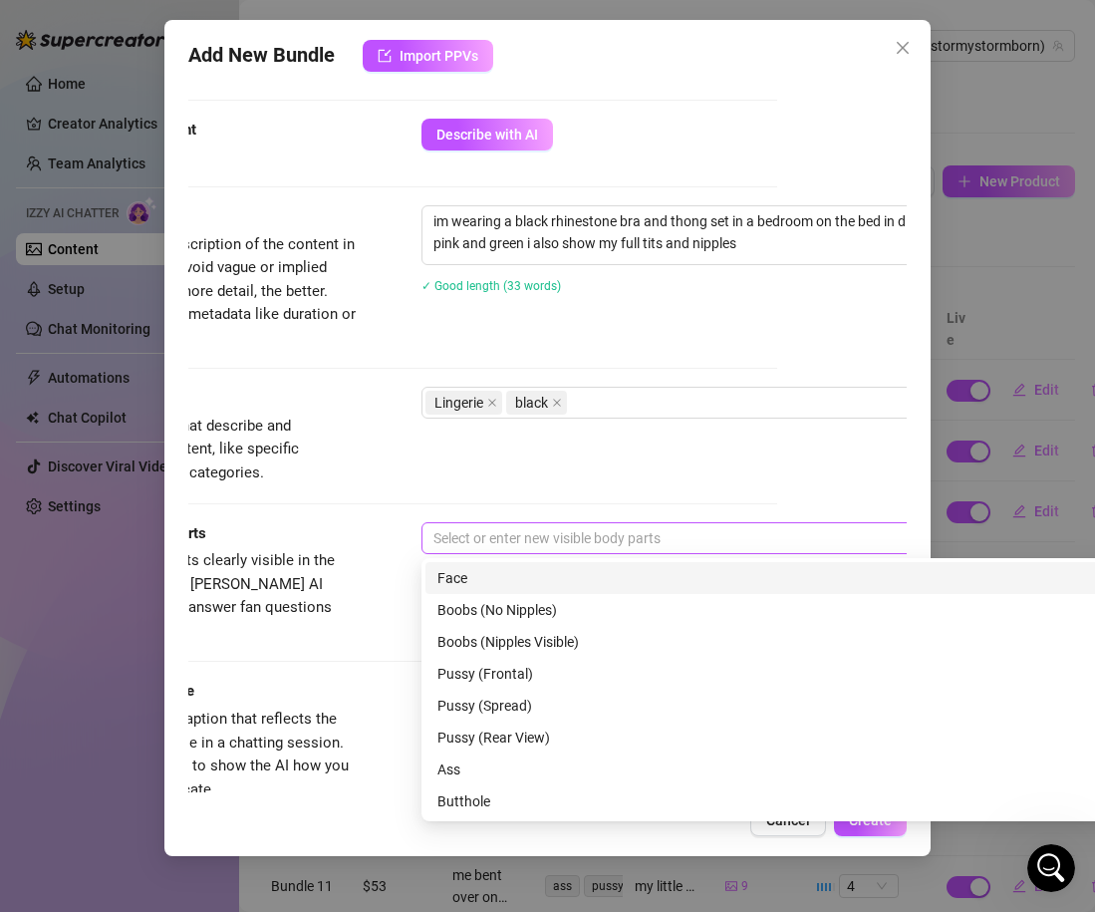
click at [458, 545] on div at bounding box center [760, 538] width 669 height 28
click at [458, 584] on div "Face" at bounding box center [770, 578] width 666 height 22
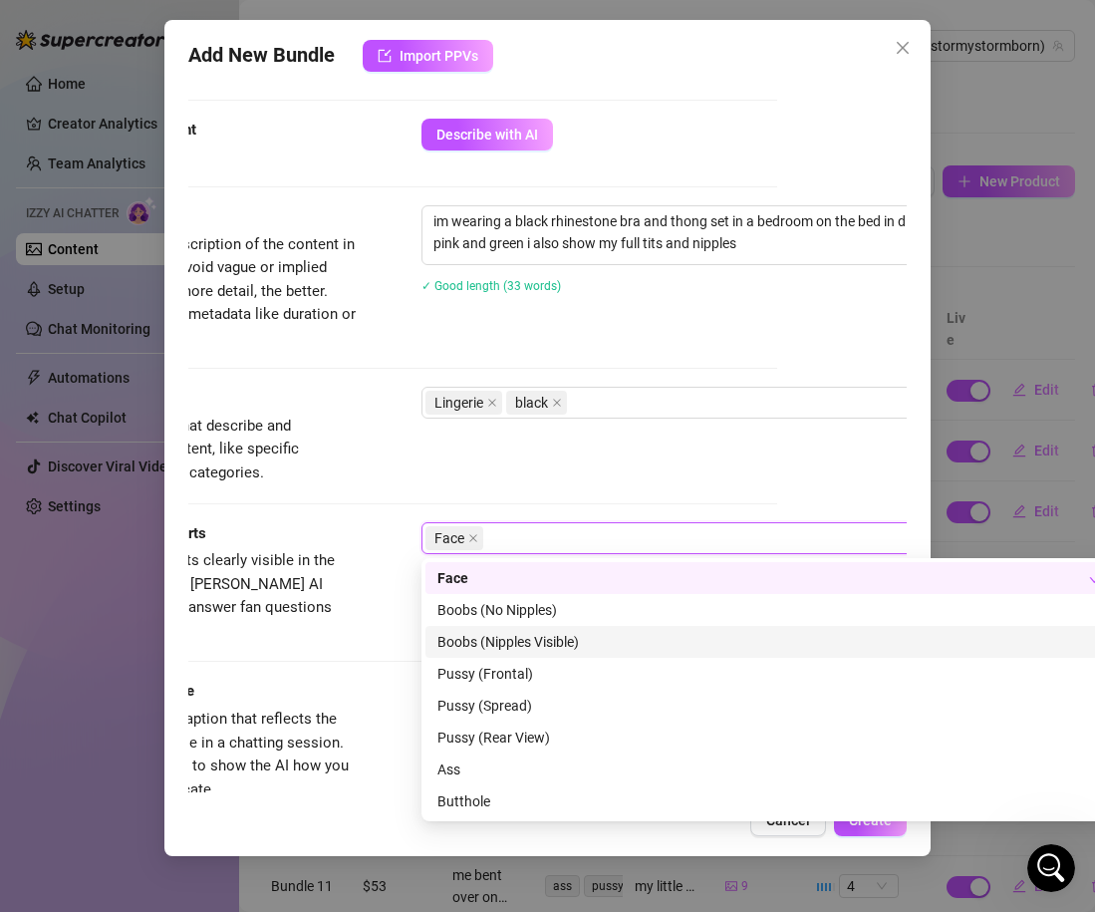
click at [473, 644] on div "Boobs (Nipples Visible)" at bounding box center [770, 642] width 666 height 22
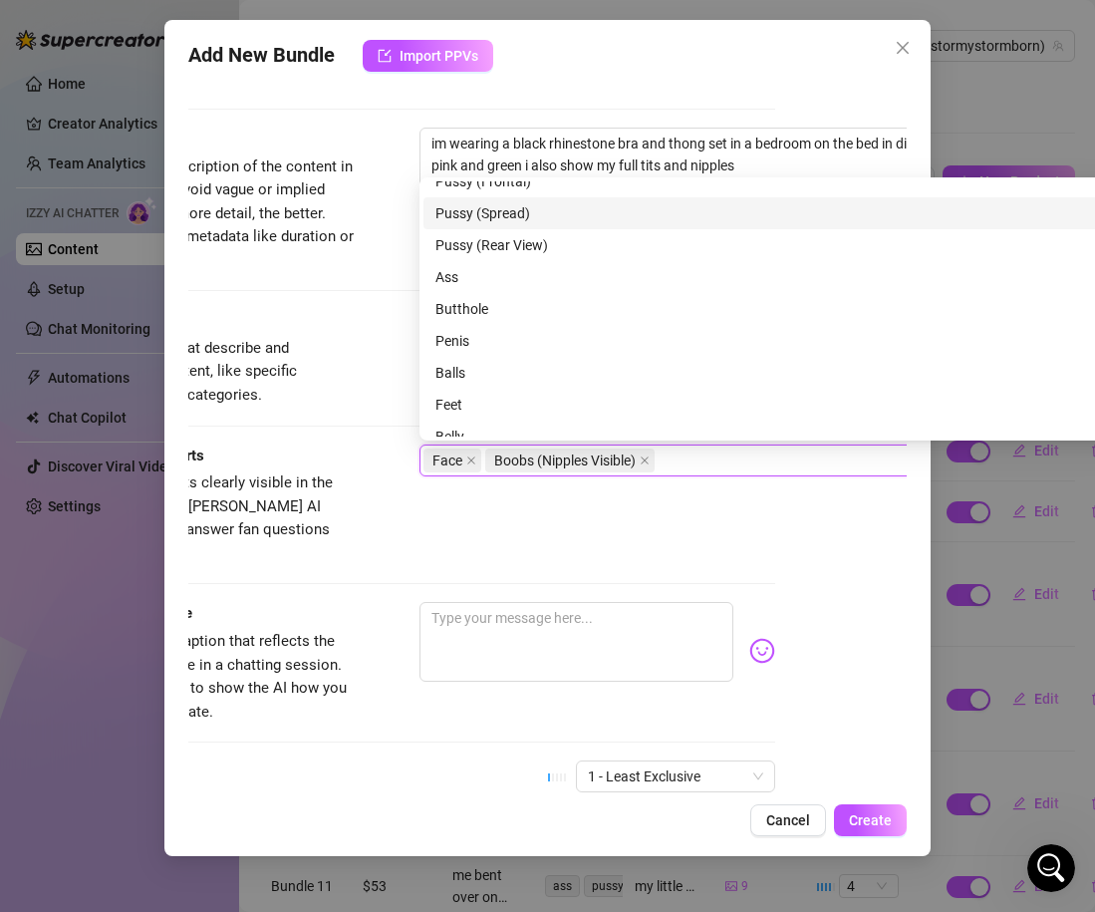
scroll to position [128, 0]
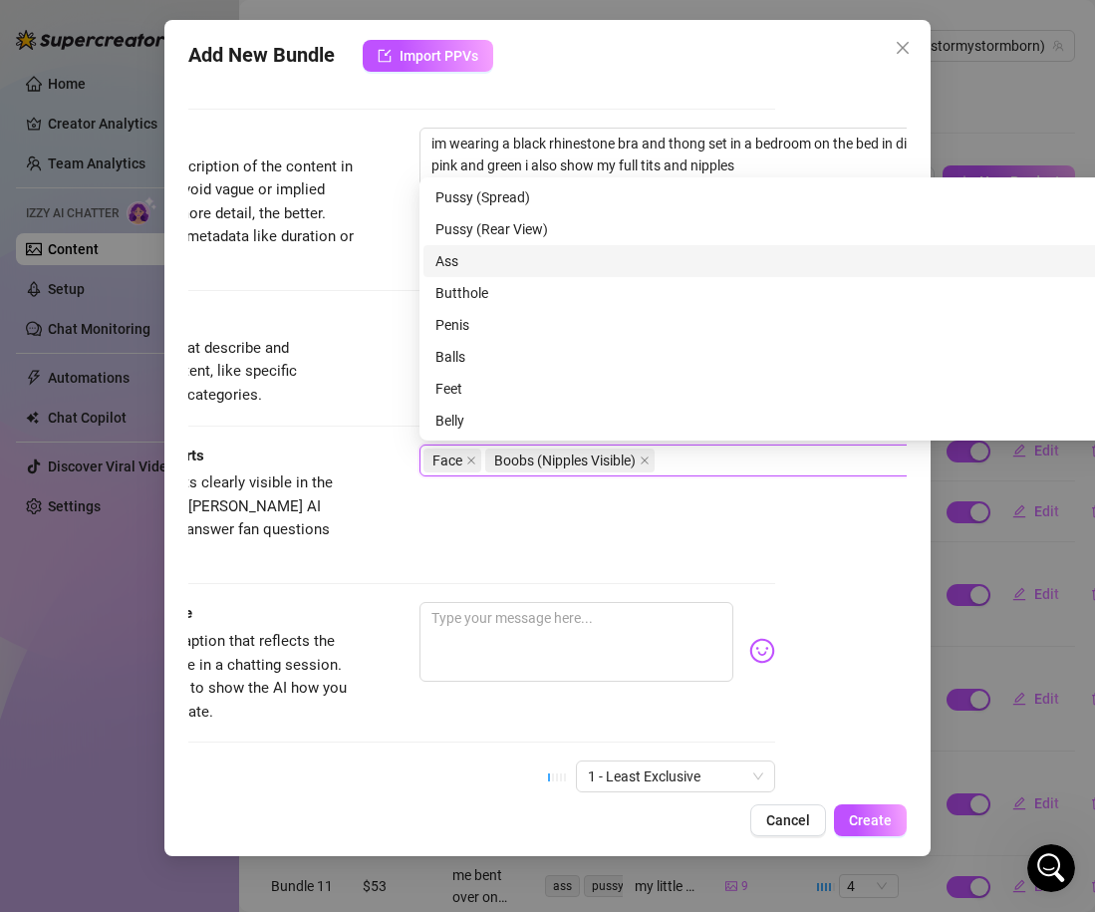
click at [452, 252] on div "Ass" at bounding box center [768, 261] width 666 height 22
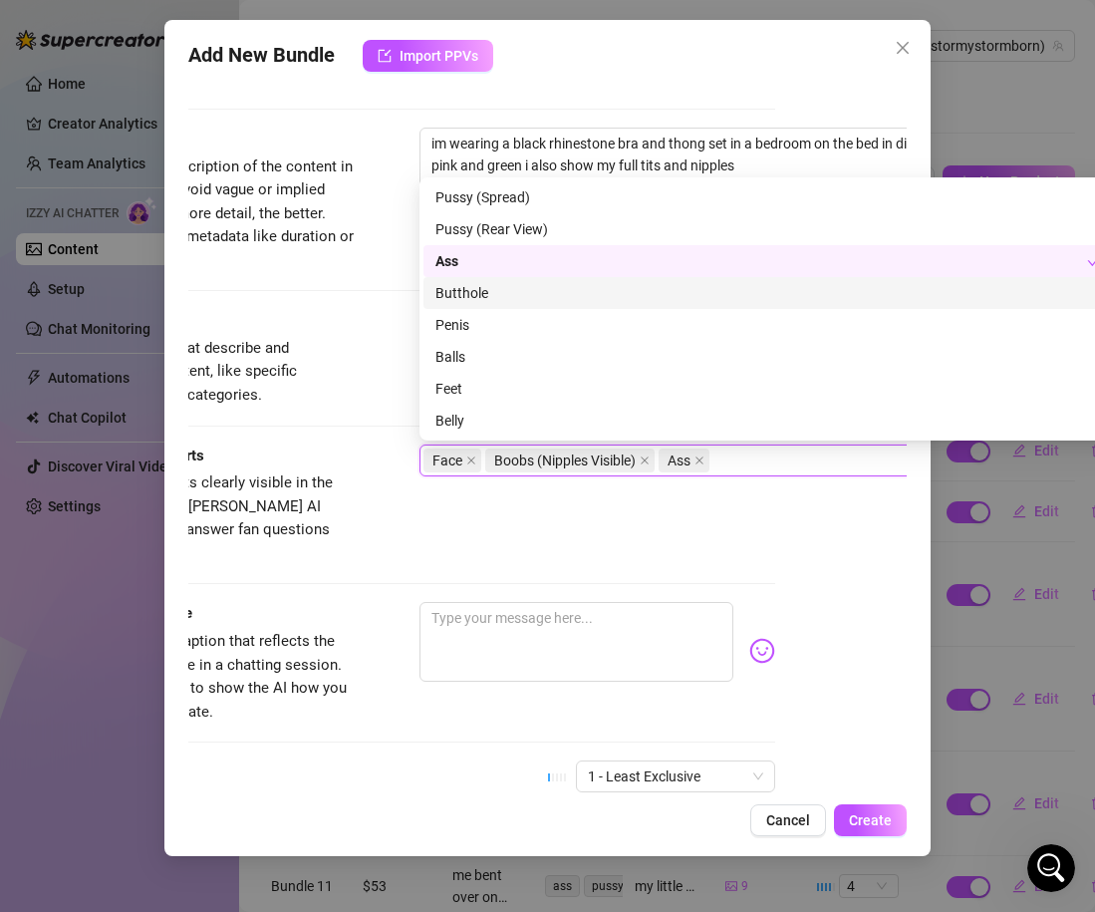
click at [393, 283] on div "Description Write a detailed description of the content in a few sentences. Avo…" at bounding box center [416, 218] width 719 height 181
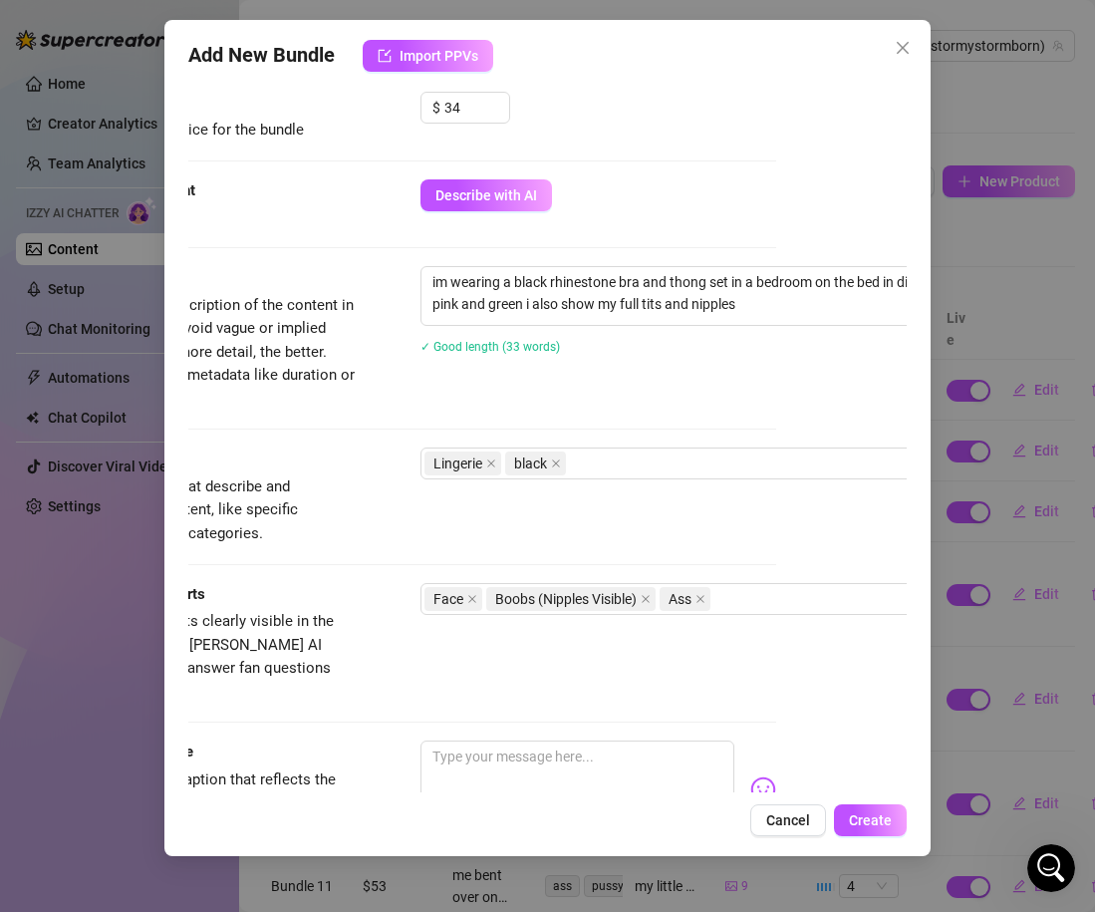
scroll to position [839, 131]
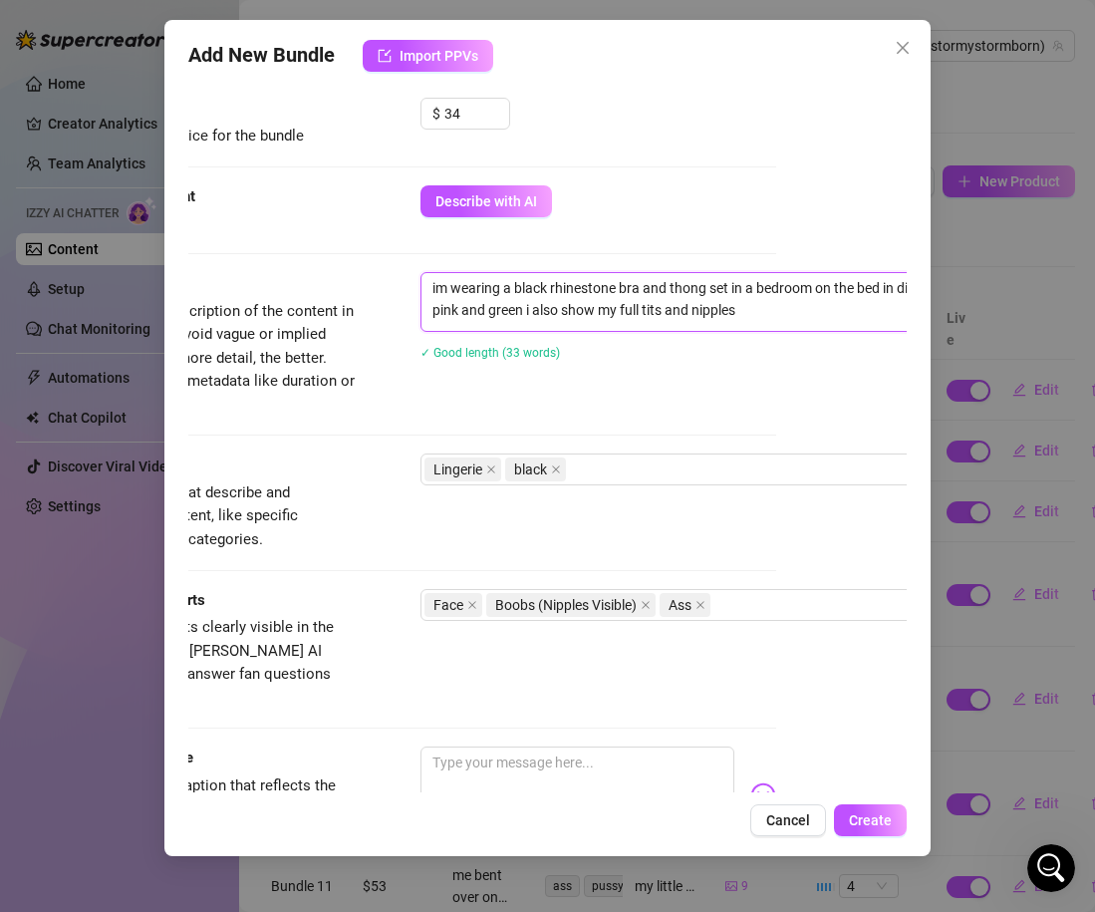
click at [750, 319] on textarea "im wearing a black rhinestone bra and thong set in a bedroom on the bed in diff…" at bounding box center [770, 299] width 696 height 52
click at [369, 520] on div "Tags Simple keywords that describe and summarize the content, like specific fet…" at bounding box center [417, 502] width 719 height 98
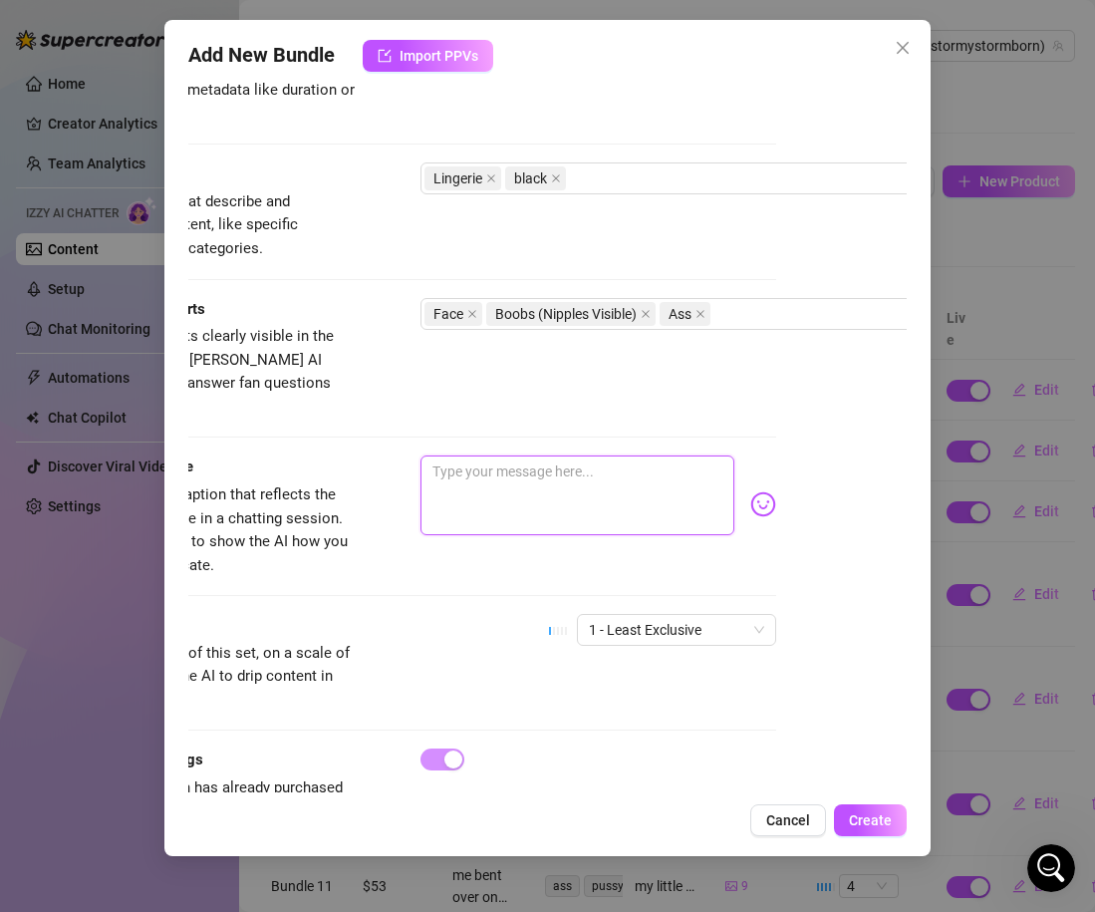
click at [480, 458] on textarea at bounding box center [578, 495] width 314 height 80
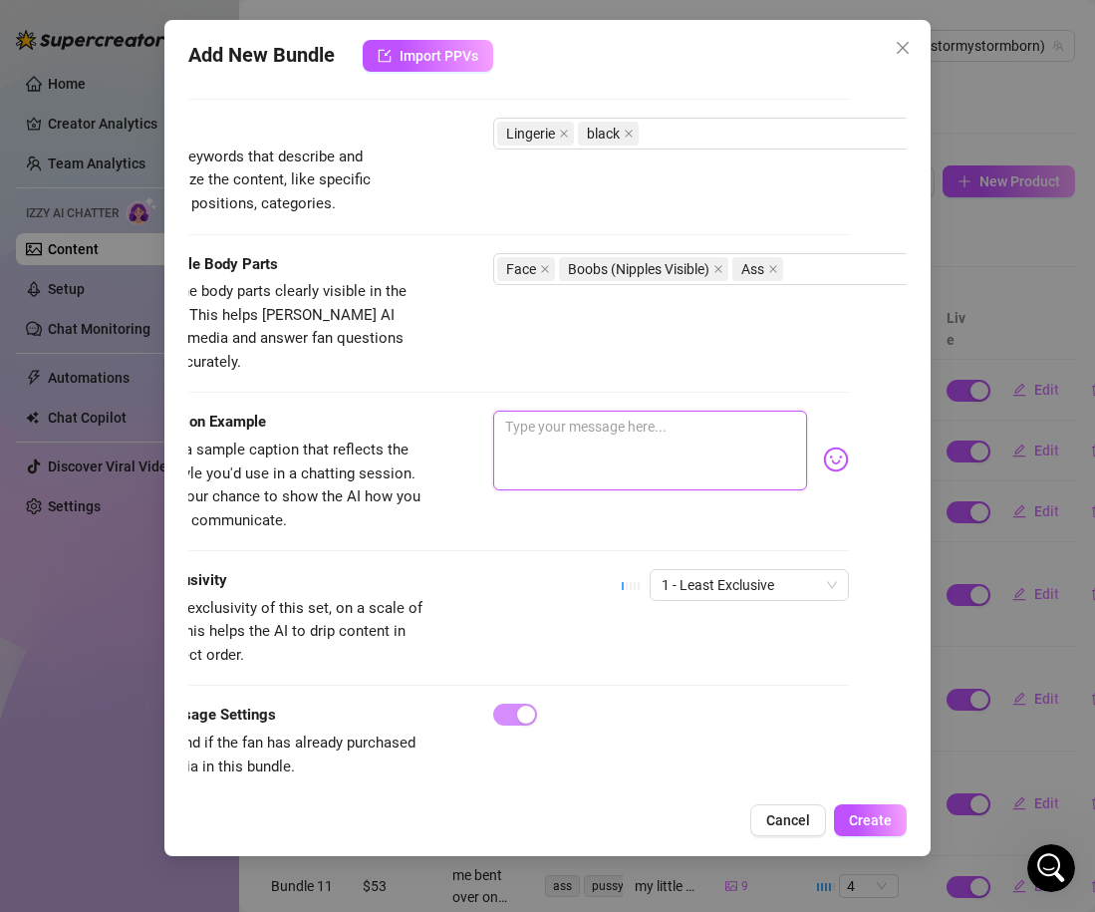
scroll to position [1175, 65]
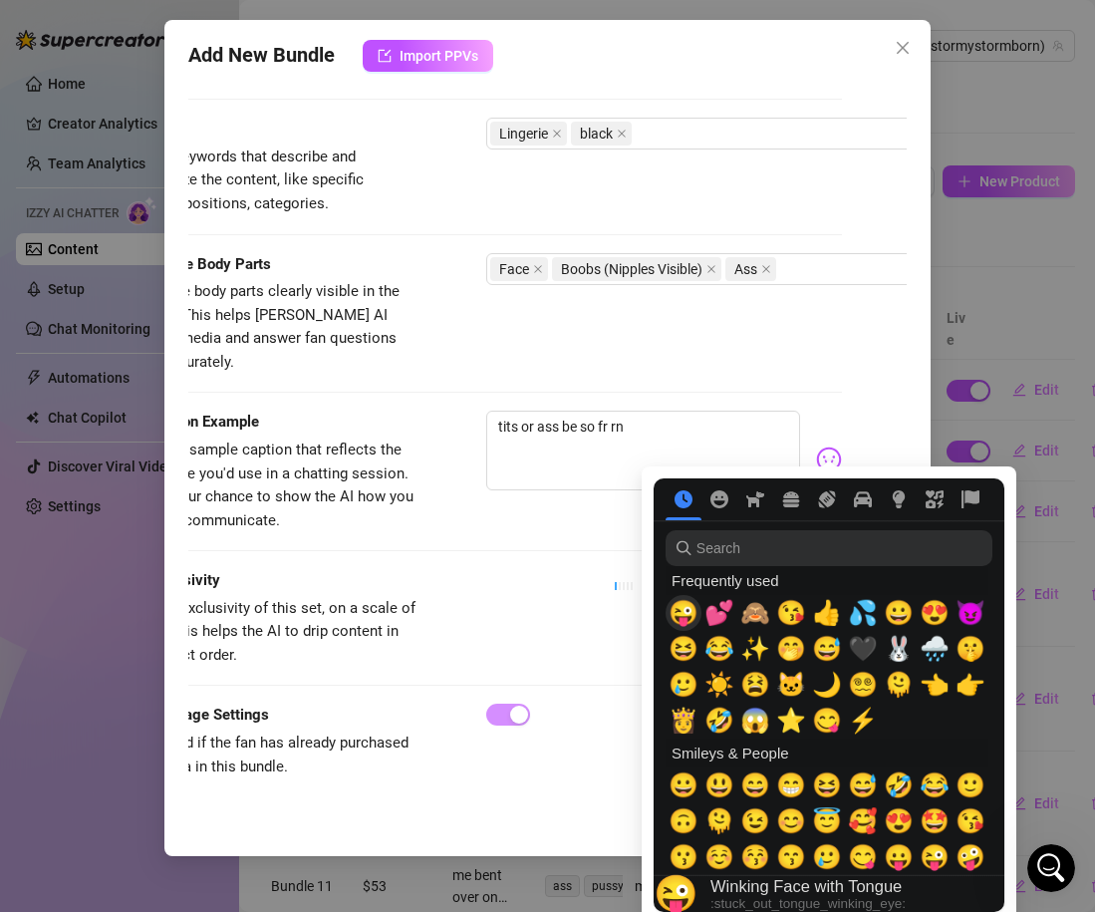
click at [690, 614] on span "😜" at bounding box center [684, 613] width 30 height 28
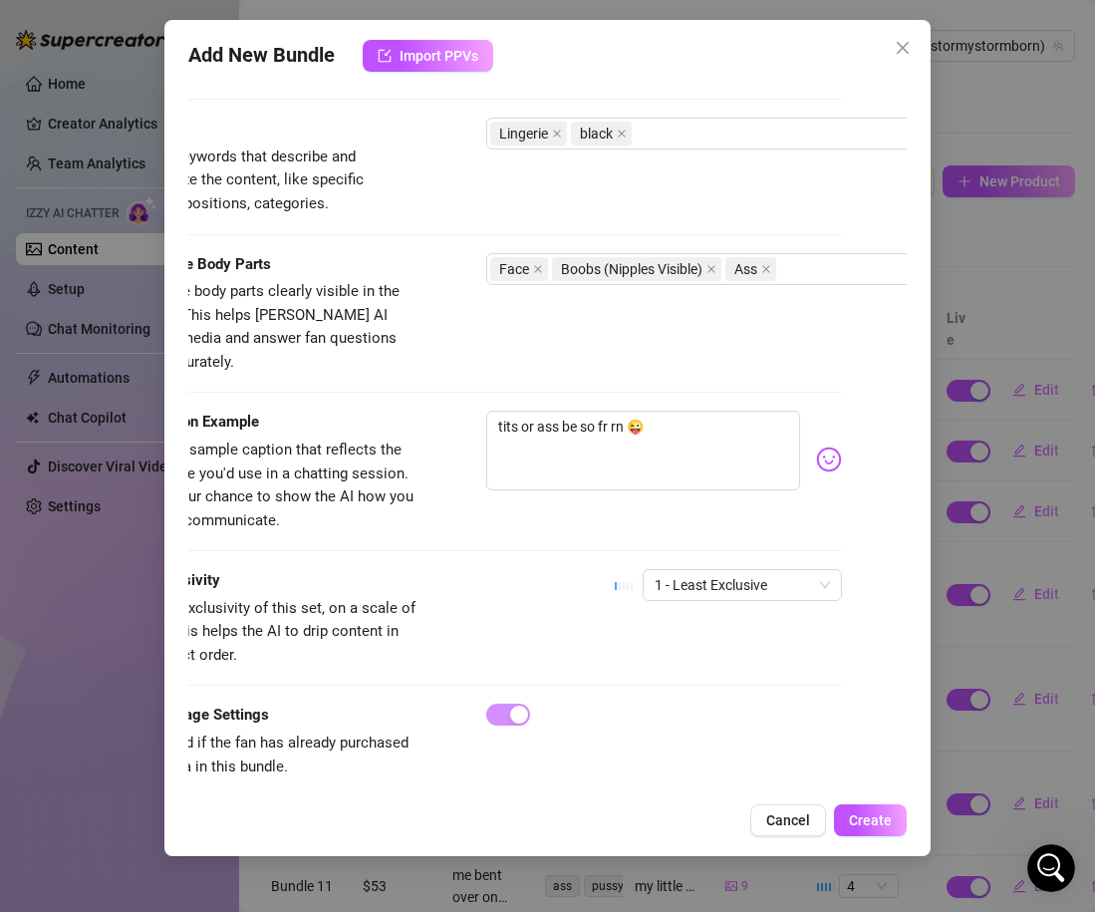
click at [370, 630] on span "Level of exclusivity of this set, on a scale of 1 to 5. This helps the AI to dr…" at bounding box center [273, 632] width 299 height 71
click at [733, 570] on span "1 - Least Exclusive" at bounding box center [742, 585] width 175 height 30
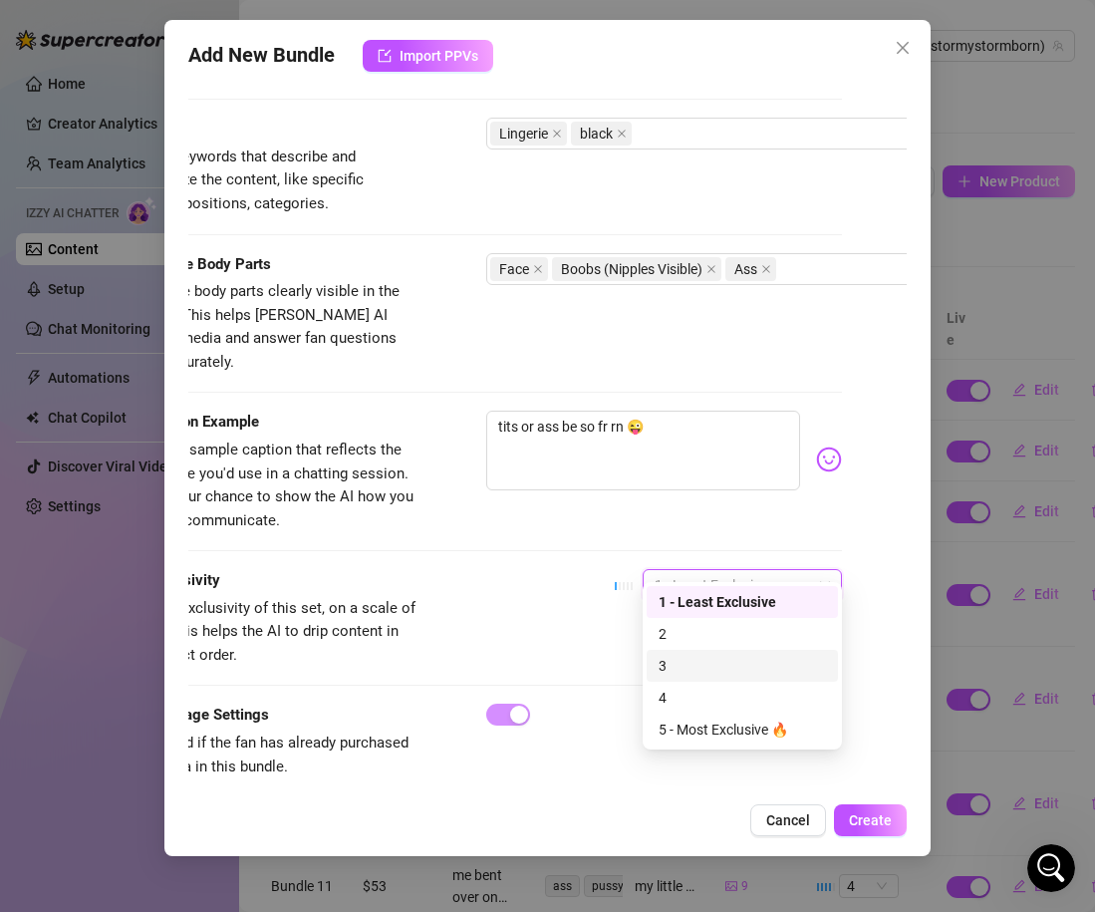
click at [689, 668] on div "3" at bounding box center [742, 666] width 167 height 22
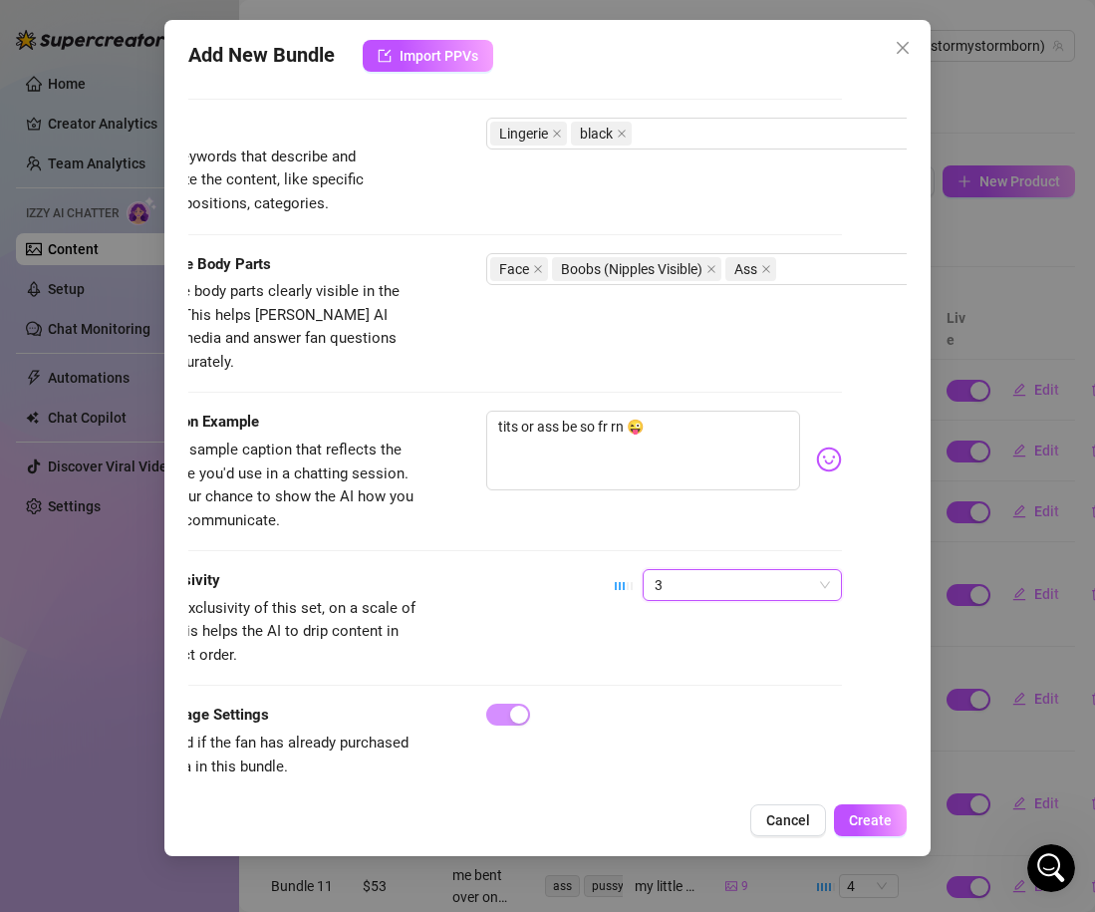
click at [551, 593] on div "Exclusivity Level of exclusivity of this set, on a scale of 1 to 5. This helps …" at bounding box center [483, 618] width 719 height 98
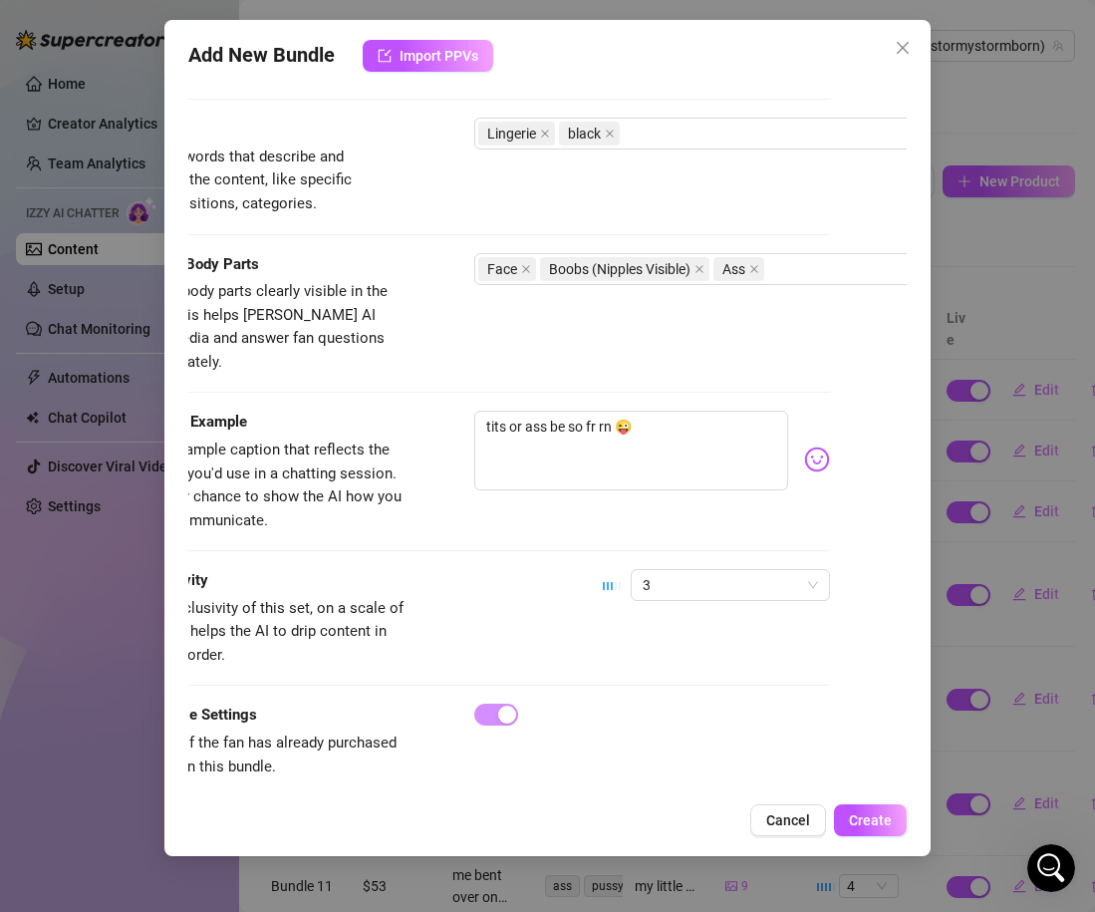
scroll to position [1175, 0]
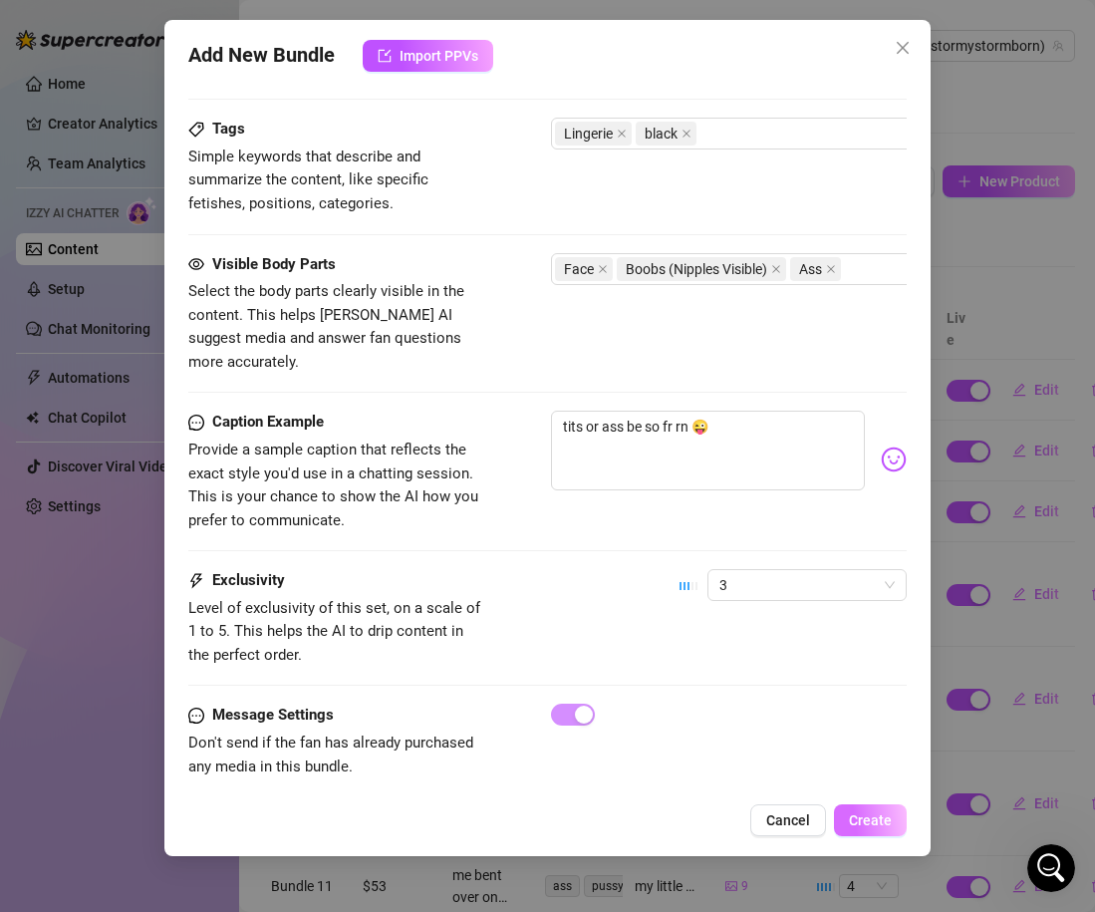
click at [850, 817] on button "Create" at bounding box center [870, 820] width 73 height 32
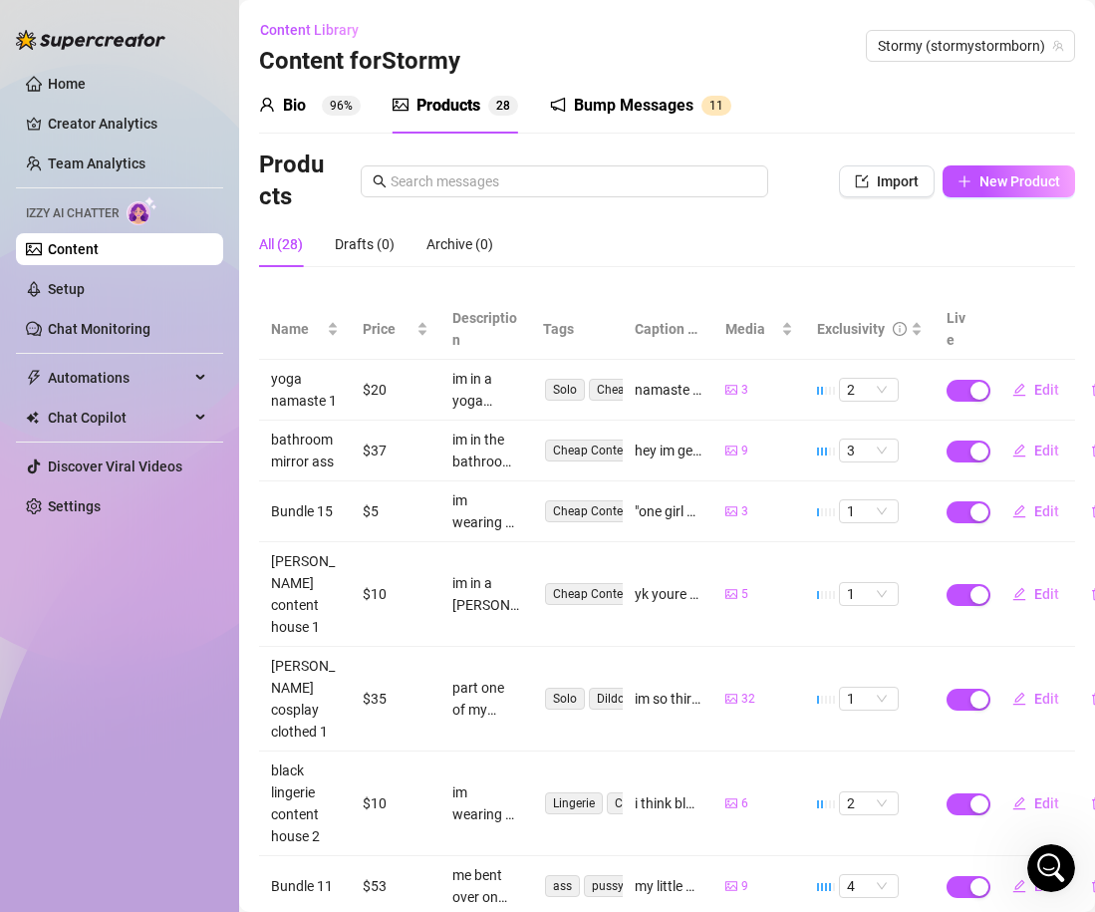
click at [663, 243] on div "All (28) Drafts (0) Archive (0)" at bounding box center [667, 244] width 816 height 46
